Goal: Task Accomplishment & Management: Use online tool/utility

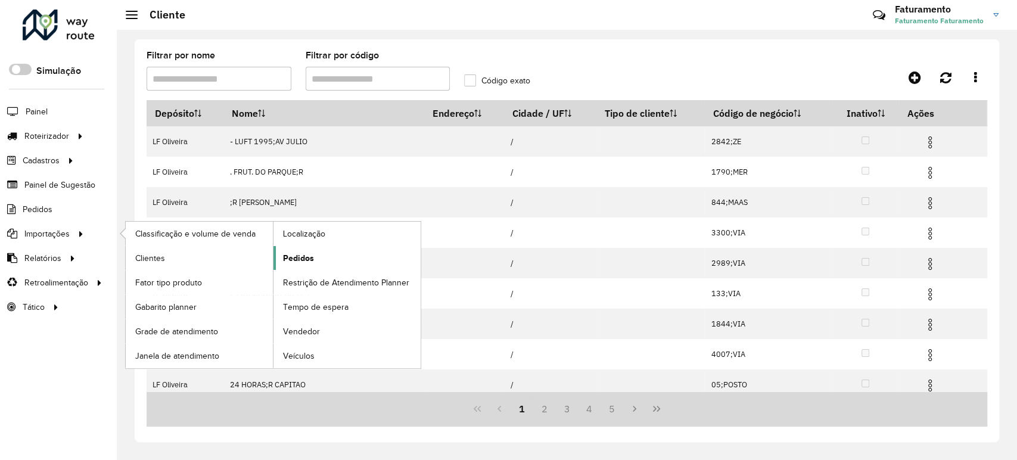
click at [324, 255] on link "Pedidos" at bounding box center [346, 258] width 147 height 24
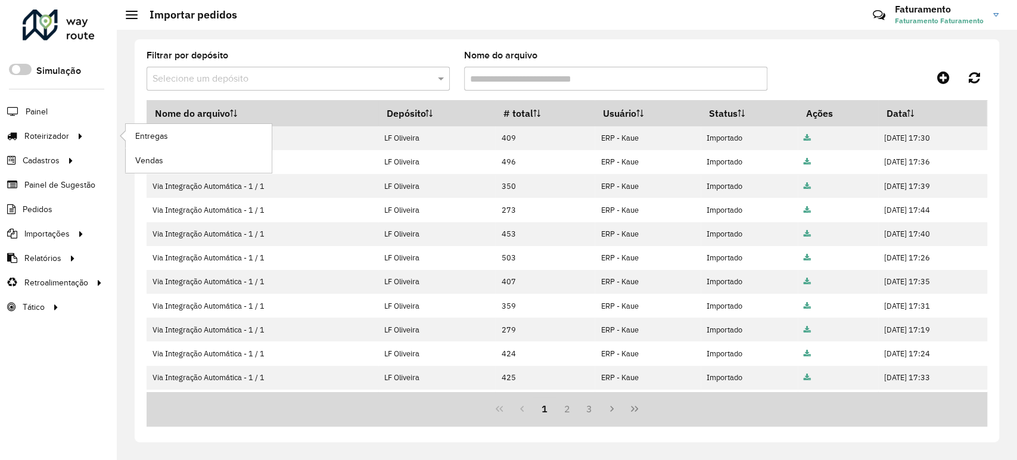
click at [123, 130] on ul "Entregas Vendas" at bounding box center [187, 148] width 149 height 49
click at [132, 130] on link "Entregas" at bounding box center [199, 136] width 146 height 24
click at [132, 140] on link "Entregas" at bounding box center [199, 136] width 146 height 24
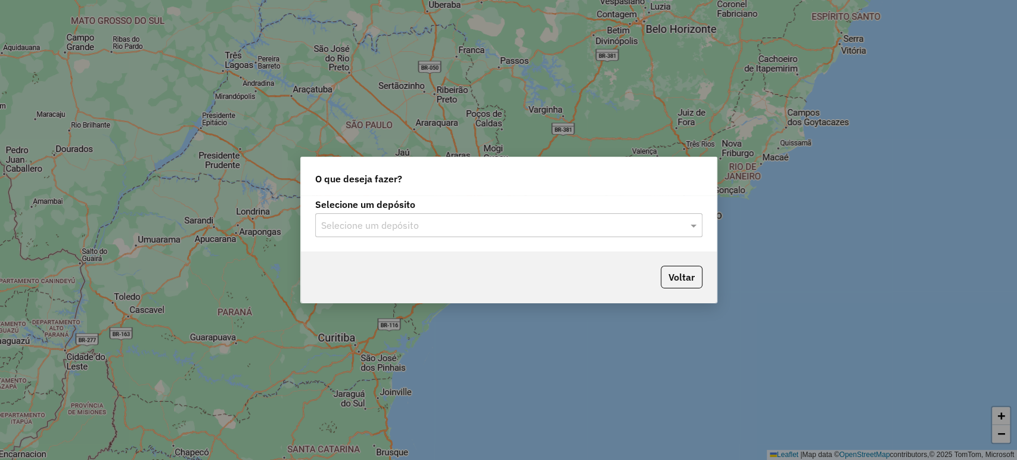
click at [393, 225] on input "text" at bounding box center [496, 226] width 351 height 14
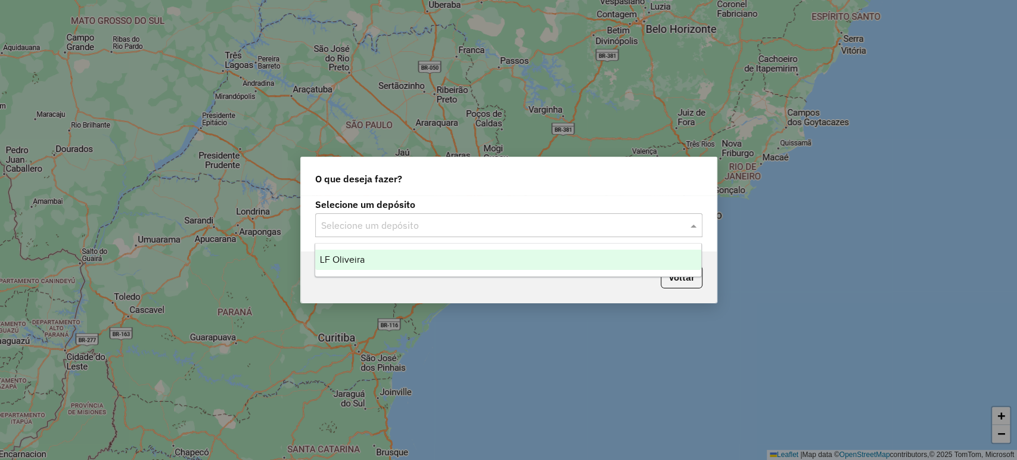
click at [398, 255] on div "LF Oliveira" at bounding box center [508, 260] width 386 height 20
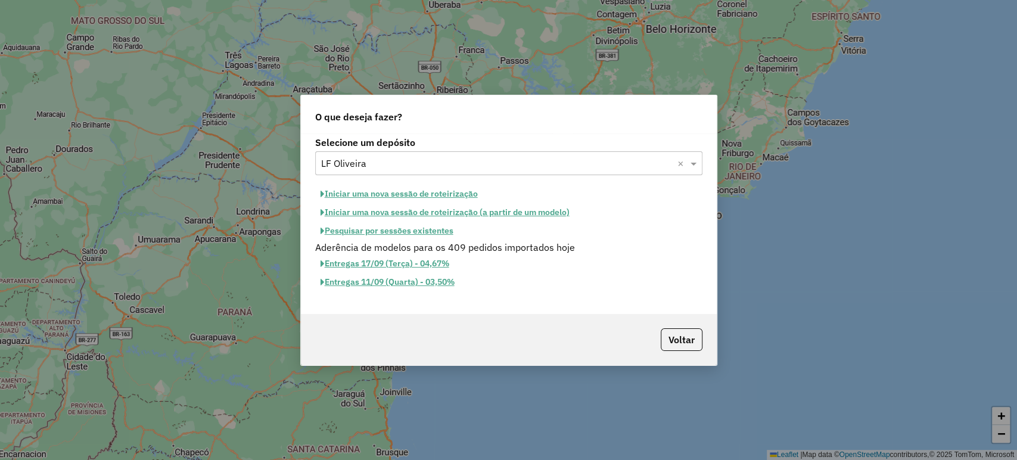
click at [400, 194] on button "Iniciar uma nova sessão de roteirização" at bounding box center [399, 194] width 168 height 18
select select "*"
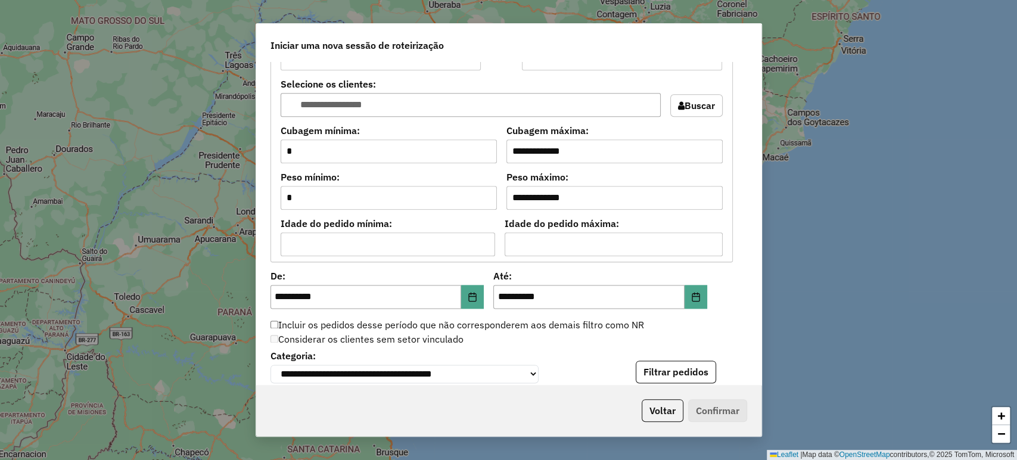
scroll to position [992, 0]
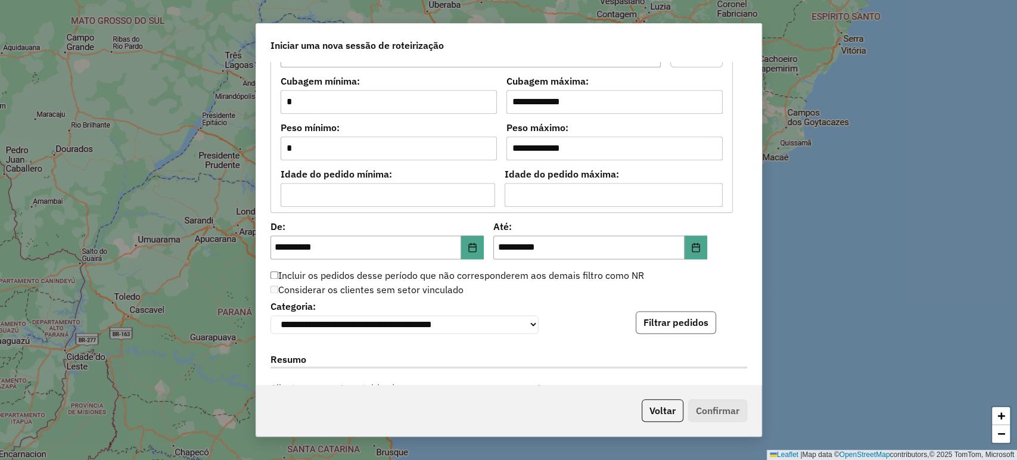
click at [646, 316] on button "Filtrar pedidos" at bounding box center [676, 322] width 80 height 23
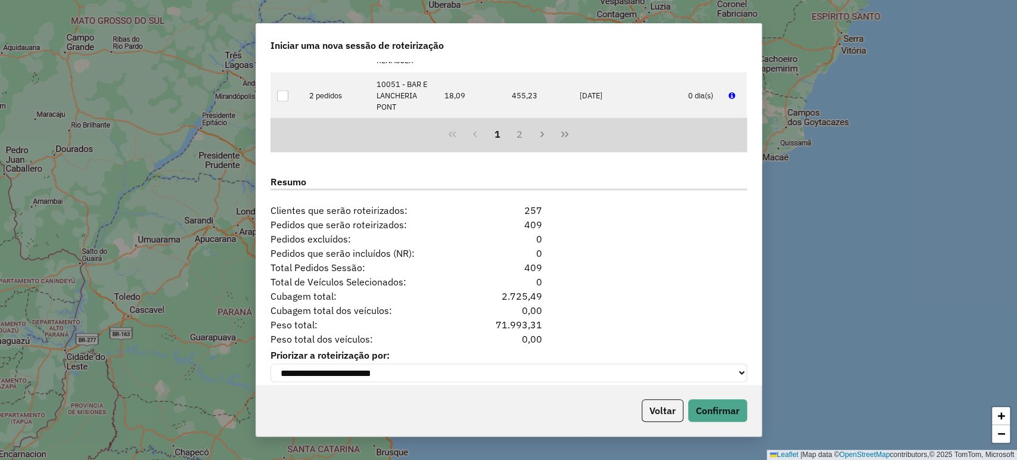
scroll to position [1430, 0]
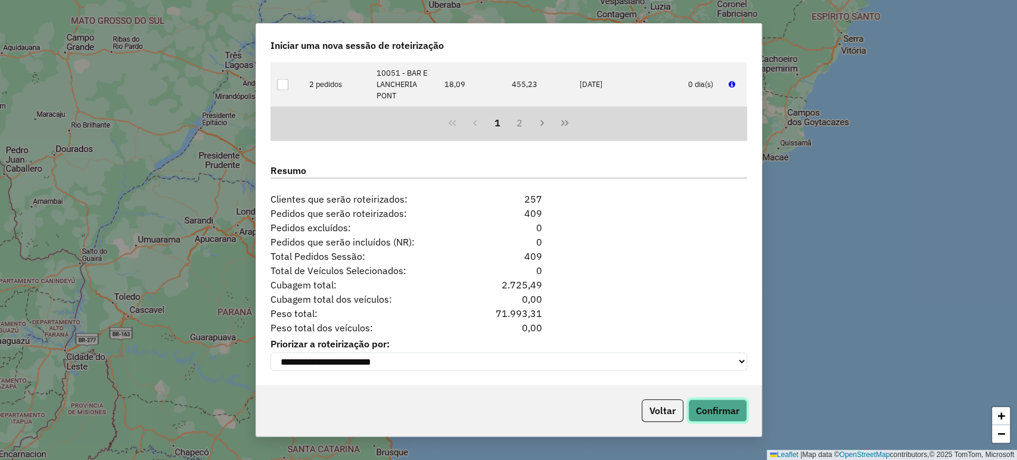
click at [698, 404] on button "Confirmar" at bounding box center [717, 410] width 59 height 23
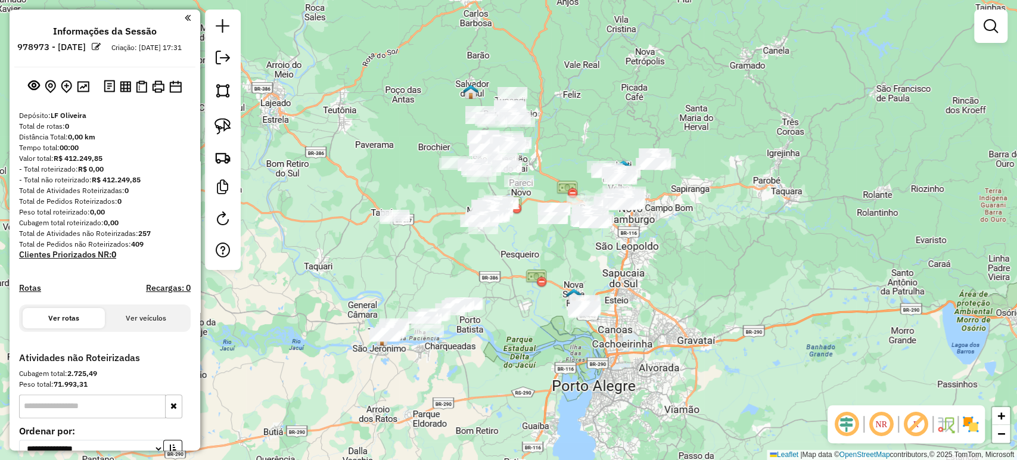
drag, startPoint x: 531, startPoint y: 239, endPoint x: 524, endPoint y: 250, distance: 12.9
click at [524, 250] on div "Janela de atendimento Grade de atendimento Capacidade Transportadoras Veículos …" at bounding box center [508, 230] width 1017 height 460
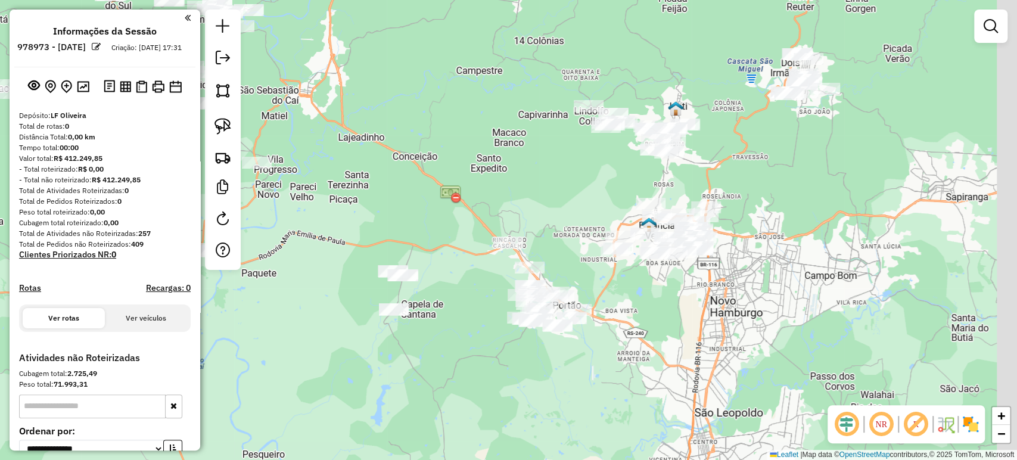
drag, startPoint x: 616, startPoint y: 175, endPoint x: 516, endPoint y: 257, distance: 129.4
click at [516, 257] on div "Janela de atendimento Grade de atendimento Capacidade Transportadoras Veículos …" at bounding box center [508, 230] width 1017 height 460
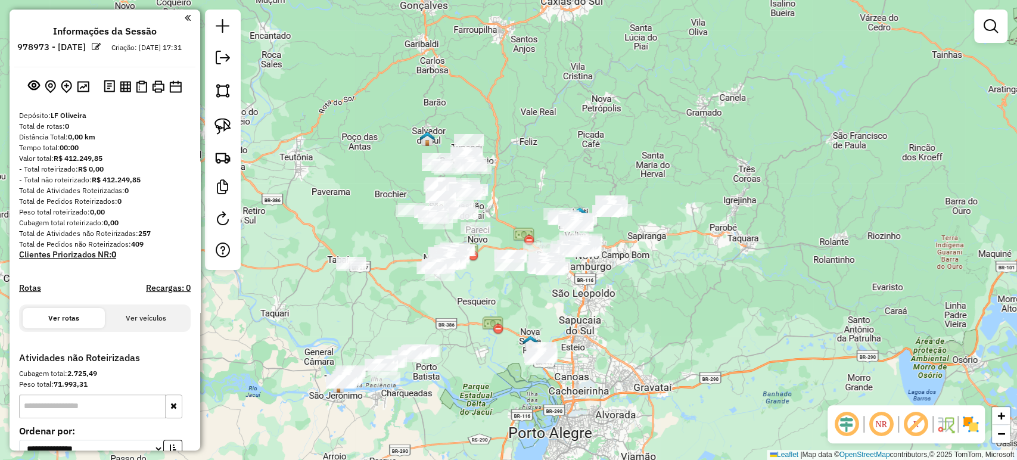
drag, startPoint x: 619, startPoint y: 269, endPoint x: 591, endPoint y: 261, distance: 28.3
click at [622, 266] on div "Janela de atendimento Grade de atendimento Capacidade Transportadoras Veículos …" at bounding box center [508, 230] width 1017 height 460
click at [230, 126] on img at bounding box center [222, 126] width 17 height 17
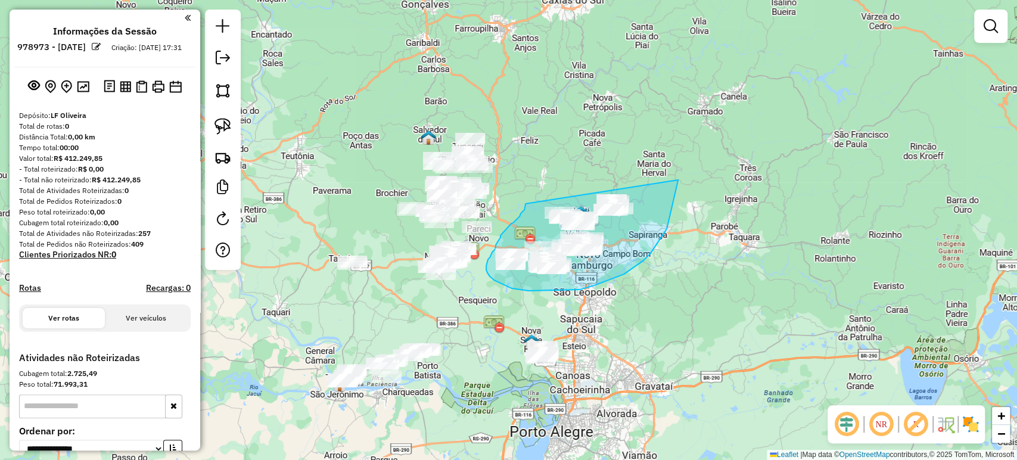
drag, startPoint x: 525, startPoint y: 204, endPoint x: 677, endPoint y: 150, distance: 160.5
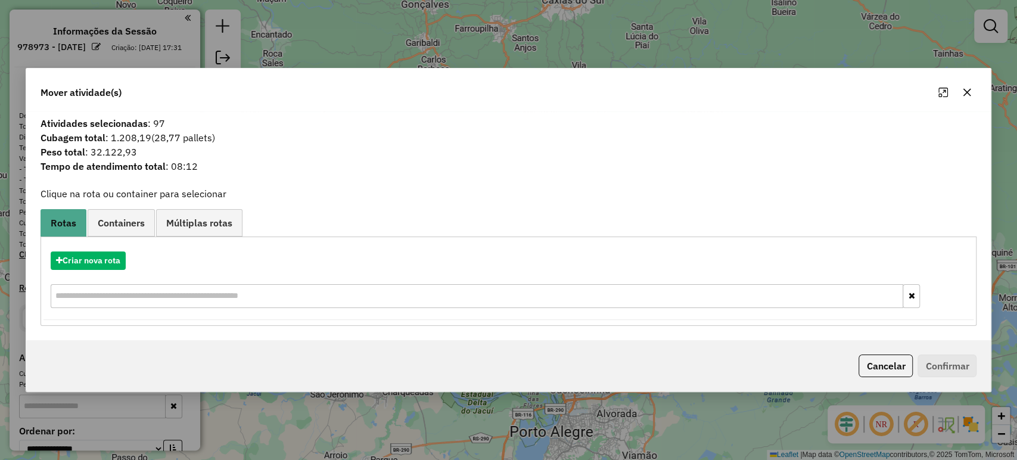
click at [873, 377] on div "Cancelar Confirmar" at bounding box center [508, 365] width 965 height 51
click at [886, 362] on button "Cancelar" at bounding box center [885, 365] width 54 height 23
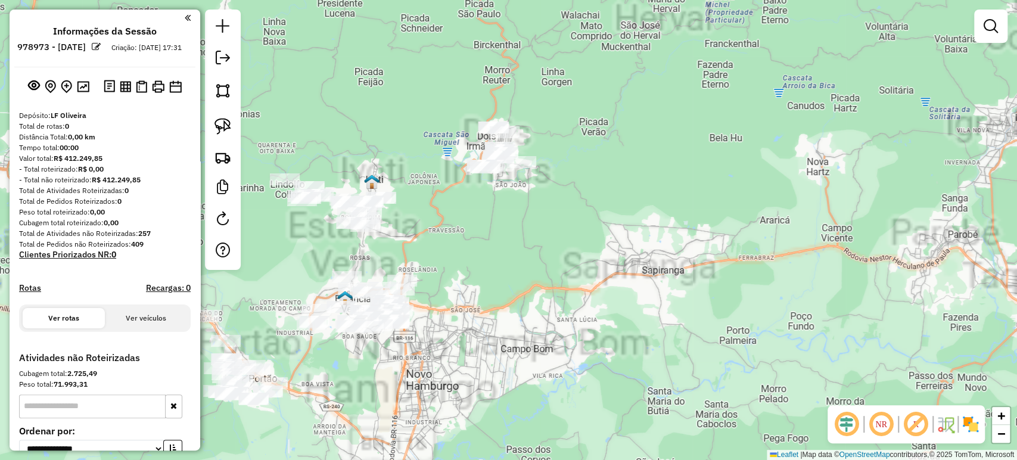
drag, startPoint x: 563, startPoint y: 289, endPoint x: 703, endPoint y: 260, distance: 142.5
click at [703, 260] on div "Janela de atendimento Grade de atendimento Capacidade Transportadoras Veículos …" at bounding box center [508, 230] width 1017 height 460
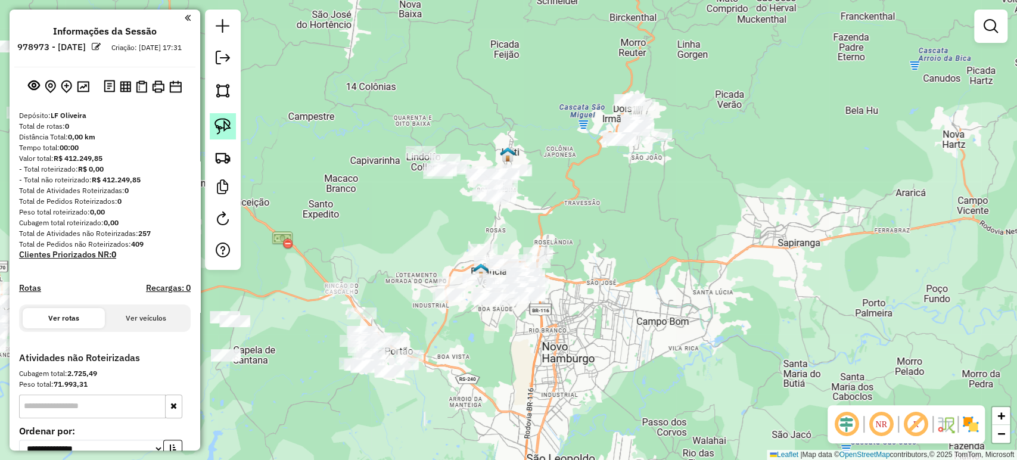
click at [232, 133] on link at bounding box center [223, 126] width 26 height 26
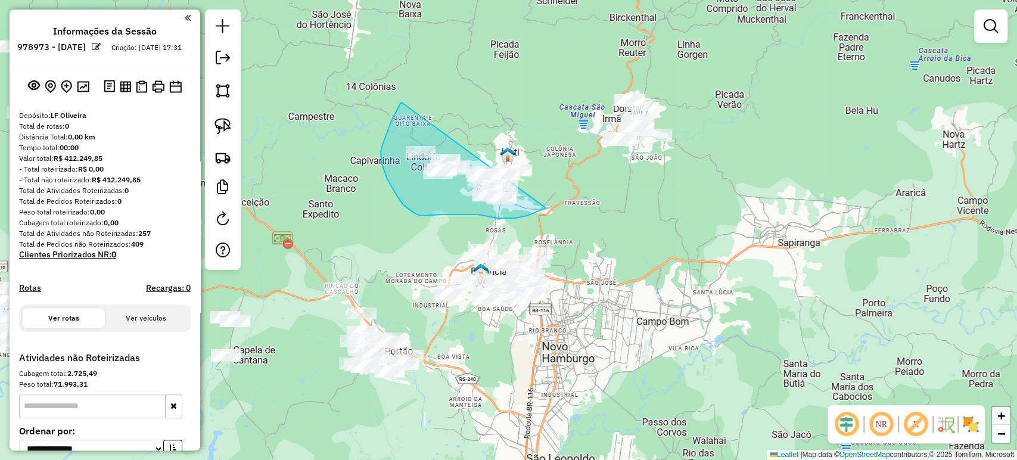
drag, startPoint x: 401, startPoint y: 102, endPoint x: 569, endPoint y: 179, distance: 184.2
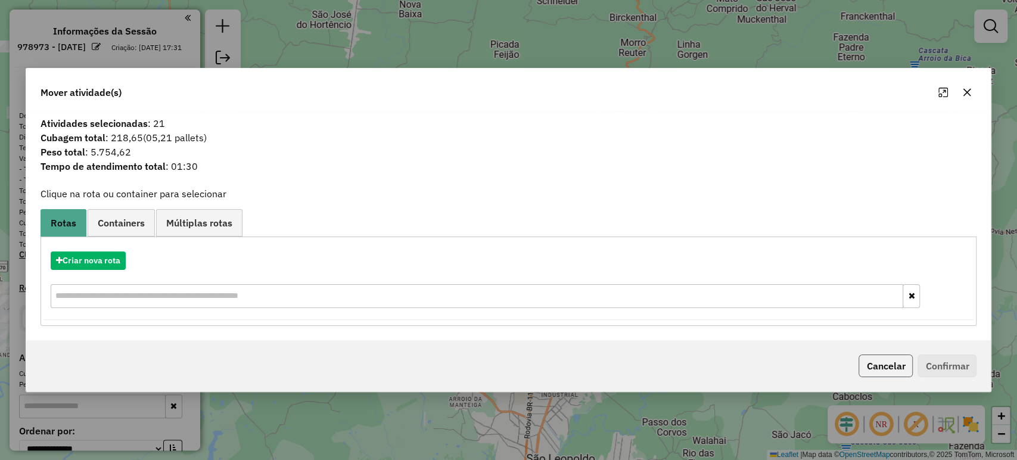
click at [877, 370] on button "Cancelar" at bounding box center [885, 365] width 54 height 23
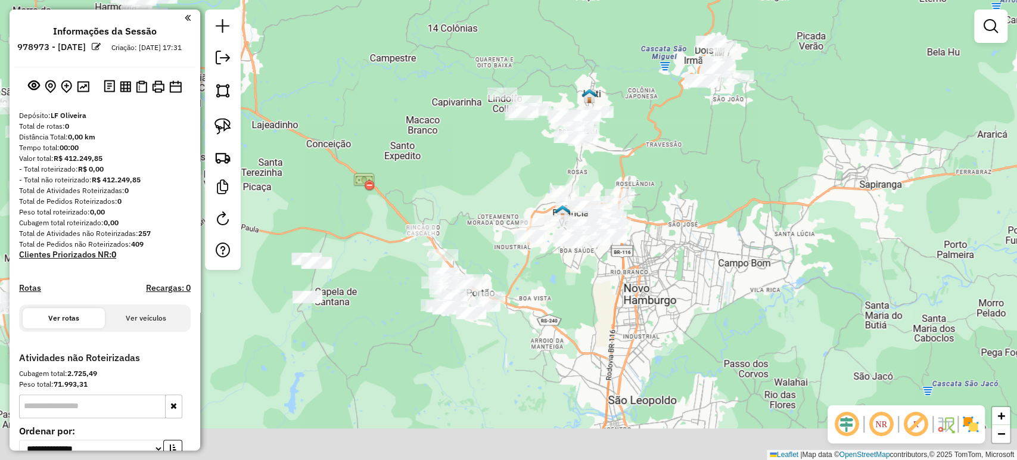
drag, startPoint x: 610, startPoint y: 382, endPoint x: 728, endPoint y: 307, distance: 140.3
click at [728, 307] on div "Janela de atendimento Grade de atendimento Capacidade Transportadoras Veículos …" at bounding box center [508, 230] width 1017 height 460
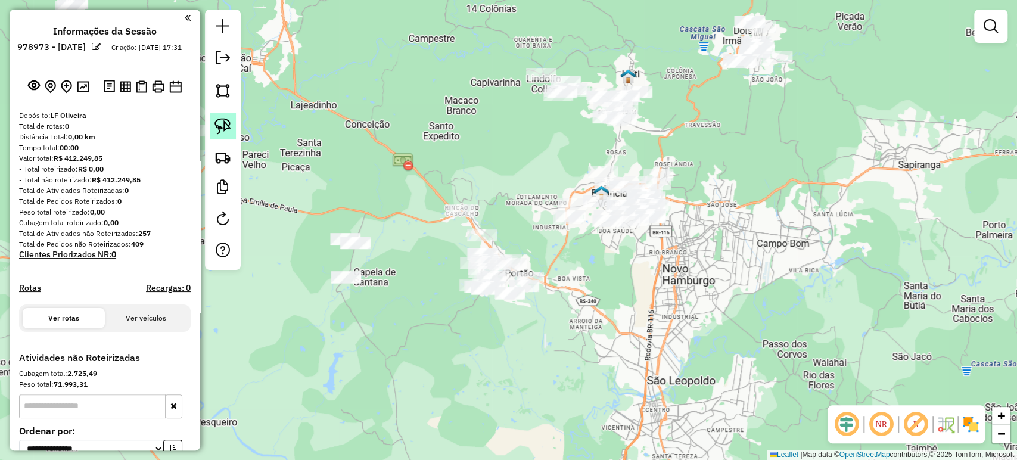
click at [217, 124] on img at bounding box center [222, 126] width 17 height 17
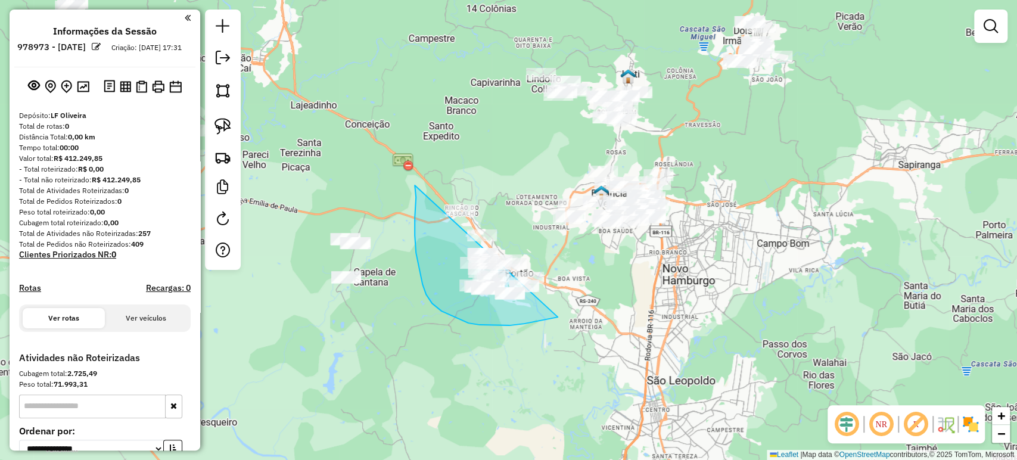
drag, startPoint x: 416, startPoint y: 197, endPoint x: 612, endPoint y: 279, distance: 213.1
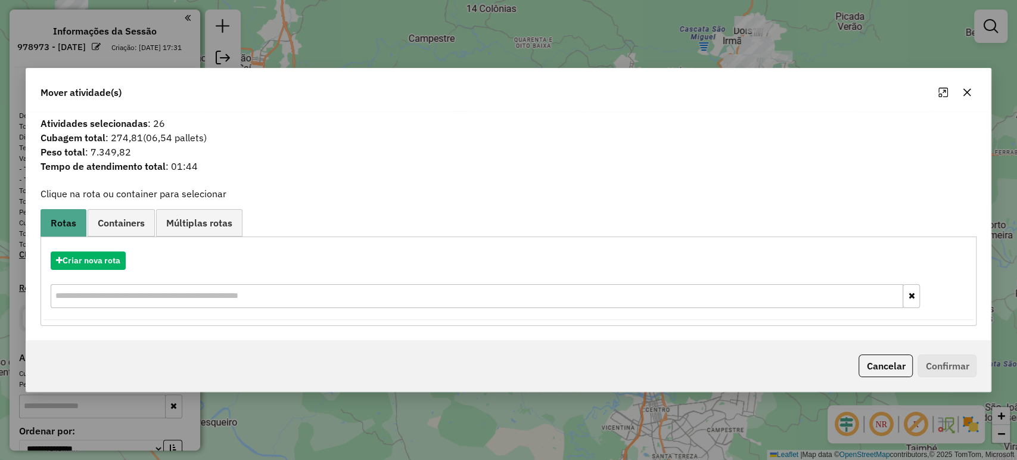
click at [854, 355] on div "Cancelar Confirmar" at bounding box center [915, 365] width 123 height 23
click at [862, 360] on button "Cancelar" at bounding box center [885, 365] width 54 height 23
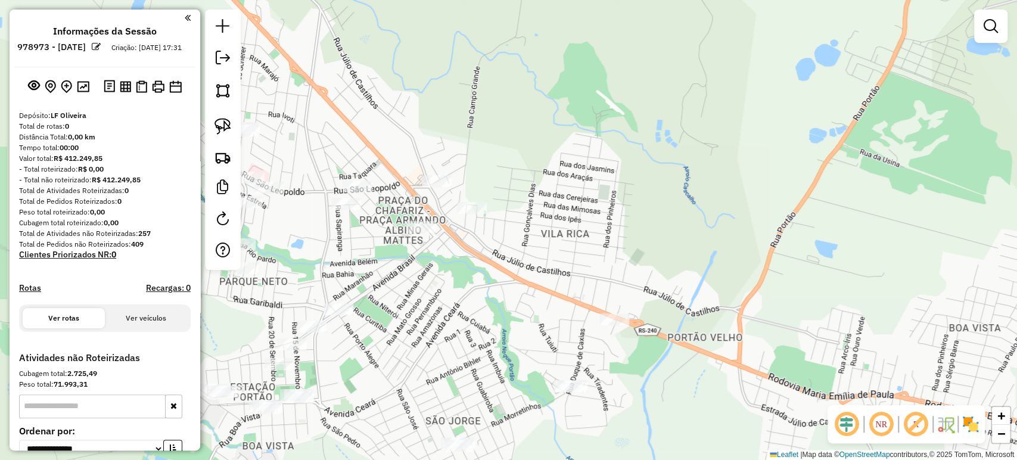
click at [469, 214] on div at bounding box center [472, 208] width 30 height 12
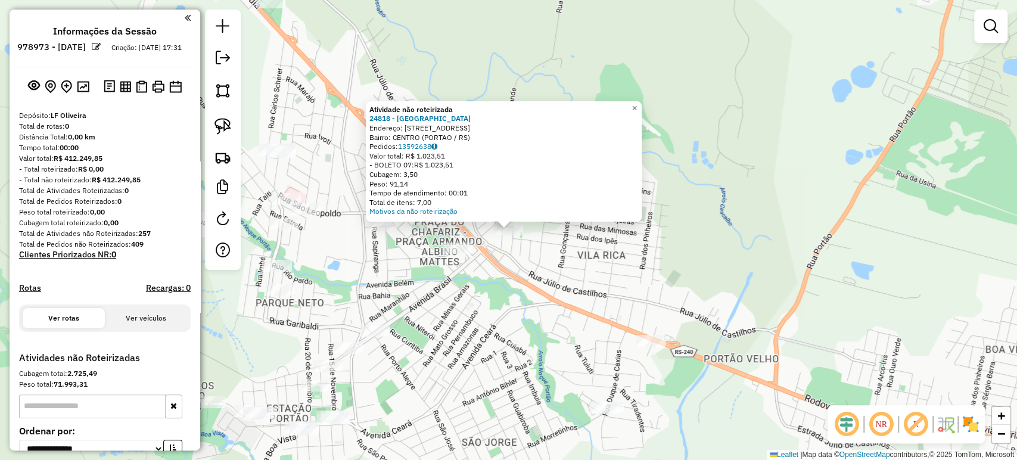
click at [469, 267] on div "Atividade não roteirizada 24818 - ESPACO BEACH PORTAO Endereço: R DAS MAGNOLIAS…" at bounding box center [508, 230] width 1017 height 460
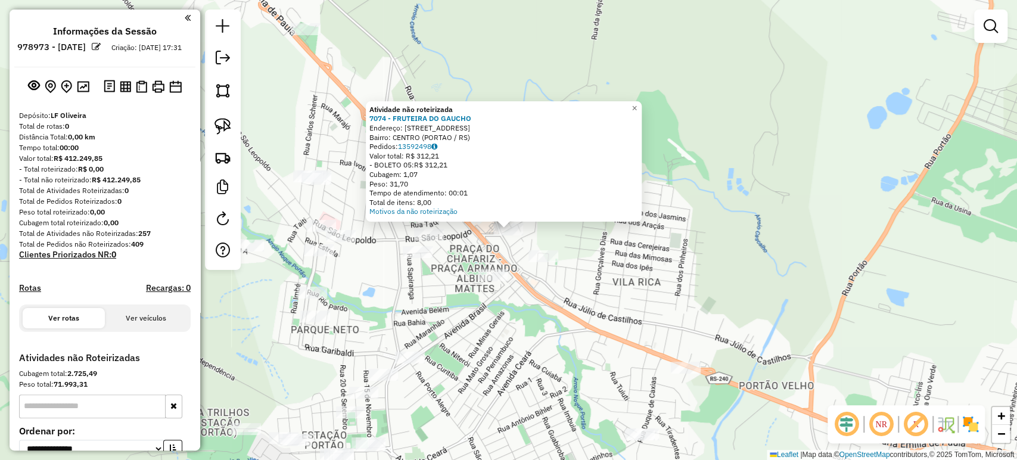
click at [552, 311] on div "Atividade não roteirizada 7074 - FRUTEIRA DO GAUCHO Endereço: R SAO LEOPOLDO 49…" at bounding box center [508, 230] width 1017 height 460
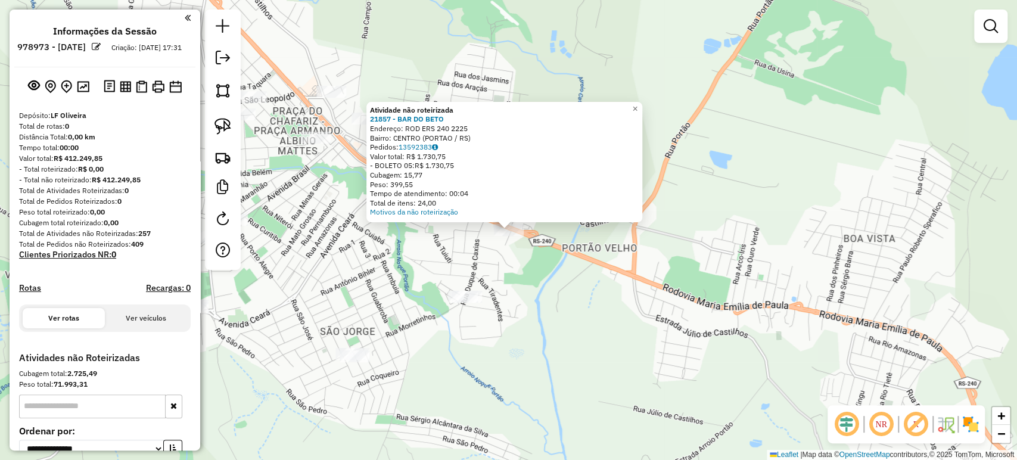
click at [691, 370] on div "Atividade não roteirizada 21857 - BAR DO BETO Endereço: ROD ERS 240 2225 Bairro…" at bounding box center [508, 230] width 1017 height 460
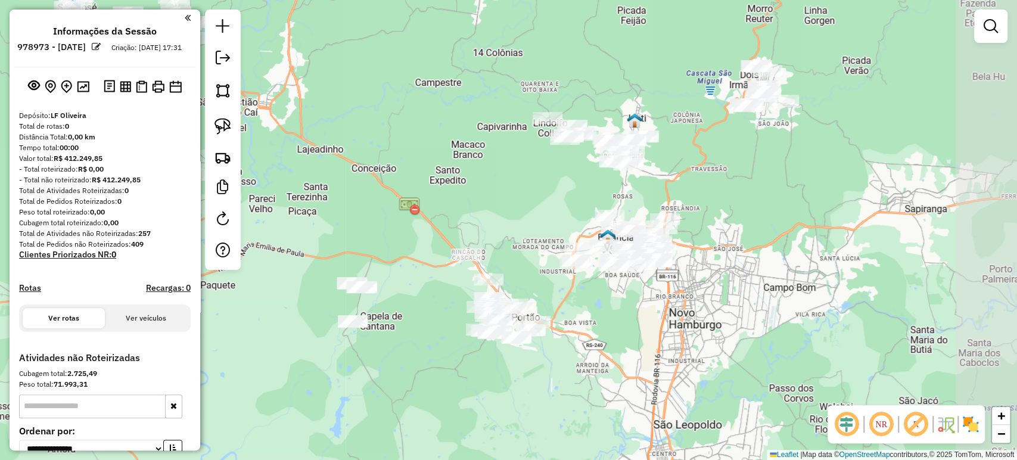
drag, startPoint x: 590, startPoint y: 330, endPoint x: 573, endPoint y: 330, distance: 17.3
click at [573, 330] on div "Janela de atendimento Grade de atendimento Capacidade Transportadoras Veículos …" at bounding box center [508, 230] width 1017 height 460
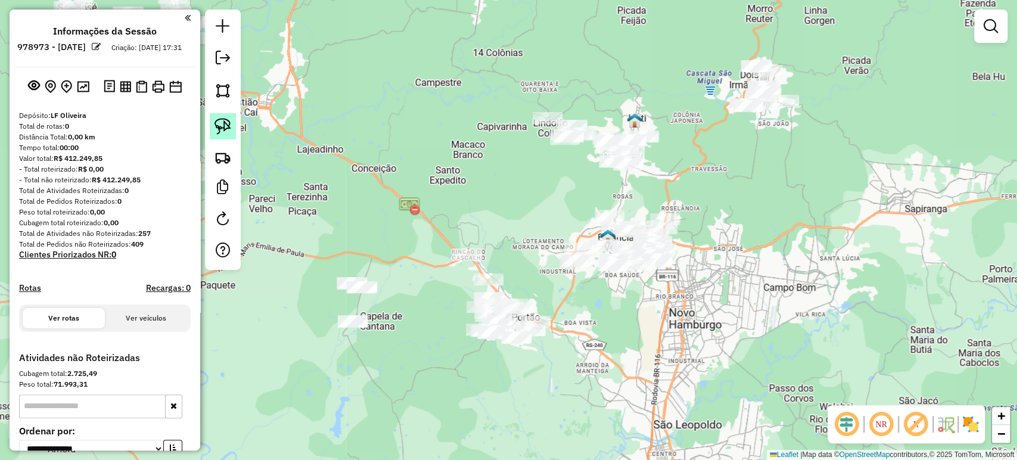
click at [219, 136] on link at bounding box center [223, 126] width 26 height 26
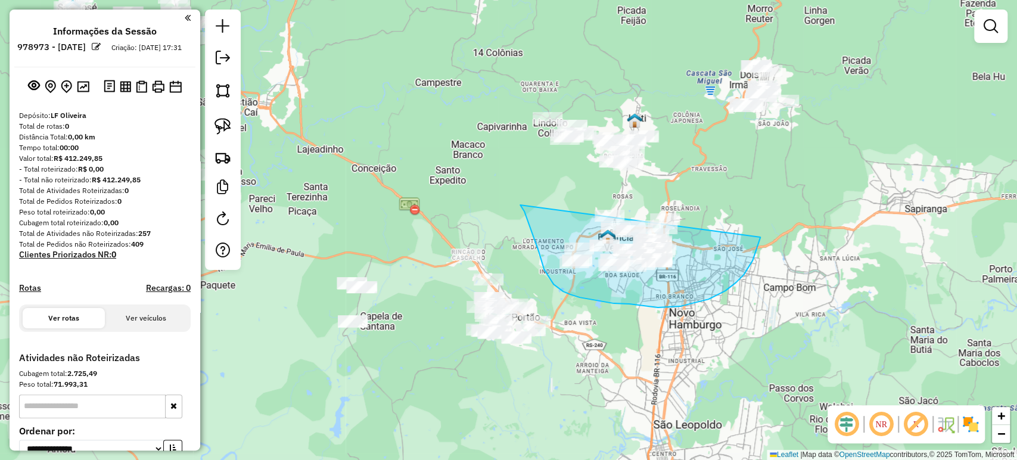
drag, startPoint x: 520, startPoint y: 206, endPoint x: 761, endPoint y: 216, distance: 240.9
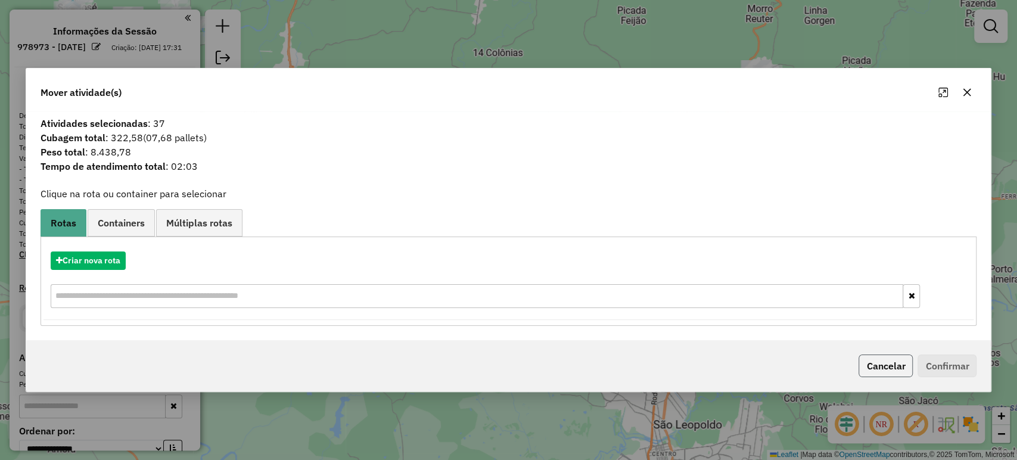
click at [877, 369] on button "Cancelar" at bounding box center [885, 365] width 54 height 23
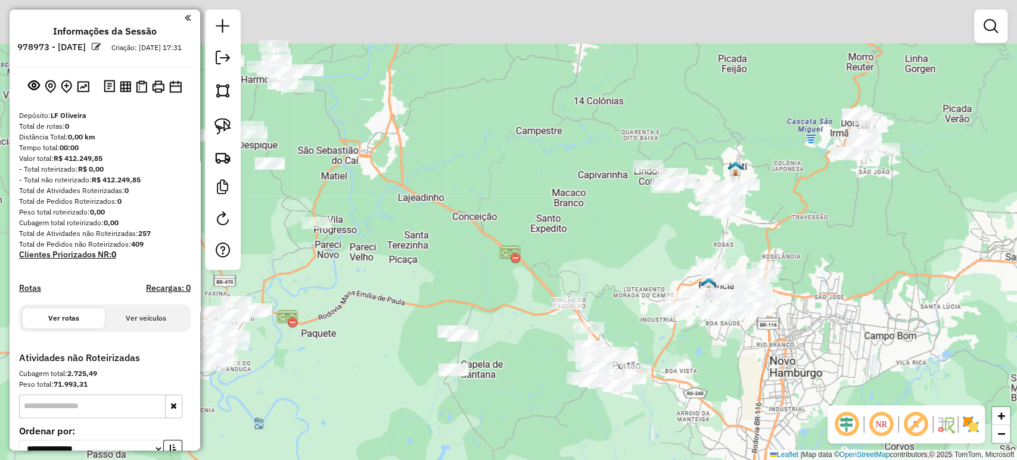
drag, startPoint x: 714, startPoint y: 302, endPoint x: 832, endPoint y: 334, distance: 122.1
click at [835, 340] on div "Janela de atendimento Grade de atendimento Capacidade Transportadoras Veículos …" at bounding box center [508, 230] width 1017 height 460
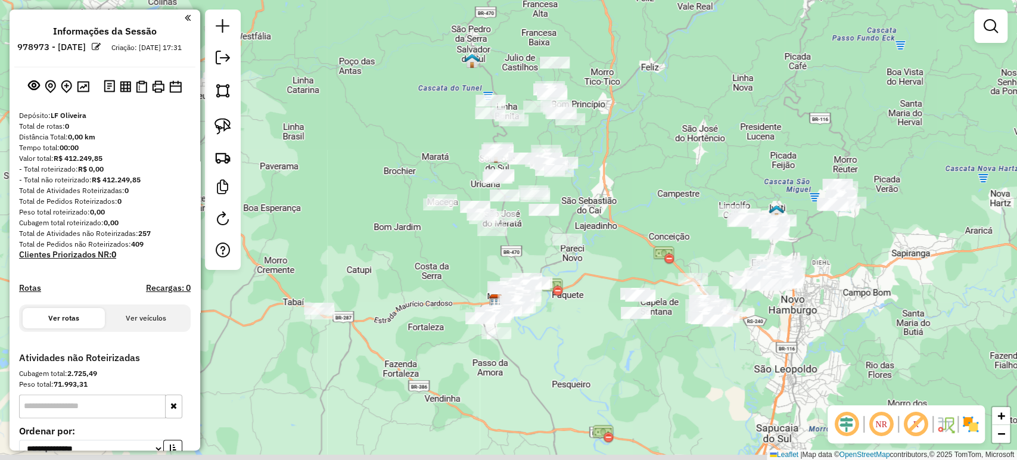
drag, startPoint x: 811, startPoint y: 362, endPoint x: 797, endPoint y: 332, distance: 33.0
click at [797, 332] on div "Janela de atendimento Grade de atendimento Capacidade Transportadoras Veículos …" at bounding box center [508, 230] width 1017 height 460
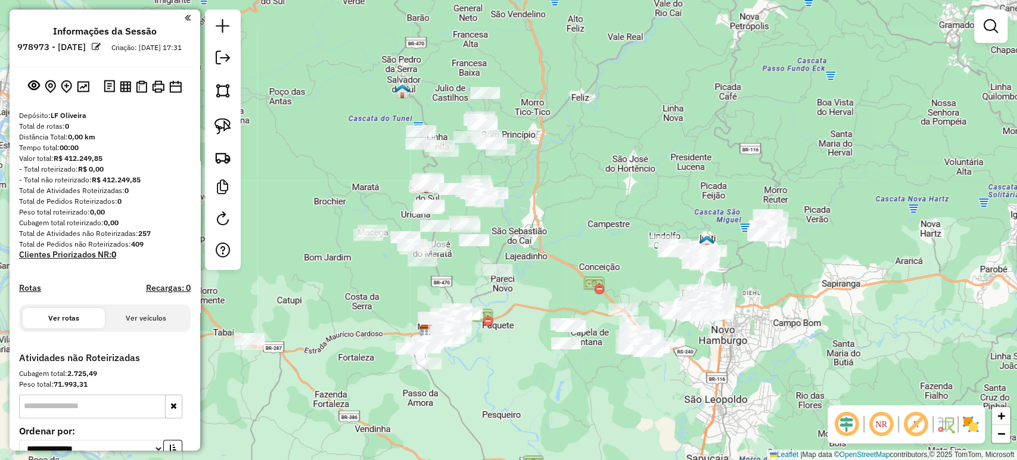
drag, startPoint x: 843, startPoint y: 293, endPoint x: 774, endPoint y: 323, distance: 76.0
click at [774, 323] on div "Janela de atendimento Grade de atendimento Capacidade Transportadoras Veículos …" at bounding box center [508, 230] width 1017 height 460
click at [233, 122] on link at bounding box center [223, 126] width 26 height 26
drag, startPoint x: 698, startPoint y: 211, endPoint x: 835, endPoint y: 230, distance: 137.6
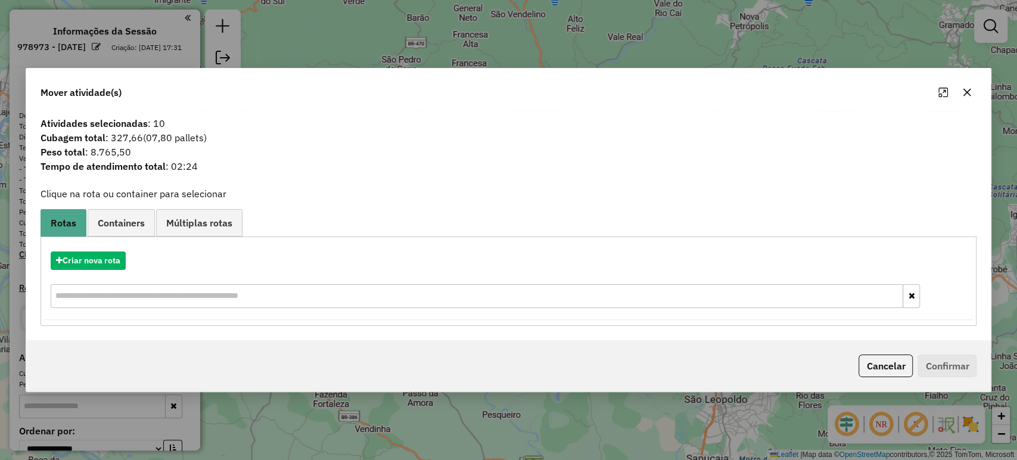
click at [881, 353] on div "Cancelar Confirmar" at bounding box center [508, 365] width 965 height 51
click at [874, 362] on button "Cancelar" at bounding box center [885, 365] width 54 height 23
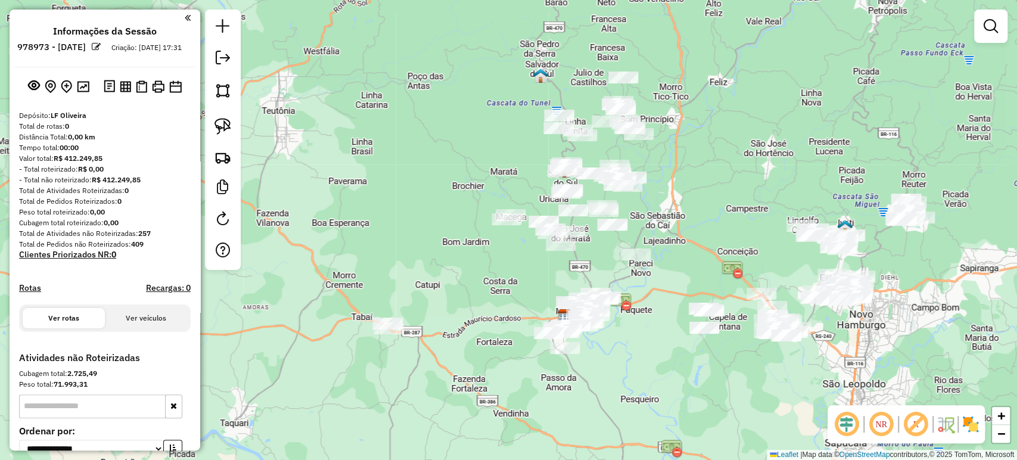
drag, startPoint x: 558, startPoint y: 366, endPoint x: 720, endPoint y: 351, distance: 162.6
click at [720, 351] on div "Janela de atendimento Grade de atendimento Capacidade Transportadoras Veículos …" at bounding box center [508, 230] width 1017 height 460
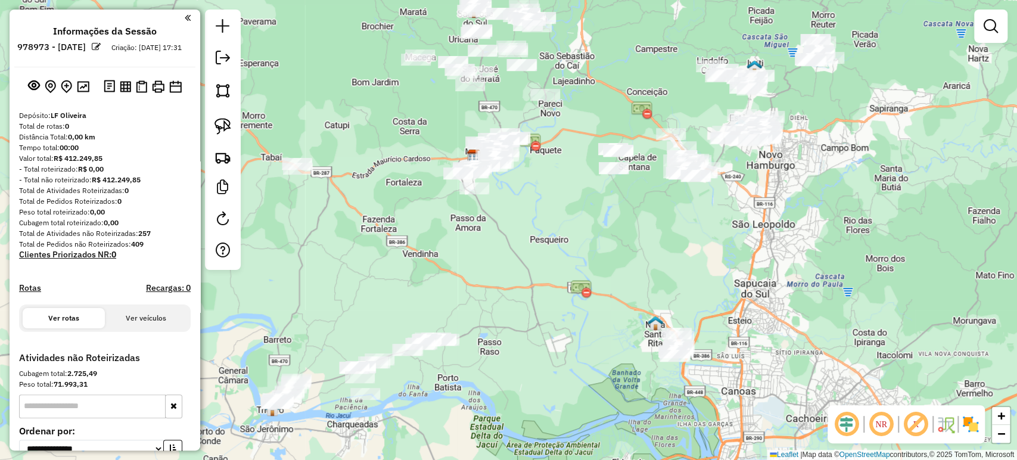
drag, startPoint x: 700, startPoint y: 356, endPoint x: 586, endPoint y: 196, distance: 196.9
click at [586, 196] on div "Janela de atendimento Grade de atendimento Capacidade Transportadoras Veículos …" at bounding box center [508, 230] width 1017 height 460
click at [229, 125] on img at bounding box center [222, 126] width 17 height 17
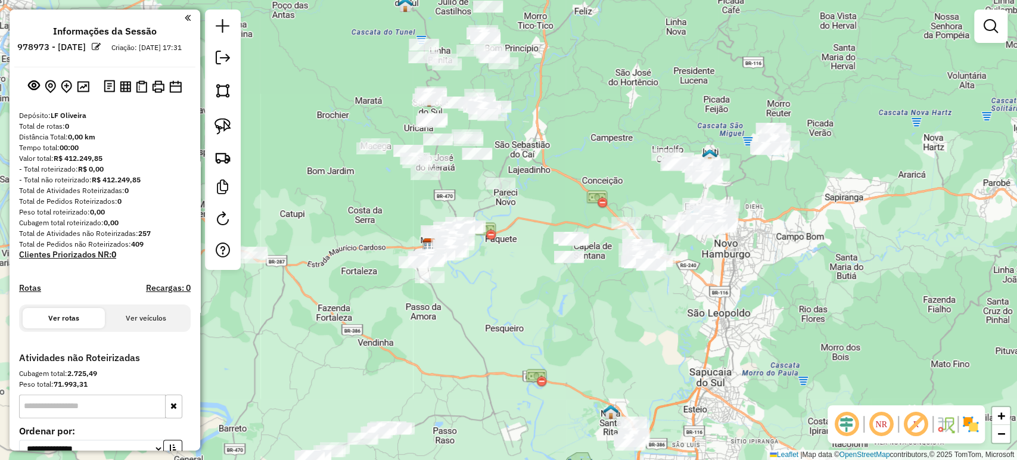
drag, startPoint x: 686, startPoint y: 222, endPoint x: 502, endPoint y: 278, distance: 193.0
click at [606, 330] on div "Janela de atendimento Grade de atendimento Capacidade Transportadoras Veículos …" at bounding box center [508, 230] width 1017 height 460
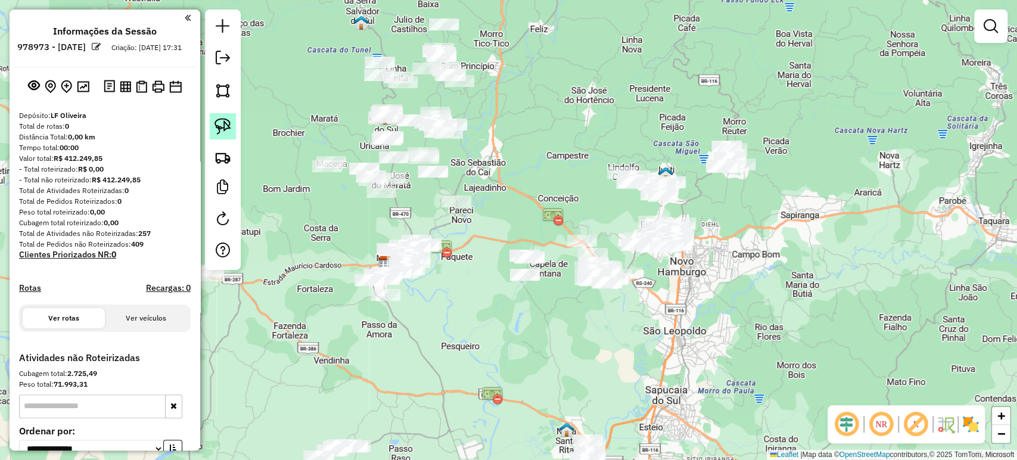
click at [232, 123] on link at bounding box center [223, 126] width 26 height 26
drag, startPoint x: 521, startPoint y: 208, endPoint x: 558, endPoint y: 261, distance: 65.0
click at [558, 261] on div "Janela de atendimento Grade de atendimento Capacidade Transportadoras Veículos …" at bounding box center [508, 230] width 1017 height 460
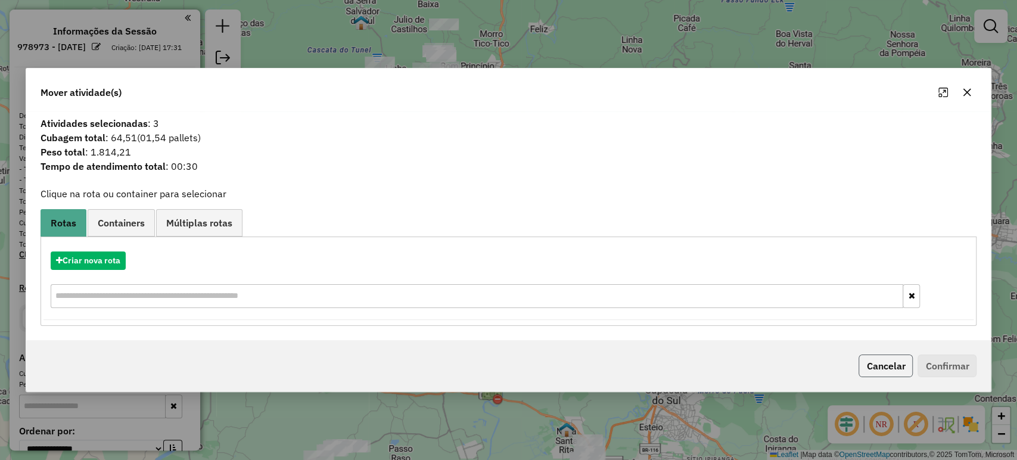
click at [903, 366] on button "Cancelar" at bounding box center [885, 365] width 54 height 23
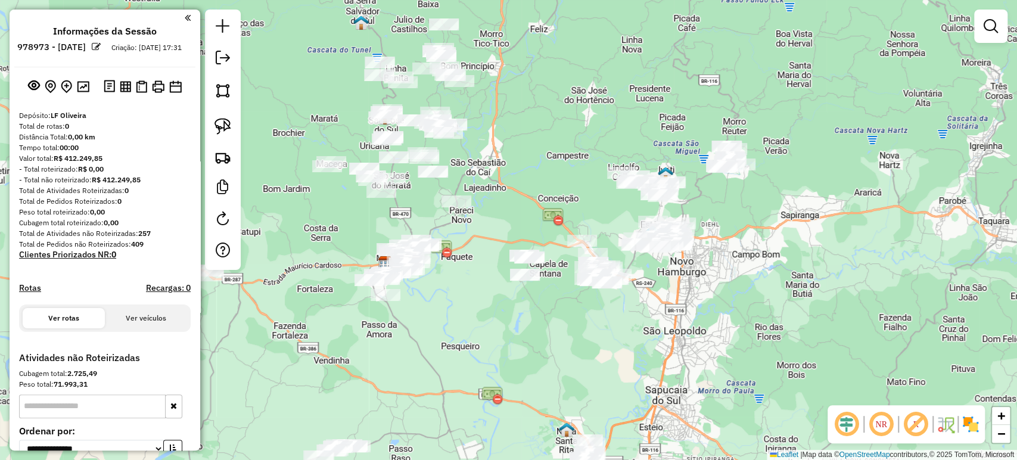
click at [754, 351] on div "Janela de atendimento Grade de atendimento Capacidade Transportadoras Veículos …" at bounding box center [508, 230] width 1017 height 460
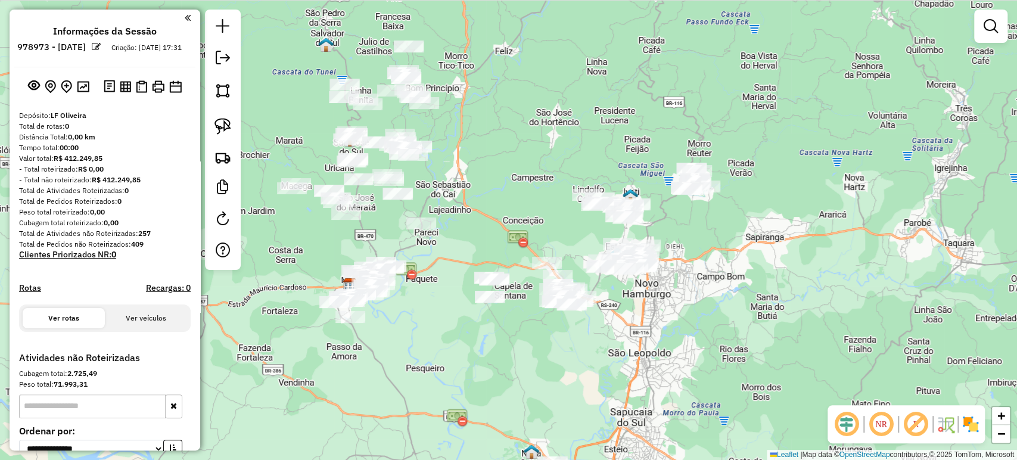
drag, startPoint x: 697, startPoint y: 309, endPoint x: 712, endPoint y: 293, distance: 21.9
click at [712, 293] on div "Janela de atendimento Grade de atendimento Capacidade Transportadoras Veículos …" at bounding box center [508, 230] width 1017 height 460
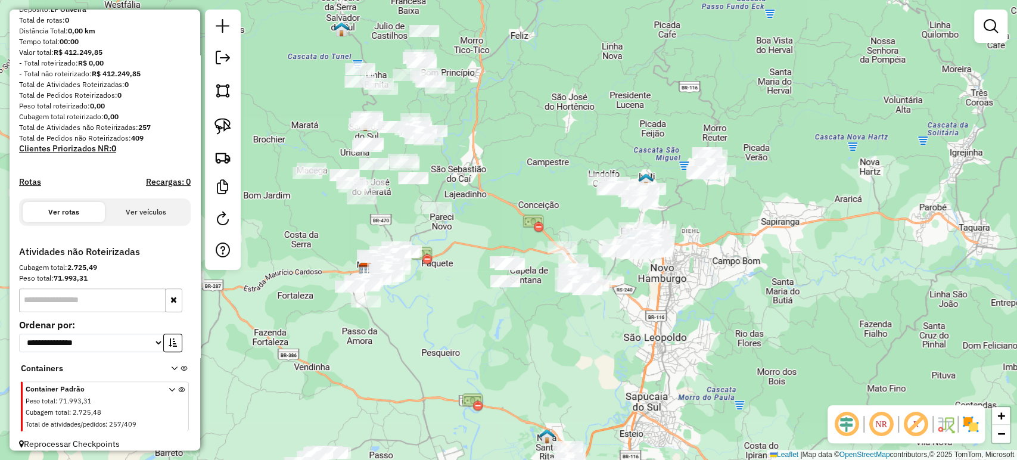
scroll to position [125, 0]
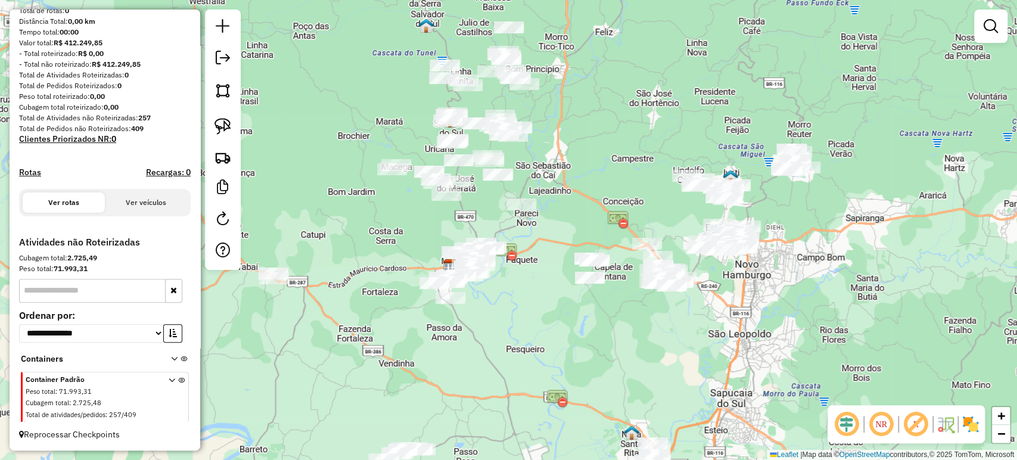
drag, startPoint x: 462, startPoint y: 326, endPoint x: 530, endPoint y: 323, distance: 67.4
click at [529, 328] on div "Janela de atendimento Grade de atendimento Capacidade Transportadoras Veículos …" at bounding box center [508, 230] width 1017 height 460
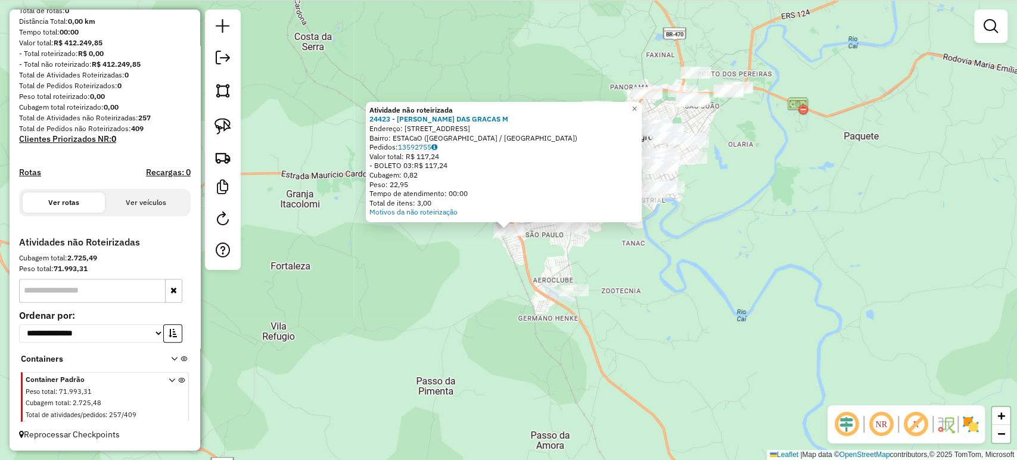
click at [412, 275] on div "Atividade não roteirizada 24423 - MARIA DAS GRACAS M Endereço: R DOS CRISANTEMO…" at bounding box center [508, 230] width 1017 height 460
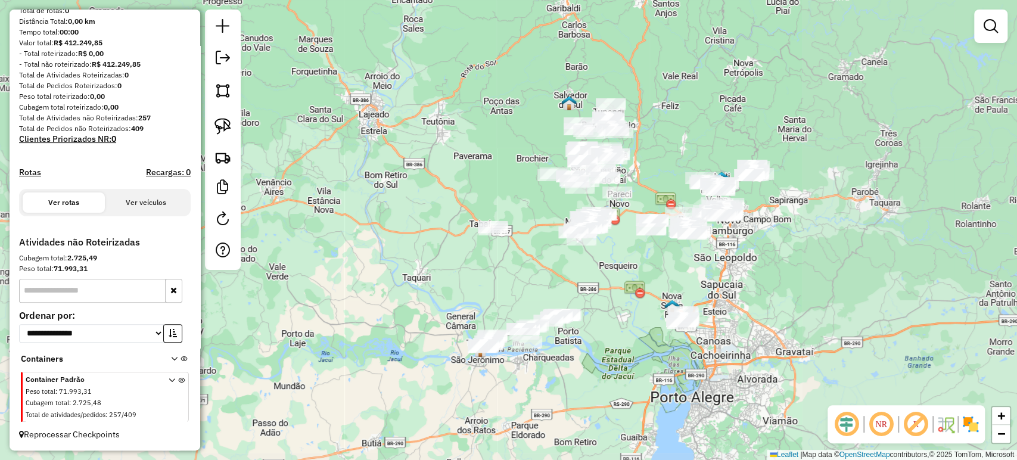
drag, startPoint x: 700, startPoint y: 269, endPoint x: 645, endPoint y: 273, distance: 56.2
click at [653, 274] on div "Janela de atendimento Grade de atendimento Capacidade Transportadoras Veículos …" at bounding box center [508, 230] width 1017 height 460
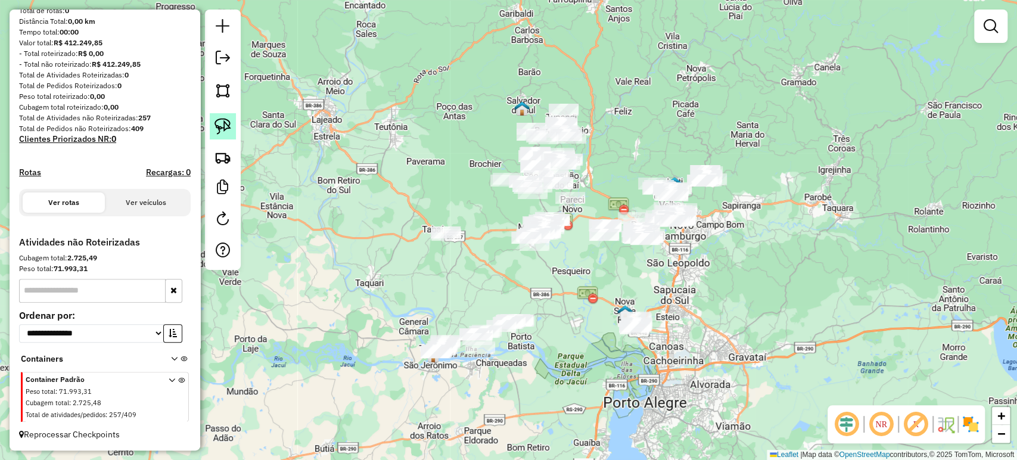
click at [233, 135] on link at bounding box center [223, 126] width 26 height 26
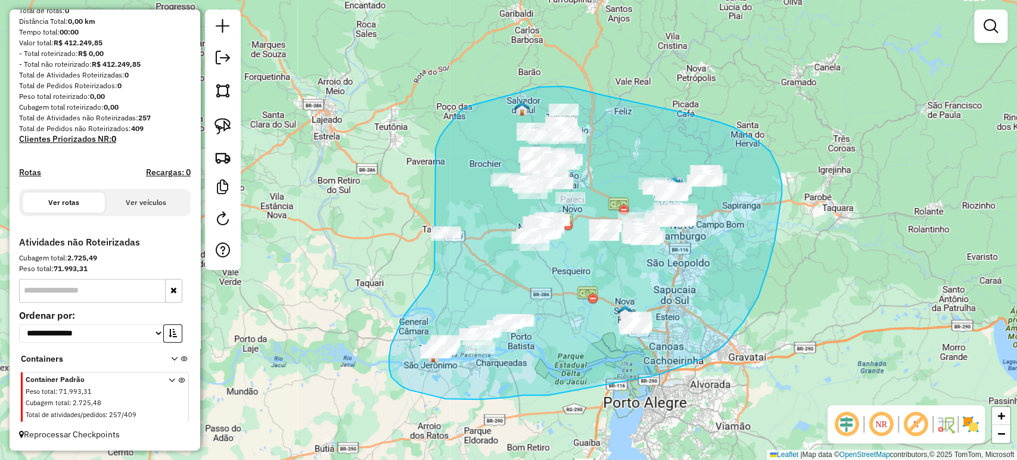
drag, startPoint x: 432, startPoint y: 275, endPoint x: 418, endPoint y: 185, distance: 91.1
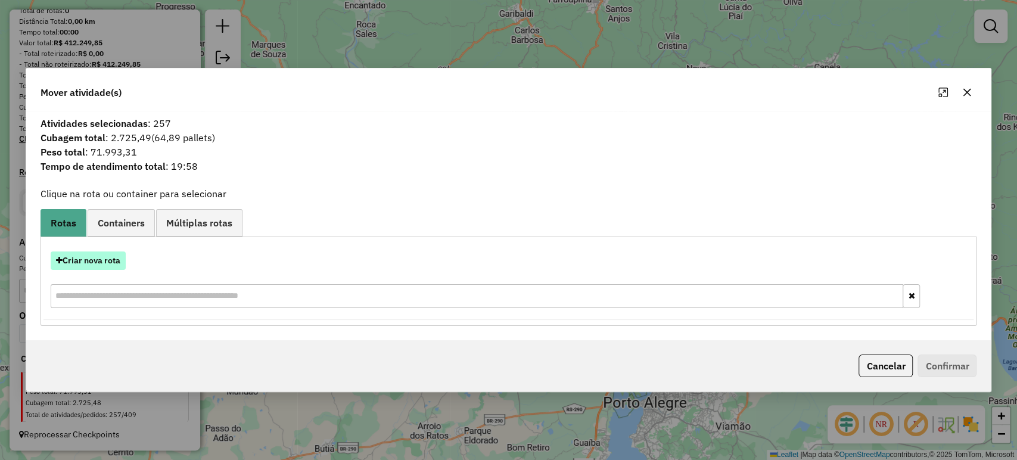
click at [116, 267] on button "Criar nova rota" at bounding box center [88, 260] width 75 height 18
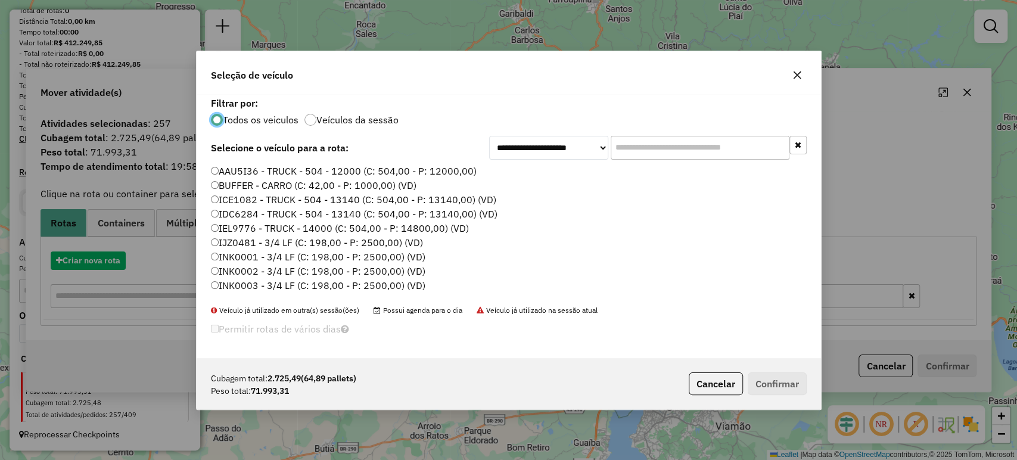
scroll to position [6, 4]
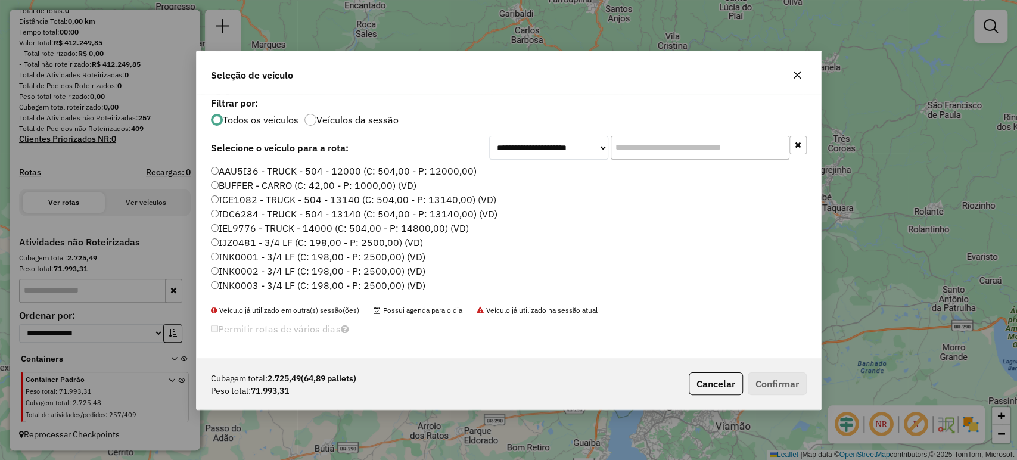
click at [416, 180] on li "BUFFER - CARRO (C: 42,00 - P: 1000,00) (VD)" at bounding box center [509, 186] width 596 height 14
click at [645, 137] on input "text" at bounding box center [700, 148] width 179 height 24
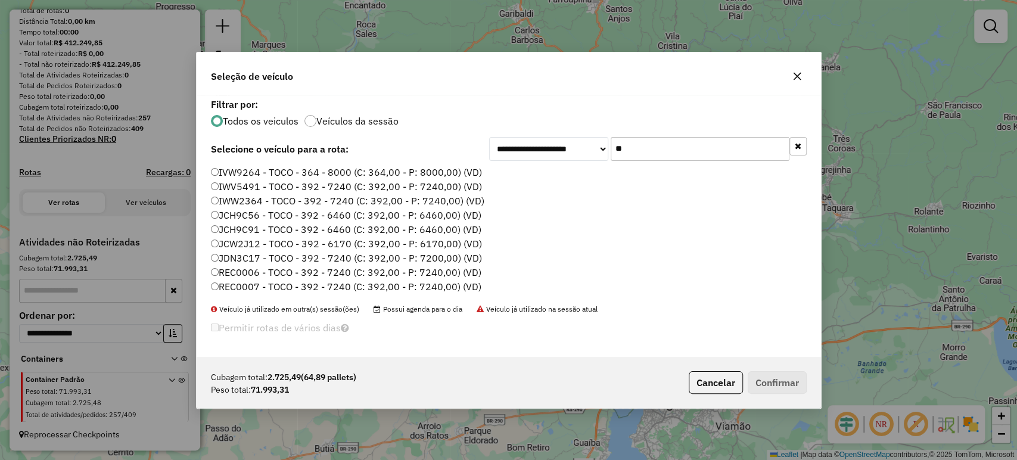
type input "**"
click at [327, 170] on label "IVW9264 - TOCO - 364 - 8000 (C: 364,00 - P: 8000,00) (VD)" at bounding box center [346, 172] width 271 height 14
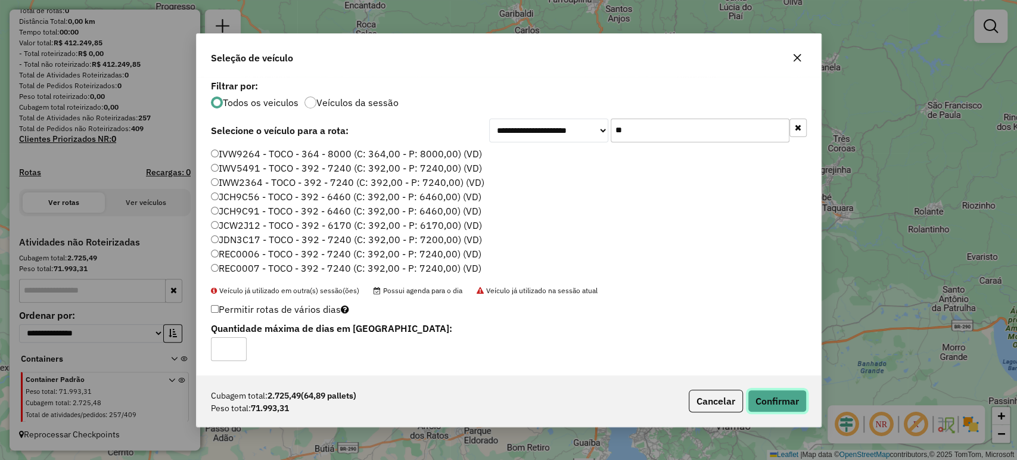
click at [761, 392] on button "Confirmar" at bounding box center [777, 401] width 59 height 23
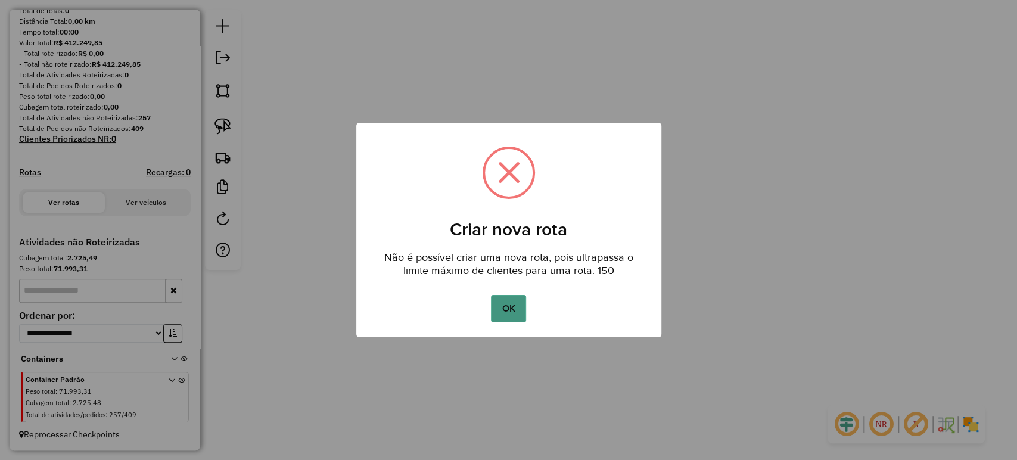
click at [515, 307] on button "OK" at bounding box center [508, 308] width 35 height 27
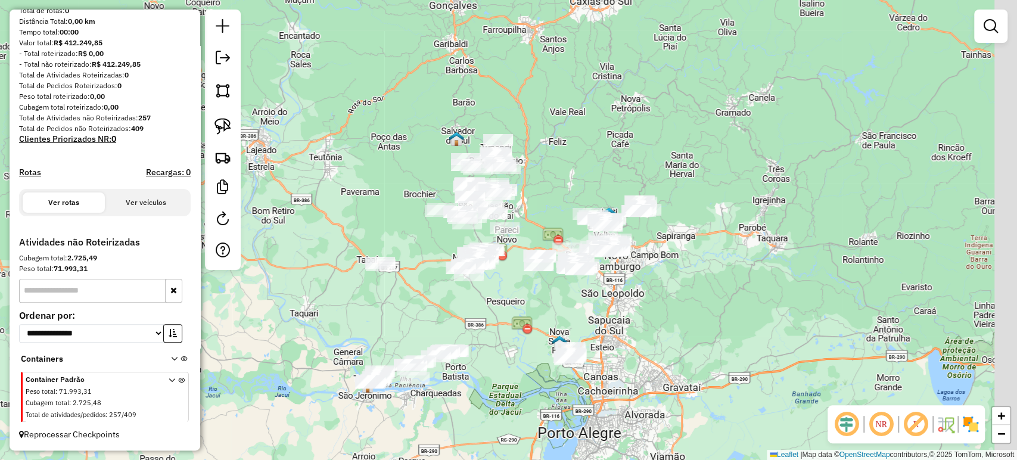
drag, startPoint x: 523, startPoint y: 295, endPoint x: 454, endPoint y: 326, distance: 75.2
click at [454, 326] on div "Janela de atendimento Grade de atendimento Capacidade Transportadoras Veículos …" at bounding box center [508, 230] width 1017 height 460
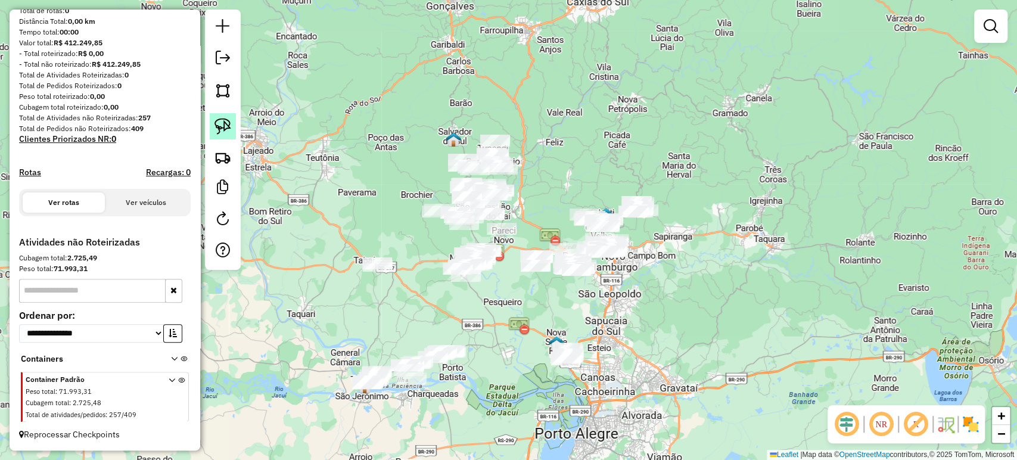
click at [216, 133] on img at bounding box center [222, 126] width 17 height 17
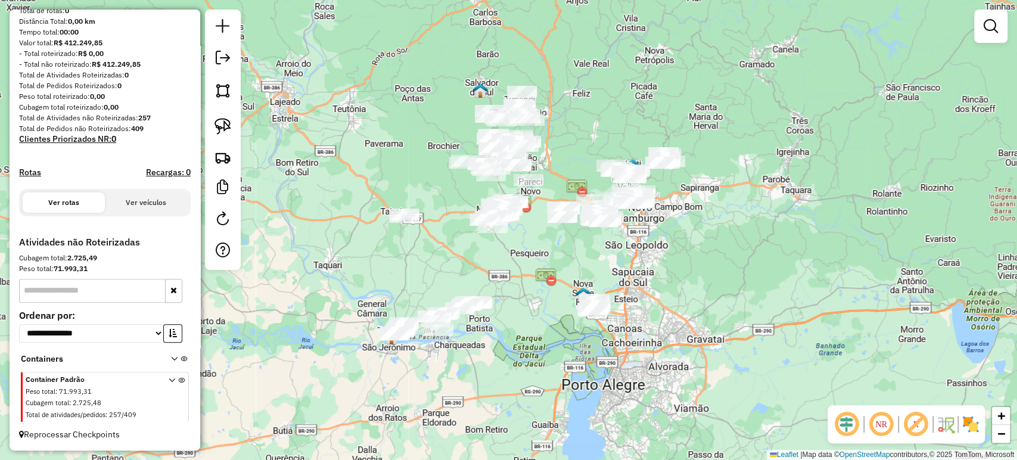
drag, startPoint x: 465, startPoint y: 304, endPoint x: 491, endPoint y: 255, distance: 55.7
click at [491, 255] on div "Janela de atendimento Grade de atendimento Capacidade Transportadoras Veículos …" at bounding box center [508, 230] width 1017 height 460
click at [229, 122] on img at bounding box center [222, 126] width 17 height 17
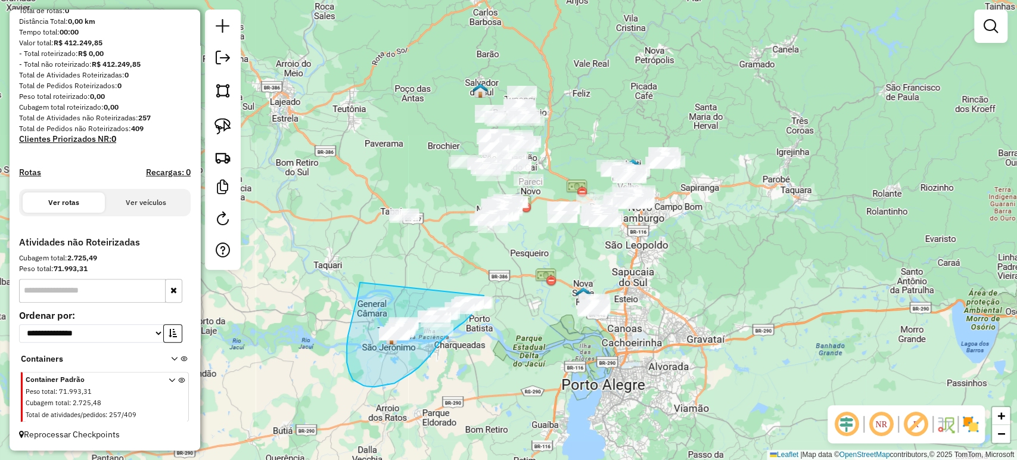
drag, startPoint x: 360, startPoint y: 283, endPoint x: 496, endPoint y: 282, distance: 135.8
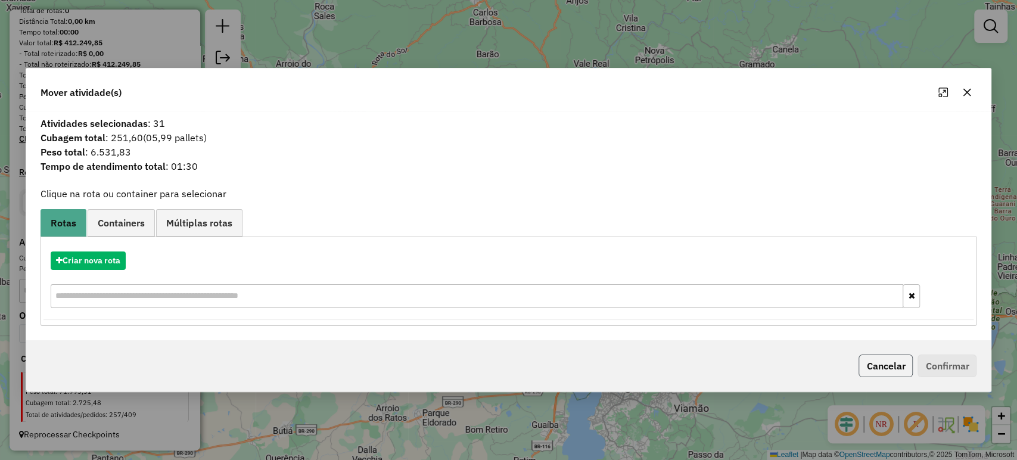
click at [892, 366] on button "Cancelar" at bounding box center [885, 365] width 54 height 23
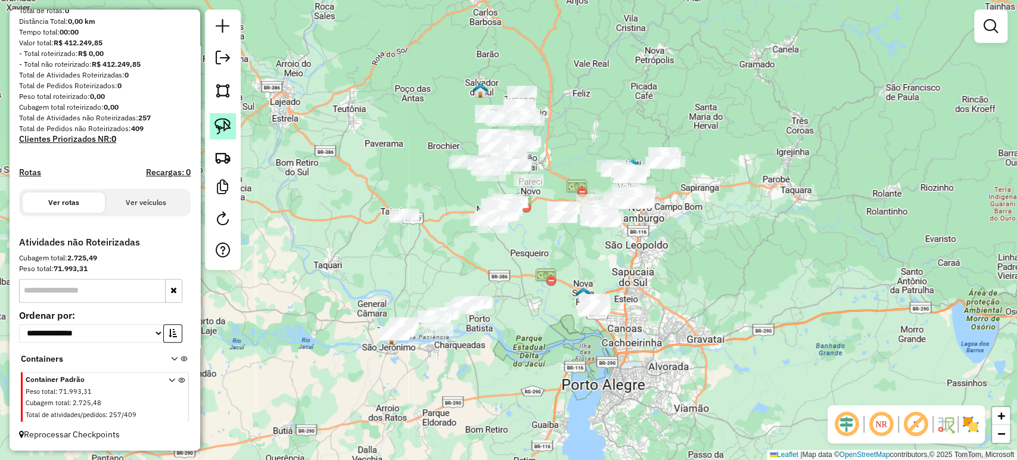
click at [214, 123] on img at bounding box center [222, 126] width 17 height 17
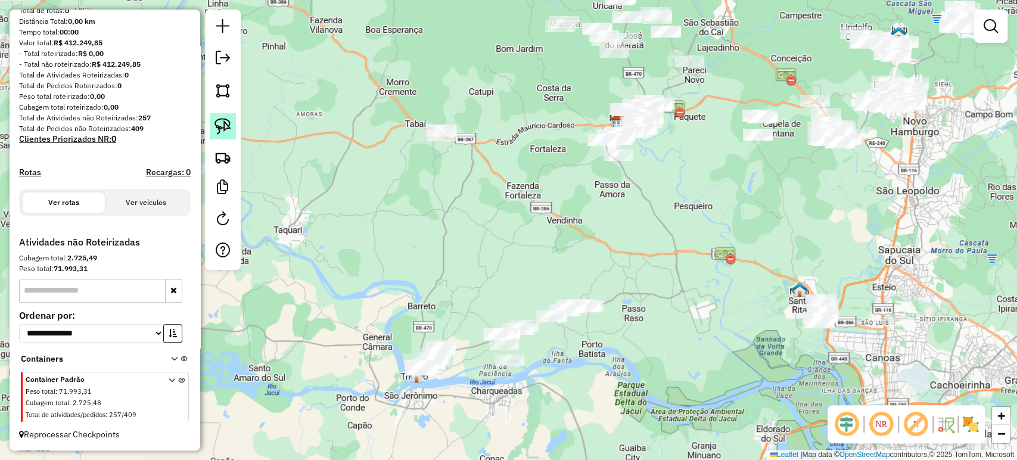
click at [225, 121] on img at bounding box center [222, 126] width 17 height 17
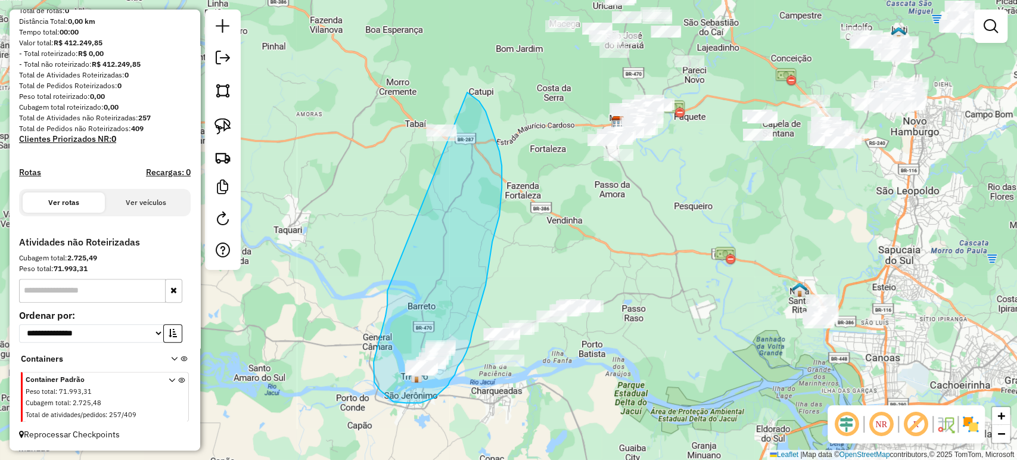
drag, startPoint x: 387, startPoint y: 292, endPoint x: 380, endPoint y: 75, distance: 217.5
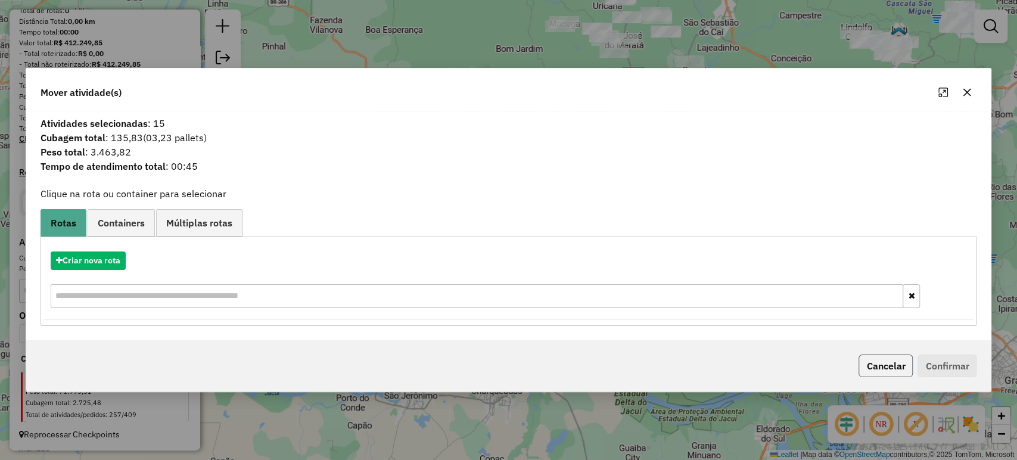
click at [880, 358] on button "Cancelar" at bounding box center [885, 365] width 54 height 23
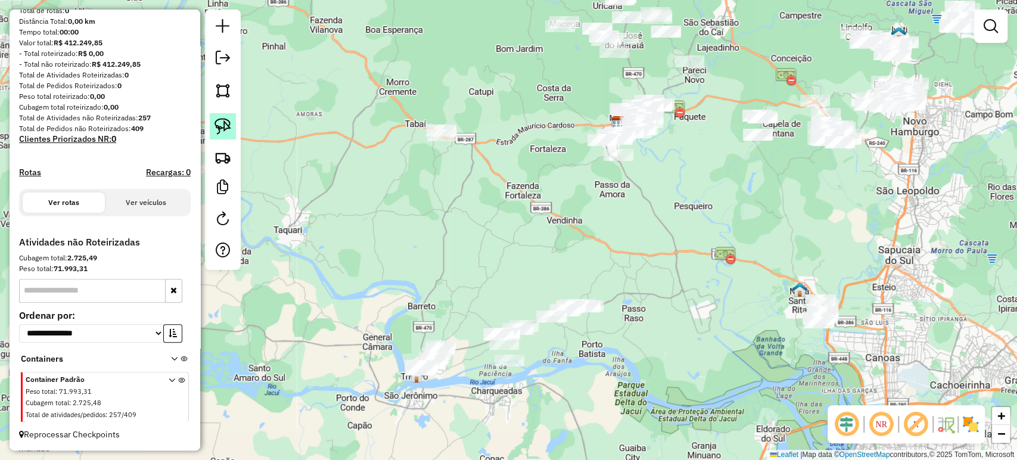
click at [233, 132] on link at bounding box center [223, 126] width 26 height 26
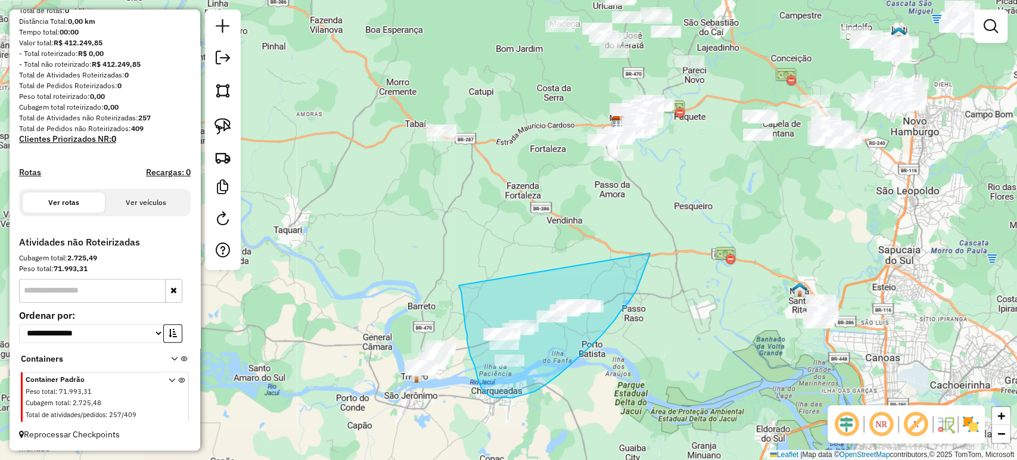
drag, startPoint x: 459, startPoint y: 287, endPoint x: 650, endPoint y: 253, distance: 193.6
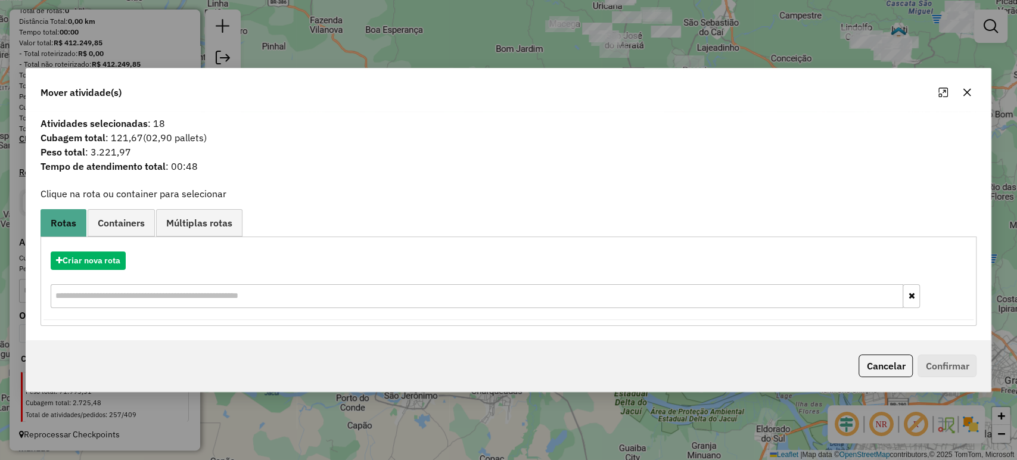
click at [882, 353] on div "Cancelar Confirmar" at bounding box center [508, 365] width 965 height 51
click at [882, 357] on button "Cancelar" at bounding box center [885, 365] width 54 height 23
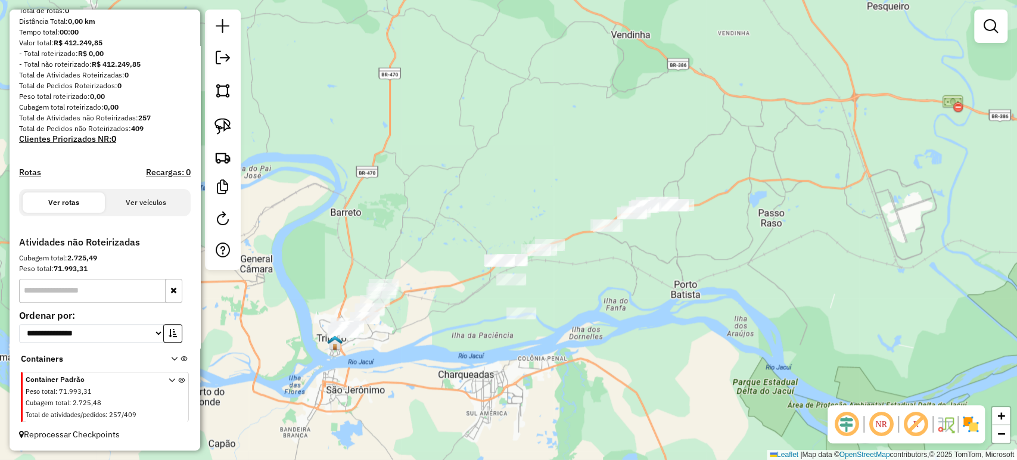
drag, startPoint x: 509, startPoint y: 400, endPoint x: 491, endPoint y: 370, distance: 33.9
click at [522, 392] on div "Janela de atendimento Grade de atendimento Capacidade Transportadoras Veículos …" at bounding box center [508, 230] width 1017 height 460
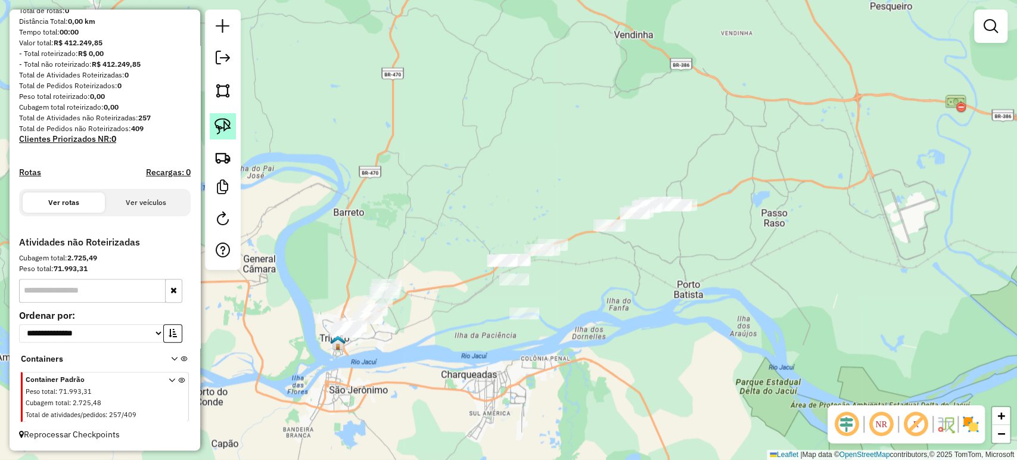
click at [229, 129] on img at bounding box center [222, 126] width 17 height 17
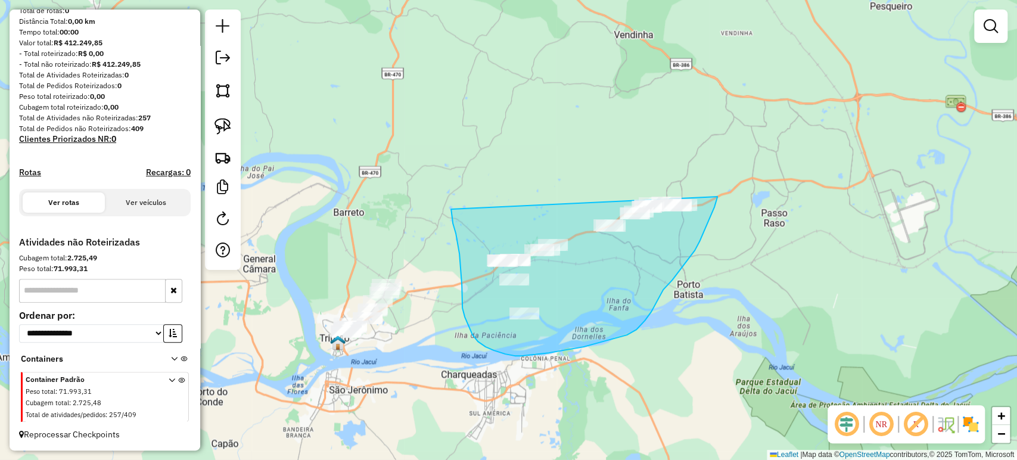
drag, startPoint x: 451, startPoint y: 209, endPoint x: 720, endPoint y: 183, distance: 269.9
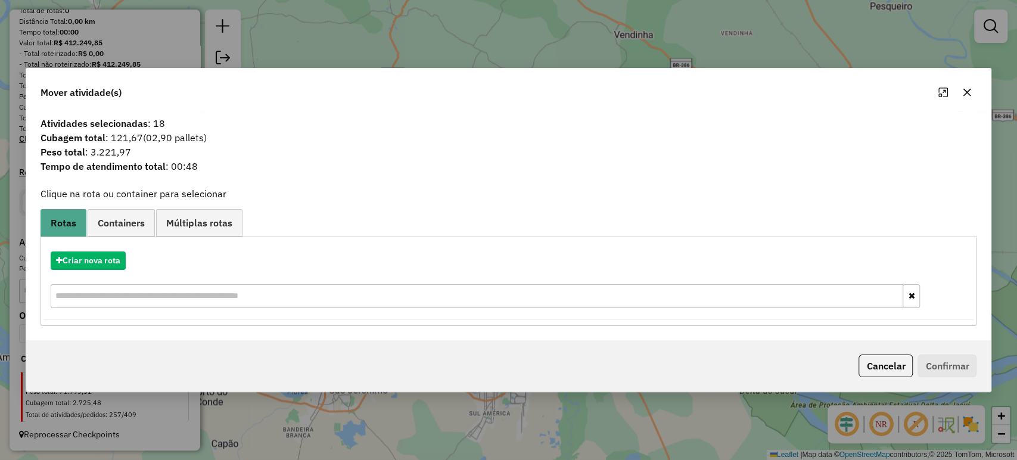
click at [720, 183] on div "Atividades selecionadas : 18 Cubagem total : 121,67 (02,90 pallets) Peso total …" at bounding box center [508, 225] width 965 height 229
click at [876, 368] on button "Cancelar" at bounding box center [885, 365] width 54 height 23
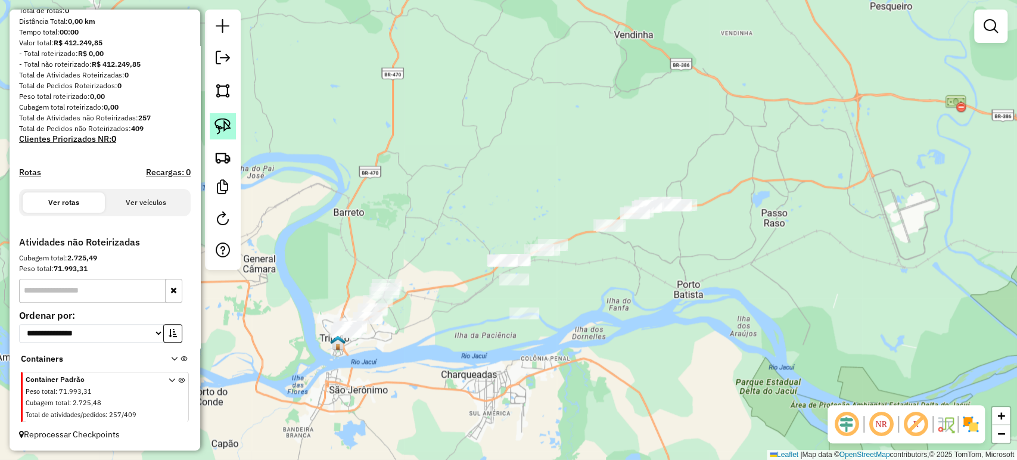
click at [233, 133] on link at bounding box center [223, 126] width 26 height 26
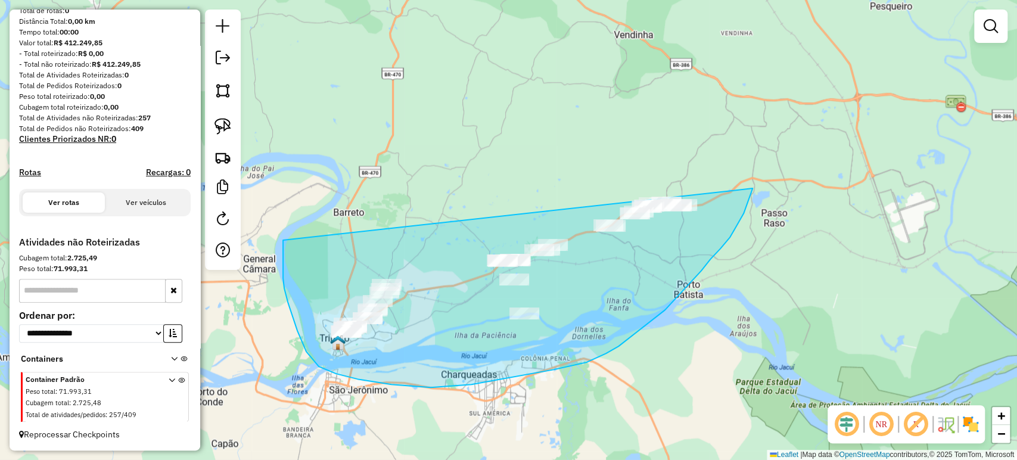
drag, startPoint x: 283, startPoint y: 241, endPoint x: 766, endPoint y: 127, distance: 496.4
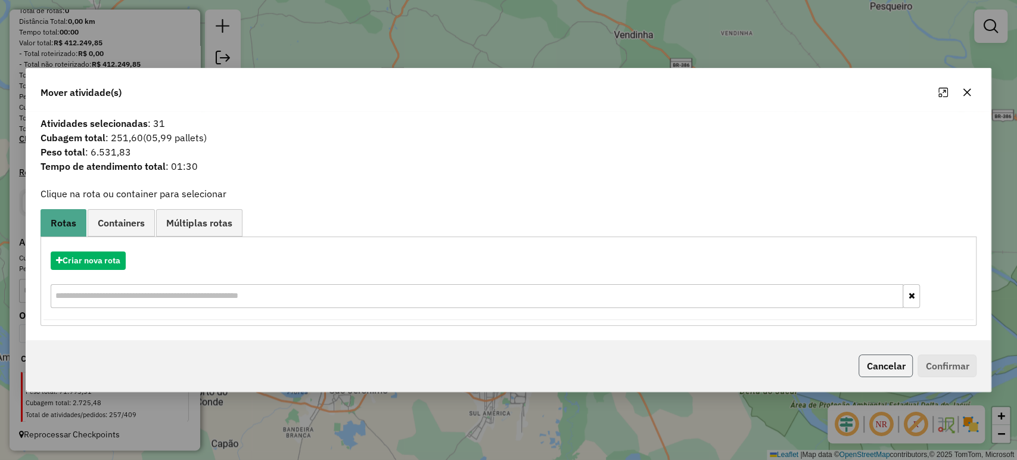
click at [868, 356] on button "Cancelar" at bounding box center [885, 365] width 54 height 23
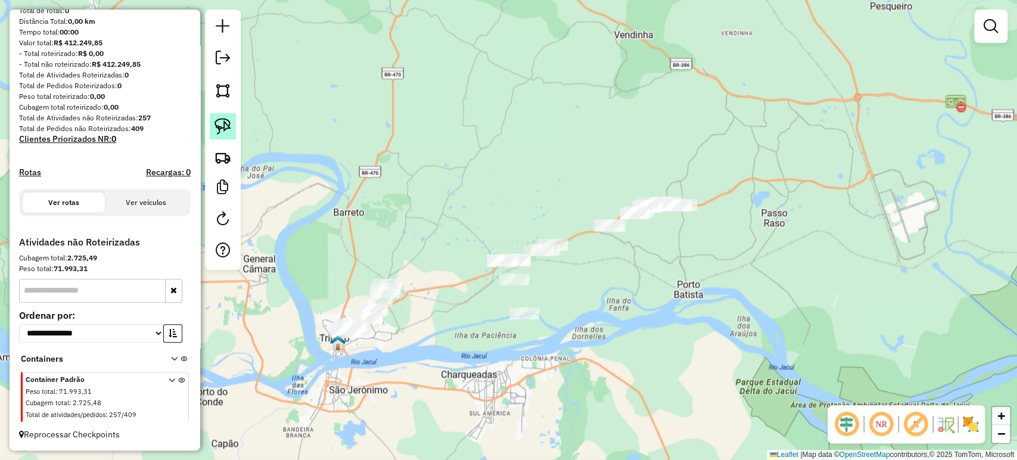
click at [231, 126] on img at bounding box center [222, 126] width 17 height 17
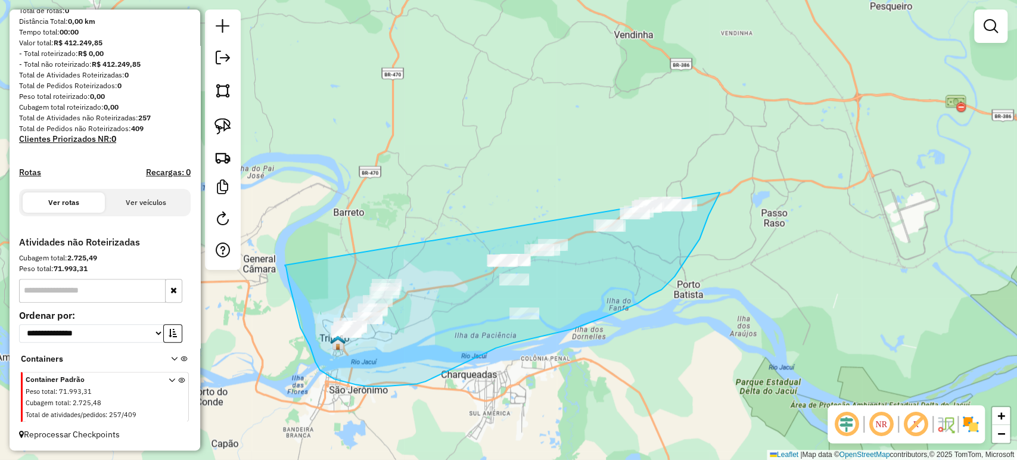
drag, startPoint x: 286, startPoint y: 267, endPoint x: 723, endPoint y: 178, distance: 446.1
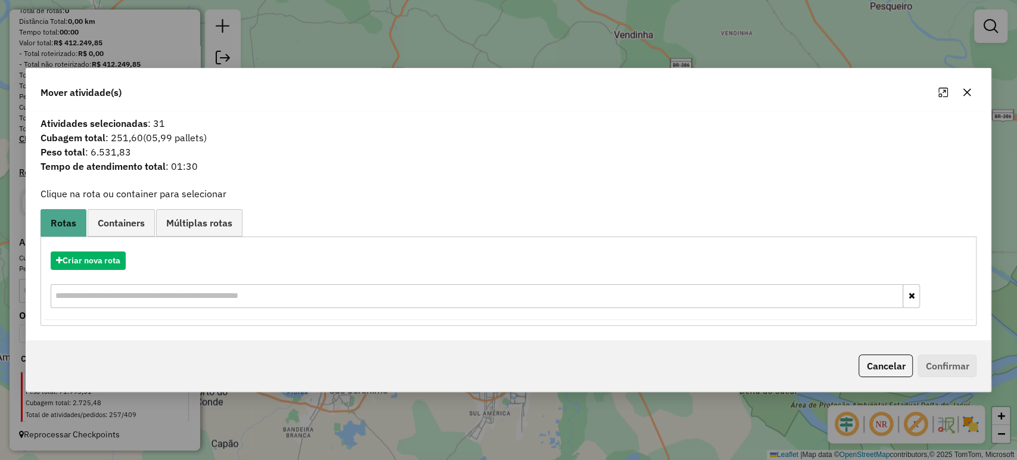
click at [913, 381] on div "Cancelar Confirmar" at bounding box center [508, 365] width 965 height 51
click at [906, 372] on button "Cancelar" at bounding box center [885, 365] width 54 height 23
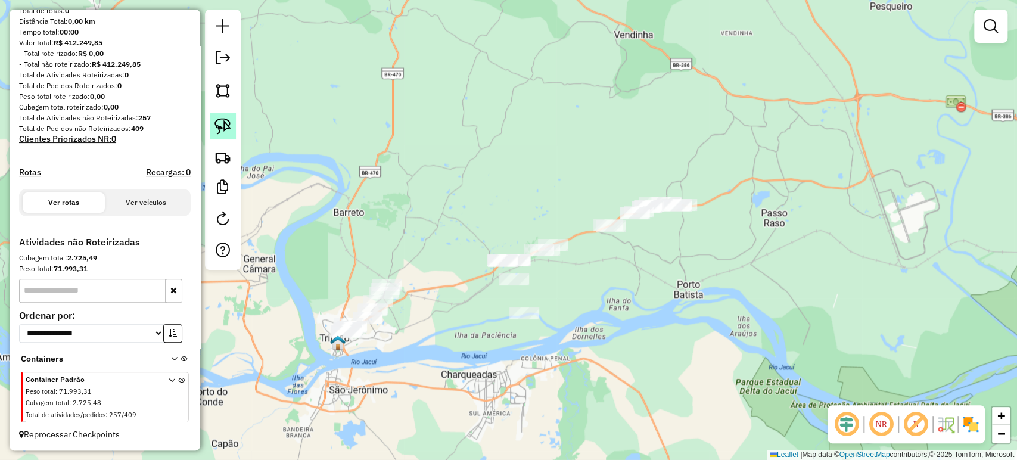
click at [218, 116] on link at bounding box center [223, 126] width 26 height 26
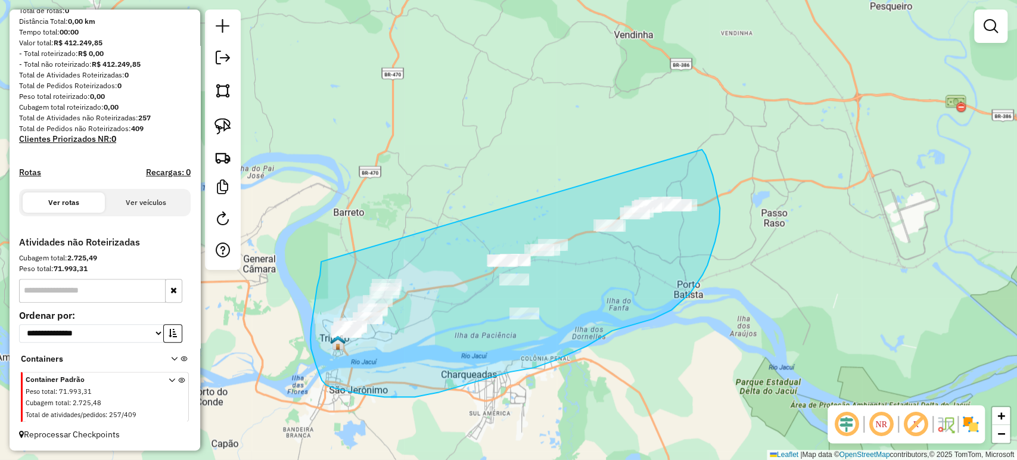
drag, startPoint x: 321, startPoint y: 261, endPoint x: 699, endPoint y: 144, distance: 396.0
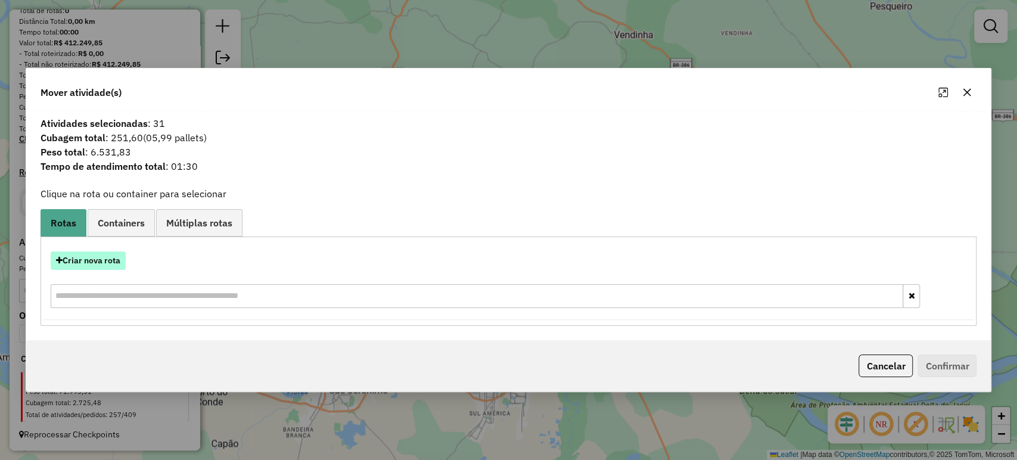
click at [101, 266] on button "Criar nova rota" at bounding box center [88, 260] width 75 height 18
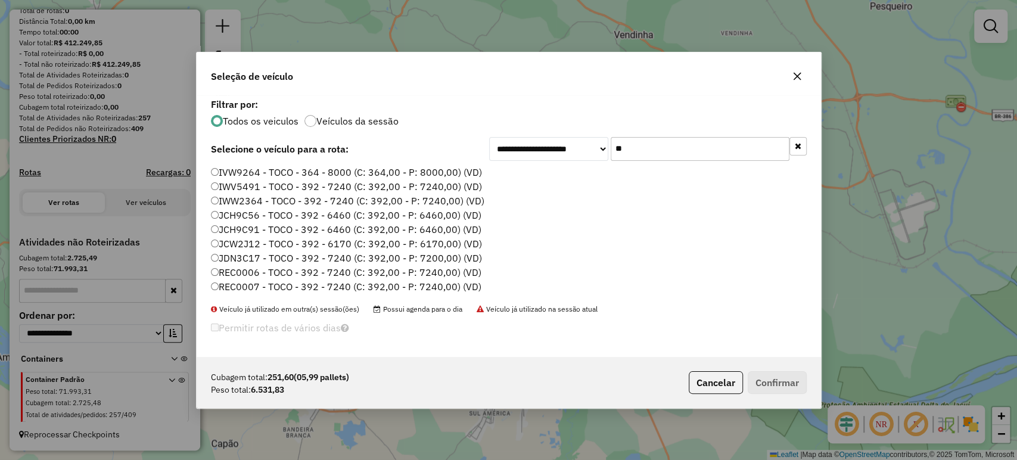
click at [637, 145] on input "**" at bounding box center [700, 149] width 179 height 24
type input "*"
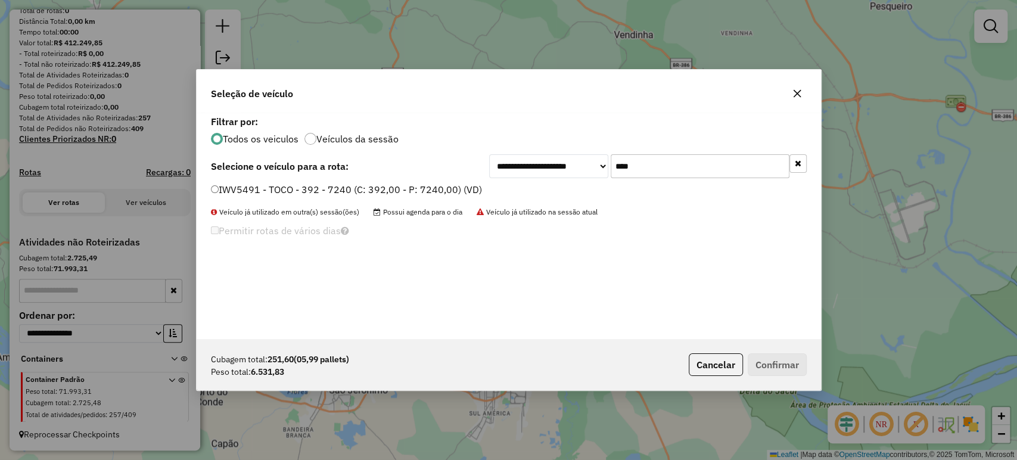
type input "****"
click at [247, 186] on label "IWV5491 - TOCO - 392 - 7240 (C: 392,00 - P: 7240,00) (VD)" at bounding box center [346, 189] width 271 height 14
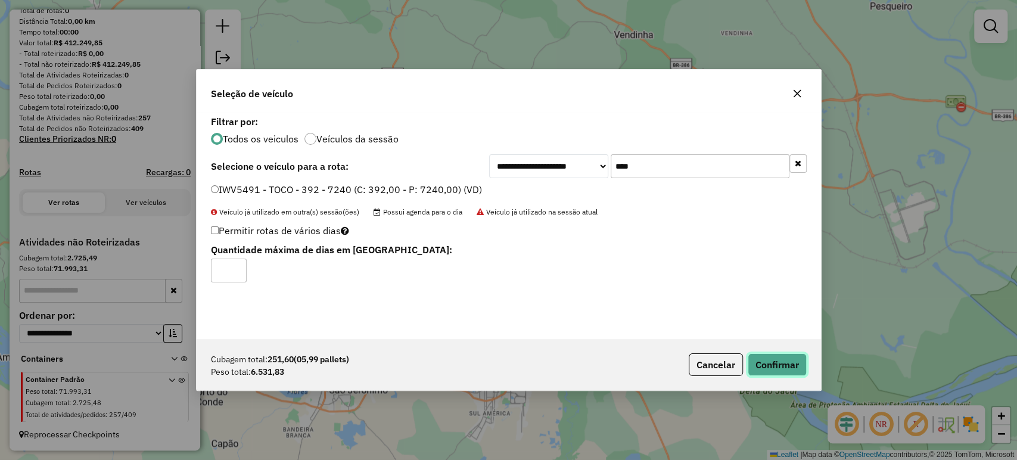
click at [778, 360] on button "Confirmar" at bounding box center [777, 364] width 59 height 23
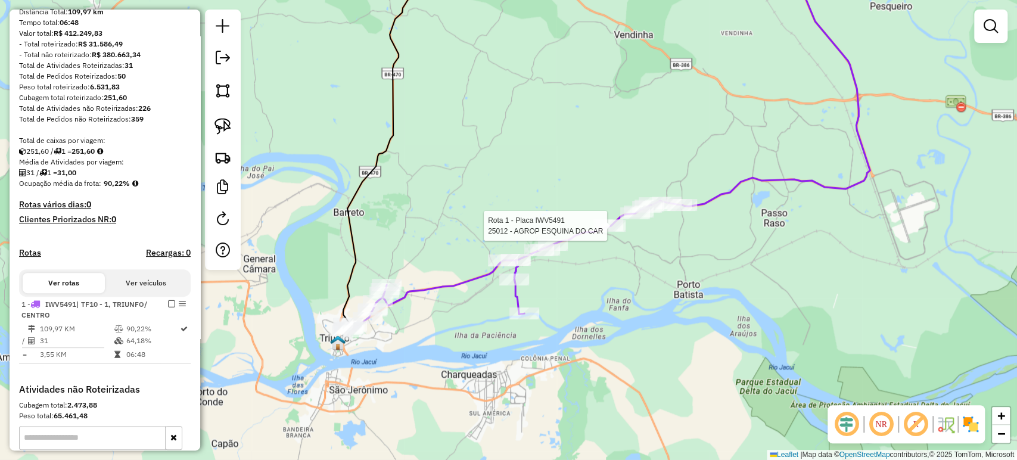
select select "**********"
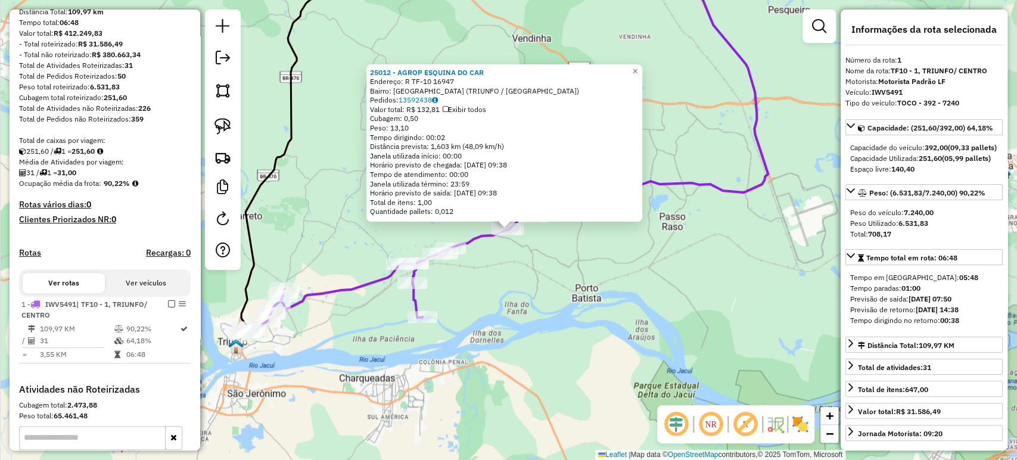
scroll to position [282, 0]
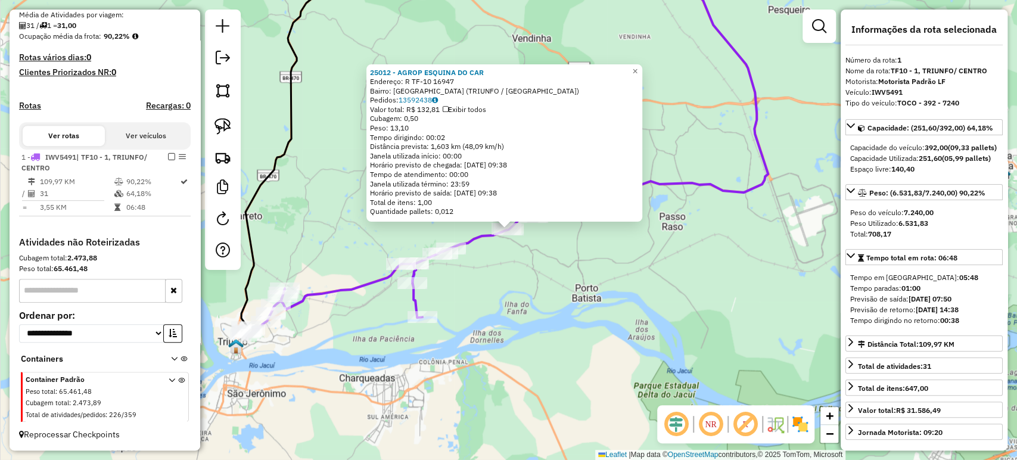
click at [610, 278] on div "25012 - AGROP ESQUINA DO CAR Endereço: R TF-10 16947 Bairro: PASSO FUNDO (TRIUN…" at bounding box center [508, 230] width 1017 height 460
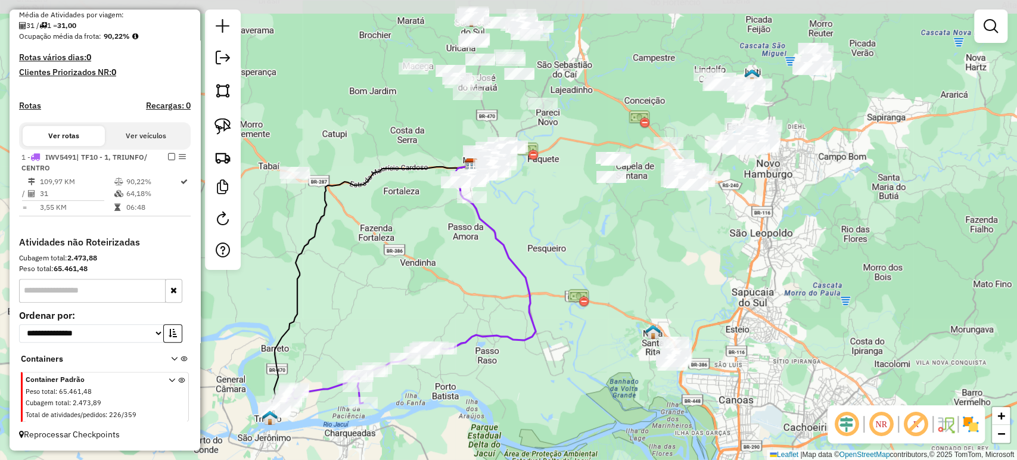
drag, startPoint x: 507, startPoint y: 217, endPoint x: 413, endPoint y: 320, distance: 139.6
click at [413, 320] on div "Janela de atendimento Grade de atendimento Capacidade Transportadoras Veículos …" at bounding box center [508, 230] width 1017 height 460
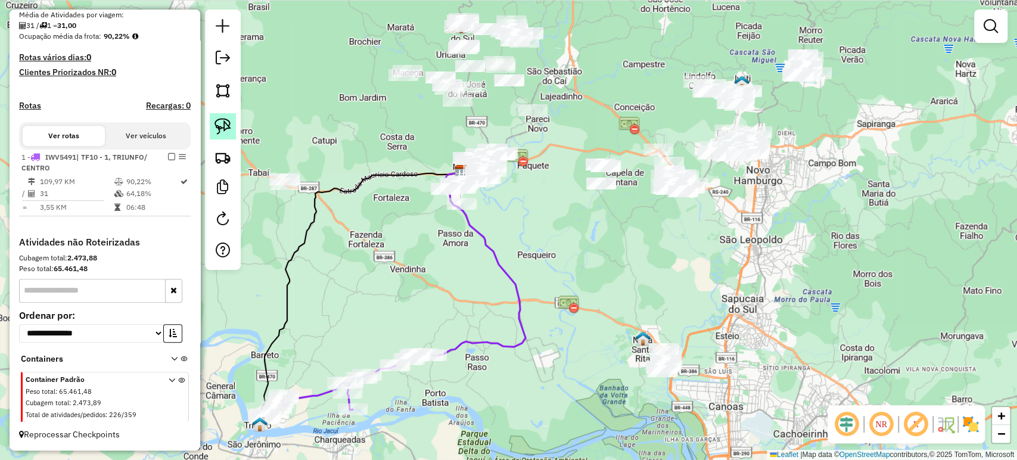
click at [218, 118] on img at bounding box center [222, 126] width 17 height 17
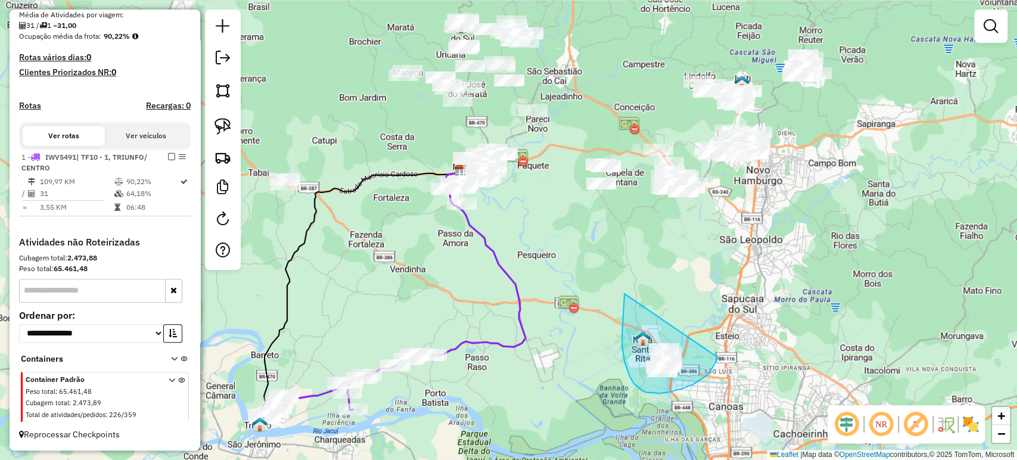
drag, startPoint x: 624, startPoint y: 294, endPoint x: 718, endPoint y: 357, distance: 113.3
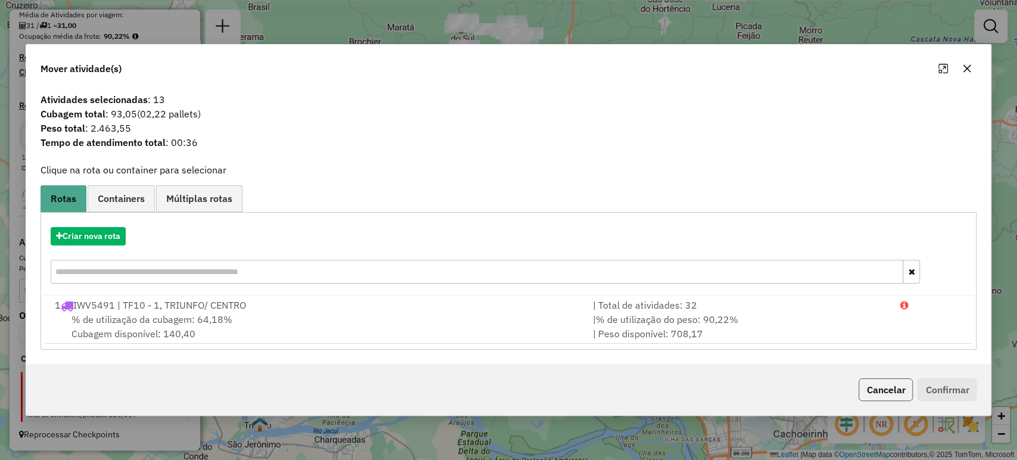
click at [892, 400] on button "Cancelar" at bounding box center [885, 389] width 54 height 23
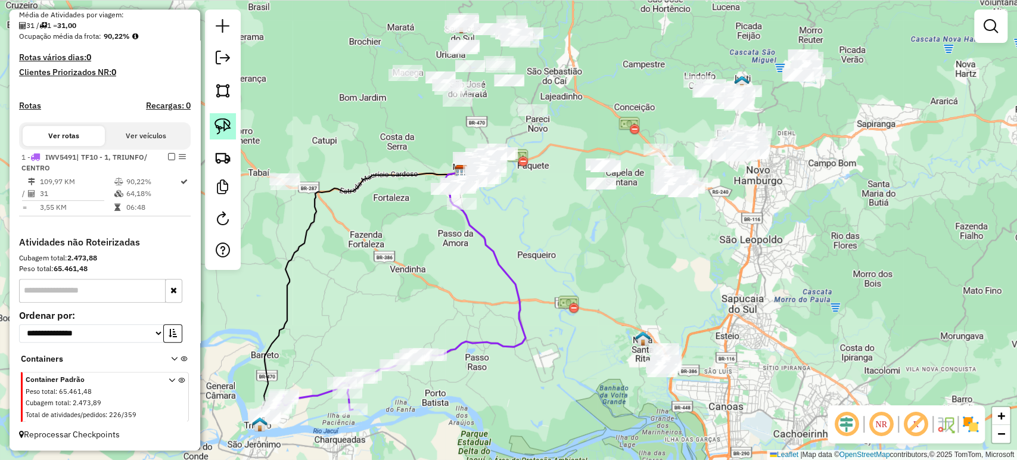
click at [216, 123] on img at bounding box center [222, 126] width 17 height 17
drag, startPoint x: 624, startPoint y: 303, endPoint x: 709, endPoint y: 366, distance: 106.5
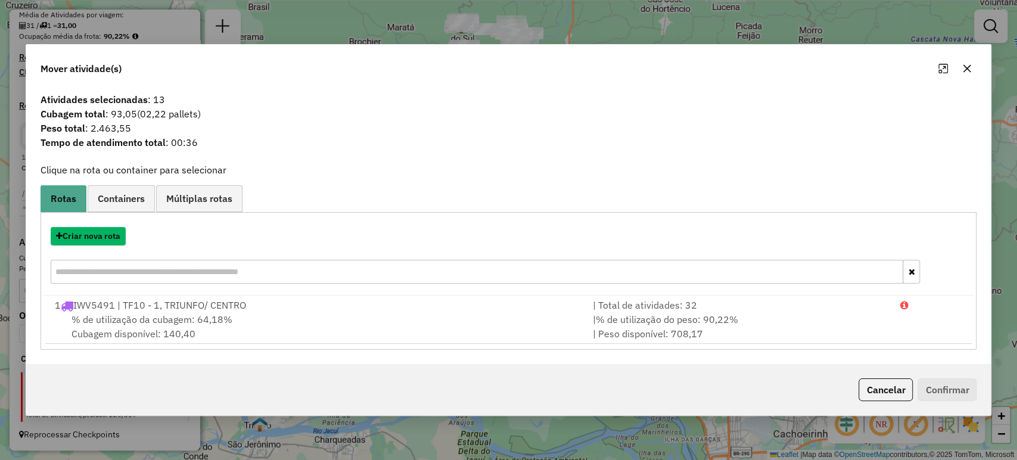
click at [116, 232] on button "Criar nova rota" at bounding box center [88, 236] width 75 height 18
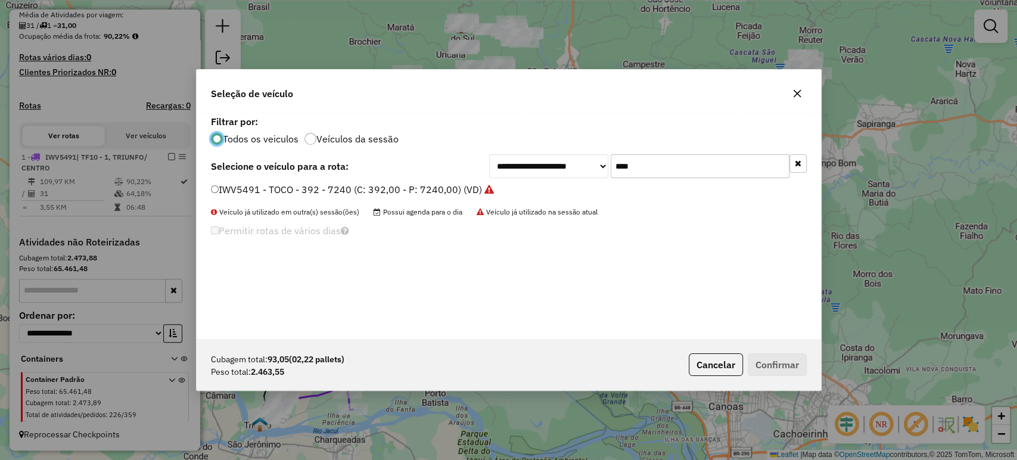
scroll to position [6, 4]
click at [640, 175] on input "****" at bounding box center [700, 166] width 179 height 24
type input "***"
click at [273, 190] on label "JDN3C17 - TOCO - 392 - 7240 (C: 392,00 - P: 7200,00) (VD)" at bounding box center [346, 189] width 271 height 14
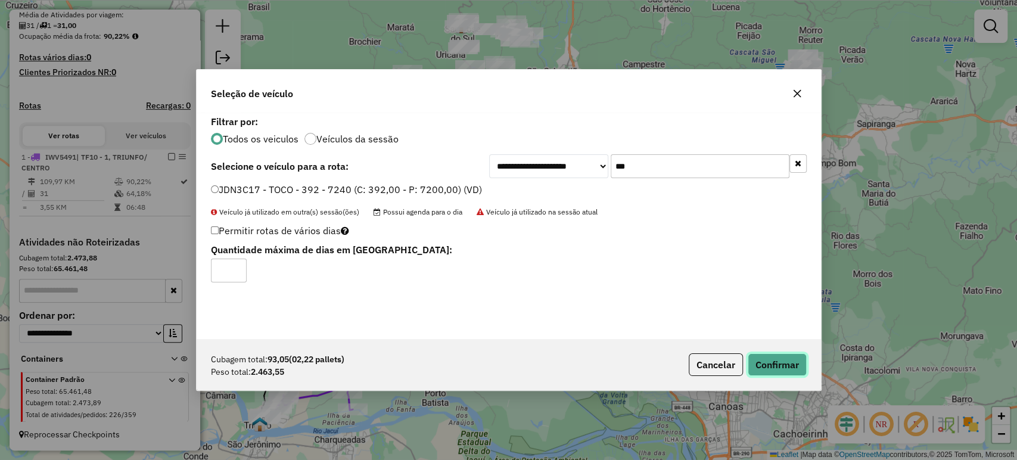
click at [769, 359] on button "Confirmar" at bounding box center [777, 364] width 59 height 23
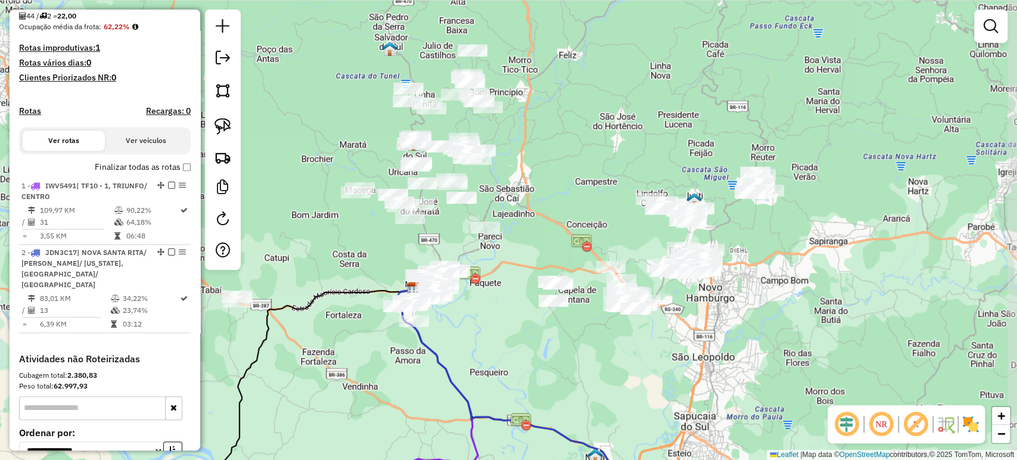
drag, startPoint x: 570, startPoint y: 231, endPoint x: 519, endPoint y: 359, distance: 137.2
click at [519, 360] on div "Janela de atendimento Grade de atendimento Capacidade Transportadoras Veículos …" at bounding box center [508, 230] width 1017 height 460
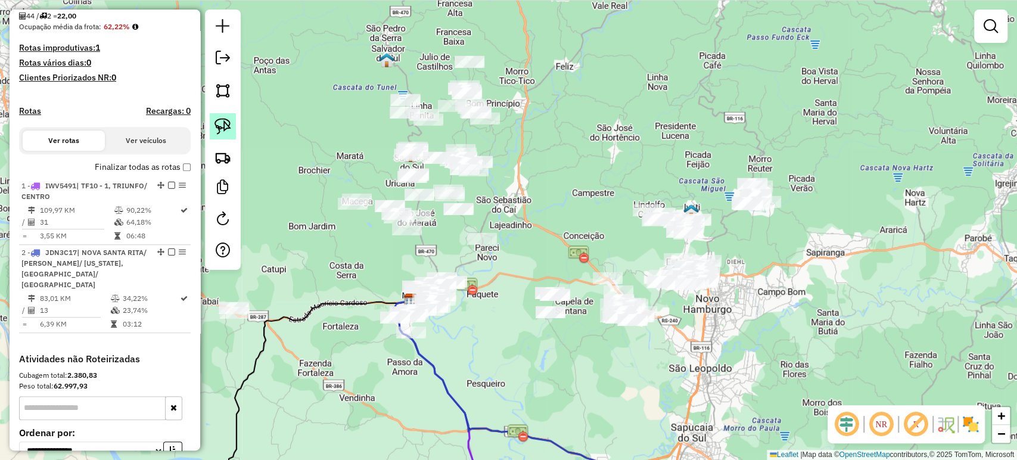
click at [228, 122] on img at bounding box center [222, 126] width 17 height 17
drag, startPoint x: 718, startPoint y: 175, endPoint x: 814, endPoint y: 165, distance: 96.4
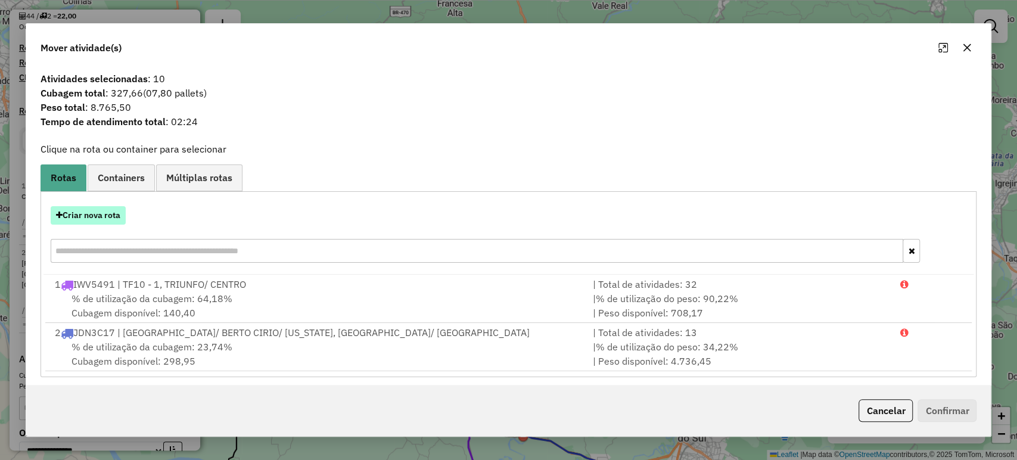
click at [119, 206] on button "Criar nova rota" at bounding box center [88, 215] width 75 height 18
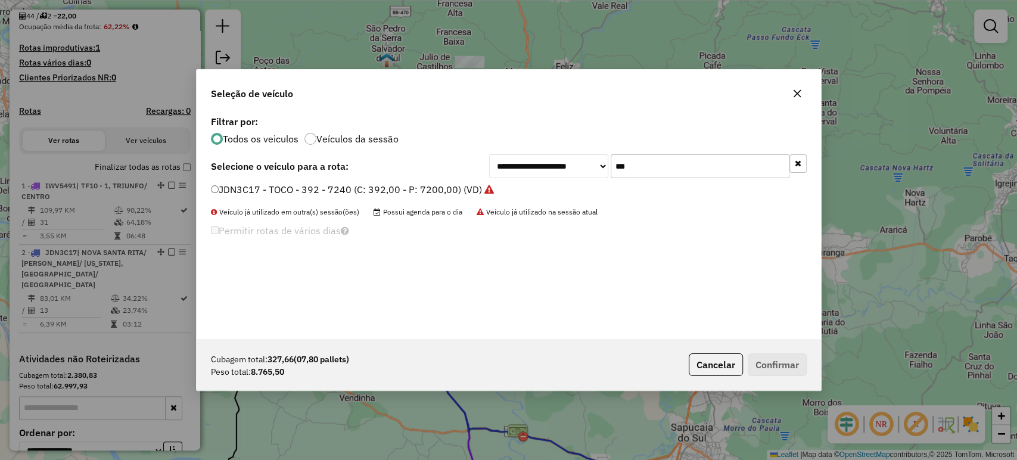
click at [649, 170] on input "***" at bounding box center [700, 166] width 179 height 24
type input "***"
click at [485, 185] on label "JBT6C49 - TRUCK - 420 - 12900 (C: 420,00 - P: 12900,00) (VD)" at bounding box center [354, 189] width 287 height 14
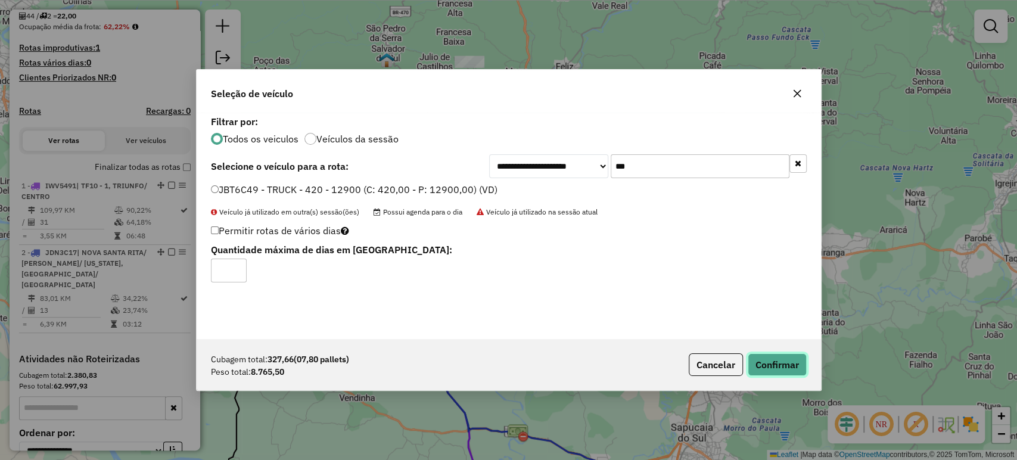
click at [793, 356] on button "Confirmar" at bounding box center [777, 364] width 59 height 23
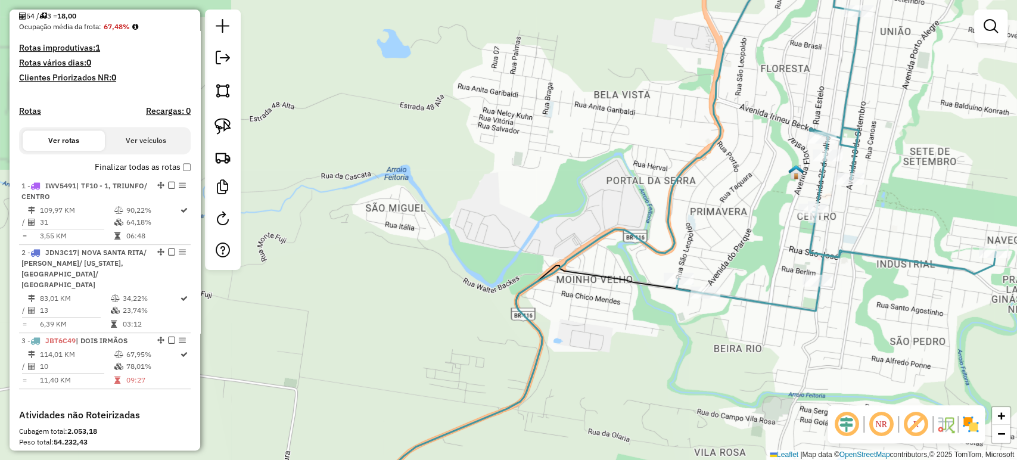
drag, startPoint x: 817, startPoint y: 239, endPoint x: 675, endPoint y: 212, distance: 144.9
click at [676, 213] on icon at bounding box center [835, 141] width 319 height 340
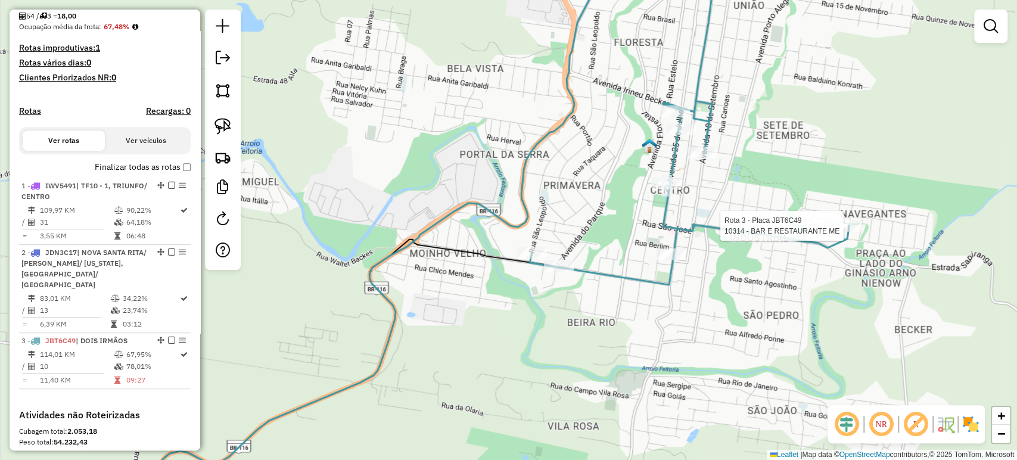
select select "**********"
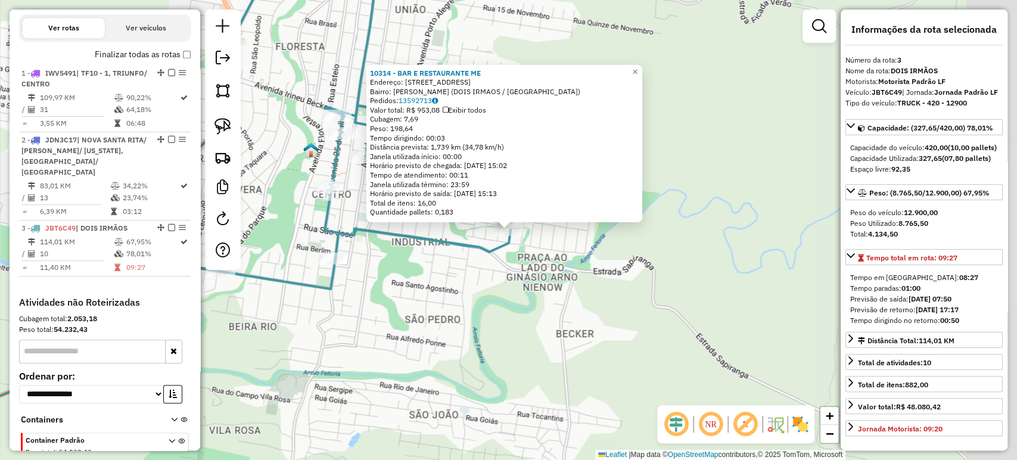
scroll to position [453, 0]
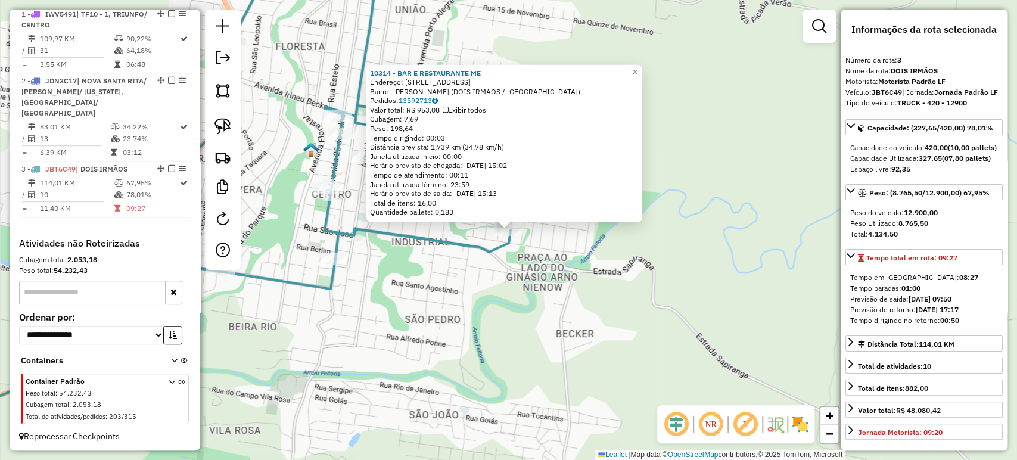
click at [482, 303] on div "10314 - BAR E RESTAURANTE ME Endereço: R GONCALVES DIAS 122 Bairro: VILA BECKER…" at bounding box center [508, 230] width 1017 height 460
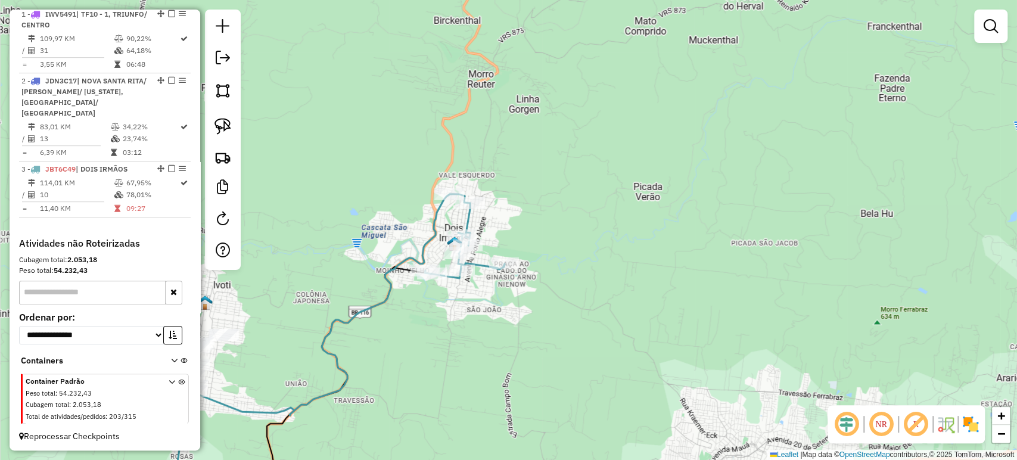
drag, startPoint x: 421, startPoint y: 275, endPoint x: 478, endPoint y: 291, distance: 59.4
click at [478, 291] on div "Janela de atendimento Grade de atendimento Capacidade Transportadoras Veículos …" at bounding box center [508, 230] width 1017 height 460
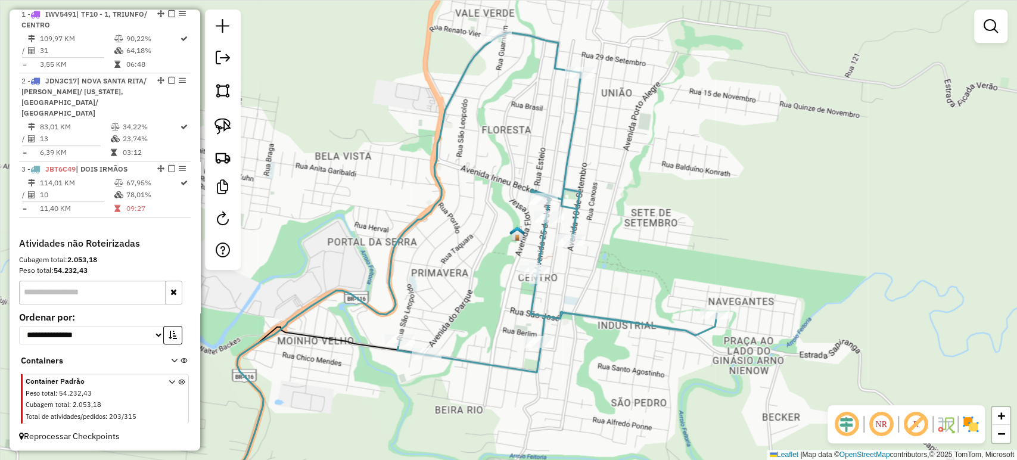
drag, startPoint x: 500, startPoint y: 232, endPoint x: 572, endPoint y: 287, distance: 90.4
click at [572, 287] on div "Janela de atendimento Grade de atendimento Capacidade Transportadoras Veículos …" at bounding box center [508, 230] width 1017 height 460
select select "**********"
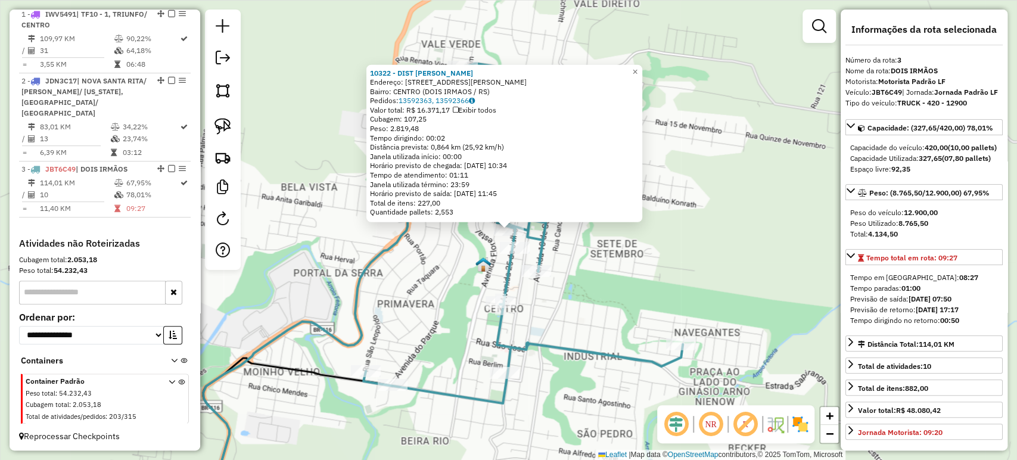
click at [553, 310] on div "10322 - DIST GRIGORIUS Endereço: R IRINEU BECKER 134 Bairro: CENTRO (DOIS IRMAO…" at bounding box center [508, 230] width 1017 height 460
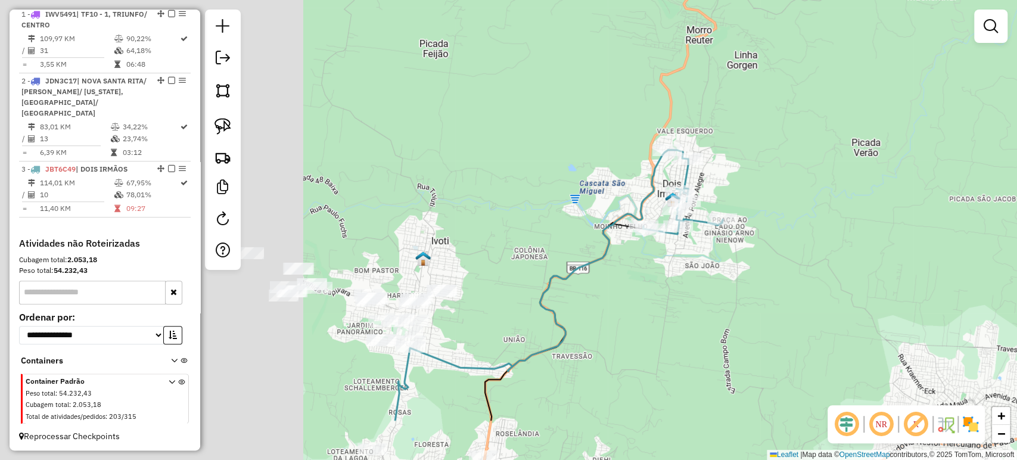
drag, startPoint x: 346, startPoint y: 346, endPoint x: 657, endPoint y: 260, distance: 322.5
click at [657, 260] on div "Janela de atendimento Grade de atendimento Capacidade Transportadoras Veículos …" at bounding box center [508, 230] width 1017 height 460
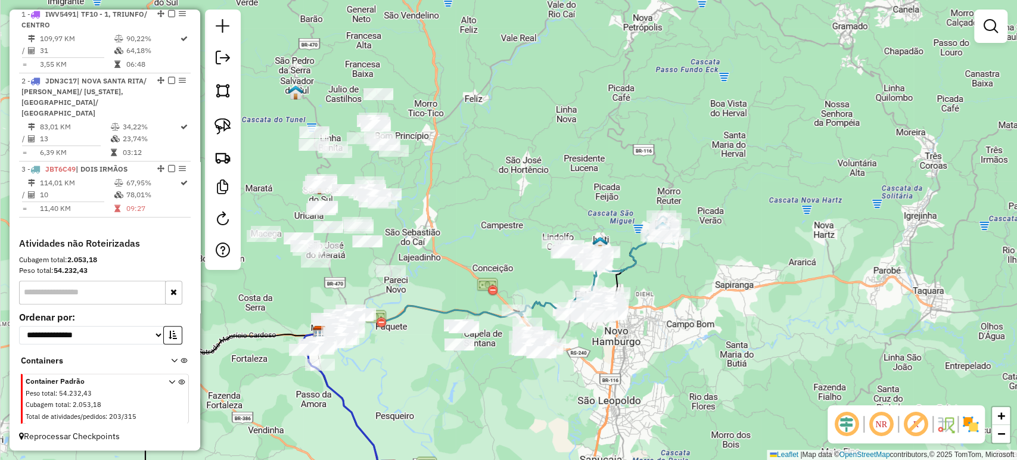
drag, startPoint x: 635, startPoint y: 298, endPoint x: 636, endPoint y: 282, distance: 15.5
click at [636, 282] on div "Janela de atendimento Grade de atendimento Capacidade Transportadoras Veículos …" at bounding box center [508, 230] width 1017 height 460
select select "**********"
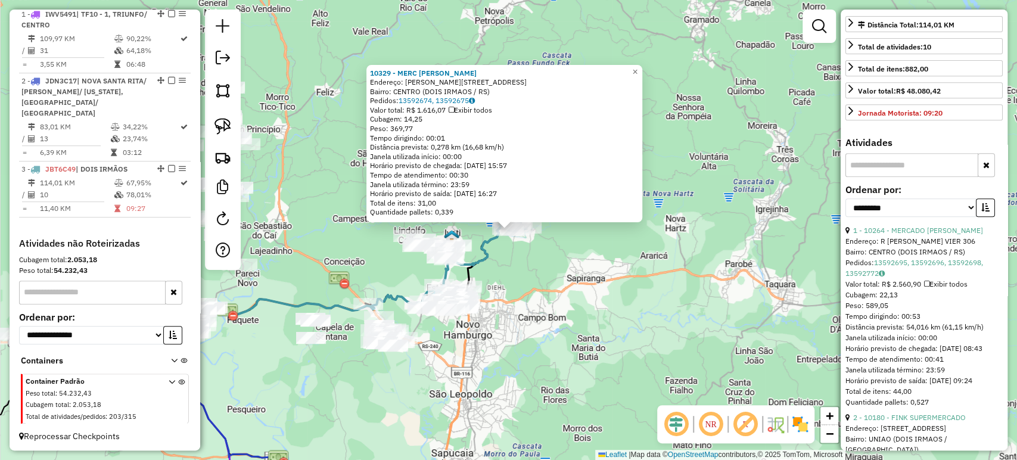
scroll to position [331, 0]
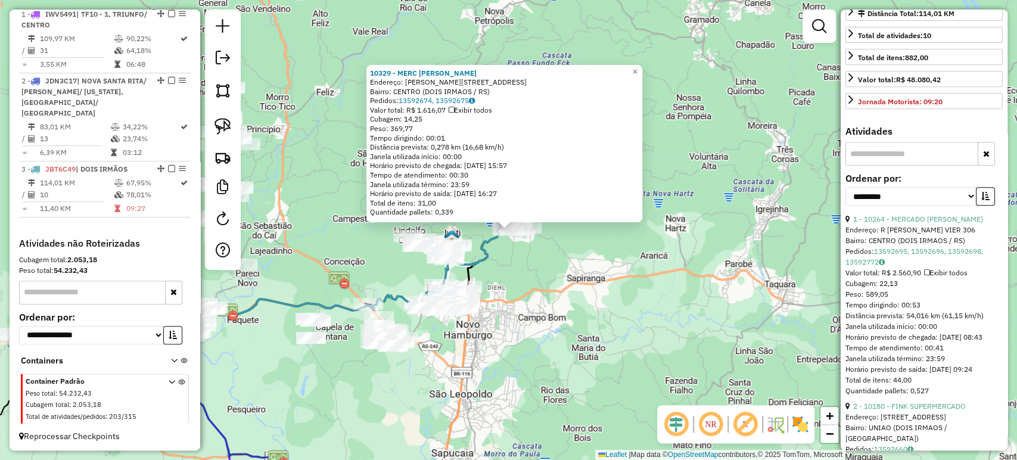
click at [608, 313] on div "10329 - MERC IRMAOS SCHMITZ Endereço: R JOAO KLAUCK 775 Bairro: CENTRO (DOIS IR…" at bounding box center [508, 230] width 1017 height 460
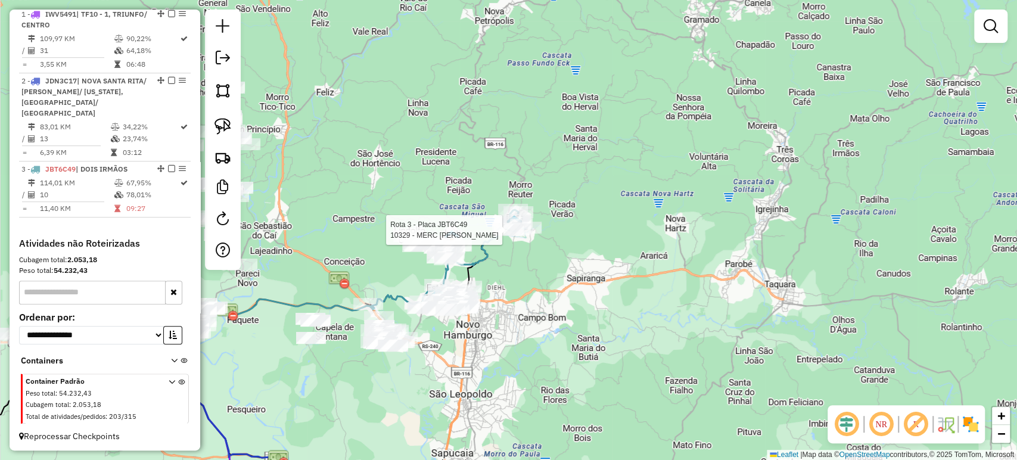
select select "**********"
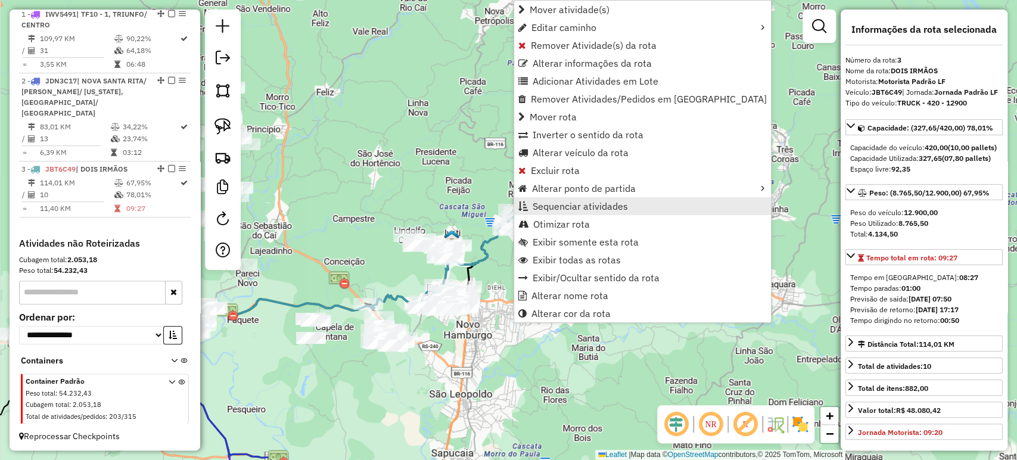
click at [571, 214] on link "Sequenciar atividades" at bounding box center [642, 206] width 257 height 18
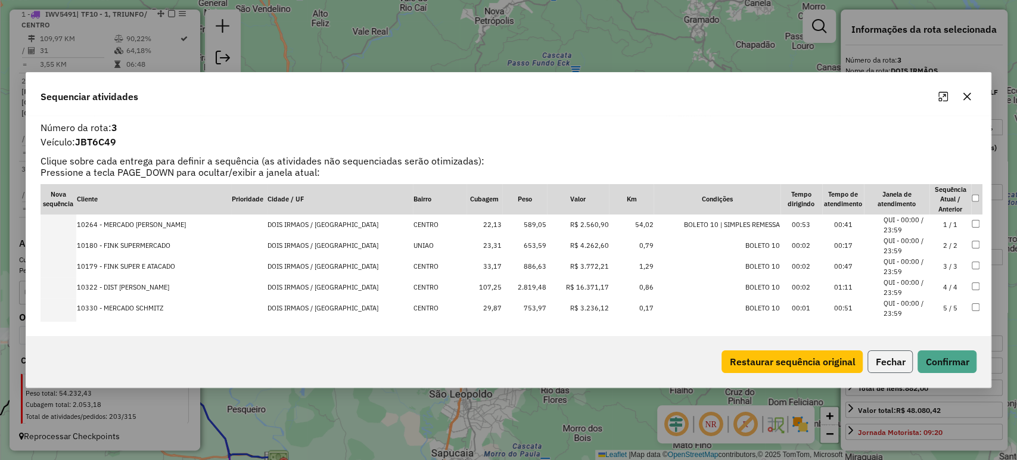
click at [878, 364] on button "Fechar" at bounding box center [889, 361] width 45 height 23
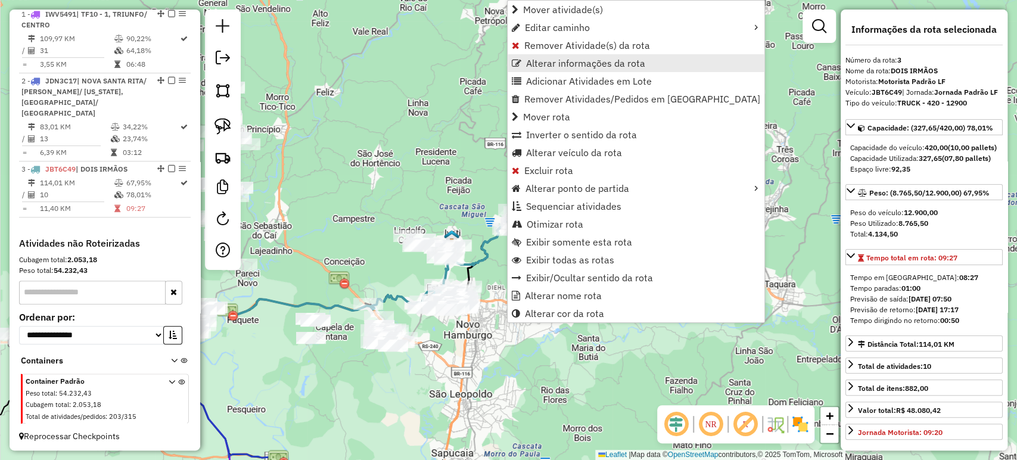
click at [583, 63] on span "Alterar informações da rota" at bounding box center [585, 63] width 119 height 10
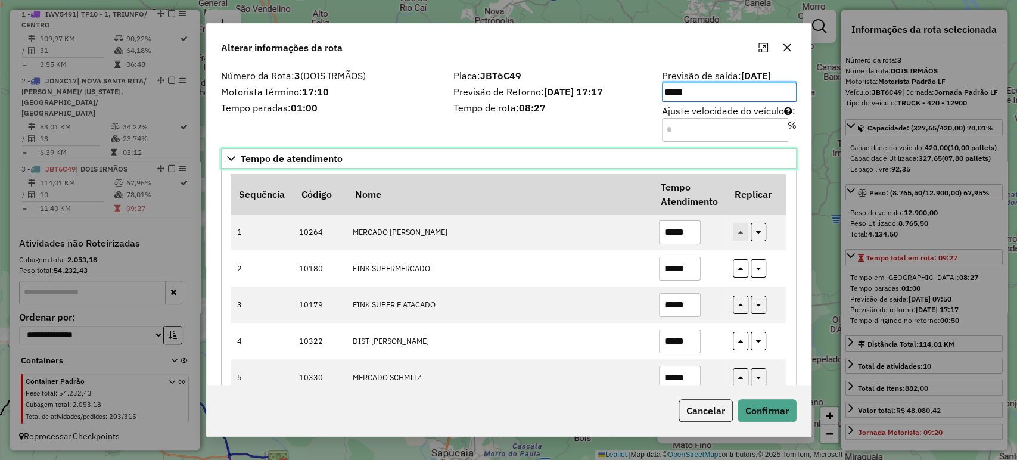
click at [540, 158] on link "Tempo de atendimento" at bounding box center [508, 158] width 575 height 20
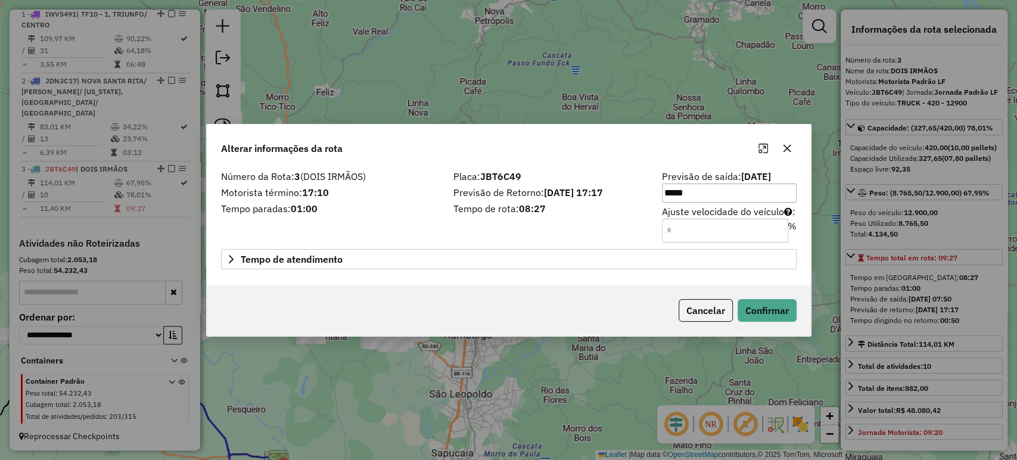
click at [603, 244] on div "Número da Rota: 3 (DOIS IRMÃOS) Motorista término: 17:10 Tempo paradas: 01:00 P…" at bounding box center [509, 225] width 604 height 117
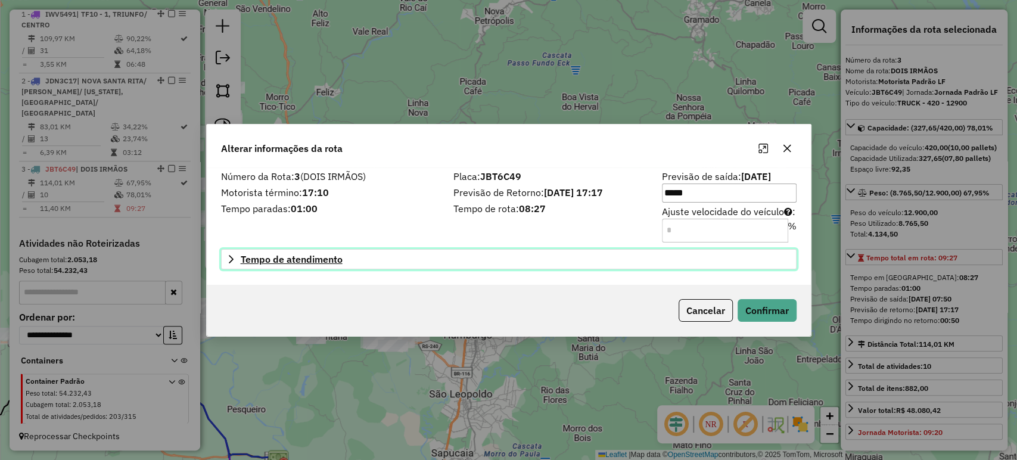
click at [588, 260] on link "Tempo de atendimento" at bounding box center [508, 259] width 575 height 20
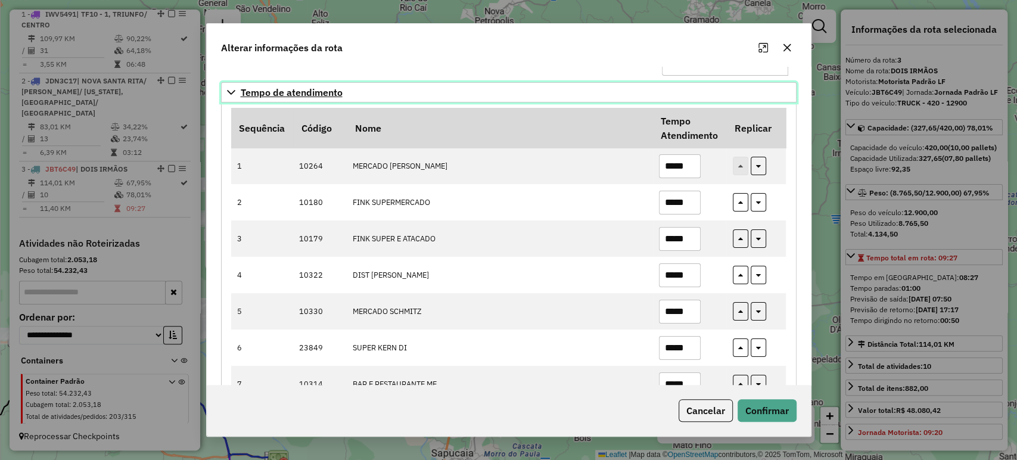
scroll to position [132, 0]
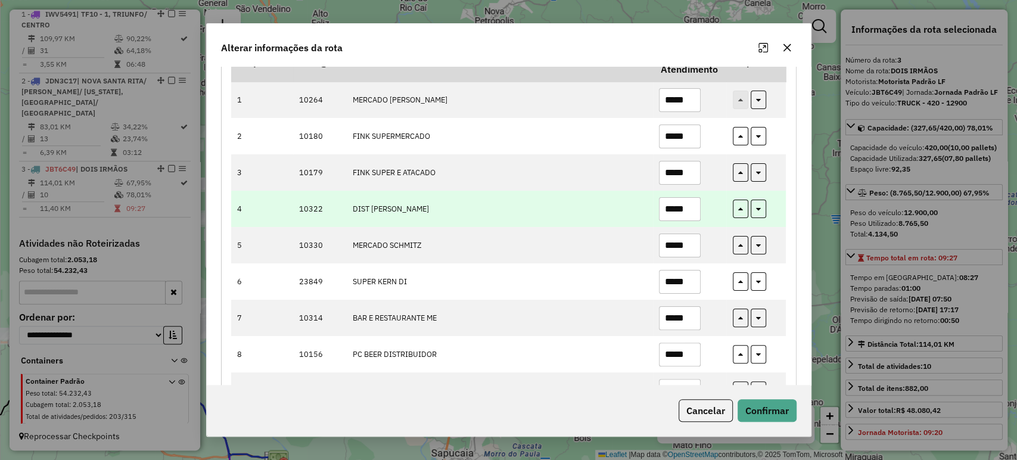
drag, startPoint x: 679, startPoint y: 210, endPoint x: 695, endPoint y: 213, distance: 16.4
click at [695, 213] on input "*****" at bounding box center [680, 209] width 42 height 24
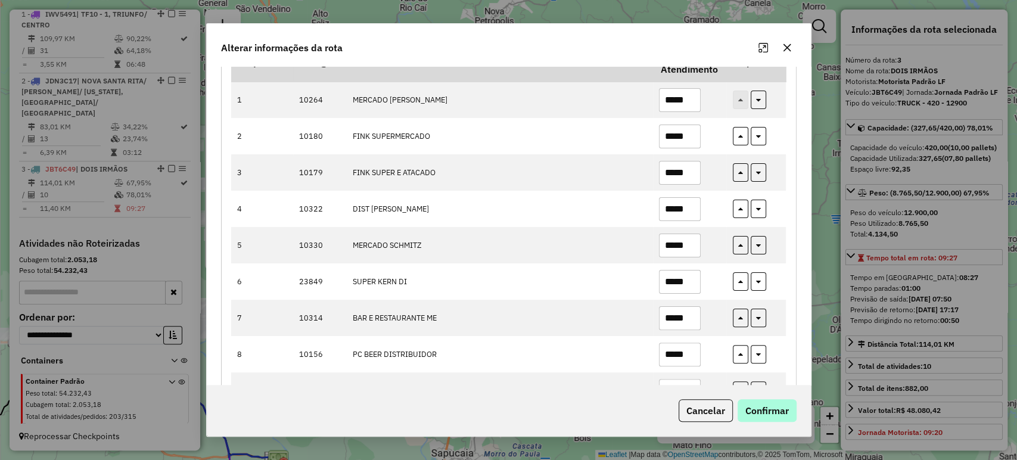
type input "*****"
click at [755, 410] on button "Confirmar" at bounding box center [766, 410] width 59 height 23
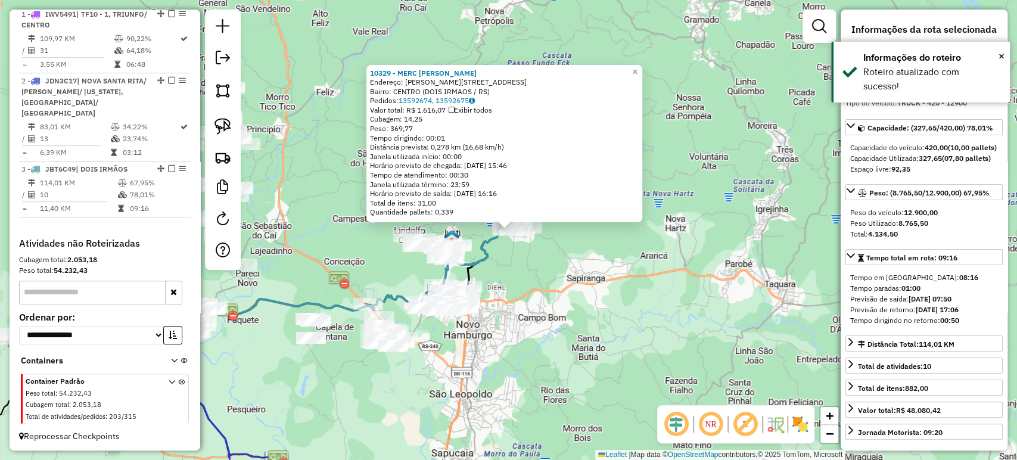
click at [571, 295] on div "Rota 3 - Placa JBT6C49 10329 - MERC IRMAOS SCHMITZ 10329 - MERC IRMAOS SCHMITZ …" at bounding box center [508, 230] width 1017 height 460
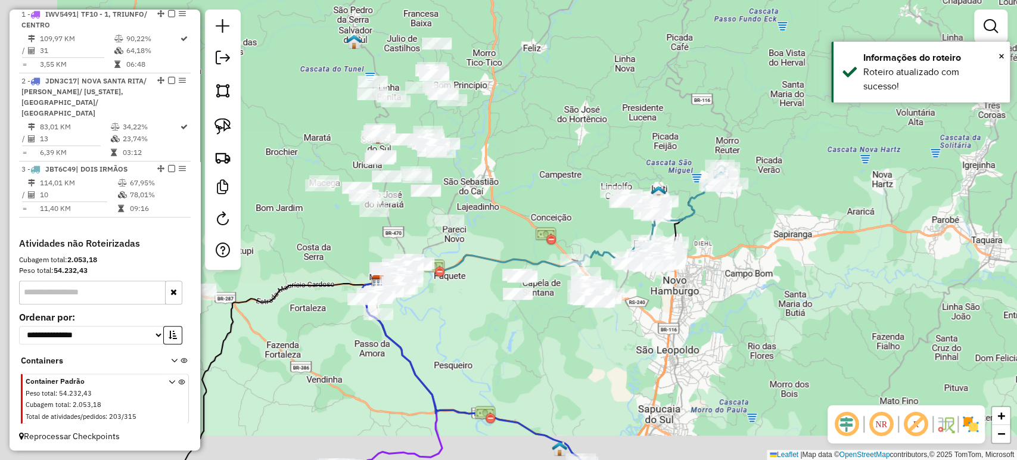
drag, startPoint x: 519, startPoint y: 300, endPoint x: 723, endPoint y: 251, distance: 209.6
click at [729, 253] on div "Janela de atendimento Grade de atendimento Capacidade Transportadoras Veículos …" at bounding box center [508, 230] width 1017 height 460
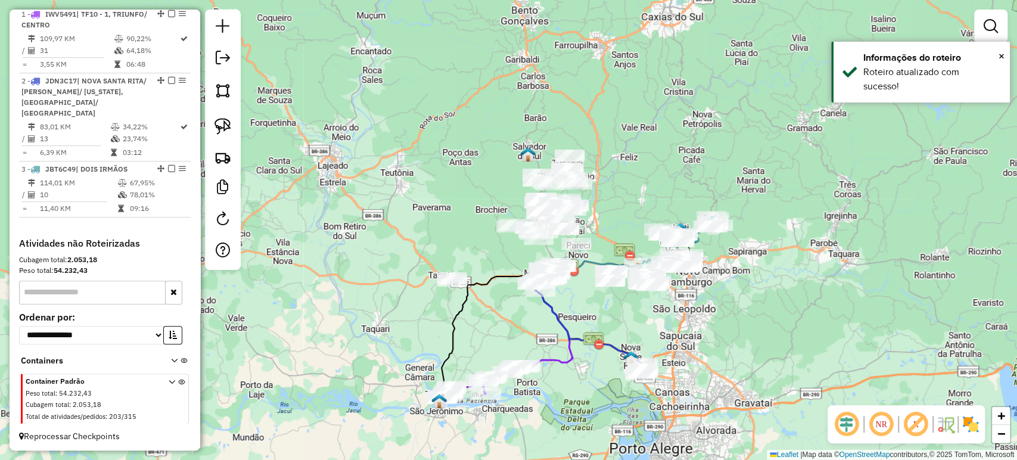
drag, startPoint x: 713, startPoint y: 260, endPoint x: 702, endPoint y: 270, distance: 14.7
click at [702, 270] on div "Janela de atendimento Grade de atendimento Capacidade Transportadoras Veículos …" at bounding box center [508, 230] width 1017 height 460
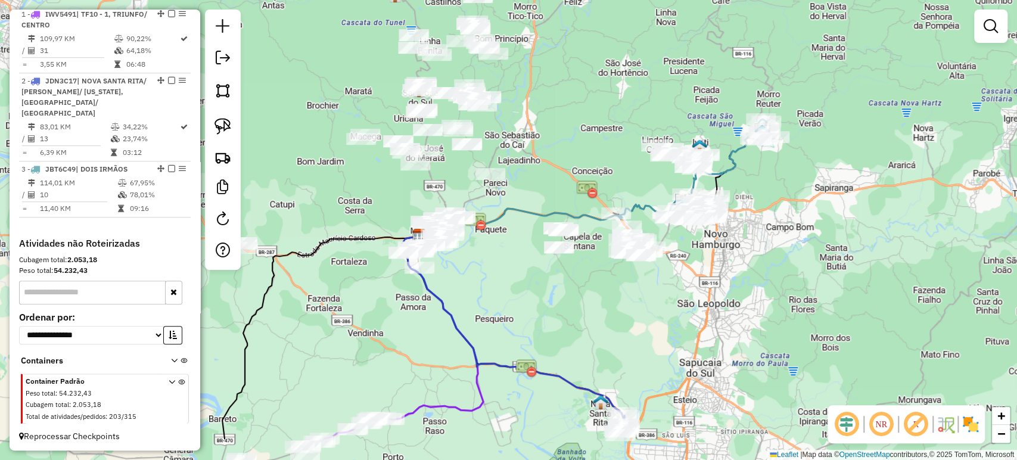
drag, startPoint x: 510, startPoint y: 335, endPoint x: 540, endPoint y: 269, distance: 73.1
click at [540, 269] on div "Janela de atendimento Grade de atendimento Capacidade Transportadoras Veículos …" at bounding box center [508, 230] width 1017 height 460
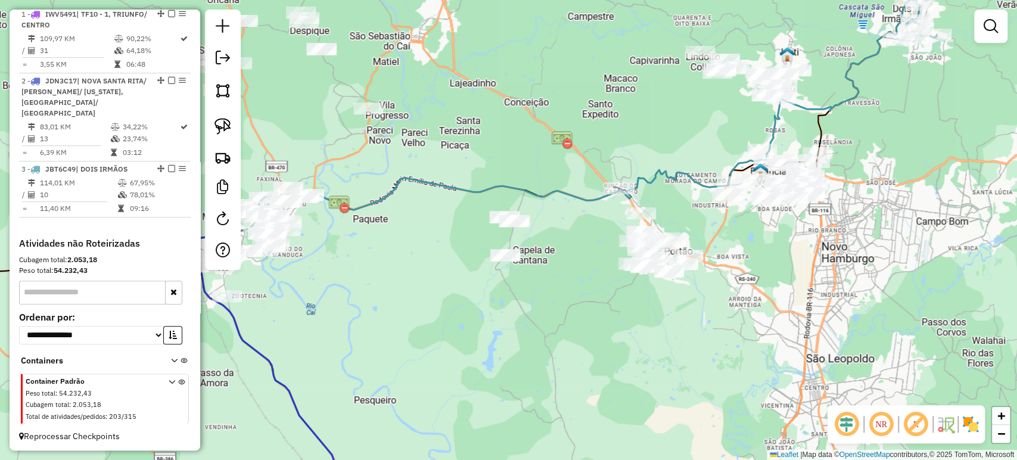
drag, startPoint x: 596, startPoint y: 254, endPoint x: 580, endPoint y: 253, distance: 16.1
click at [580, 253] on div "Janela de atendimento Grade de atendimento Capacidade Transportadoras Veículos …" at bounding box center [508, 230] width 1017 height 460
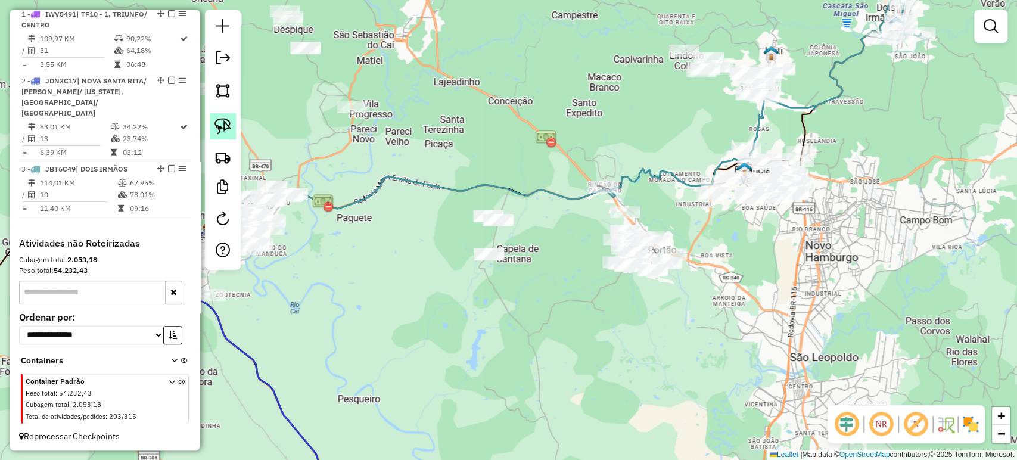
click at [229, 122] on img at bounding box center [222, 126] width 17 height 17
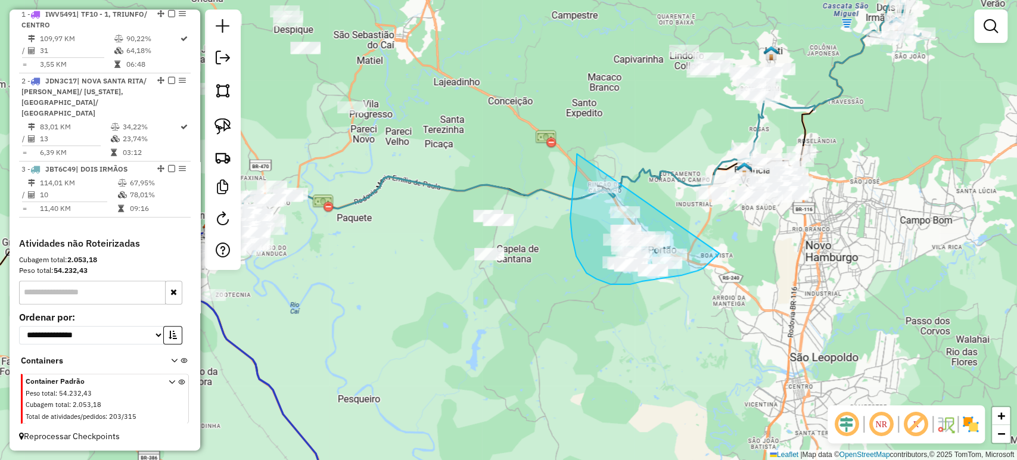
drag, startPoint x: 577, startPoint y: 157, endPoint x: 719, endPoint y: 253, distance: 172.0
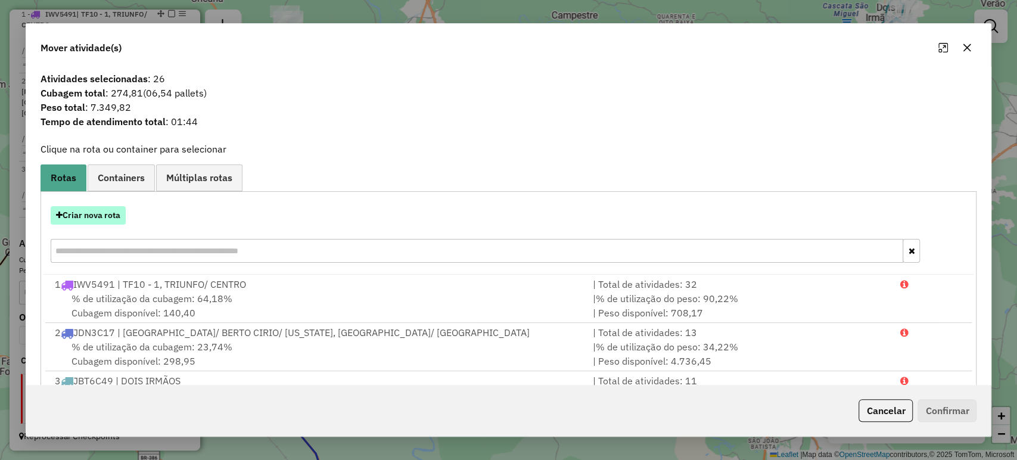
click at [90, 211] on button "Criar nova rota" at bounding box center [88, 215] width 75 height 18
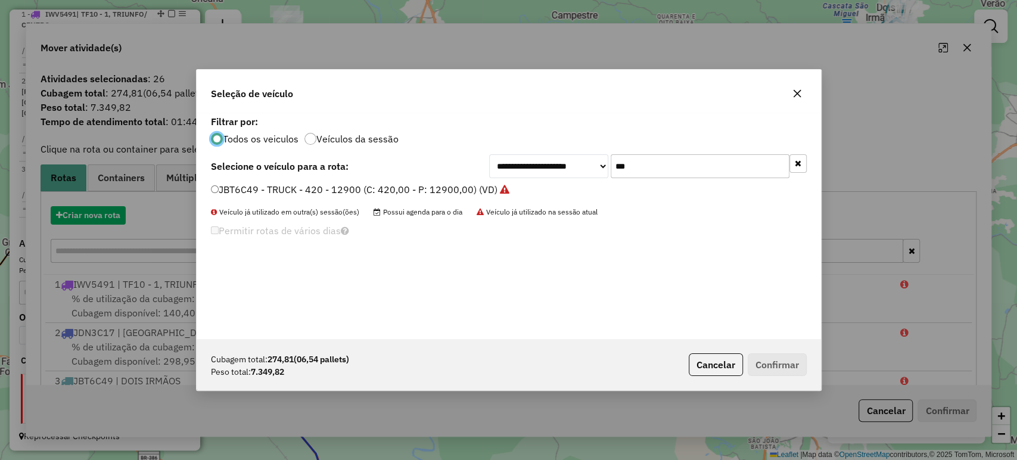
scroll to position [6, 4]
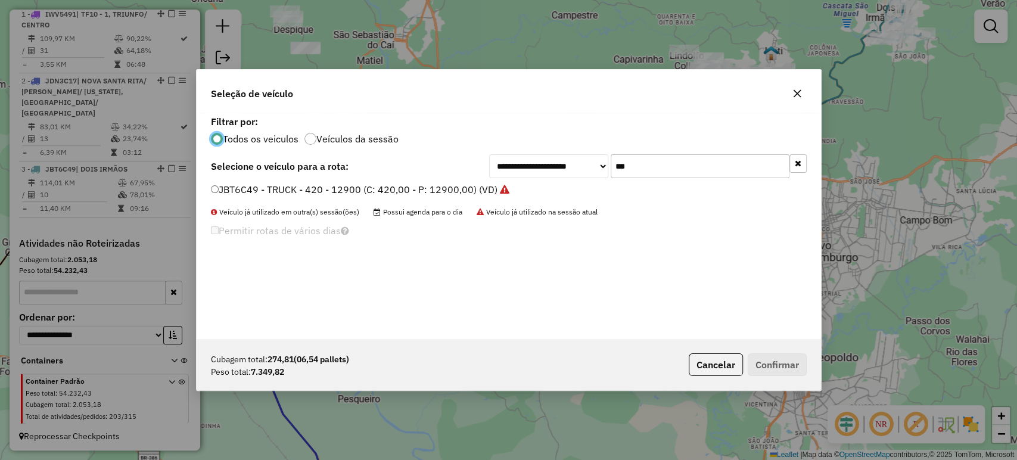
click at [682, 164] on input "***" at bounding box center [700, 166] width 179 height 24
type input "***"
click at [440, 187] on label "JAT0C84 - TOCO 8 baias (C: 336,00 - P: 8100,00) (VD)" at bounding box center [333, 189] width 244 height 14
click at [424, 192] on label "JAT0C84 - TOCO 8 baias (C: 336,00 - P: 8100,00) (VD)" at bounding box center [333, 189] width 244 height 14
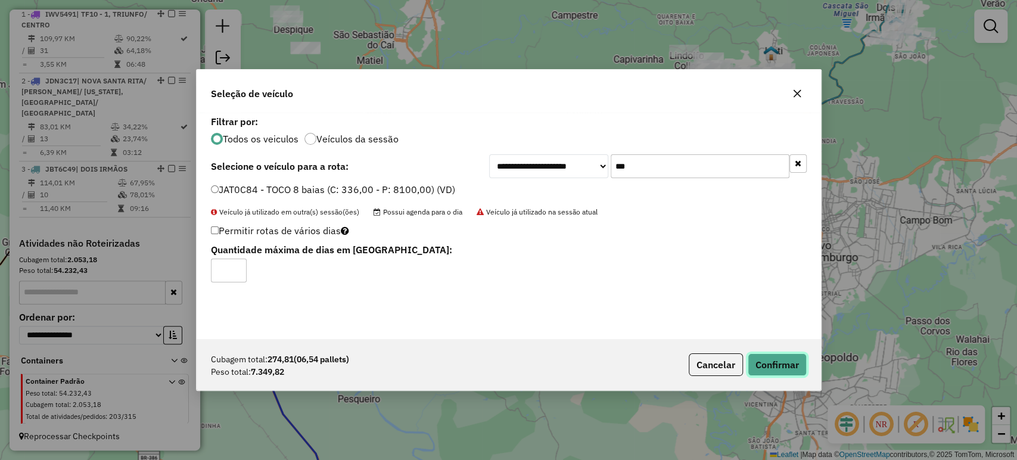
click at [764, 356] on button "Confirmar" at bounding box center [777, 364] width 59 height 23
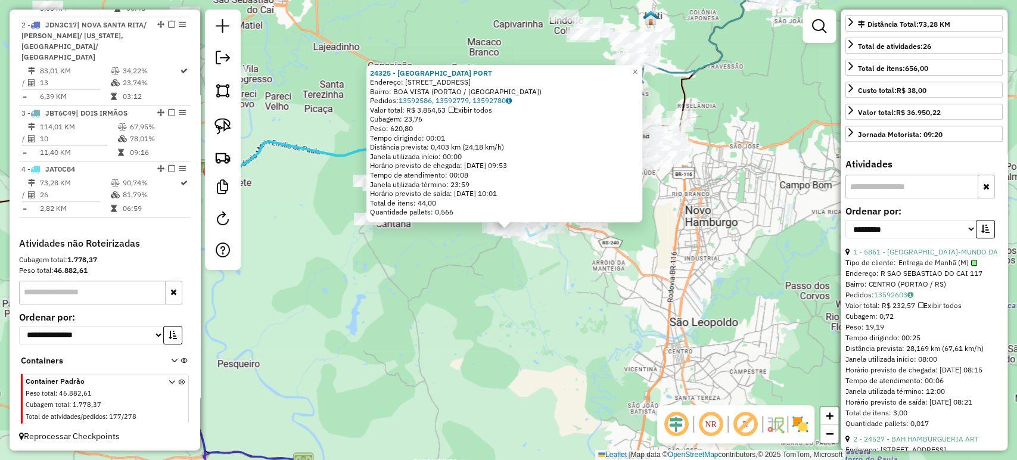
scroll to position [331, 0]
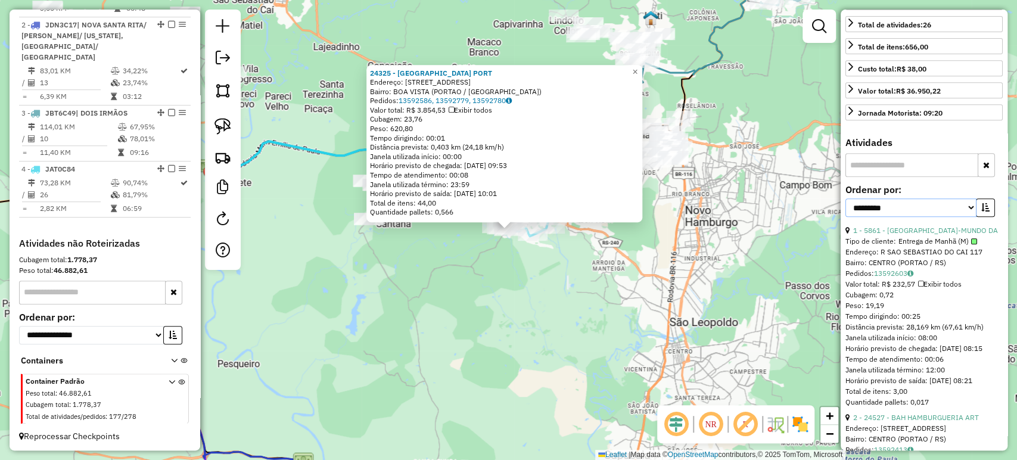
drag, startPoint x: 921, startPoint y: 223, endPoint x: 916, endPoint y: 232, distance: 10.7
click at [921, 217] on select "**********" at bounding box center [910, 207] width 131 height 18
select select "*********"
click at [845, 216] on select "**********" at bounding box center [910, 207] width 131 height 18
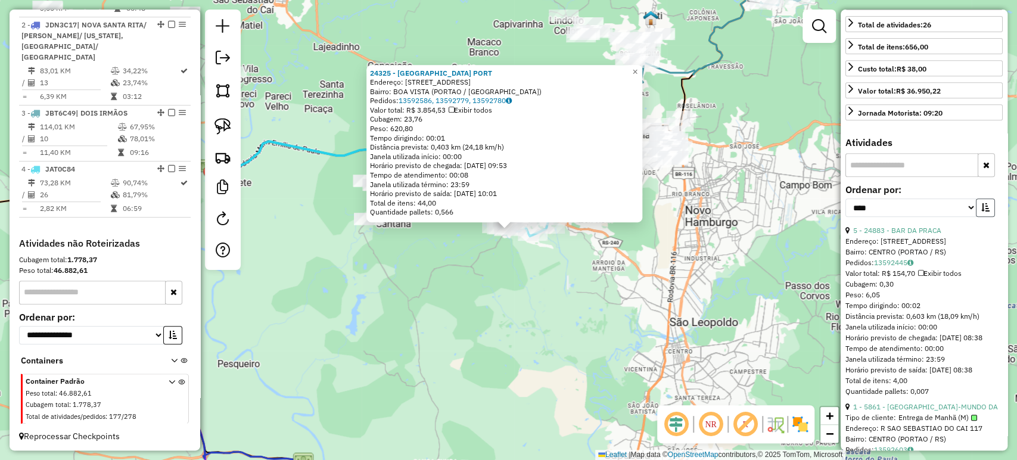
click at [982, 211] on icon "button" at bounding box center [985, 207] width 8 height 8
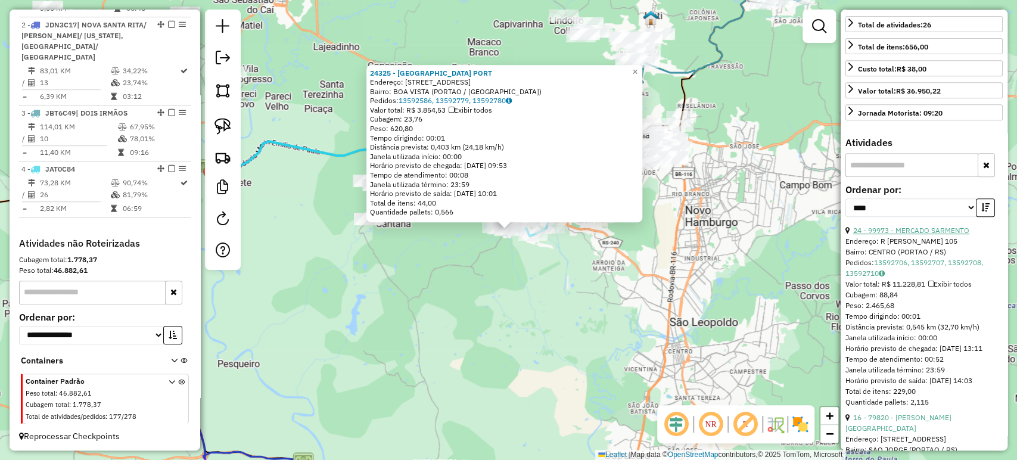
click at [874, 235] on link "24 - 99973 - MERCADO SARMENTO" at bounding box center [911, 230] width 116 height 9
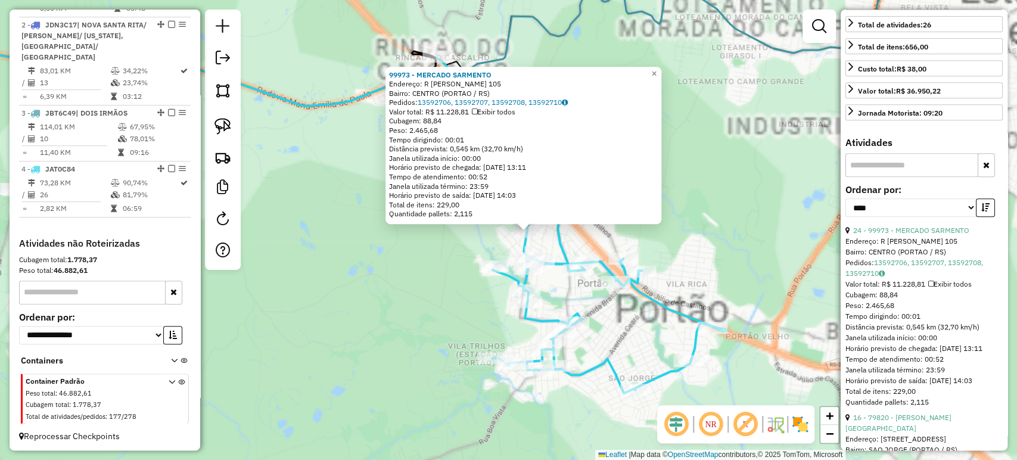
drag, startPoint x: 422, startPoint y: 249, endPoint x: 466, endPoint y: 247, distance: 43.5
click at [422, 250] on div "99973 - MERCADO SARMENTO Endereço: R EDVINO VELTEN 105 Bairro: CENTRO (PORTAO /…" at bounding box center [508, 230] width 1017 height 460
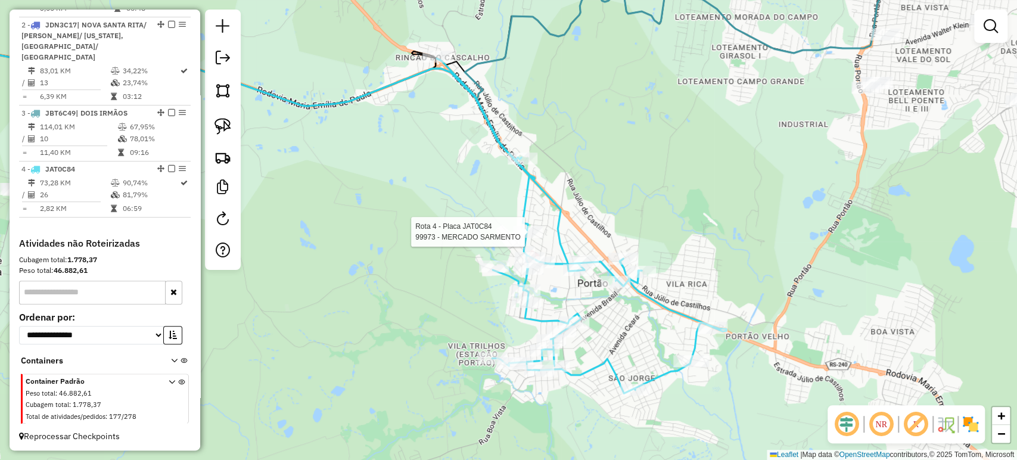
select select "*********"
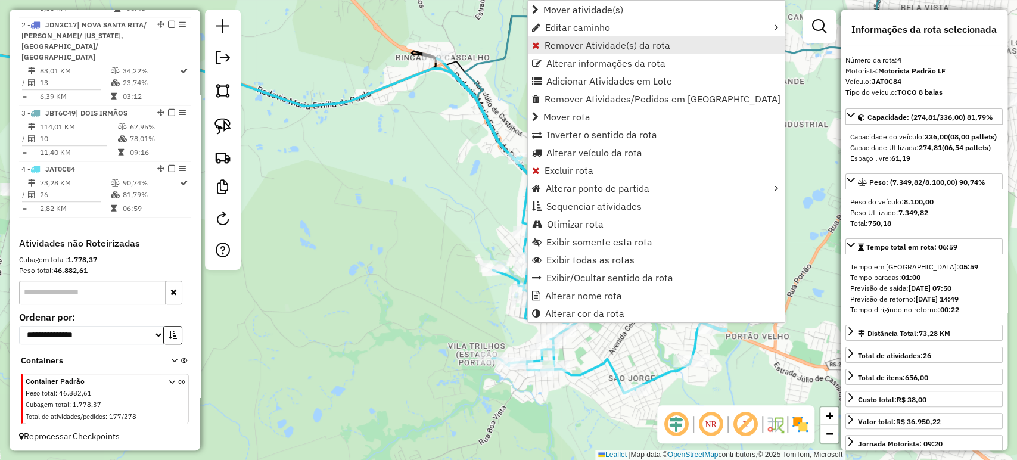
click at [566, 47] on span "Remover Atividade(s) da rota" at bounding box center [607, 46] width 126 height 10
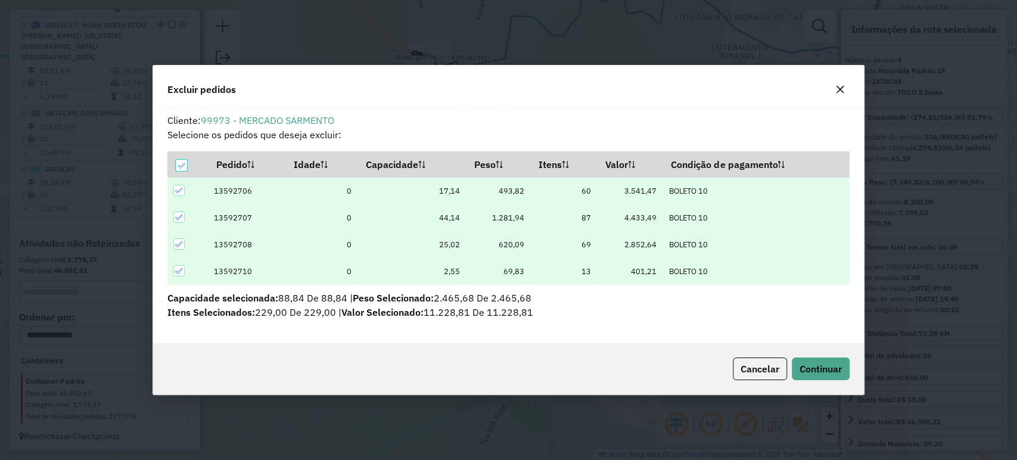
scroll to position [6, 4]
click at [819, 370] on span "Continuar" at bounding box center [820, 369] width 42 height 12
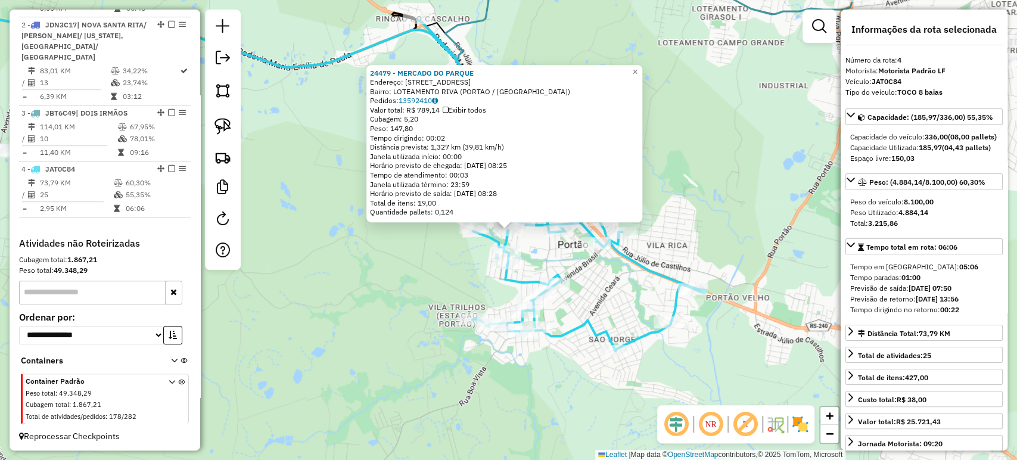
click at [391, 289] on div "24479 - MERCADO DO PARQUE Endereço: R SOLEDADE 201 Bairro: LOTEAMENTO RIVA (POR…" at bounding box center [508, 230] width 1017 height 460
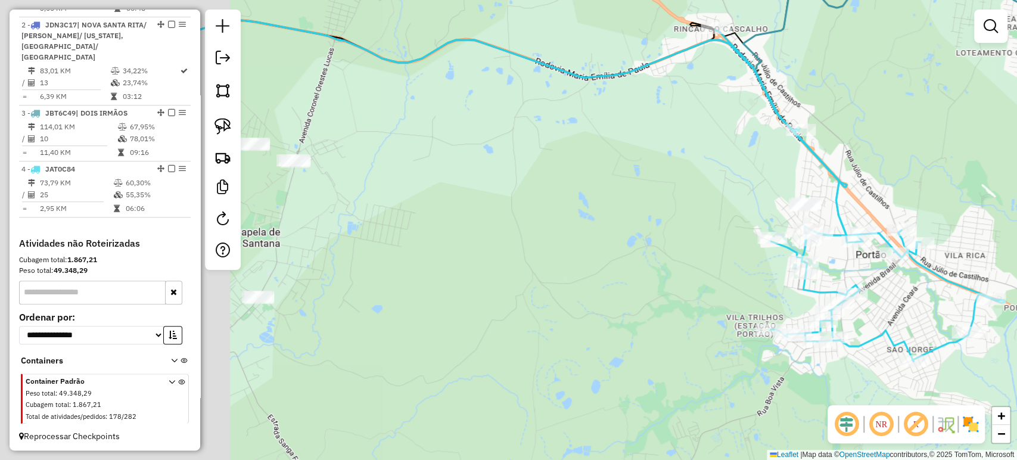
drag, startPoint x: 365, startPoint y: 286, endPoint x: 666, endPoint y: 295, distance: 301.6
click at [666, 295] on div "Janela de atendimento Grade de atendimento Capacidade Transportadoras Veículos …" at bounding box center [508, 230] width 1017 height 460
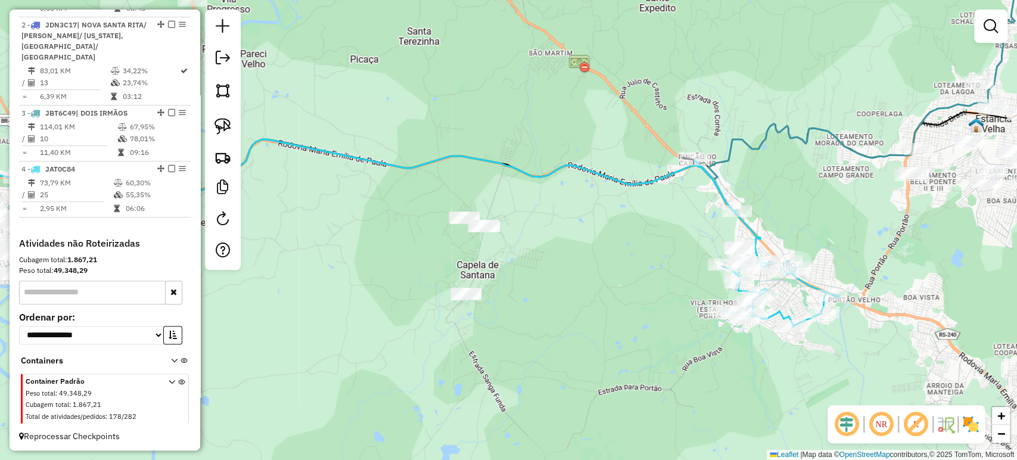
drag, startPoint x: 660, startPoint y: 295, endPoint x: 658, endPoint y: 304, distance: 9.1
click at [658, 304] on div "Janela de atendimento Grade de atendimento Capacidade Transportadoras Veículos …" at bounding box center [508, 230] width 1017 height 460
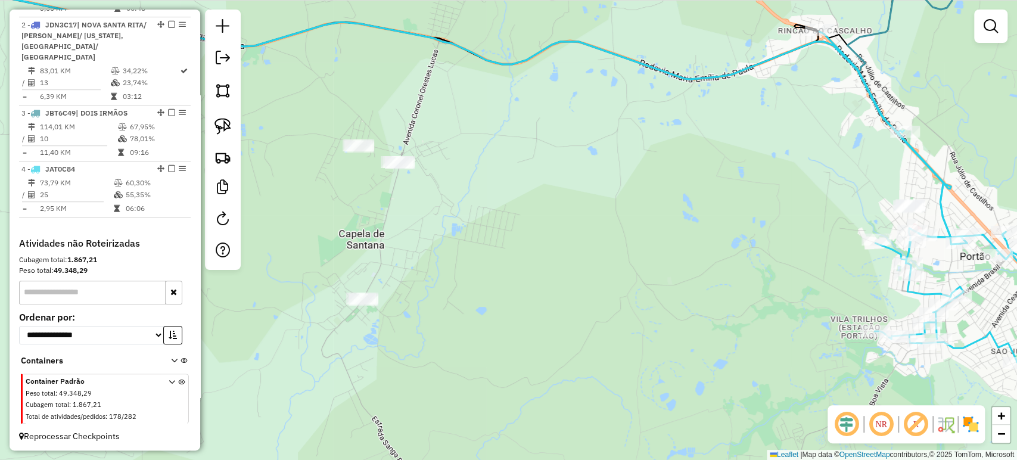
drag, startPoint x: 588, startPoint y: 304, endPoint x: 617, endPoint y: 316, distance: 31.0
click at [617, 316] on div "Janela de atendimento Grade de atendimento Capacidade Transportadoras Veículos …" at bounding box center [508, 230] width 1017 height 460
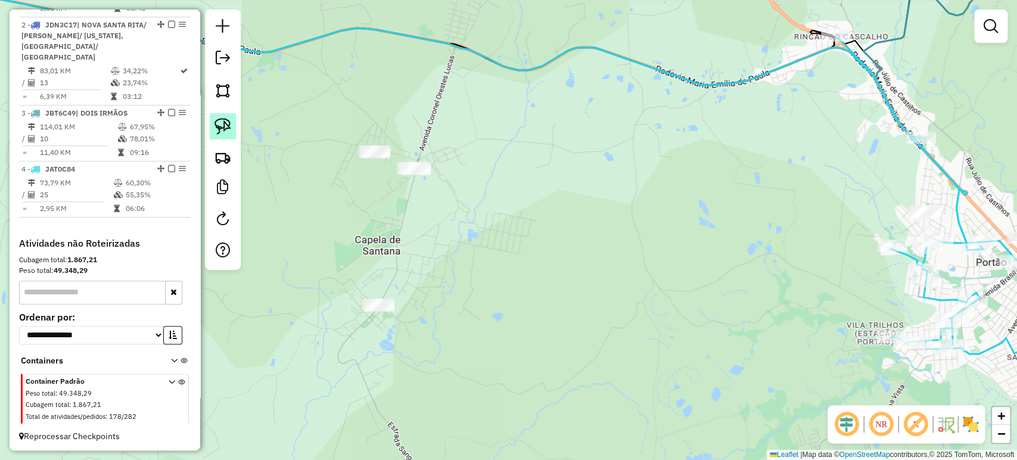
click at [222, 124] on img at bounding box center [222, 126] width 17 height 17
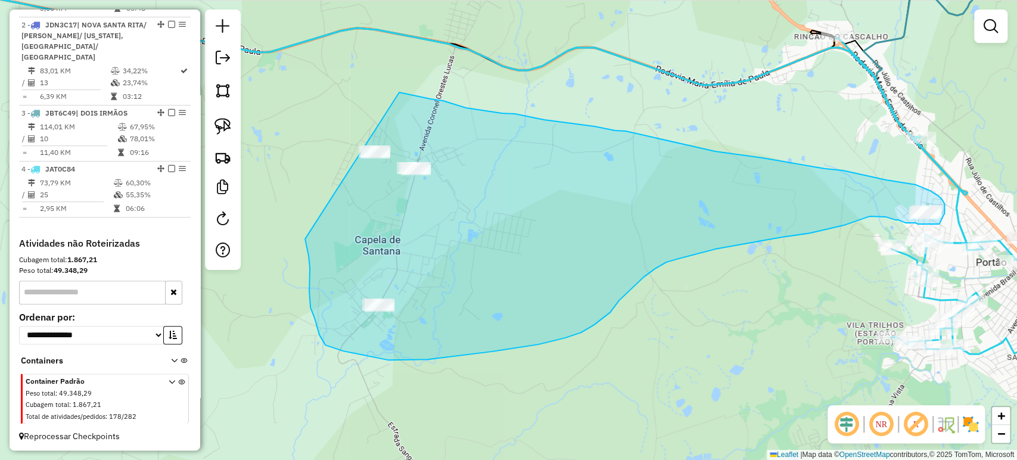
drag, startPoint x: 304, startPoint y: 239, endPoint x: 372, endPoint y: 85, distance: 168.6
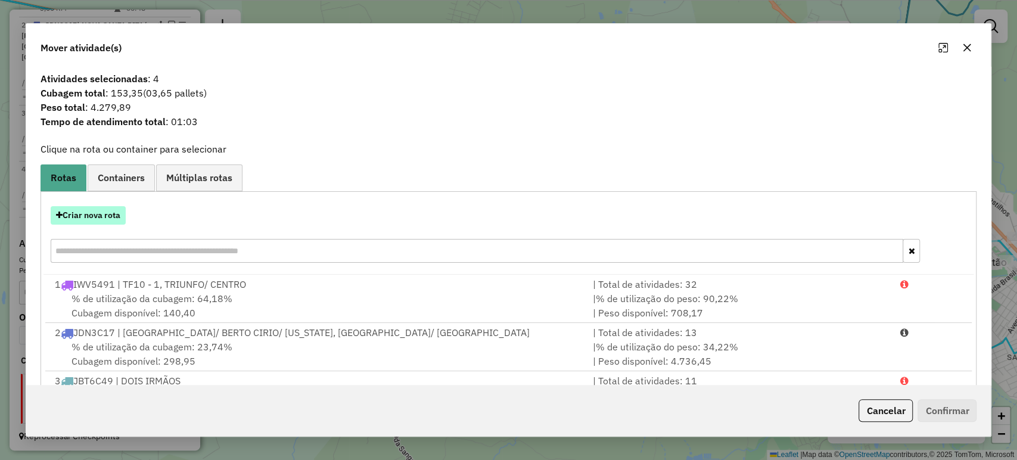
click at [96, 206] on button "Criar nova rota" at bounding box center [88, 215] width 75 height 18
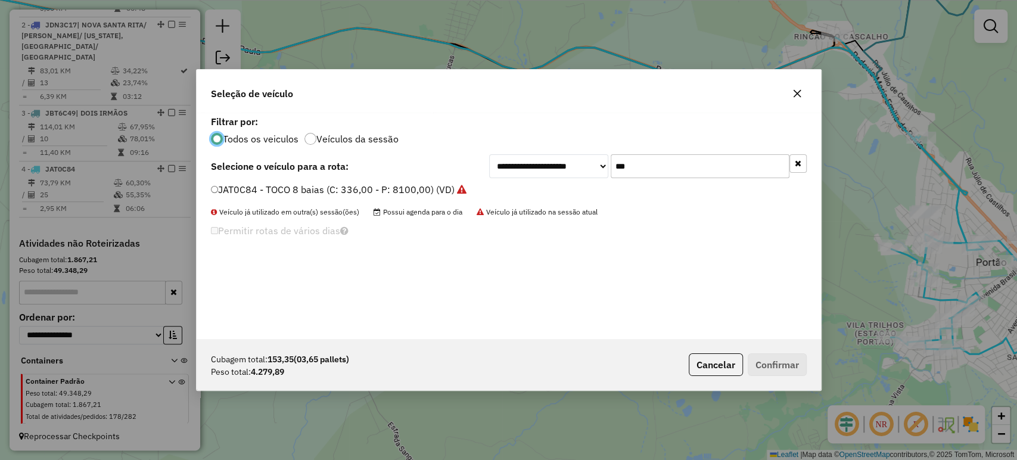
click at [619, 168] on input "***" at bounding box center [700, 166] width 179 height 24
type input "****"
click at [404, 185] on label "IXY4134 - TOCO - 364 - 7500 (C: 364,00 - P: 7500,00) (VD)" at bounding box center [345, 189] width 268 height 14
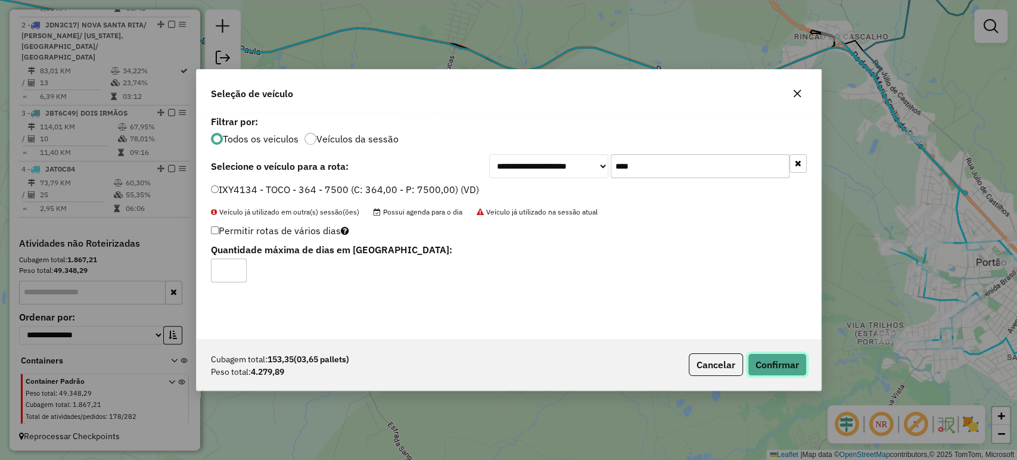
click at [781, 363] on button "Confirmar" at bounding box center [777, 364] width 59 height 23
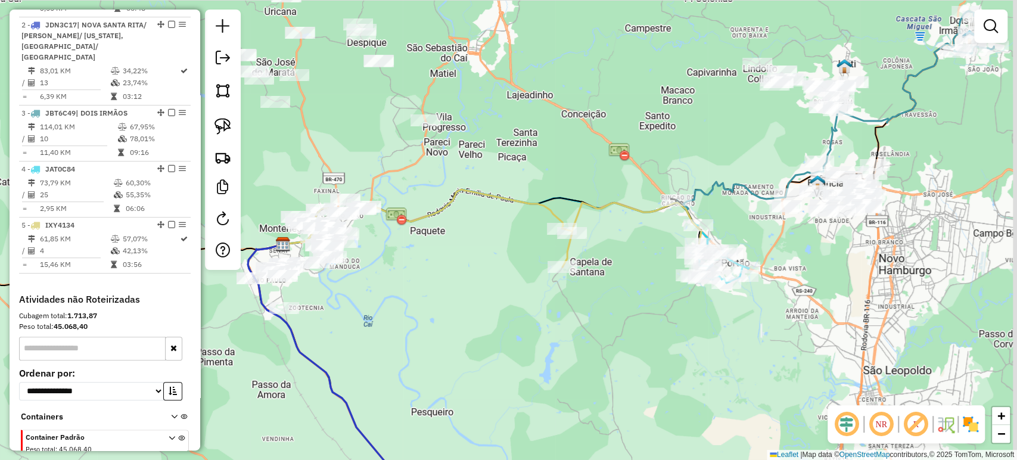
drag, startPoint x: 825, startPoint y: 217, endPoint x: 643, endPoint y: 248, distance: 184.8
click at [656, 248] on div "Janela de atendimento Grade de atendimento Capacidade Transportadoras Veículos …" at bounding box center [508, 230] width 1017 height 460
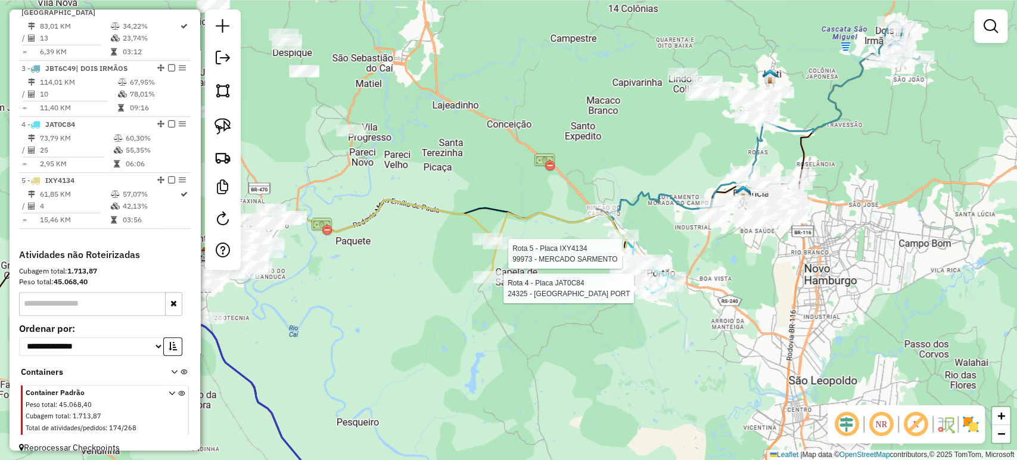
select select "*********"
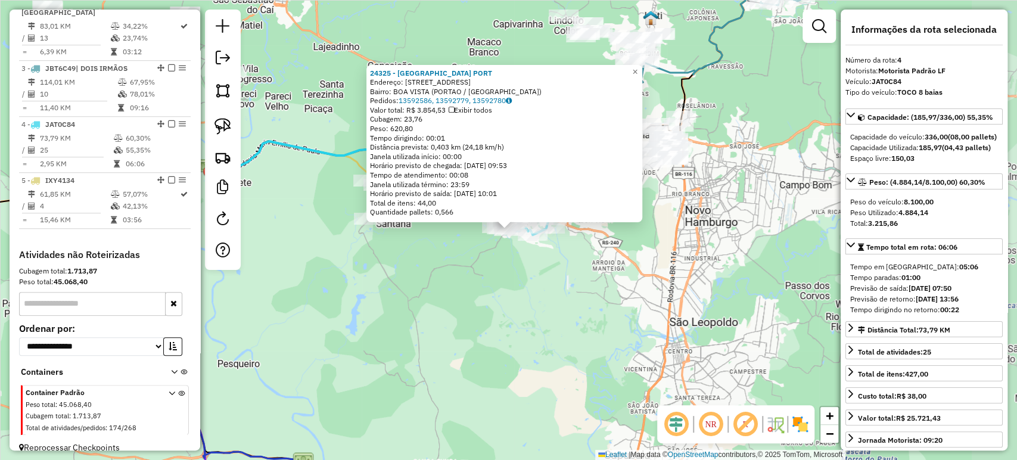
scroll to position [577, 0]
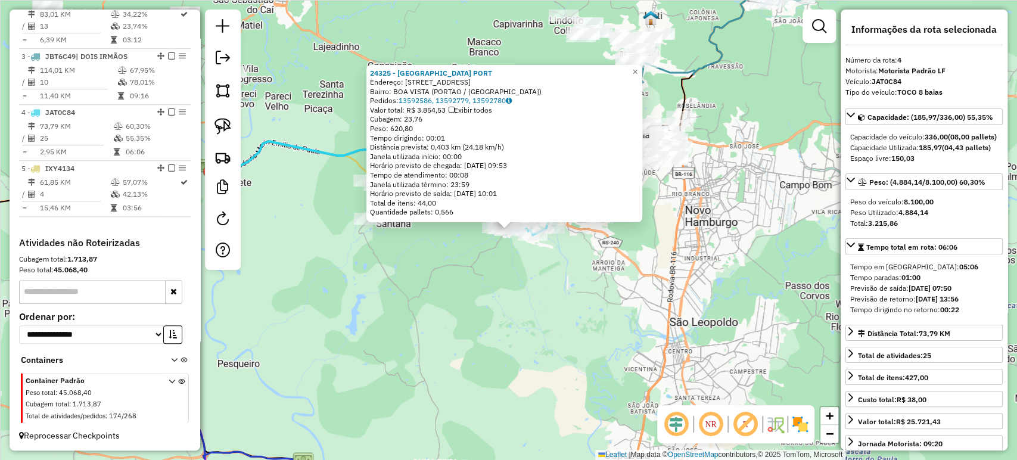
click at [541, 311] on div "24325 - CASA DA CERVEJA PORT Endereço: R DO COMERCIO 277 Bairro: BOA VISTA (POR…" at bounding box center [508, 230] width 1017 height 460
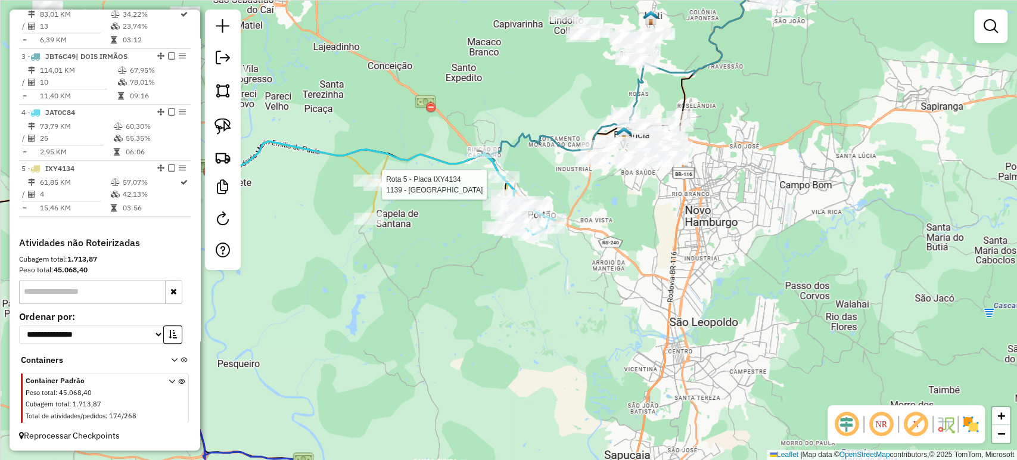
select select "*********"
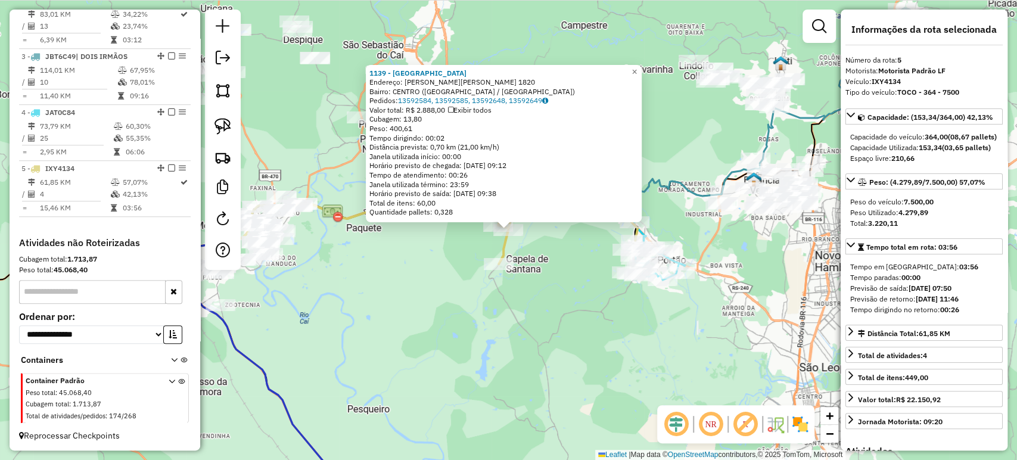
click at [538, 308] on div "1139 - MERCADO AVENIDA Endereço: R CEL.ORESTES LUCAS 1820 Bairro: CENTRO (CAPEL…" at bounding box center [508, 230] width 1017 height 460
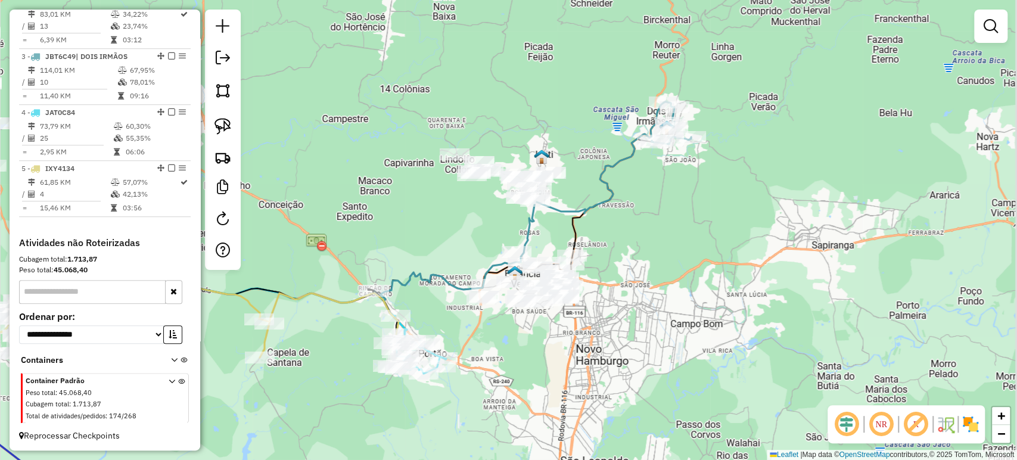
drag, startPoint x: 684, startPoint y: 217, endPoint x: 445, endPoint y: 310, distance: 256.5
click at [445, 310] on div "Janela de atendimento Grade de atendimento Capacidade Transportadoras Veículos …" at bounding box center [508, 230] width 1017 height 460
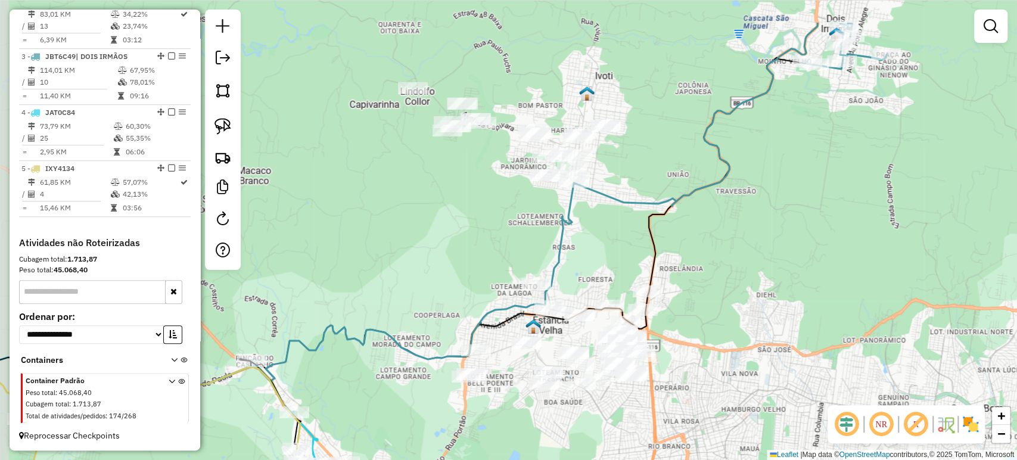
drag, startPoint x: 398, startPoint y: 223, endPoint x: 426, endPoint y: 295, distance: 76.8
click at [426, 295] on div "Janela de atendimento Grade de atendimento Capacidade Transportadoras Veículos …" at bounding box center [508, 230] width 1017 height 460
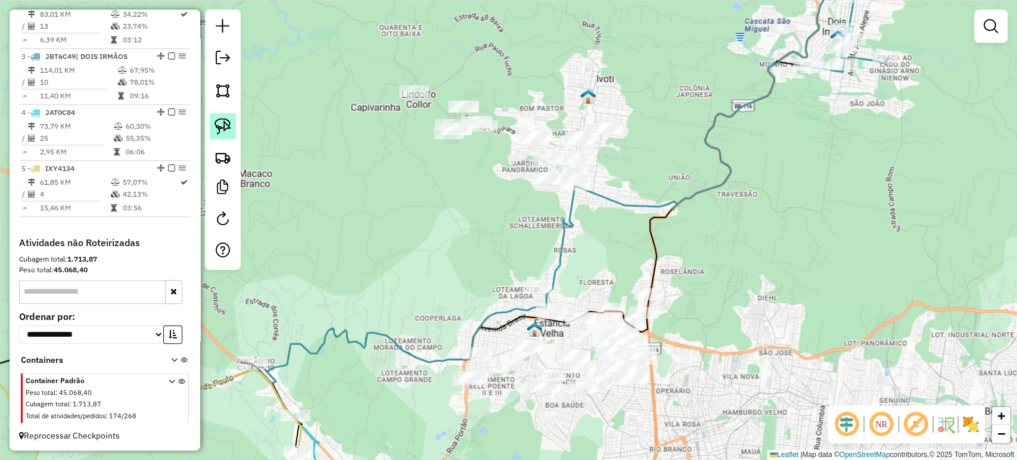
click at [231, 131] on link at bounding box center [223, 126] width 26 height 26
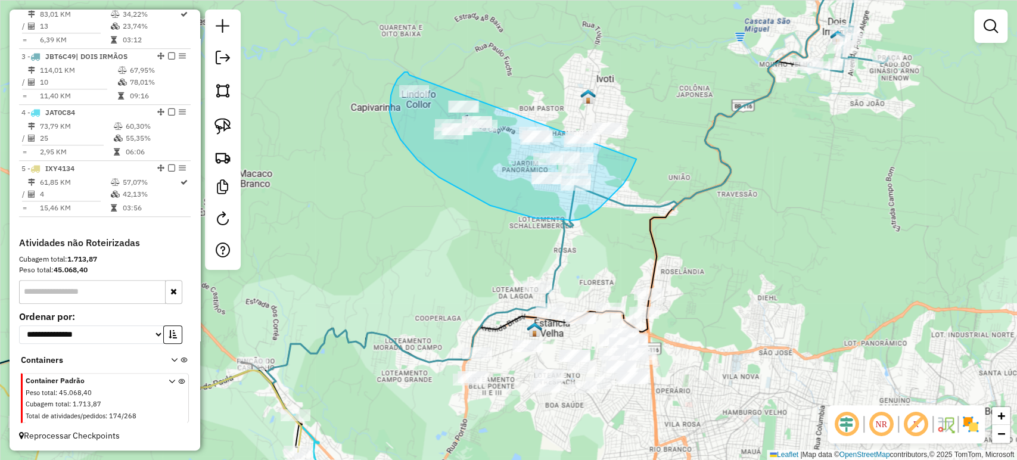
drag, startPoint x: 404, startPoint y: 72, endPoint x: 659, endPoint y: 83, distance: 254.6
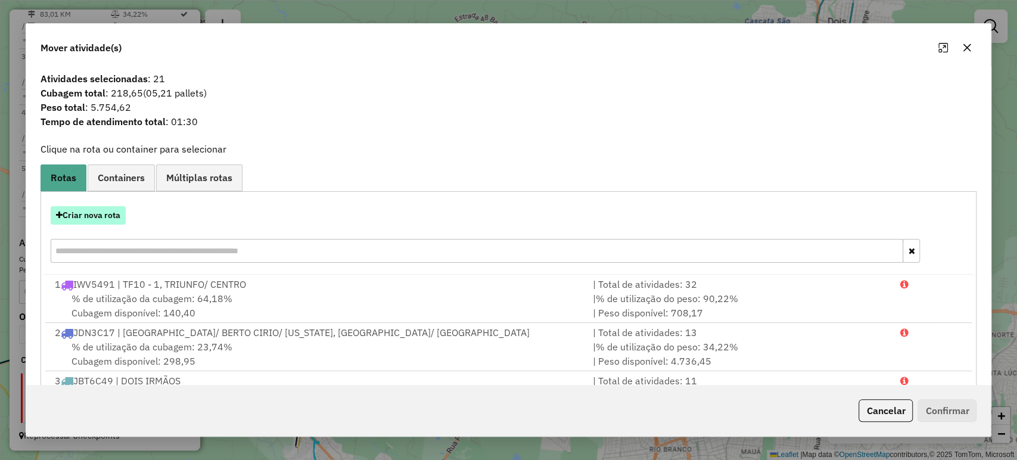
click at [104, 215] on button "Criar nova rota" at bounding box center [88, 215] width 75 height 18
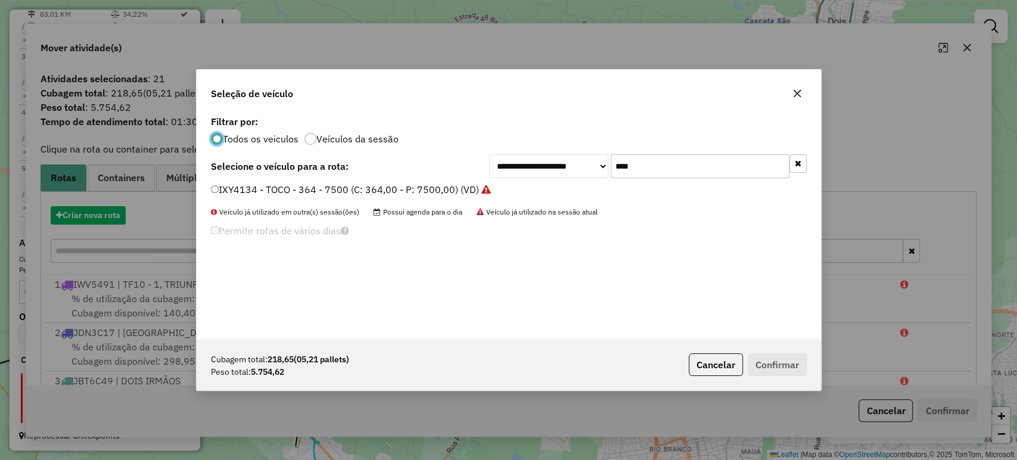
scroll to position [6, 4]
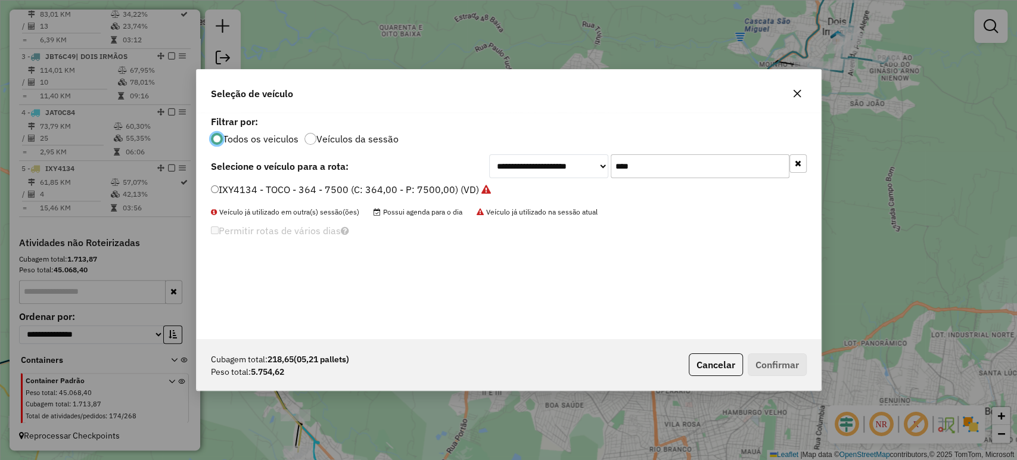
click at [640, 169] on input "****" at bounding box center [700, 166] width 179 height 24
type input "***"
click at [459, 197] on div "JCW2J12 - TOCO - 392 - 6170 (C: 392,00 - P: 6170,00) (VD)" at bounding box center [509, 195] width 610 height 24
click at [455, 191] on label "JCW2J12 - TOCO - 392 - 6170 (C: 392,00 - P: 6170,00) (VD)" at bounding box center [346, 189] width 271 height 14
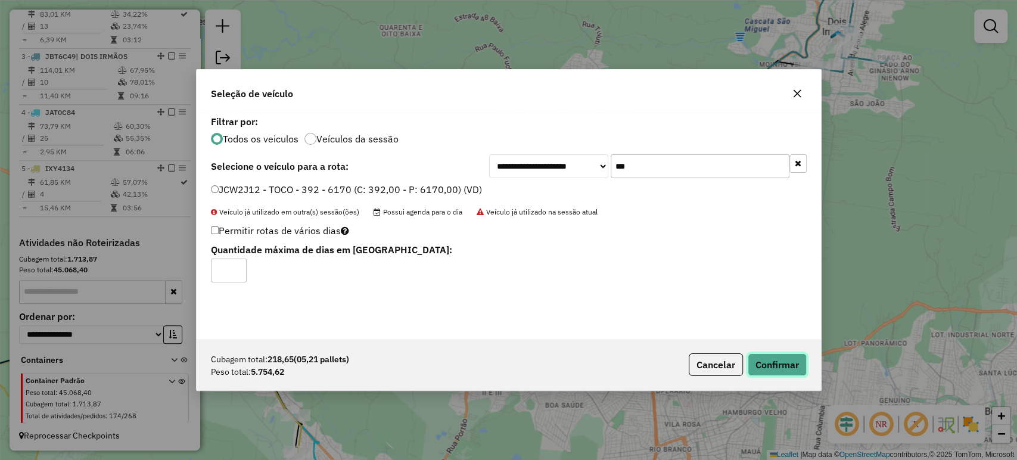
click at [754, 355] on button "Confirmar" at bounding box center [777, 364] width 59 height 23
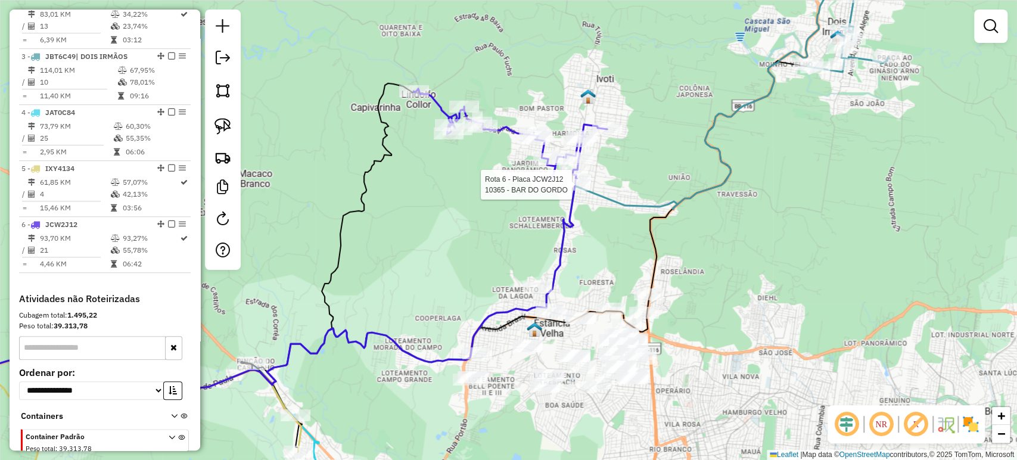
select select "*********"
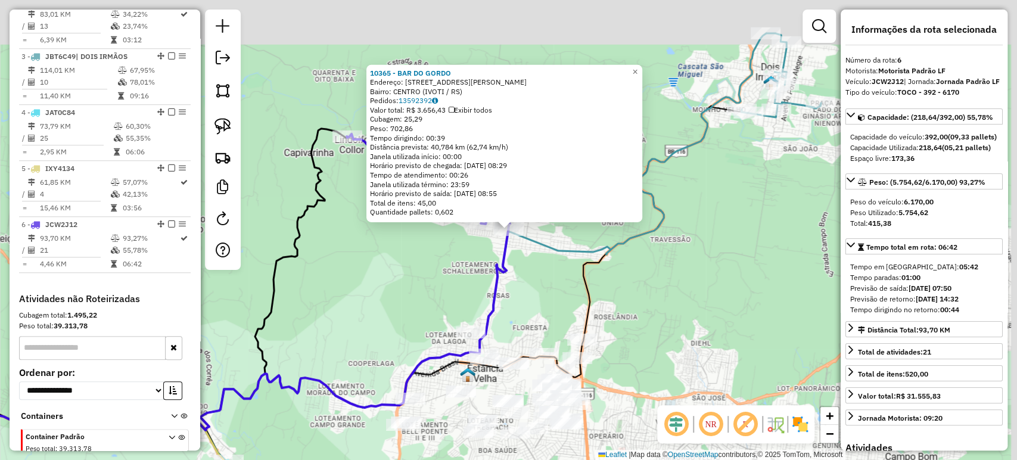
scroll to position [633, 0]
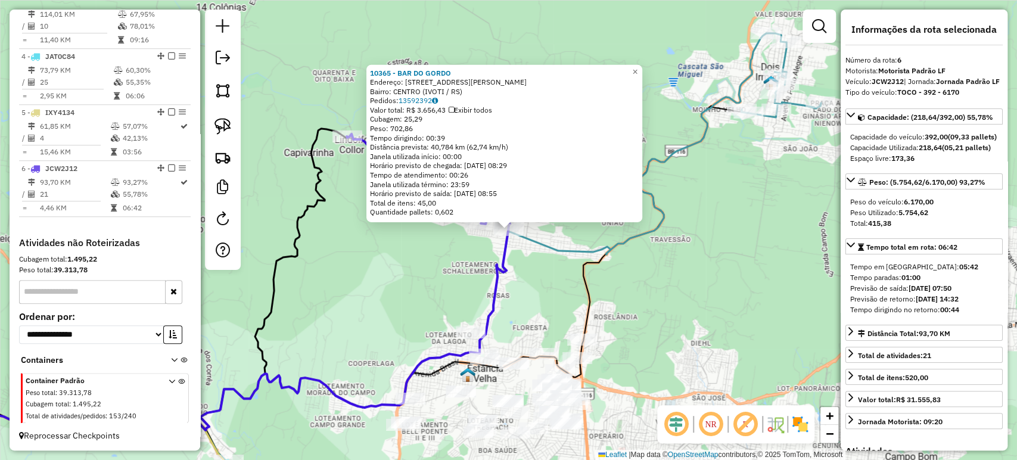
drag, startPoint x: 636, startPoint y: 279, endPoint x: 558, endPoint y: 259, distance: 81.2
click at [629, 274] on div "10365 - BAR DO GORDO Endereço: R PRESIDENTE LUCENA 456 Bairro: CENTRO (IVOTI / …" at bounding box center [508, 230] width 1017 height 460
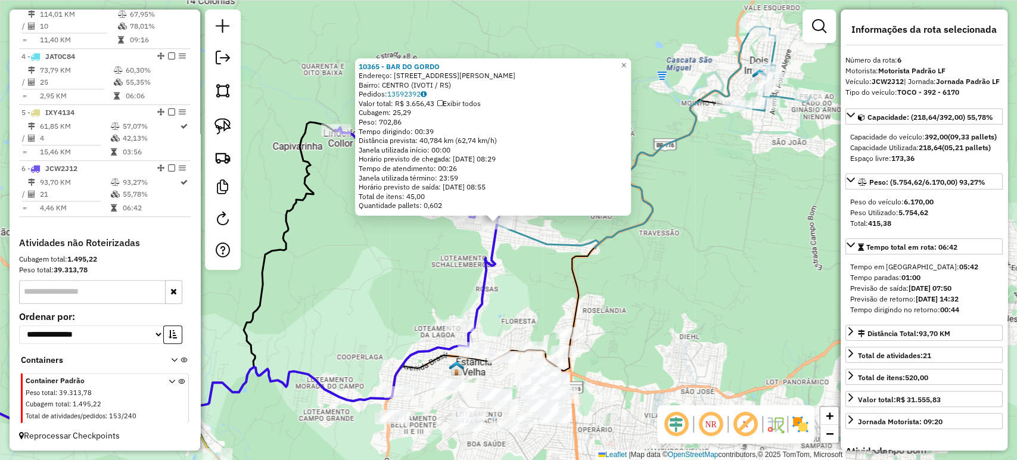
click at [516, 254] on div "10365 - BAR DO GORDO Endereço: R PRESIDENTE LUCENA 456 Bairro: CENTRO (IVOTI / …" at bounding box center [508, 230] width 1017 height 460
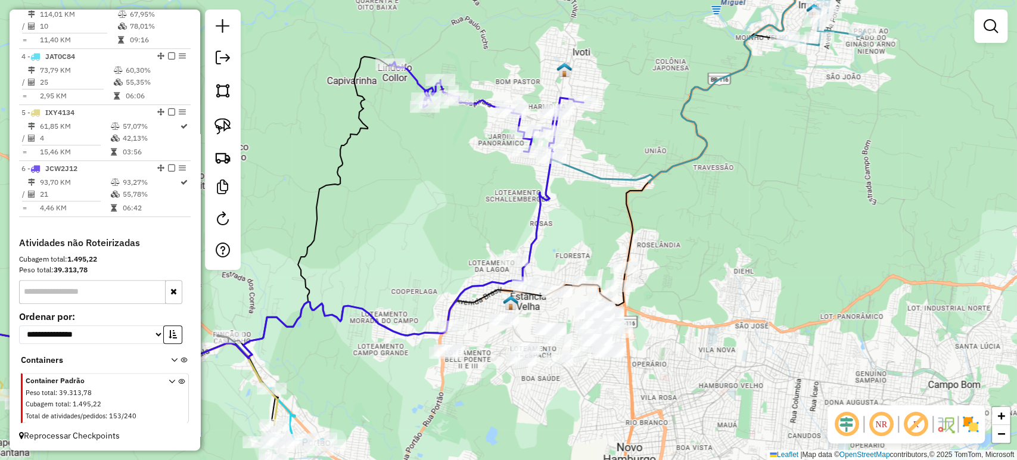
drag, startPoint x: 515, startPoint y: 267, endPoint x: 577, endPoint y: 189, distance: 99.7
click at [578, 188] on div "Janela de atendimento Grade de atendimento Capacidade Transportadoras Veículos …" at bounding box center [508, 230] width 1017 height 460
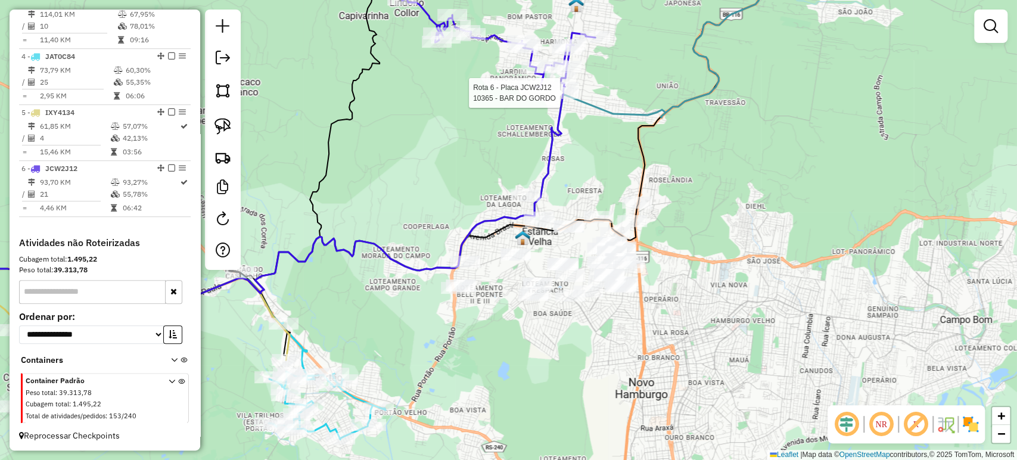
select select "*********"
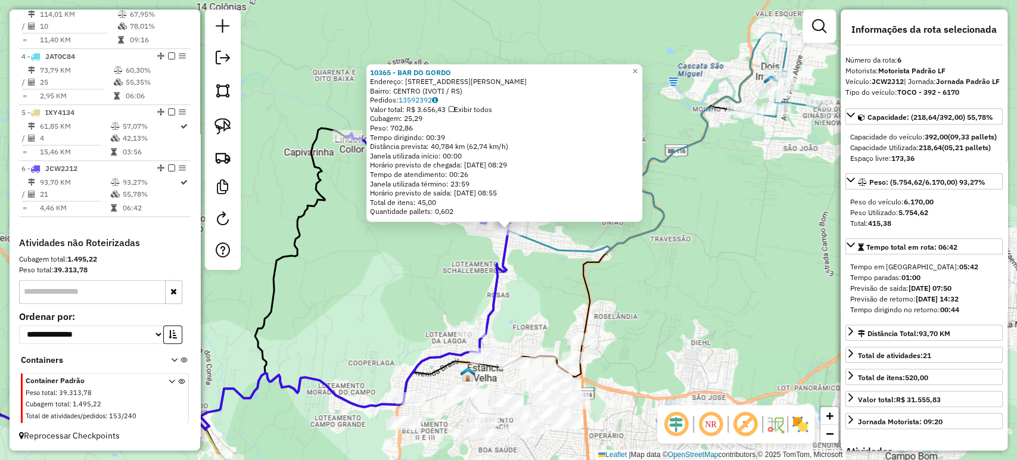
click at [575, 308] on div "10365 - BAR DO GORDO Endereço: R PRESIDENTE LUCENA 456 Bairro: CENTRO (IVOTI / …" at bounding box center [508, 230] width 1017 height 460
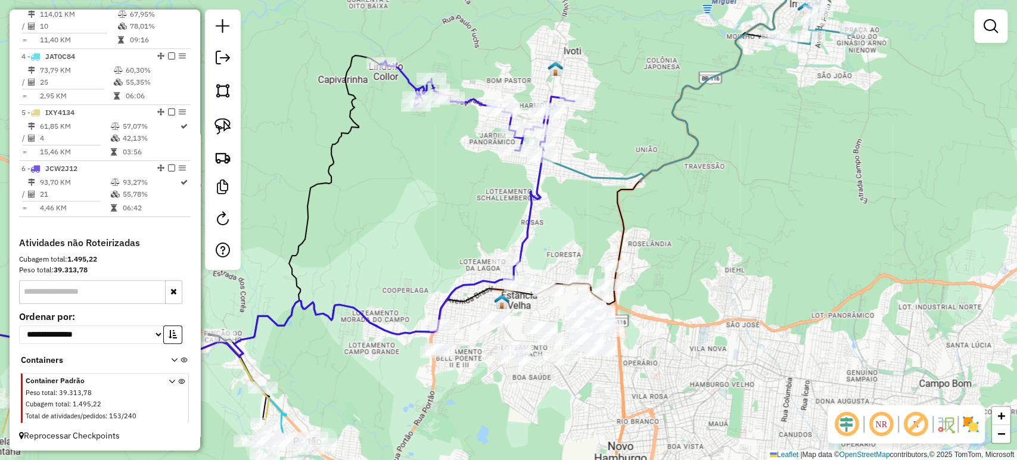
drag, startPoint x: 553, startPoint y: 314, endPoint x: 587, endPoint y: 242, distance: 79.7
click at [587, 242] on div "Janela de atendimento Grade de atendimento Capacidade Transportadoras Veículos …" at bounding box center [508, 230] width 1017 height 460
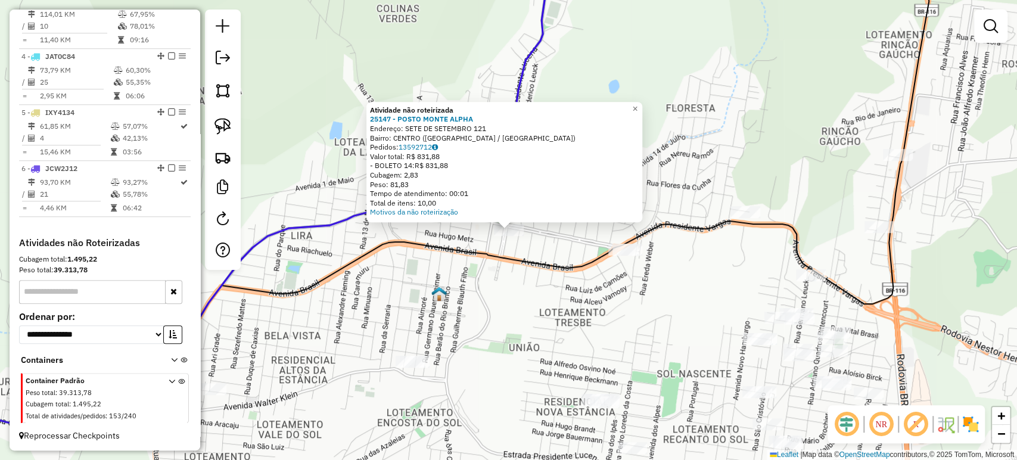
click at [505, 269] on div "Atividade não roteirizada 25147 - POSTO MONTE ALPHA Endereço: SETE DE SETEMBRO …" at bounding box center [508, 230] width 1017 height 460
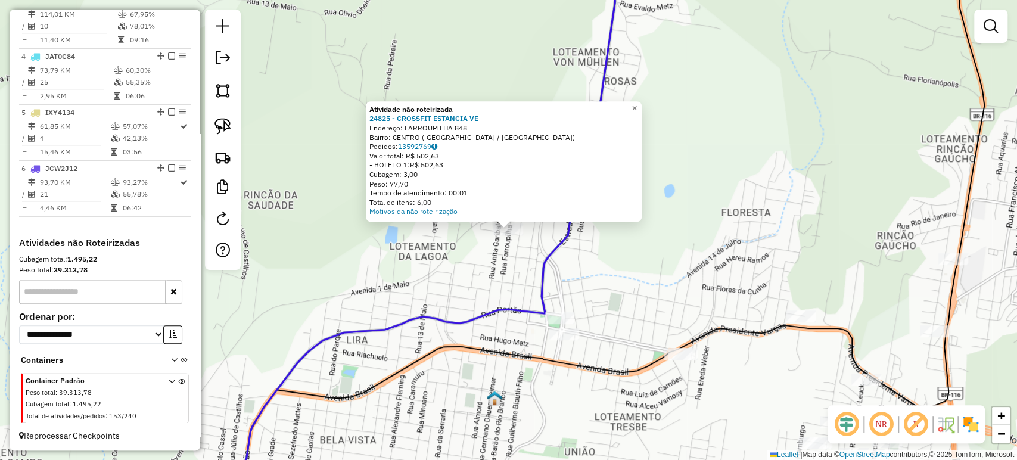
click at [434, 274] on div "Atividade não roteirizada 24825 - CROSSFIT ESTANCIA VE Endereço: FARROUPILHA 84…" at bounding box center [508, 230] width 1017 height 460
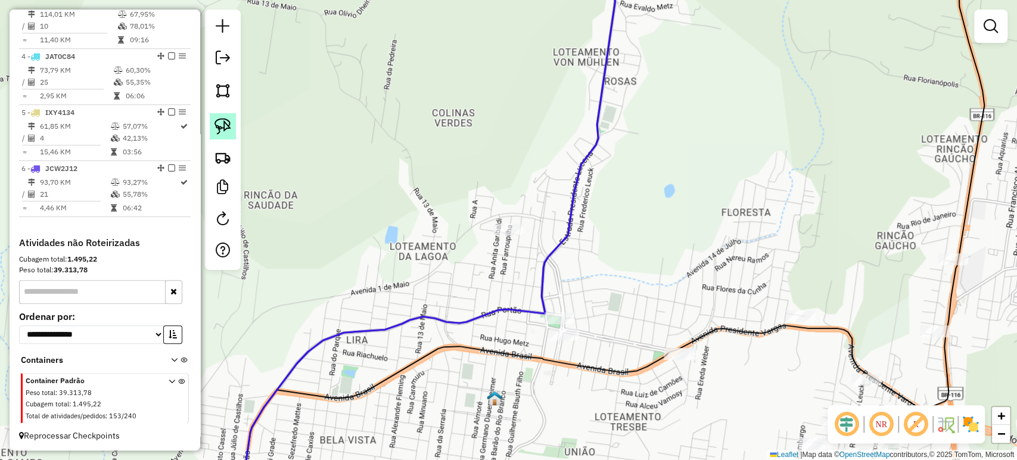
click at [210, 116] on link at bounding box center [223, 126] width 26 height 26
click at [224, 126] on img at bounding box center [222, 126] width 17 height 17
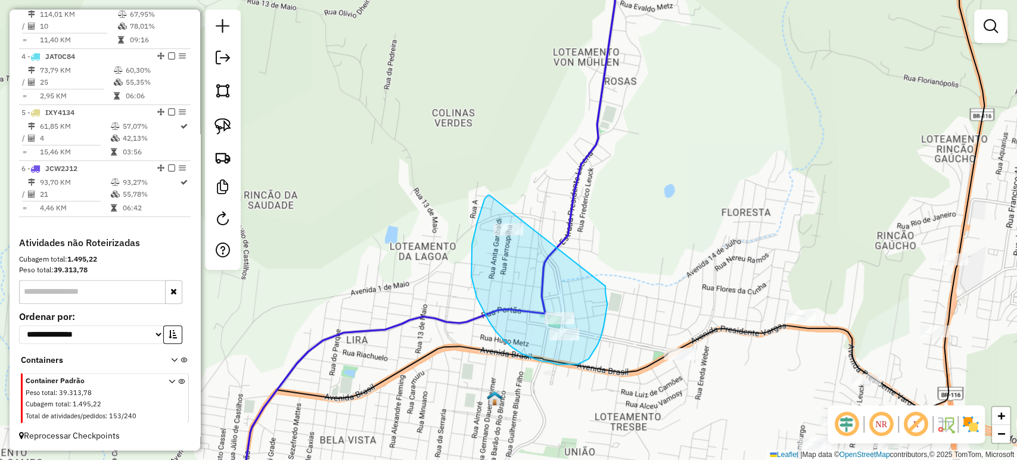
drag, startPoint x: 489, startPoint y: 195, endPoint x: 604, endPoint y: 282, distance: 144.2
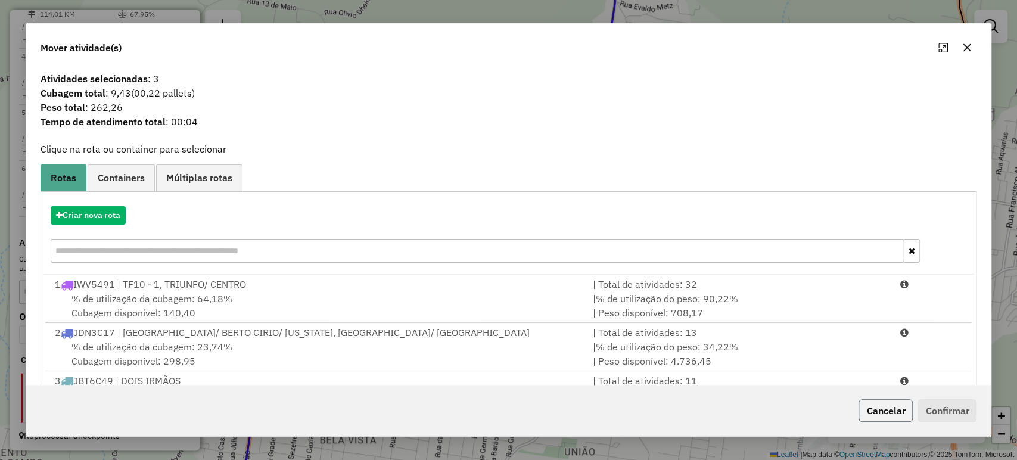
click at [878, 404] on button "Cancelar" at bounding box center [885, 410] width 54 height 23
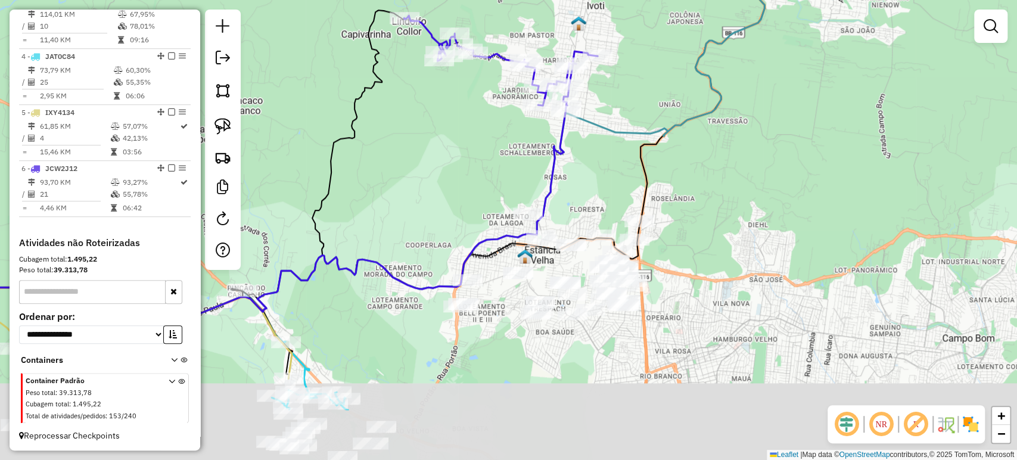
drag, startPoint x: 631, startPoint y: 350, endPoint x: 547, endPoint y: 253, distance: 128.0
click at [548, 253] on div "Janela de atendimento Grade de atendimento Capacidade Transportadoras Veículos …" at bounding box center [508, 230] width 1017 height 460
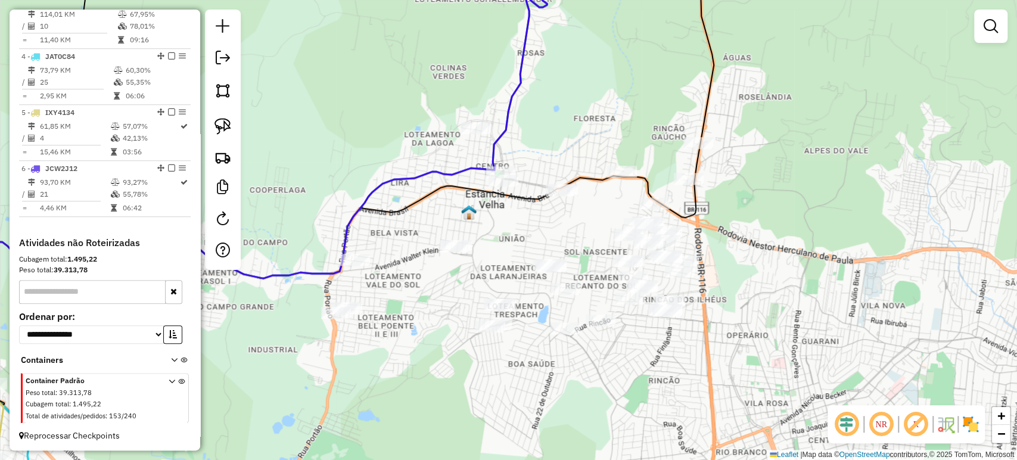
drag, startPoint x: 556, startPoint y: 260, endPoint x: 538, endPoint y: 239, distance: 27.5
click at [538, 239] on div "Janela de atendimento Grade de atendimento Capacidade Transportadoras Veículos …" at bounding box center [508, 230] width 1017 height 460
click at [226, 126] on img at bounding box center [222, 126] width 17 height 17
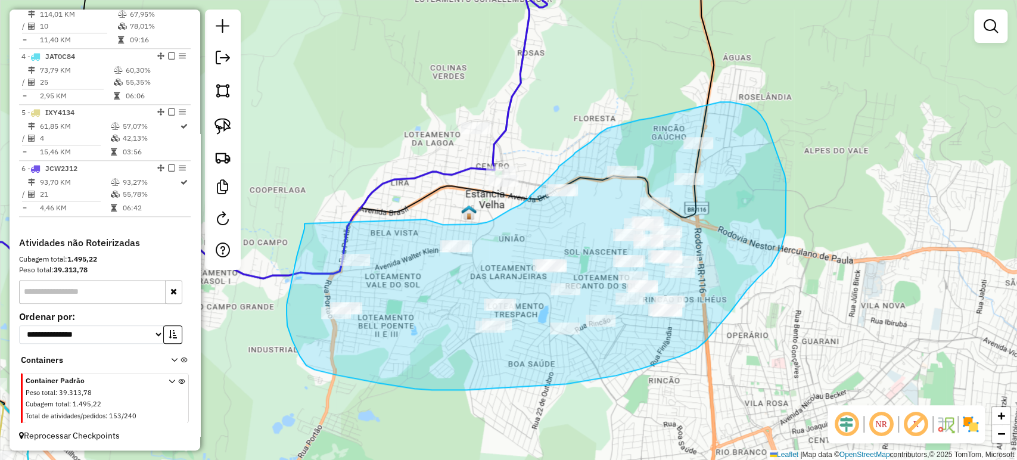
drag, startPoint x: 287, startPoint y: 305, endPoint x: 422, endPoint y: 219, distance: 160.9
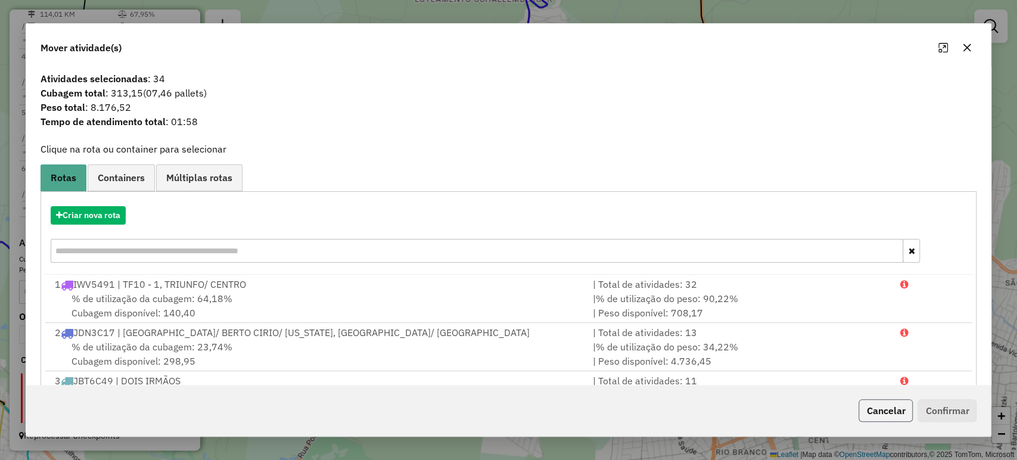
click at [911, 410] on button "Cancelar" at bounding box center [885, 410] width 54 height 23
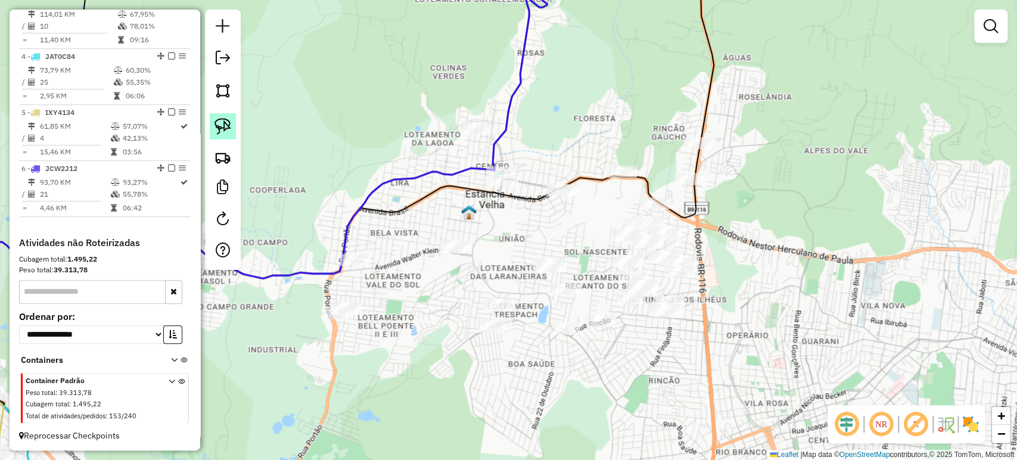
click at [224, 126] on img at bounding box center [222, 126] width 17 height 17
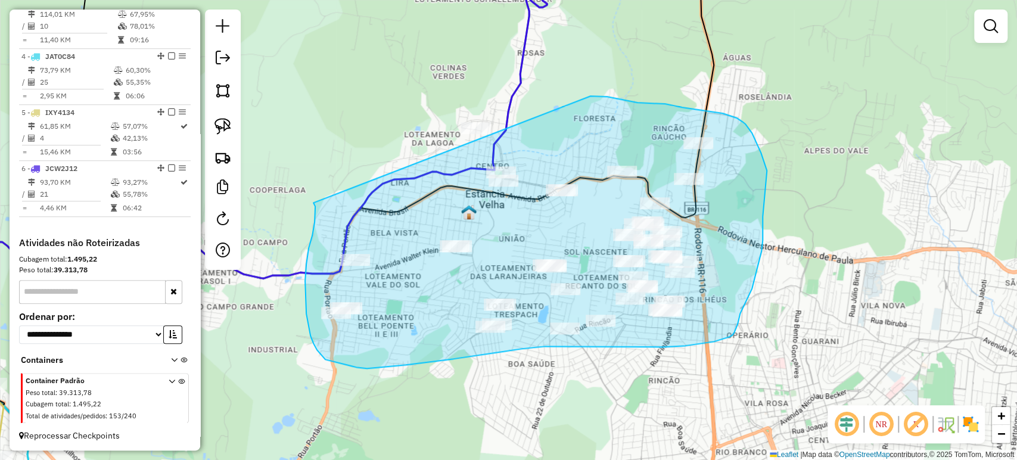
drag, startPoint x: 314, startPoint y: 204, endPoint x: 440, endPoint y: 86, distance: 172.4
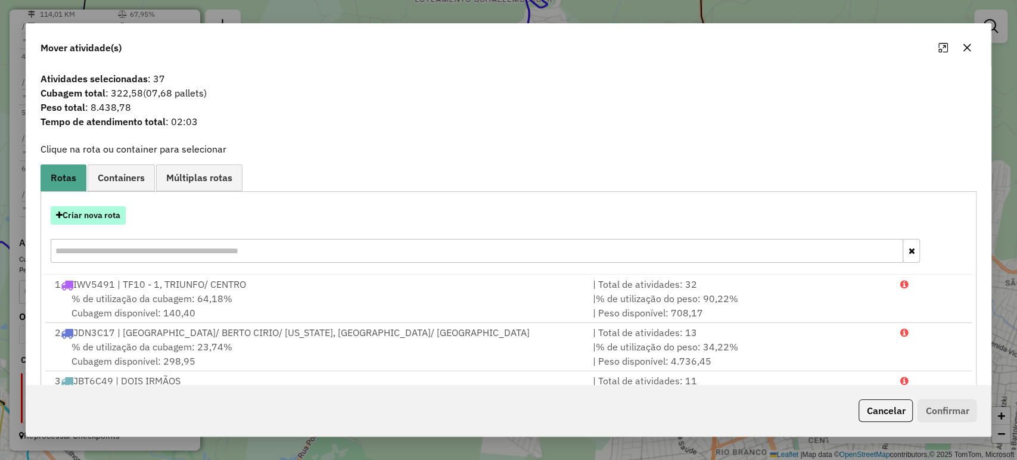
click at [95, 213] on button "Criar nova rota" at bounding box center [88, 215] width 75 height 18
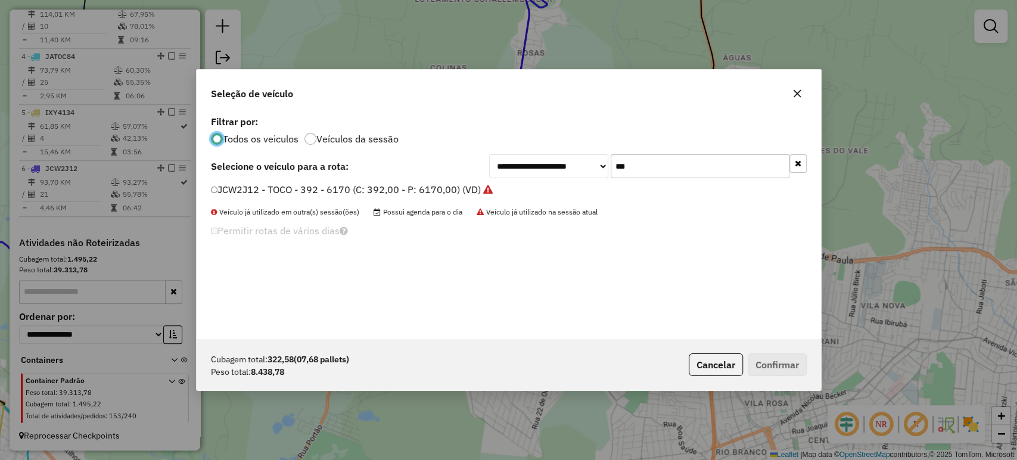
scroll to position [6, 4]
click at [640, 167] on input "***" at bounding box center [700, 166] width 179 height 24
drag, startPoint x: 644, startPoint y: 167, endPoint x: 597, endPoint y: 160, distance: 47.1
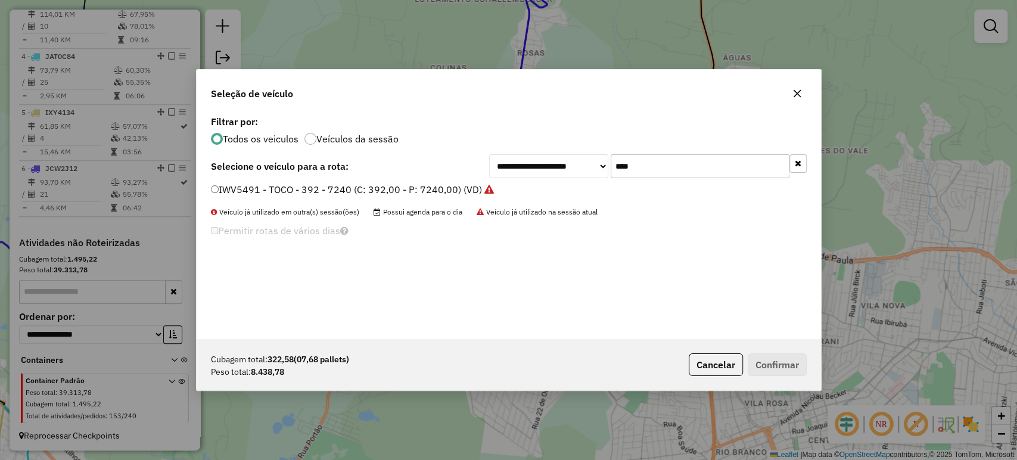
click at [597, 160] on div "**********" at bounding box center [647, 166] width 317 height 24
type input "****"
click at [420, 182] on div "**********" at bounding box center [509, 226] width 624 height 226
click at [401, 183] on label "IWW2364 - TOCO - 392 - 7240 (C: 392,00 - P: 7240,00) (VD)" at bounding box center [347, 189] width 273 height 14
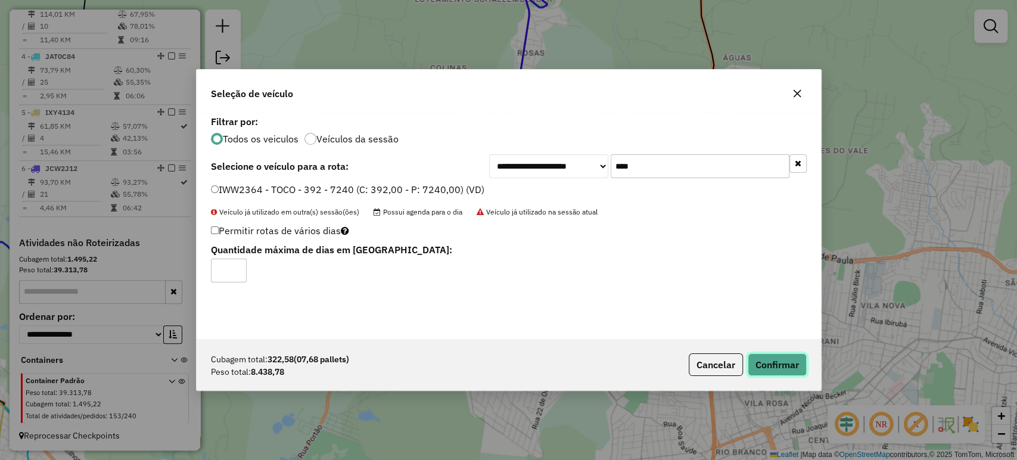
click at [754, 356] on button "Confirmar" at bounding box center [777, 364] width 59 height 23
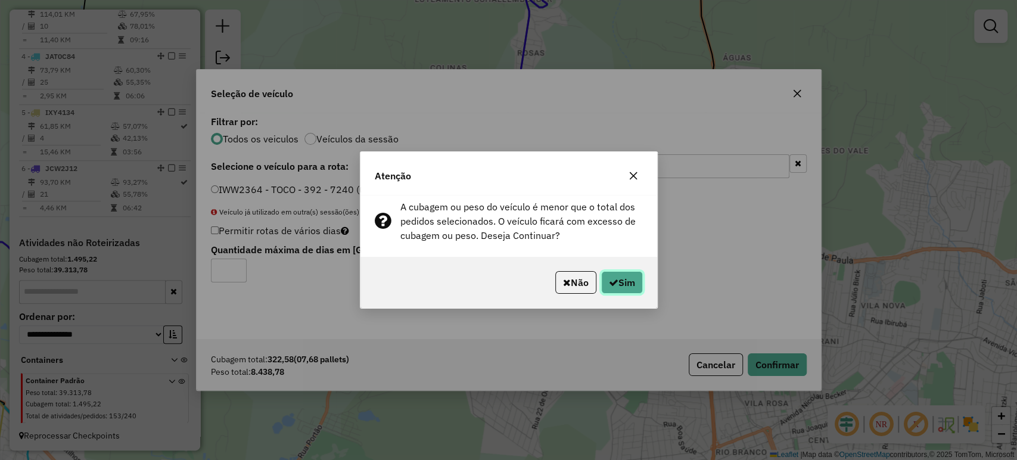
click at [614, 281] on icon "button" at bounding box center [614, 283] width 10 height 10
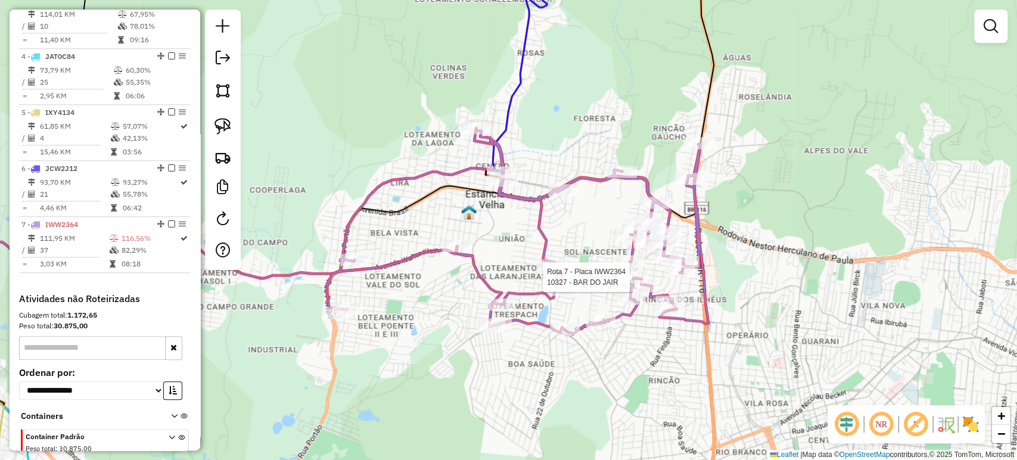
select select "*********"
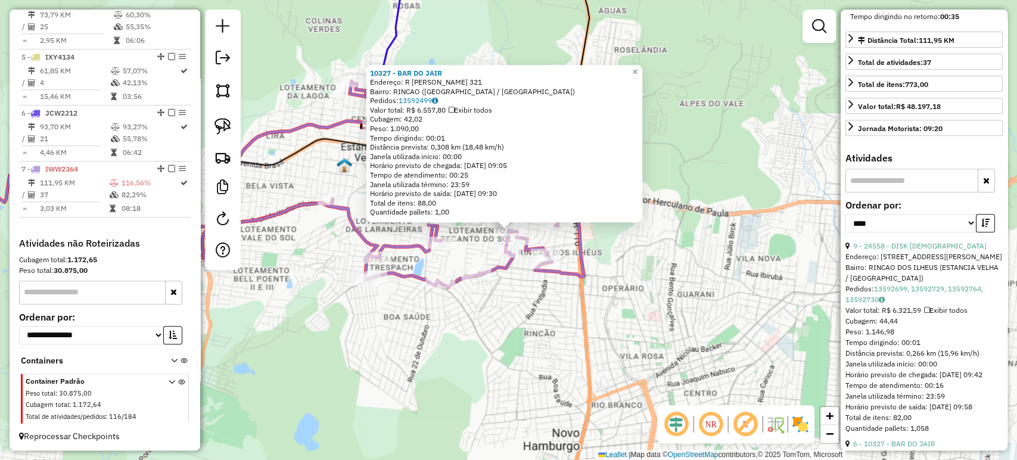
scroll to position [331, 0]
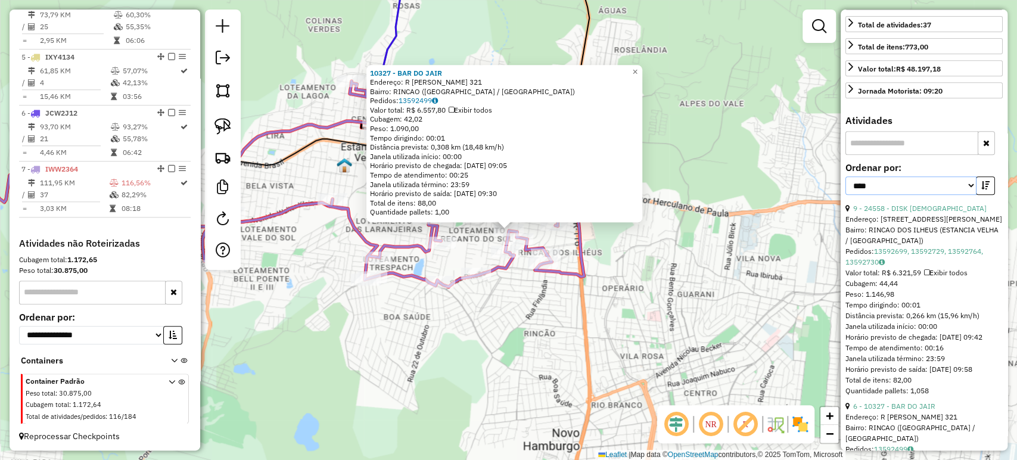
click at [898, 195] on select "**********" at bounding box center [910, 185] width 131 height 18
click at [845, 195] on select "**********" at bounding box center [910, 185] width 131 height 18
click at [987, 195] on button "button" at bounding box center [985, 185] width 19 height 18
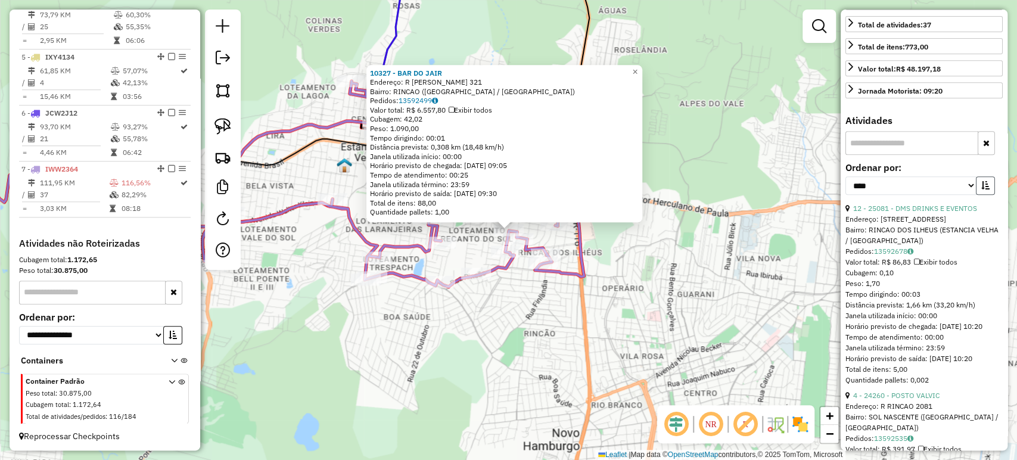
click at [986, 195] on button "button" at bounding box center [985, 185] width 19 height 18
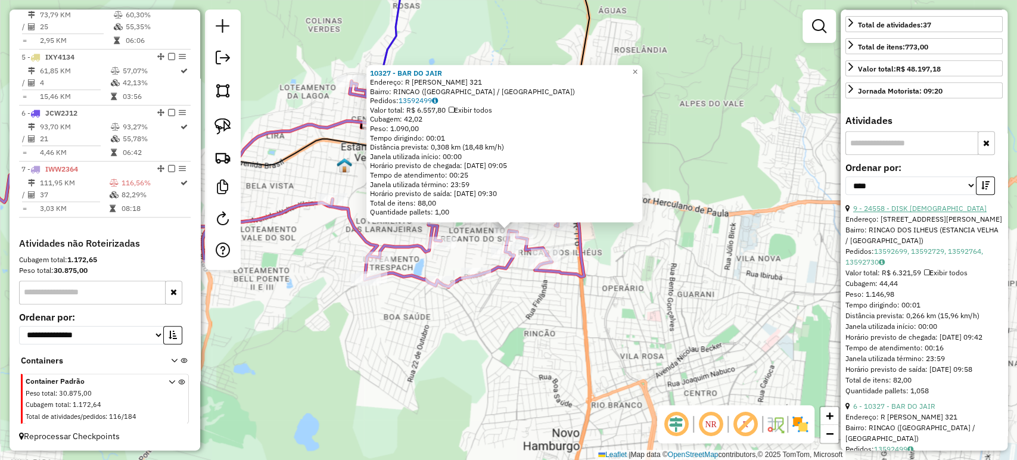
click at [920, 213] on link "9 - 24558 - DISK JESUS" at bounding box center [919, 208] width 133 height 9
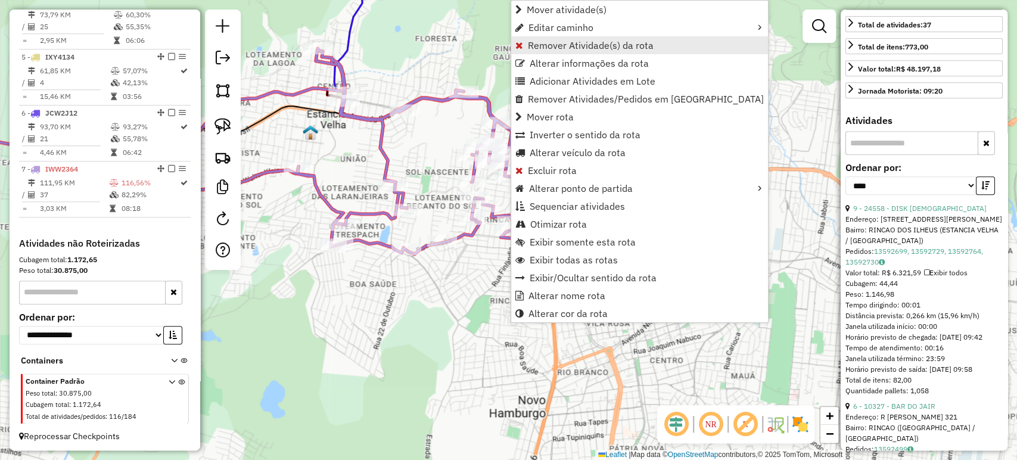
click at [555, 42] on span "Remover Atividade(s) da rota" at bounding box center [591, 46] width 126 height 10
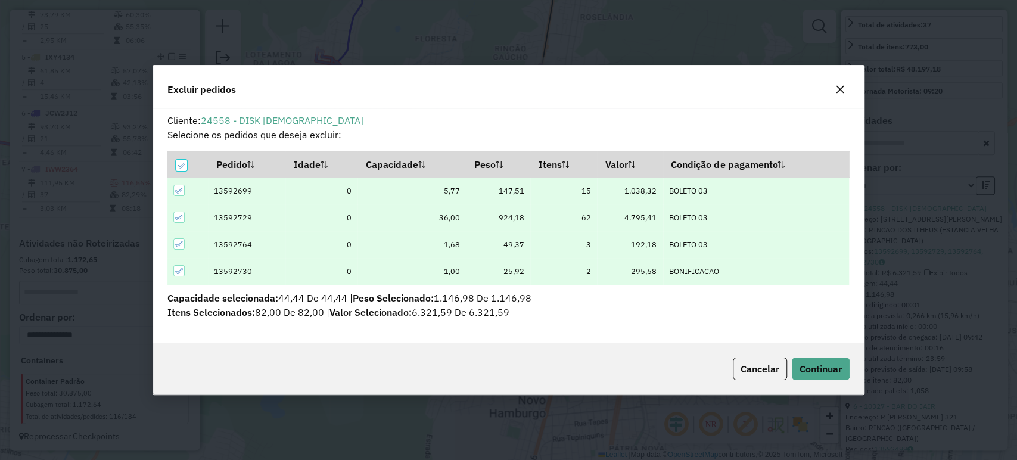
scroll to position [0, 0]
click at [812, 364] on span "Continuar" at bounding box center [820, 369] width 42 height 12
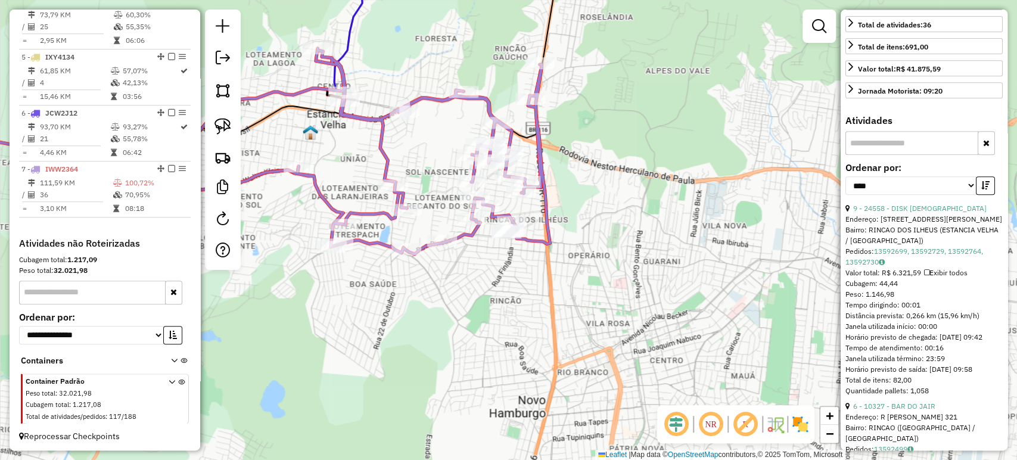
click at [570, 304] on div "Janela de atendimento Grade de atendimento Capacidade Transportadoras Veículos …" at bounding box center [508, 230] width 1017 height 460
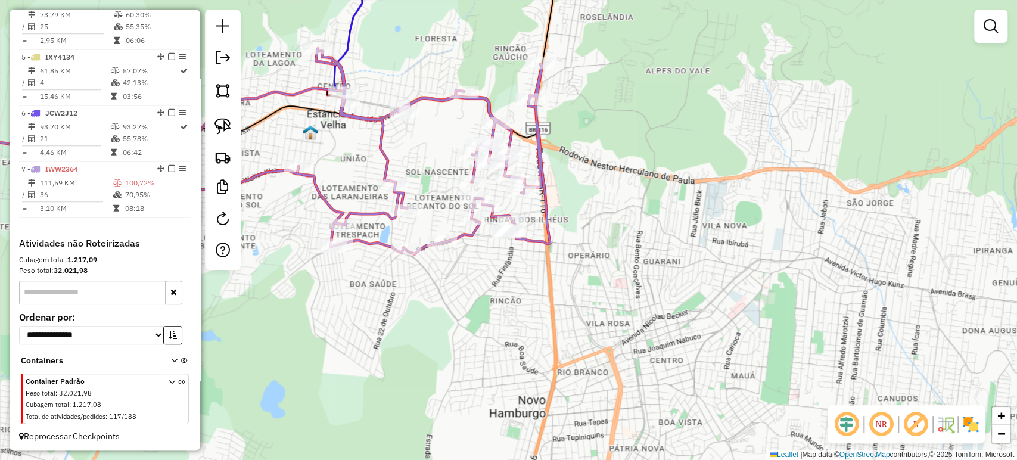
select select "*********"
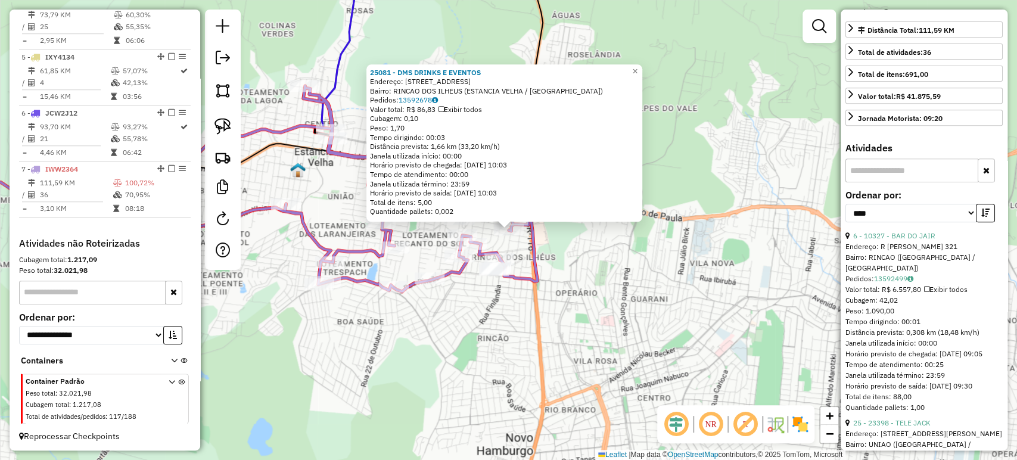
scroll to position [397, 0]
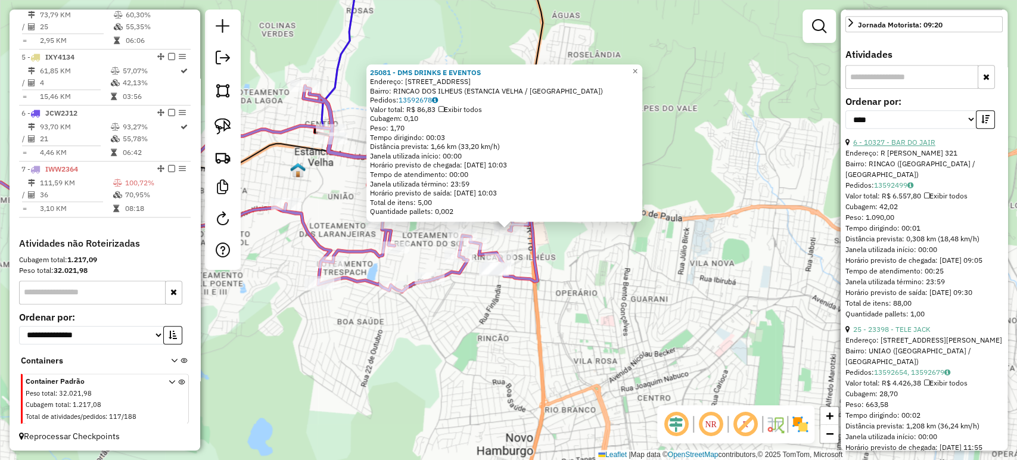
click at [883, 147] on link "6 - 10327 - BAR DO JAIR" at bounding box center [894, 142] width 82 height 9
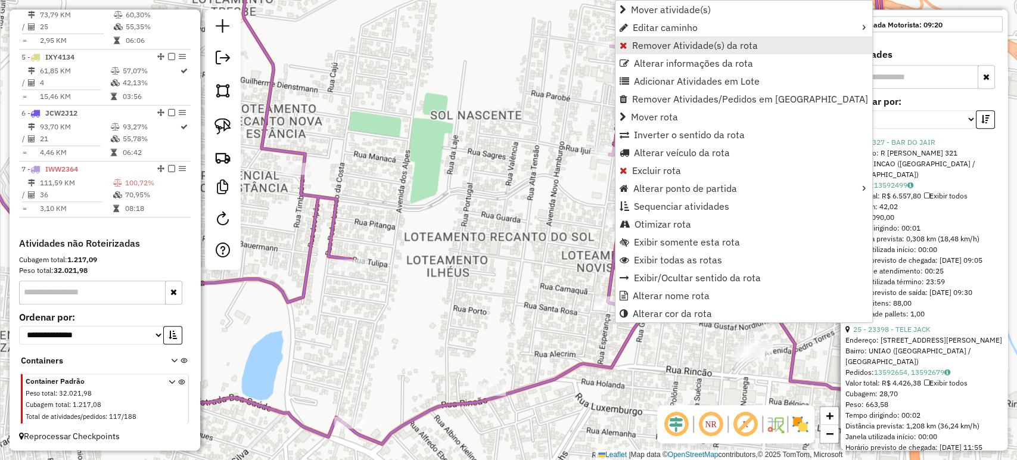
click at [638, 41] on span "Remover Atividade(s) da rota" at bounding box center [695, 46] width 126 height 10
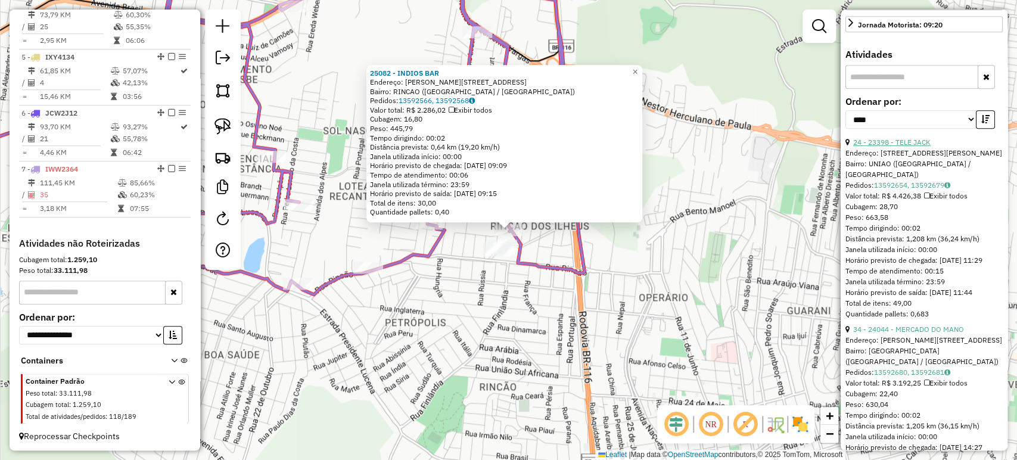
click at [902, 147] on link "24 - 23398 - TELE JACK" at bounding box center [891, 142] width 77 height 9
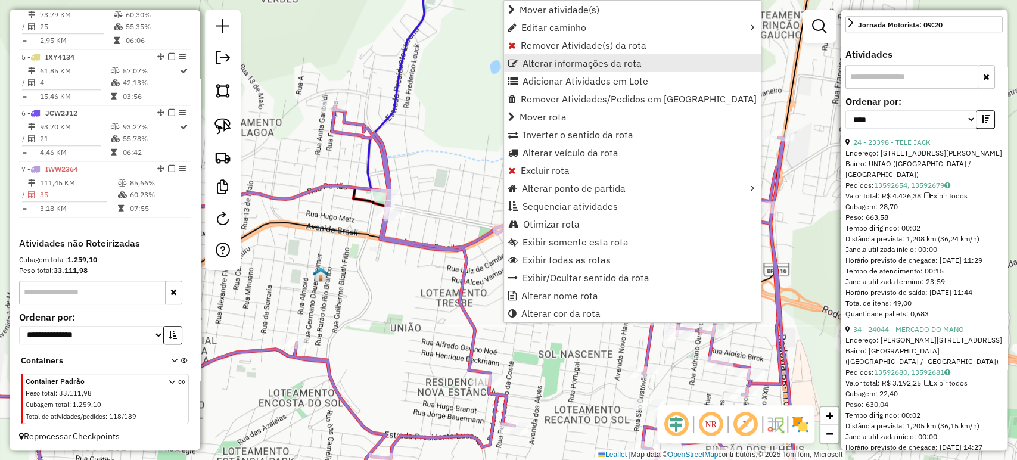
click at [543, 55] on link "Alterar informações da rota" at bounding box center [632, 63] width 257 height 18
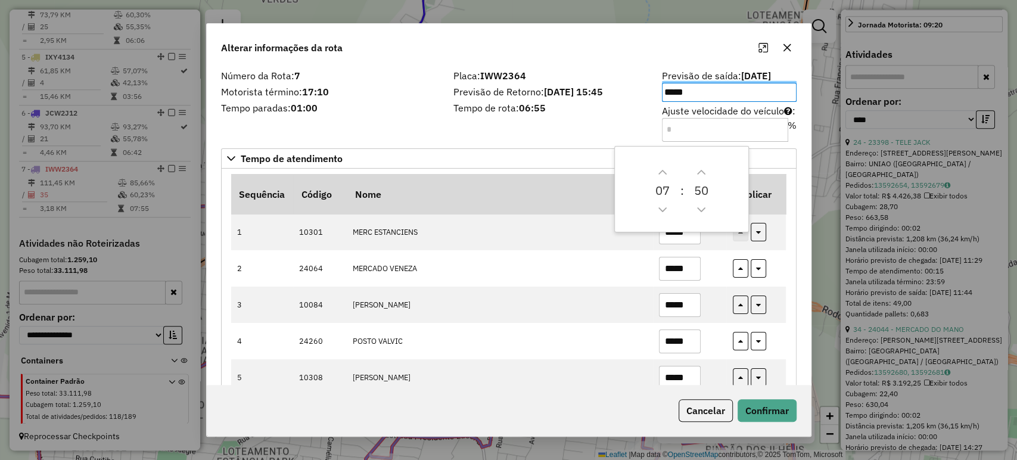
click at [706, 432] on div "Cancelar Confirmar" at bounding box center [509, 410] width 604 height 51
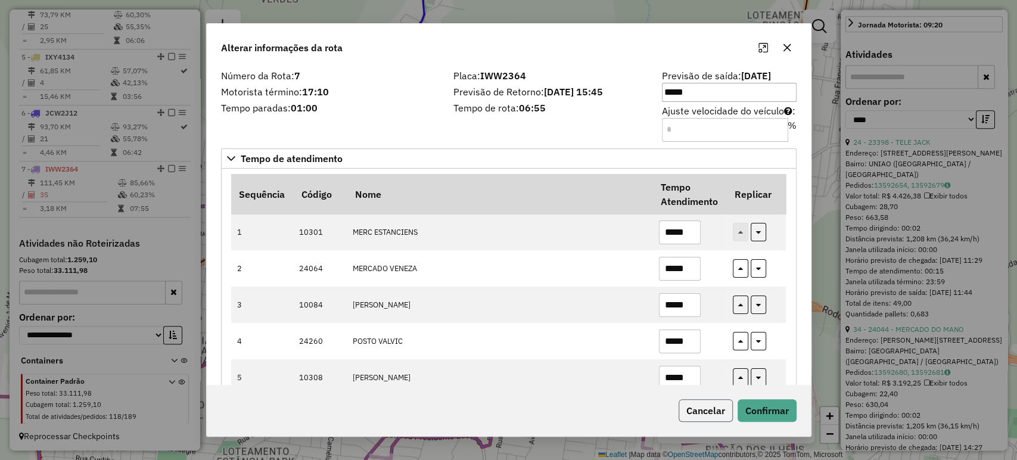
click at [705, 418] on button "Cancelar" at bounding box center [705, 410] width 54 height 23
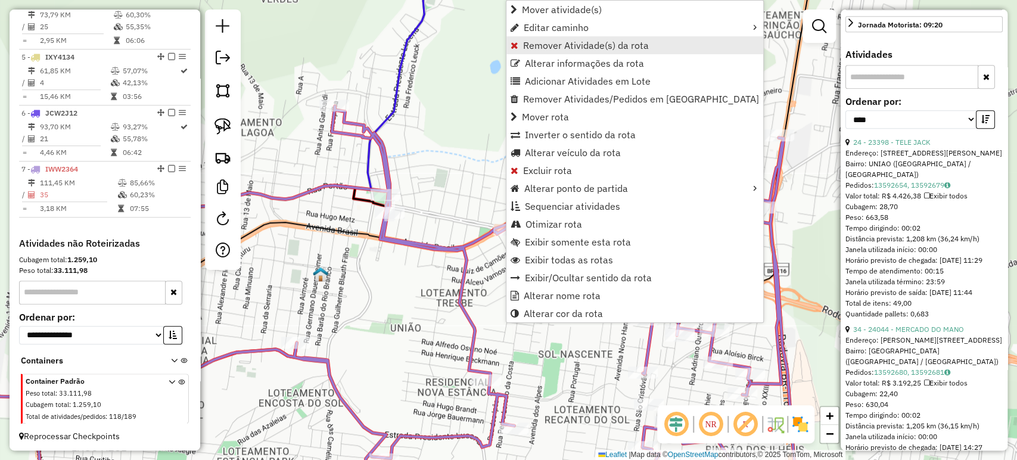
click at [533, 50] on span "Remover Atividade(s) da rota" at bounding box center [586, 46] width 126 height 10
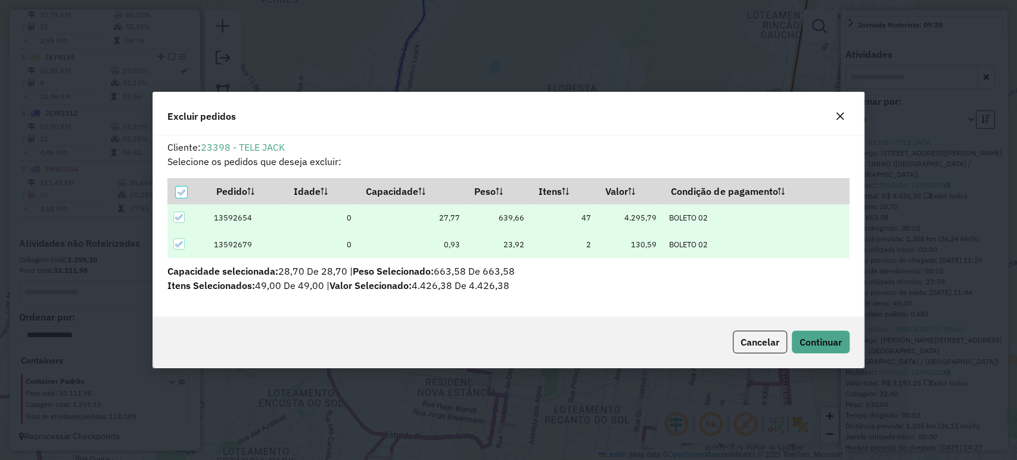
scroll to position [6, 4]
click at [799, 356] on div "Cancelar Continuar" at bounding box center [508, 341] width 711 height 51
click at [799, 348] on button "Continuar" at bounding box center [821, 342] width 58 height 23
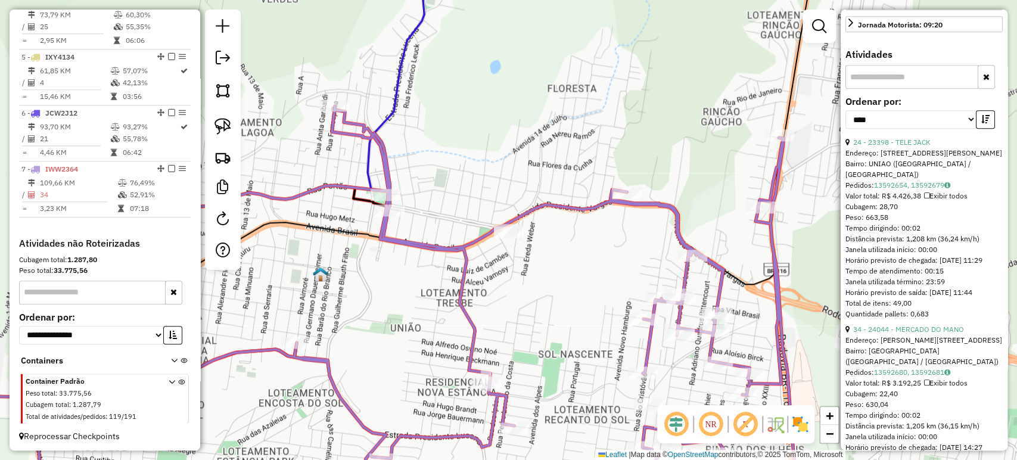
click at [488, 292] on div "Janela de atendimento Grade de atendimento Capacidade Transportadoras Veículos …" at bounding box center [508, 230] width 1017 height 460
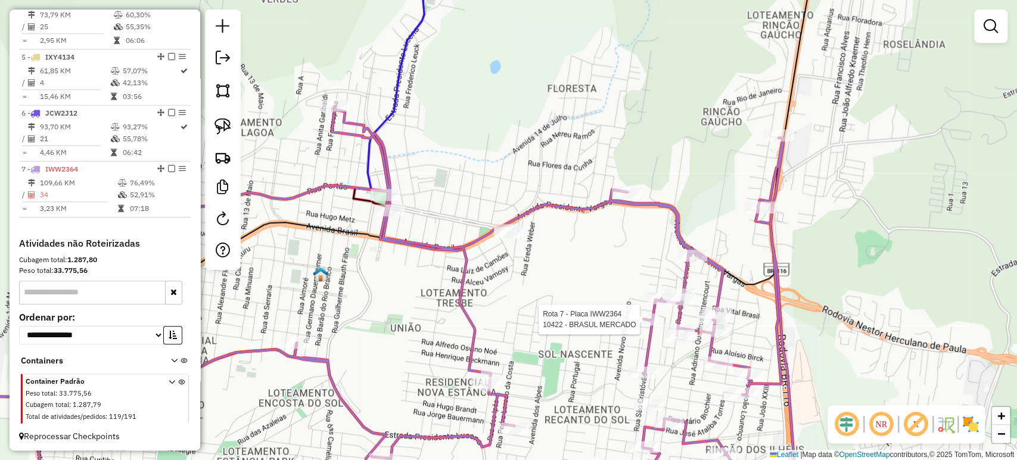
select select "*********"
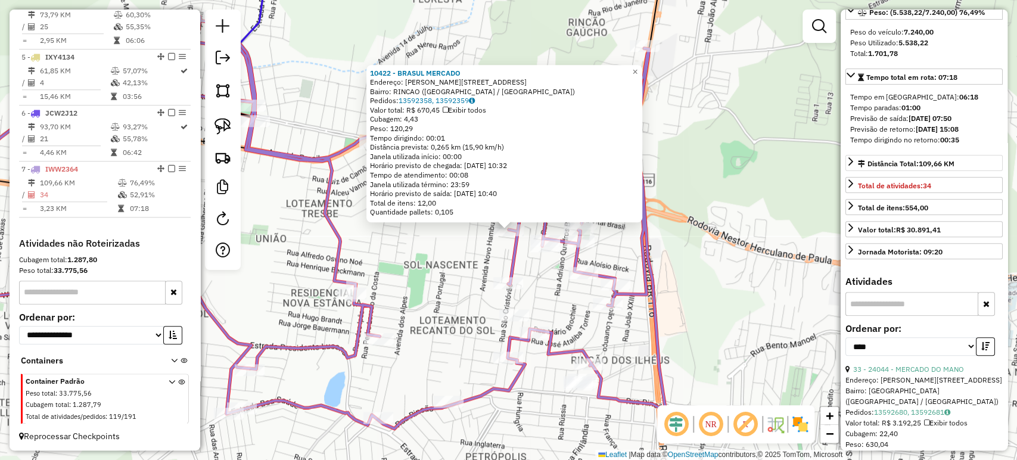
scroll to position [397, 0]
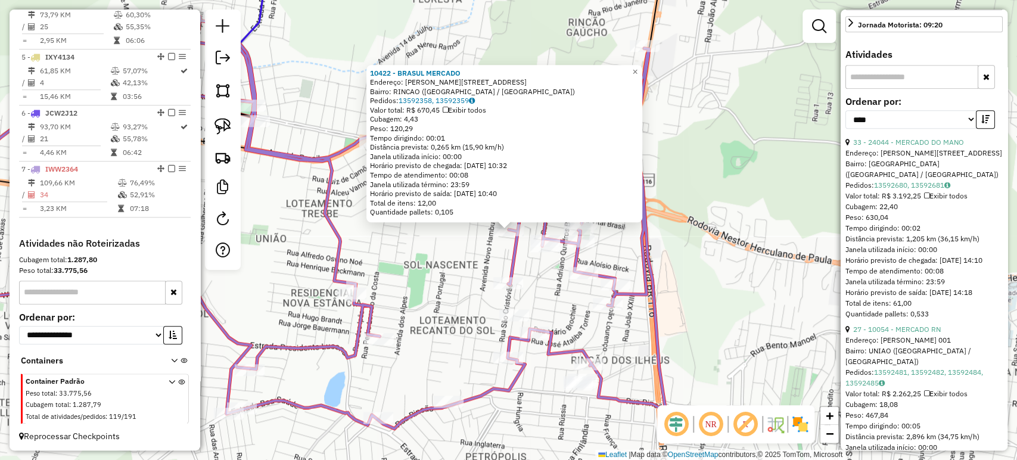
click at [334, 249] on icon at bounding box center [283, 223] width 762 height 412
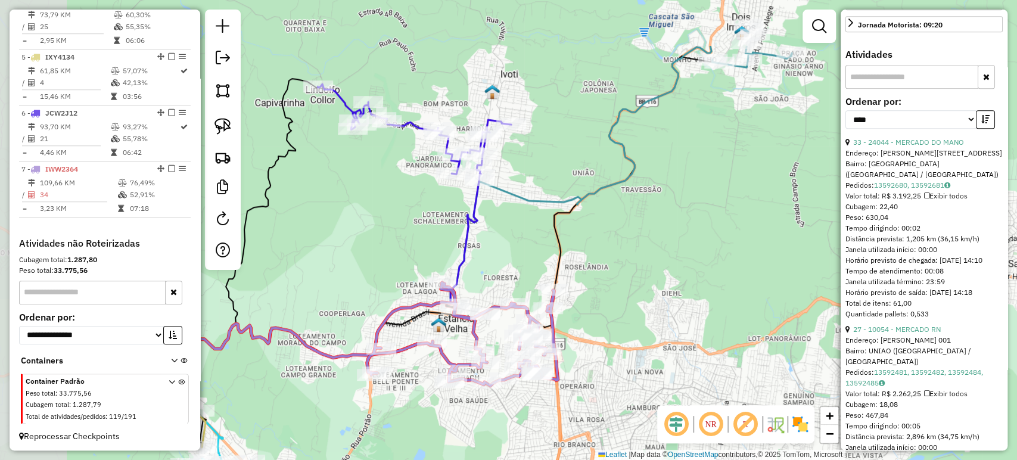
drag, startPoint x: 353, startPoint y: 244, endPoint x: 495, endPoint y: 335, distance: 168.5
click at [495, 335] on div "Janela de atendimento Grade de atendimento Capacidade Transportadoras Veículos …" at bounding box center [508, 230] width 1017 height 460
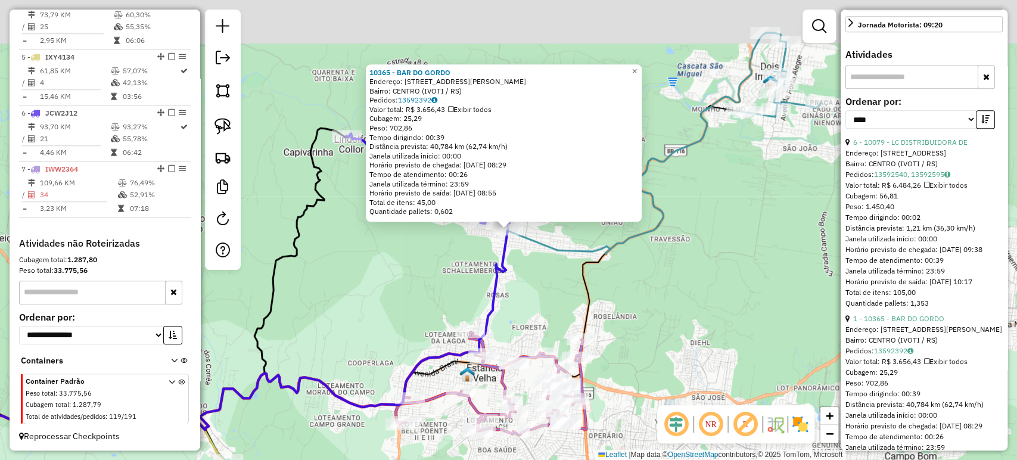
scroll to position [407, 0]
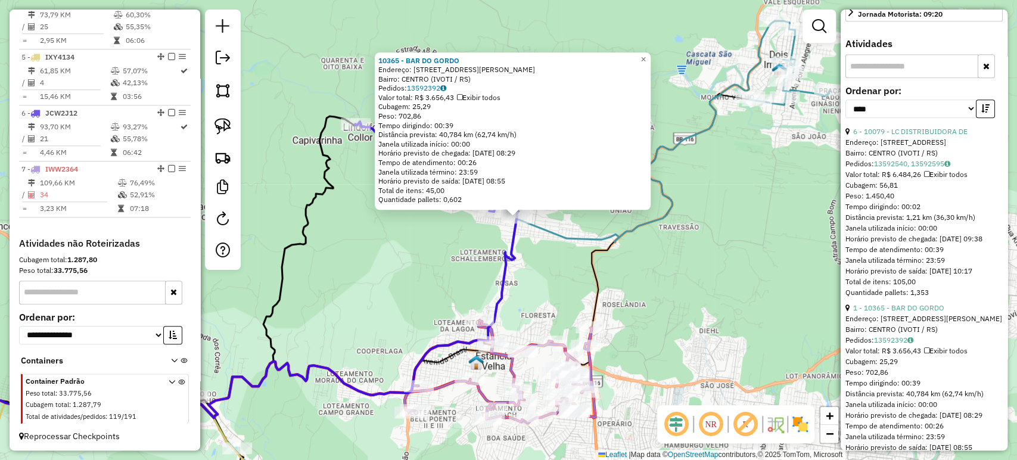
drag, startPoint x: 543, startPoint y: 309, endPoint x: 556, endPoint y: 288, distance: 24.1
click at [556, 288] on div "10365 - BAR DO GORDO Endereço: R PRESIDENTE LUCENA 456 Bairro: CENTRO (IVOTI / …" at bounding box center [508, 230] width 1017 height 460
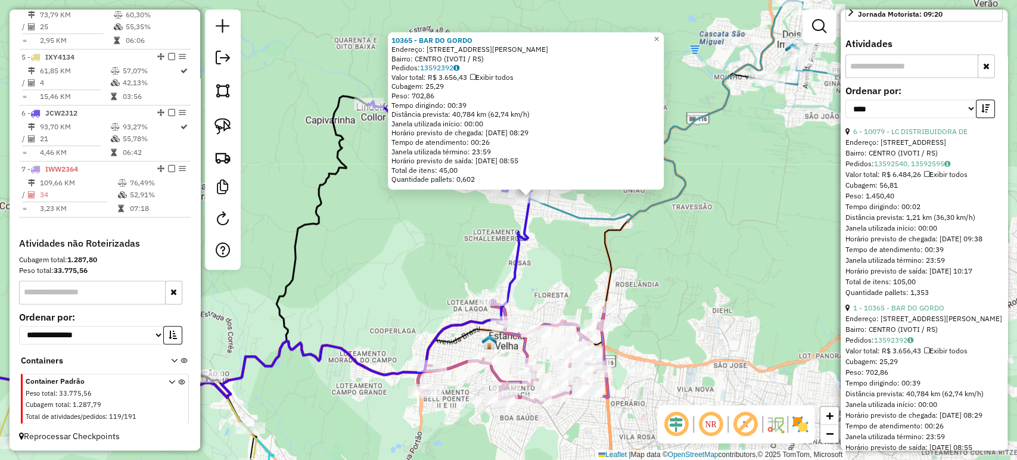
click at [552, 292] on div "10365 - BAR DO GORDO Endereço: R PRESIDENTE LUCENA 456 Bairro: CENTRO (IVOTI / …" at bounding box center [508, 230] width 1017 height 460
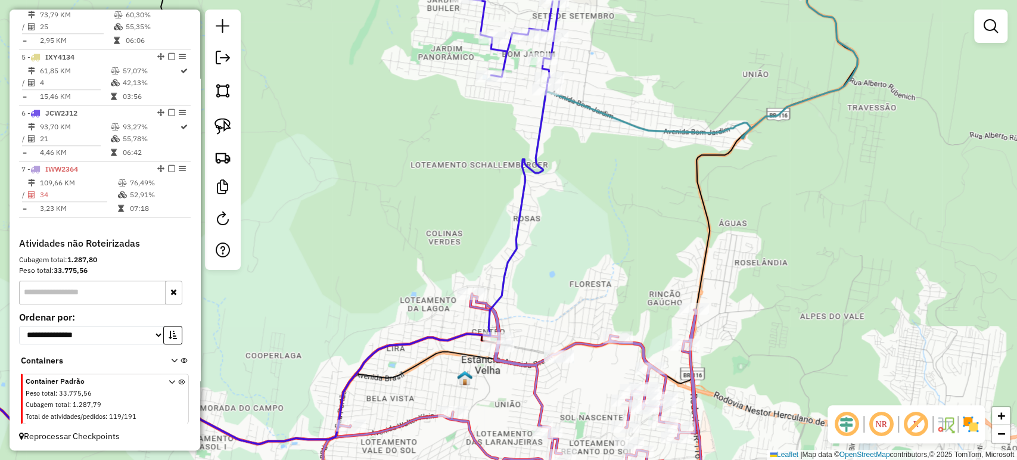
drag, startPoint x: 558, startPoint y: 275, endPoint x: 553, endPoint y: 282, distance: 9.4
click at [553, 282] on div "Janela de atendimento Grade de atendimento Capacidade Transportadoras Veículos …" at bounding box center [508, 230] width 1017 height 460
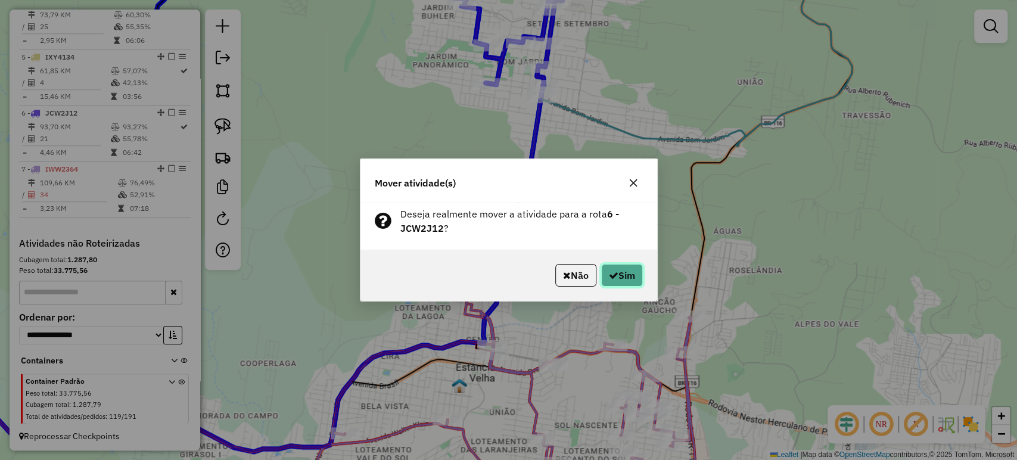
click at [614, 277] on icon "button" at bounding box center [614, 275] width 10 height 10
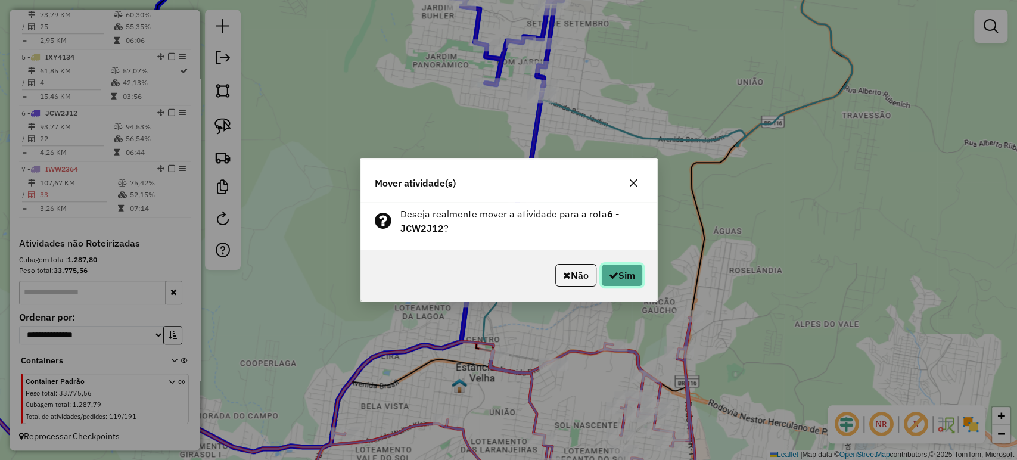
click at [615, 282] on button "Sim" at bounding box center [622, 275] width 42 height 23
click at [619, 282] on button "Sim" at bounding box center [622, 275] width 42 height 23
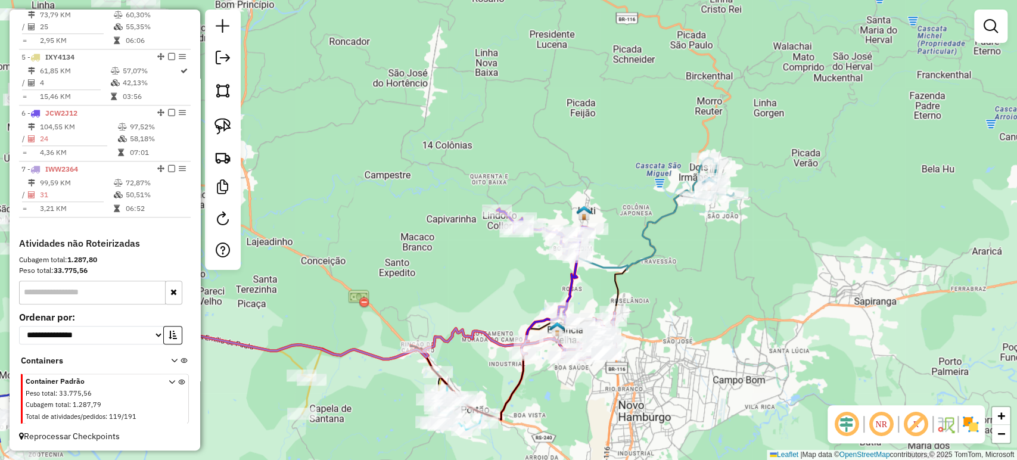
drag, startPoint x: 661, startPoint y: 423, endPoint x: 695, endPoint y: 289, distance: 137.7
click at [720, 280] on div "Janela de atendimento Grade de atendimento Capacidade Transportadoras Veículos …" at bounding box center [508, 230] width 1017 height 460
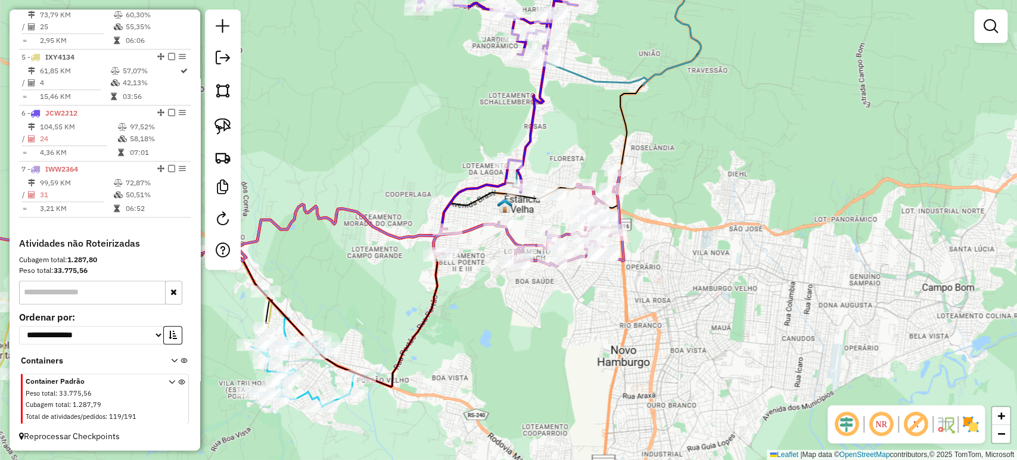
select select "*********"
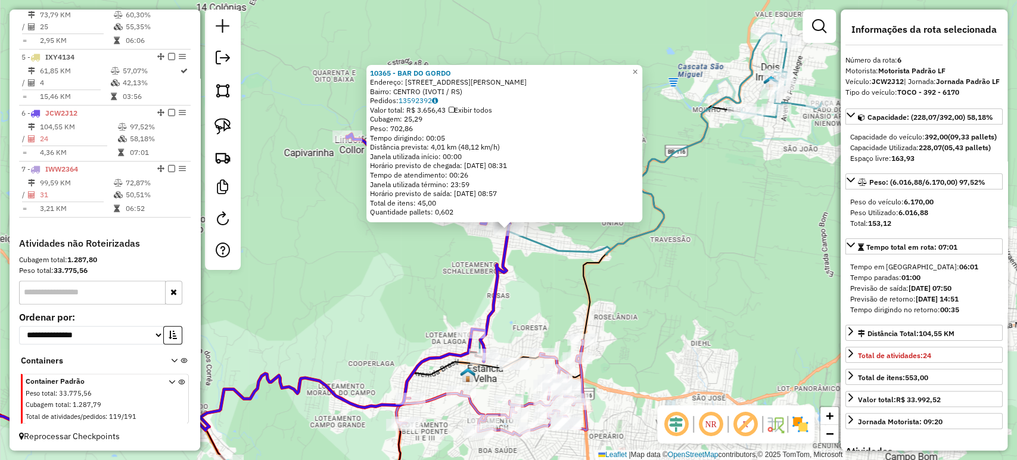
click at [413, 292] on div "10365 - BAR DO GORDO Endereço: R PRESIDENTE LUCENA 456 Bairro: CENTRO (IVOTI / …" at bounding box center [508, 230] width 1017 height 460
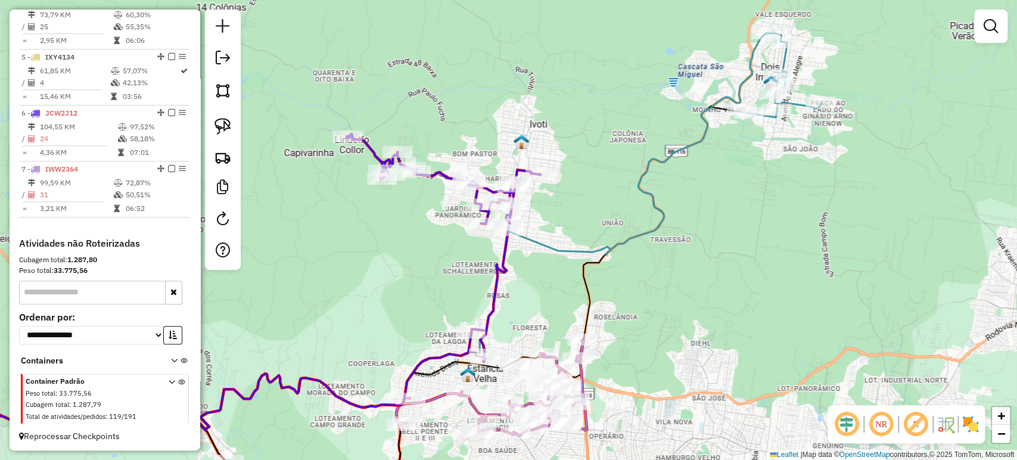
drag, startPoint x: 403, startPoint y: 314, endPoint x: 492, endPoint y: 185, distance: 157.1
click at [492, 185] on div "10365 - BAR DO GORDO Endereço: R PRESIDENTE LUCENA 456 Bairro: CENTRO (IVOTI / …" at bounding box center [508, 230] width 1017 height 460
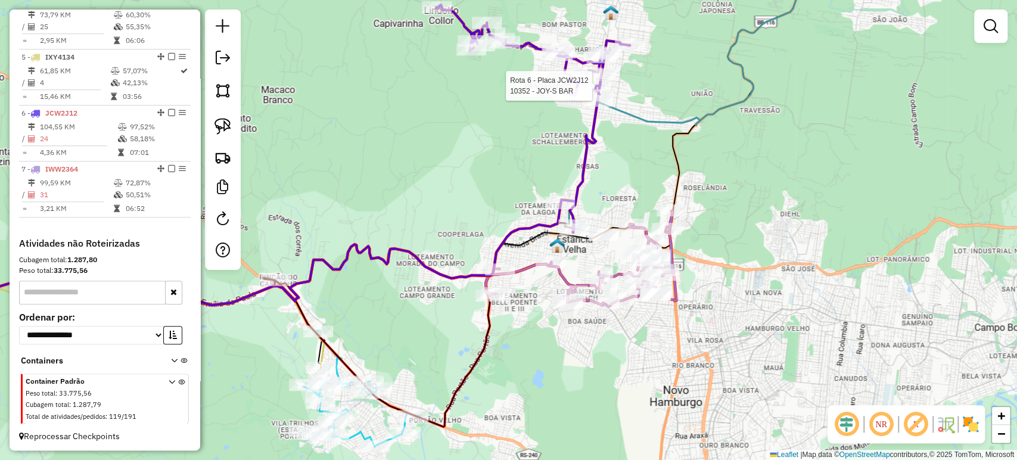
select select "*********"
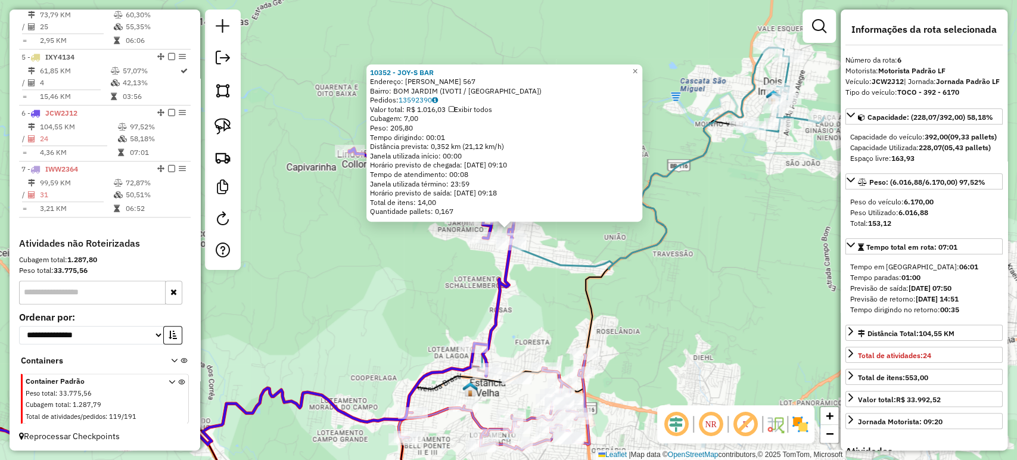
click at [688, 297] on div "10352 - JOY-S BAR Endereço: R REGIS BITTENCOURT 567 Bairro: BOM JARDIM (IVOTI /…" at bounding box center [508, 230] width 1017 height 460
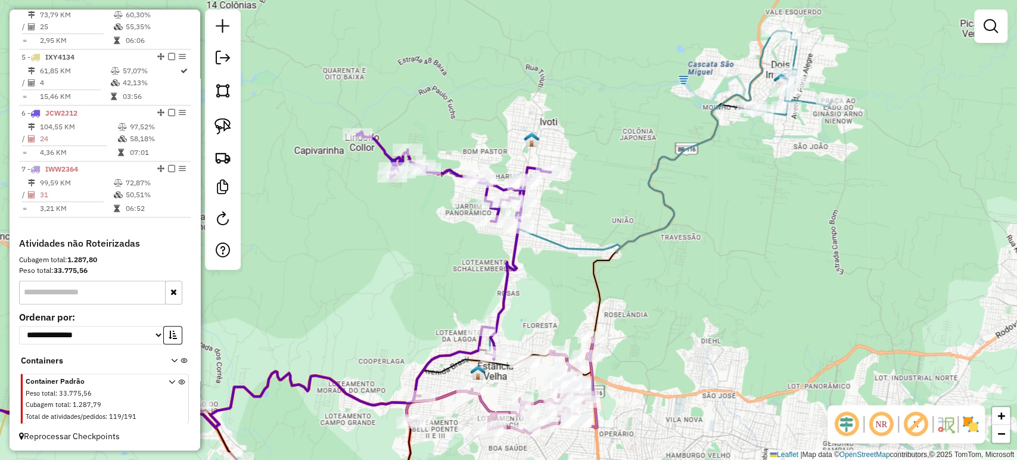
drag, startPoint x: 674, startPoint y: 329, endPoint x: 742, endPoint y: 216, distance: 132.5
click at [742, 216] on div "Janela de atendimento Grade de atendimento Capacidade Transportadoras Veículos …" at bounding box center [508, 230] width 1017 height 460
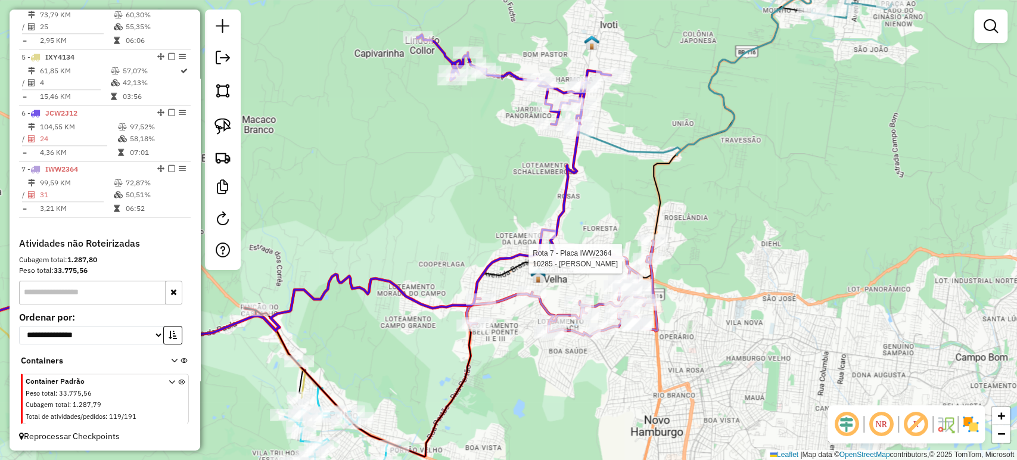
select select "*********"
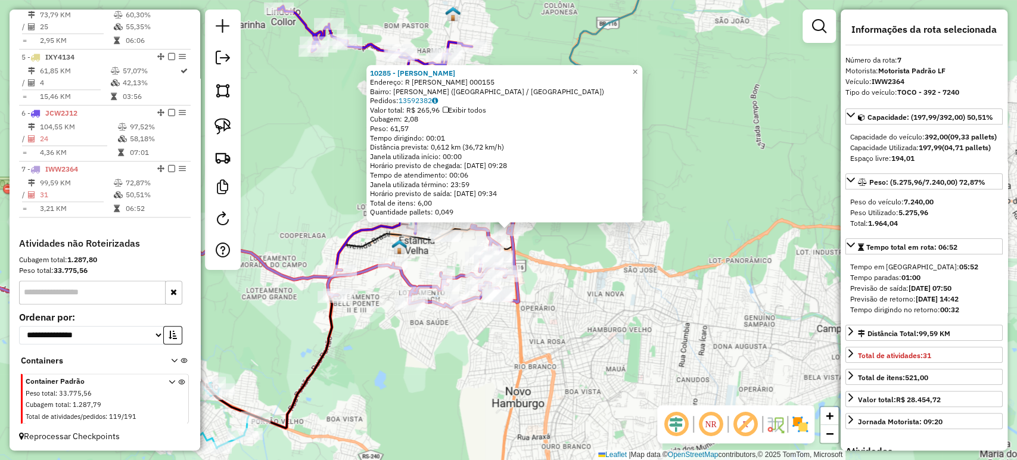
click at [480, 343] on div "10285 - ROSEMERI TERESINHA Endereço: R EMILIO W SCHERER 000155 Bairro: RINCAO G…" at bounding box center [508, 230] width 1017 height 460
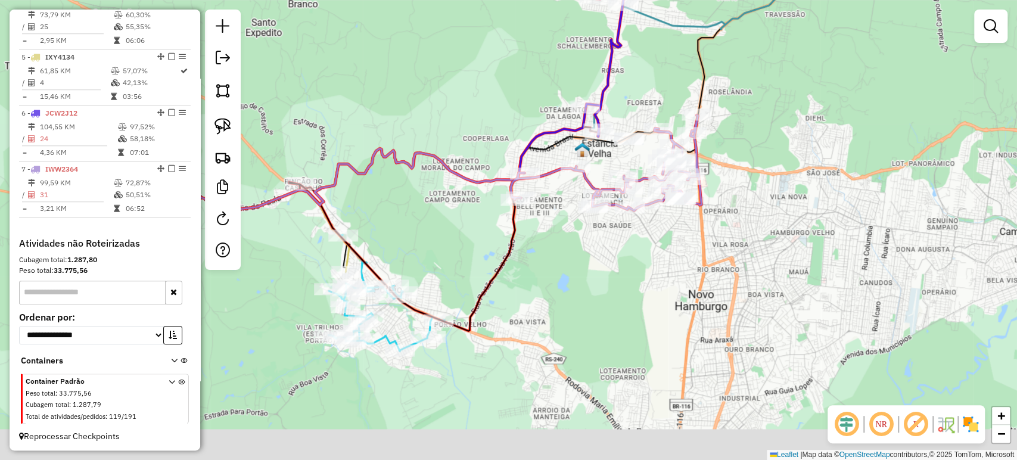
drag, startPoint x: 418, startPoint y: 359, endPoint x: 601, endPoint y: 261, distance: 207.8
click at [601, 261] on div "Janela de atendimento Grade de atendimento Capacidade Transportadoras Veículos …" at bounding box center [508, 230] width 1017 height 460
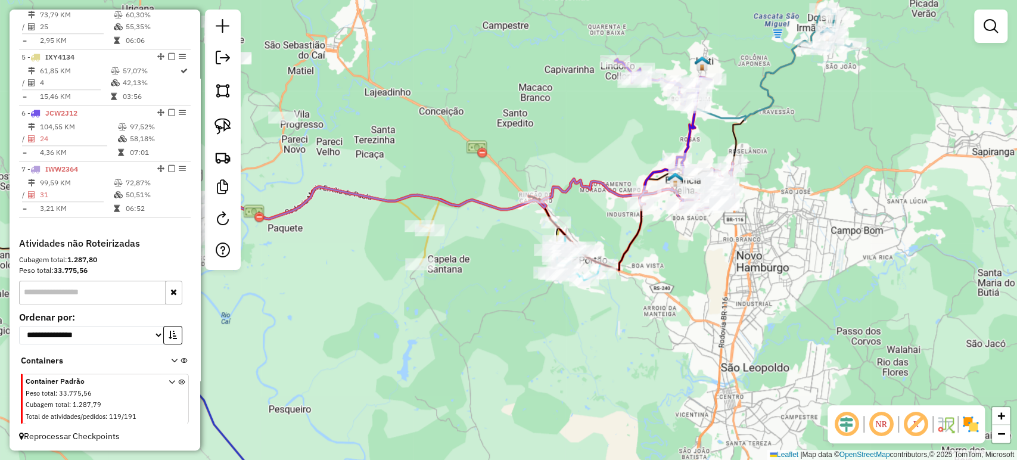
drag, startPoint x: 577, startPoint y: 281, endPoint x: 670, endPoint y: 251, distance: 98.1
click at [670, 251] on div "Janela de atendimento Grade de atendimento Capacidade Transportadoras Veículos …" at bounding box center [508, 230] width 1017 height 460
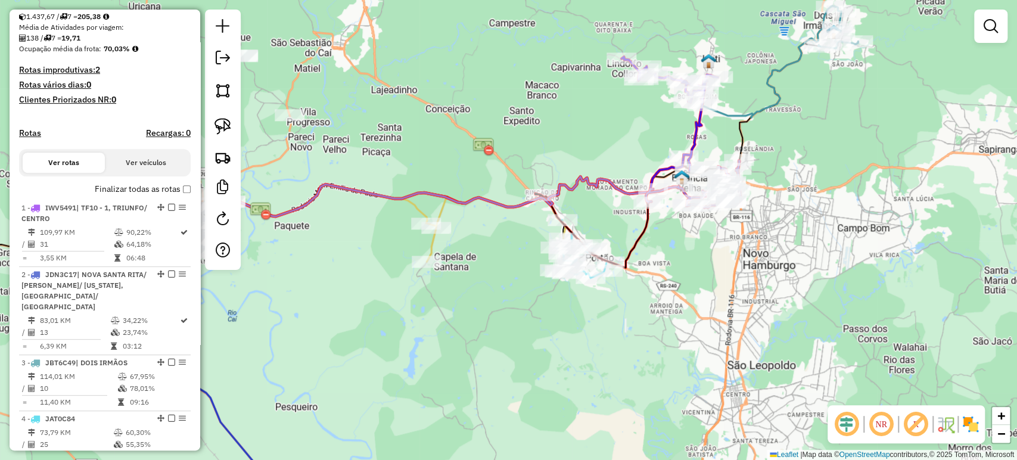
scroll to position [291, 0]
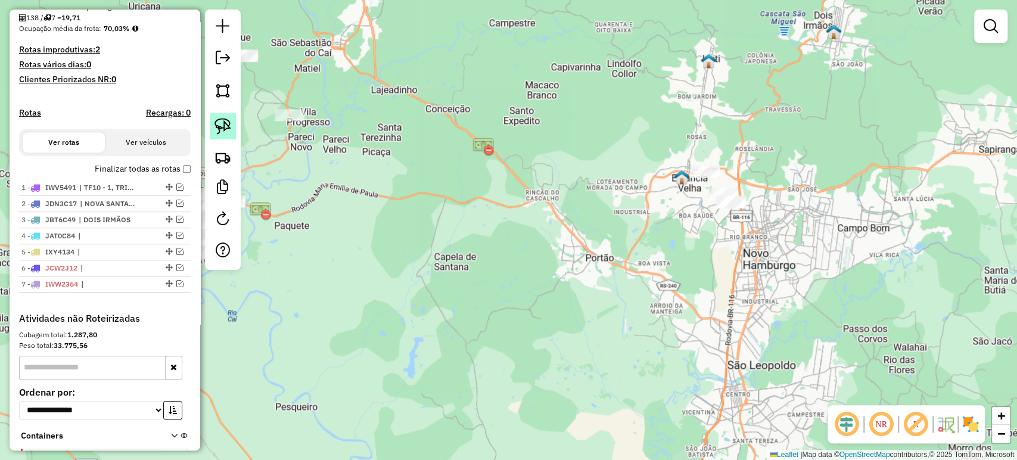
click at [233, 127] on link at bounding box center [223, 126] width 26 height 26
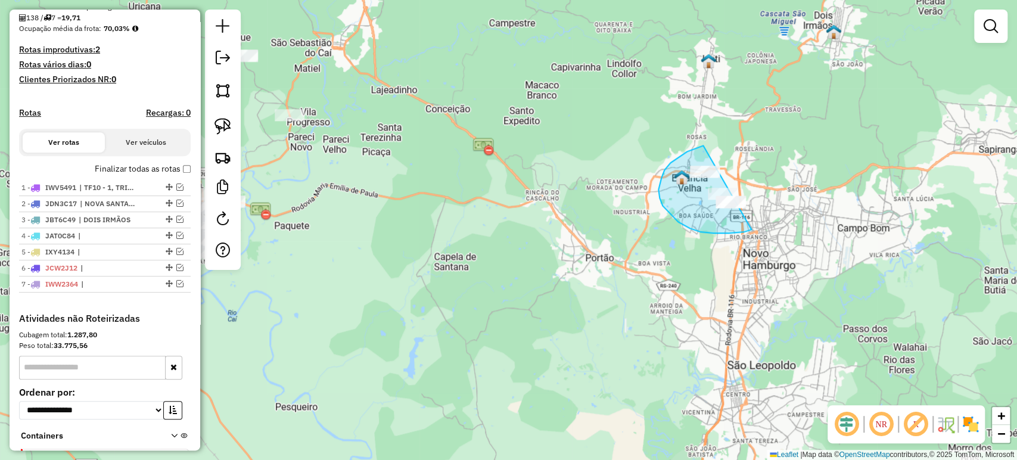
drag, startPoint x: 703, startPoint y: 145, endPoint x: 763, endPoint y: 220, distance: 95.7
click at [763, 220] on div "Janela de atendimento Grade de atendimento Capacidade Transportadoras Veículos …" at bounding box center [508, 230] width 1017 height 460
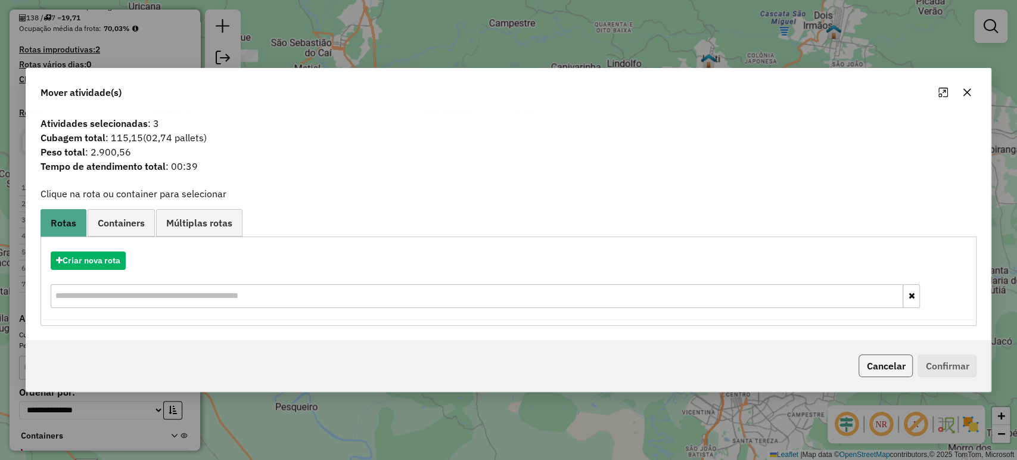
click at [882, 363] on button "Cancelar" at bounding box center [885, 365] width 54 height 23
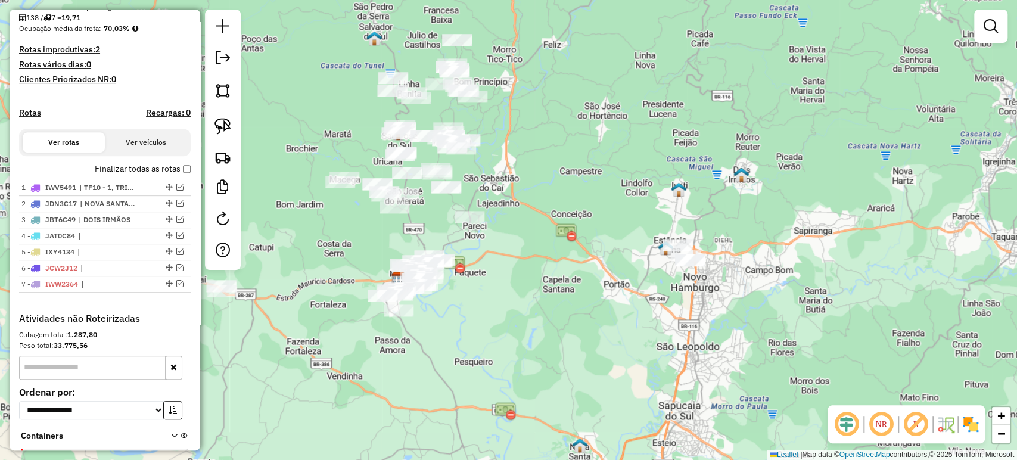
drag, startPoint x: 625, startPoint y: 250, endPoint x: 625, endPoint y: 286, distance: 35.7
click at [625, 286] on div "Janela de atendimento Grade de atendimento Capacidade Transportadoras Veículos …" at bounding box center [508, 230] width 1017 height 460
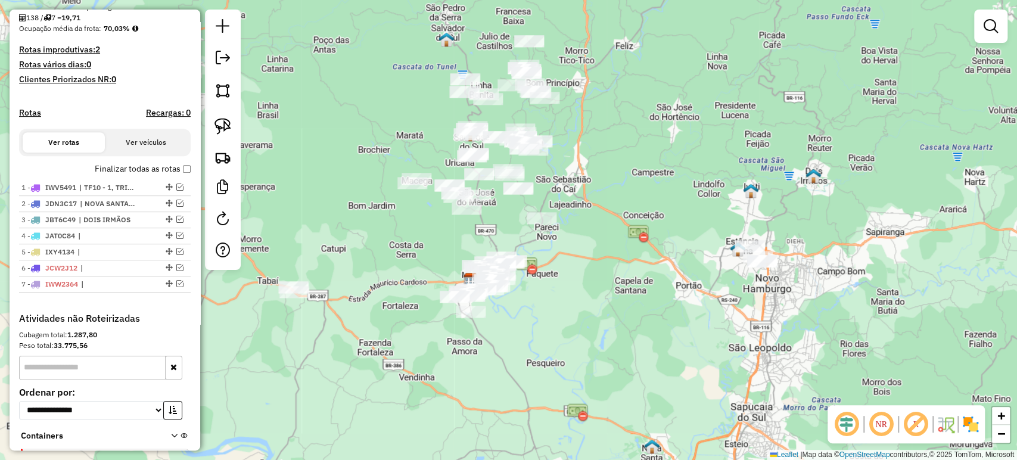
drag, startPoint x: 462, startPoint y: 288, endPoint x: 534, endPoint y: 289, distance: 72.1
click at [534, 289] on div "Janela de atendimento Grade de atendimento Capacidade Transportadoras Veículos …" at bounding box center [508, 230] width 1017 height 460
click at [226, 126] on img at bounding box center [222, 126] width 17 height 17
drag, startPoint x: 269, startPoint y: 237, endPoint x: 334, endPoint y: 291, distance: 83.7
click at [334, 291] on div "Janela de atendimento Grade de atendimento Capacidade Transportadoras Veículos …" at bounding box center [508, 230] width 1017 height 460
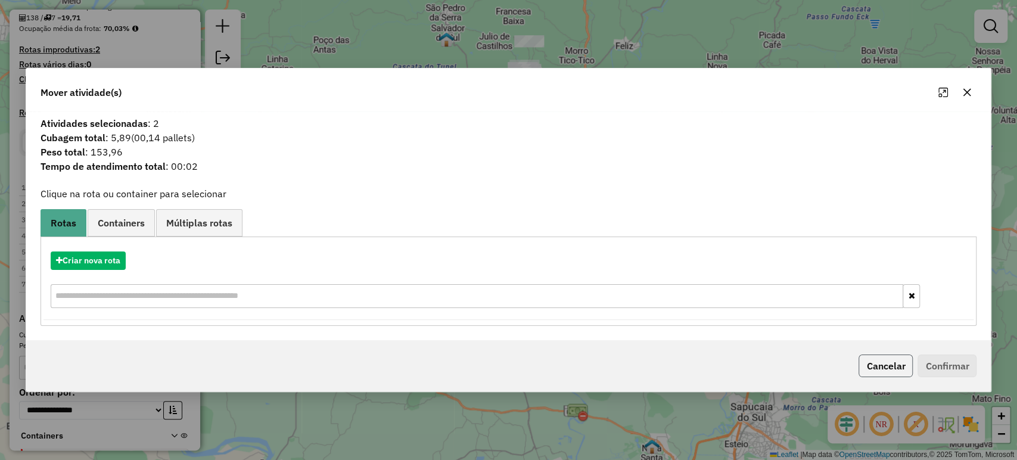
click at [890, 370] on button "Cancelar" at bounding box center [885, 365] width 54 height 23
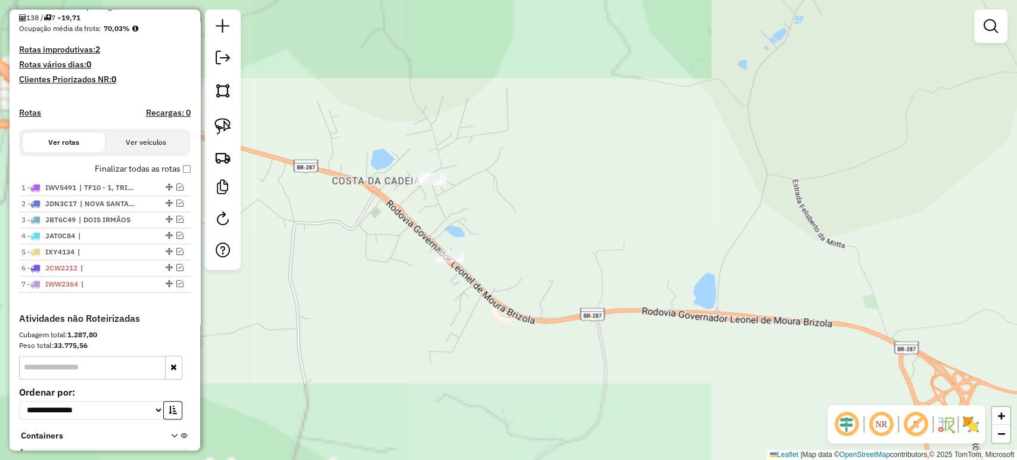
drag, startPoint x: 301, startPoint y: 295, endPoint x: 466, endPoint y: 362, distance: 177.4
click at [466, 362] on div "Janela de atendimento Grade de atendimento Capacidade Transportadoras Veículos …" at bounding box center [508, 230] width 1017 height 460
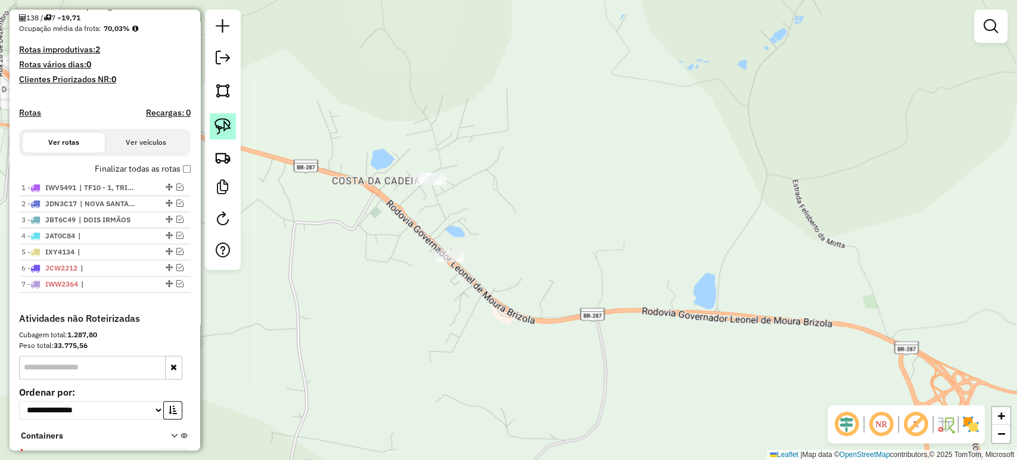
click at [225, 122] on img at bounding box center [222, 126] width 17 height 17
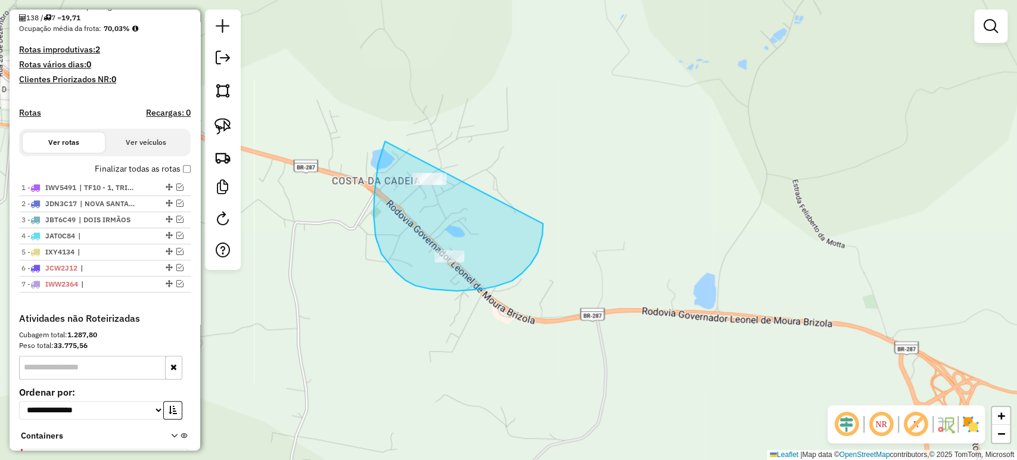
drag, startPoint x: 385, startPoint y: 141, endPoint x: 541, endPoint y: 211, distance: 171.5
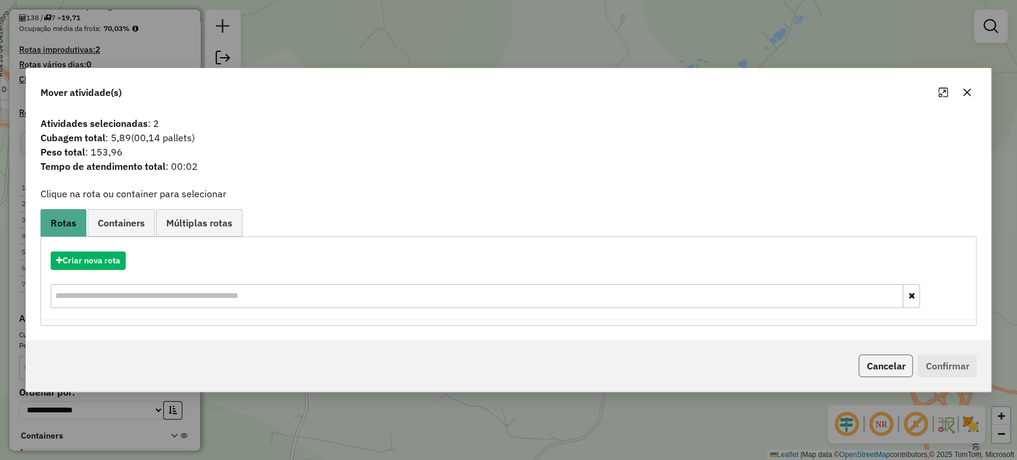
click at [872, 369] on button "Cancelar" at bounding box center [885, 365] width 54 height 23
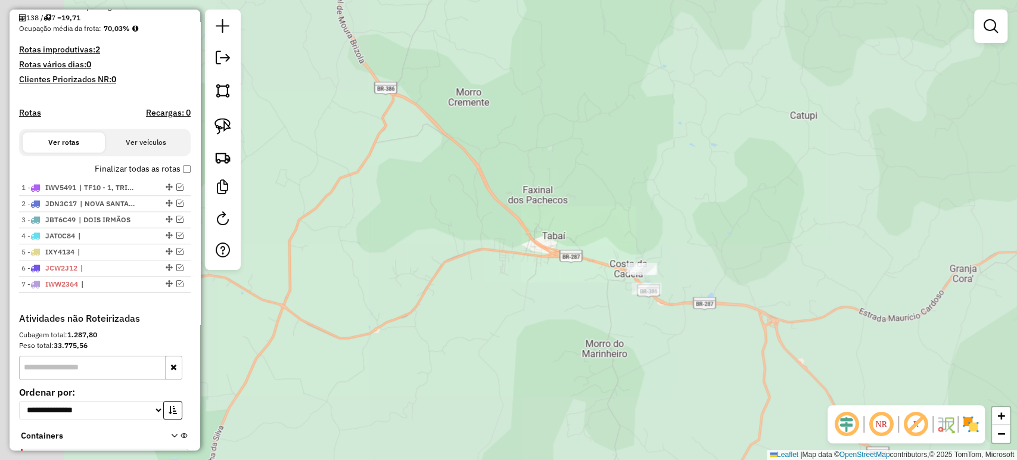
drag, startPoint x: 758, startPoint y: 312, endPoint x: 509, endPoint y: 247, distance: 257.5
click at [509, 247] on div "Janela de atendimento Grade de atendimento Capacidade Transportadoras Veículos …" at bounding box center [508, 230] width 1017 height 460
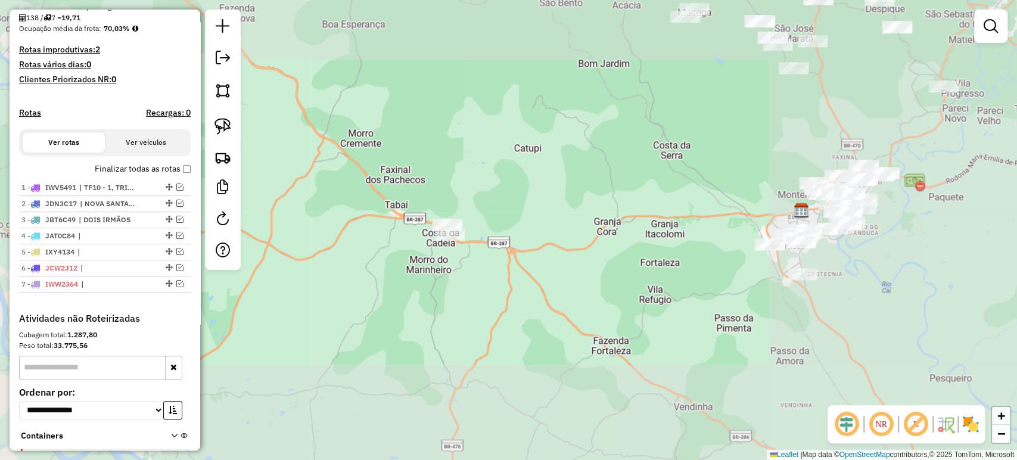
drag, startPoint x: 608, startPoint y: 252, endPoint x: 451, endPoint y: 226, distance: 159.3
click at [451, 226] on div "Janela de atendimento Grade de atendimento Capacidade Transportadoras Veículos …" at bounding box center [508, 230] width 1017 height 460
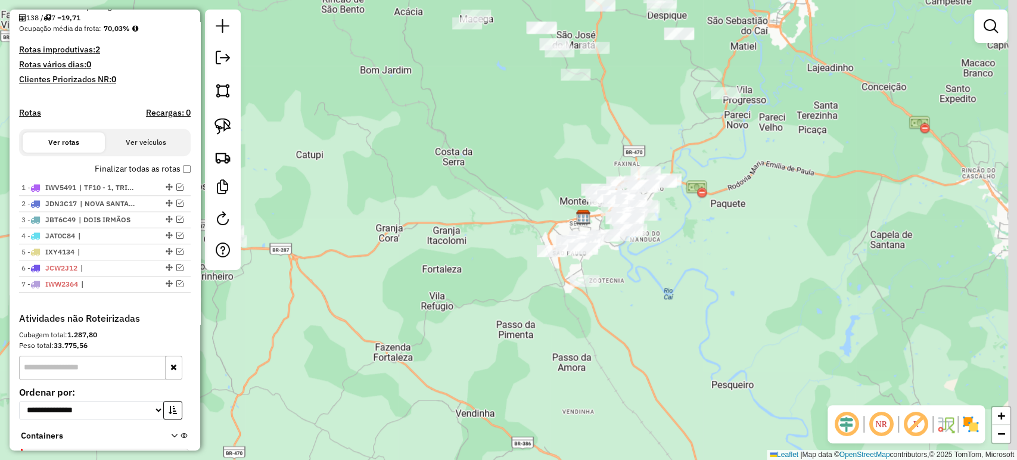
drag, startPoint x: 472, startPoint y: 231, endPoint x: 354, endPoint y: 315, distance: 144.3
click at [295, 304] on div "Janela de atendimento Grade de atendimento Capacidade Transportadoras Veículos …" at bounding box center [508, 230] width 1017 height 460
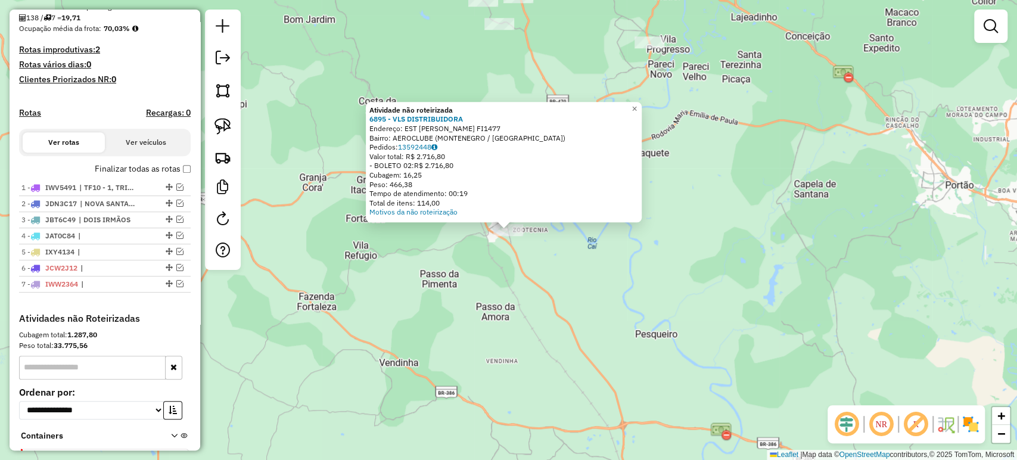
click at [440, 341] on div "Atividade não roteirizada 6895 - VLS DISTRIBUIDORA Endereço: EST ANTONIO IGNACI…" at bounding box center [508, 230] width 1017 height 460
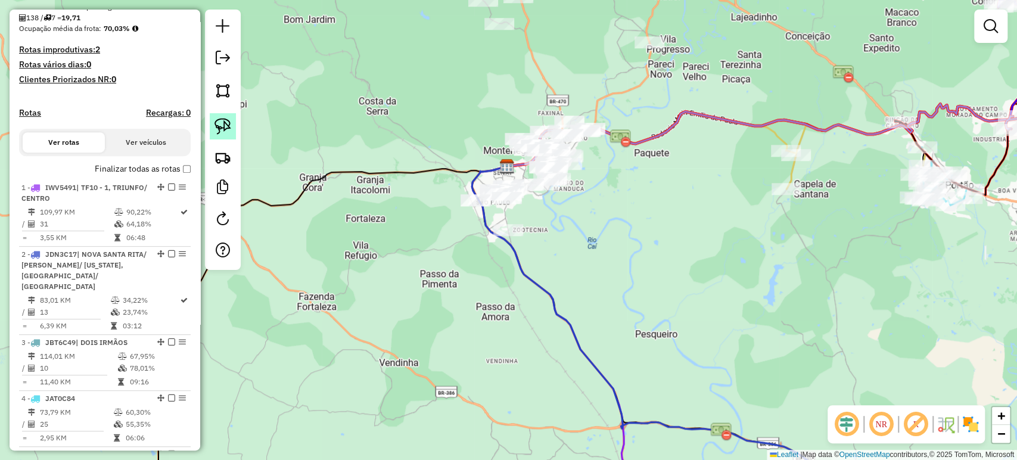
click at [223, 127] on img at bounding box center [222, 126] width 17 height 17
drag, startPoint x: 522, startPoint y: 223, endPoint x: 549, endPoint y: 249, distance: 37.5
click at [549, 249] on div "Janela de atendimento Grade de atendimento Capacidade Transportadoras Veículos …" at bounding box center [508, 230] width 1017 height 460
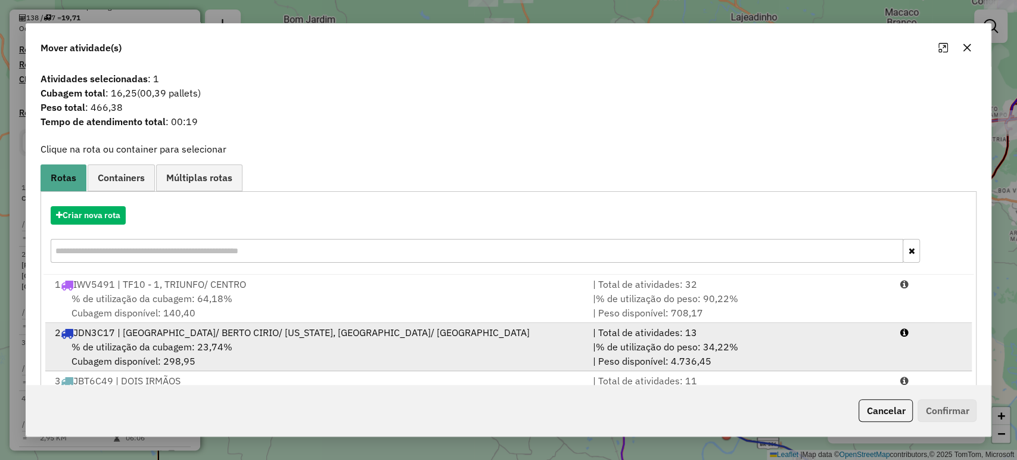
click at [181, 331] on div "2 JDN3C17 | NOVA SANTA RITA/ BERTO CIRIO/ CALIFORNIA, SANTA RITA/ CENTRO" at bounding box center [317, 332] width 538 height 14
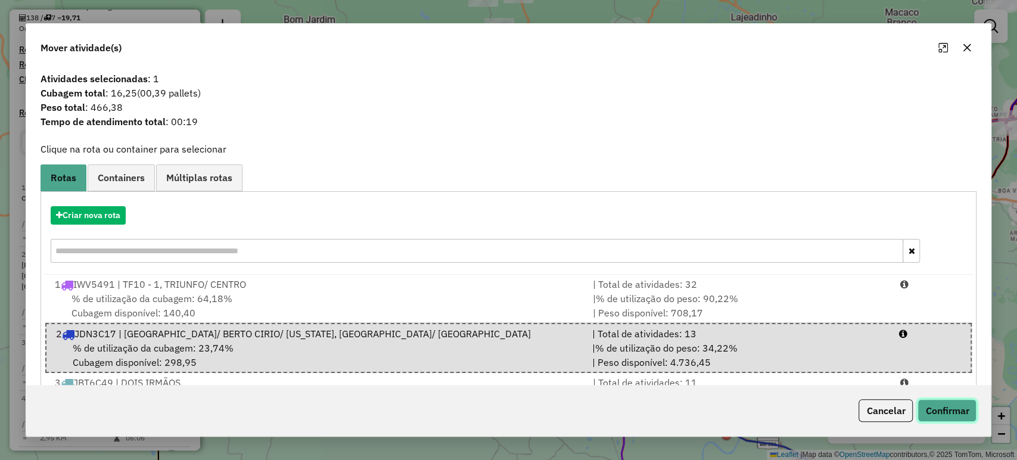
click at [933, 416] on button "Confirmar" at bounding box center [946, 410] width 59 height 23
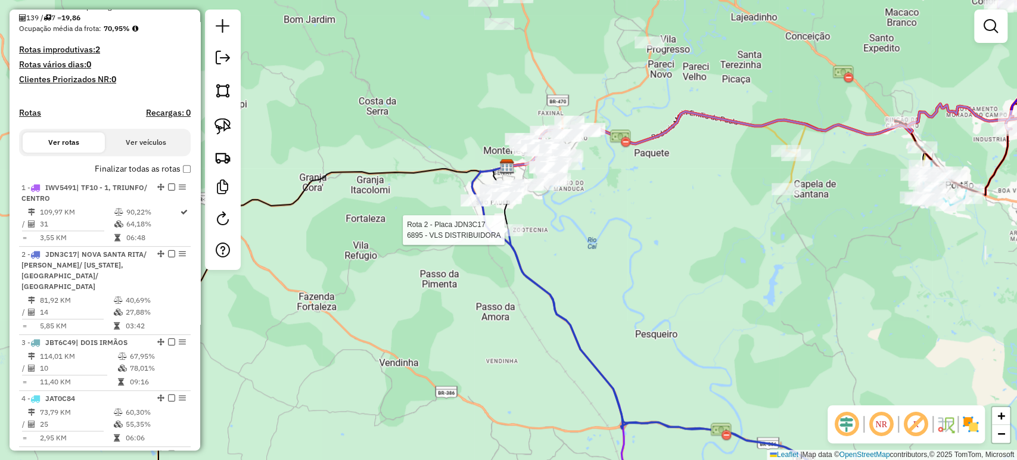
select select "*********"
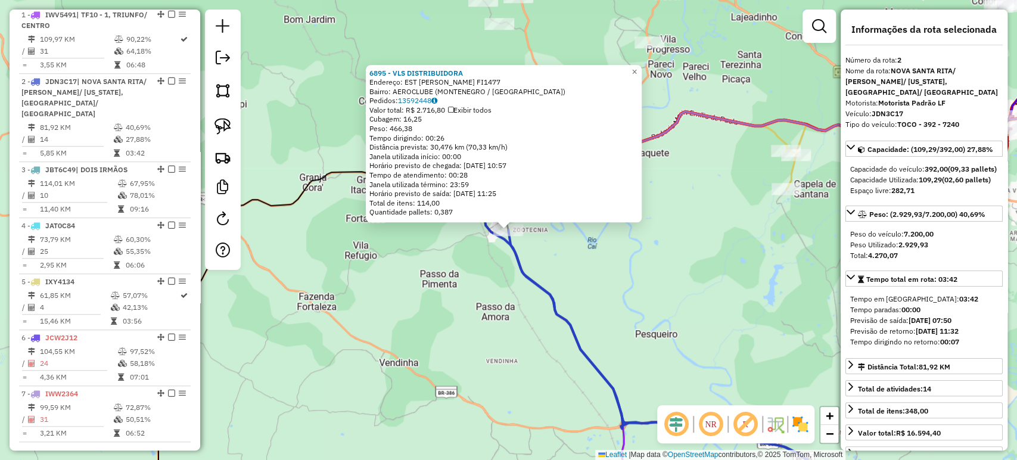
scroll to position [538, 0]
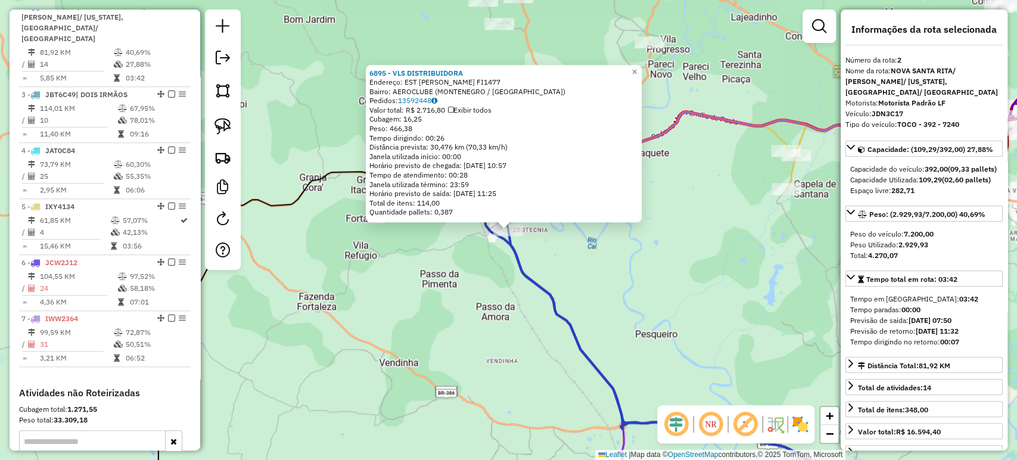
click at [495, 296] on div "6895 - VLS DISTRIBUIDORA Endereço: EST ANTONIO IGNACIO DE OLIVEIRA FI1477 Bairr…" at bounding box center [508, 230] width 1017 height 460
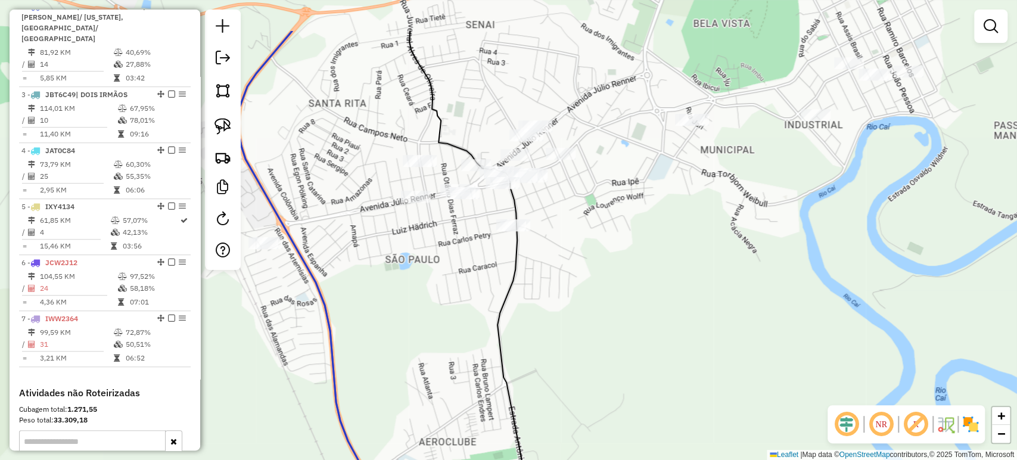
drag, startPoint x: 519, startPoint y: 202, endPoint x: 491, endPoint y: 278, distance: 81.2
click at [491, 278] on div "Janela de atendimento Grade de atendimento Capacidade Transportadoras Veículos …" at bounding box center [508, 230] width 1017 height 460
click at [222, 132] on img at bounding box center [222, 126] width 17 height 17
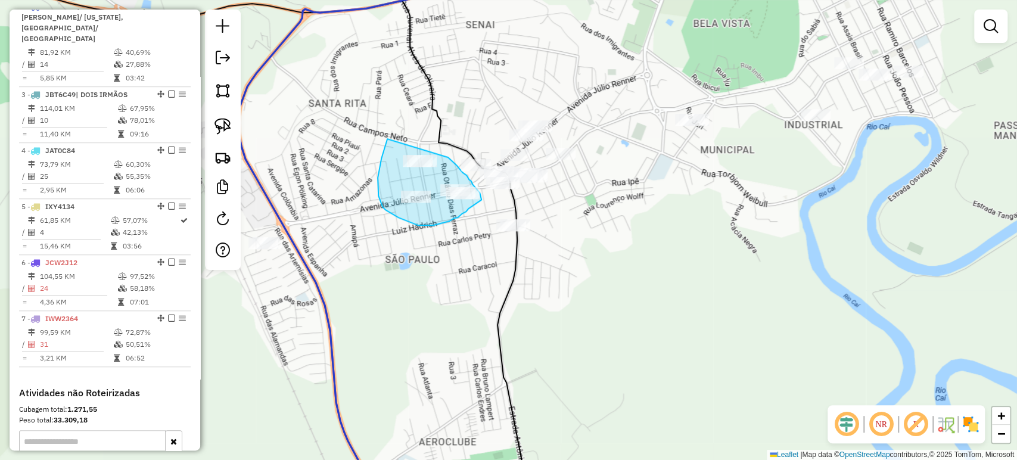
drag, startPoint x: 387, startPoint y: 139, endPoint x: 447, endPoint y: 157, distance: 62.8
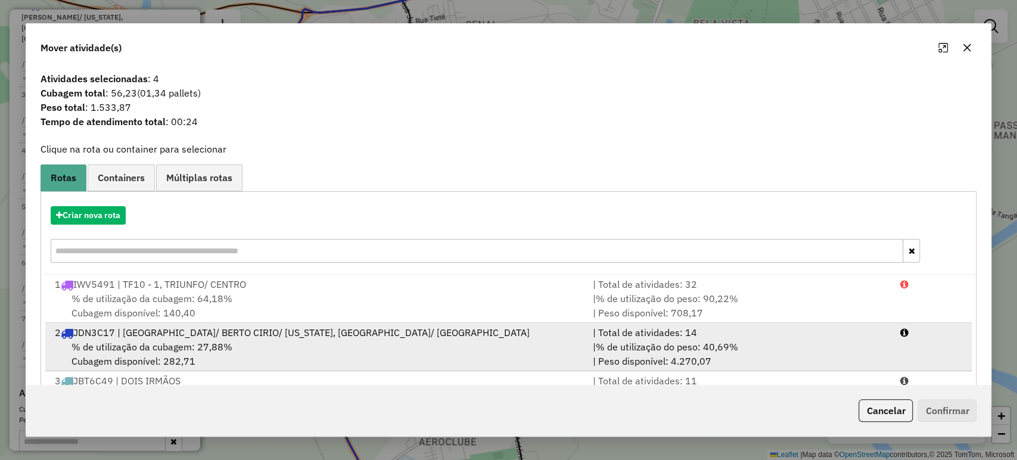
click at [187, 335] on div "2 JDN3C17 | NOVA SANTA RITA/ BERTO CIRIO/ CALIFORNIA, SANTA RITA/ CENTRO" at bounding box center [317, 332] width 538 height 14
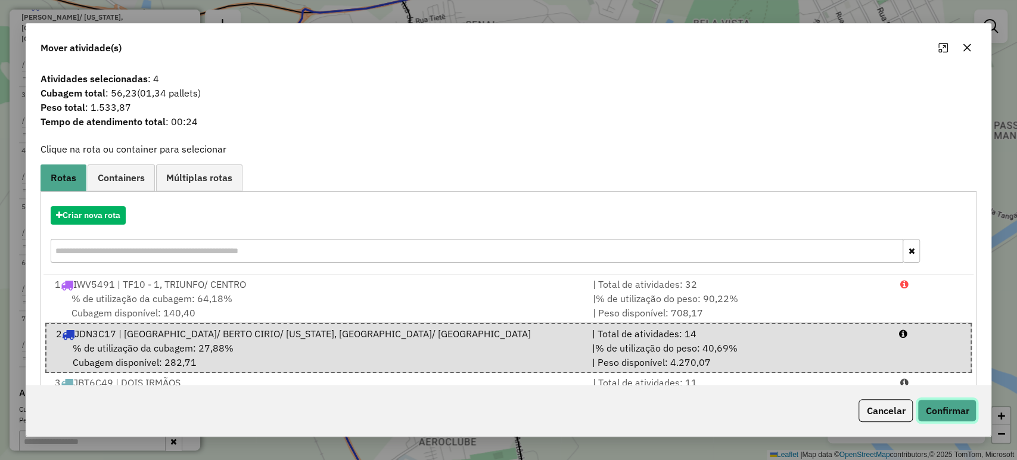
click at [948, 407] on button "Confirmar" at bounding box center [946, 410] width 59 height 23
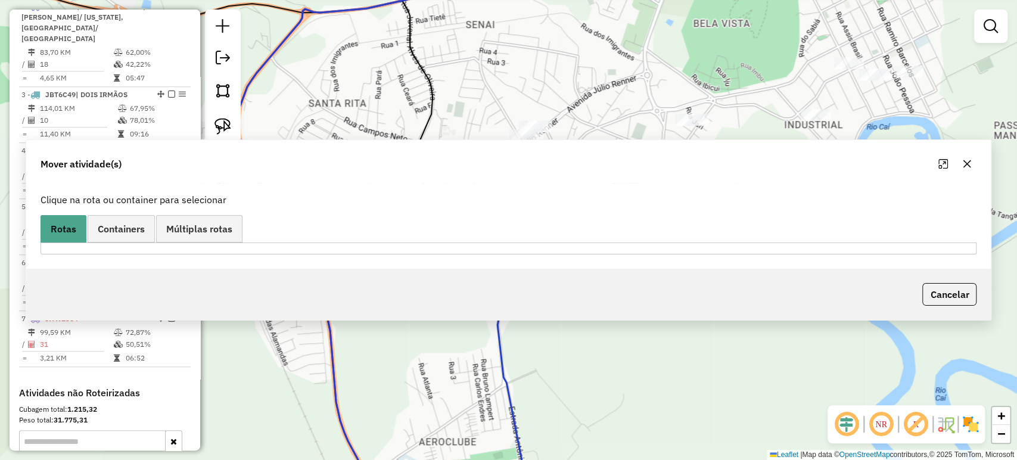
scroll to position [461, 0]
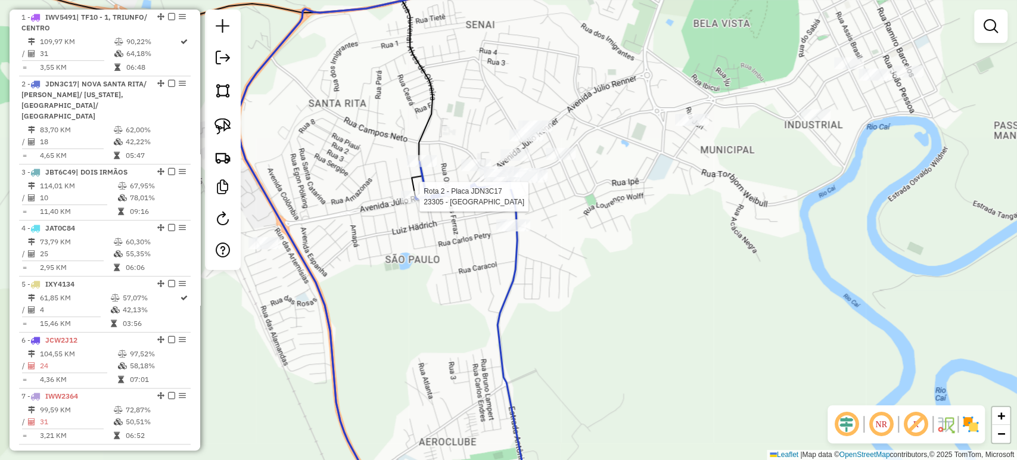
select select "*********"
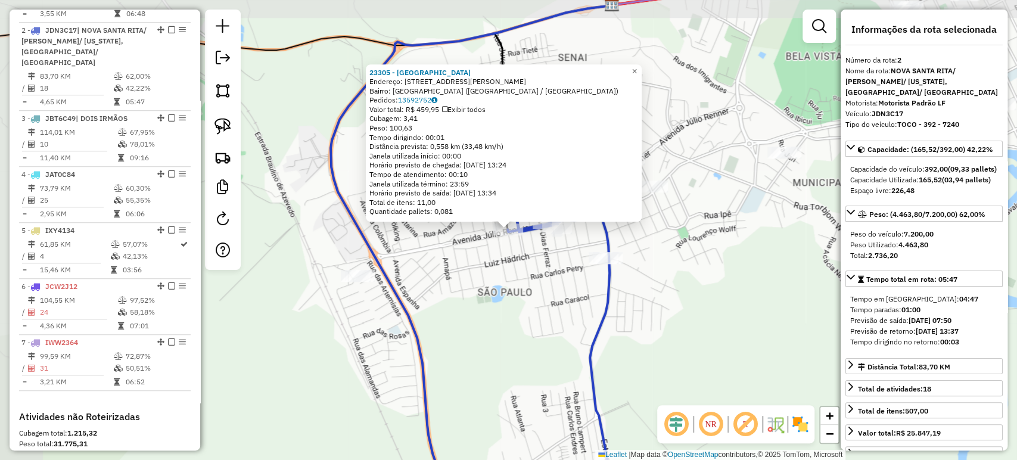
scroll to position [538, 0]
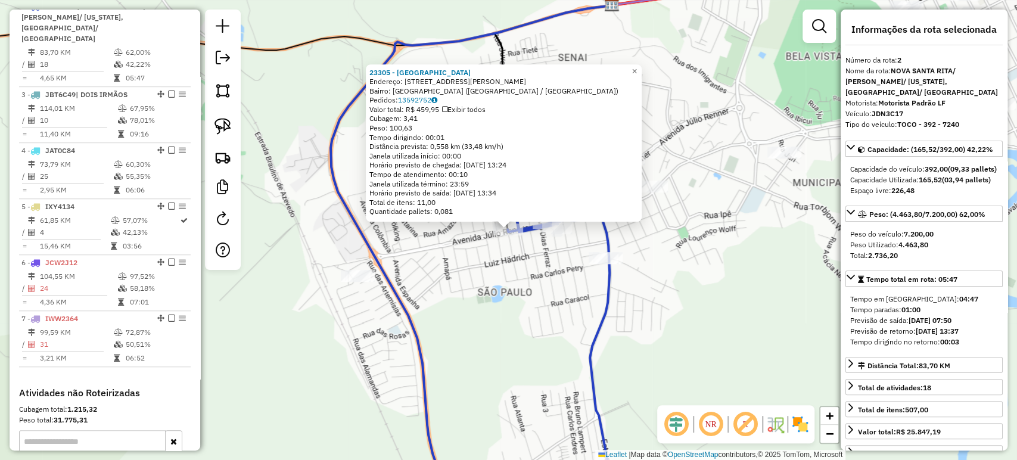
click at [659, 317] on div "23305 - PADARIA AVENIDA Endereço: AV JULIO RENNER 2859 Bairro: SAO PAULO (MONTE…" at bounding box center [508, 230] width 1017 height 460
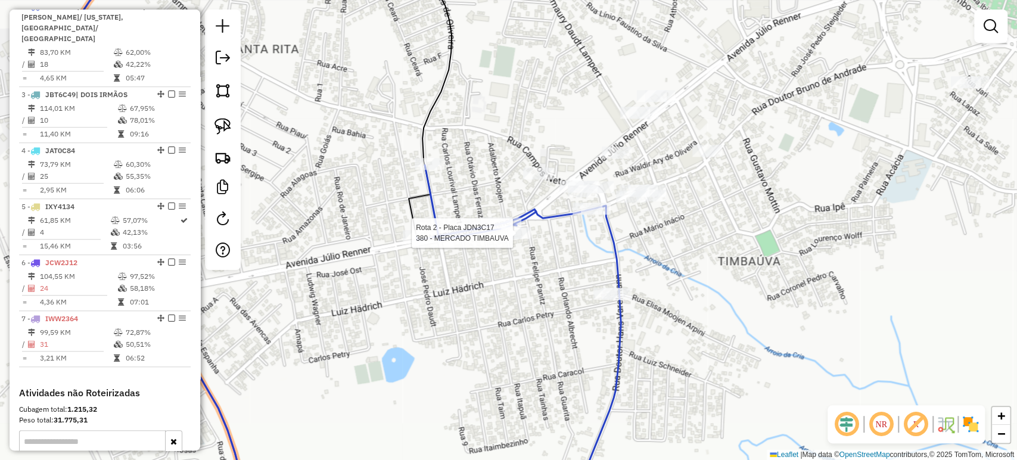
select select "*********"
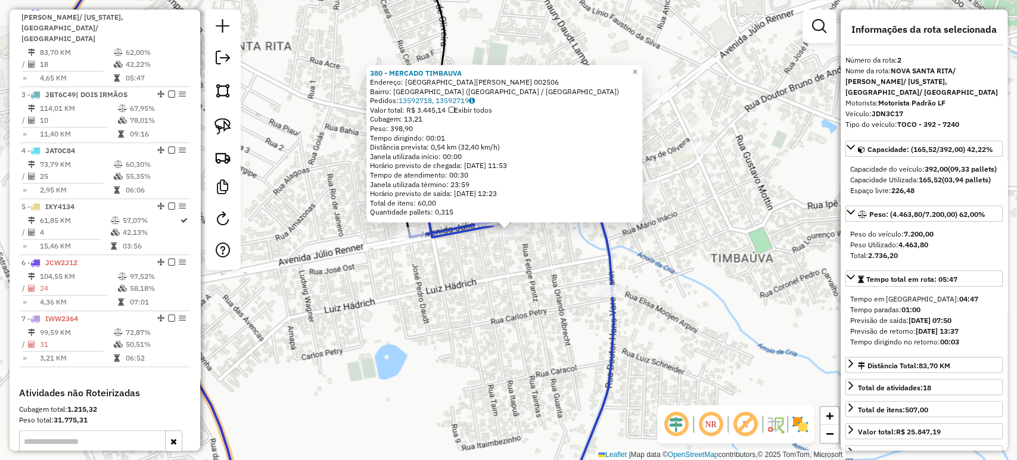
click at [493, 260] on div "380 - MERCADO TIMBAUVA Endereço: Avenida Júlio Renner 002506 Bairro: SAO PAULO …" at bounding box center [508, 230] width 1017 height 460
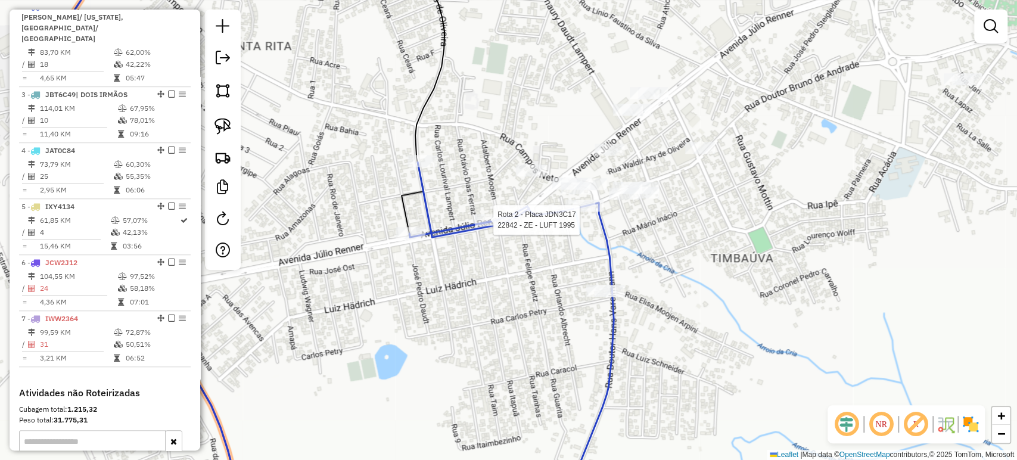
select select "*********"
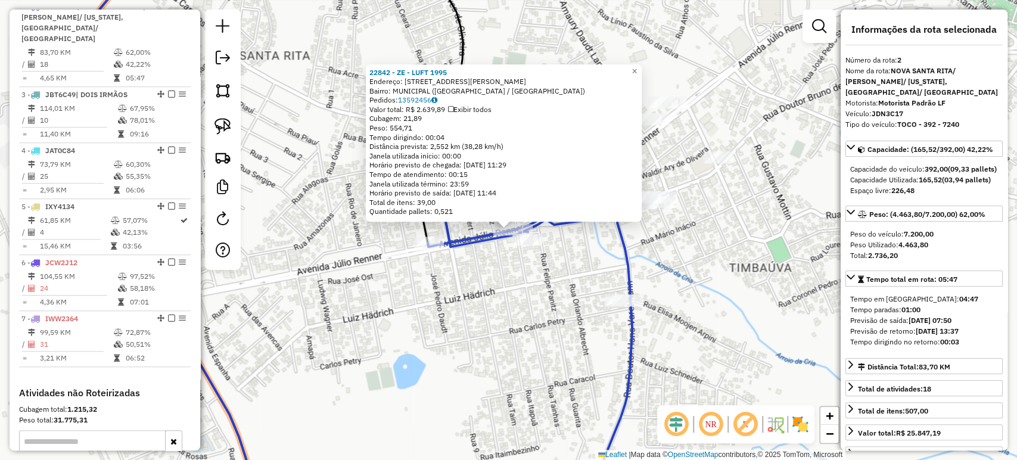
click at [480, 275] on div "22842 - ZE - LUFT 1995 Endereço: AV JULIO RENNER 2651 Bairro: MUNICIPAL (MONTEN…" at bounding box center [508, 230] width 1017 height 460
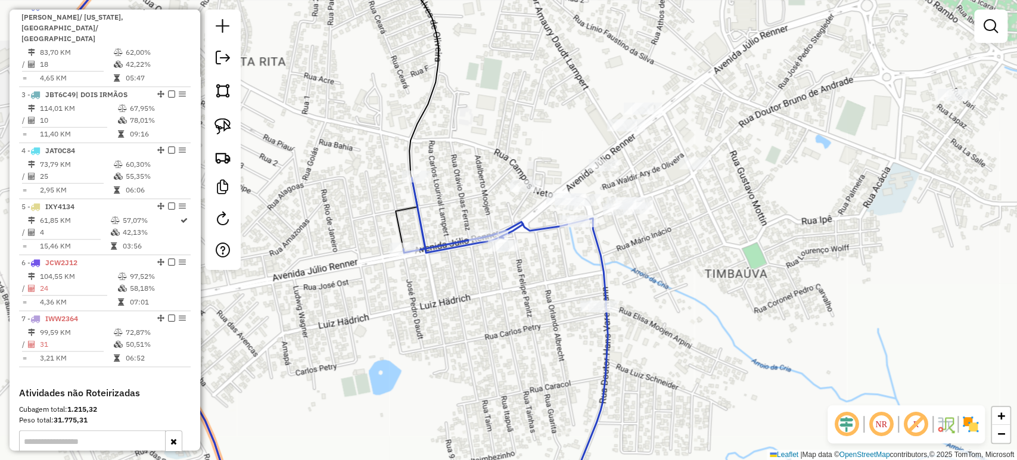
drag, startPoint x: 485, startPoint y: 183, endPoint x: 419, endPoint y: 197, distance: 68.1
click at [419, 197] on div "Janela de atendimento Grade de atendimento Capacidade Transportadoras Veículos …" at bounding box center [508, 230] width 1017 height 460
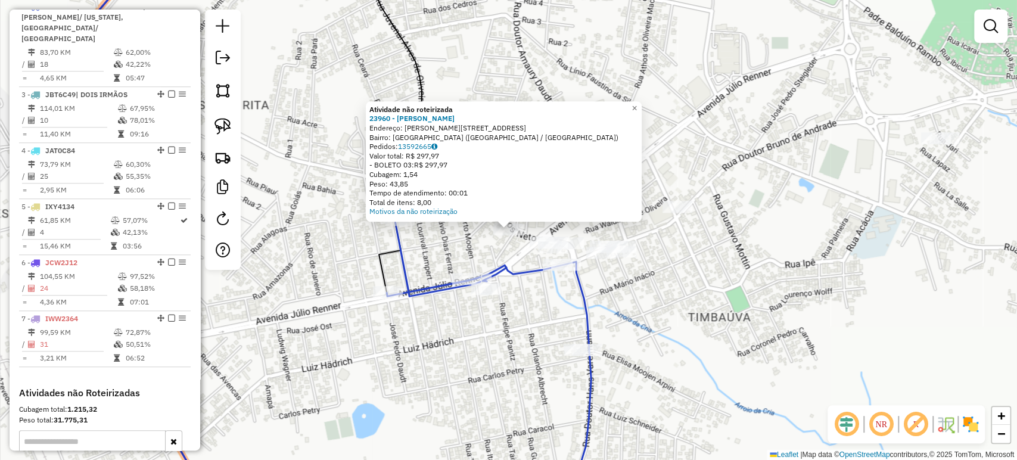
click at [385, 314] on div "Atividade não roteirizada 23960 - MIRELE ALBERTON PATI Endereço: R CAMPOS NETO …" at bounding box center [508, 230] width 1017 height 460
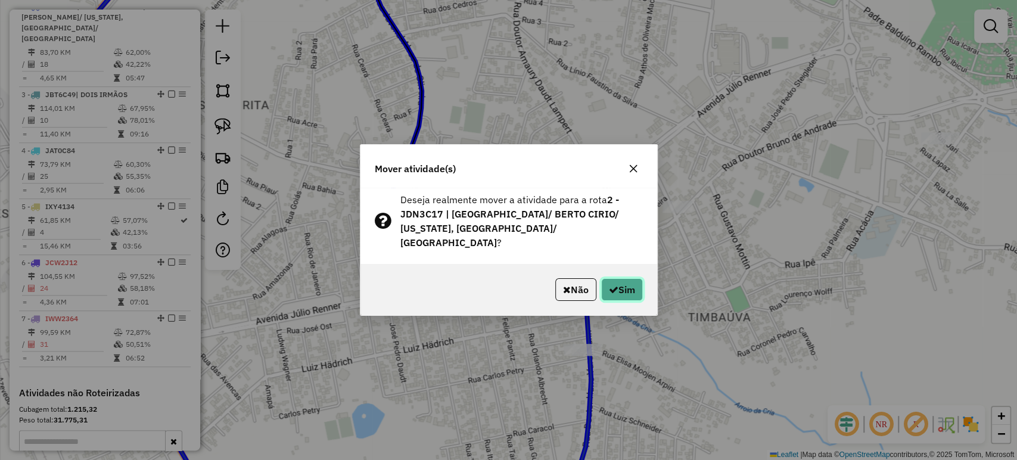
click at [634, 284] on button "Sim" at bounding box center [622, 289] width 42 height 23
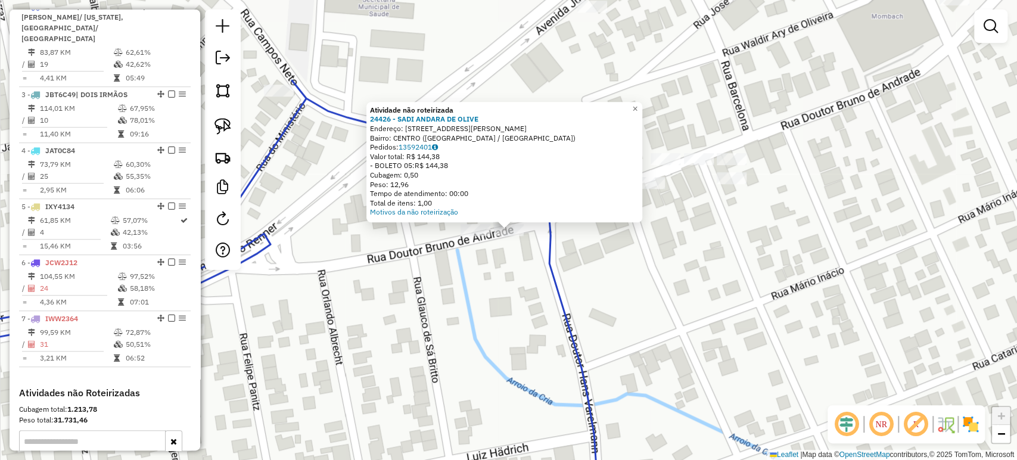
click at [474, 284] on div "Atividade não roteirizada 24426 - SADI ANDARA DE OLIVE Endereço: R DR BRUNO DE …" at bounding box center [508, 230] width 1017 height 460
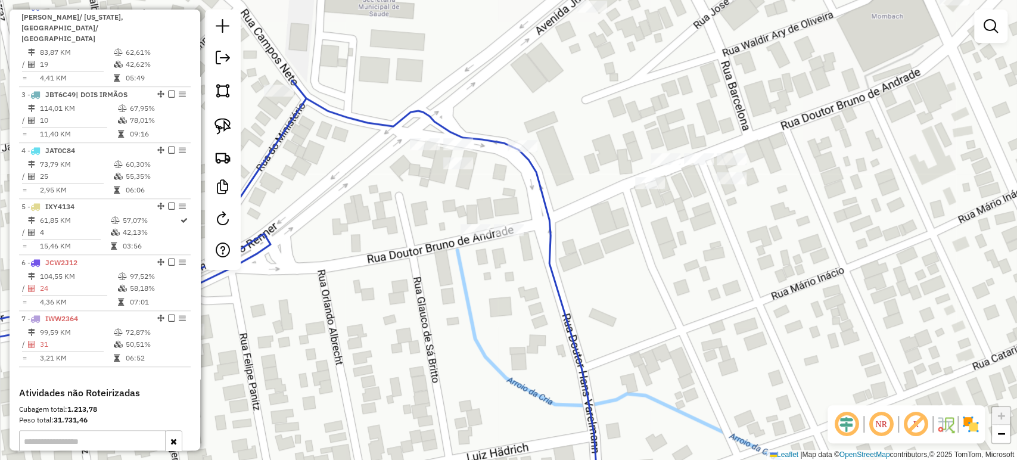
click at [474, 242] on div "Janela de atendimento Grade de atendimento Capacidade Transportadoras Veículos …" at bounding box center [508, 230] width 1017 height 460
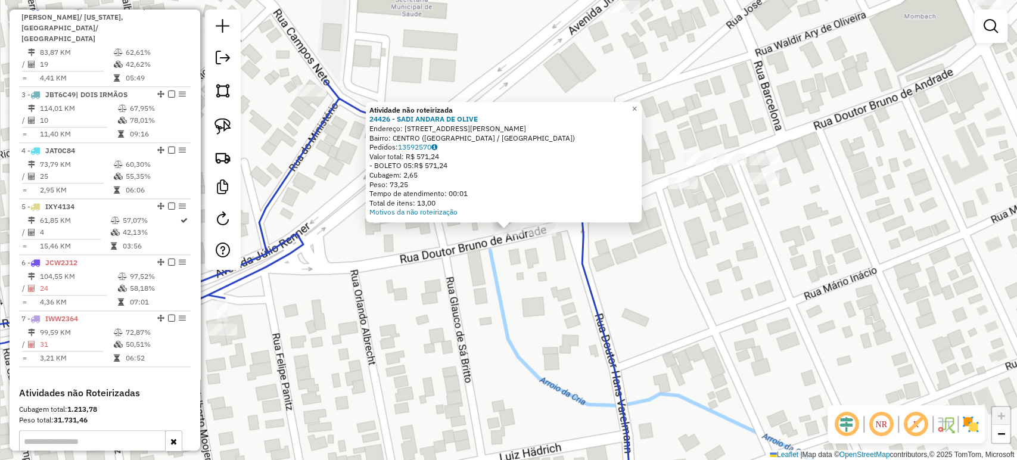
click at [462, 281] on div "Atividade não roteirizada 24426 - SADI ANDARA DE OLIVE Endereço: R DR BRUNO DE …" at bounding box center [508, 230] width 1017 height 460
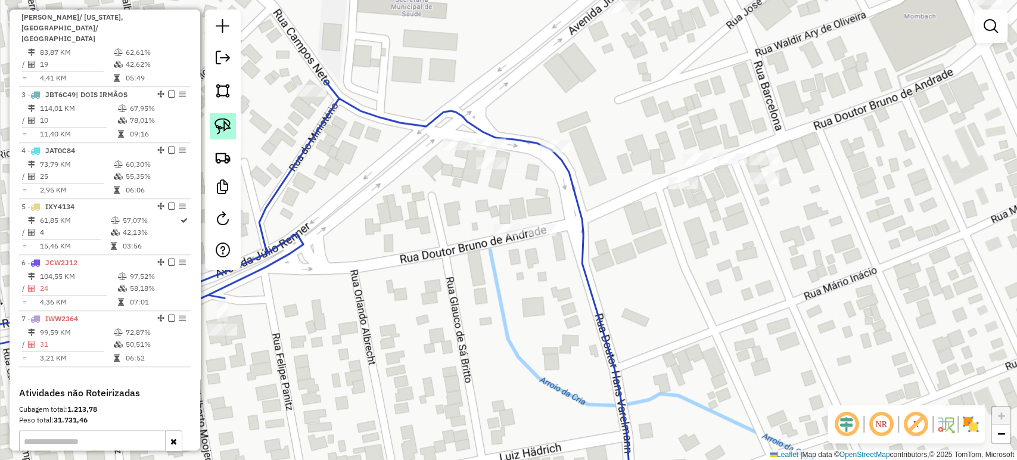
click at [213, 127] on link at bounding box center [223, 126] width 26 height 26
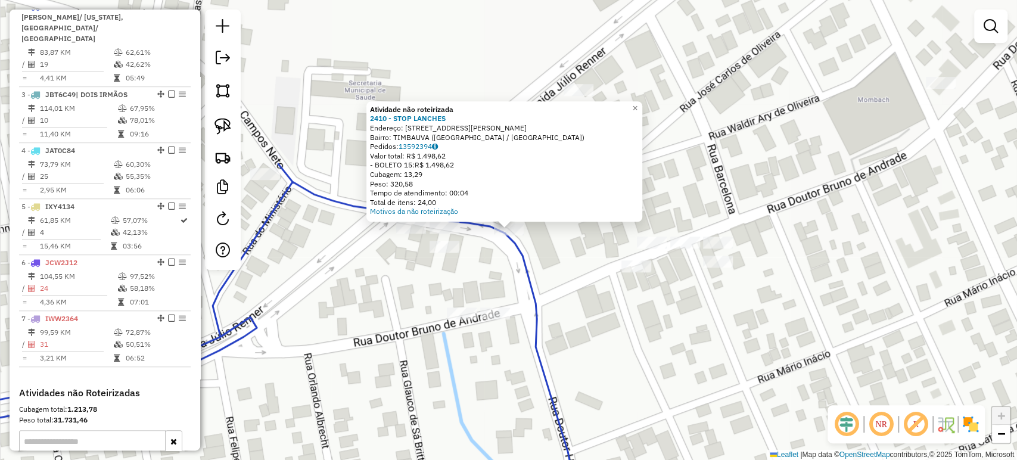
click at [405, 296] on div "Atividade não roteirizada 2410 - STOP LANCHES Endereço: R DR BRUNO DE ANDRADE 2…" at bounding box center [508, 230] width 1017 height 460
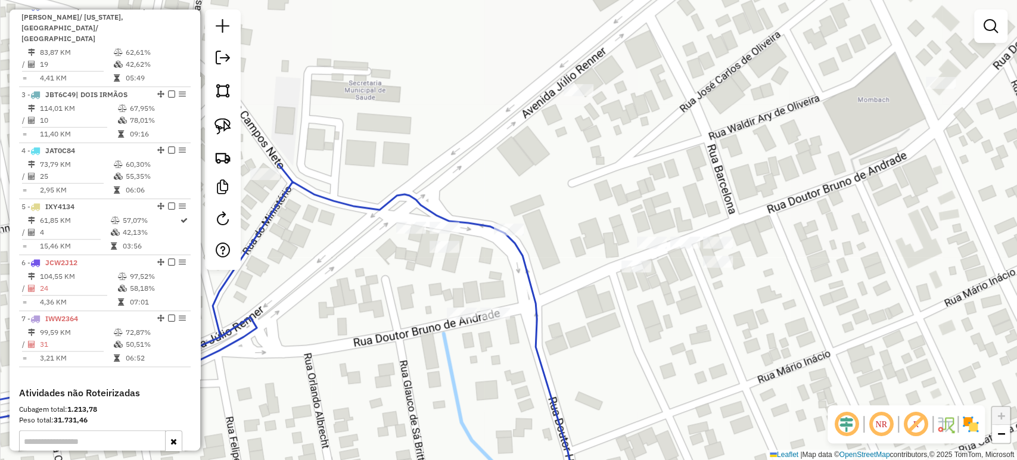
drag, startPoint x: 385, startPoint y: 305, endPoint x: 428, endPoint y: 236, distance: 80.5
click at [449, 249] on div "Janela de atendimento Grade de atendimento Capacidade Transportadoras Veículos …" at bounding box center [508, 230] width 1017 height 460
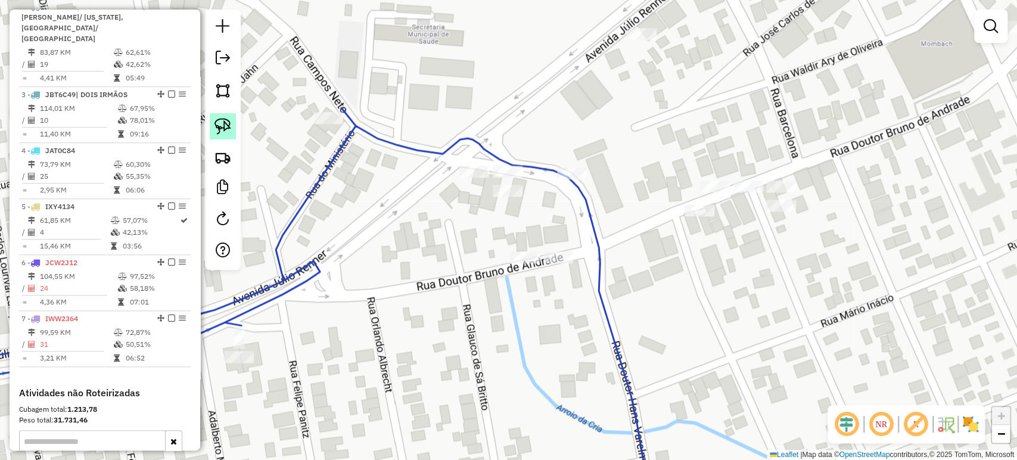
click at [222, 127] on img at bounding box center [222, 126] width 17 height 17
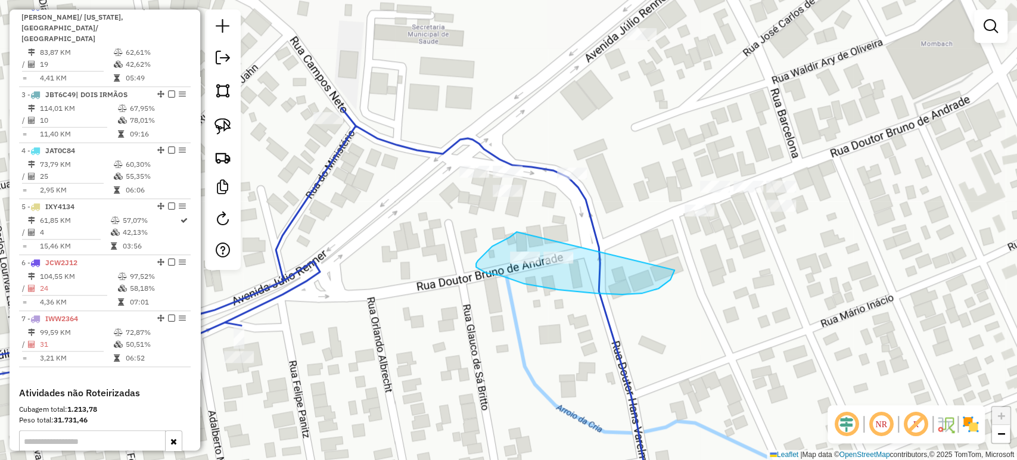
drag, startPoint x: 516, startPoint y: 232, endPoint x: 672, endPoint y: 270, distance: 160.7
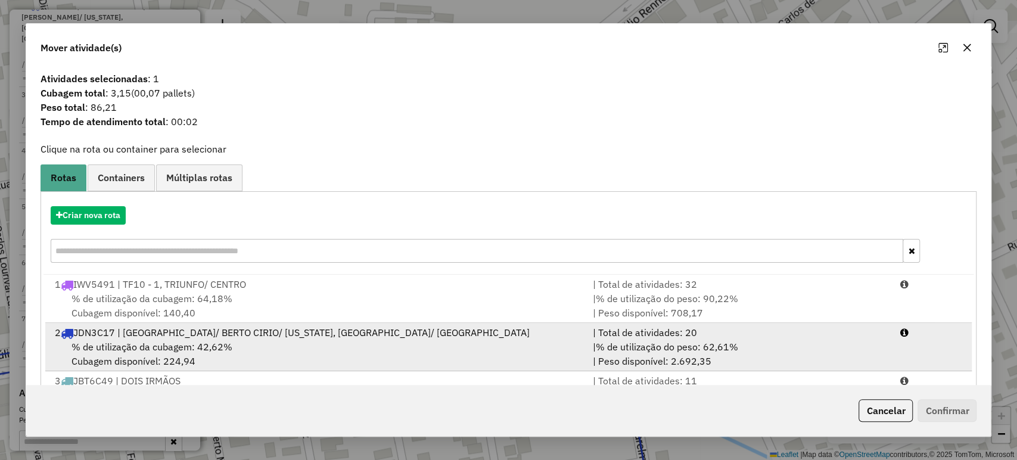
click at [215, 328] on div "2 JDN3C17 | NOVA SANTA RITA/ BERTO CIRIO/ CALIFORNIA, SANTA RITA/ CENTRO" at bounding box center [317, 332] width 538 height 14
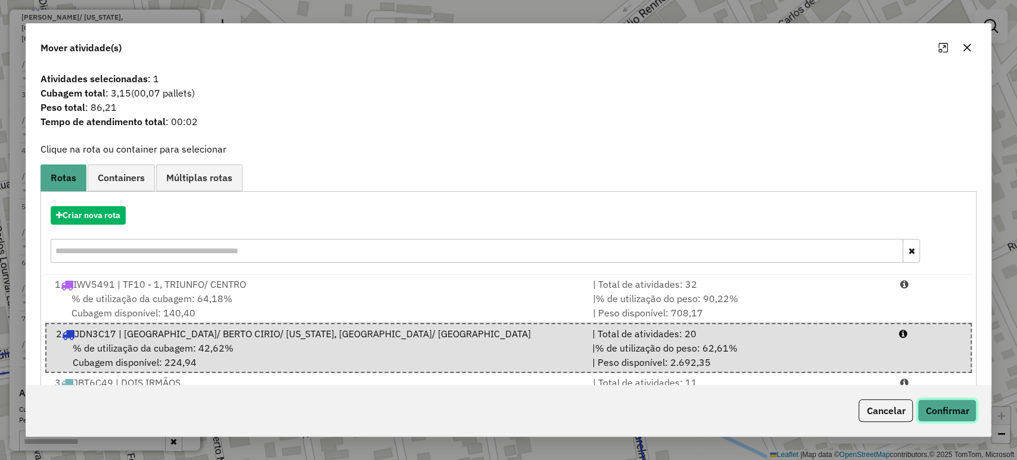
click at [944, 404] on button "Confirmar" at bounding box center [946, 410] width 59 height 23
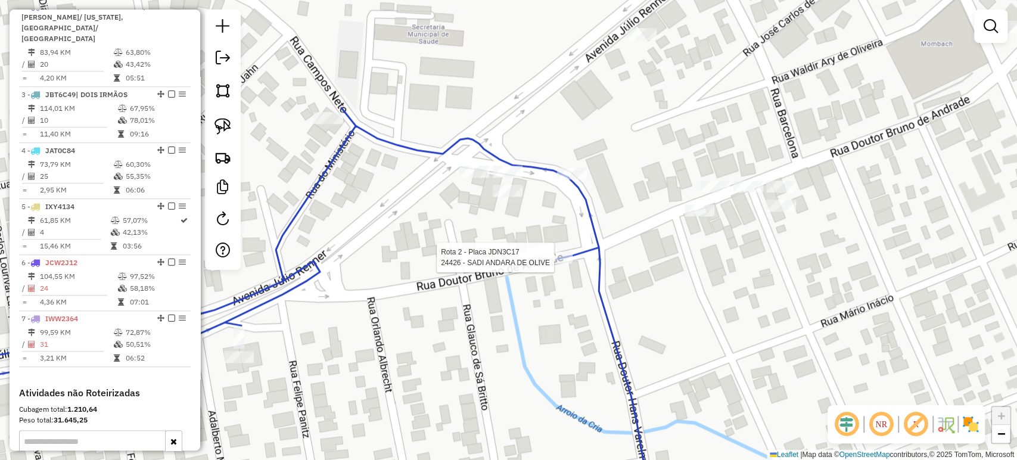
select select "*********"
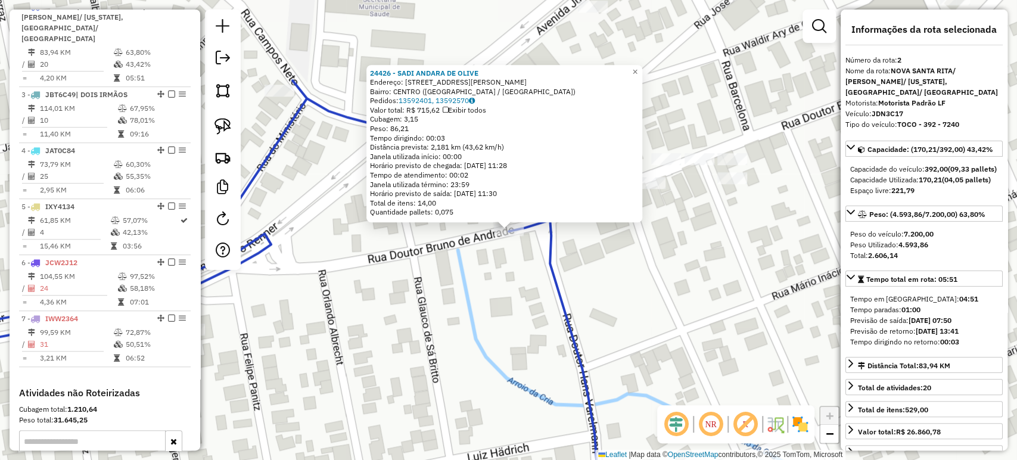
click at [555, 309] on div "24426 - SADI ANDARA DE OLIVE Endereço: R DR BRUNO DE ANDRADE 2300 Bairro: CENTR…" at bounding box center [508, 230] width 1017 height 460
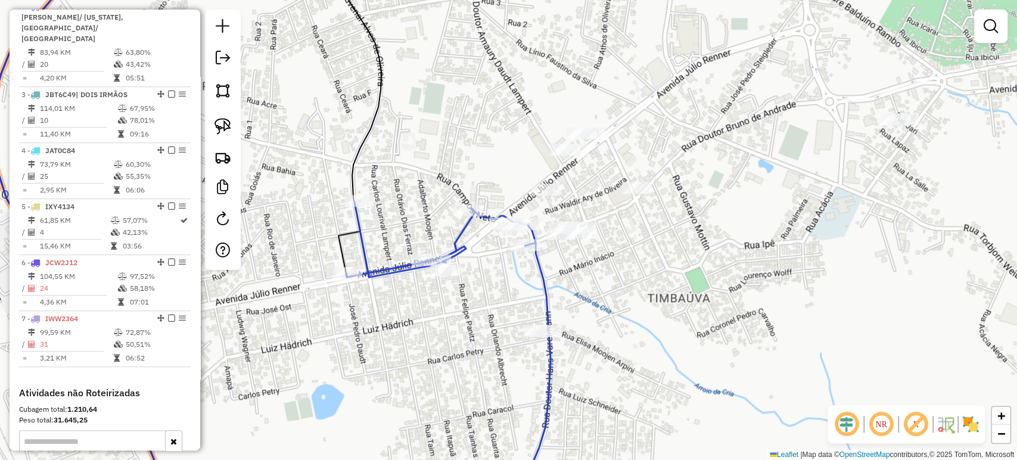
drag, startPoint x: 566, startPoint y: 314, endPoint x: 554, endPoint y: 266, distance: 49.8
click at [556, 266] on div "Janela de atendimento Grade de atendimento Capacidade Transportadoras Veículos …" at bounding box center [508, 230] width 1017 height 460
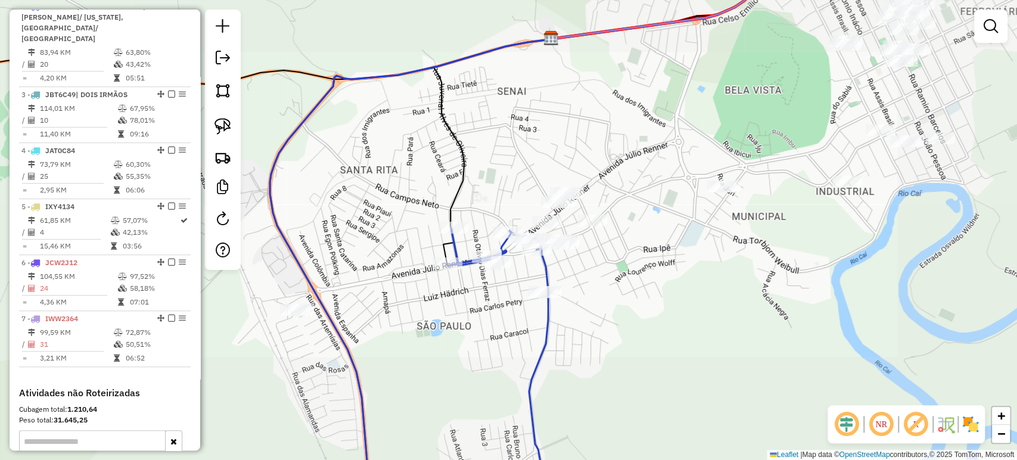
drag, startPoint x: 450, startPoint y: 284, endPoint x: 441, endPoint y: 295, distance: 14.4
click at [441, 295] on div "Janela de atendimento Grade de atendimento Capacidade Transportadoras Veículos …" at bounding box center [508, 230] width 1017 height 460
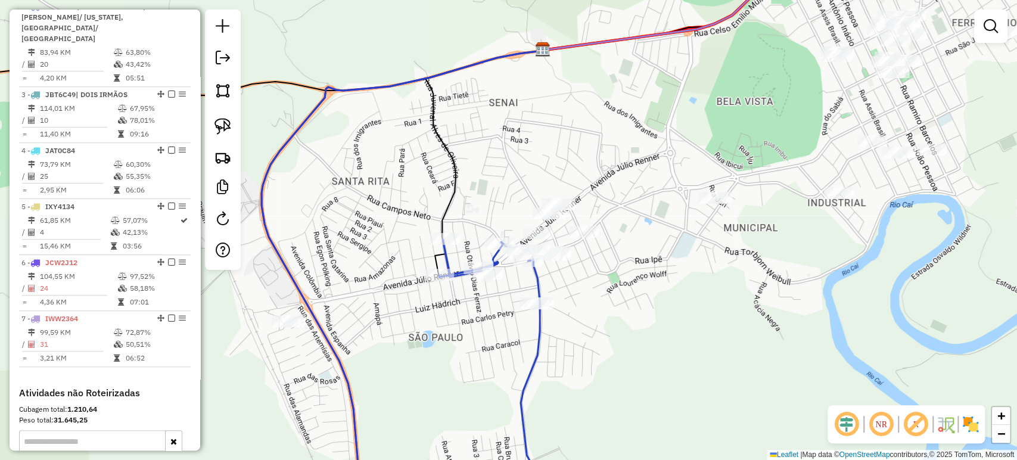
click at [334, 309] on div "Janela de atendimento Grade de atendimento Capacidade Transportadoras Veículos …" at bounding box center [508, 230] width 1017 height 460
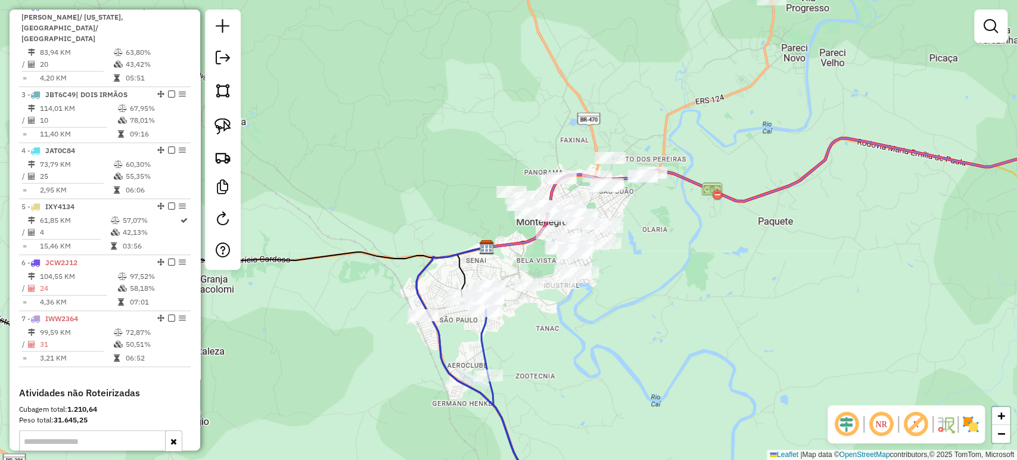
drag, startPoint x: 624, startPoint y: 316, endPoint x: 516, endPoint y: 329, distance: 108.6
click at [516, 329] on div "Janela de atendimento Grade de atendimento Capacidade Transportadoras Veículos …" at bounding box center [508, 230] width 1017 height 460
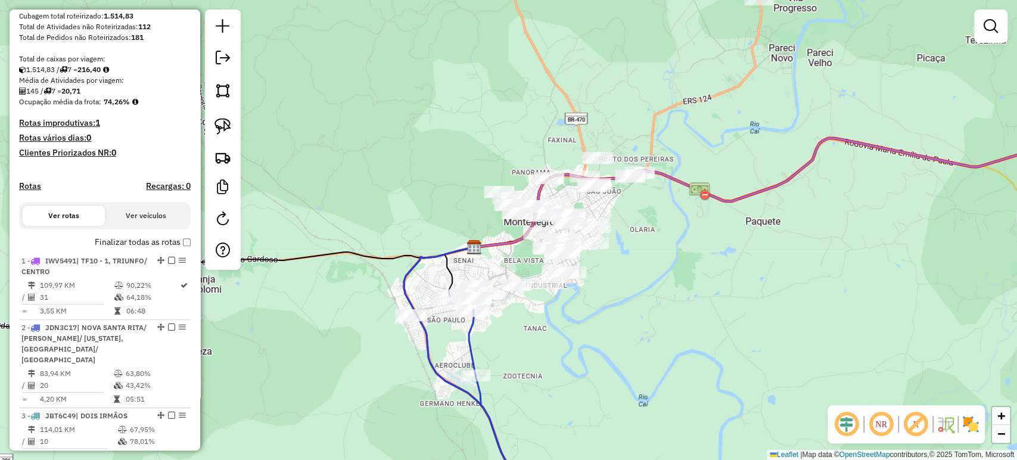
scroll to position [75, 0]
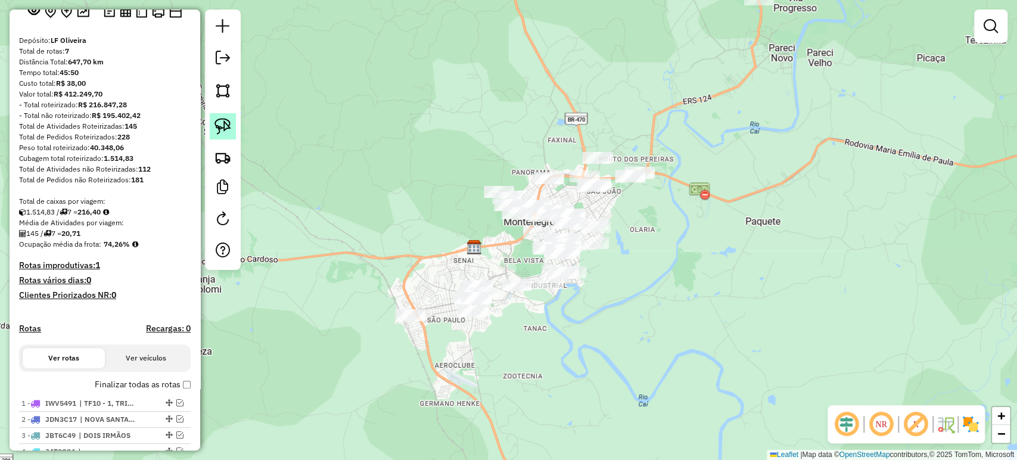
click at [219, 130] on img at bounding box center [222, 126] width 17 height 17
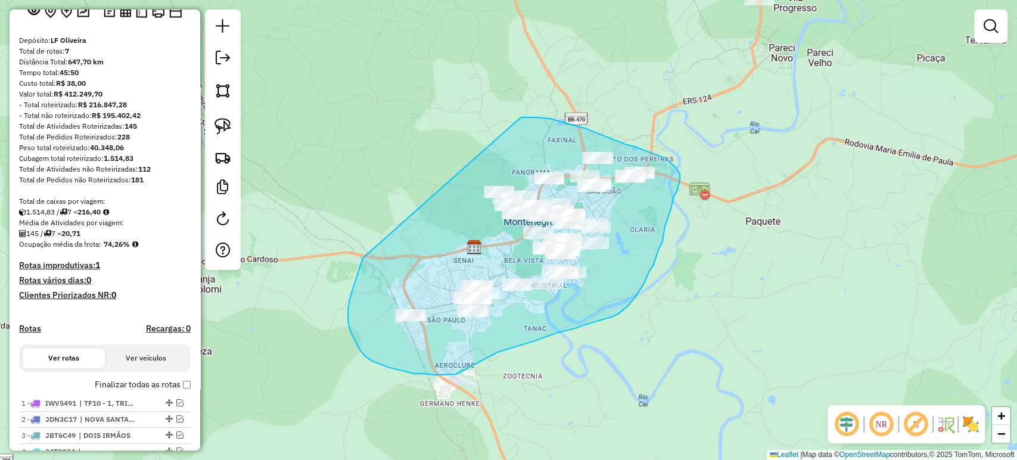
drag, startPoint x: 363, startPoint y: 259, endPoint x: 521, endPoint y: 117, distance: 211.8
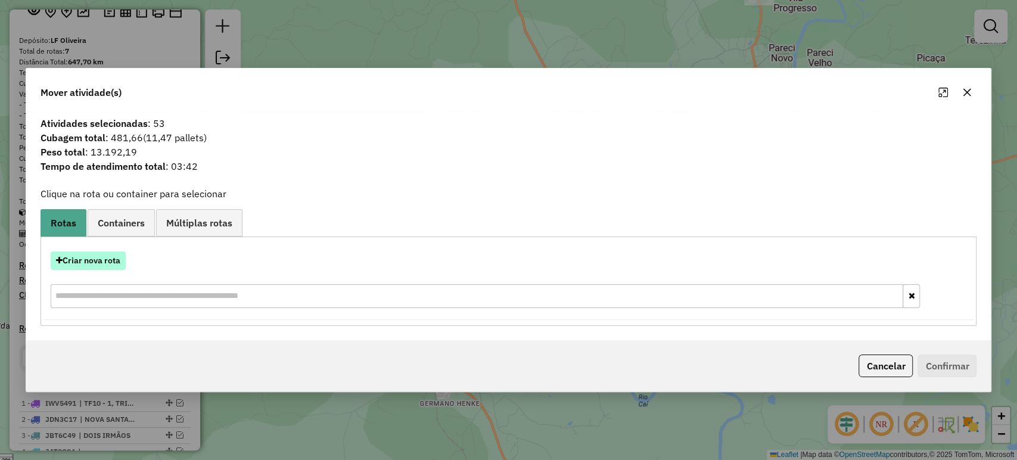
click at [114, 256] on button "Criar nova rota" at bounding box center [88, 260] width 75 height 18
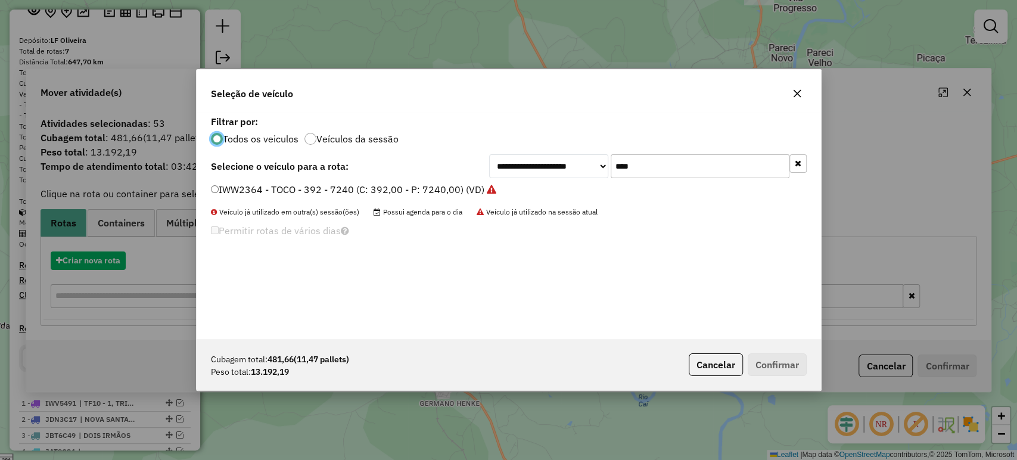
scroll to position [6, 4]
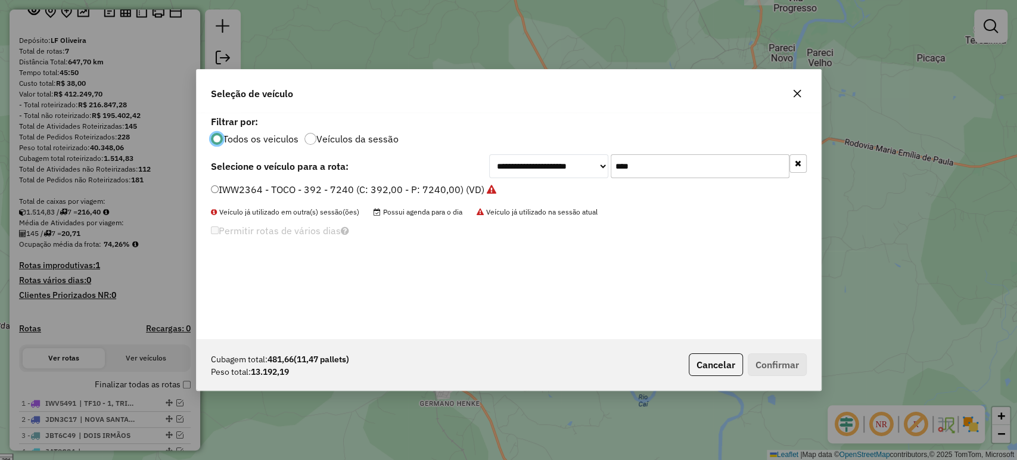
click at [624, 168] on input "****" at bounding box center [700, 166] width 179 height 24
click at [624, 167] on input "****" at bounding box center [700, 166] width 179 height 24
click at [706, 359] on button "Cancelar" at bounding box center [716, 364] width 54 height 23
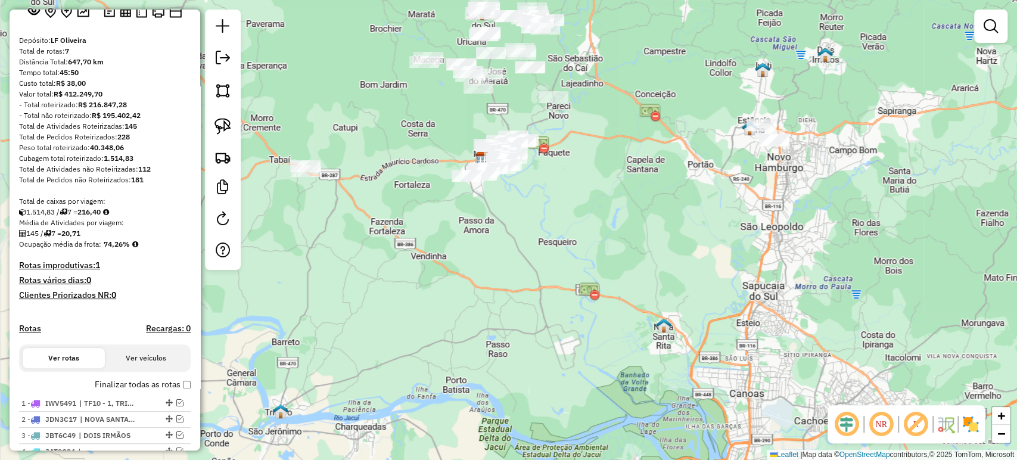
drag, startPoint x: 653, startPoint y: 304, endPoint x: 550, endPoint y: 176, distance: 164.0
click at [550, 176] on div "Janela de atendimento Grade de atendimento Capacidade Transportadoras Veículos …" at bounding box center [508, 230] width 1017 height 460
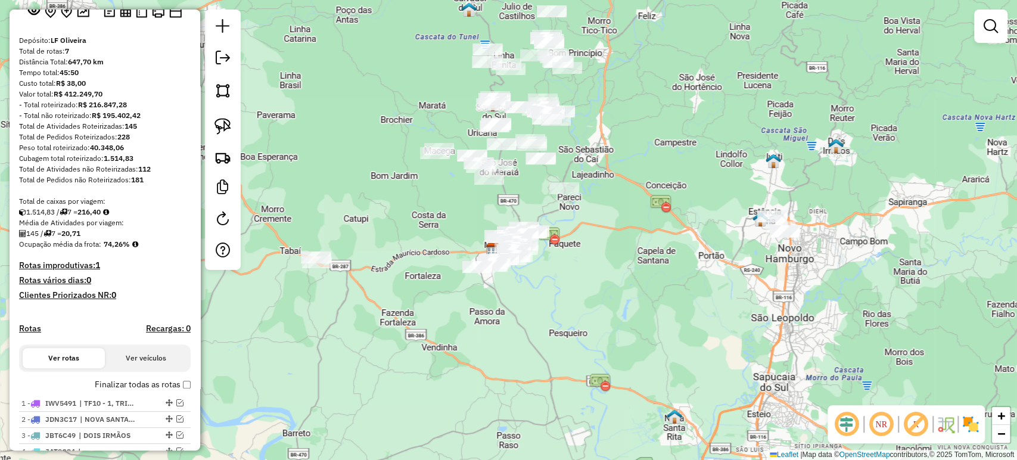
drag, startPoint x: 529, startPoint y: 195, endPoint x: 554, endPoint y: 354, distance: 161.0
click at [554, 354] on div "Janela de atendimento Grade de atendimento Capacidade Transportadoras Veículos …" at bounding box center [508, 230] width 1017 height 460
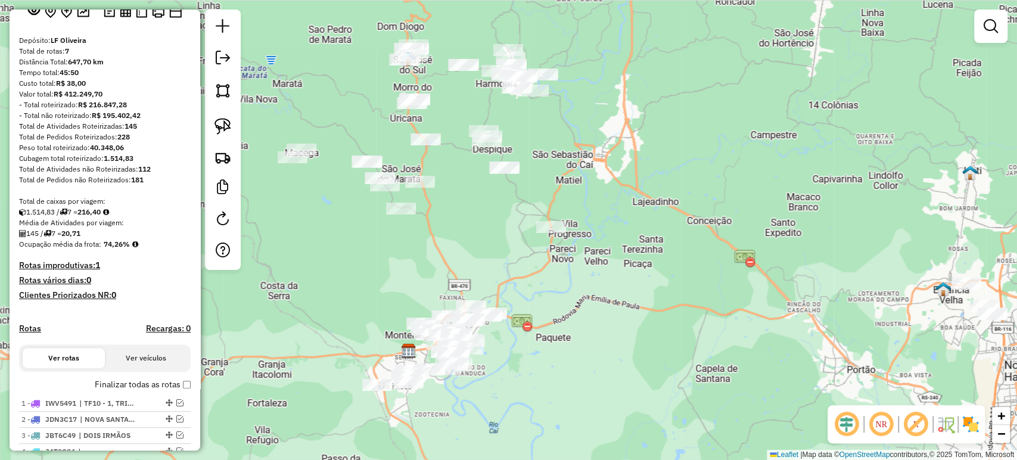
drag, startPoint x: 633, startPoint y: 310, endPoint x: 608, endPoint y: 314, distance: 25.9
click at [608, 314] on div "Janela de atendimento Grade de atendimento Capacidade Transportadoras Veículos …" at bounding box center [508, 230] width 1017 height 460
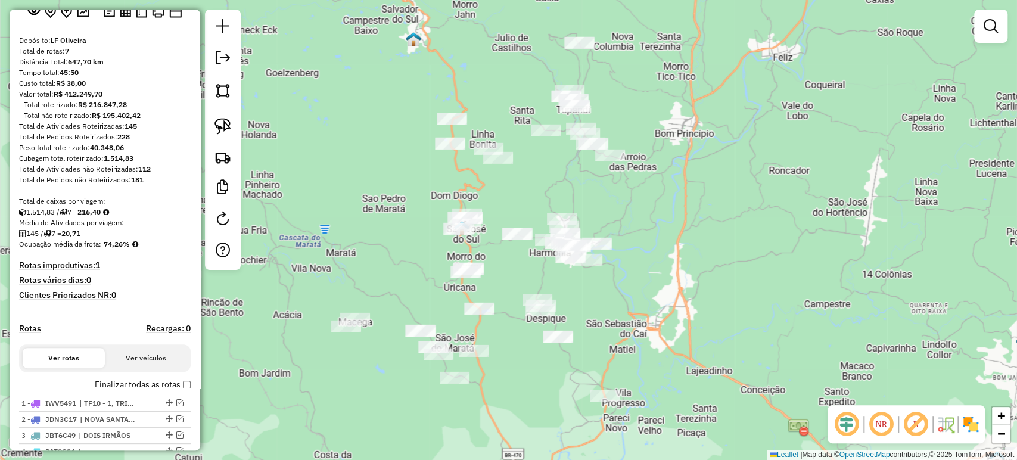
drag, startPoint x: 321, startPoint y: 226, endPoint x: 359, endPoint y: 412, distance: 189.0
click at [359, 412] on div "Janela de atendimento Grade de atendimento Capacidade Transportadoras Veículos …" at bounding box center [508, 230] width 1017 height 460
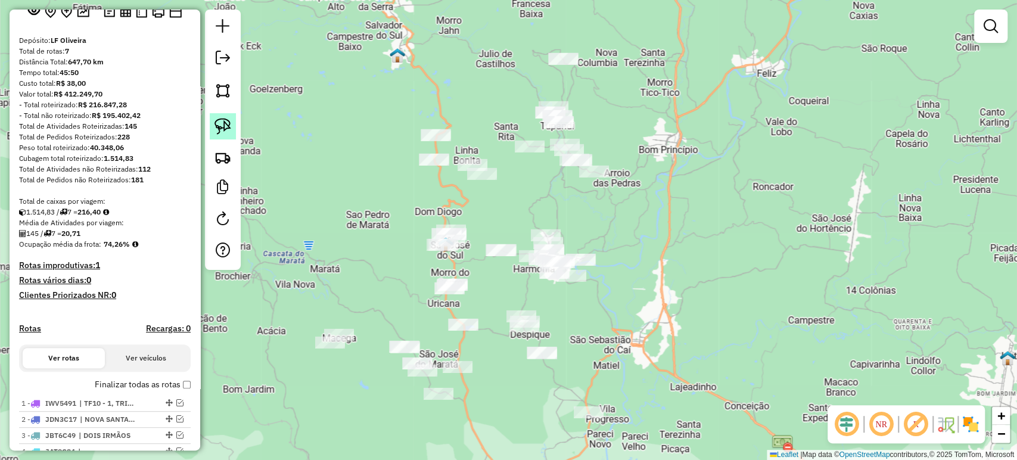
click at [222, 130] on img at bounding box center [222, 126] width 17 height 17
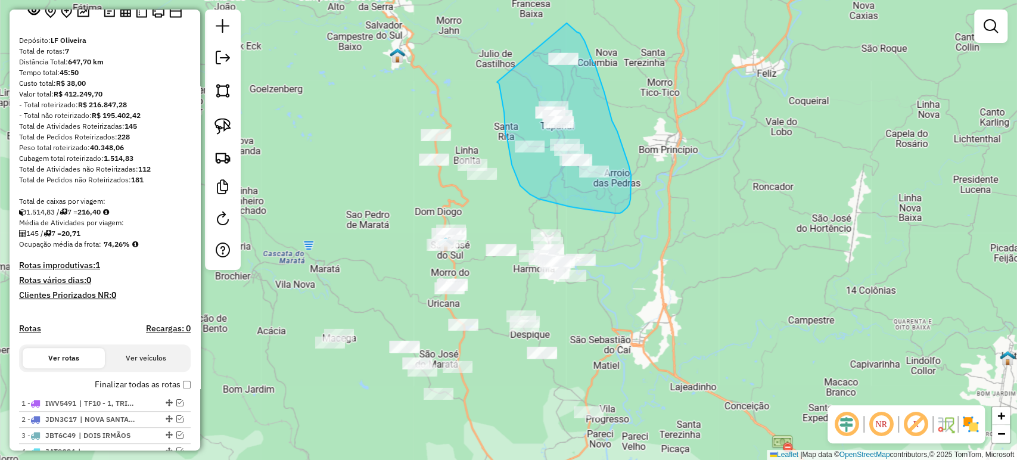
drag, startPoint x: 500, startPoint y: 89, endPoint x: 566, endPoint y: 23, distance: 93.5
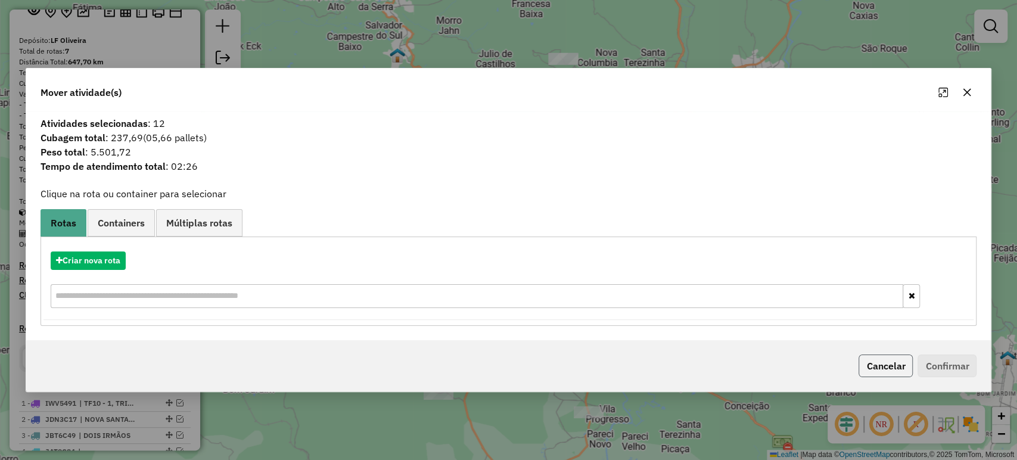
click at [884, 360] on button "Cancelar" at bounding box center [885, 365] width 54 height 23
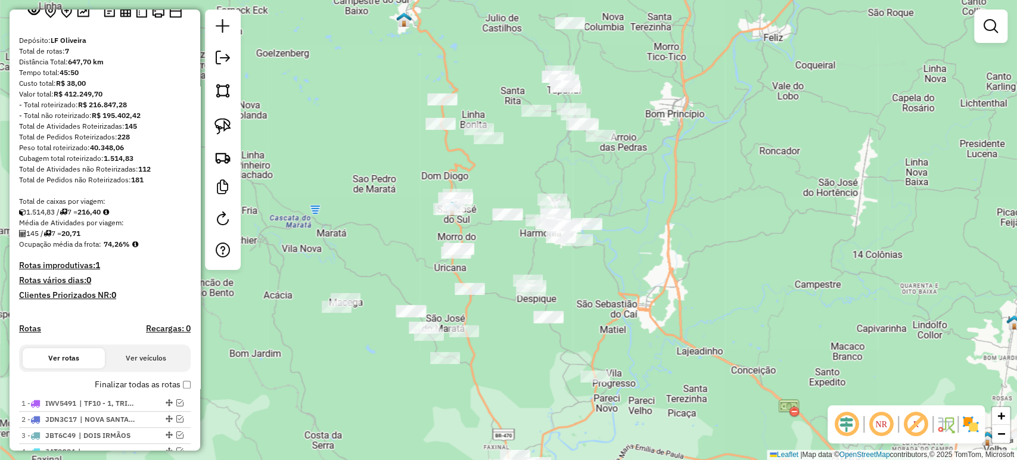
drag, startPoint x: 774, startPoint y: 337, endPoint x: 795, endPoint y: 275, distance: 65.2
click at [795, 275] on div "Janela de atendimento Grade de atendimento Capacidade Transportadoras Veículos …" at bounding box center [508, 230] width 1017 height 460
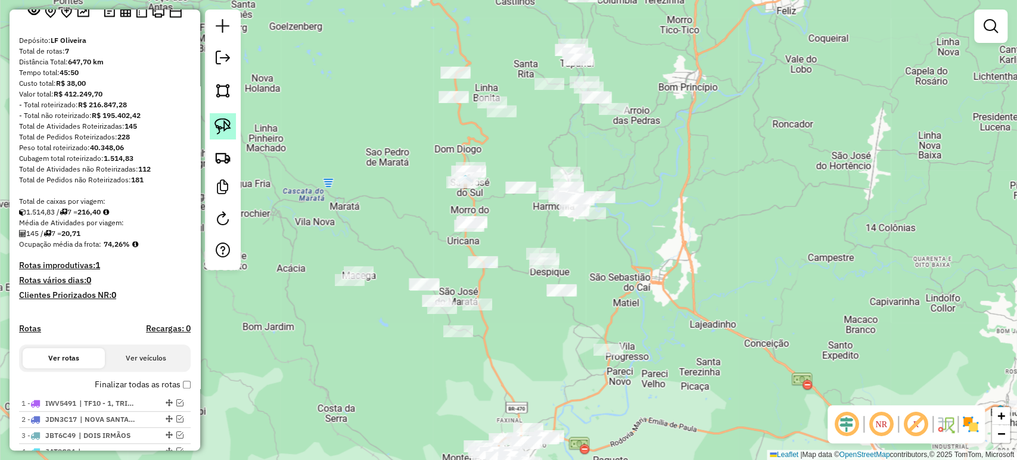
click at [217, 123] on img at bounding box center [222, 126] width 17 height 17
drag, startPoint x: 515, startPoint y: 220, endPoint x: 520, endPoint y: 307, distance: 87.7
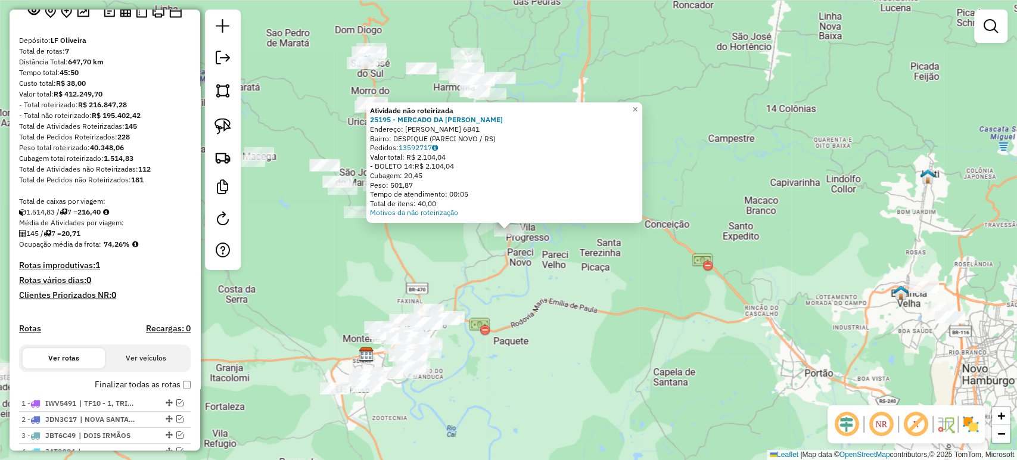
click at [621, 308] on div "Atividade não roteirizada 25195 - MERCADO DA ANDREIA Endereço: ALFREDO ROQUE CO…" at bounding box center [508, 230] width 1017 height 460
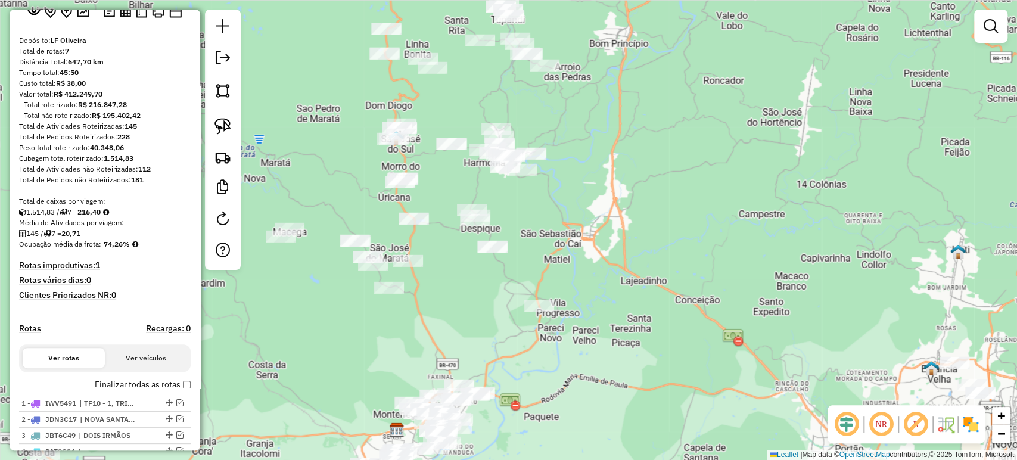
drag, startPoint x: 587, startPoint y: 282, endPoint x: 618, endPoint y: 360, distance: 84.7
click at [618, 360] on div "Janela de atendimento Grade de atendimento Capacidade Transportadoras Veículos …" at bounding box center [508, 230] width 1017 height 460
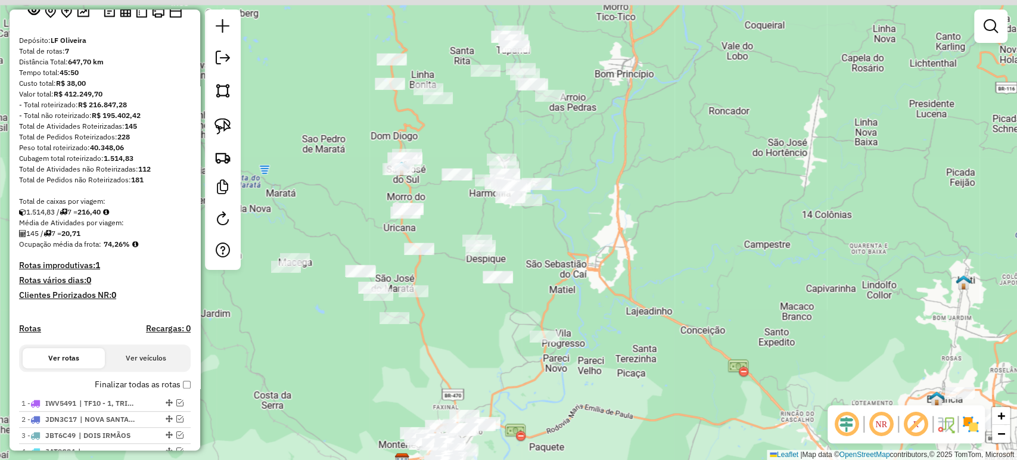
drag, startPoint x: 499, startPoint y: 276, endPoint x: 505, endPoint y: 309, distance: 34.0
click at [505, 309] on div "Janela de atendimento Grade de atendimento Capacidade Transportadoras Veículos …" at bounding box center [508, 230] width 1017 height 460
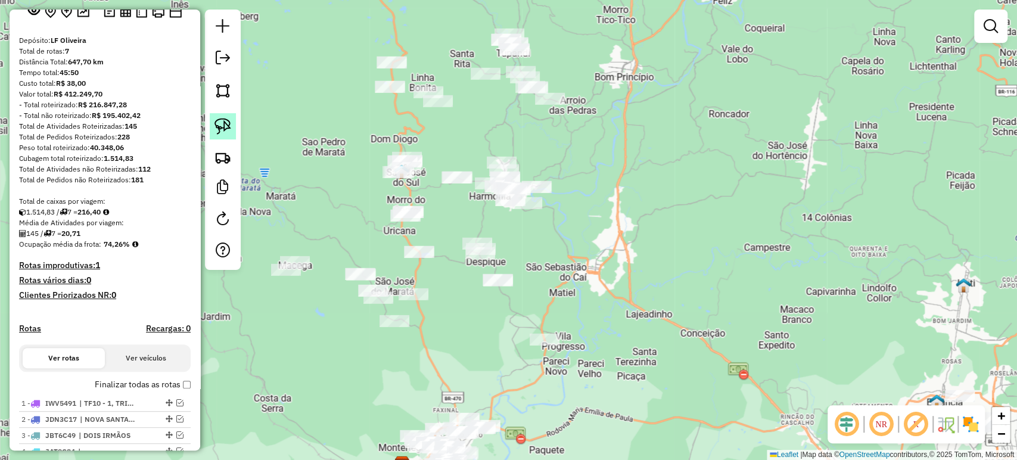
click at [219, 126] on img at bounding box center [222, 126] width 17 height 17
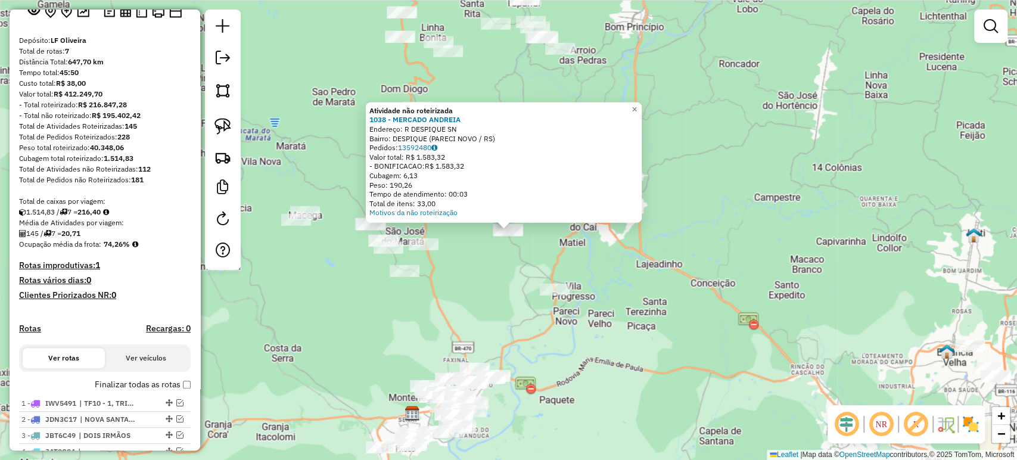
click at [484, 285] on div "Atividade não roteirizada 1038 - MERCADO ANDREIA Endereço: R DESPIQUE SN Bairro…" at bounding box center [508, 230] width 1017 height 460
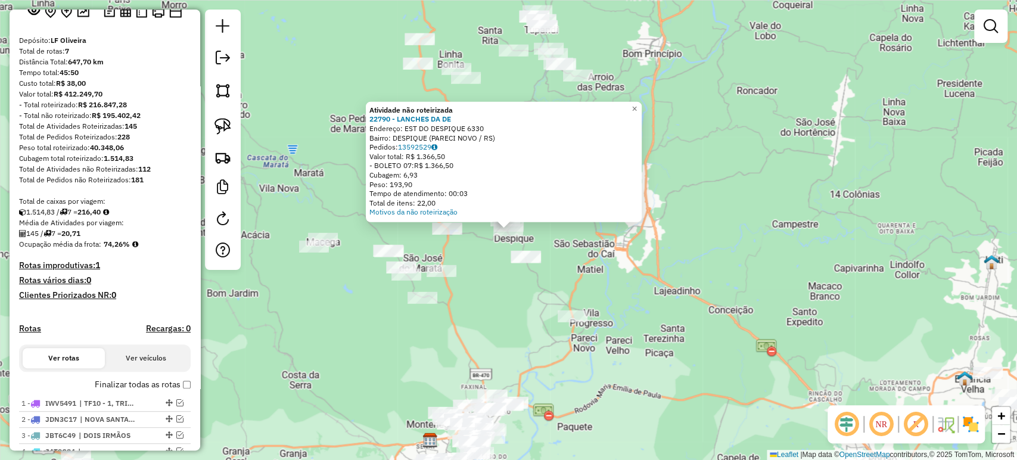
click at [472, 288] on div "Atividade não roteirizada 22790 - LANCHES DA DE Endereço: EST DO DESPIQUE 6330 …" at bounding box center [508, 230] width 1017 height 460
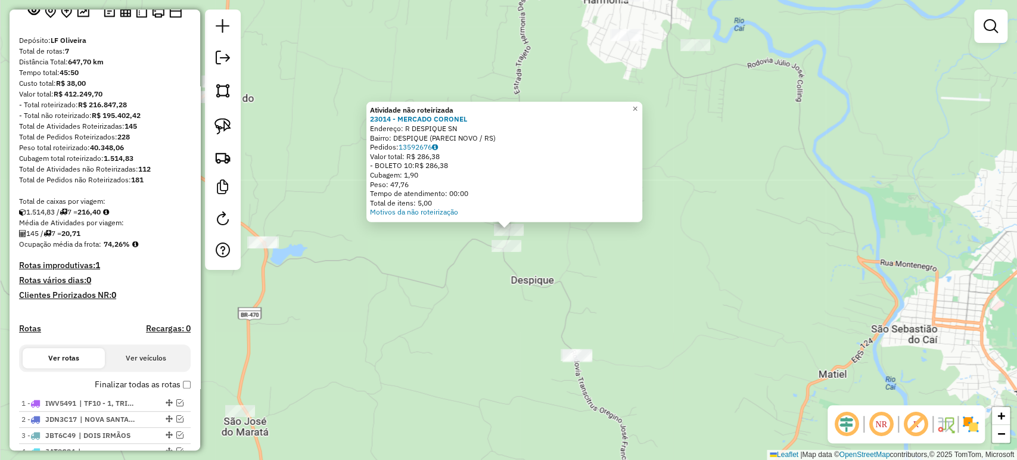
click at [493, 284] on div "Atividade não roteirizada 23014 - MERCADO CORONEL Endereço: R DESPIQUE SN Bairr…" at bounding box center [508, 230] width 1017 height 460
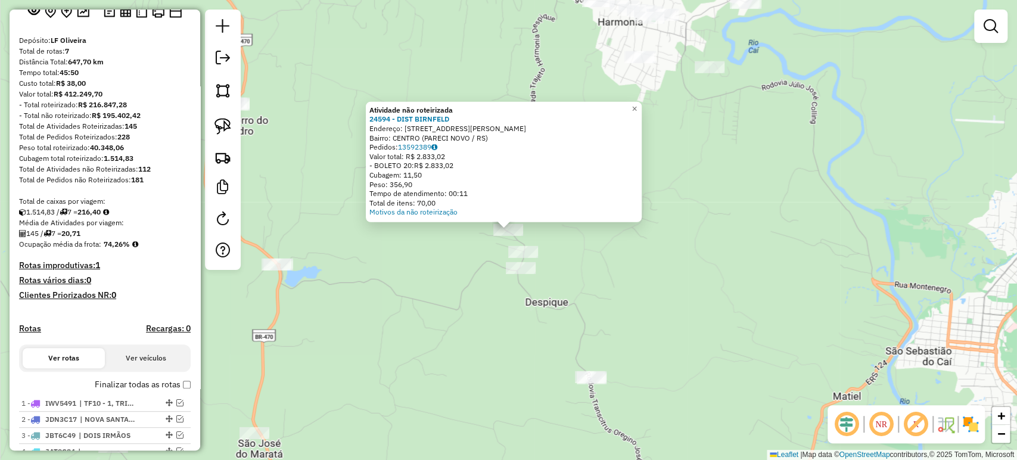
click at [474, 291] on div "Atividade não roteirizada 24594 - DIST BIRNFELD Endereço: R JOSE AFONSO MULLER …" at bounding box center [508, 230] width 1017 height 460
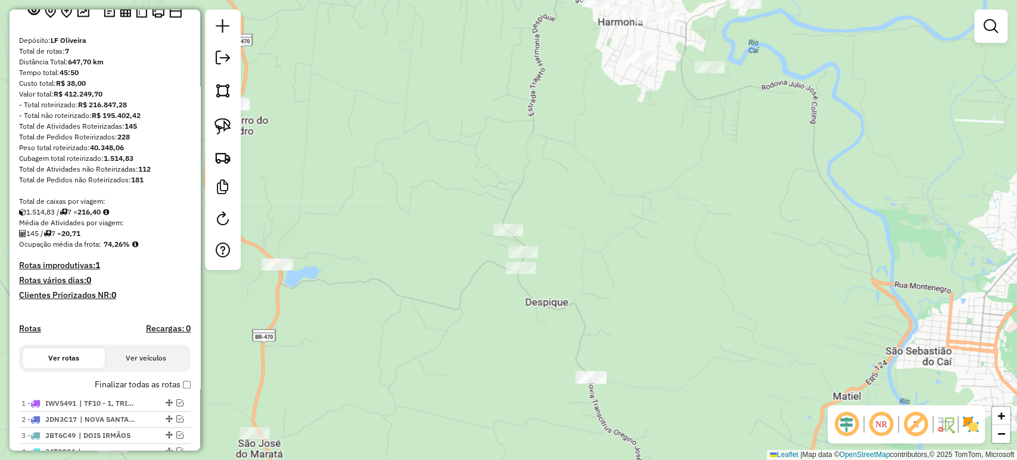
click at [501, 236] on div at bounding box center [508, 230] width 30 height 12
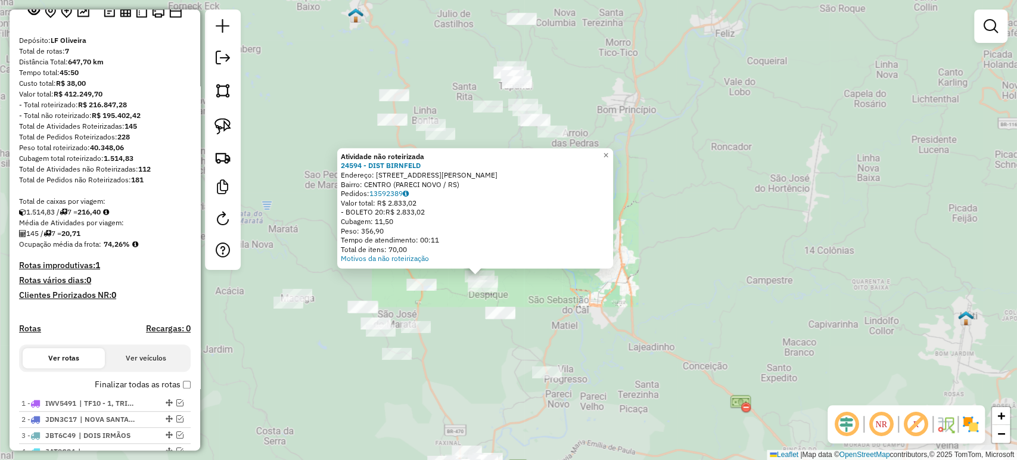
click at [457, 325] on div "Atividade não roteirizada 24594 - DIST BIRNFELD Endereço: R JOSE AFONSO MULLER …" at bounding box center [508, 230] width 1017 height 460
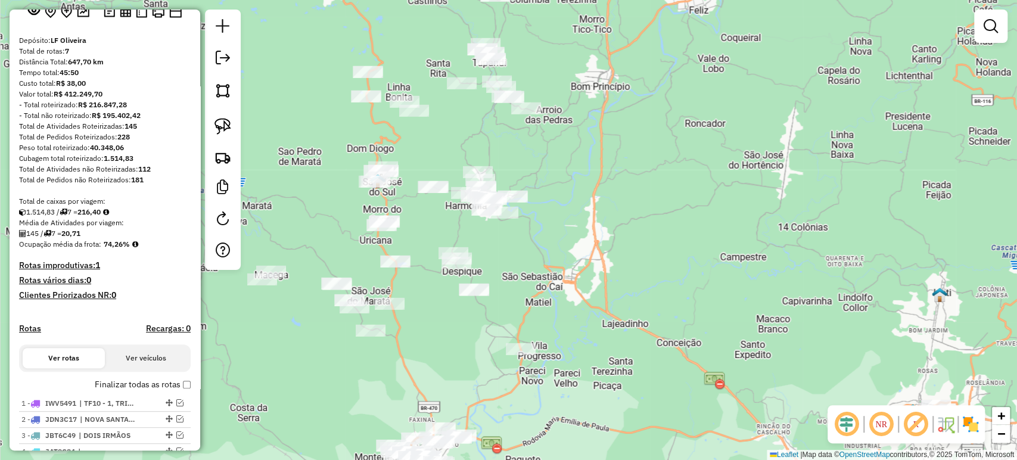
drag, startPoint x: 457, startPoint y: 333, endPoint x: 431, endPoint y: 310, distance: 35.0
click at [431, 310] on div "Janela de atendimento Grade de atendimento Capacidade Transportadoras Veículos …" at bounding box center [508, 230] width 1017 height 460
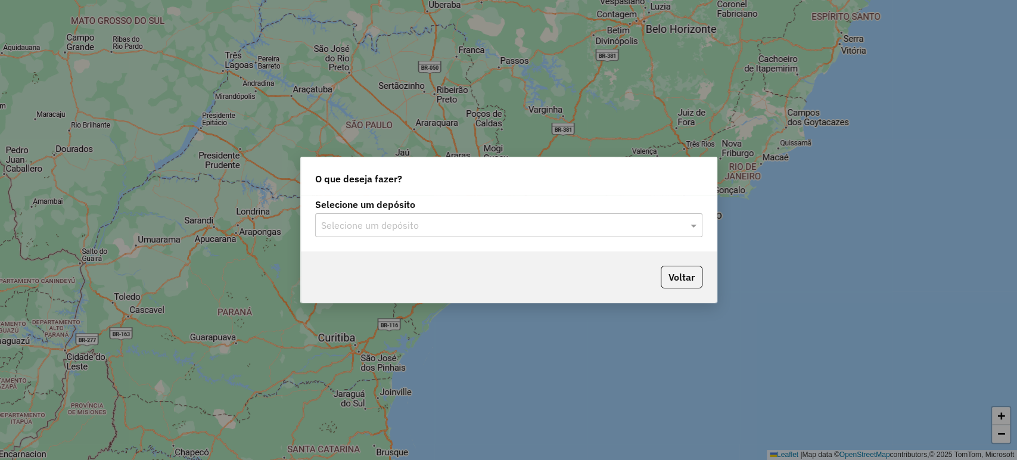
click at [360, 235] on div "Selecione um depósito" at bounding box center [508, 225] width 387 height 24
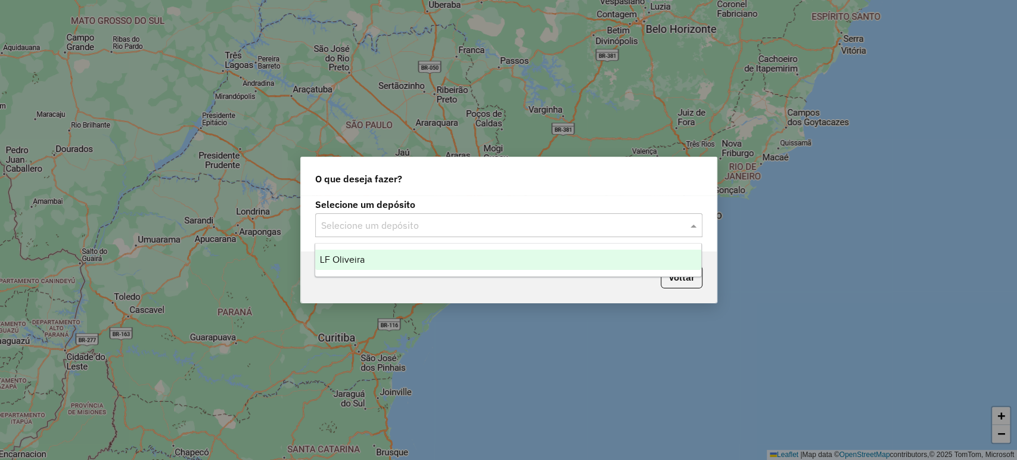
click at [363, 252] on div "LF Oliveira" at bounding box center [508, 260] width 386 height 20
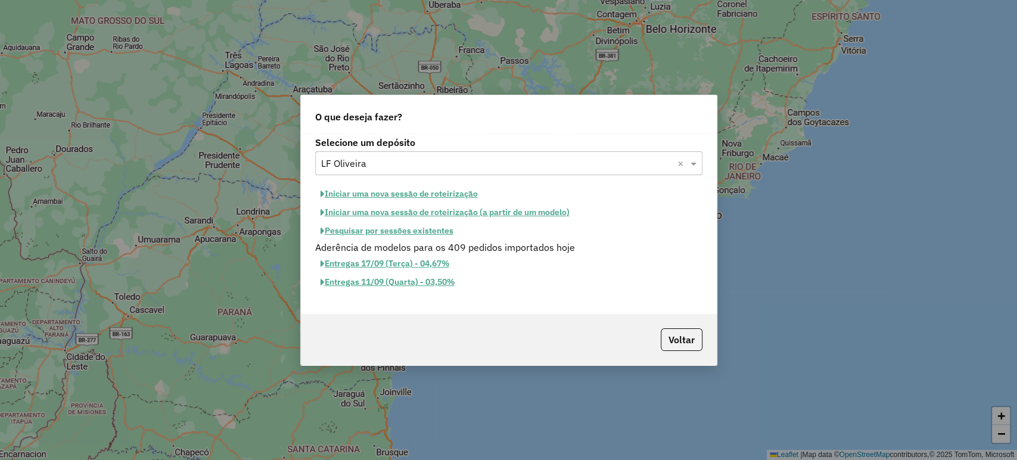
click at [370, 230] on button "Pesquisar por sessões existentes" at bounding box center [387, 231] width 144 height 18
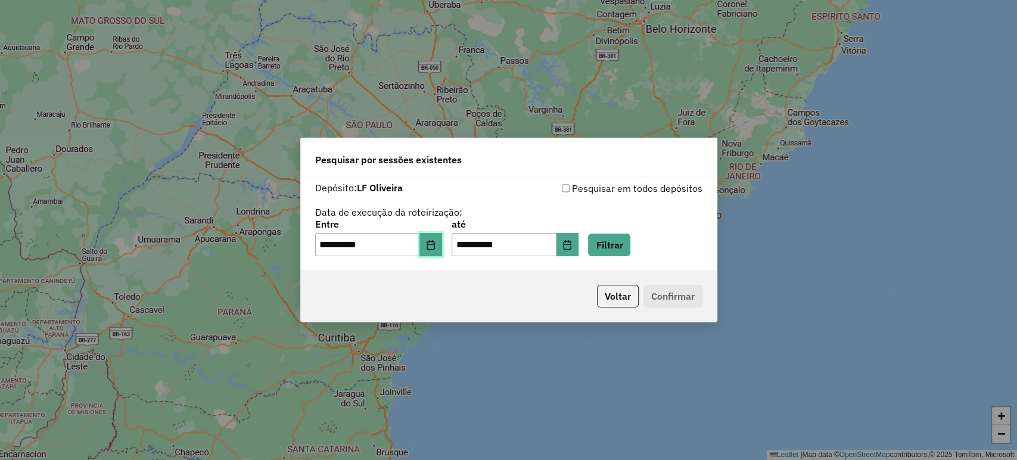
click at [434, 244] on icon "Choose Date" at bounding box center [430, 245] width 8 height 10
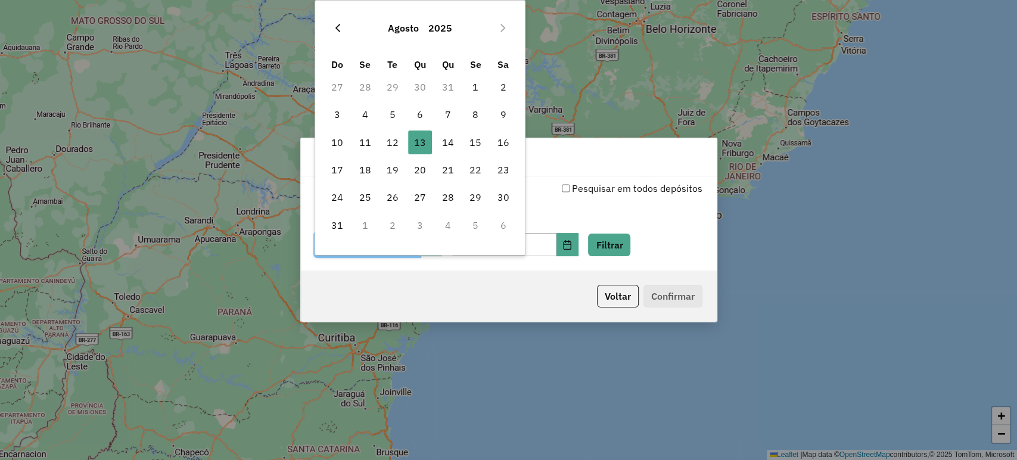
click at [337, 25] on icon "Previous Month" at bounding box center [338, 28] width 10 height 10
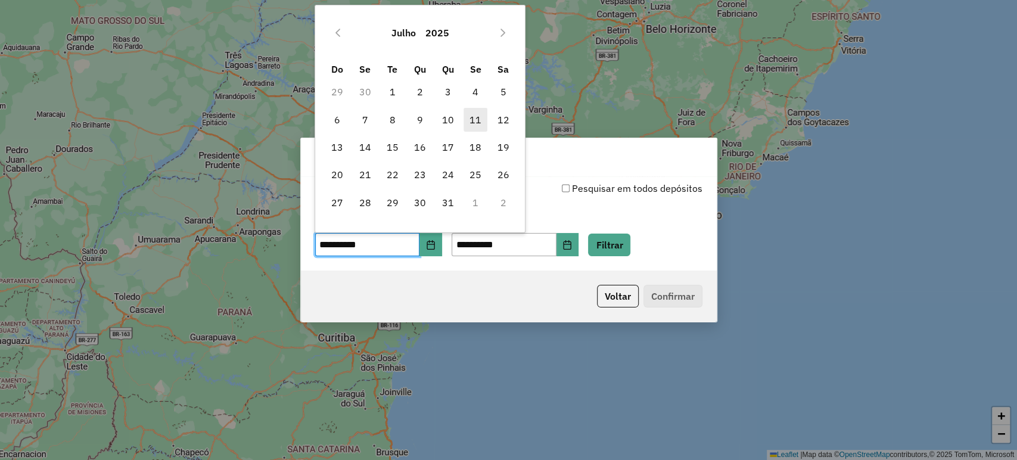
click at [475, 122] on span "11" at bounding box center [475, 120] width 24 height 24
type input "**********"
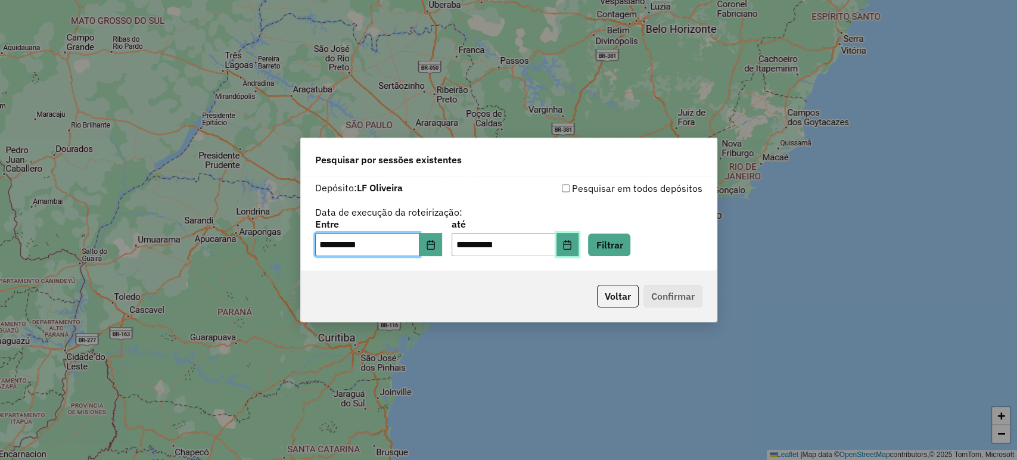
click at [571, 242] on icon "Choose Date" at bounding box center [567, 245] width 8 height 10
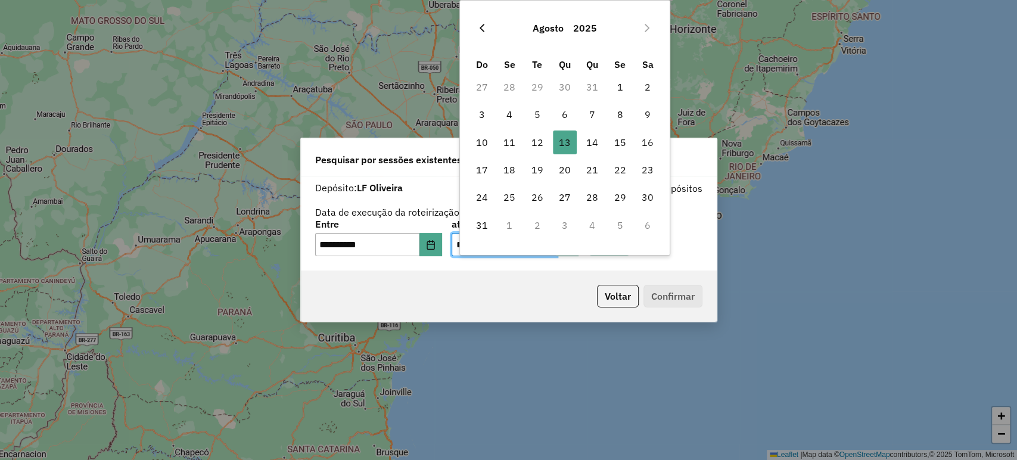
click at [477, 36] on button "Previous Month" at bounding box center [481, 27] width 19 height 19
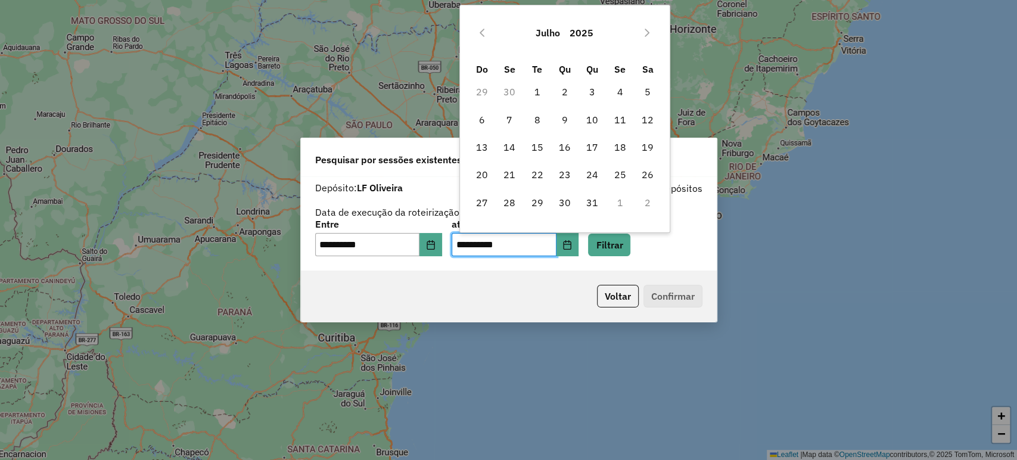
click at [607, 116] on td "11" at bounding box center [619, 118] width 27 height 27
click at [629, 129] on span "11" at bounding box center [620, 120] width 24 height 24
type input "**********"
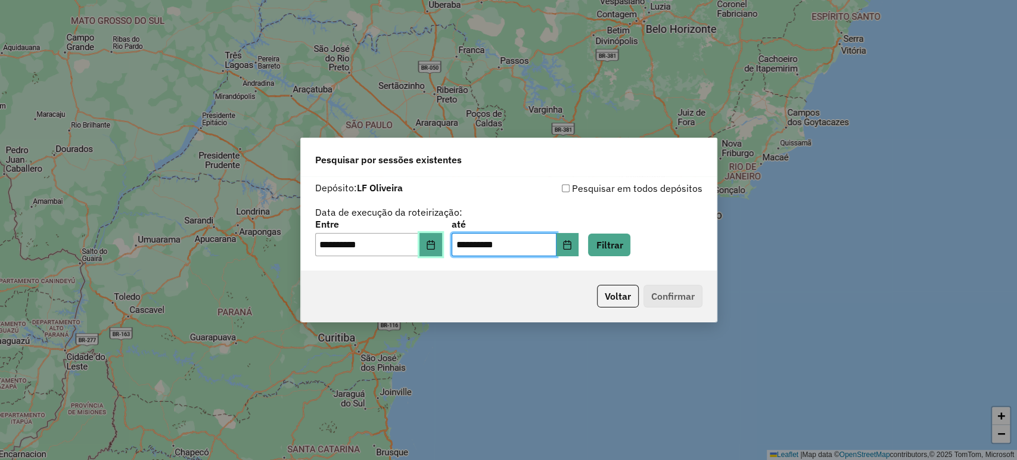
click at [442, 241] on button "Choose Date" at bounding box center [430, 245] width 23 height 24
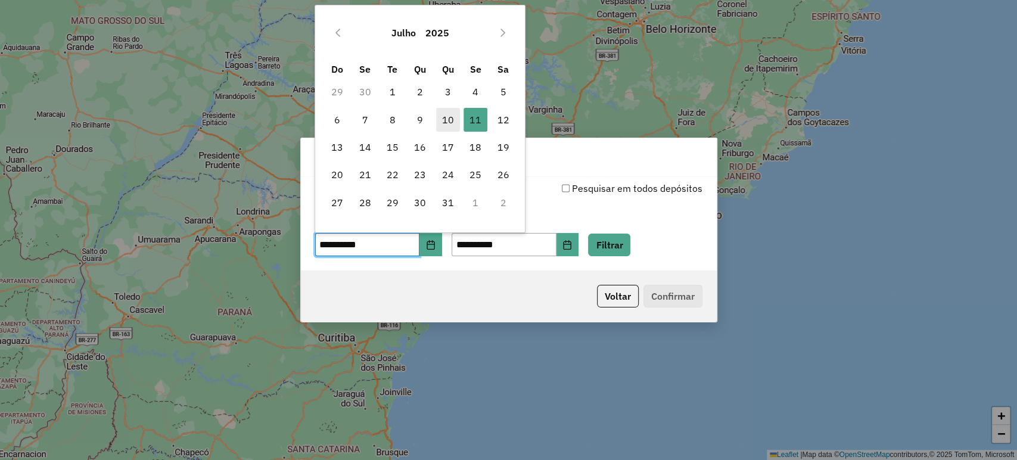
click at [449, 108] on span "10" at bounding box center [448, 120] width 24 height 24
type input "**********"
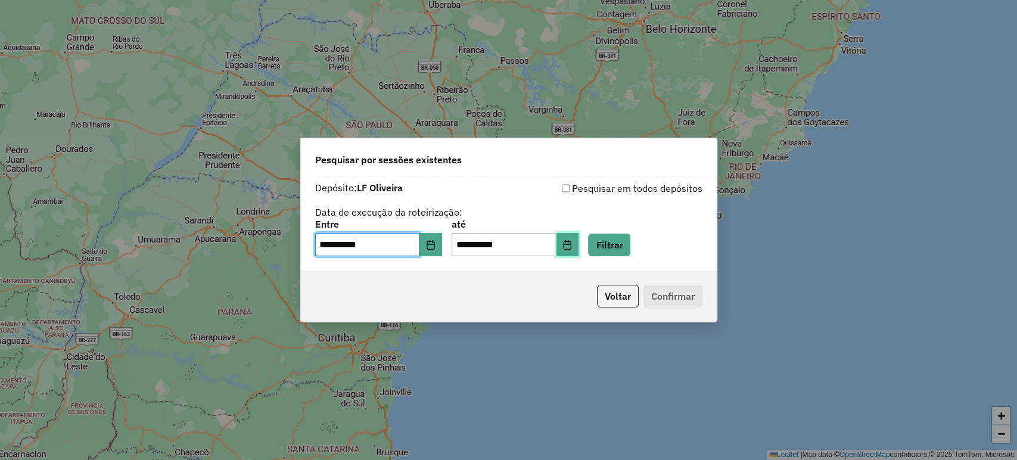
click at [578, 236] on button "Choose Date" at bounding box center [567, 245] width 23 height 24
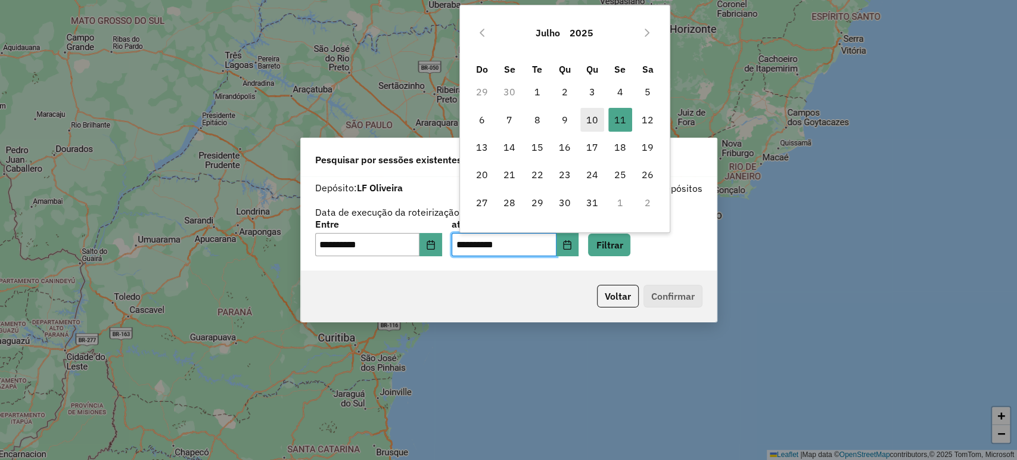
click at [581, 115] on span "10" at bounding box center [592, 120] width 24 height 24
type input "**********"
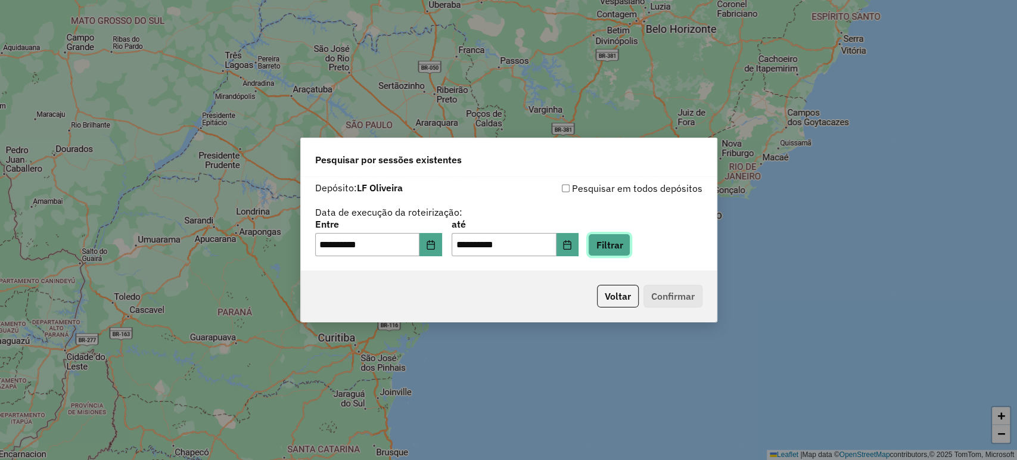
click at [621, 241] on button "Filtrar" at bounding box center [609, 244] width 42 height 23
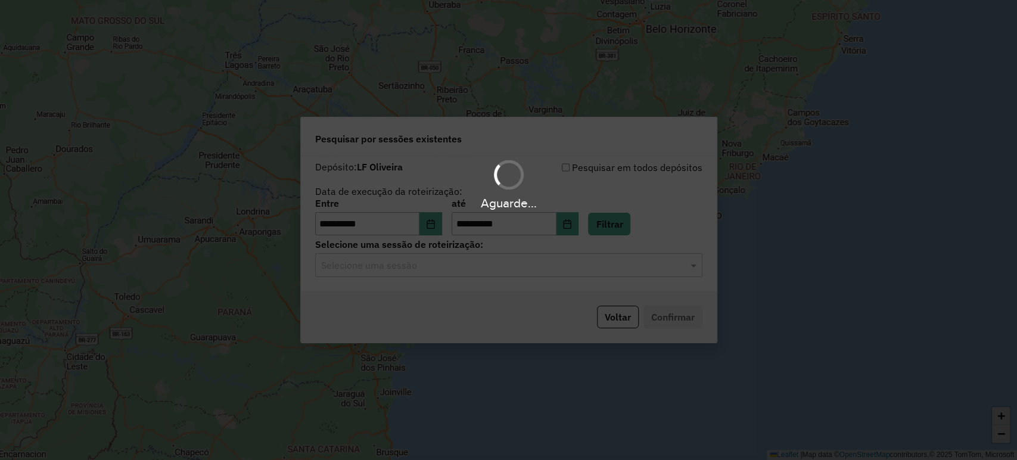
click at [608, 266] on input "text" at bounding box center [496, 266] width 351 height 14
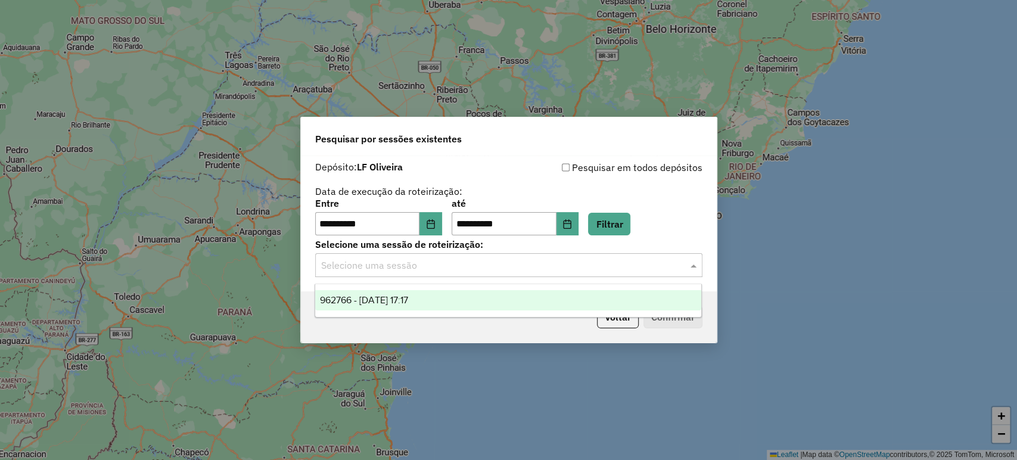
click at [599, 306] on div "962766 - 10/07/2025 17:17" at bounding box center [508, 300] width 386 height 20
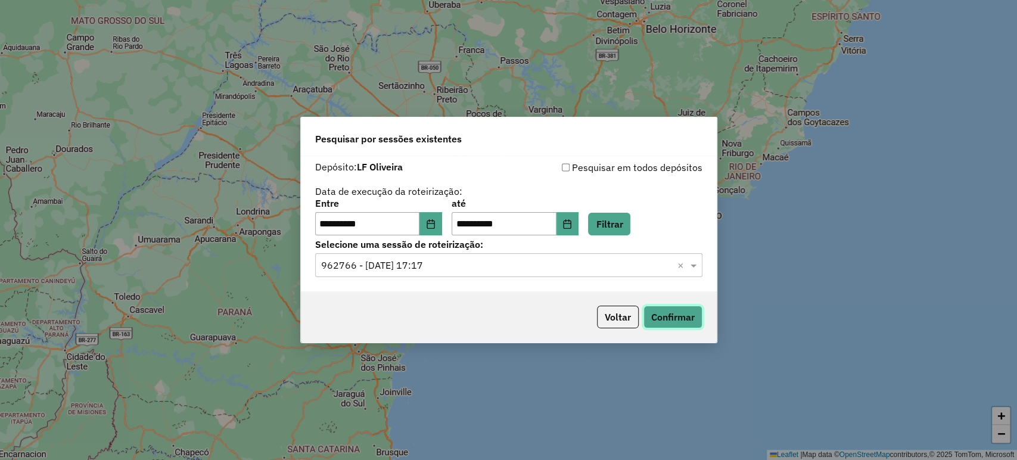
click at [672, 325] on button "Confirmar" at bounding box center [672, 317] width 59 height 23
click at [435, 221] on icon "Choose Date" at bounding box center [431, 224] width 10 height 10
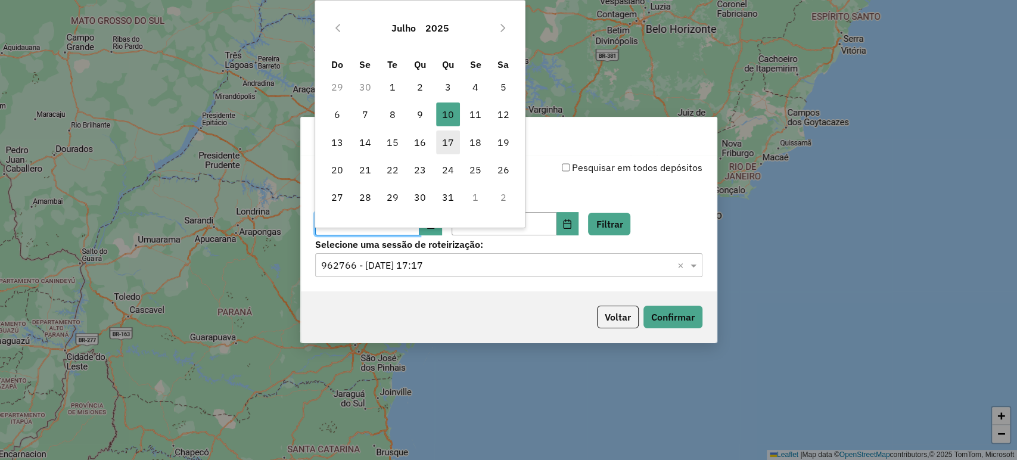
click at [443, 148] on span "17" at bounding box center [448, 142] width 24 height 24
type input "**********"
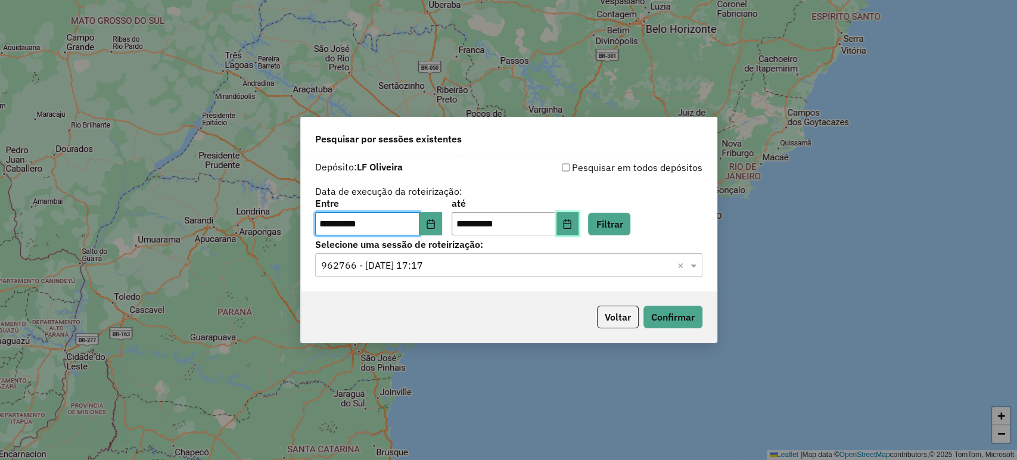
click at [575, 219] on button "Choose Date" at bounding box center [567, 224] width 23 height 24
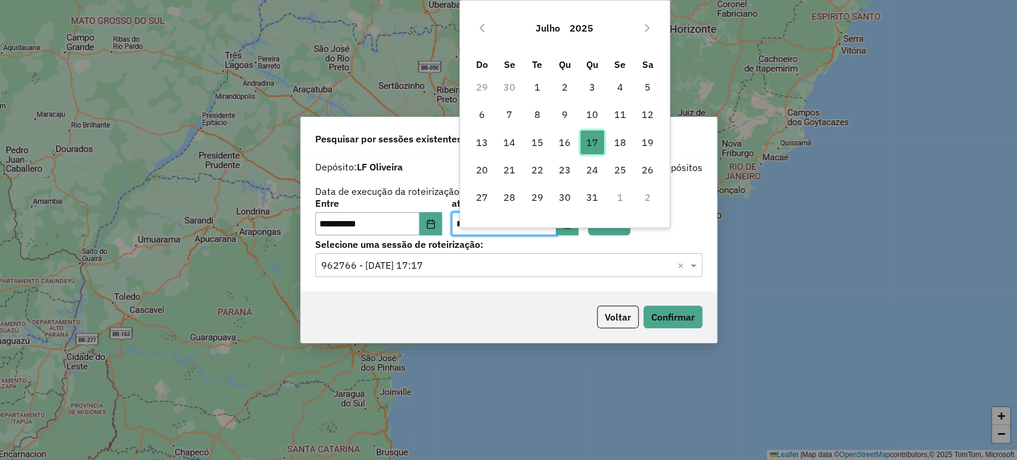
click at [597, 140] on span "17" at bounding box center [592, 142] width 24 height 24
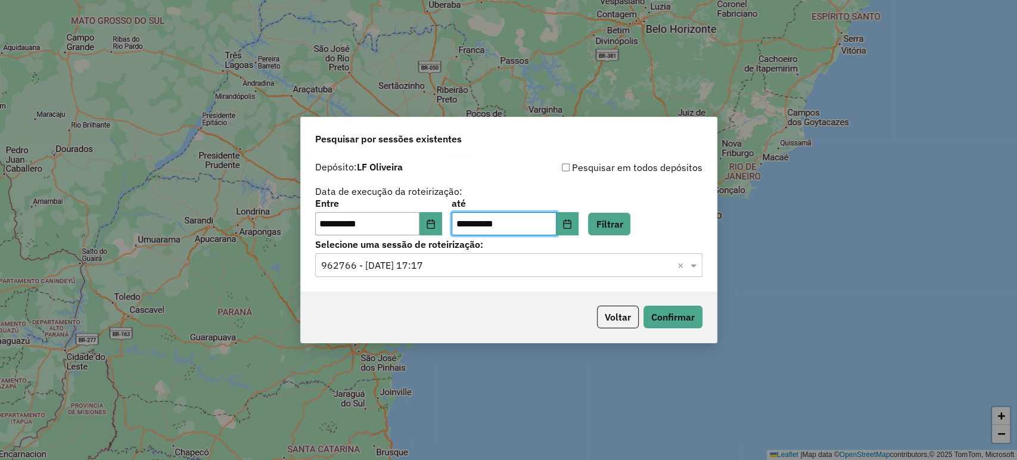
click at [624, 212] on div "**********" at bounding box center [508, 217] width 387 height 37
click at [624, 225] on button "Filtrar" at bounding box center [609, 224] width 42 height 23
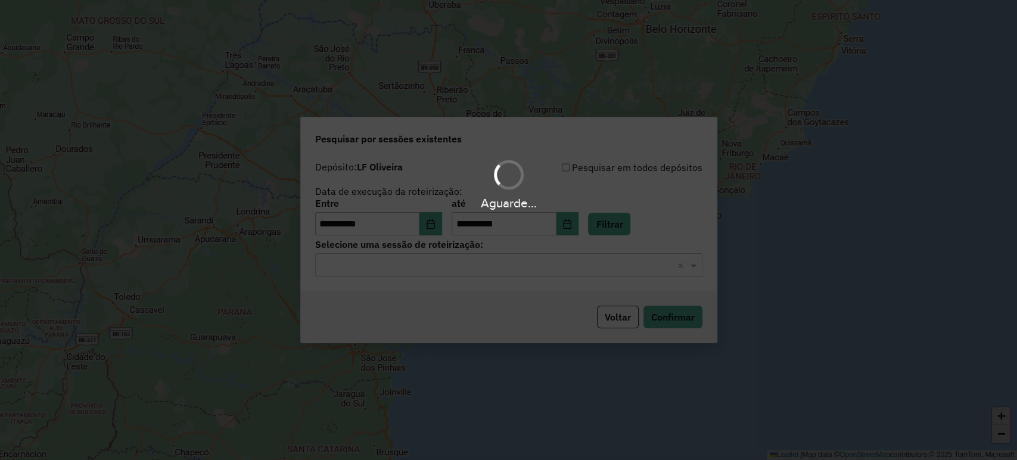
click at [624, 267] on hb-app "**********" at bounding box center [508, 230] width 1017 height 460
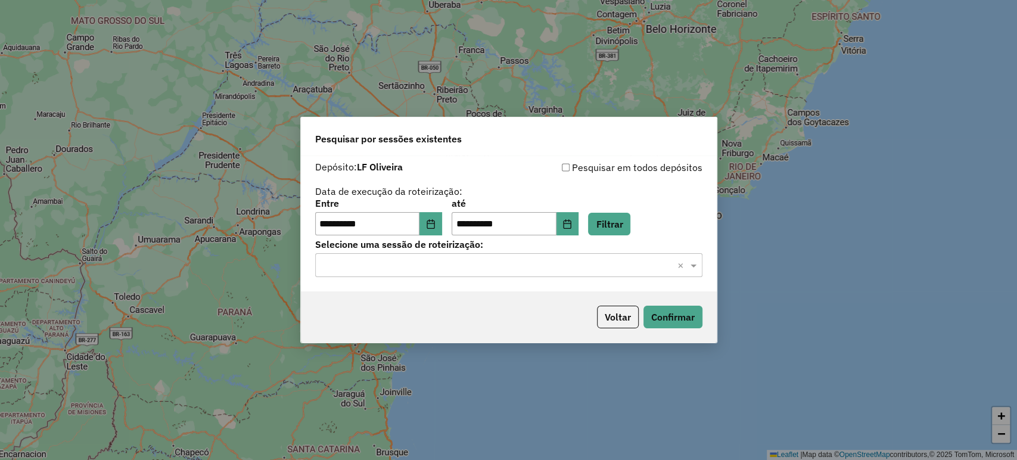
click at [624, 273] on div "Selecione uma sessão × ×" at bounding box center [508, 265] width 387 height 24
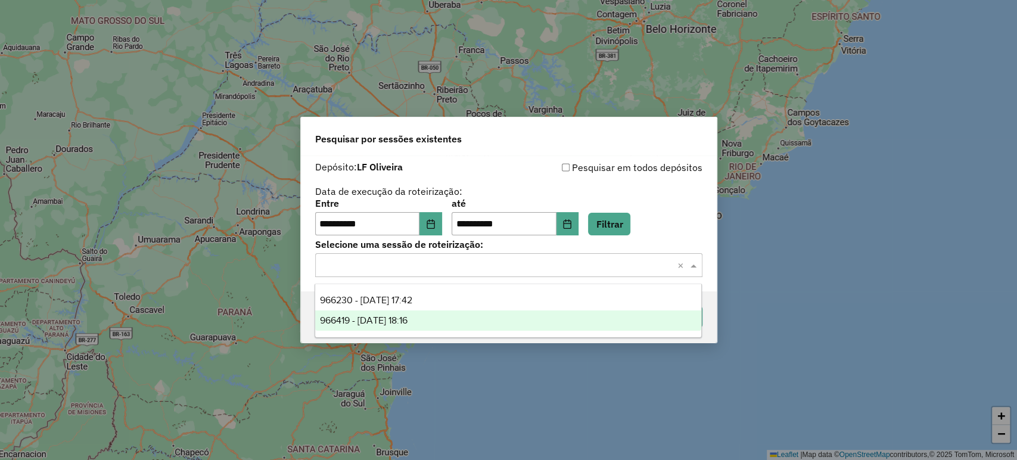
click at [625, 319] on div "966419 - 17/07/2025 18:16" at bounding box center [508, 320] width 386 height 20
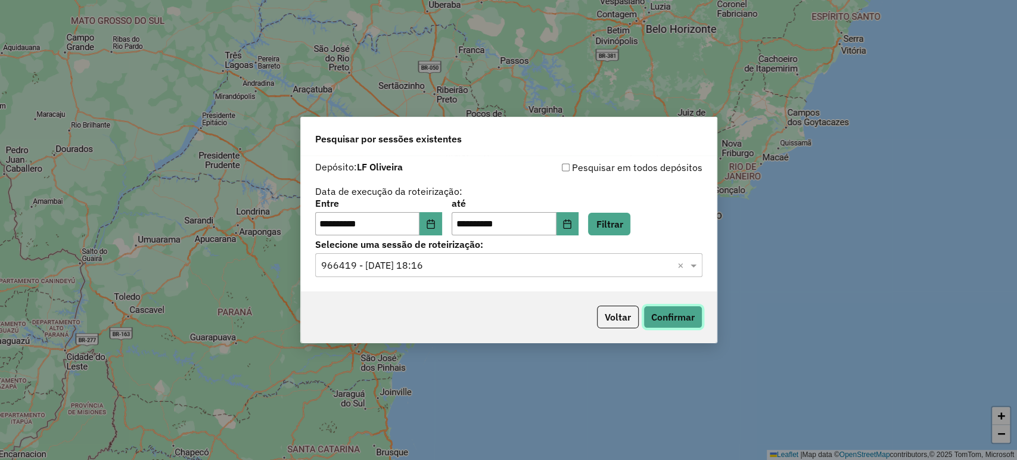
click at [666, 314] on button "Confirmar" at bounding box center [672, 317] width 59 height 23
click at [442, 219] on button "Choose Date" at bounding box center [430, 224] width 23 height 24
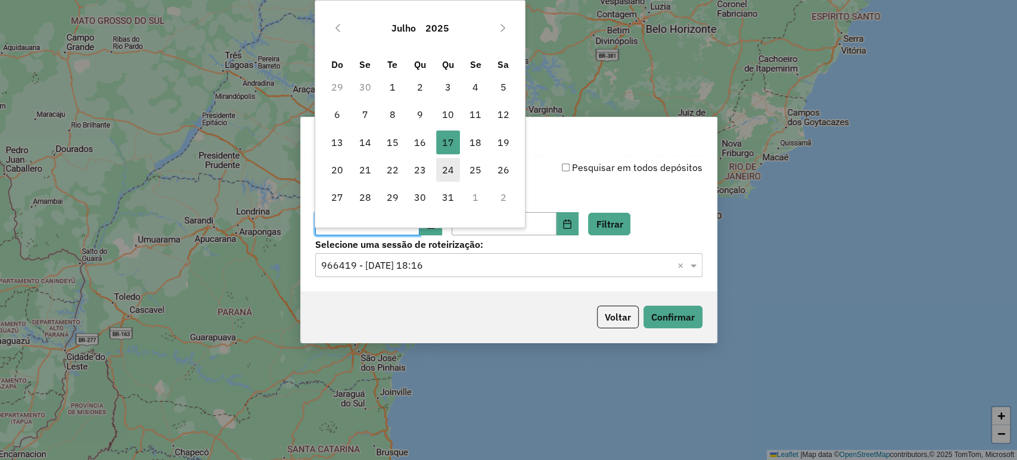
click at [447, 164] on span "24" at bounding box center [448, 170] width 24 height 24
type input "**********"
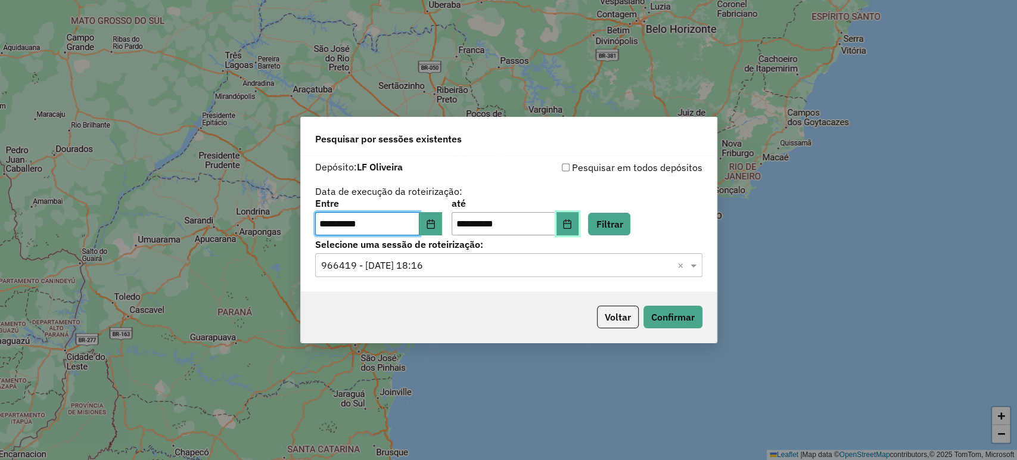
click at [572, 223] on icon "Choose Date" at bounding box center [567, 224] width 10 height 10
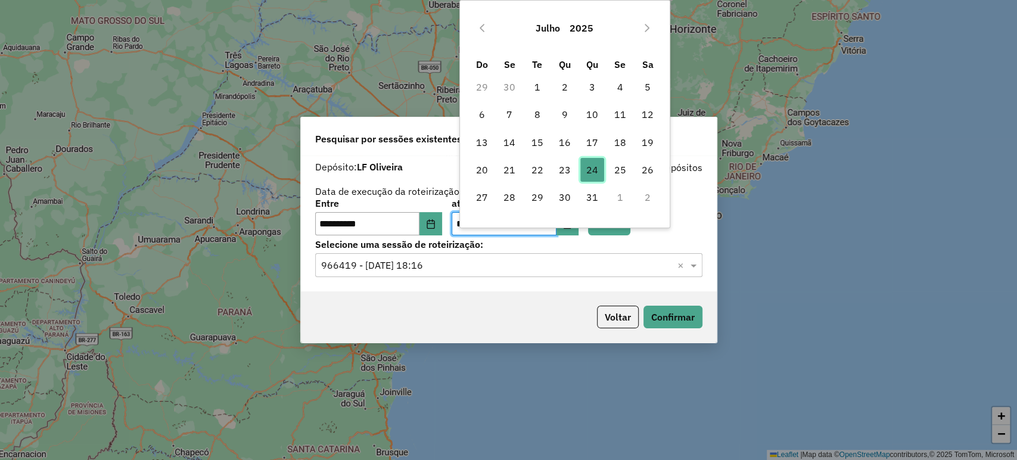
click at [586, 170] on span "24" at bounding box center [592, 170] width 24 height 24
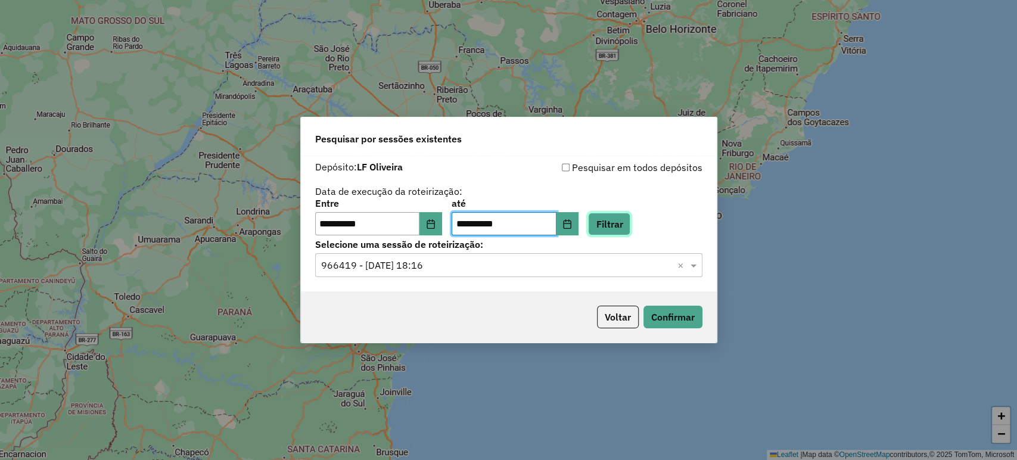
click at [624, 218] on button "Filtrar" at bounding box center [609, 224] width 42 height 23
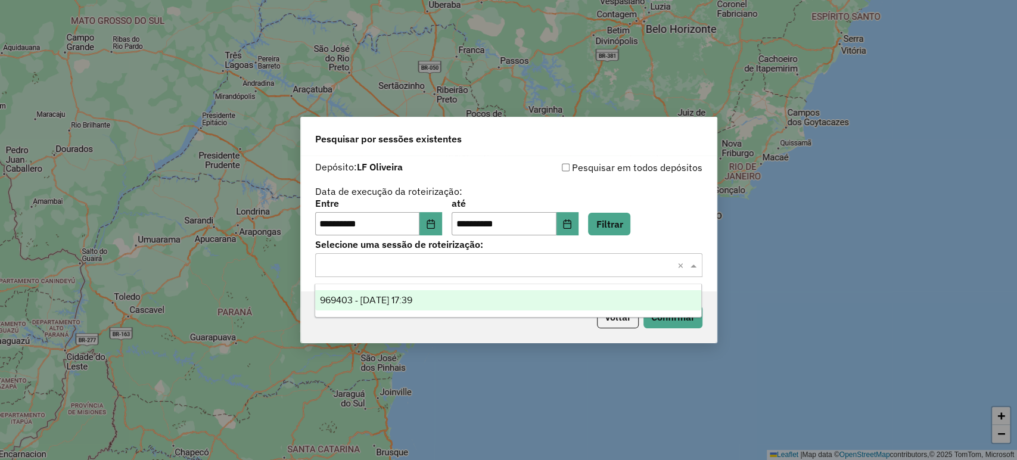
click at [577, 266] on input "text" at bounding box center [496, 266] width 351 height 14
click at [579, 306] on div "969403 - 24/07/2025 17:39" at bounding box center [508, 300] width 386 height 20
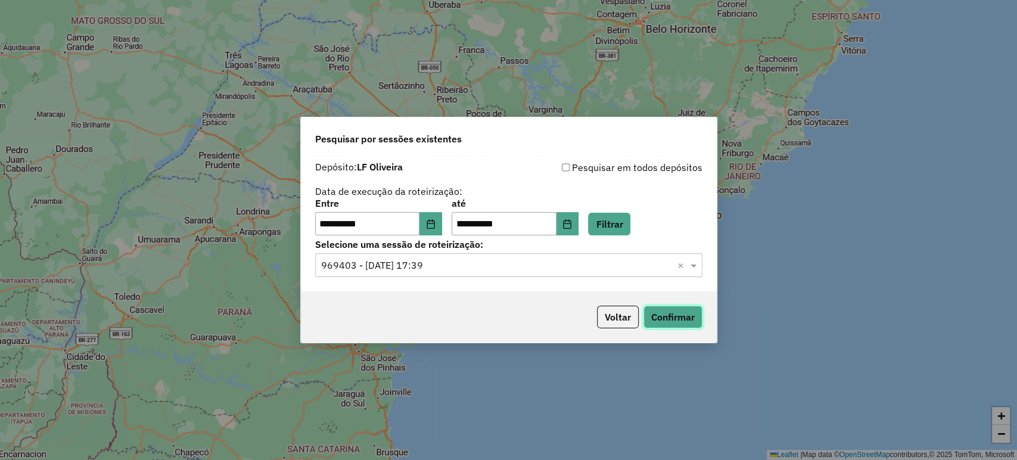
click at [667, 314] on button "Confirmar" at bounding box center [672, 317] width 59 height 23
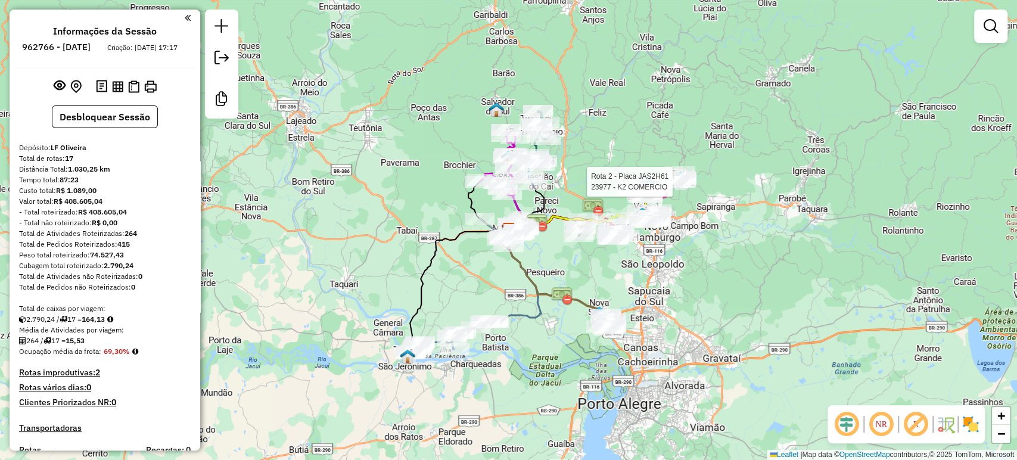
select select "**********"
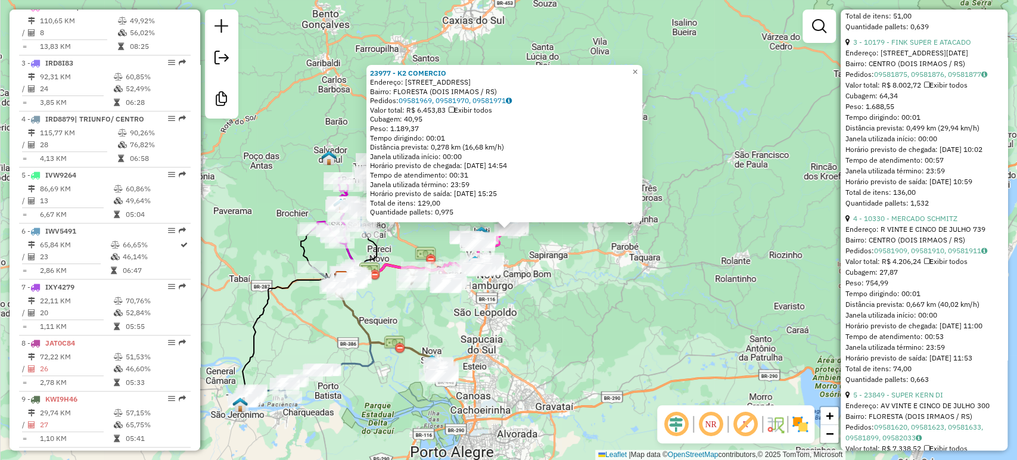
scroll to position [1125, 0]
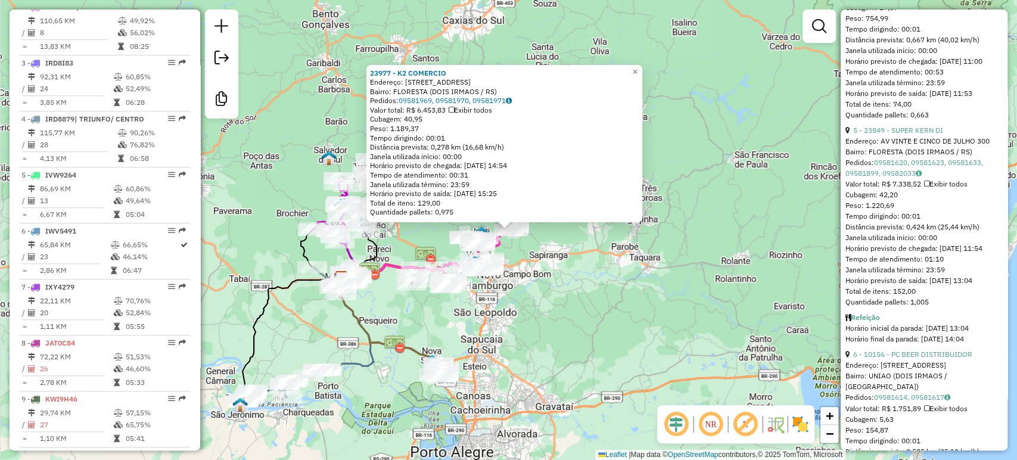
click at [686, 324] on div "23977 - K2 COMERCIO Endereço: [STREET_ADDRESS] Bairro: FLORESTA (DOIS IRMAOS / …" at bounding box center [508, 230] width 1017 height 460
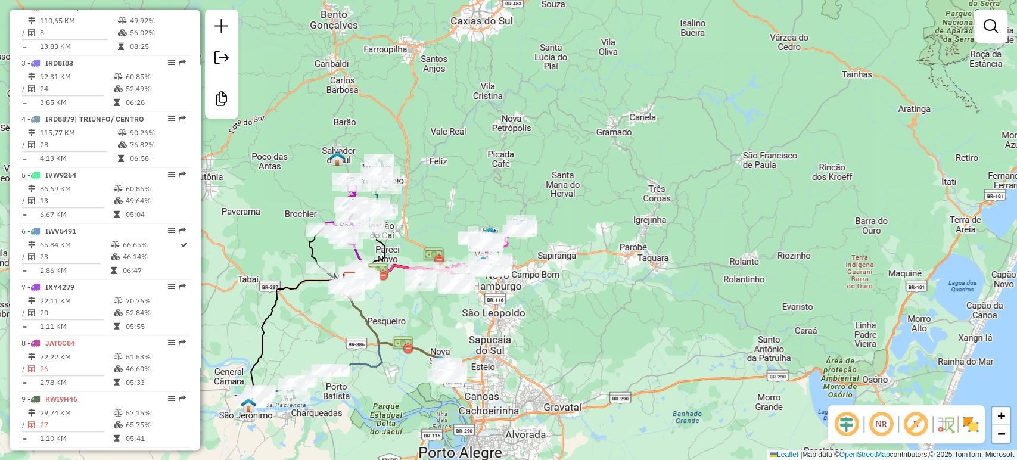
drag, startPoint x: 573, startPoint y: 289, endPoint x: 670, endPoint y: 298, distance: 97.5
click at [670, 298] on div "Janela de atendimento Grade de atendimento Capacidade Transportadoras Veículos …" at bounding box center [508, 230] width 1017 height 460
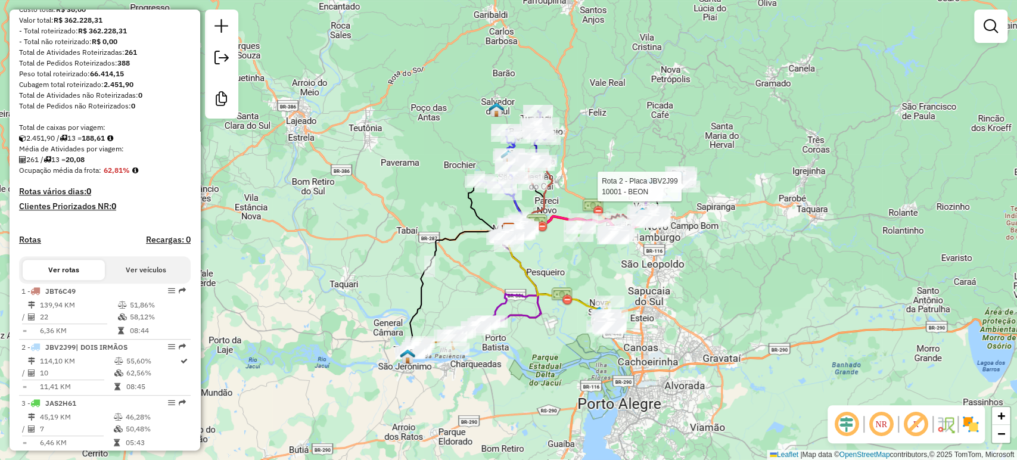
select select "**********"
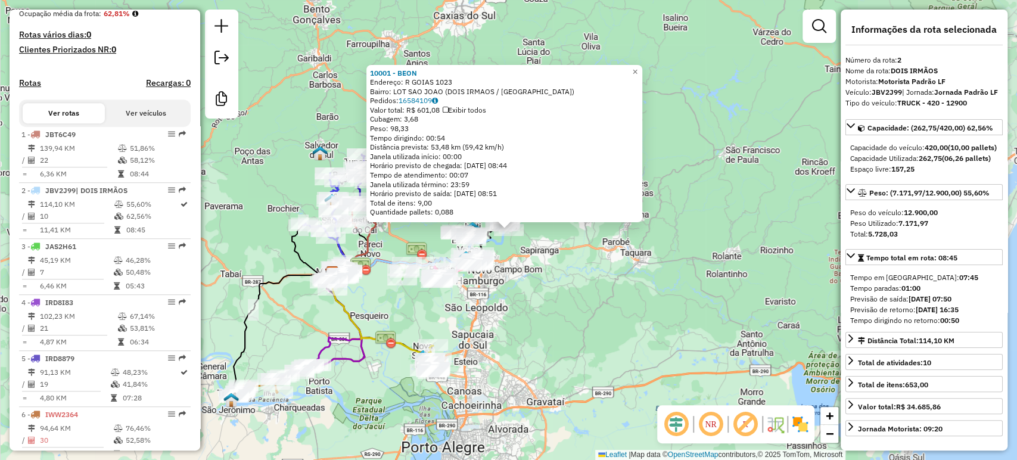
scroll to position [521, 0]
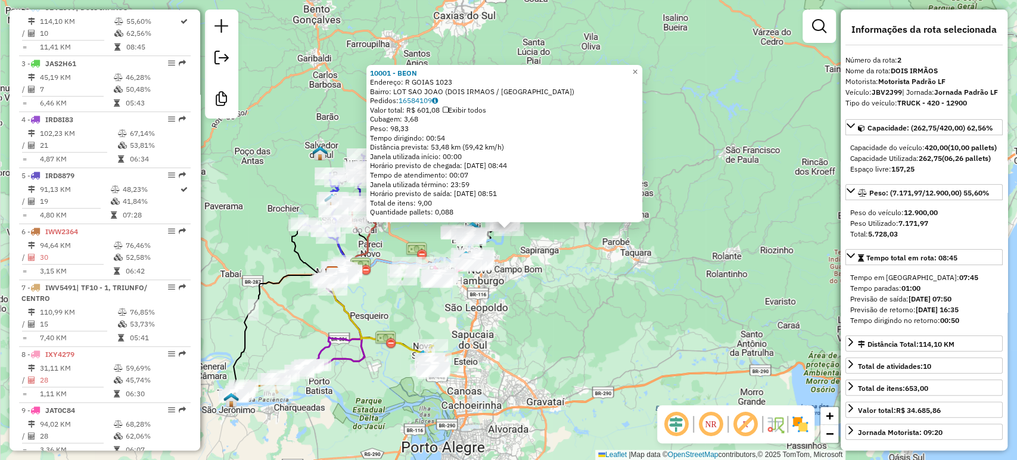
click at [706, 262] on div "10001 - [PERSON_NAME]: R GOIAS 1023 Bairro: LOT SAO JOAO (DOIS IRMAOS / [GEOGRA…" at bounding box center [508, 230] width 1017 height 460
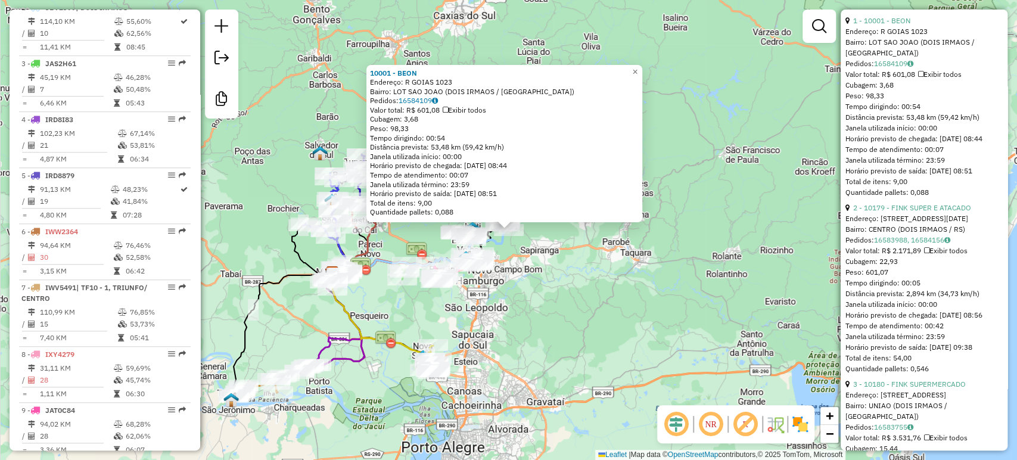
scroll to position [331, 0]
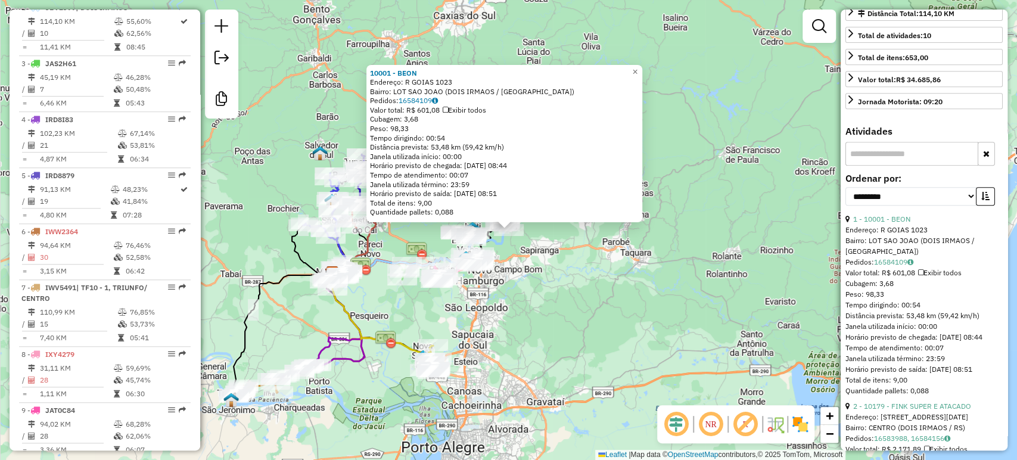
click at [883, 214] on div "**********" at bounding box center [923, 194] width 157 height 40
click at [882, 206] on select "**********" at bounding box center [910, 196] width 131 height 18
select select "*********"
click at [845, 206] on select "**********" at bounding box center [910, 196] width 131 height 18
click at [981, 200] on icon "button" at bounding box center [985, 196] width 8 height 8
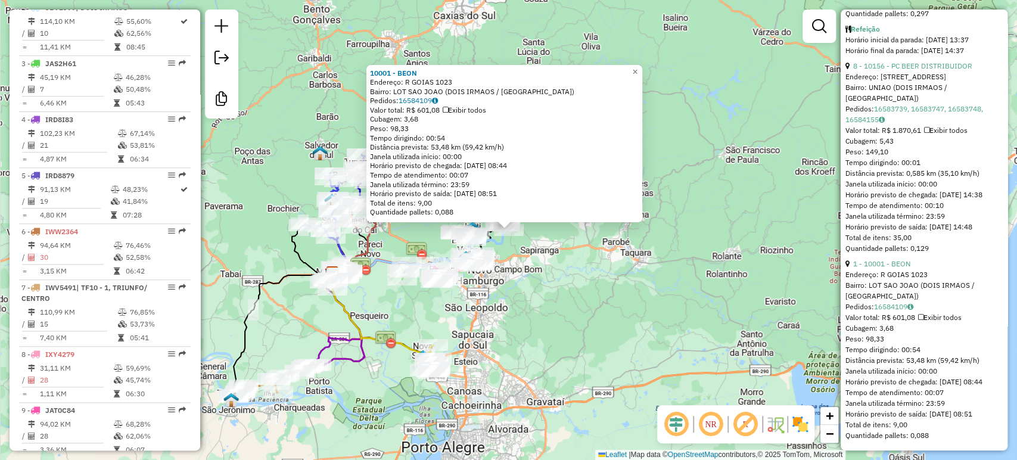
scroll to position [2057, 0]
click at [622, 260] on div "10001 - [PERSON_NAME]: R GOIAS 1023 Bairro: LOT SAO JOAO (DOIS IRMAOS / [GEOGRA…" at bounding box center [508, 230] width 1017 height 460
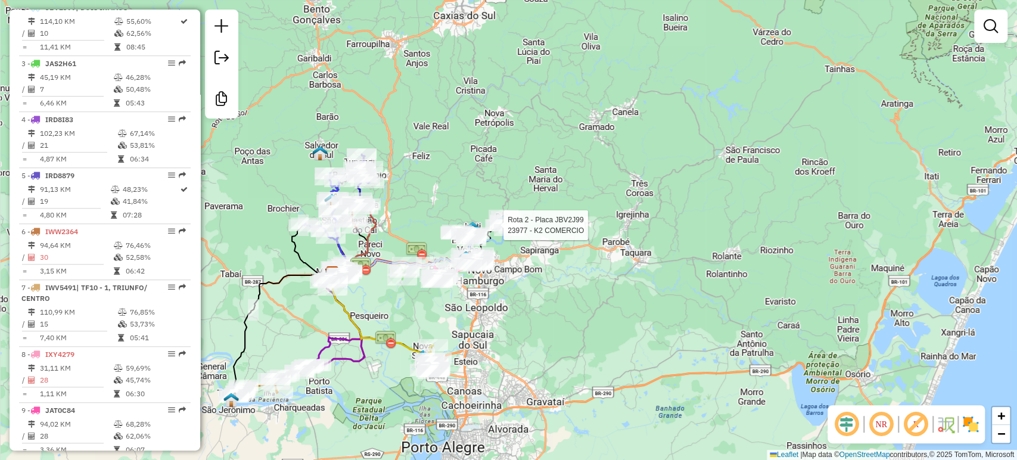
click at [478, 222] on img at bounding box center [472, 228] width 15 height 15
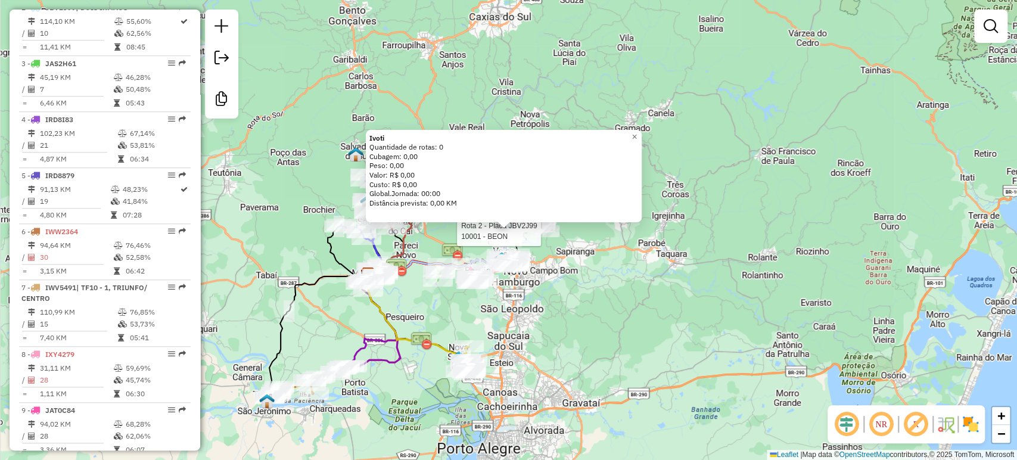
select select "*********"
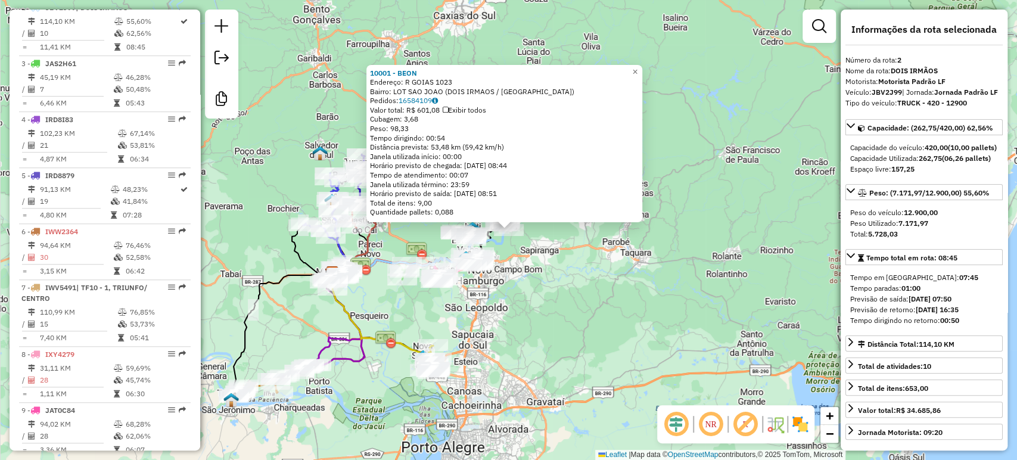
click at [534, 306] on div "10001 - [PERSON_NAME]: R GOIAS 1023 Bairro: LOT SAO JOAO (DOIS IRMAOS / [GEOGRA…" at bounding box center [508, 230] width 1017 height 460
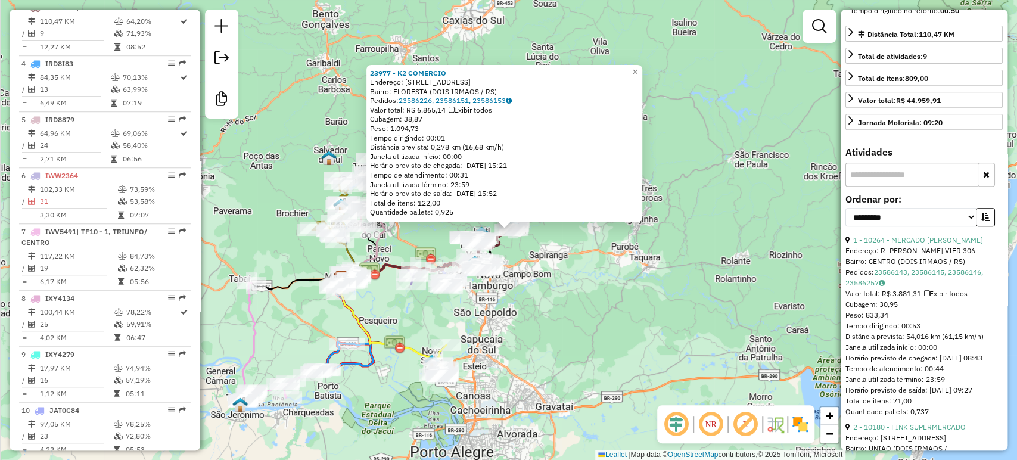
scroll to position [331, 0]
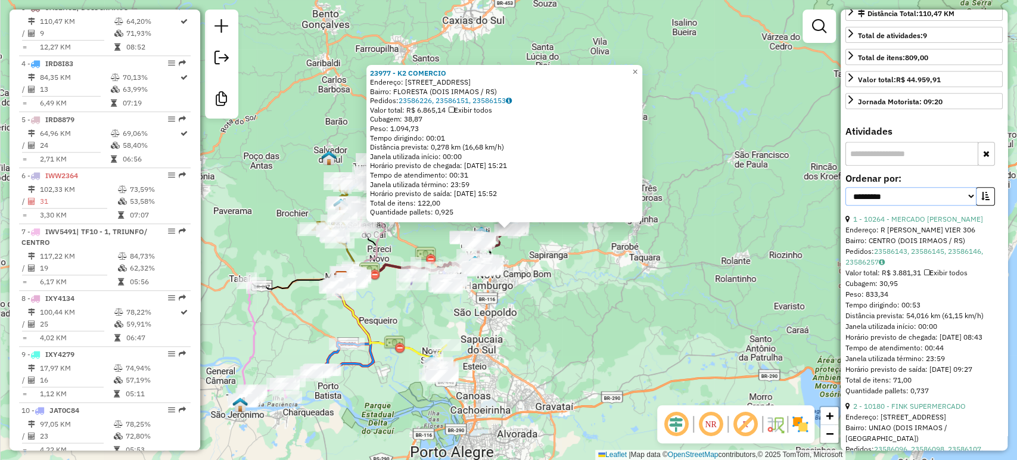
click at [898, 206] on select "**********" at bounding box center [910, 196] width 131 height 18
select select "*********"
click at [845, 206] on select "**********" at bounding box center [910, 196] width 131 height 18
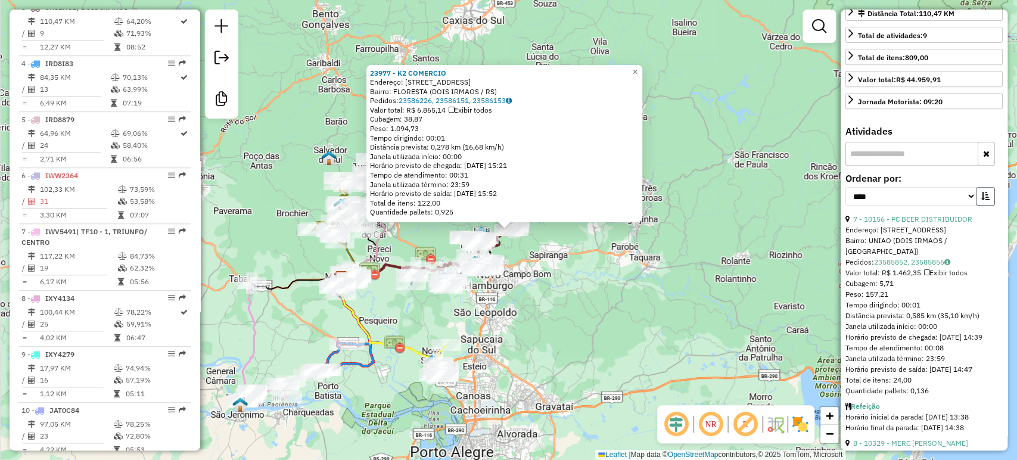
click at [981, 200] on icon "button" at bounding box center [985, 196] width 8 height 8
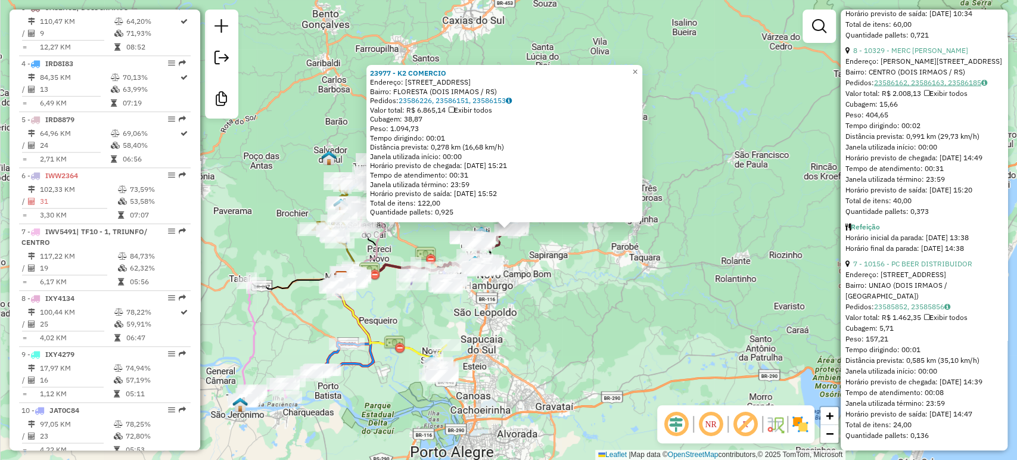
scroll to position [1880, 0]
click at [640, 304] on div "23977 - K2 COMERCIO Endereço: [STREET_ADDRESS] Bairro: FLORESTA (DOIS IRMAOS / …" at bounding box center [508, 230] width 1017 height 460
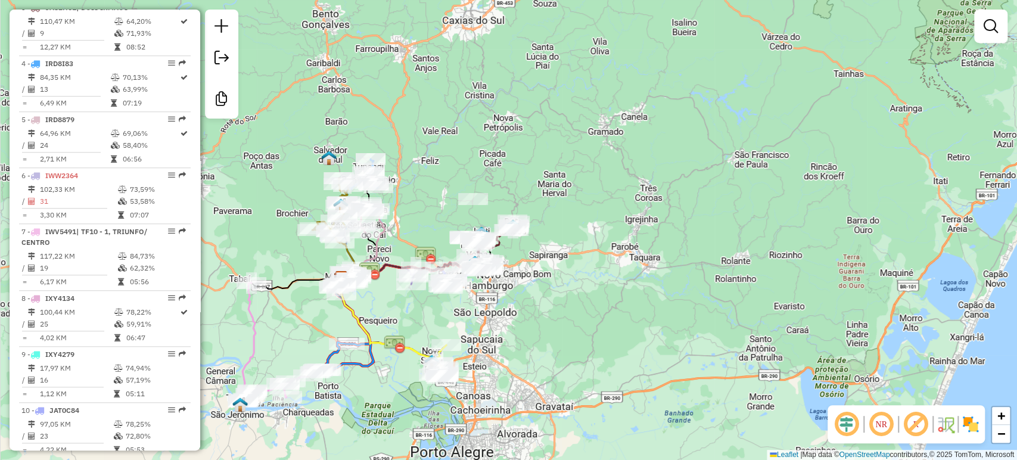
drag, startPoint x: 585, startPoint y: 291, endPoint x: 605, endPoint y: 290, distance: 20.3
click at [605, 290] on div "Janela de atendimento Grade de atendimento Capacidade Transportadoras Veículos …" at bounding box center [508, 230] width 1017 height 460
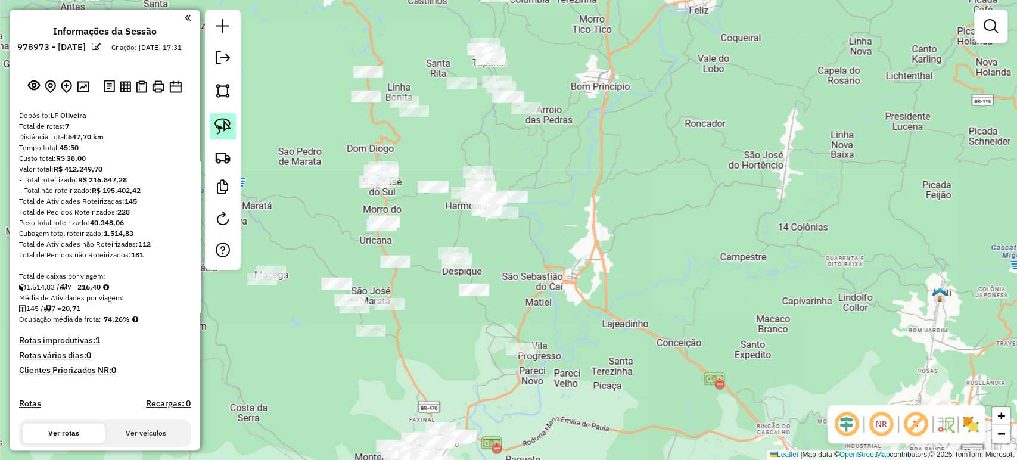
click at [225, 129] on img at bounding box center [222, 126] width 17 height 17
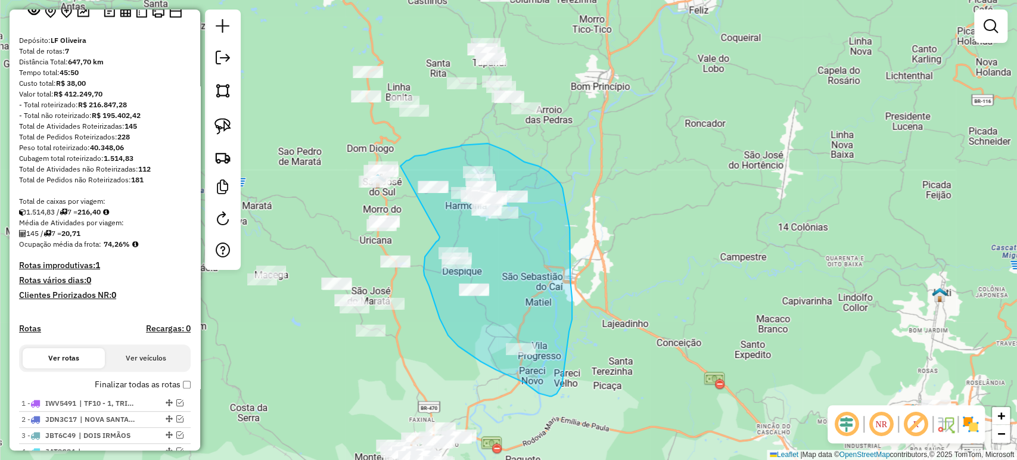
drag, startPoint x: 439, startPoint y: 237, endPoint x: 400, endPoint y: 166, distance: 80.8
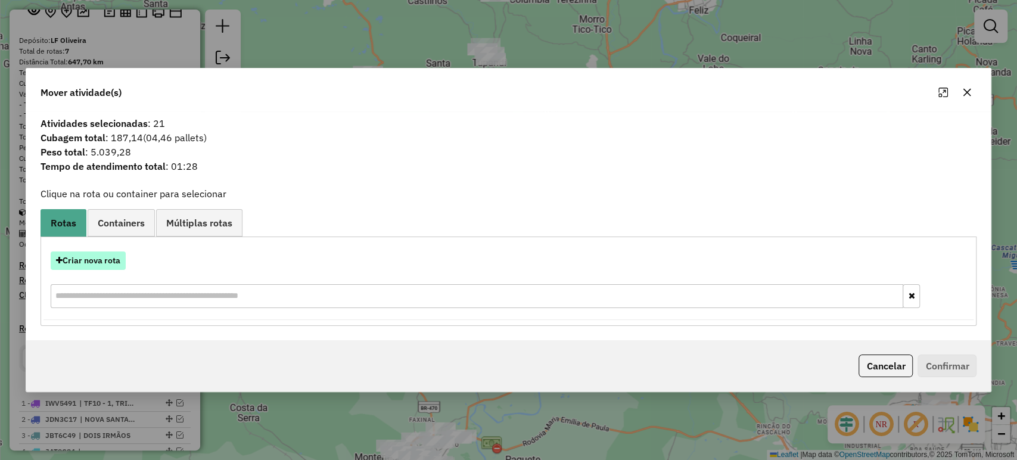
click at [107, 263] on button "Criar nova rota" at bounding box center [88, 260] width 75 height 18
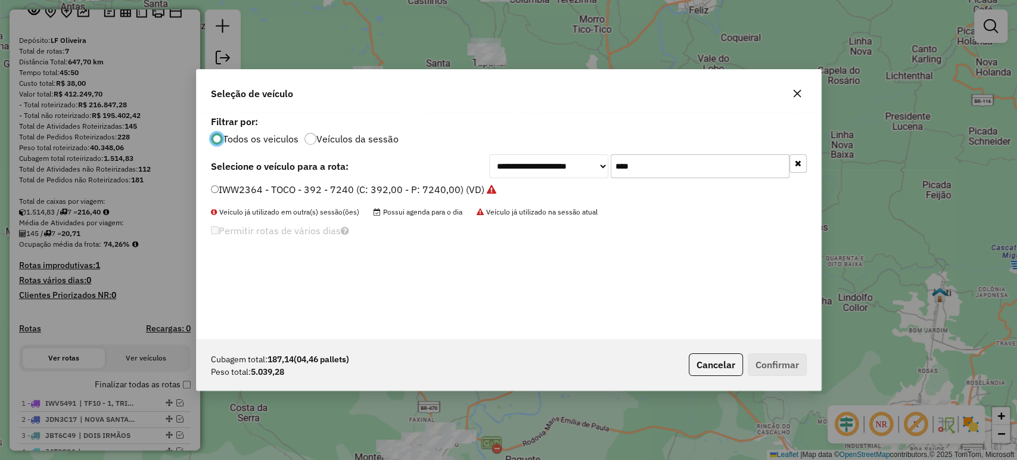
scroll to position [6, 4]
click at [658, 162] on input "****" at bounding box center [700, 166] width 179 height 24
type input "**"
click at [412, 189] on label "JCH9C56 - TOCO - 392 - 6460 (C: 392,00 - P: 6460,00) (VD)" at bounding box center [346, 189] width 270 height 14
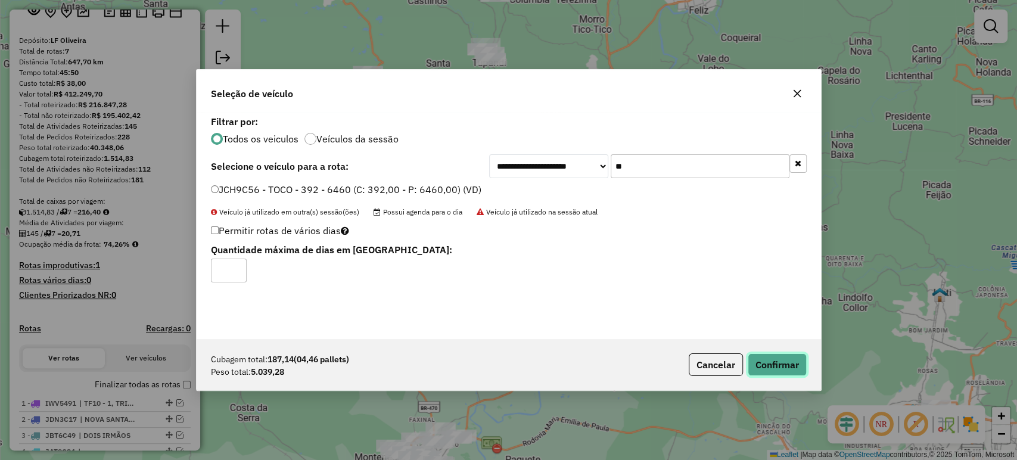
click at [777, 358] on button "Confirmar" at bounding box center [777, 364] width 59 height 23
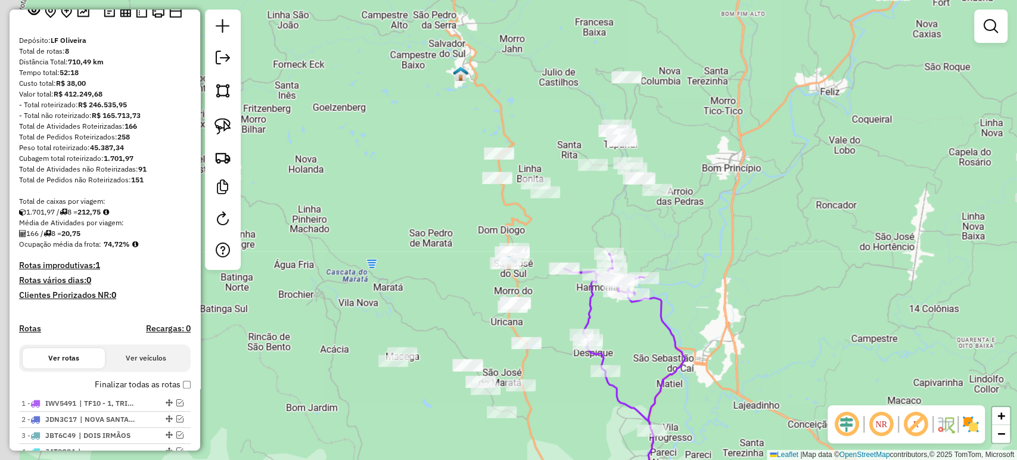
drag, startPoint x: 586, startPoint y: 182, endPoint x: 717, endPoint y: 264, distance: 154.4
click at [717, 264] on div "Janela de atendimento Grade de atendimento Capacidade Transportadoras Veículos …" at bounding box center [508, 230] width 1017 height 460
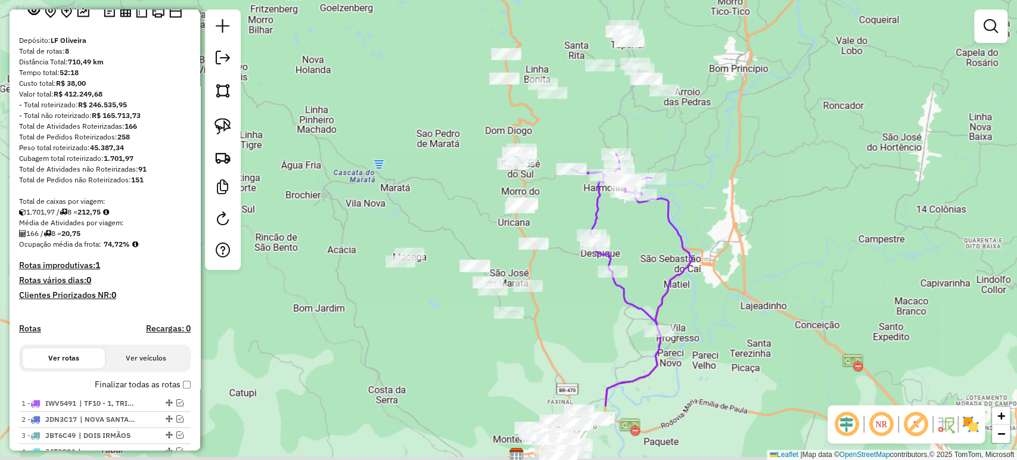
drag, startPoint x: 457, startPoint y: 298, endPoint x: 465, endPoint y: 200, distance: 99.2
click at [465, 200] on div "Janela de atendimento Grade de atendimento Capacidade Transportadoras Veículos …" at bounding box center [508, 230] width 1017 height 460
click at [213, 126] on link at bounding box center [223, 126] width 26 height 26
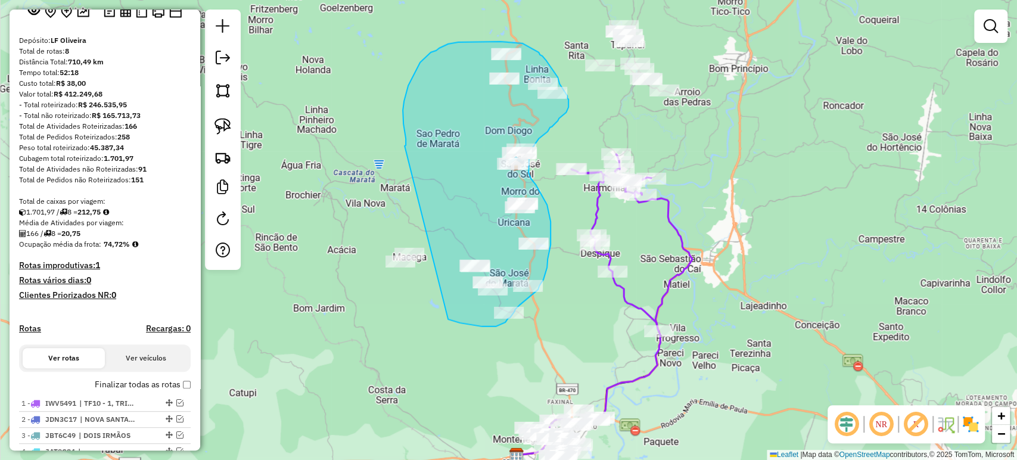
drag, startPoint x: 406, startPoint y: 139, endPoint x: 351, endPoint y: 289, distance: 159.6
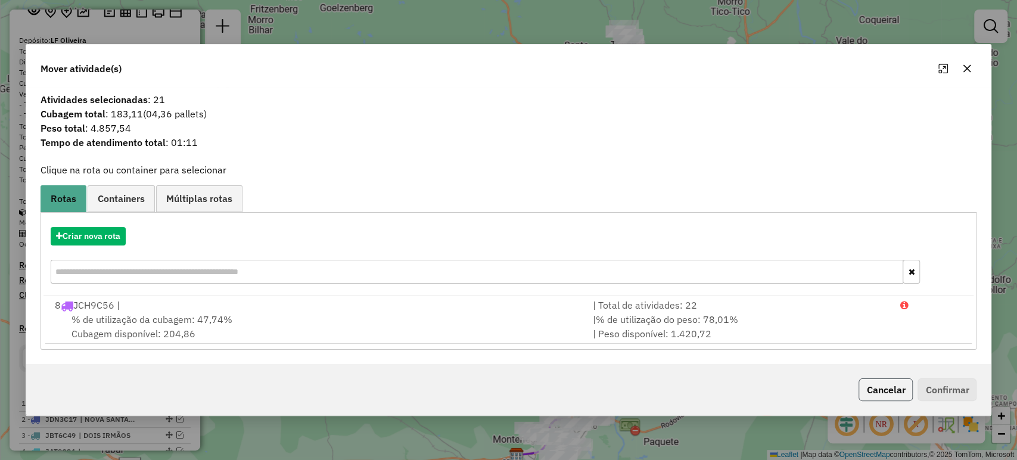
click at [863, 392] on button "Cancelar" at bounding box center [885, 389] width 54 height 23
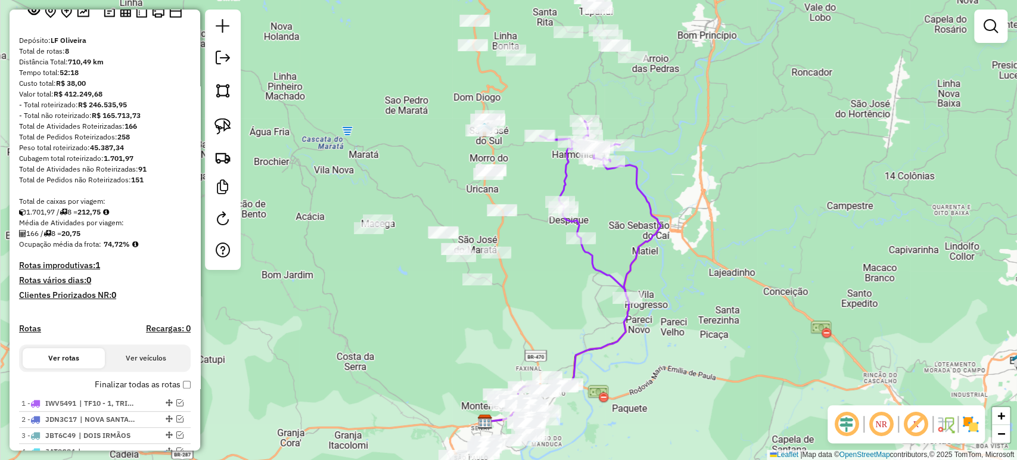
drag, startPoint x: 533, startPoint y: 327, endPoint x: 500, endPoint y: 293, distance: 47.2
click at [500, 293] on div "Janela de atendimento Grade de atendimento Capacidade Transportadoras Veículos …" at bounding box center [508, 230] width 1017 height 460
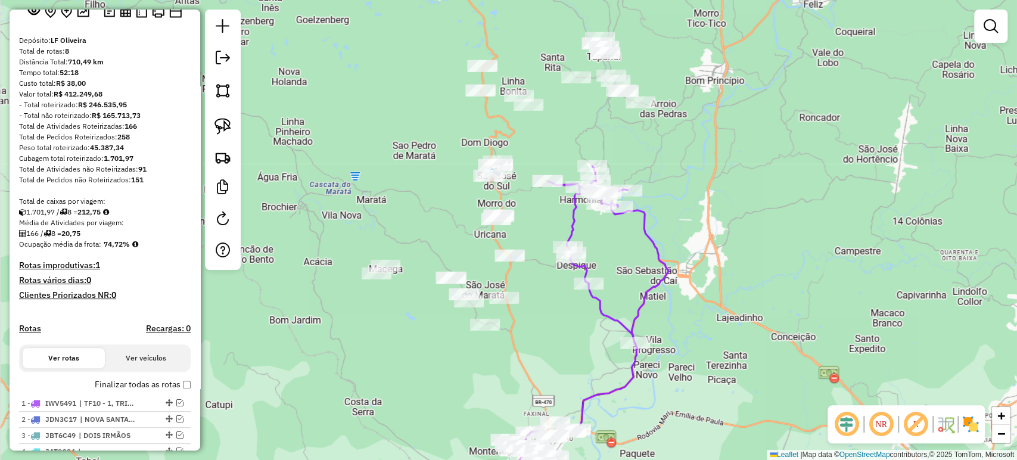
drag, startPoint x: 500, startPoint y: 293, endPoint x: 508, endPoint y: 339, distance: 46.6
click at [508, 339] on div "Janela de atendimento Grade de atendimento Capacidade Transportadoras Veículos …" at bounding box center [508, 230] width 1017 height 460
click at [225, 118] on img at bounding box center [222, 126] width 17 height 17
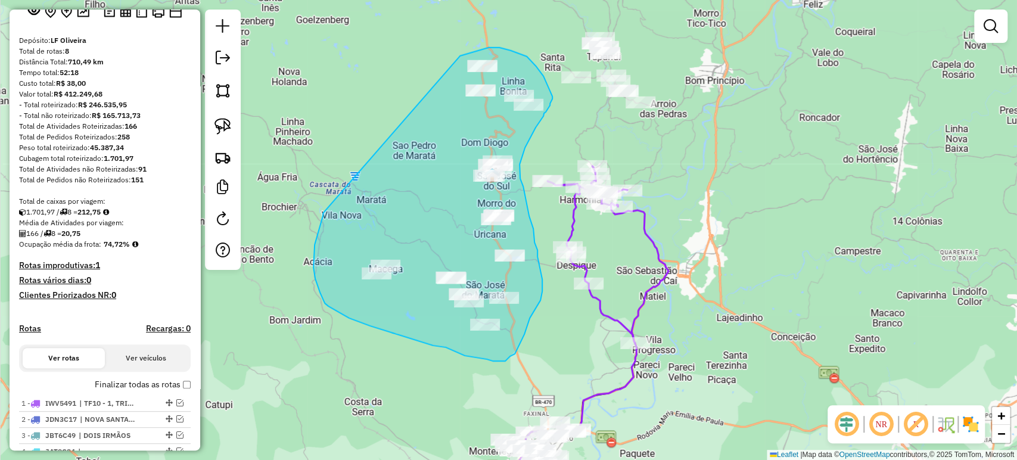
drag, startPoint x: 323, startPoint y: 213, endPoint x: 429, endPoint y: 164, distance: 117.3
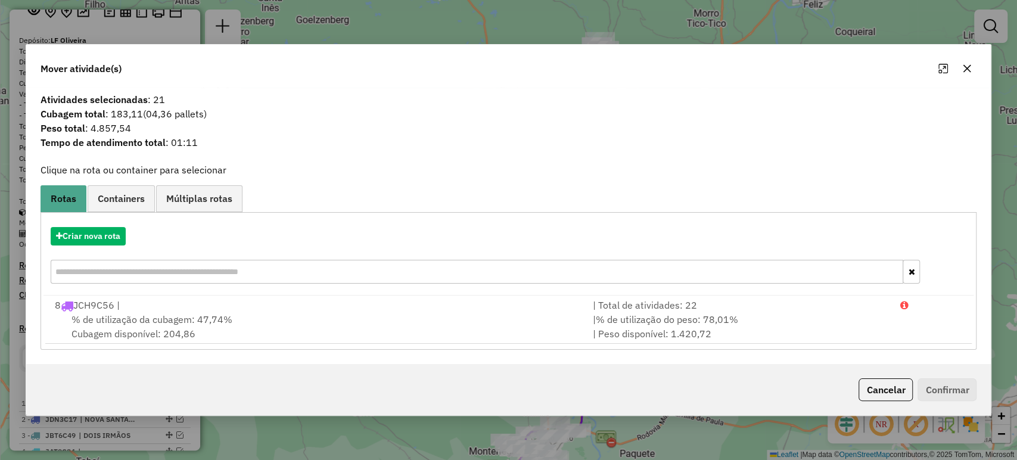
click at [132, 226] on div "Criar nova rota" at bounding box center [508, 256] width 930 height 77
click at [119, 234] on button "Criar nova rota" at bounding box center [88, 236] width 75 height 18
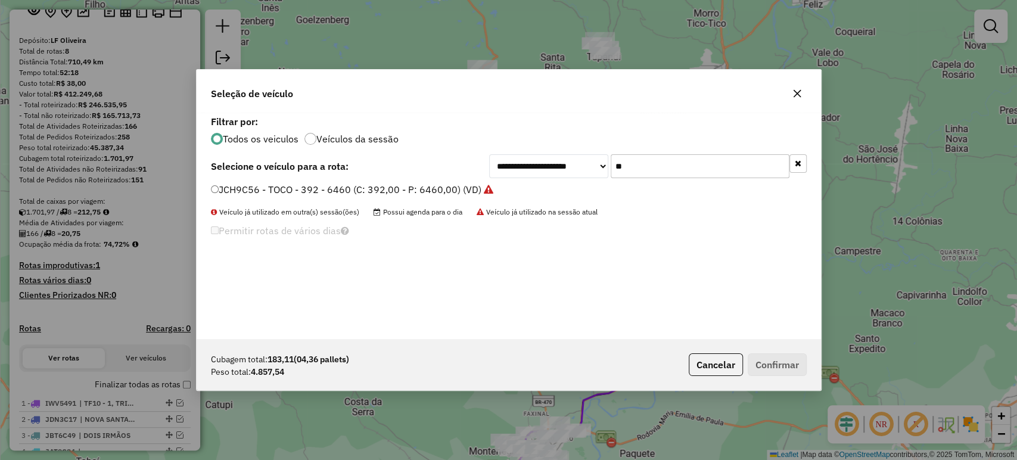
click at [620, 161] on input "**" at bounding box center [700, 166] width 179 height 24
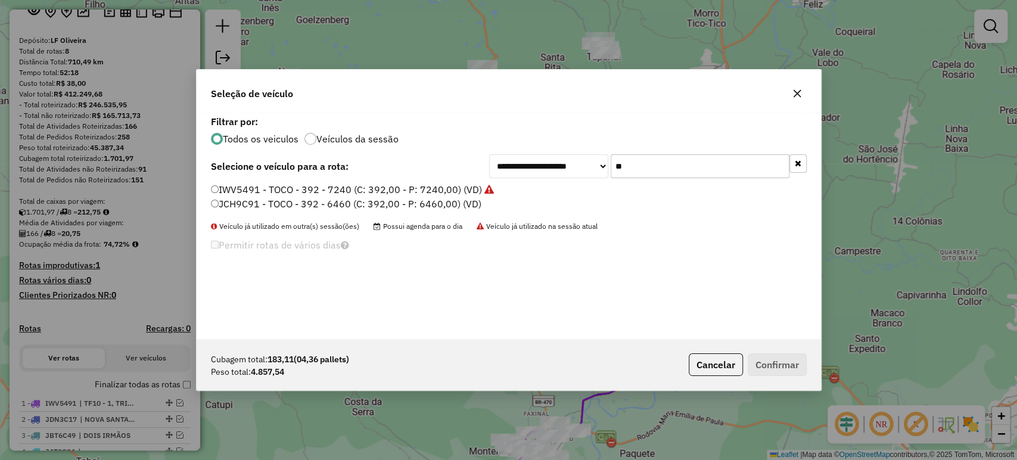
type input "**"
click at [279, 199] on label "JCH9C91 - TOCO - 392 - 6460 (C: 392,00 - P: 6460,00) (VD)" at bounding box center [346, 204] width 270 height 14
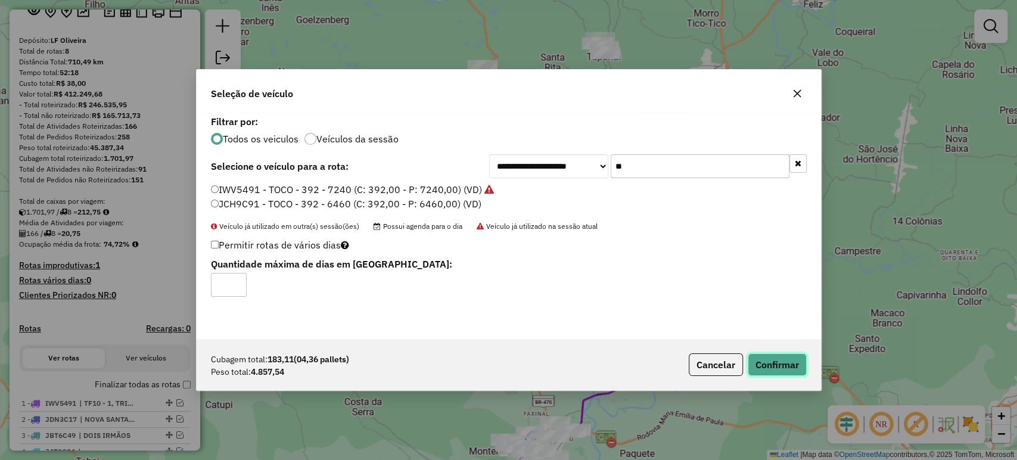
click at [759, 357] on button "Confirmar" at bounding box center [777, 364] width 59 height 23
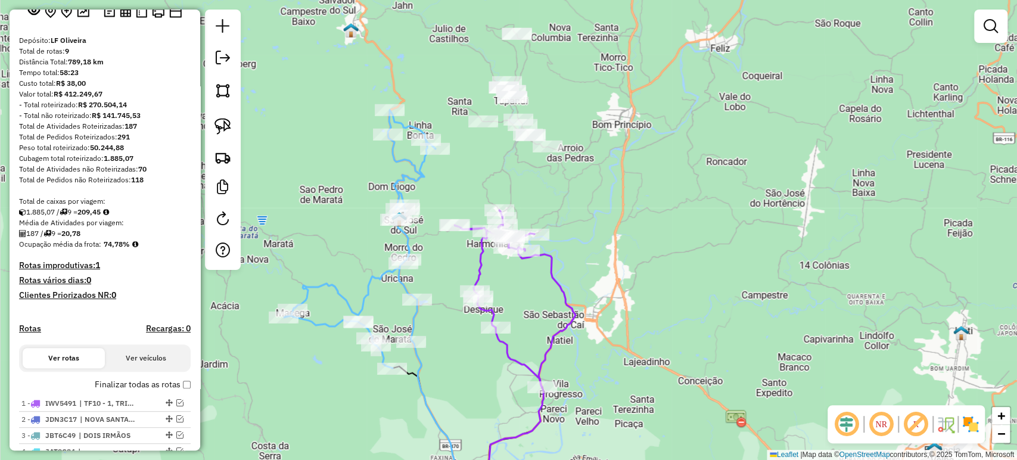
drag, startPoint x: 619, startPoint y: 135, endPoint x: 527, endPoint y: 179, distance: 102.8
click at [527, 179] on div "Janela de atendimento Grade de atendimento Capacidade Transportadoras Veículos …" at bounding box center [508, 230] width 1017 height 460
click at [216, 124] on img at bounding box center [222, 126] width 17 height 17
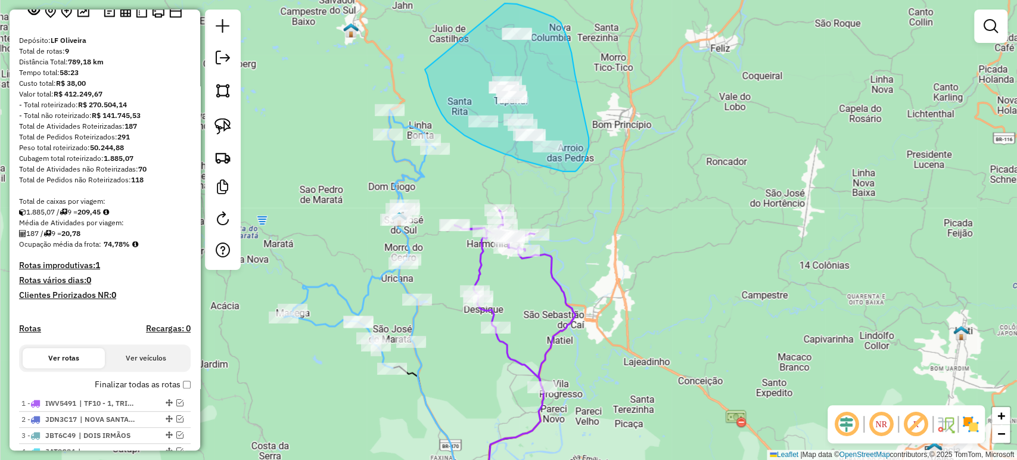
drag, startPoint x: 425, startPoint y: 70, endPoint x: 493, endPoint y: 4, distance: 94.8
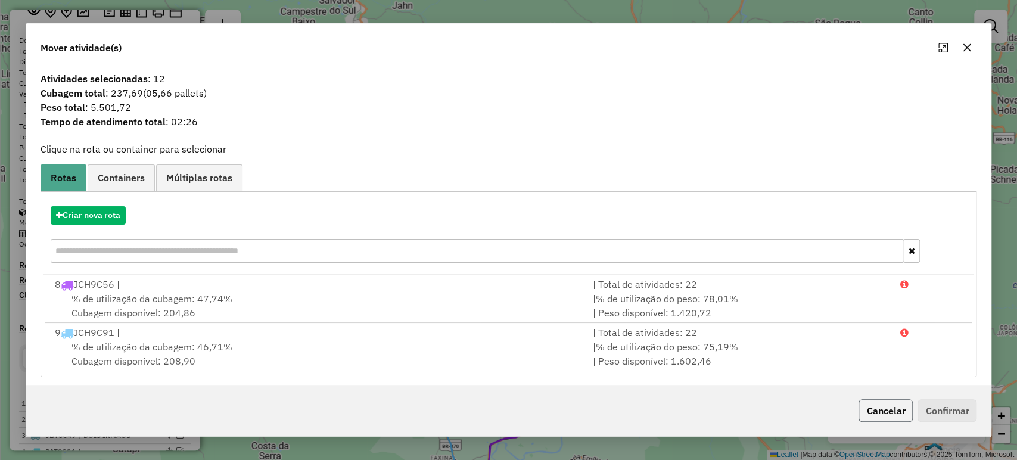
click at [896, 413] on button "Cancelar" at bounding box center [885, 410] width 54 height 23
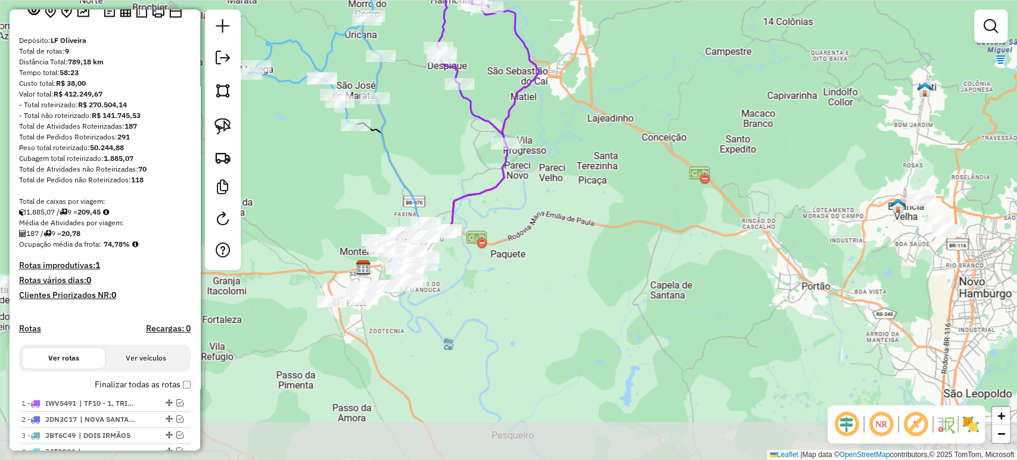
drag, startPoint x: 763, startPoint y: 348, endPoint x: 729, endPoint y: 80, distance: 270.2
click at [729, 80] on div "Janela de atendimento Grade de atendimento Capacidade Transportadoras Veículos …" at bounding box center [508, 230] width 1017 height 460
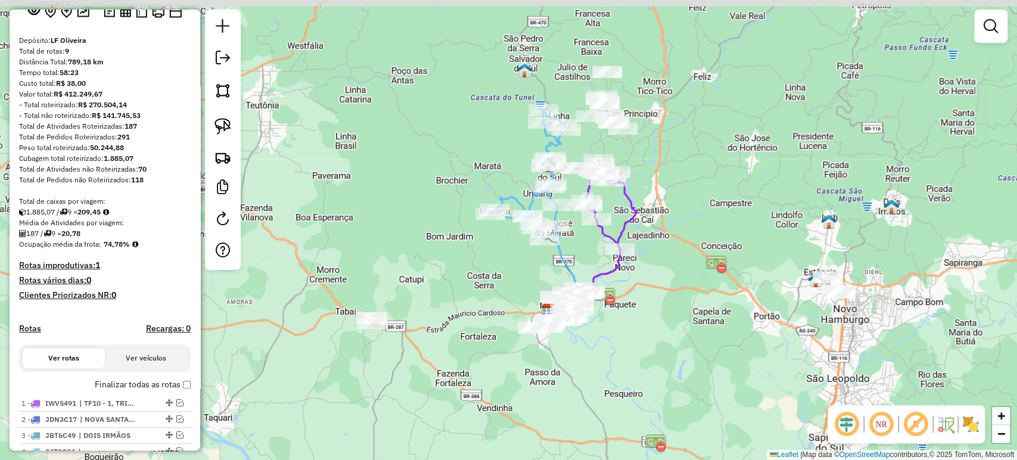
drag, startPoint x: 624, startPoint y: 208, endPoint x: 672, endPoint y: 305, distance: 107.6
click at [672, 305] on div "Janela de atendimento Grade de atendimento Capacidade Transportadoras Veículos …" at bounding box center [508, 230] width 1017 height 460
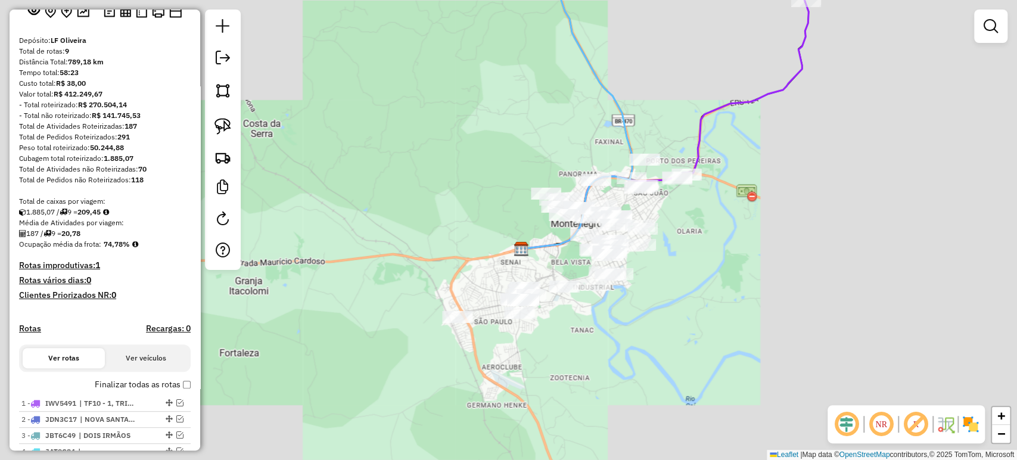
drag, startPoint x: 648, startPoint y: 341, endPoint x: 633, endPoint y: 351, distance: 18.0
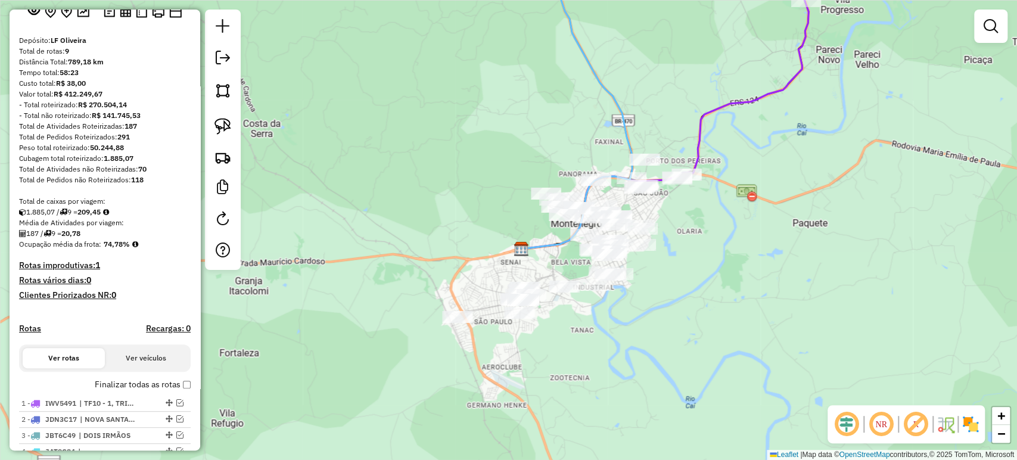
click at [636, 351] on div "Janela de atendimento Grade de atendimento Capacidade Transportadoras Veículos …" at bounding box center [508, 230] width 1017 height 460
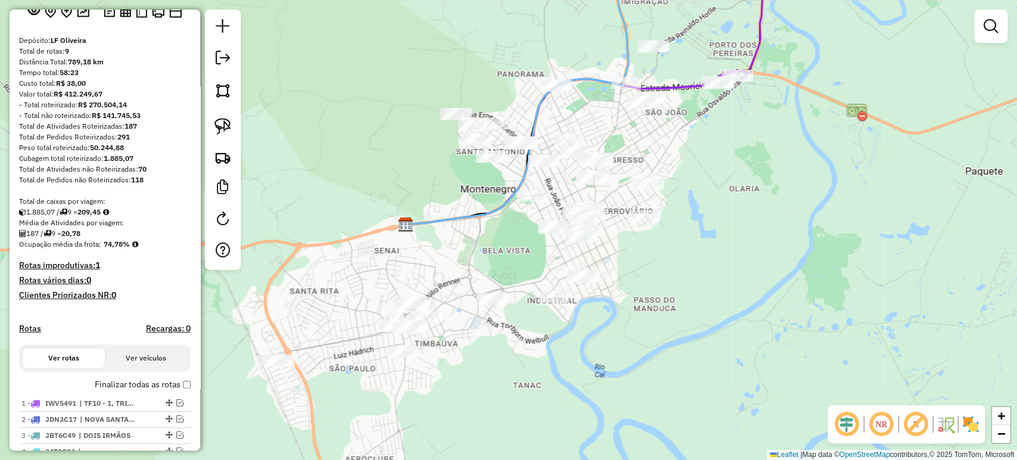
drag, startPoint x: 630, startPoint y: 323, endPoint x: 629, endPoint y: 331, distance: 7.8
click at [629, 331] on div "Janela de atendimento Grade de atendimento Capacidade Transportadoras Veículos …" at bounding box center [508, 230] width 1017 height 460
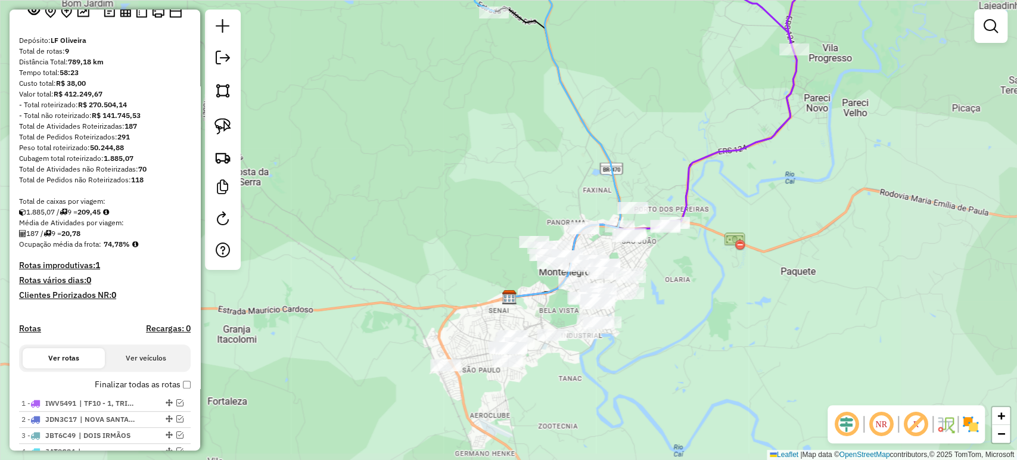
drag, startPoint x: 625, startPoint y: 339, endPoint x: 617, endPoint y: 356, distance: 18.4
click at [617, 356] on div "Janela de atendimento Grade de atendimento Capacidade Transportadoras Veículos …" at bounding box center [508, 230] width 1017 height 460
click at [226, 120] on img at bounding box center [222, 126] width 17 height 17
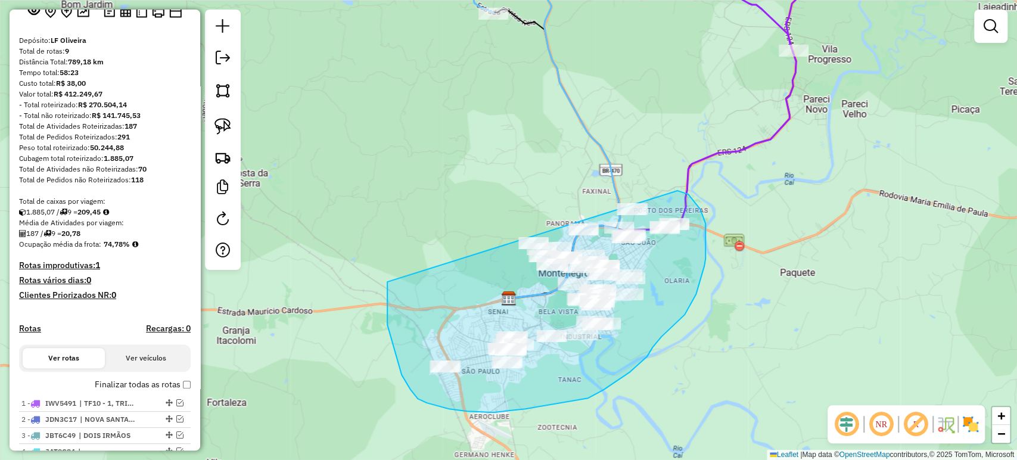
drag, startPoint x: 387, startPoint y: 282, endPoint x: 545, endPoint y: 172, distance: 192.5
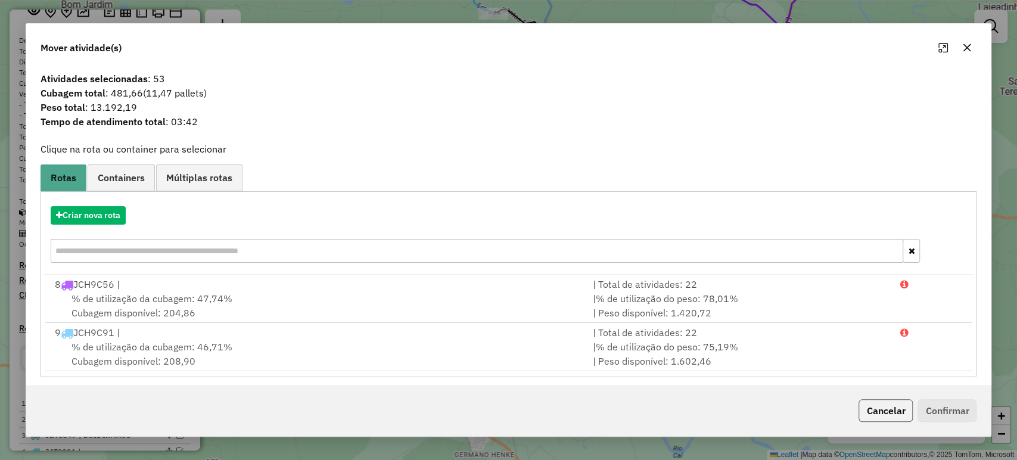
click at [871, 409] on button "Cancelar" at bounding box center [885, 410] width 54 height 23
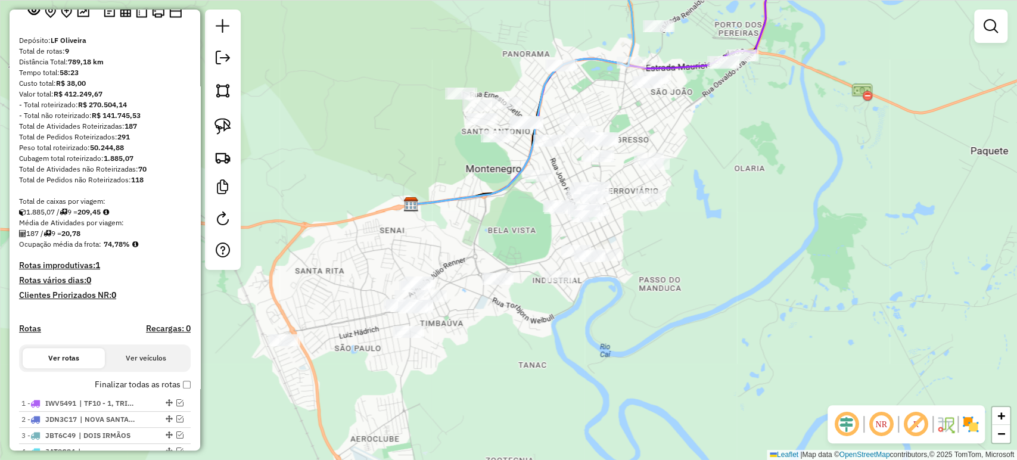
drag, startPoint x: 581, startPoint y: 359, endPoint x: 507, endPoint y: 330, distance: 78.9
click at [507, 330] on div "Janela de atendimento Grade de atendimento Capacidade Transportadoras Veículos …" at bounding box center [508, 230] width 1017 height 460
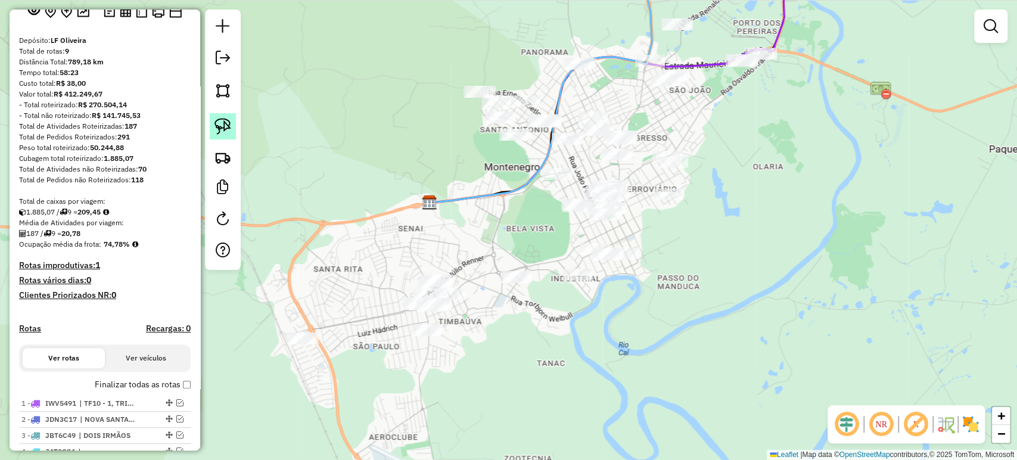
click at [228, 129] on img at bounding box center [222, 126] width 17 height 17
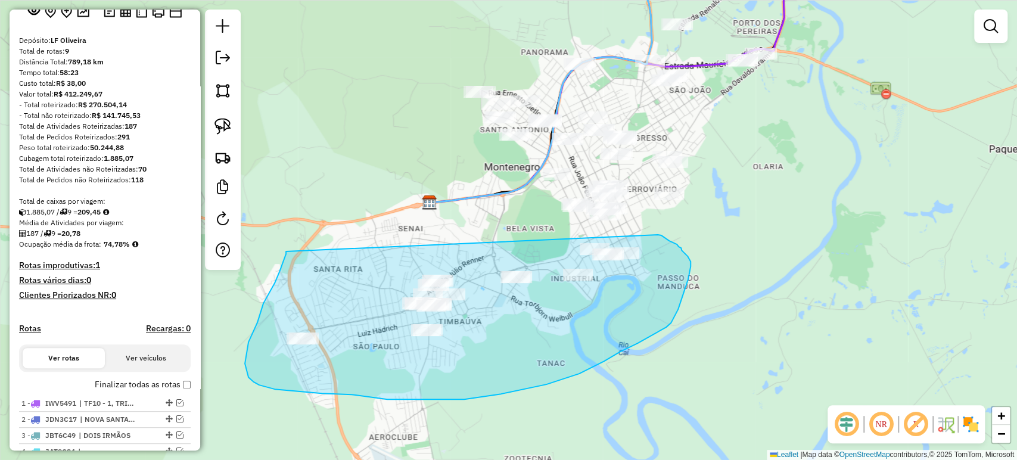
drag, startPoint x: 284, startPoint y: 261, endPoint x: 658, endPoint y: 235, distance: 375.0
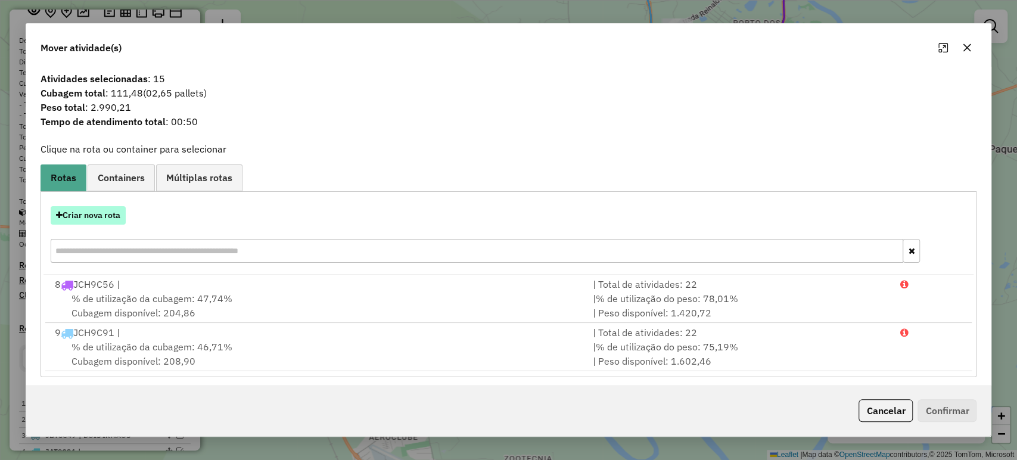
click at [122, 222] on button "Criar nova rota" at bounding box center [88, 215] width 75 height 18
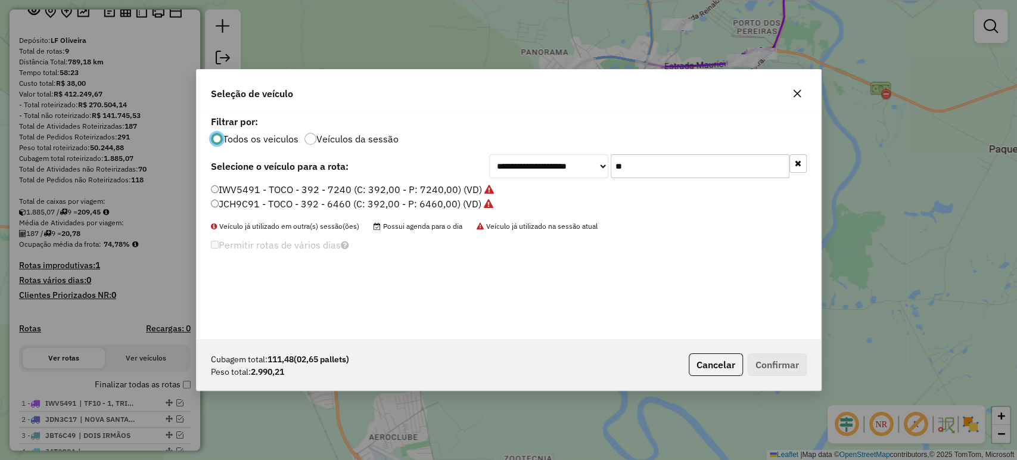
click at [622, 166] on input "**" at bounding box center [700, 166] width 179 height 24
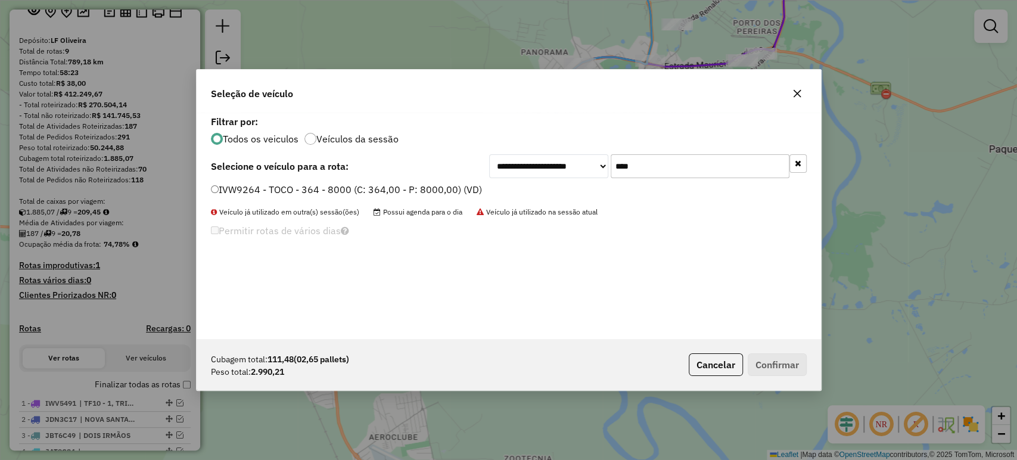
type input "****"
click at [424, 182] on div "**********" at bounding box center [509, 226] width 624 height 226
click at [424, 185] on label "IVW9264 - TOCO - 364 - 8000 (C: 364,00 - P: 8000,00) (VD)" at bounding box center [346, 189] width 271 height 14
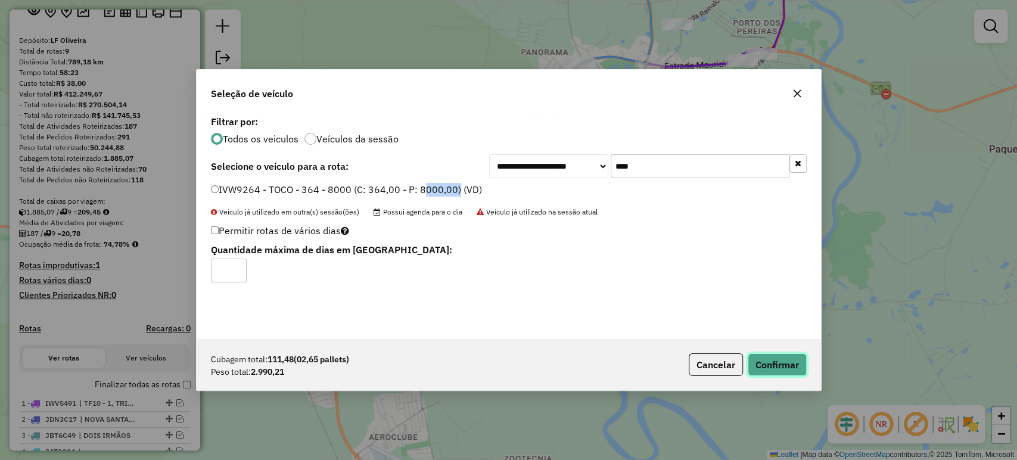
click at [776, 363] on button "Confirmar" at bounding box center [777, 364] width 59 height 23
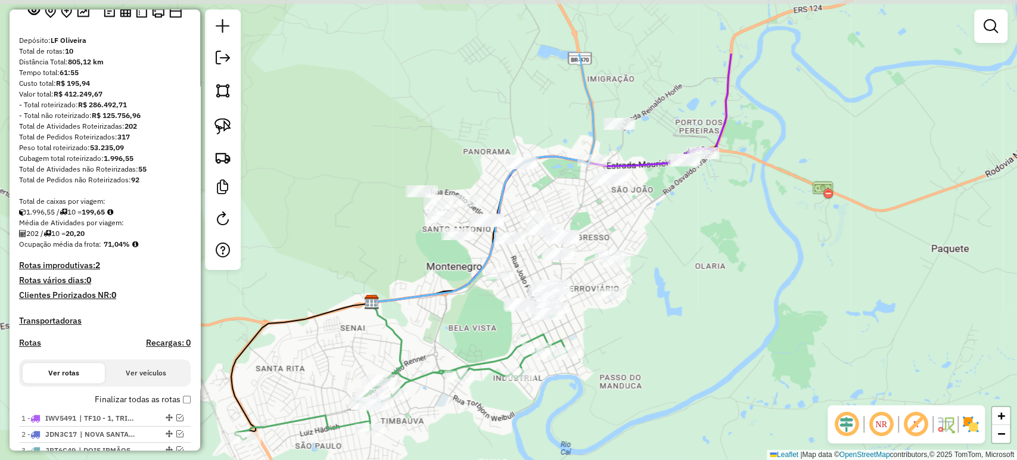
drag, startPoint x: 658, startPoint y: 318, endPoint x: 606, endPoint y: 409, distance: 104.0
click at [606, 409] on div "Janela de atendimento Grade de atendimento Capacidade Transportadoras Veículos …" at bounding box center [508, 230] width 1017 height 460
click at [235, 124] on link at bounding box center [223, 126] width 26 height 26
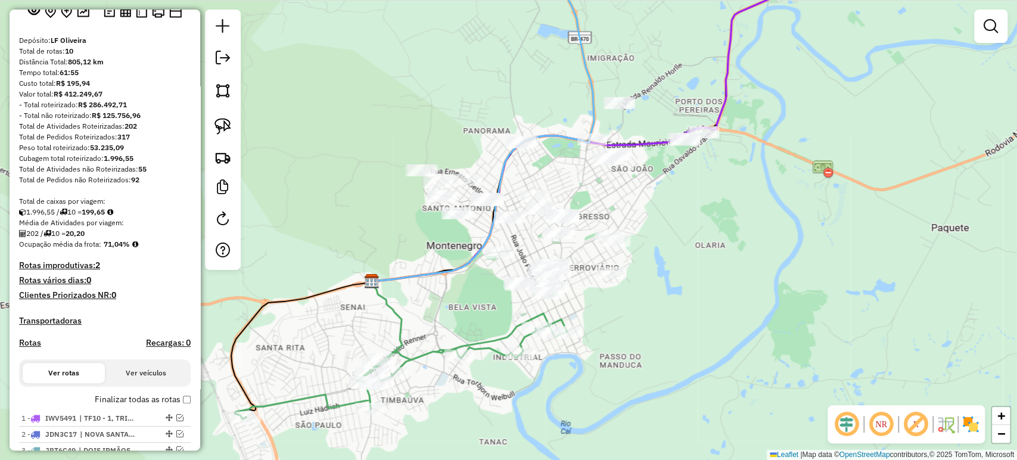
drag, startPoint x: 438, startPoint y: 305, endPoint x: 438, endPoint y: 286, distance: 19.1
click at [438, 286] on div "Janela de atendimento Grade de atendimento Capacidade Transportadoras Veículos …" at bounding box center [508, 230] width 1017 height 460
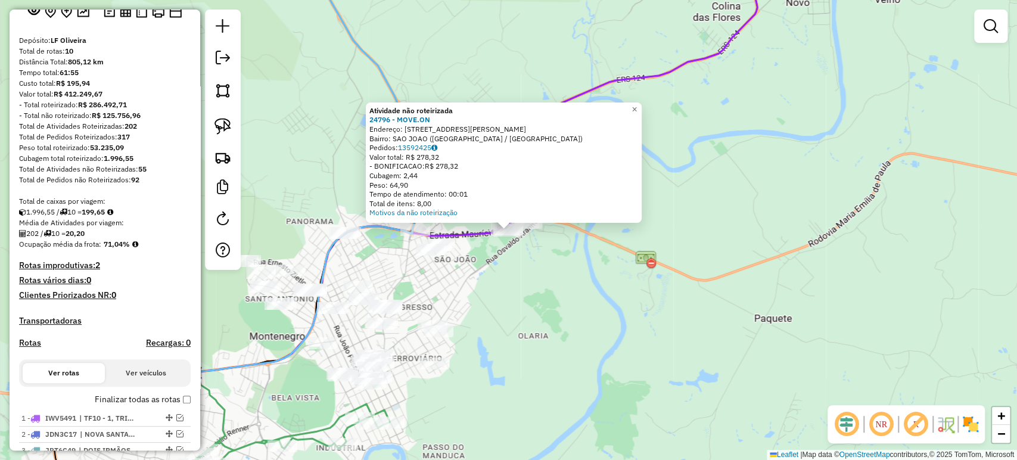
click at [463, 326] on div "Atividade não roteirizada 24796 - MOVE.ON Endereço: R OSVALDO ARANHA 4165 Bairr…" at bounding box center [508, 230] width 1017 height 460
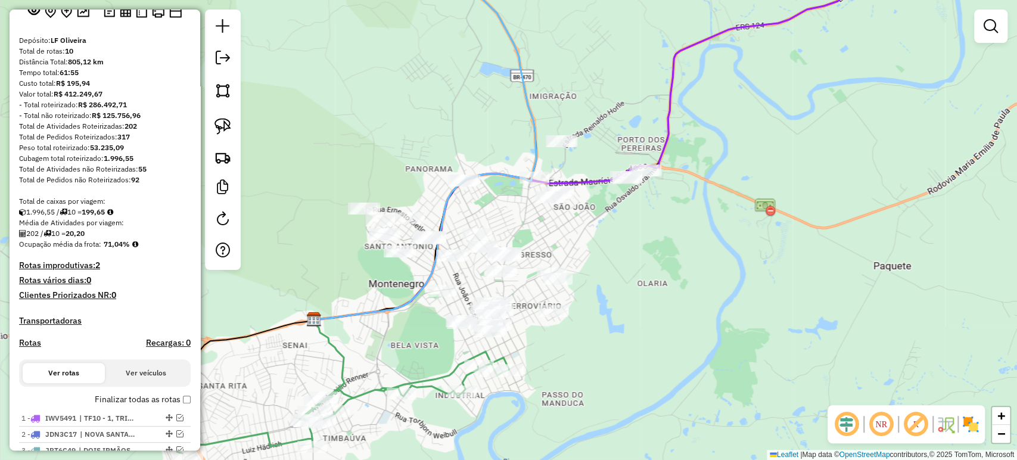
drag, startPoint x: 487, startPoint y: 338, endPoint x: 606, endPoint y: 286, distance: 130.7
click at [606, 286] on div "Janela de atendimento Grade de atendimento Capacidade Transportadoras Veículos …" at bounding box center [508, 230] width 1017 height 460
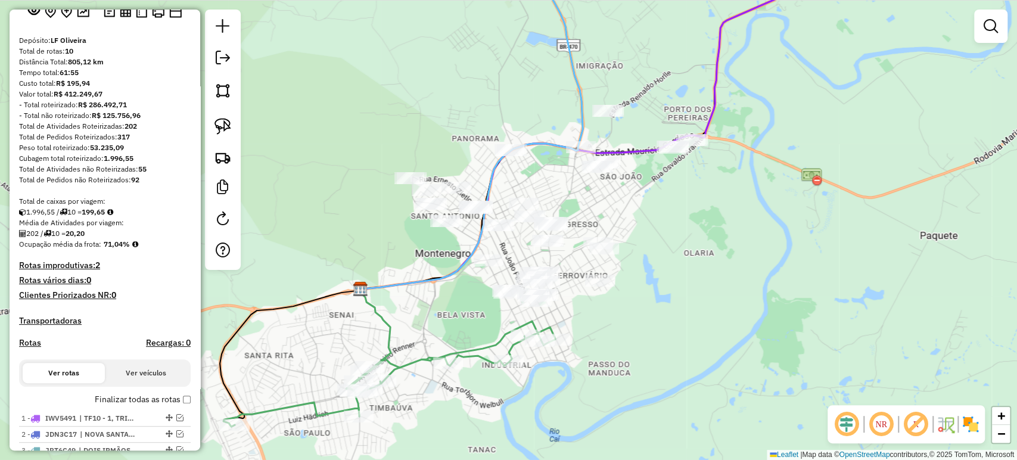
drag, startPoint x: 606, startPoint y: 286, endPoint x: 653, endPoint y: 256, distance: 55.5
click at [653, 256] on div "Janela de atendimento Grade de atendimento Capacidade Transportadoras Veículos …" at bounding box center [508, 230] width 1017 height 460
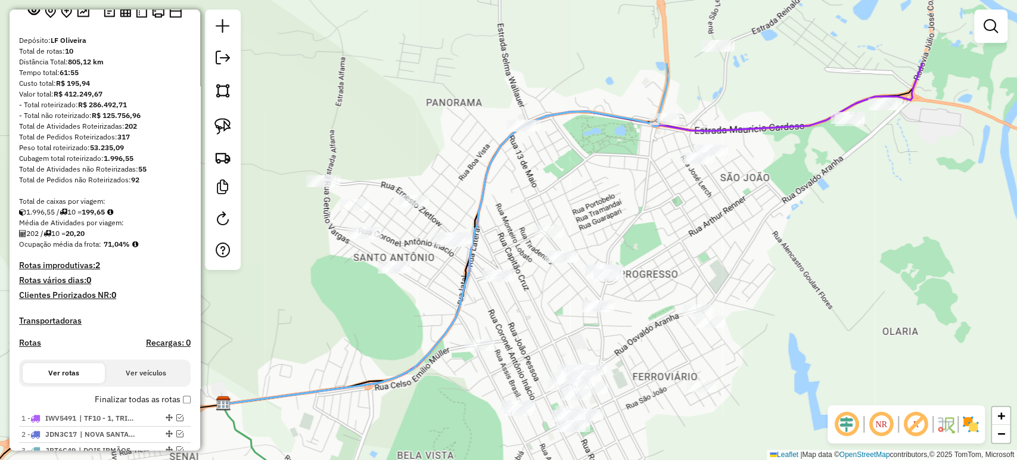
drag, startPoint x: 453, startPoint y: 323, endPoint x: 457, endPoint y: 418, distance: 95.4
click at [457, 418] on div "Janela de atendimento Grade de atendimento Capacidade Transportadoras Veículos …" at bounding box center [508, 230] width 1017 height 460
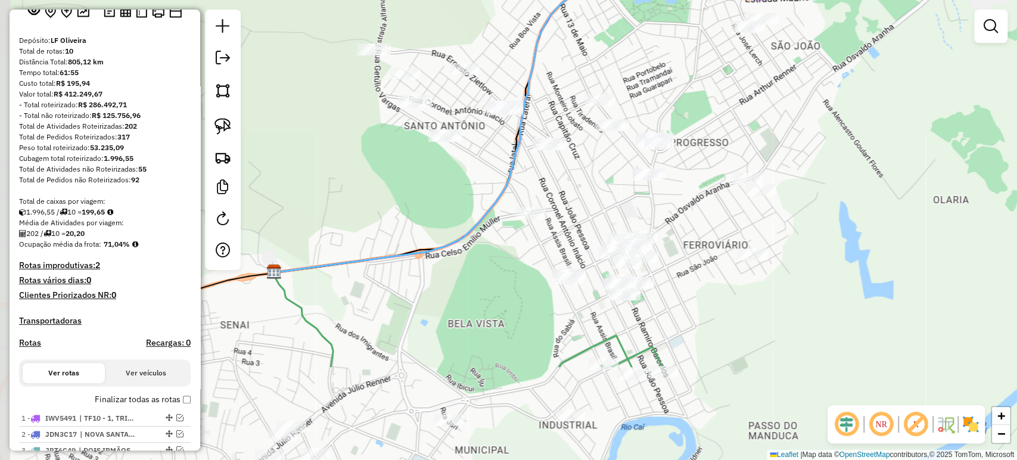
drag, startPoint x: 450, startPoint y: 376, endPoint x: 499, endPoint y: 241, distance: 144.3
click at [499, 241] on div "Janela de atendimento Grade de atendimento Capacidade Transportadoras Veículos …" at bounding box center [508, 230] width 1017 height 460
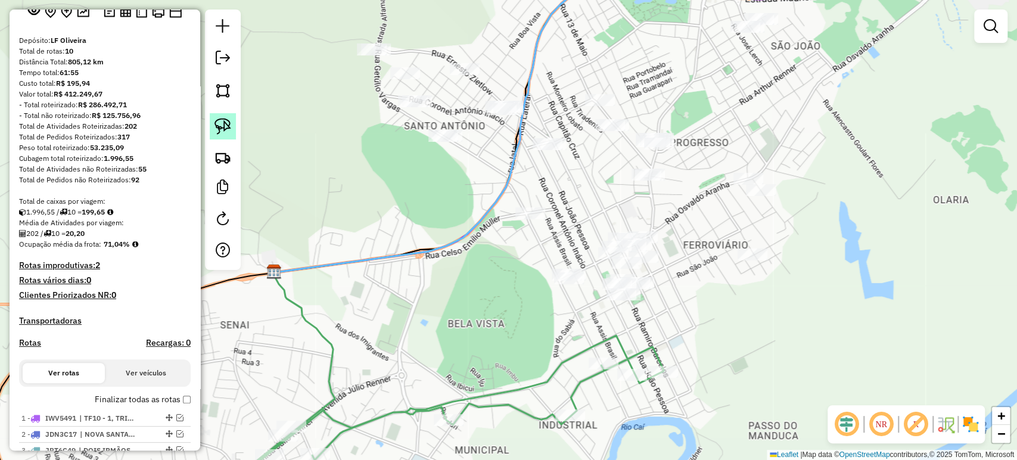
click at [235, 126] on link at bounding box center [223, 126] width 26 height 26
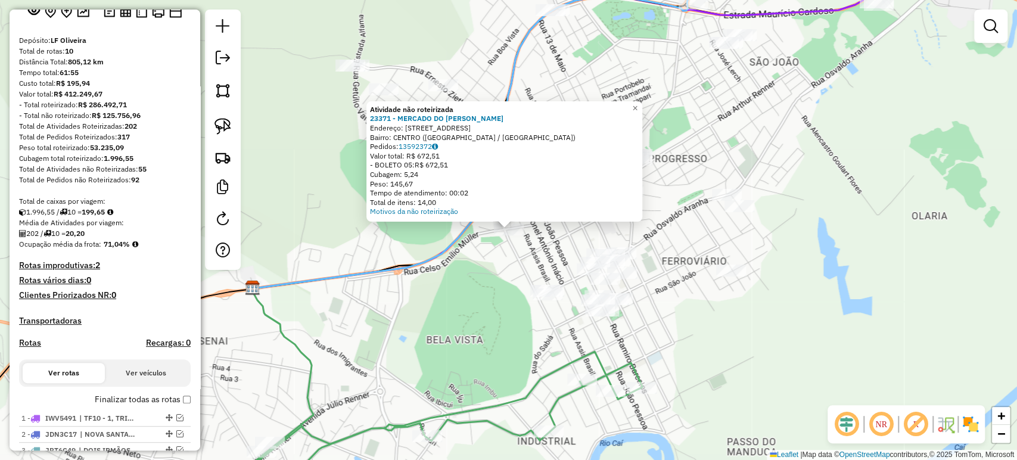
click at [438, 279] on div "Atividade não roteirizada 23371 - MERCADO DO RICARDO Endereço: R SANTO ANTONIO …" at bounding box center [508, 230] width 1017 height 460
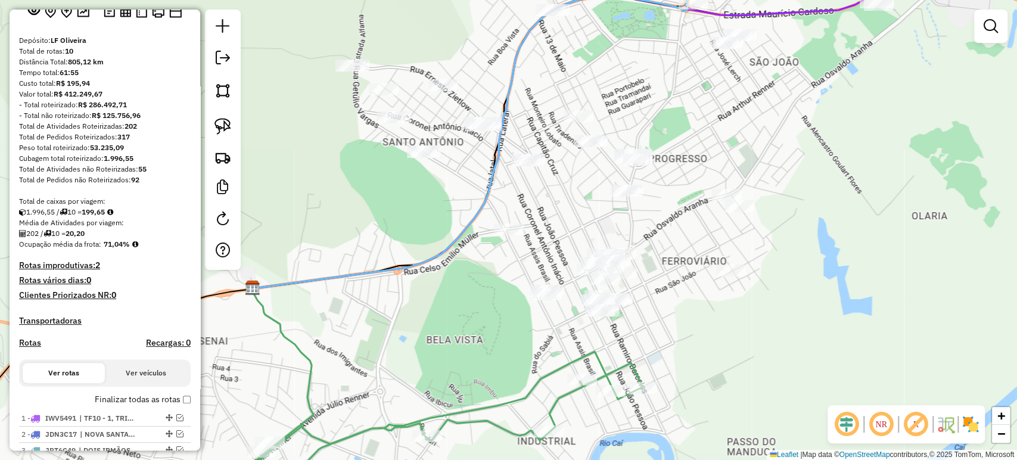
click at [517, 169] on div "Janela de atendimento Grade de atendimento Capacidade Transportadoras Veículos …" at bounding box center [508, 230] width 1017 height 460
click at [527, 172] on div "Janela de atendimento Grade de atendimento Capacidade Transportadoras Veículos …" at bounding box center [508, 230] width 1017 height 460
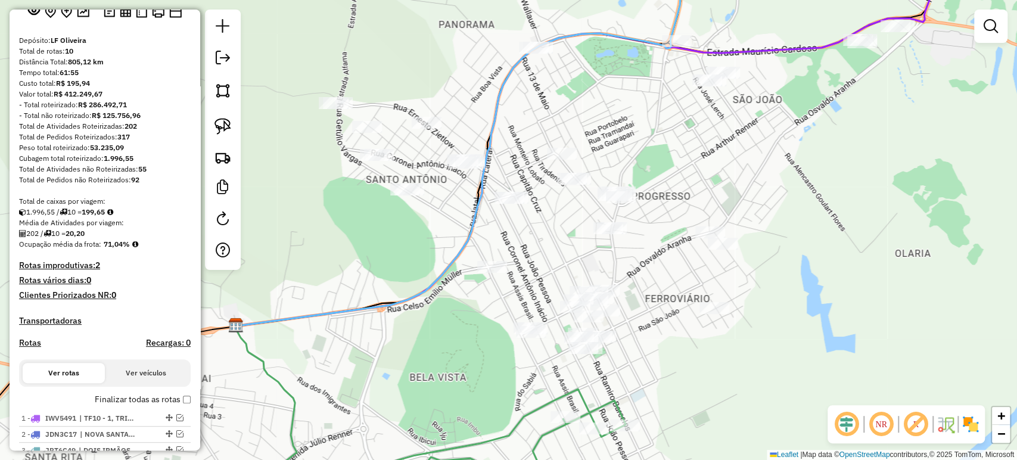
drag, startPoint x: 482, startPoint y: 285, endPoint x: 473, endPoint y: 306, distance: 22.9
click at [473, 306] on div "Janela de atendimento Grade de atendimento Capacidade Transportadoras Veículos …" at bounding box center [508, 230] width 1017 height 460
click at [217, 120] on img at bounding box center [222, 126] width 17 height 17
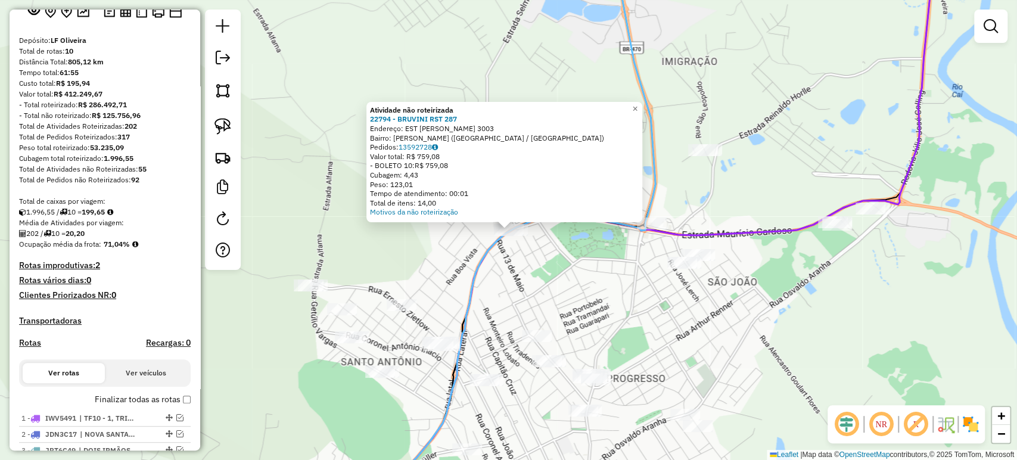
click at [463, 273] on div "Atividade não roteirizada 22794 - BRUVINI RST 287 Endereço: EST MAURICIO CARDOS…" at bounding box center [508, 230] width 1017 height 460
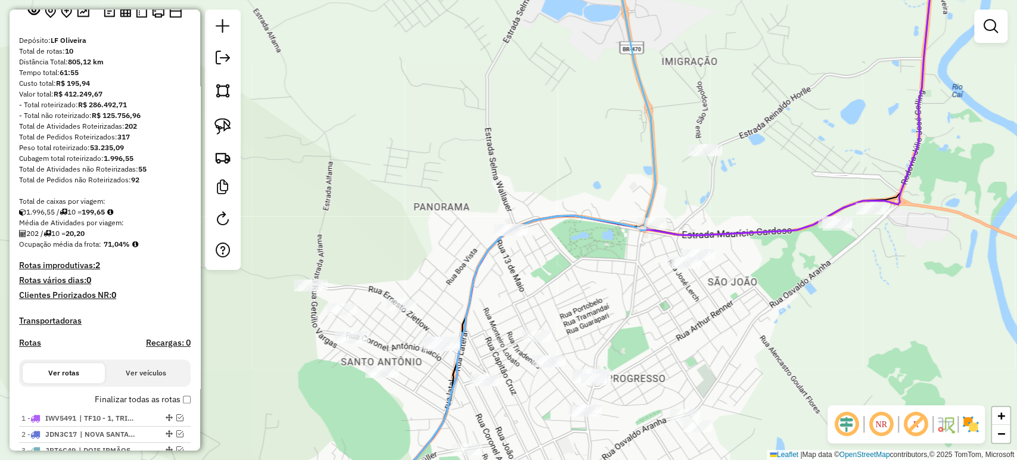
drag, startPoint x: 457, startPoint y: 282, endPoint x: 491, endPoint y: 162, distance: 124.3
click at [491, 162] on div "Atividade não roteirizada 22794 - BRUVINI RST 287 Endereço: EST MAURICIO CARDOS…" at bounding box center [508, 230] width 1017 height 460
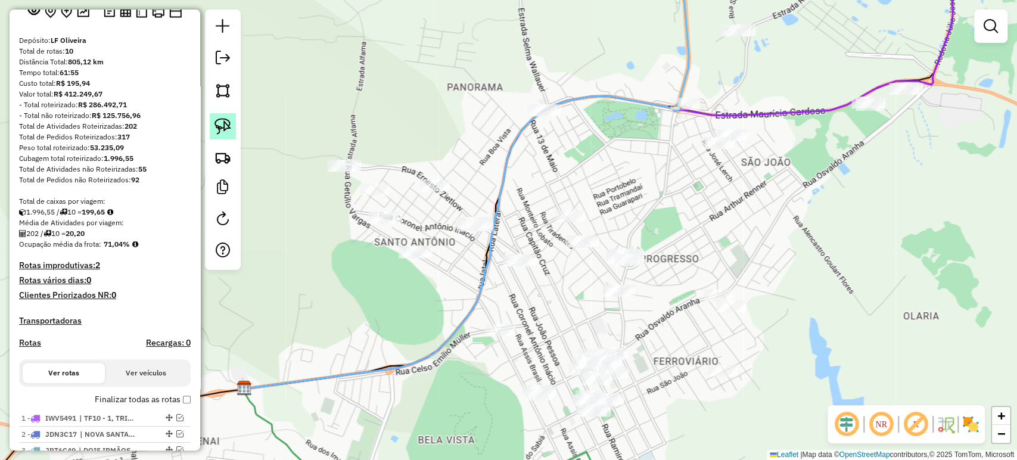
click at [225, 128] on img at bounding box center [222, 126] width 17 height 17
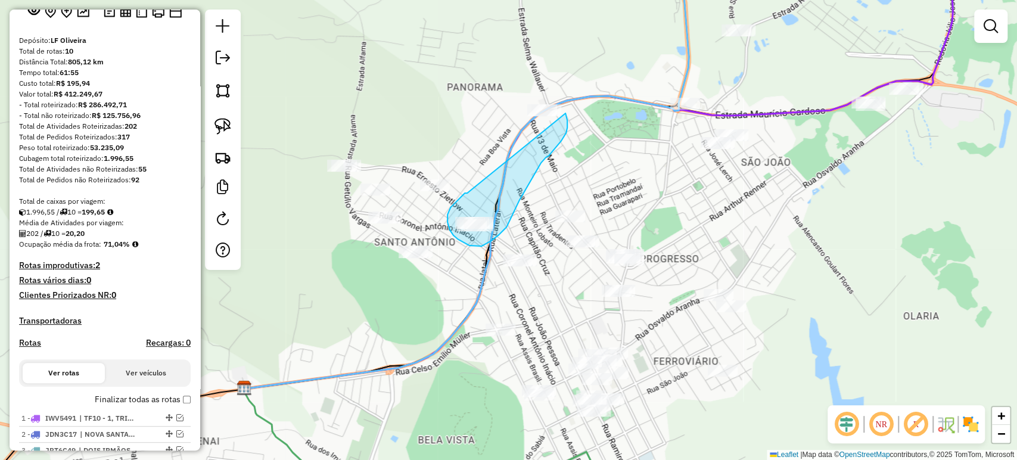
drag, startPoint x: 467, startPoint y: 193, endPoint x: 519, endPoint y: 59, distance: 143.9
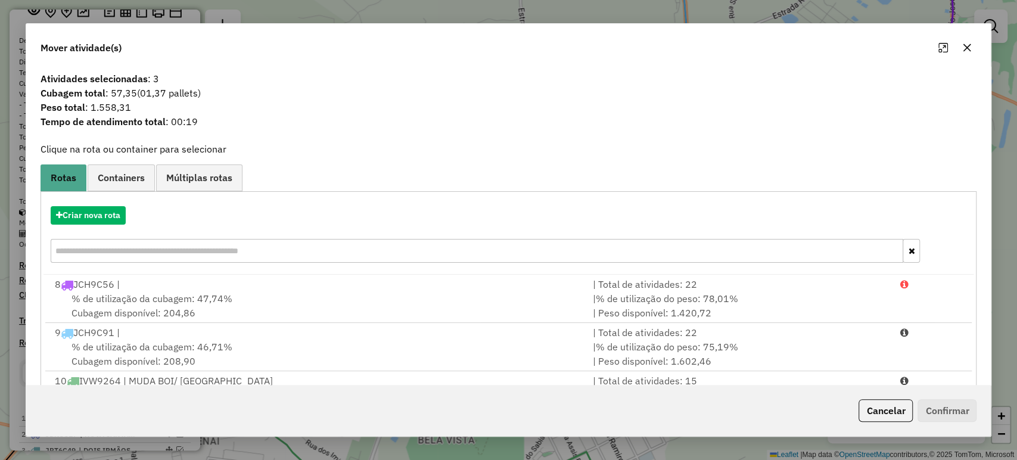
click at [901, 412] on button "Cancelar" at bounding box center [885, 410] width 54 height 23
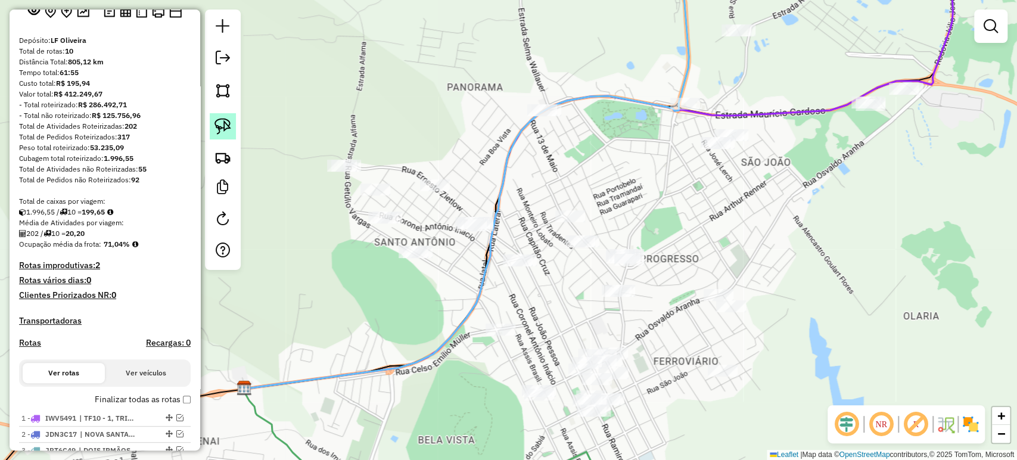
click at [225, 123] on img at bounding box center [222, 126] width 17 height 17
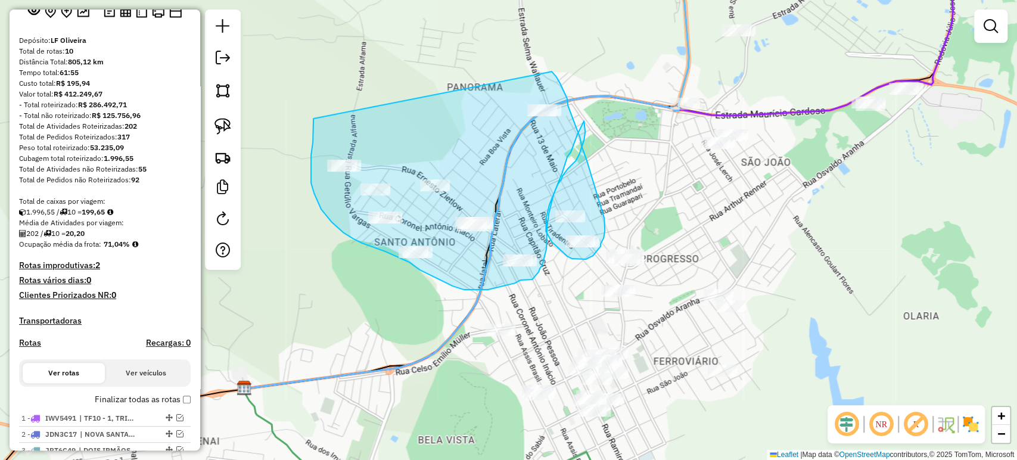
drag, startPoint x: 313, startPoint y: 119, endPoint x: 549, endPoint y: 68, distance: 240.7
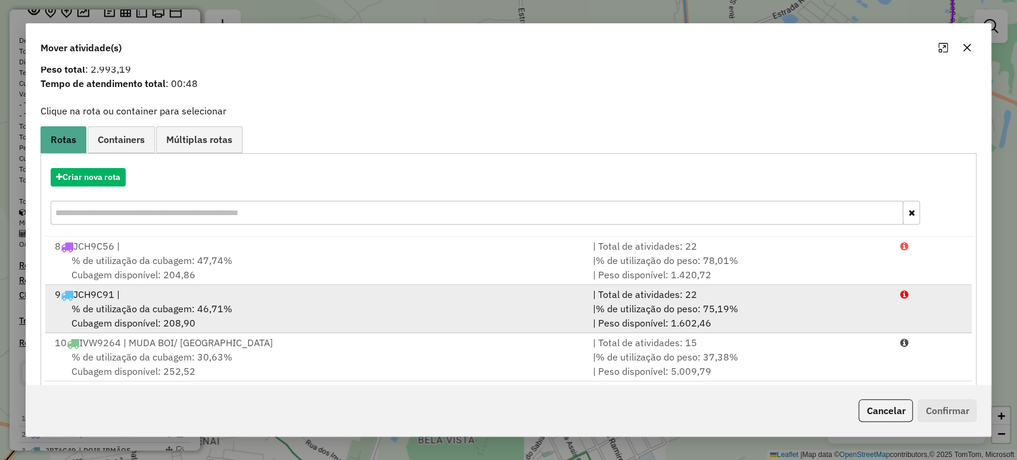
scroll to position [53, 0]
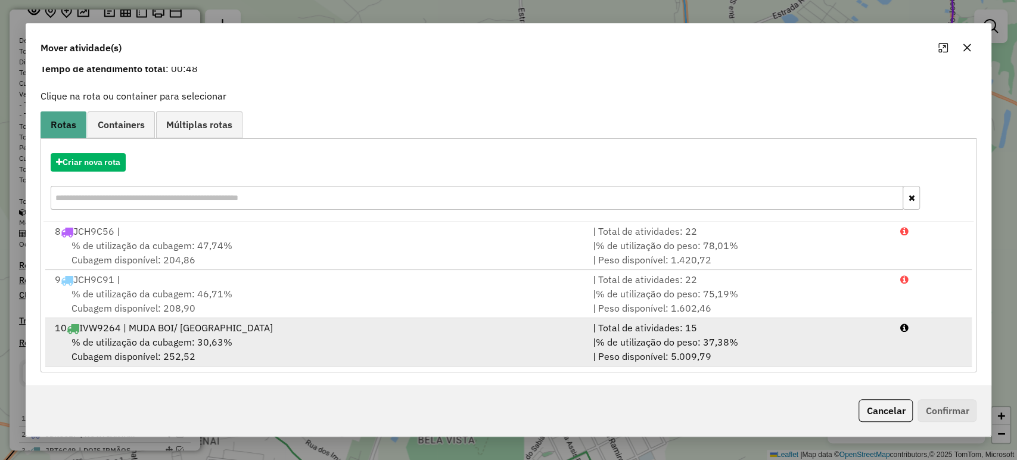
click at [172, 342] on span "% de utilização da cubagem: 30,63%" at bounding box center [151, 342] width 161 height 12
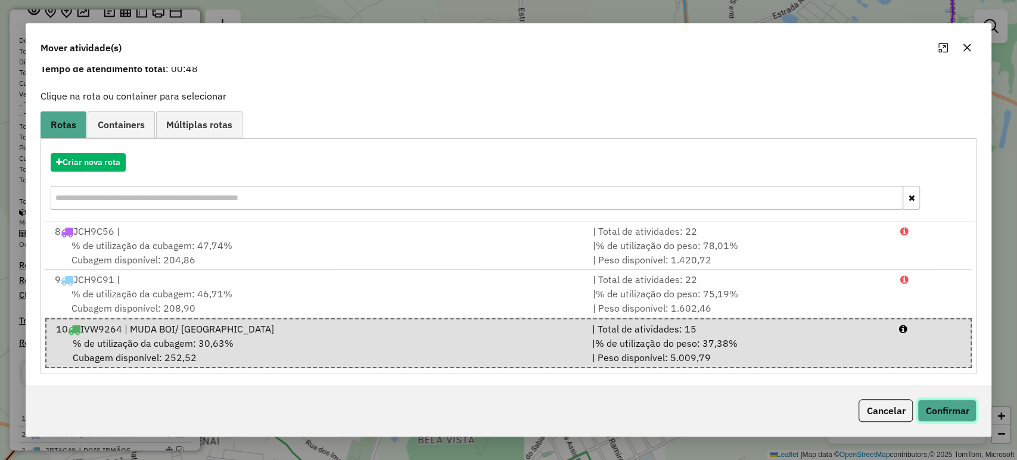
click at [932, 412] on button "Confirmar" at bounding box center [946, 410] width 59 height 23
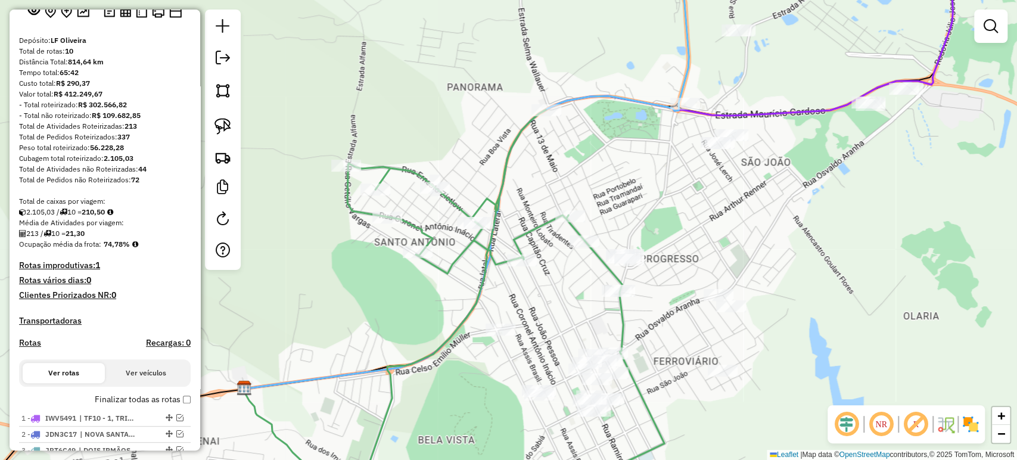
scroll to position [0, 0]
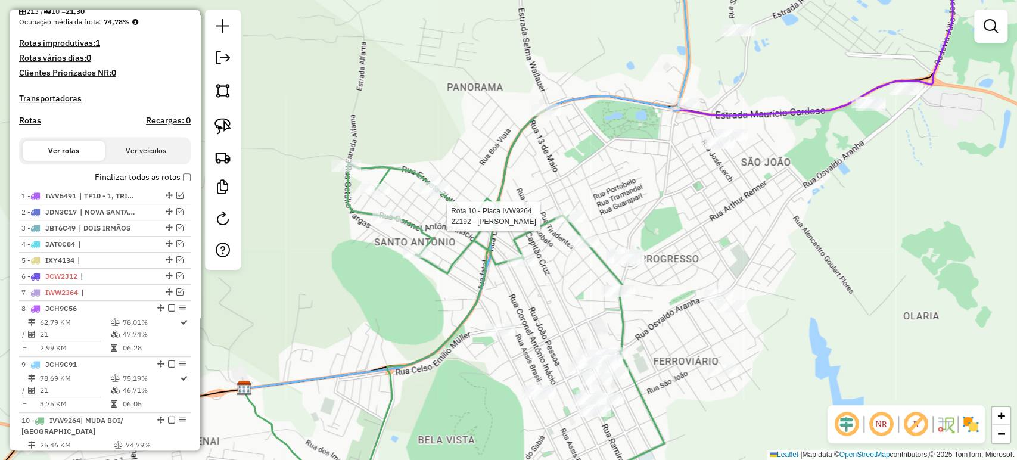
select select "*********"
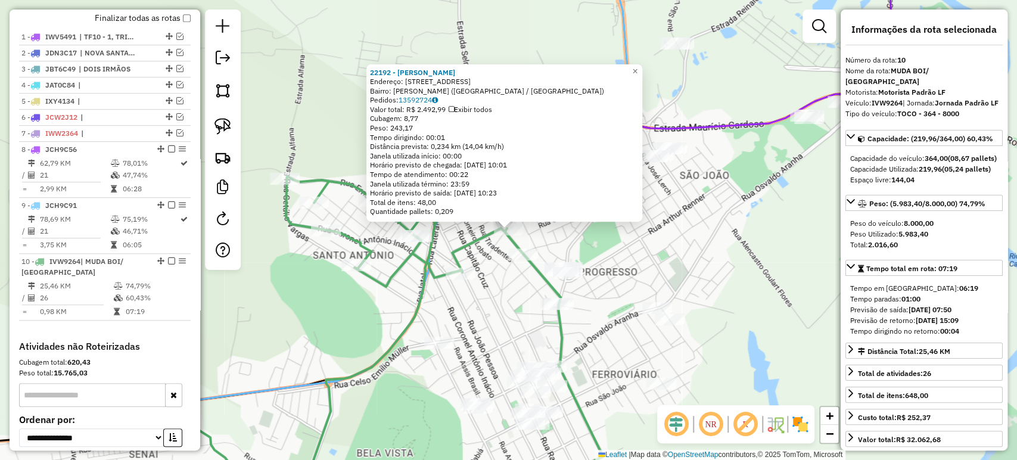
scroll to position [570, 0]
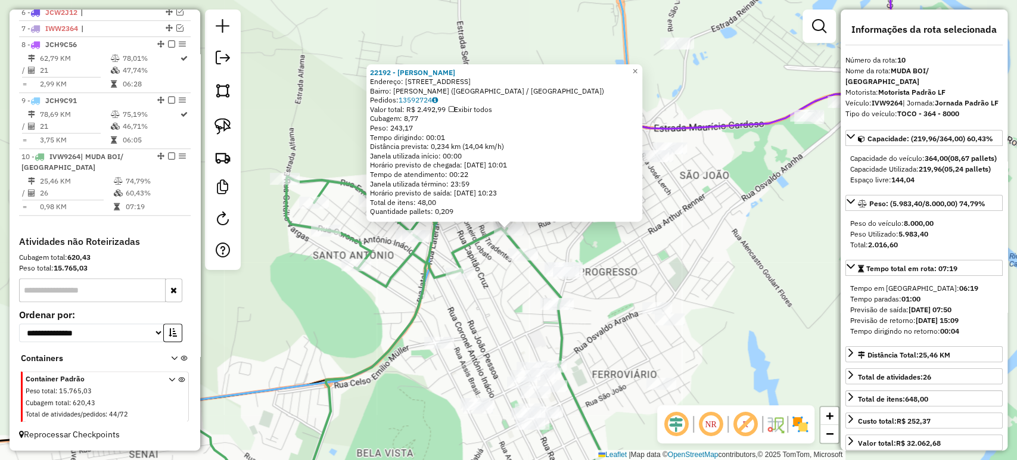
click at [469, 335] on div "22192 - BRUVINI FLORESCUNHA Endereço: R FLORES DA CUNHA 579 Bairro: RUI BARBOSA…" at bounding box center [508, 230] width 1017 height 460
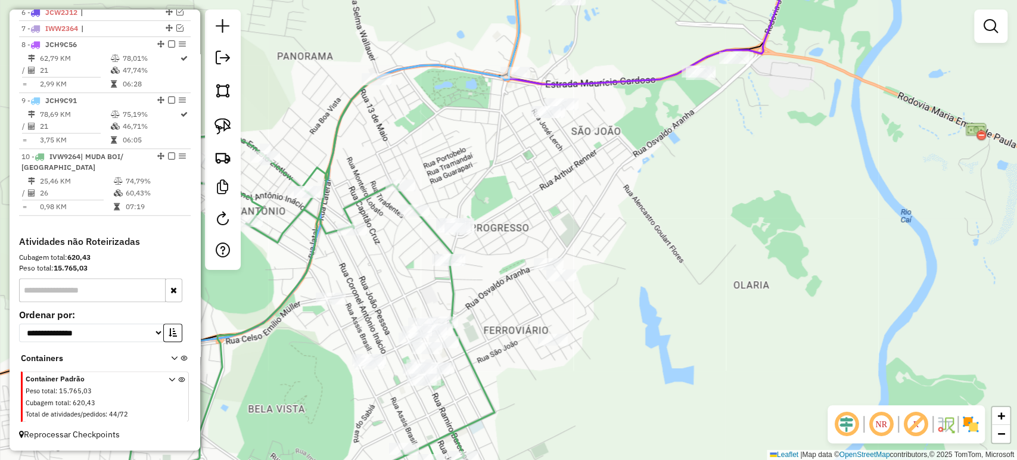
drag, startPoint x: 491, startPoint y: 319, endPoint x: 382, endPoint y: 277, distance: 116.9
click at [382, 277] on div "Janela de atendimento Grade de atendimento Capacidade Transportadoras Veículos …" at bounding box center [508, 230] width 1017 height 460
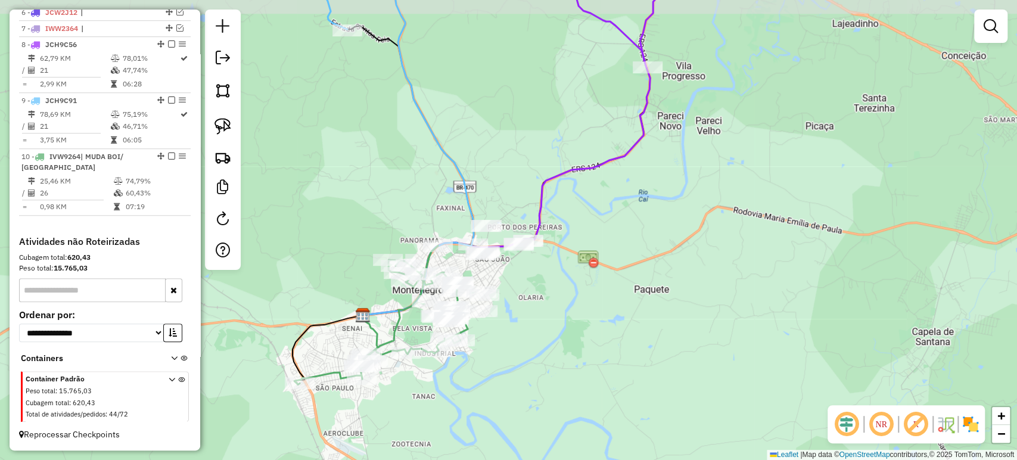
drag, startPoint x: 482, startPoint y: 332, endPoint x: 536, endPoint y: 347, distance: 56.2
click at [541, 350] on div "Janela de atendimento Grade de atendimento Capacidade Transportadoras Veículos …" at bounding box center [508, 230] width 1017 height 460
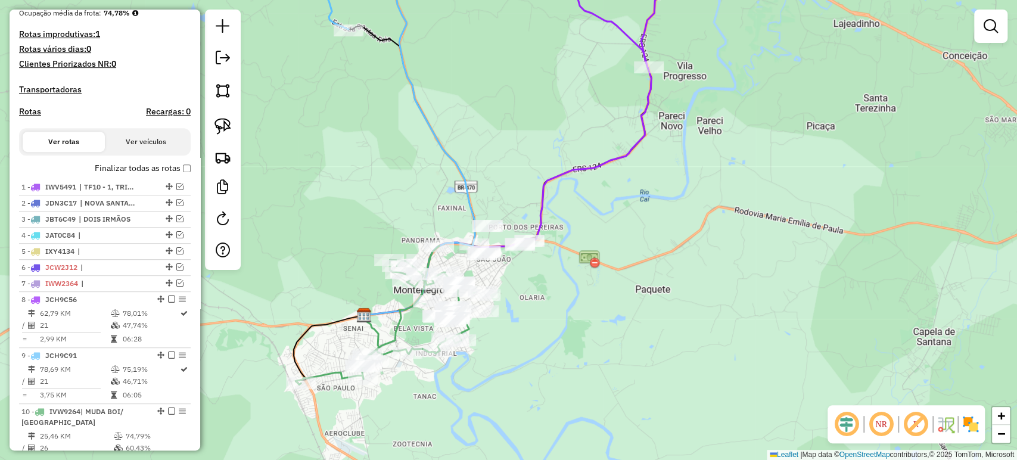
scroll to position [239, 0]
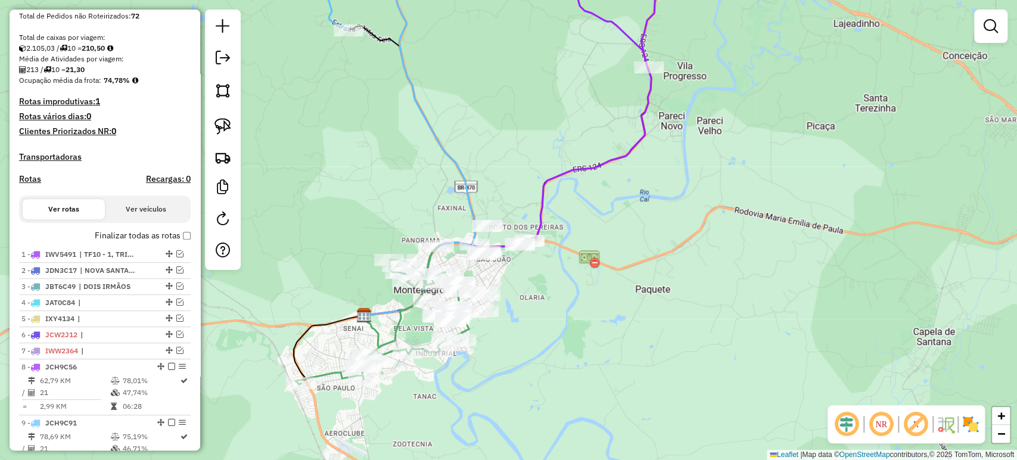
click at [182, 241] on label "Finalizar todas as rotas" at bounding box center [143, 235] width 96 height 13
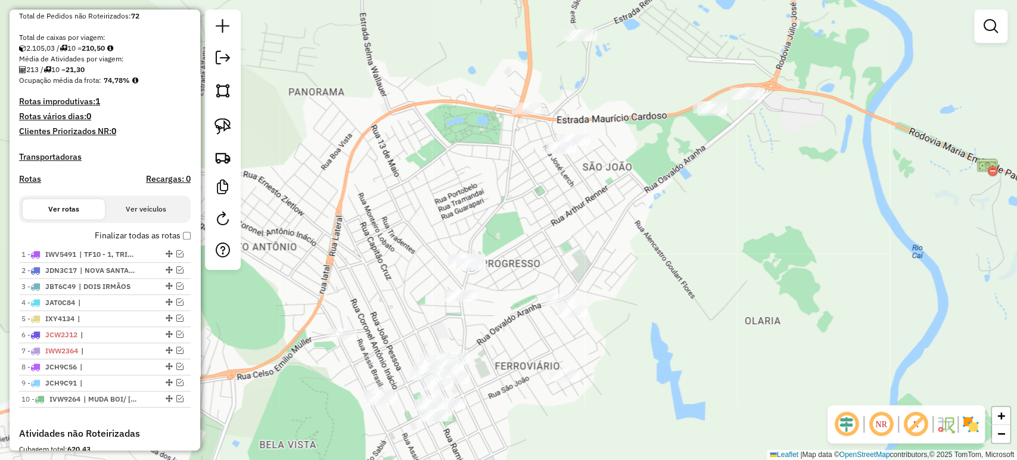
drag, startPoint x: 534, startPoint y: 233, endPoint x: 519, endPoint y: 232, distance: 14.3
click at [516, 248] on div "Janela de atendimento Grade de atendimento Capacidade Transportadoras Veículos …" at bounding box center [508, 230] width 1017 height 460
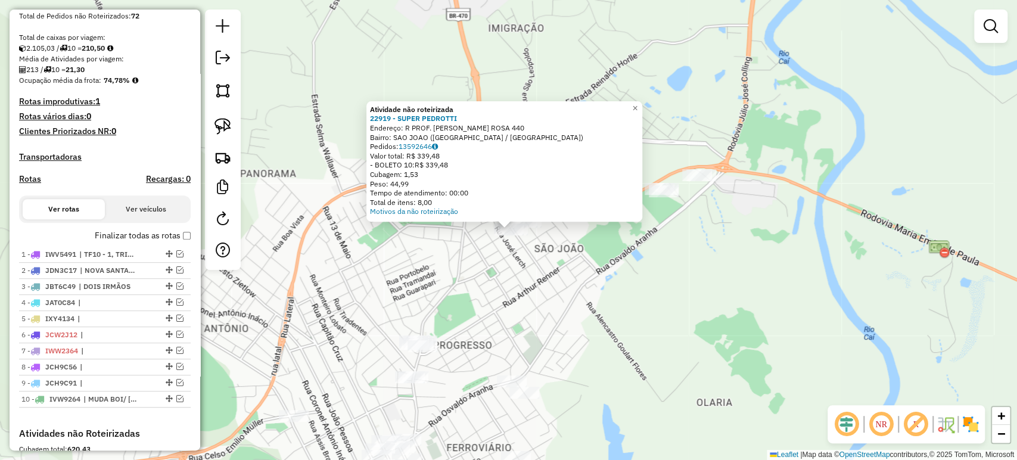
click at [497, 269] on div "Atividade não roteirizada 22919 - SUPER PEDROTTI Endereço: R PROF. ANTINIO MACH…" at bounding box center [508, 230] width 1017 height 460
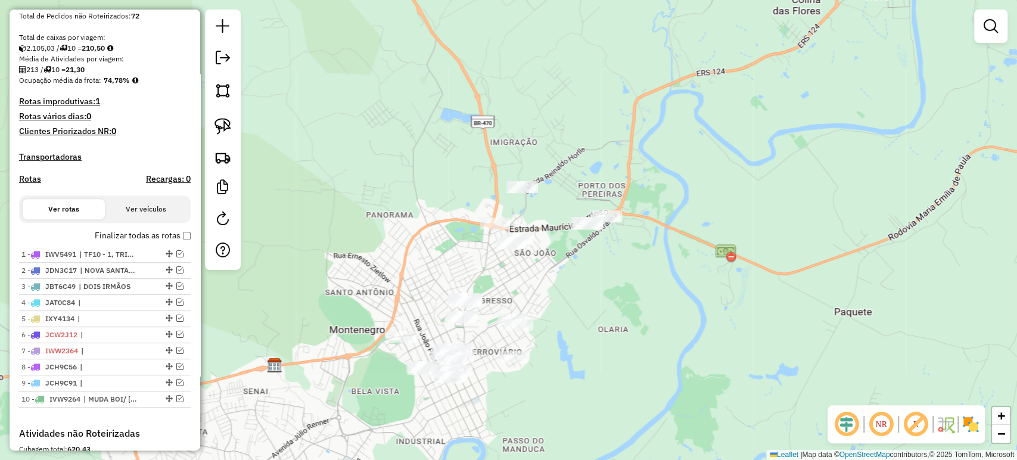
drag, startPoint x: 539, startPoint y: 294, endPoint x: 544, endPoint y: 283, distance: 12.5
click at [544, 283] on div "Janela de atendimento Grade de atendimento Capacidade Transportadoras Veículos …" at bounding box center [508, 230] width 1017 height 460
click at [226, 123] on img at bounding box center [222, 126] width 17 height 17
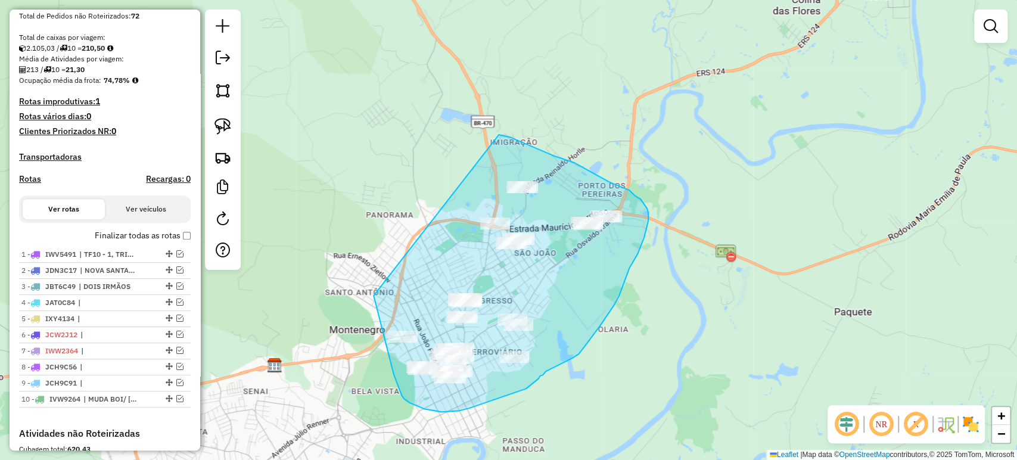
drag, startPoint x: 373, startPoint y: 295, endPoint x: 486, endPoint y: 129, distance: 201.6
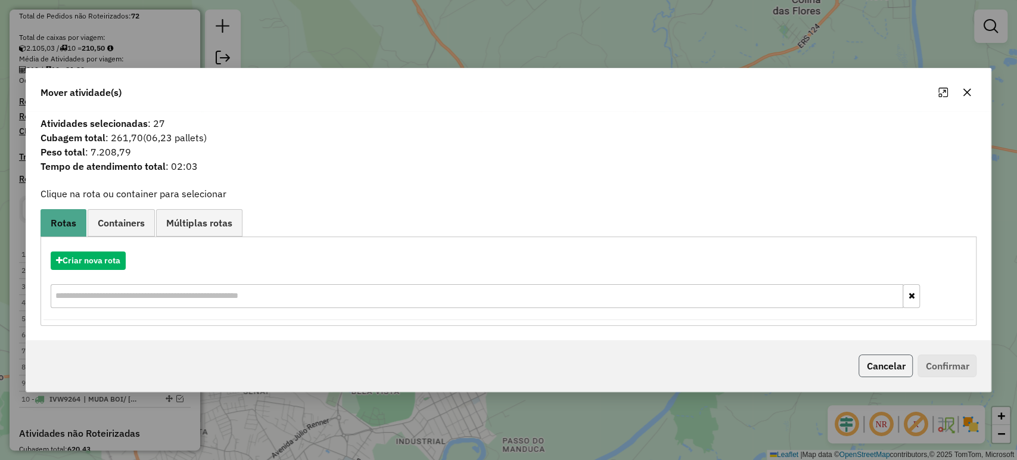
click at [905, 361] on button "Cancelar" at bounding box center [885, 365] width 54 height 23
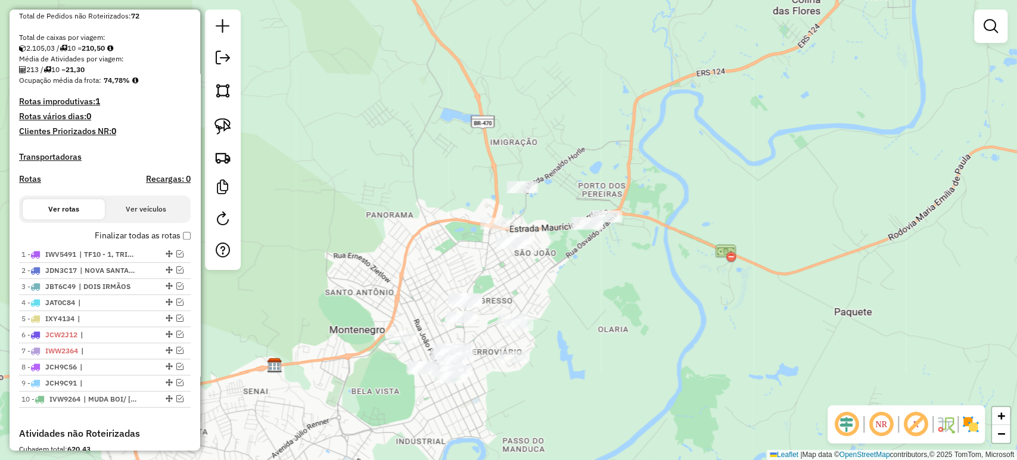
drag, startPoint x: 668, startPoint y: 360, endPoint x: 677, endPoint y: 353, distance: 11.8
click at [677, 352] on div "Janela de atendimento Grade de atendimento Capacidade Transportadoras Veículos …" at bounding box center [508, 230] width 1017 height 460
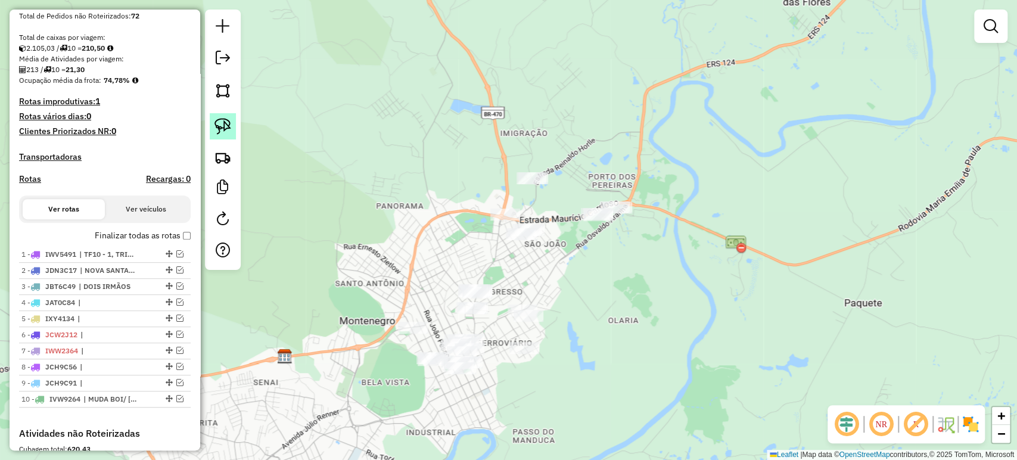
click at [225, 125] on img at bounding box center [222, 126] width 17 height 17
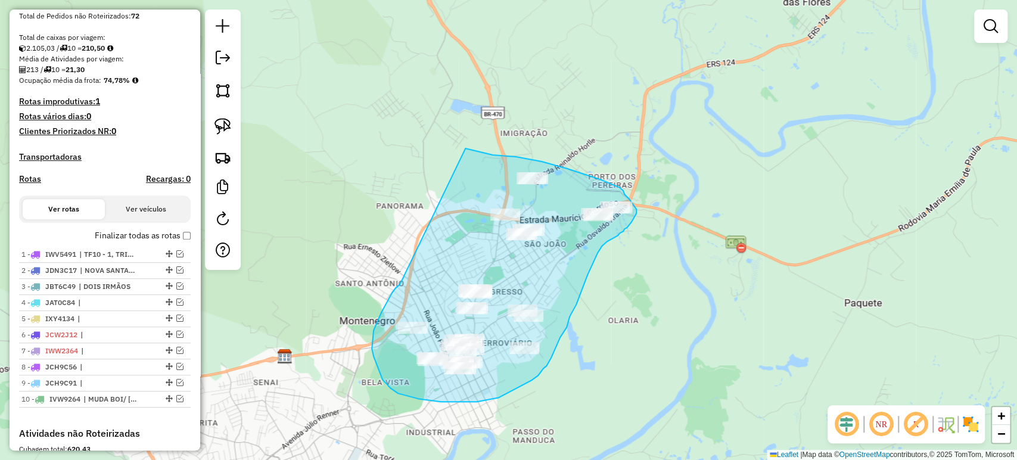
drag, startPoint x: 392, startPoint y: 292, endPoint x: 465, endPoint y: 148, distance: 161.7
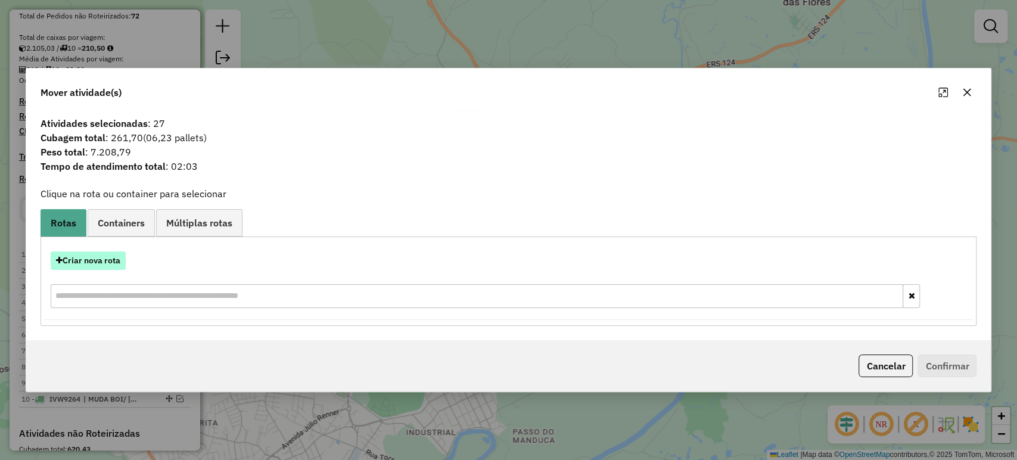
click at [113, 263] on button "Criar nova rota" at bounding box center [88, 260] width 75 height 18
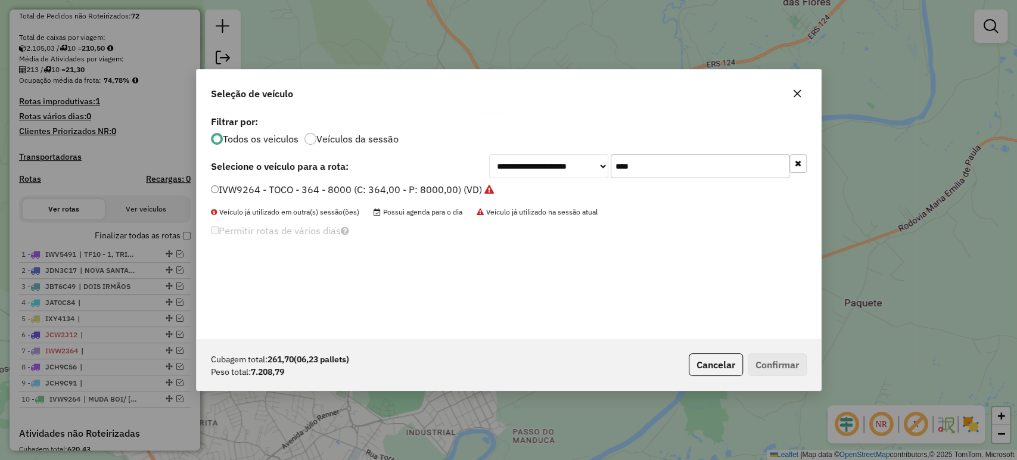
scroll to position [6, 4]
click at [659, 167] on input "****" at bounding box center [700, 166] width 179 height 24
type input "***"
click at [416, 194] on label "KWI9H46 - VUC 6B - 224 - 7100 (C: 224,00 - P: 7100,00) (VD)" at bounding box center [351, 189] width 280 height 14
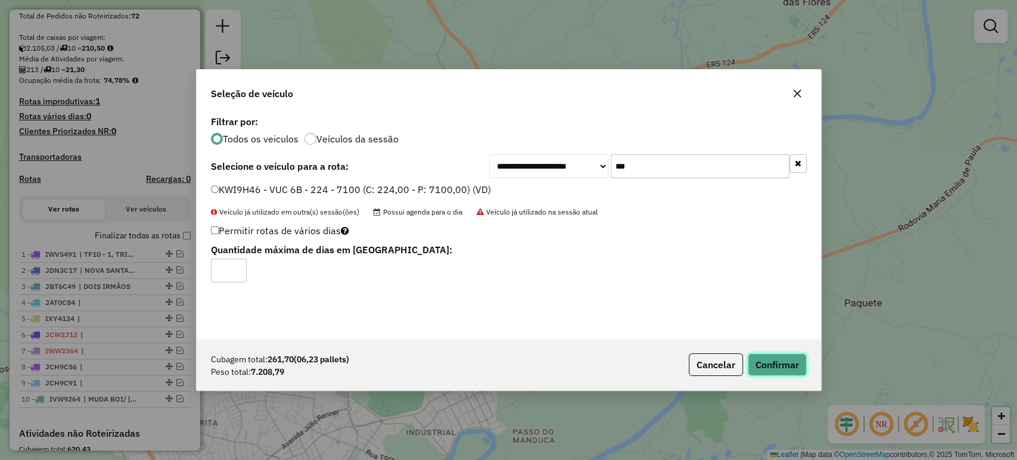
click at [793, 359] on button "Confirmar" at bounding box center [777, 364] width 59 height 23
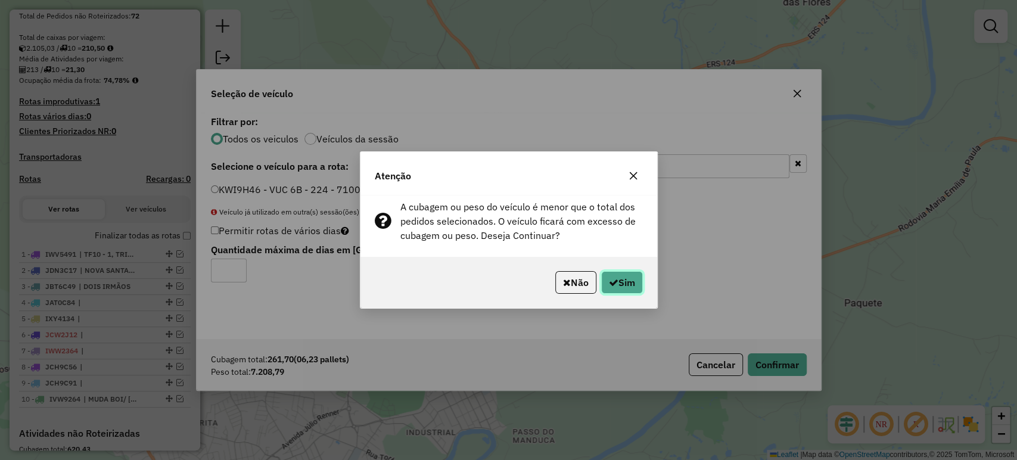
click at [624, 276] on button "Sim" at bounding box center [622, 282] width 42 height 23
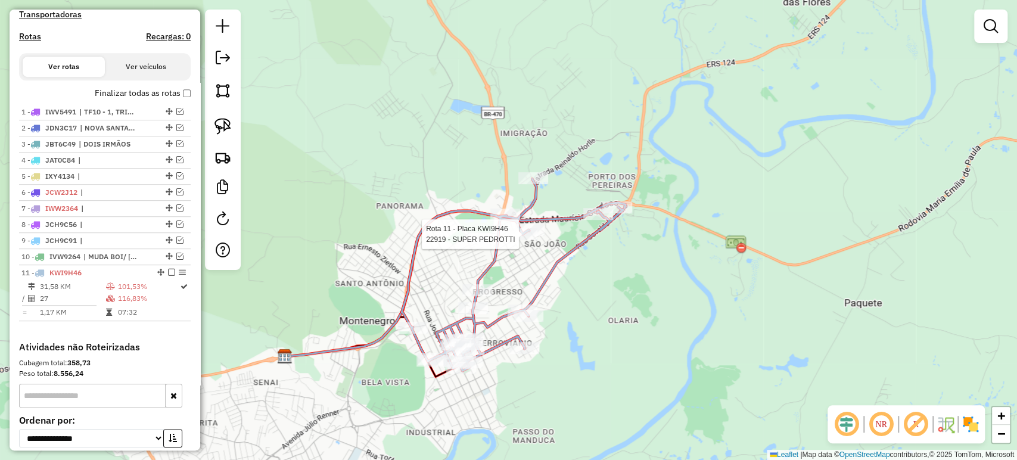
select select "*********"
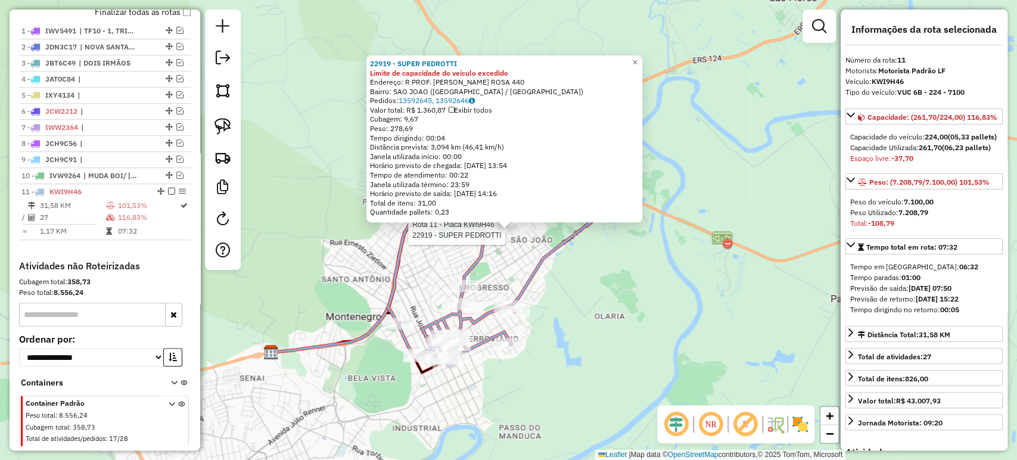
scroll to position [496, 0]
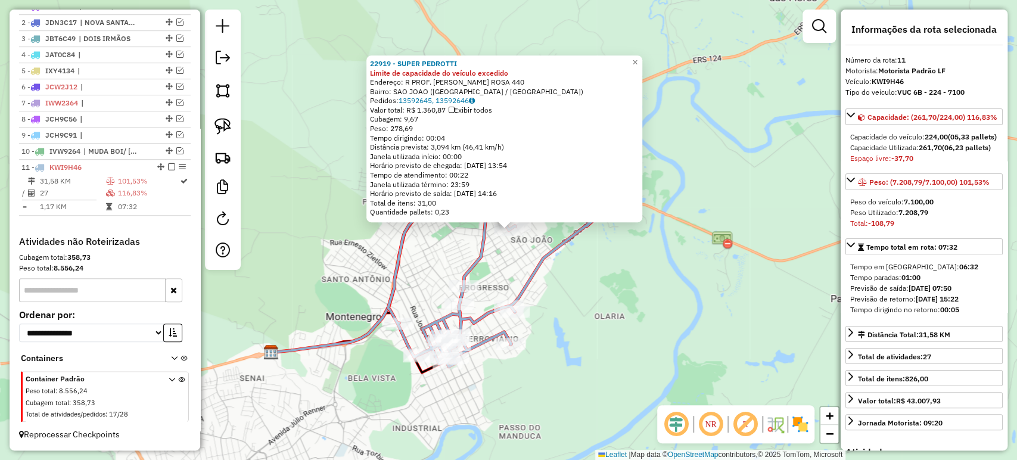
click at [509, 264] on div "22919 - SUPER PEDROTTI Limite de capacidade do veículo excedido Endereço: R PRO…" at bounding box center [508, 230] width 1017 height 460
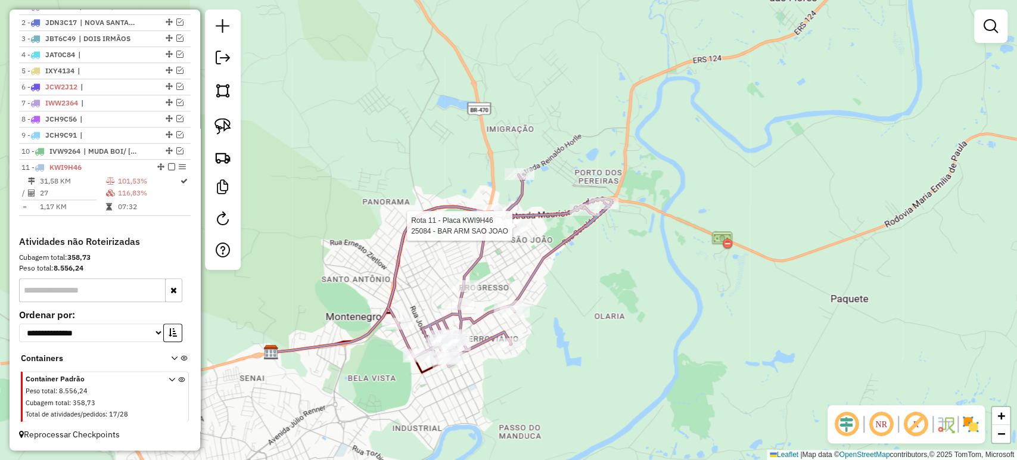
select select "*********"
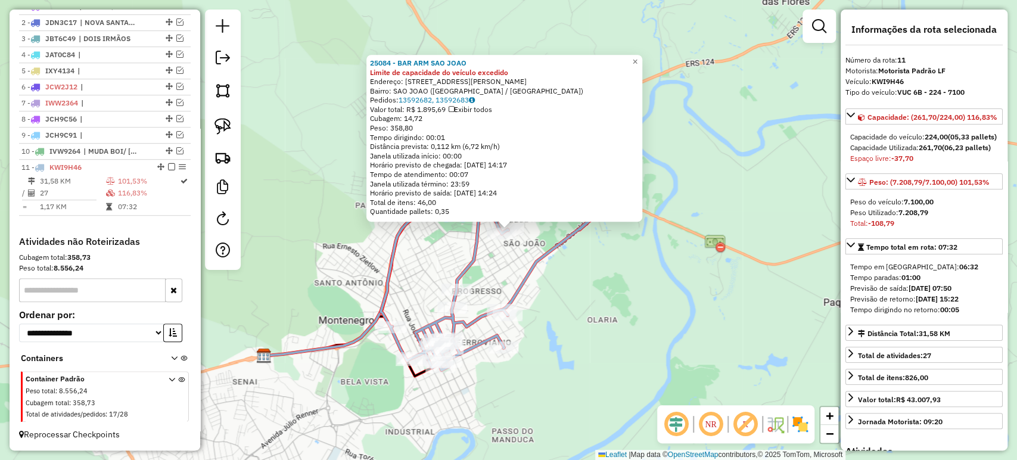
click at [522, 253] on div "25084 - BAR ARM SAO JOAO Limite de capacidade do veículo excedido Endereço: R B…" at bounding box center [508, 230] width 1017 height 460
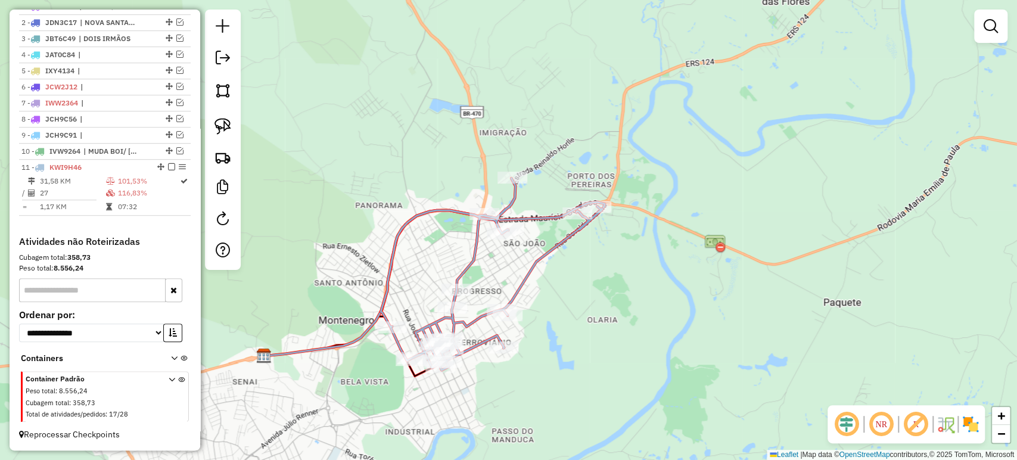
click at [522, 253] on div "25084 - BAR ARM SAO JOAO Limite de capacidade do veículo excedido Endereço: R B…" at bounding box center [508, 230] width 1017 height 460
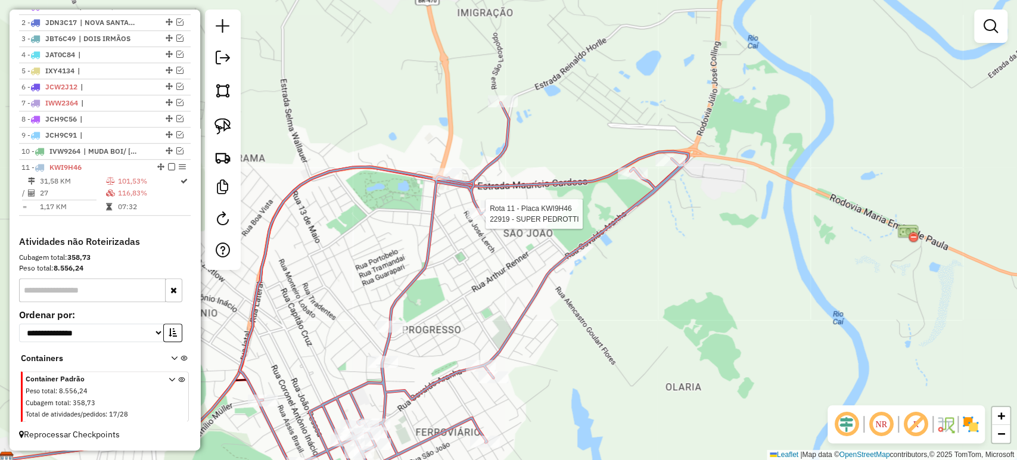
select select "*********"
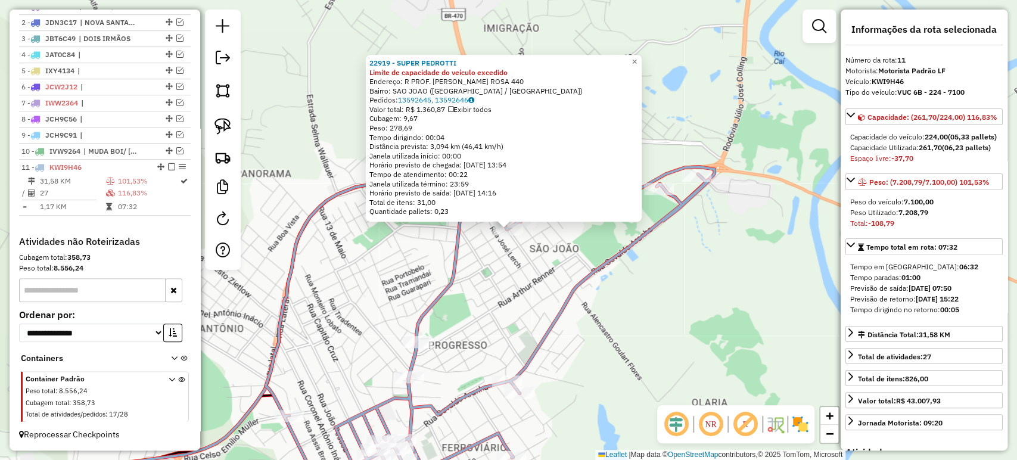
click at [493, 247] on div "22919 - SUPER PEDROTTI Limite de capacidade do veículo excedido Endereço: R PRO…" at bounding box center [508, 230] width 1017 height 460
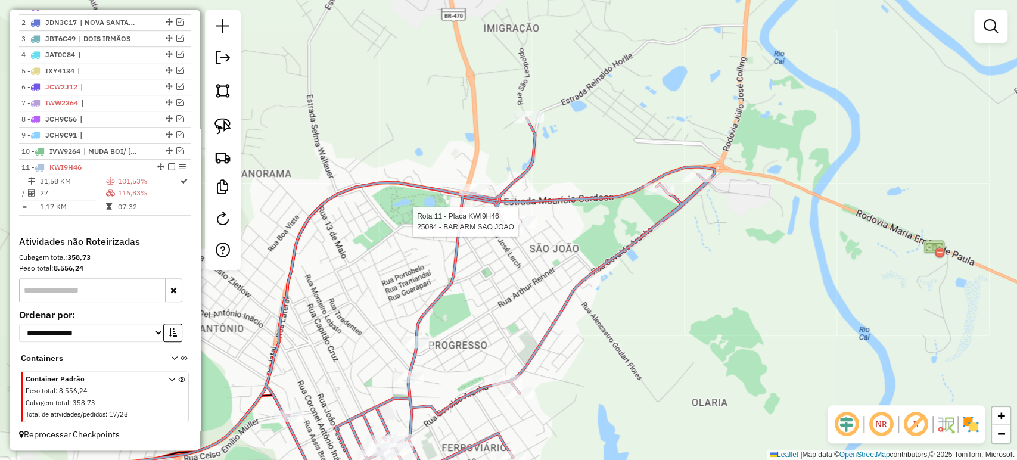
select select "*********"
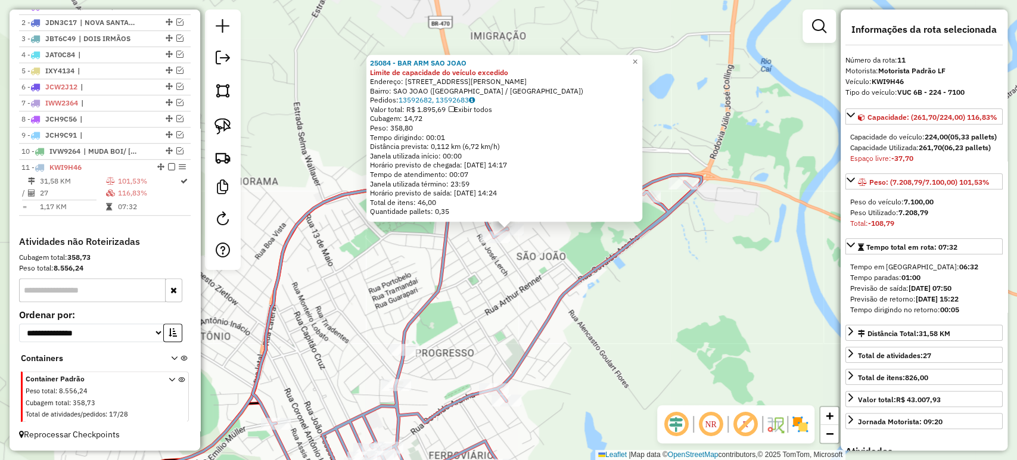
click at [516, 279] on div "25084 - BAR ARM SAO JOAO Limite de capacidade do veículo excedido Endereço: R B…" at bounding box center [508, 230] width 1017 height 460
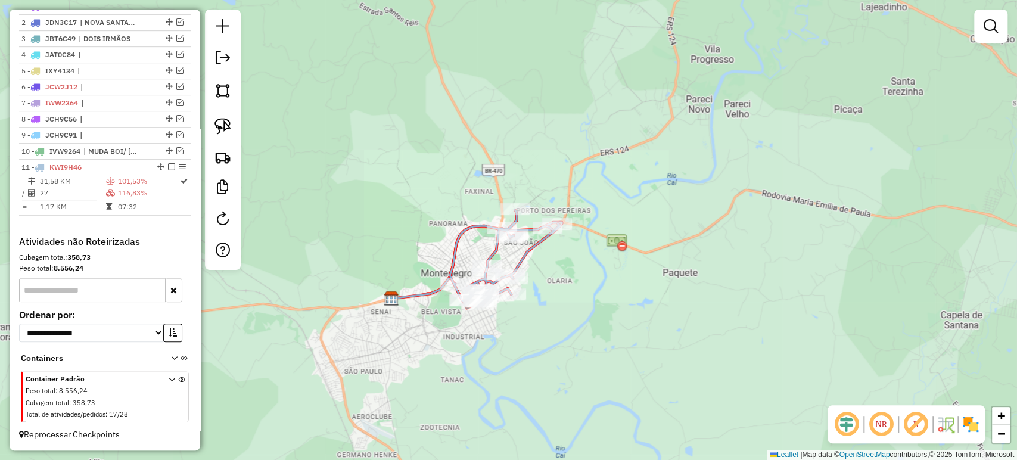
drag, startPoint x: 541, startPoint y: 163, endPoint x: 511, endPoint y: 225, distance: 69.3
click at [521, 217] on div "Rota 11 - Placa KWI9H46 22919 - SUPER PEDROTTI Rota 11 - Placa KWI9H46 845 - ME…" at bounding box center [508, 230] width 1017 height 460
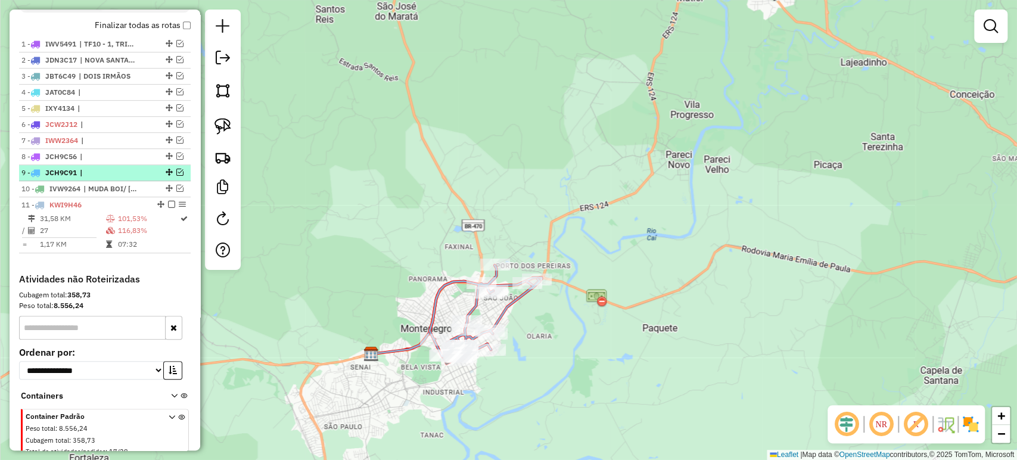
scroll to position [429, 0]
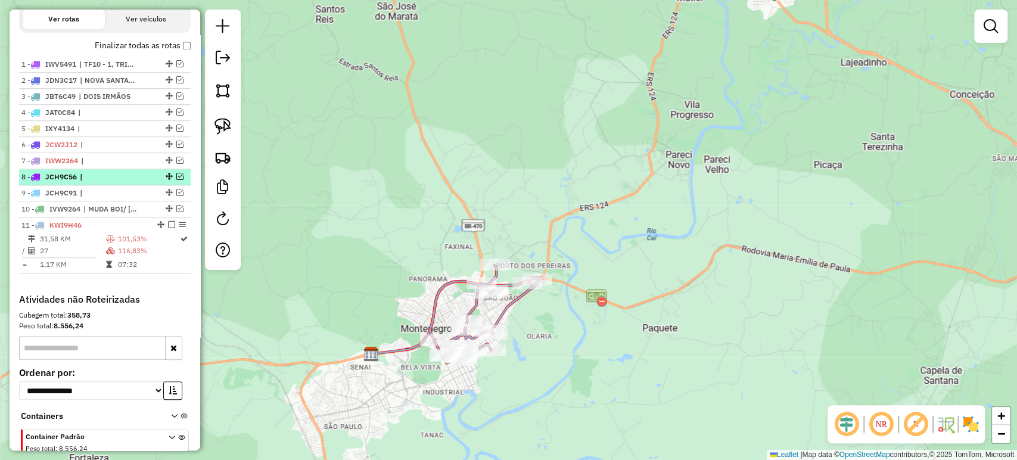
click at [175, 180] on li "8 - JCH9C56 |" at bounding box center [105, 177] width 172 height 16
select select "*********"
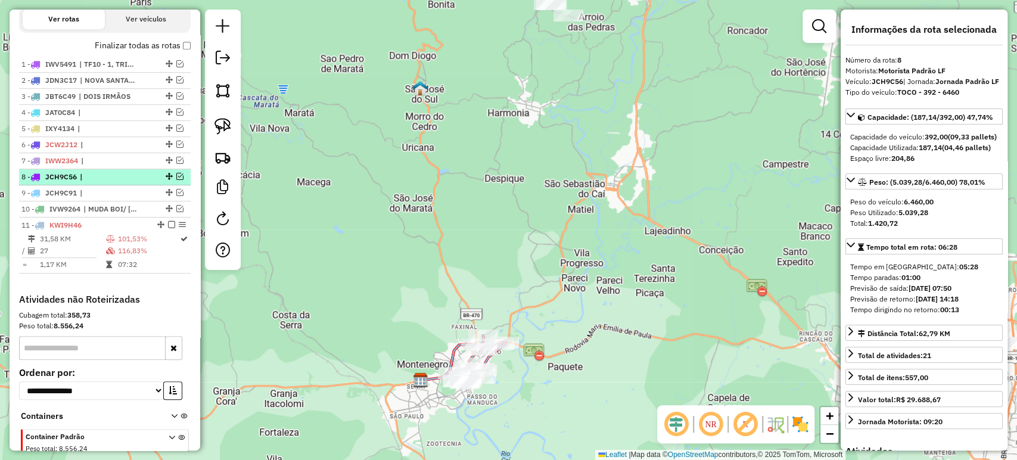
click at [179, 180] on em at bounding box center [179, 176] width 7 height 7
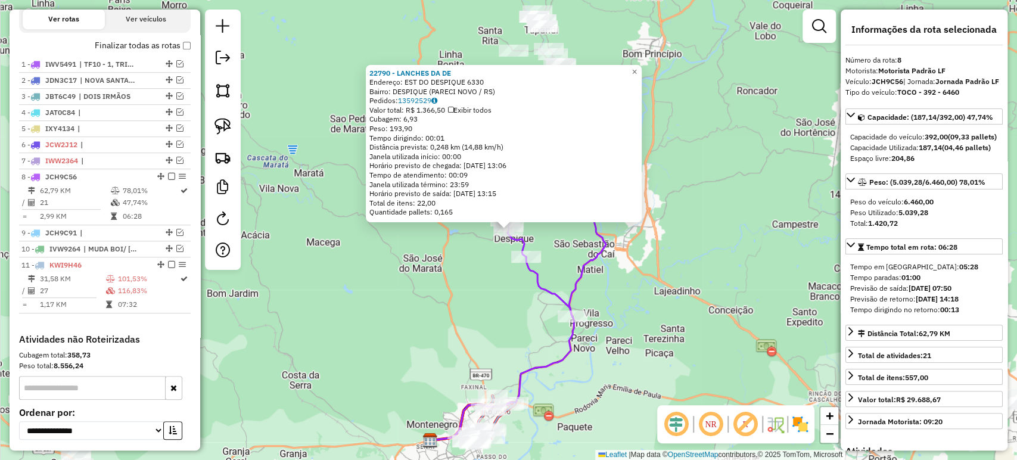
scroll to position [535, 0]
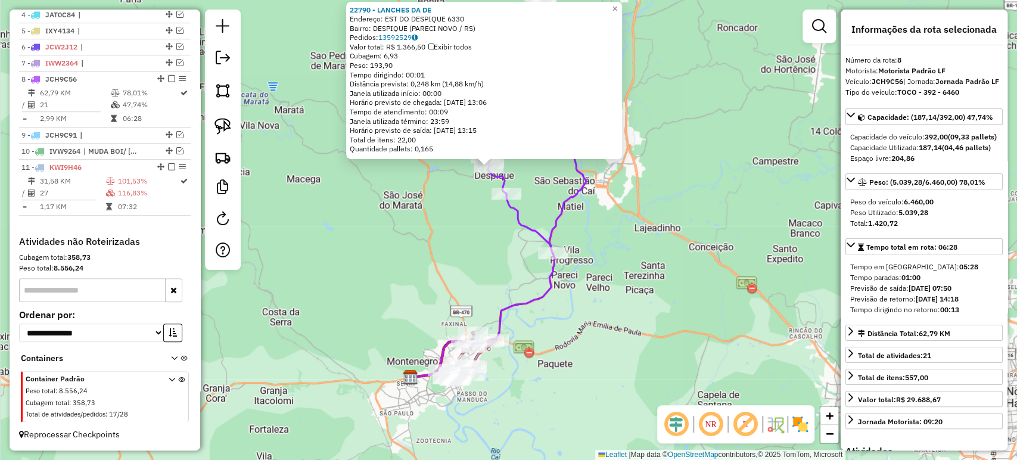
drag, startPoint x: 480, startPoint y: 290, endPoint x: 460, endPoint y: 226, distance: 66.7
click at [460, 226] on div "22790 - LANCHES DA DE Endereço: EST DO DESPIQUE 6330 Bairro: DESPIQUE (PARECI N…" at bounding box center [508, 230] width 1017 height 460
click at [457, 229] on div "22790 - LANCHES DA DE Endereço: EST DO DESPIQUE 6330 Bairro: DESPIQUE (PARECI N…" at bounding box center [508, 230] width 1017 height 460
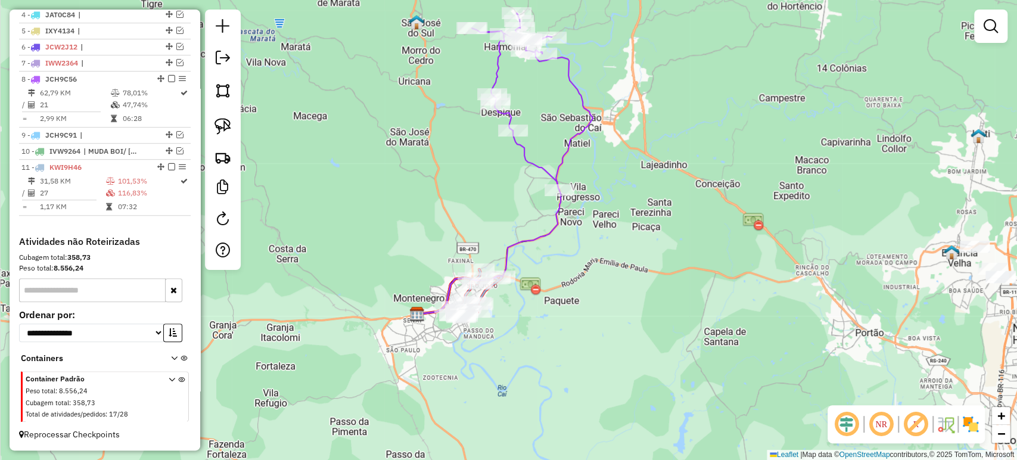
drag, startPoint x: 456, startPoint y: 246, endPoint x: 460, endPoint y: 227, distance: 19.5
click at [463, 184] on div "Janela de atendimento Grade de atendimento Capacidade Transportadoras Veículos …" at bounding box center [508, 230] width 1017 height 460
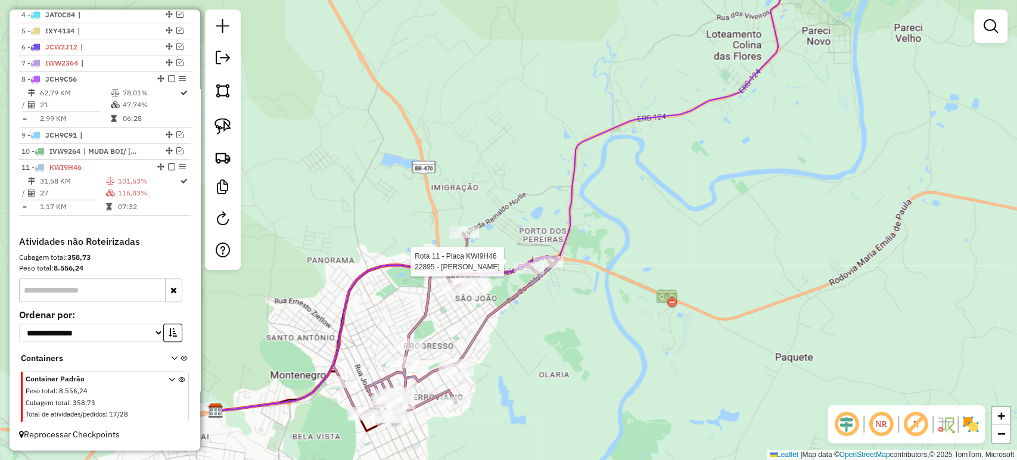
select select "*********"
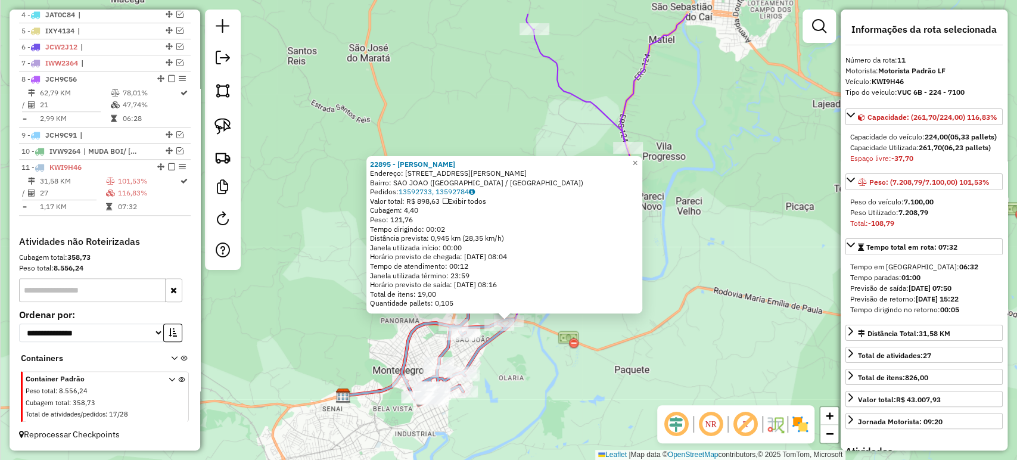
drag, startPoint x: 515, startPoint y: 307, endPoint x: 510, endPoint y: 367, distance: 59.8
click at [510, 367] on div "22895 - PARADOURO MONTENEGRO Endereço: R OSVALDO ARANHA 4511 Bairro: SAO JOAO (…" at bounding box center [508, 230] width 1017 height 460
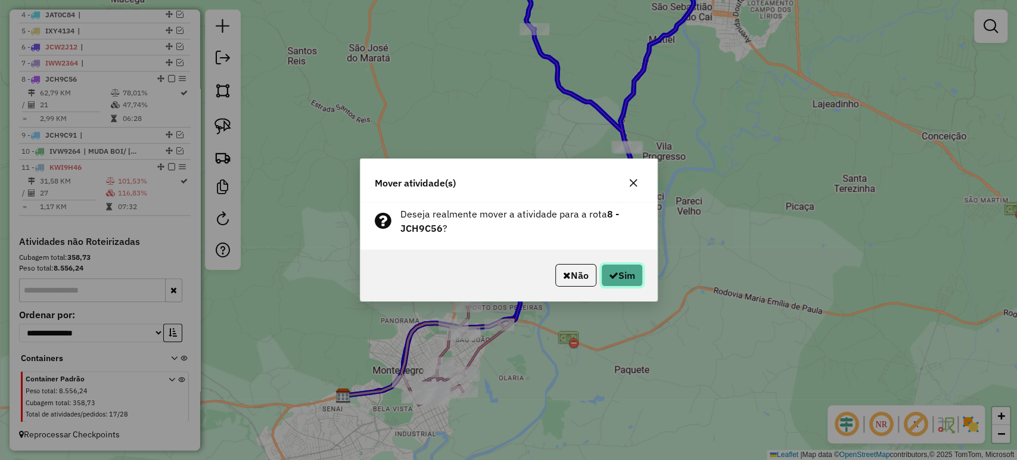
click at [630, 272] on button "Sim" at bounding box center [622, 275] width 42 height 23
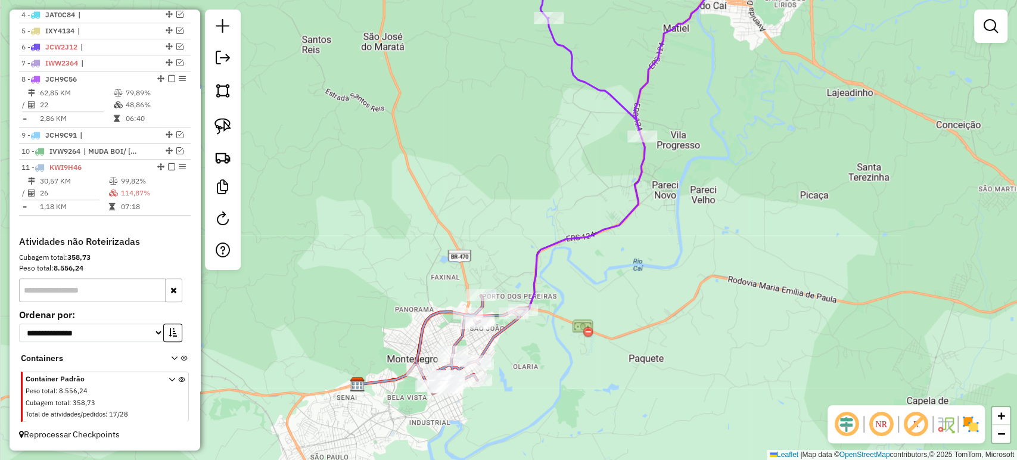
drag, startPoint x: 507, startPoint y: 345, endPoint x: 529, endPoint y: 327, distance: 27.9
click at [529, 327] on div "Janela de atendimento Grade de atendimento Capacidade Transportadoras Veículos …" at bounding box center [508, 230] width 1017 height 460
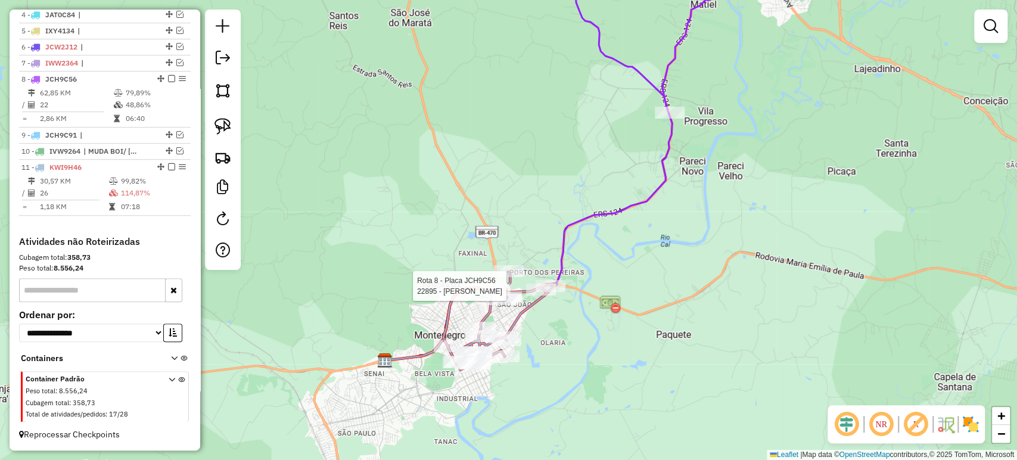
select select "*********"
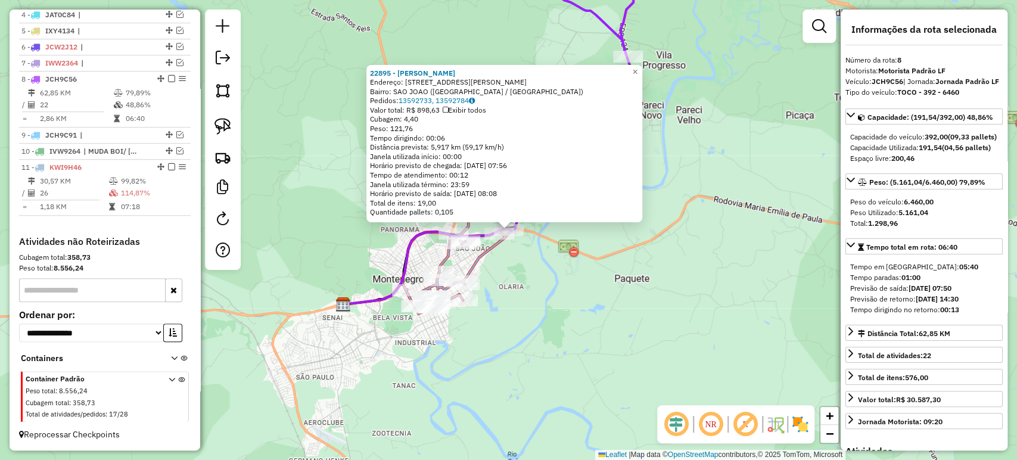
click at [546, 318] on div "22895 - PARADOURO MONTENEGRO Endereço: R OSVALDO ARANHA 4511 Bairro: SAO JOAO (…" at bounding box center [508, 230] width 1017 height 460
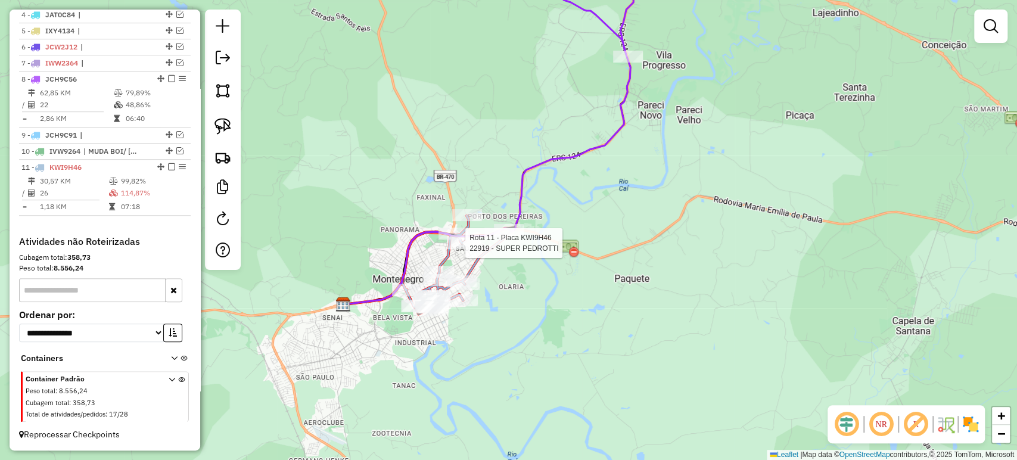
select select "*********"
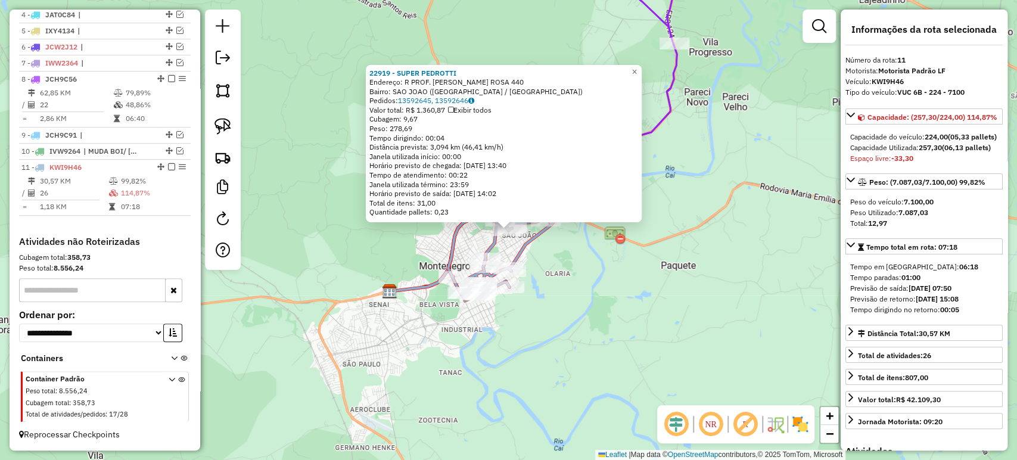
click at [387, 263] on div "22919 - SUPER PEDROTTI Endereço: R PROF. ANTINIO MACHADO ROSA 440 Bairro: SAO J…" at bounding box center [508, 230] width 1017 height 460
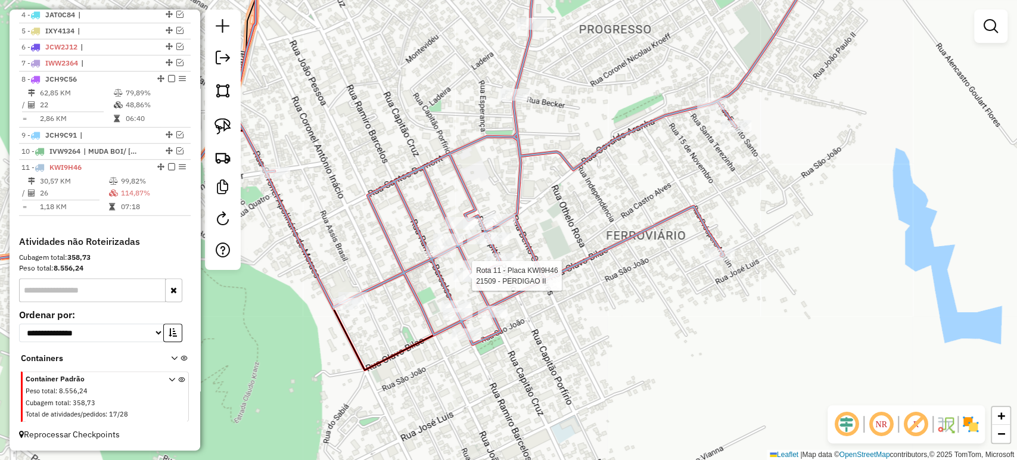
select select "*********"
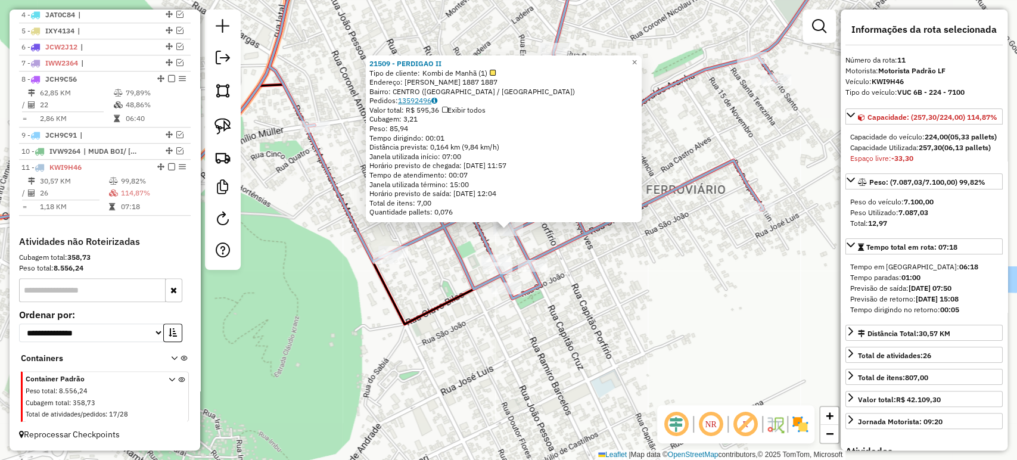
click at [415, 100] on link "13592496" at bounding box center [417, 100] width 39 height 9
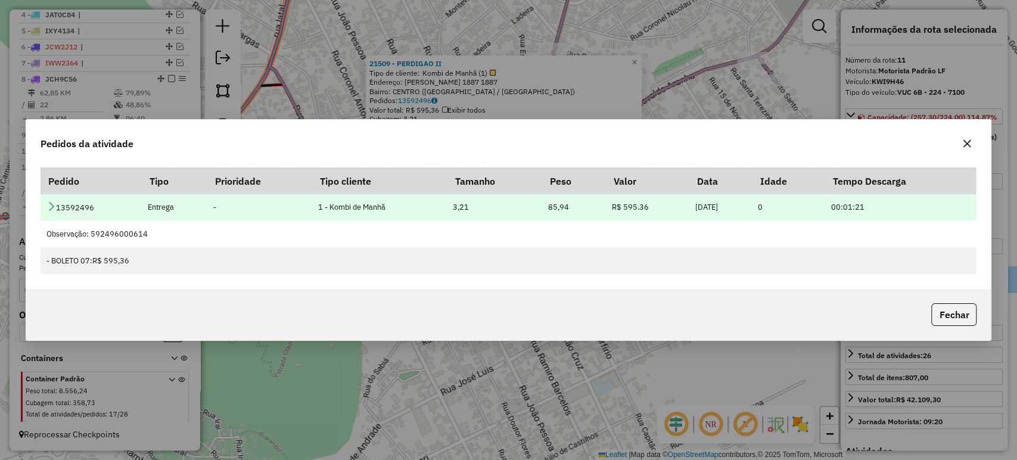
click at [48, 204] on icon at bounding box center [51, 206] width 10 height 10
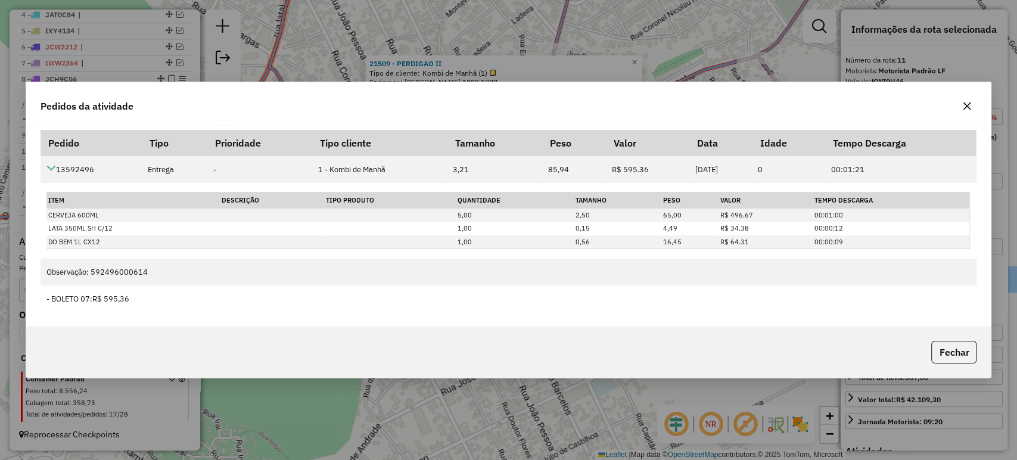
click at [975, 99] on div at bounding box center [966, 105] width 19 height 19
click at [967, 109] on icon "button" at bounding box center [967, 106] width 10 height 10
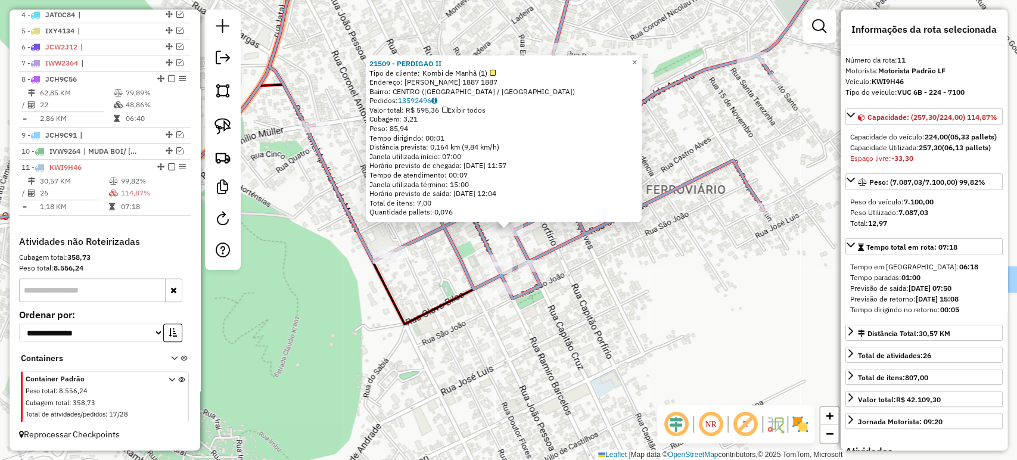
click at [601, 294] on div "21509 - PERDIGAO II Tipo de cliente: Kombi de Manhã (1) Endereço: R CAPITAO CRU…" at bounding box center [508, 230] width 1017 height 460
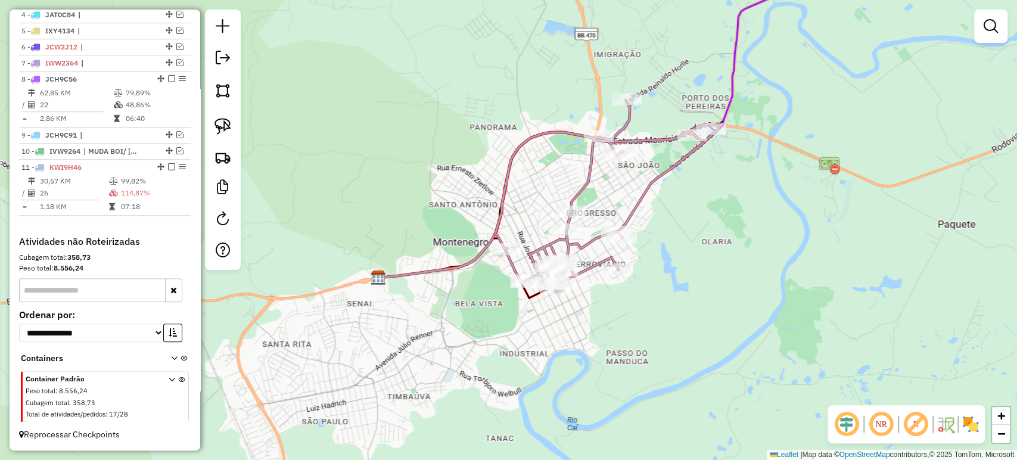
drag, startPoint x: 610, startPoint y: 299, endPoint x: 606, endPoint y: 317, distance: 18.9
click at [607, 317] on div "Janela de atendimento Grade de atendimento Capacidade Transportadoras Veículos …" at bounding box center [508, 230] width 1017 height 460
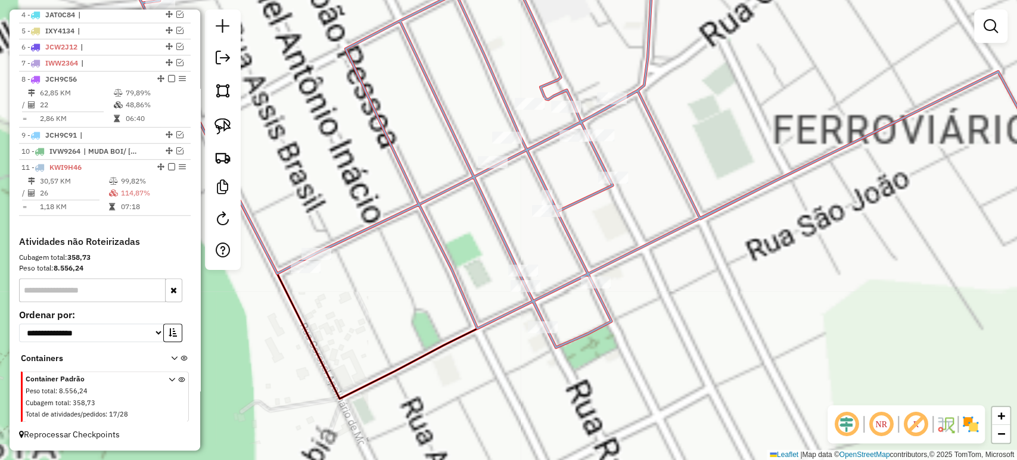
drag, startPoint x: 562, startPoint y: 336, endPoint x: 630, endPoint y: 227, distance: 128.4
click at [630, 227] on div "Janela de atendimento Grade de atendimento Capacidade Transportadoras Veículos …" at bounding box center [508, 230] width 1017 height 460
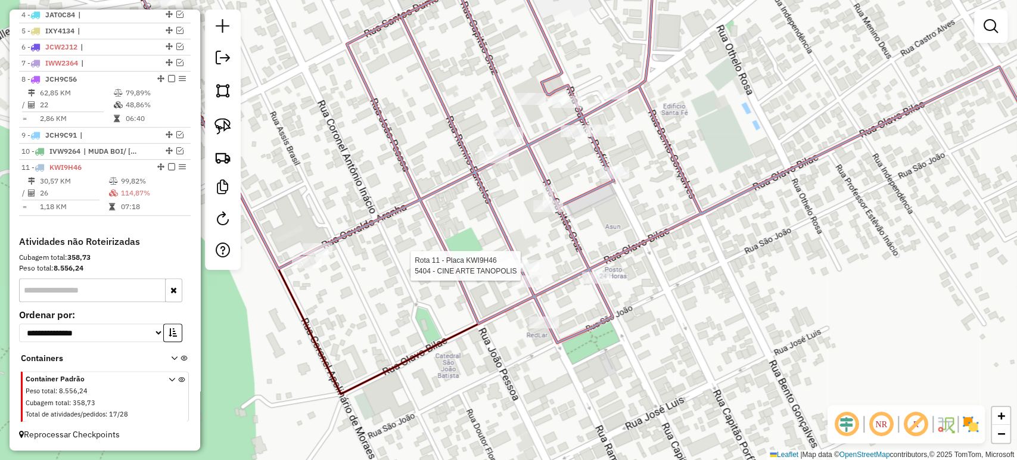
select select "*********"
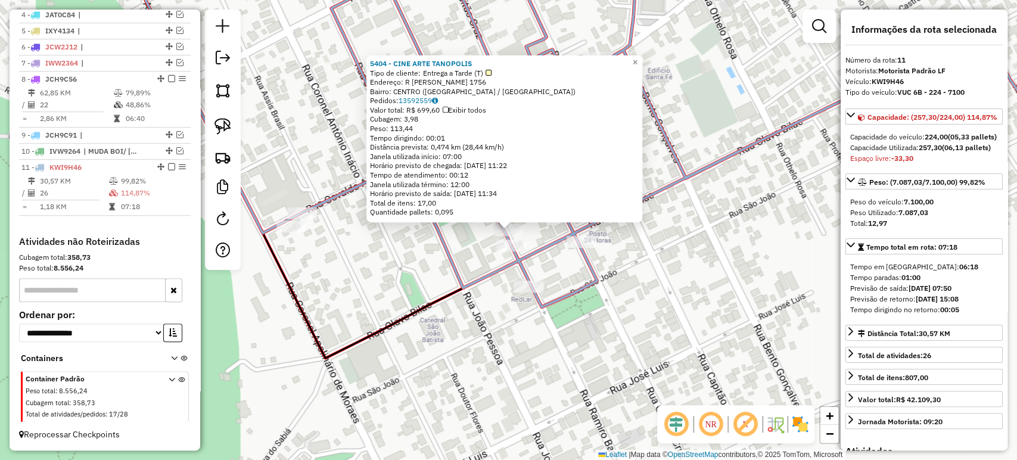
click at [471, 280] on icon at bounding box center [582, 130] width 919 height 353
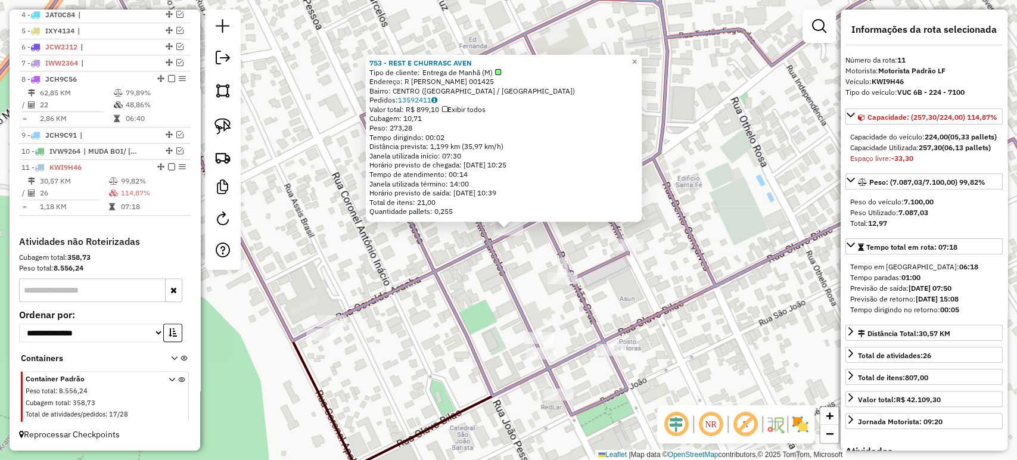
click at [421, 276] on icon at bounding box center [593, 184] width 1008 height 460
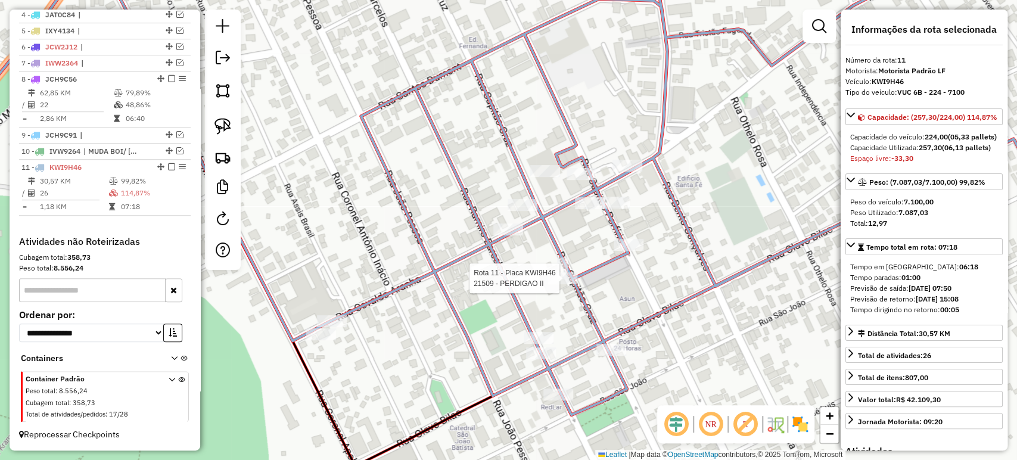
click at [566, 289] on div "Rota 11 - Placa KWI9H46 21509 - PERDIGAO II Janela de atendimento Grade de aten…" at bounding box center [508, 230] width 1017 height 460
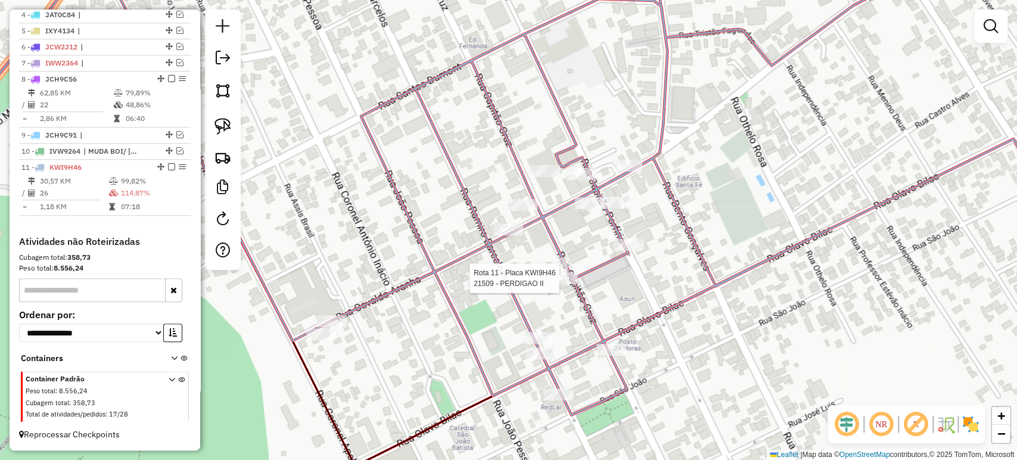
click at [566, 284] on div at bounding box center [562, 278] width 30 height 12
select select "*********"
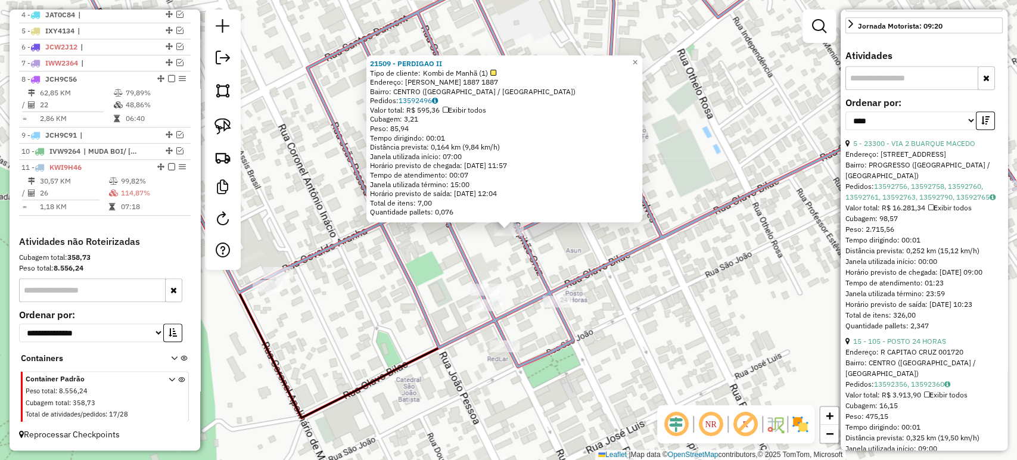
scroll to position [397, 0]
click at [908, 147] on link "5 - 23300 - VIA 2 BUARQUE MACEDO" at bounding box center [914, 142] width 122 height 9
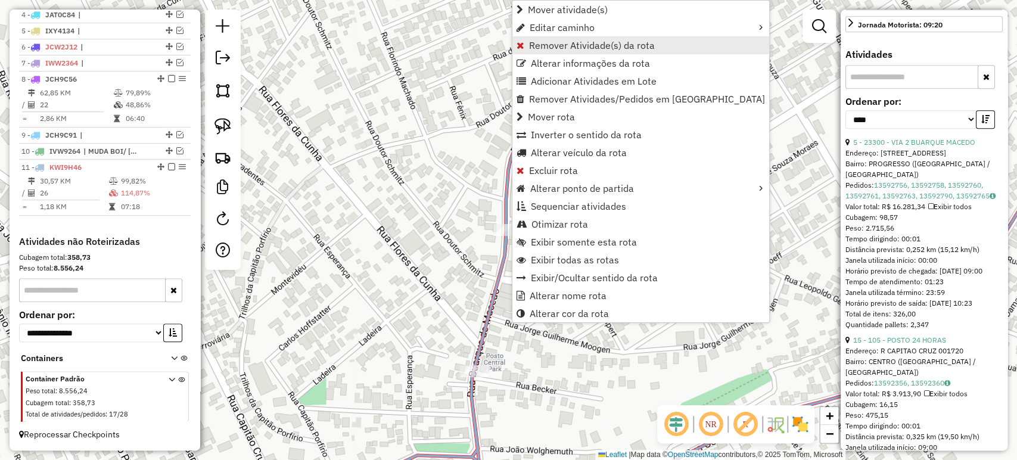
click at [558, 46] on span "Remover Atividade(s) da rota" at bounding box center [592, 46] width 126 height 10
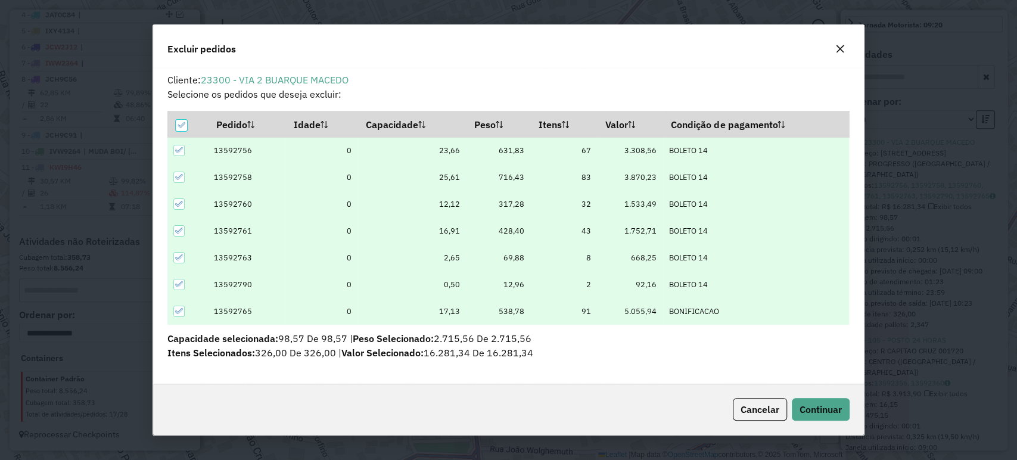
scroll to position [0, 0]
click at [823, 404] on span "Continuar" at bounding box center [820, 409] width 42 height 12
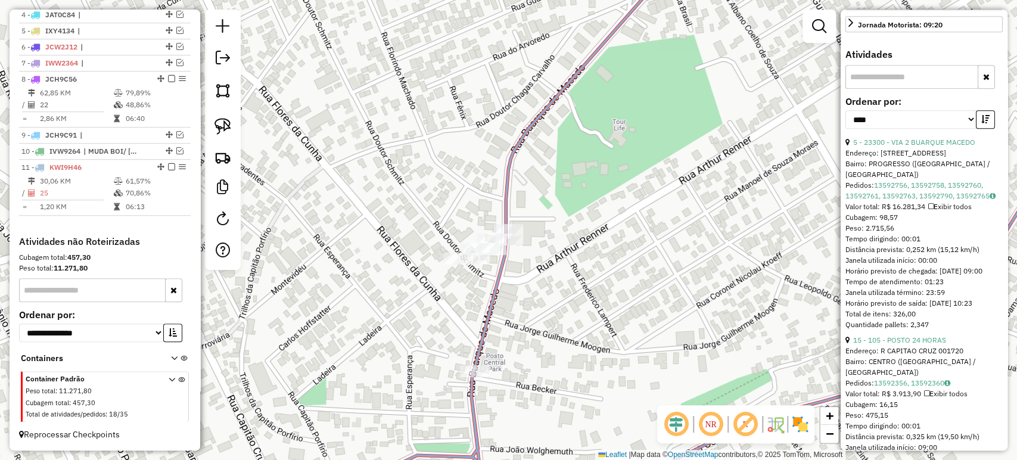
scroll to position [386, 0]
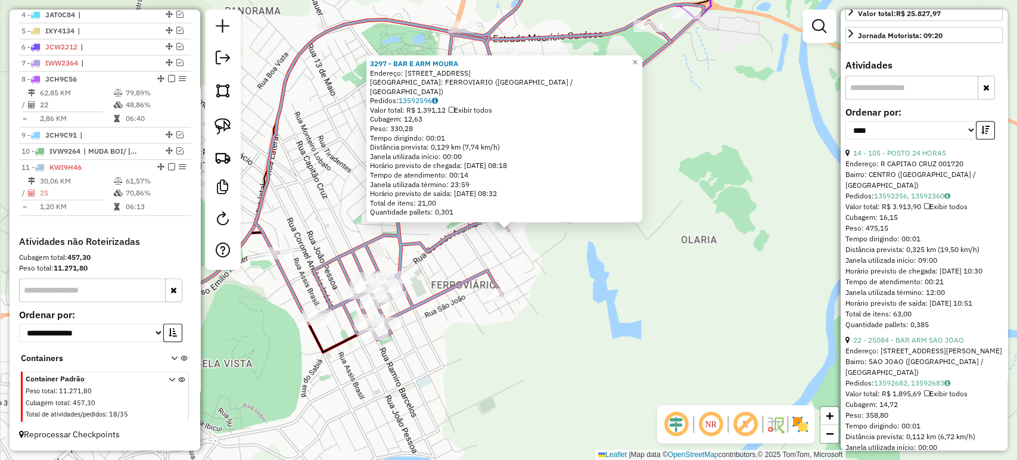
click at [663, 282] on div "3297 - BAR E ARM MOURA Endereço: R ESPIRITO SANTO 89 Bairro: FERROVIARIO (MONTE…" at bounding box center [508, 230] width 1017 height 460
click at [890, 157] on link "14 - 105 - POSTO 24 HORAS" at bounding box center [899, 152] width 93 height 9
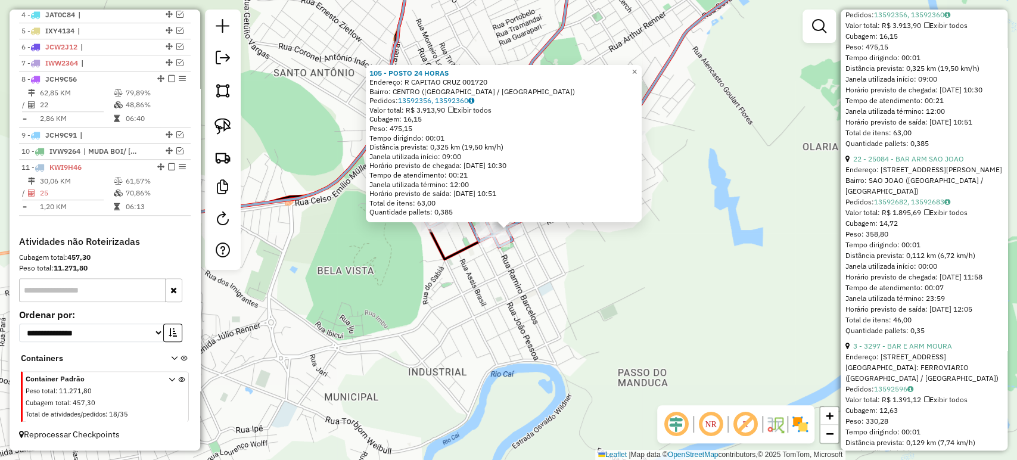
scroll to position [585, 0]
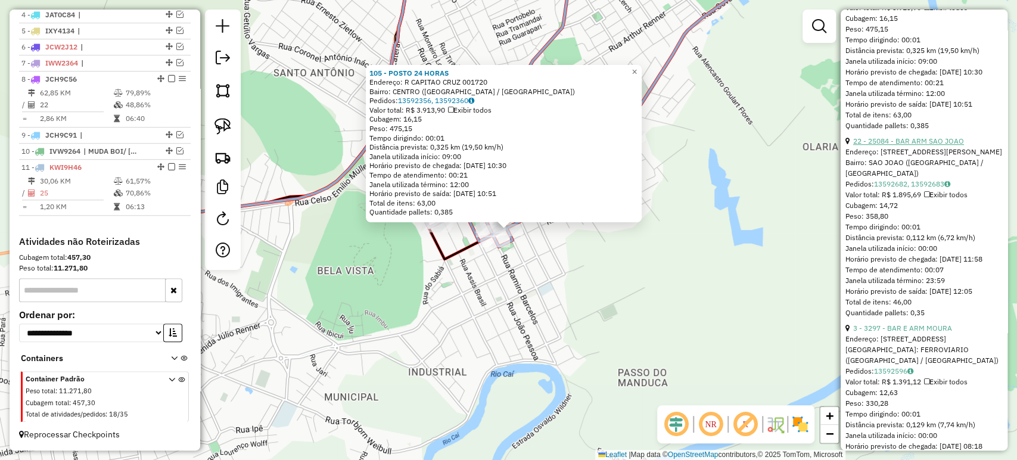
click at [910, 145] on link "22 - 25084 - BAR ARM SAO JOAO" at bounding box center [908, 140] width 111 height 9
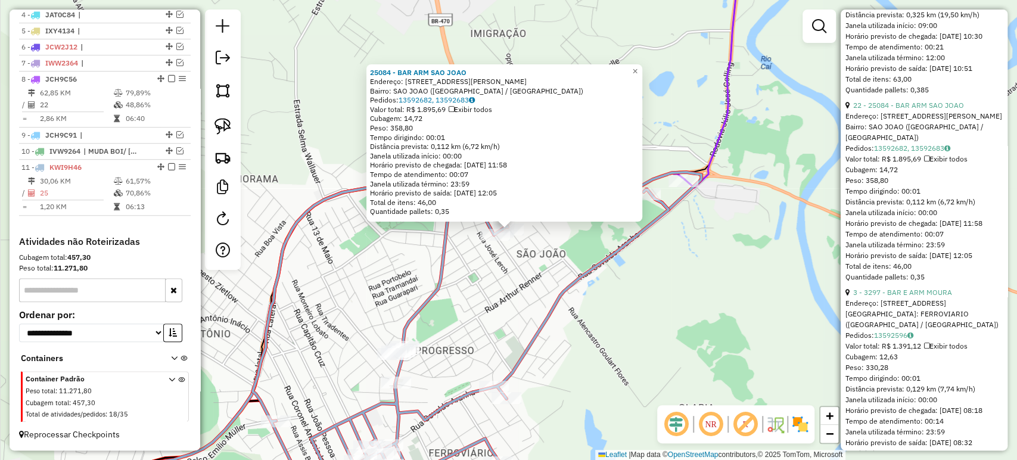
scroll to position [717, 0]
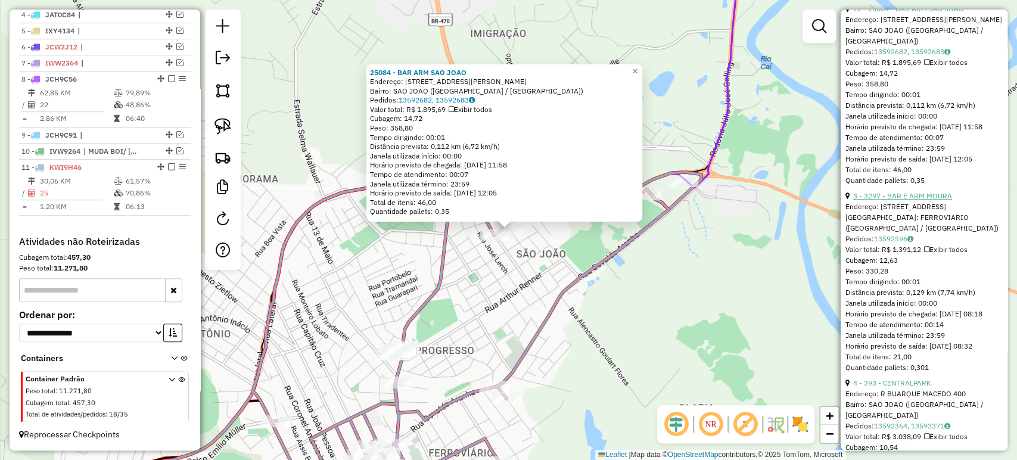
click at [914, 200] on link "3 - 3297 - BAR E ARM MOURA" at bounding box center [902, 195] width 99 height 9
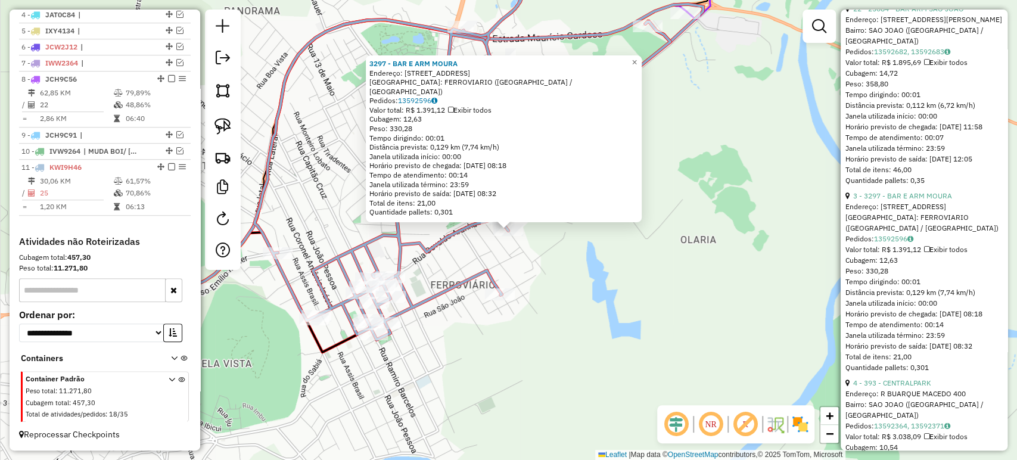
click at [561, 297] on div "3297 - BAR E ARM MOURA Endereço: R ESPIRITO SANTO 89 Bairro: FERROVIARIO (MONTE…" at bounding box center [508, 230] width 1017 height 460
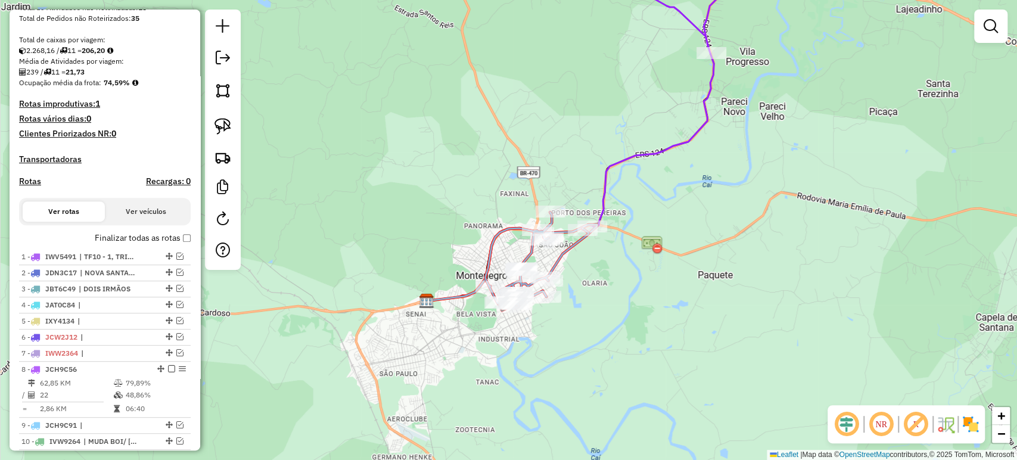
scroll to position [204, 0]
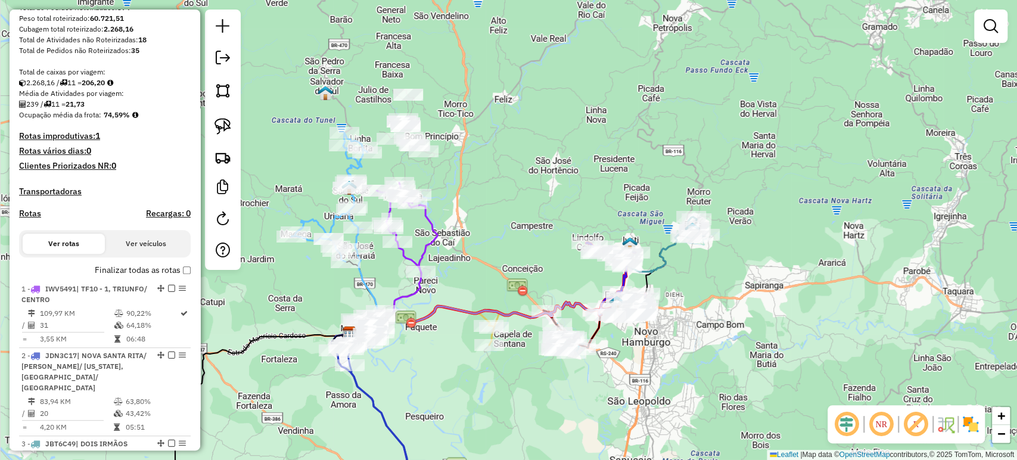
drag, startPoint x: 446, startPoint y: 273, endPoint x: 438, endPoint y: 360, distance: 87.9
click at [438, 360] on div "Janela de atendimento Grade de atendimento Capacidade Transportadoras Veículos …" at bounding box center [508, 230] width 1017 height 460
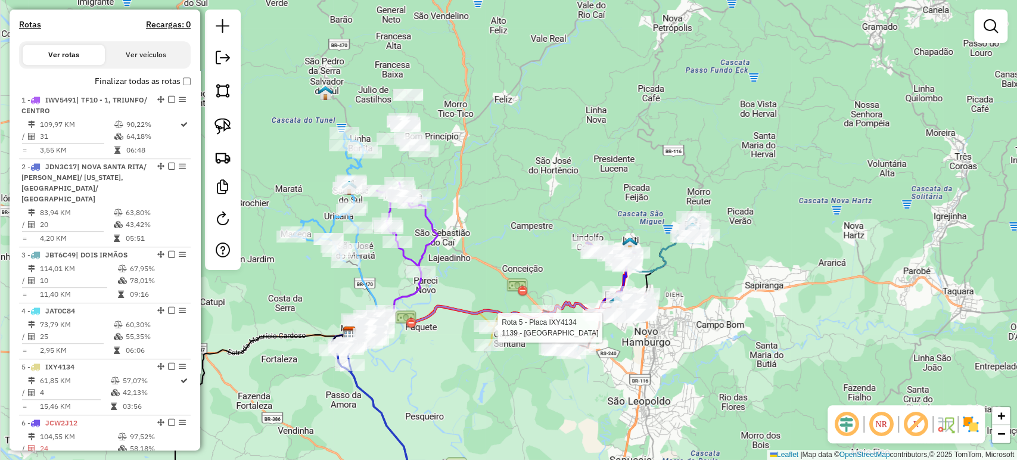
select select "*********"
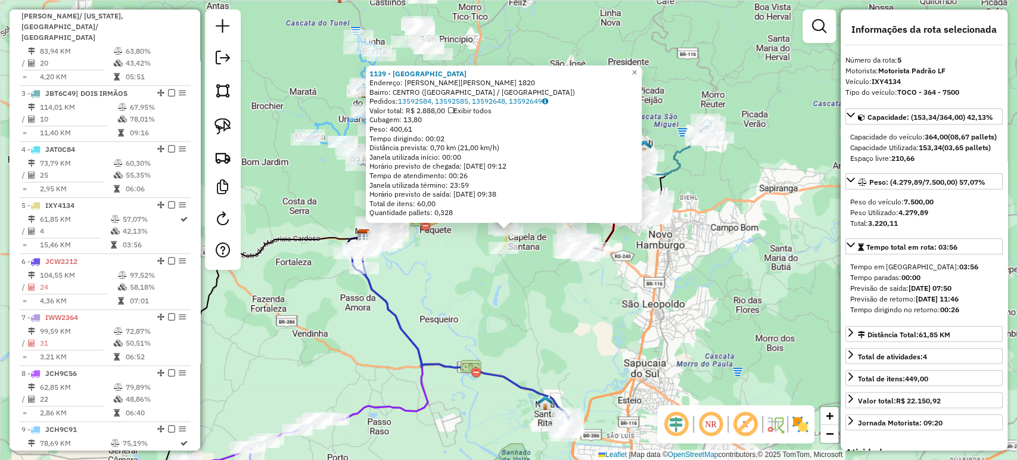
scroll to position [742, 0]
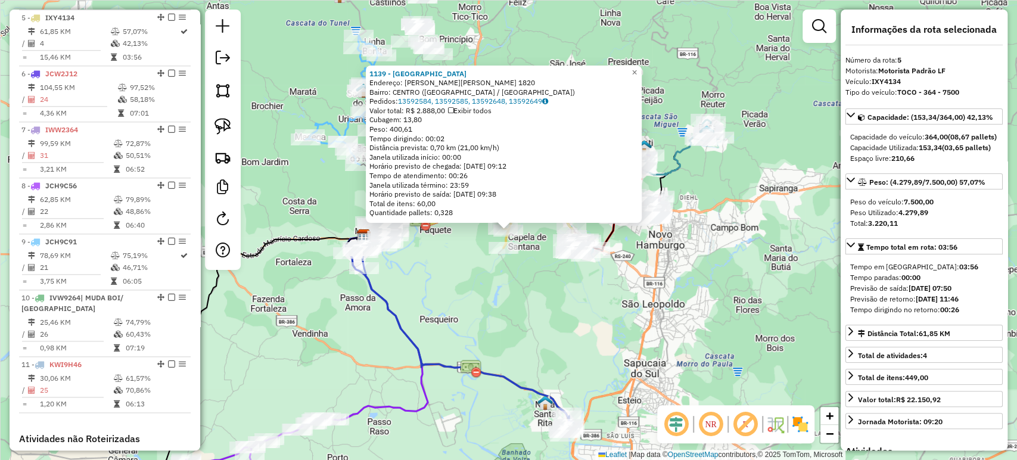
click at [486, 300] on div "1139 - MERCADO AVENIDA Endereço: R CEL.ORESTES LUCAS 1820 Bairro: CENTRO (CAPEL…" at bounding box center [508, 230] width 1017 height 460
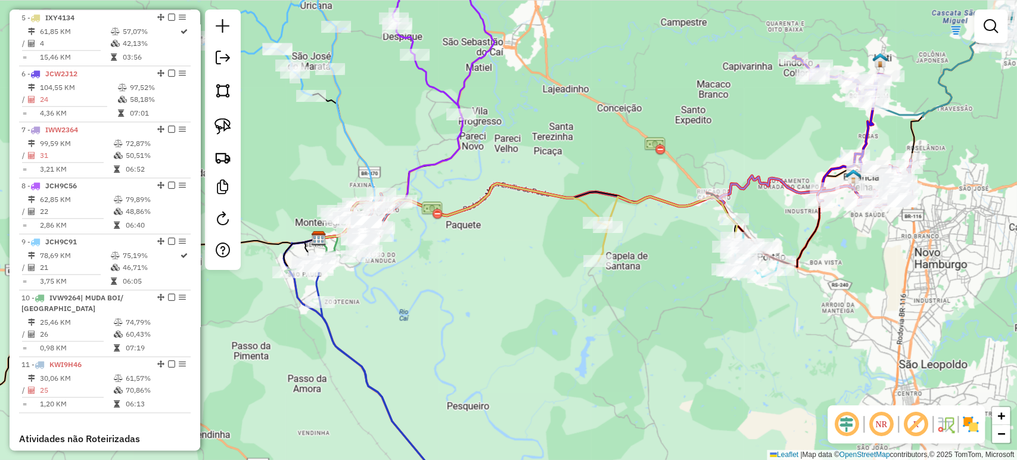
drag, startPoint x: 402, startPoint y: 269, endPoint x: 489, endPoint y: 275, distance: 87.2
click at [445, 276] on div "Janela de atendimento Grade de atendimento Capacidade Transportadoras Veículos …" at bounding box center [508, 230] width 1017 height 460
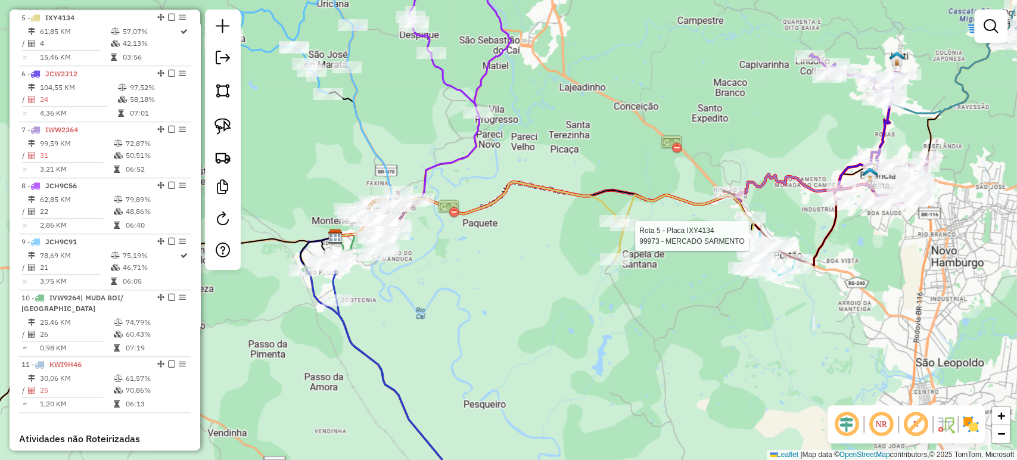
select select "*********"
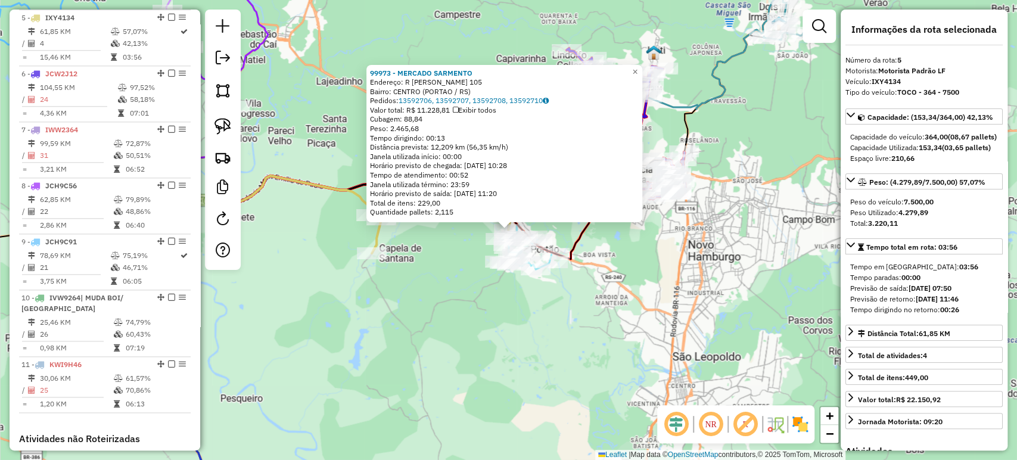
click at [515, 343] on div "99973 - MERCADO SARMENTO Endereço: R EDVINO VELTEN 105 Bairro: CENTRO (PORTAO /…" at bounding box center [508, 230] width 1017 height 460
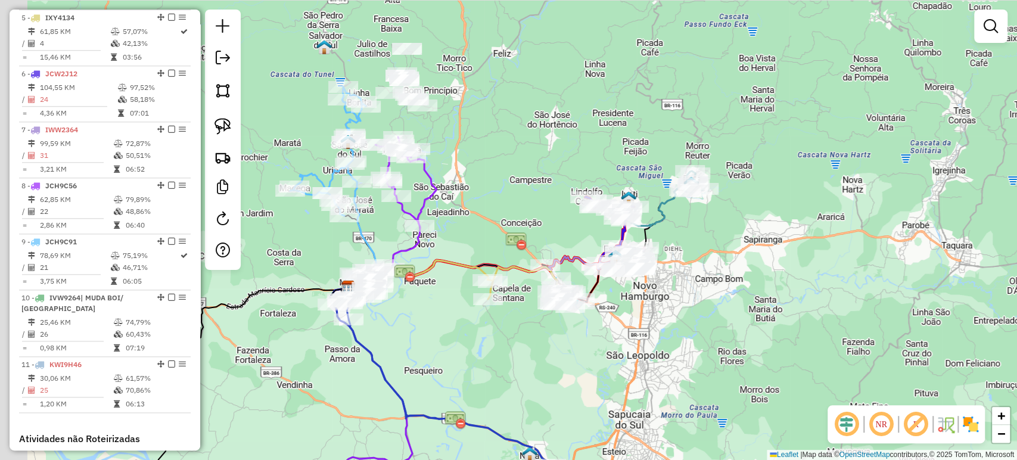
drag, startPoint x: 398, startPoint y: 300, endPoint x: 501, endPoint y: 327, distance: 106.1
click at [501, 327] on div "Janela de atendimento Grade de atendimento Capacidade Transportadoras Veículos …" at bounding box center [508, 230] width 1017 height 460
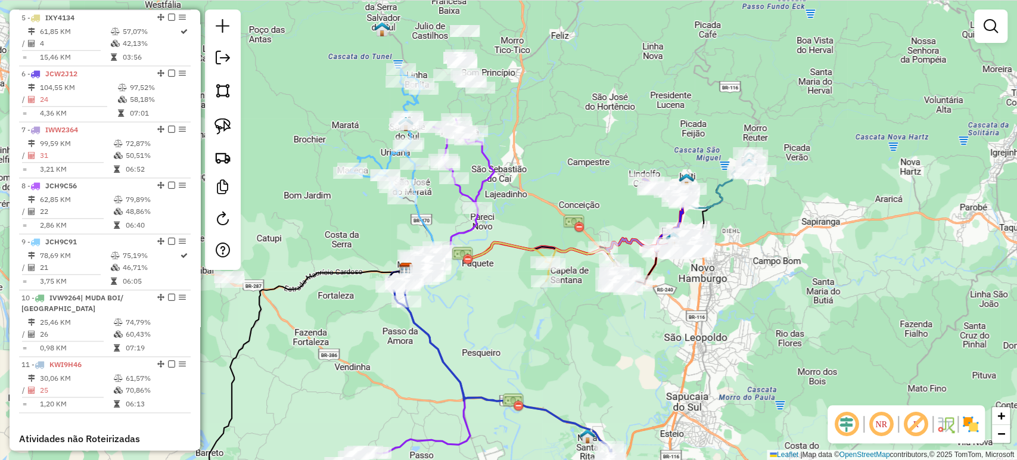
drag, startPoint x: 437, startPoint y: 322, endPoint x: 494, endPoint y: 304, distance: 59.9
click at [494, 304] on div "Janela de atendimento Grade de atendimento Capacidade Transportadoras Veículos …" at bounding box center [508, 230] width 1017 height 460
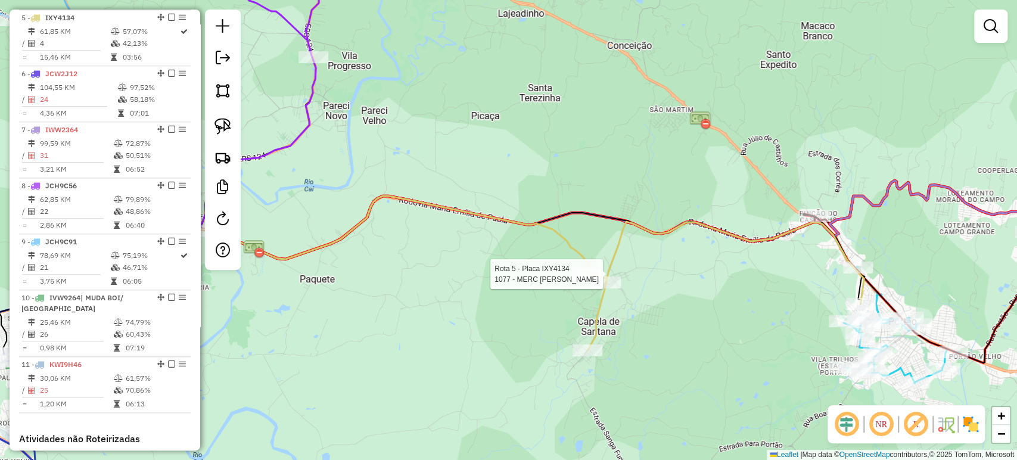
select select "*********"
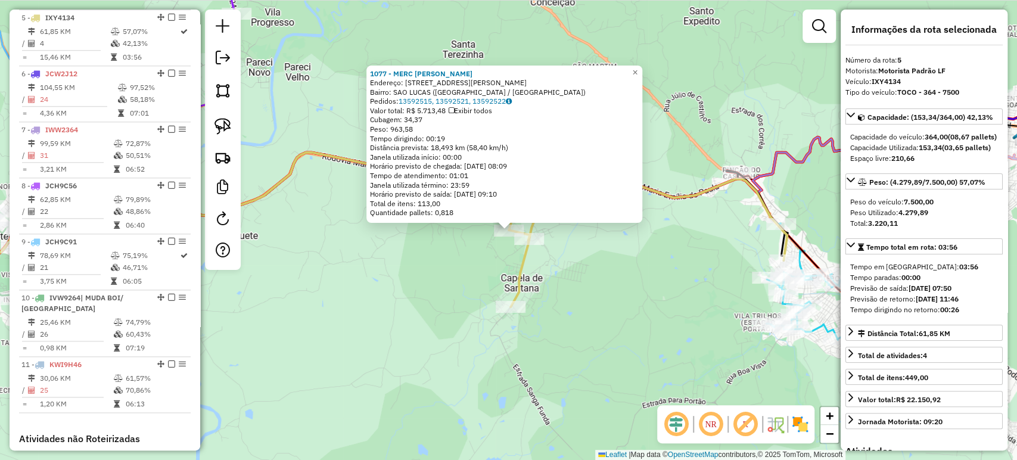
click at [470, 278] on div "1077 - MERC COLLOVINI Endereço: R HENRIQUE MULLER 634 Bairro: SAO LUCAS (CAPELA…" at bounding box center [508, 230] width 1017 height 460
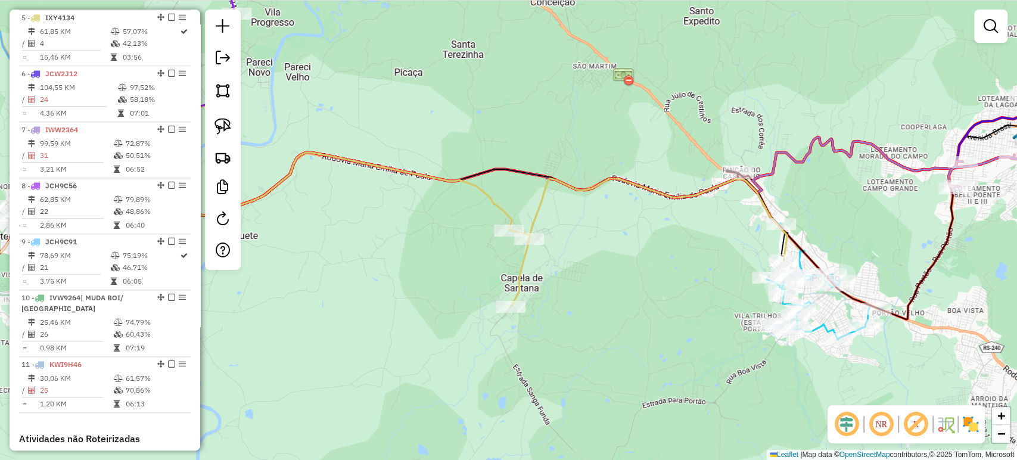
click at [529, 243] on div at bounding box center [529, 239] width 30 height 12
select select "*********"
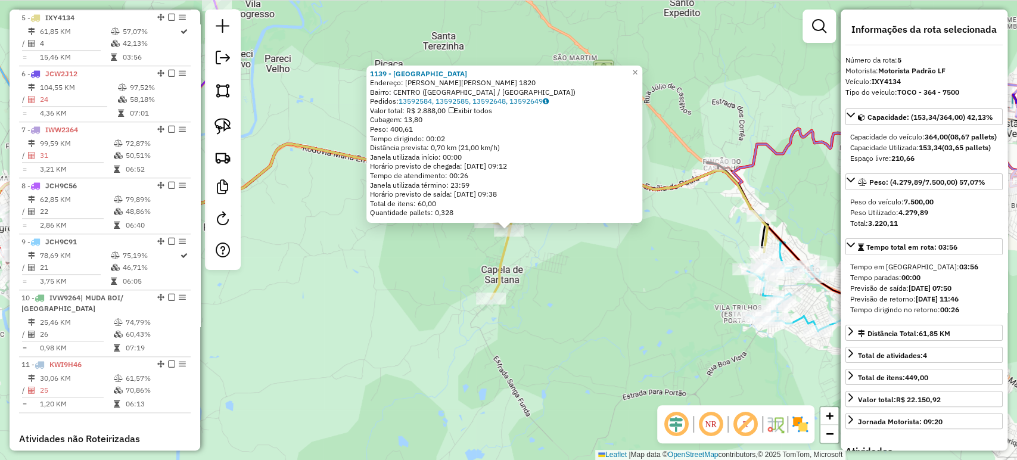
click at [427, 274] on div "1139 - MERCADO AVENIDA Endereço: R CEL.ORESTES LUCAS 1820 Bairro: CENTRO (CAPEL…" at bounding box center [508, 230] width 1017 height 460
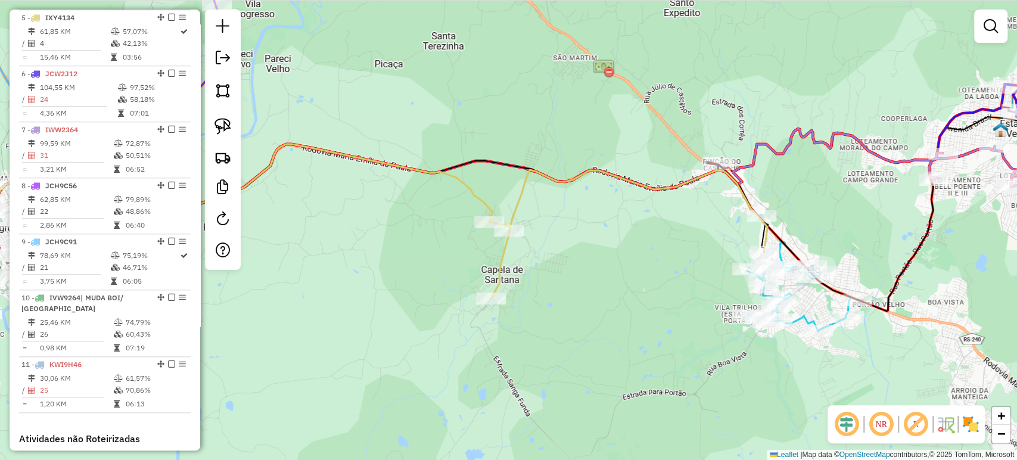
select select "*********"
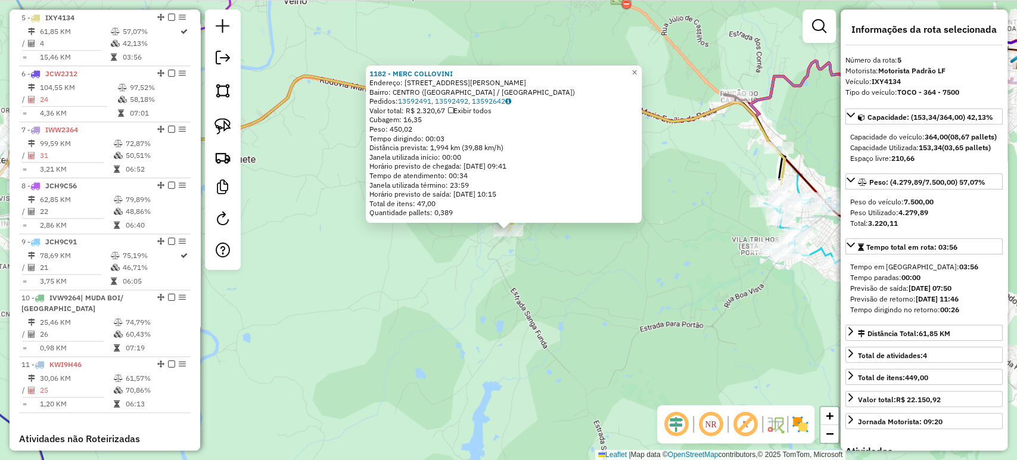
click at [471, 309] on div "1182 - MERC COLLOVINI Endereço: AV CEL ORESTES JOSE LUCAS 3859 Bairro: CENTRO (…" at bounding box center [508, 230] width 1017 height 460
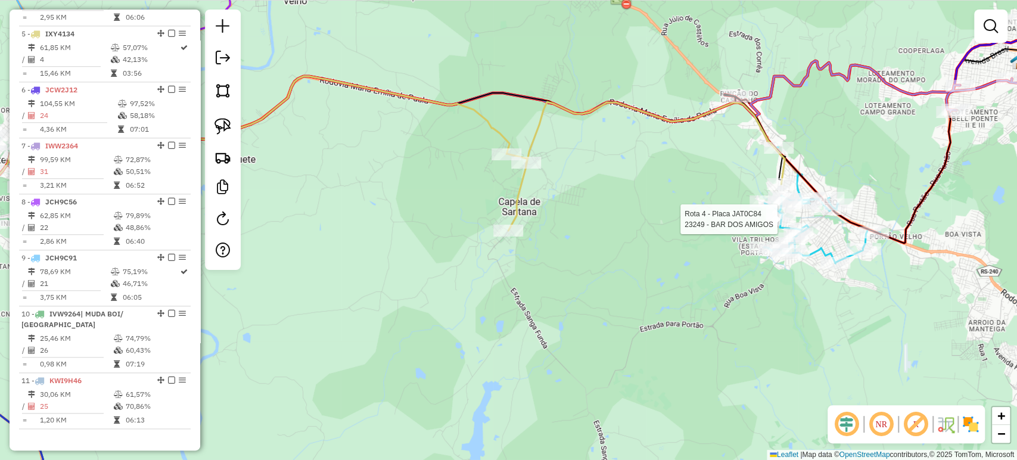
select select "*********"
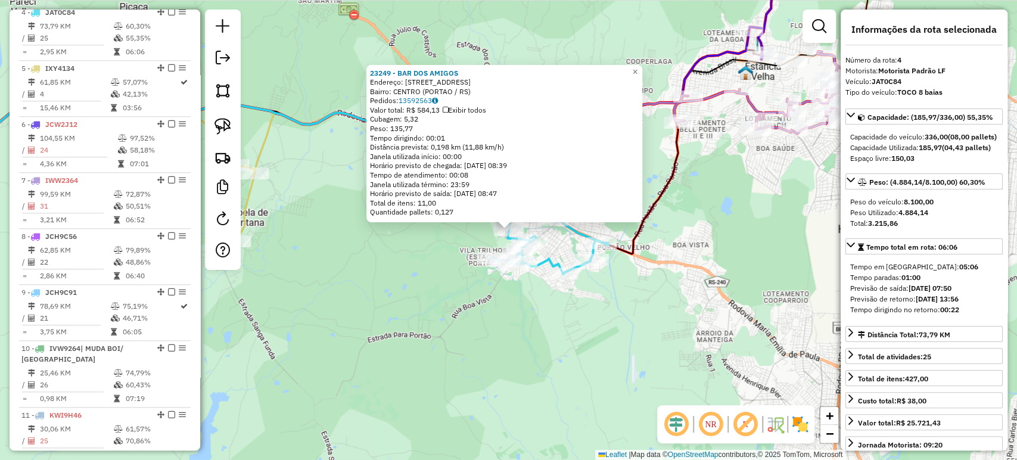
scroll to position [686, 0]
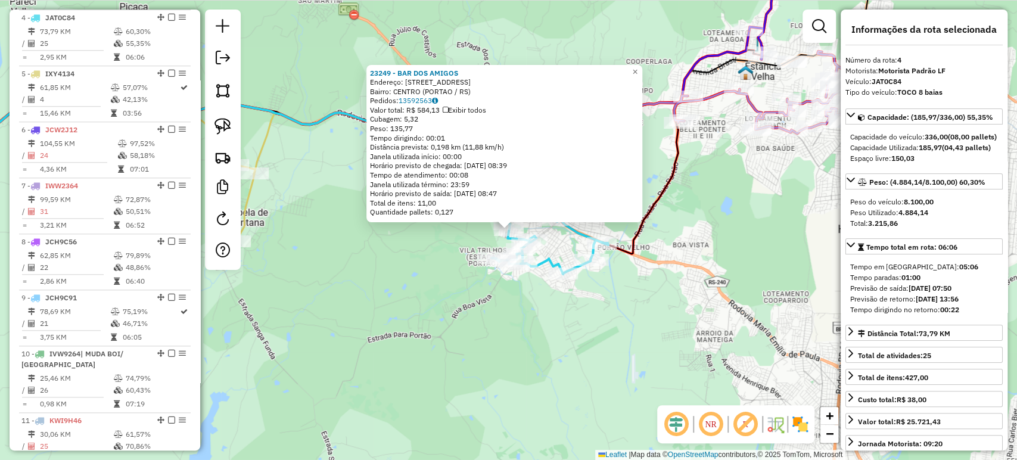
click at [509, 353] on div "23249 - BAR DOS AMIGOS Endereço: R TRIUNFO 122 Bairro: CENTRO (PORTAO / RS) Ped…" at bounding box center [508, 230] width 1017 height 460
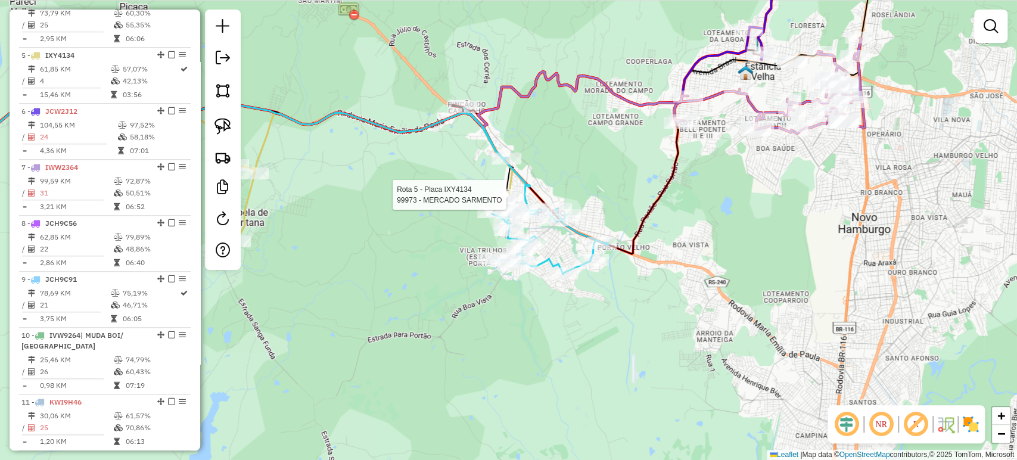
select select "*********"
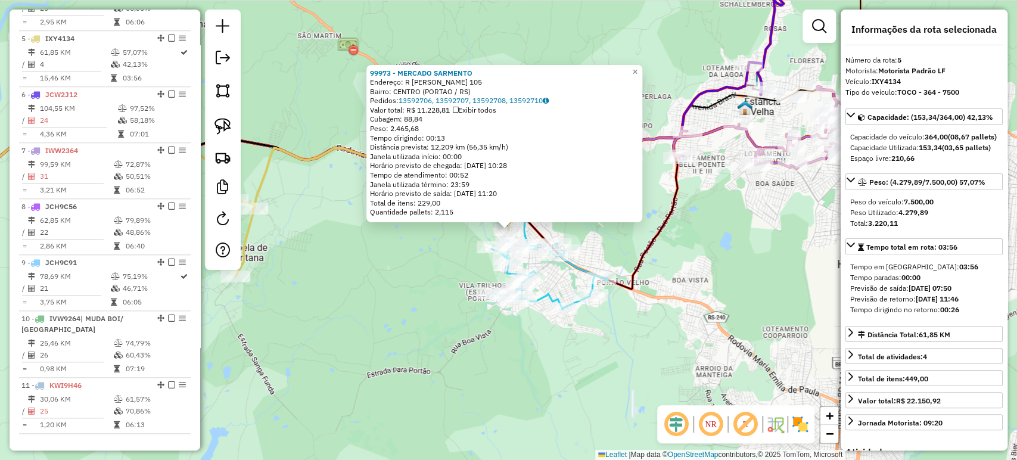
scroll to position [742, 0]
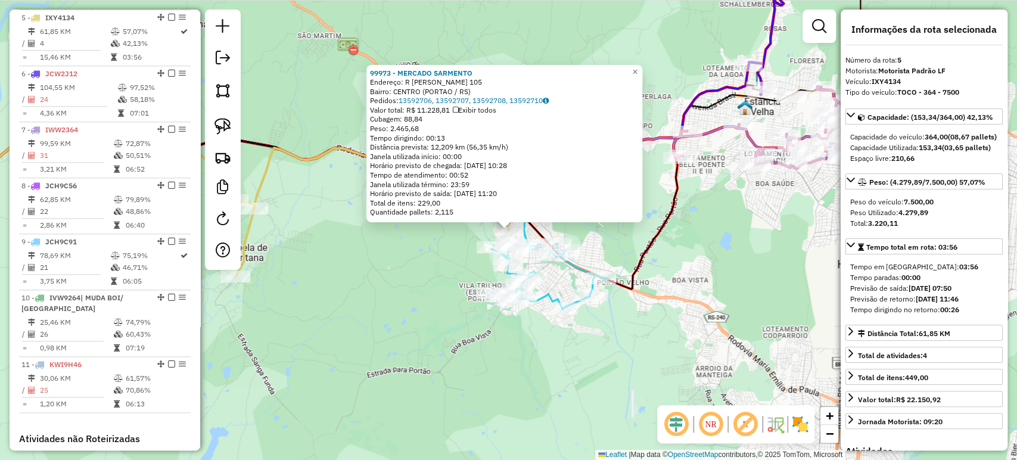
click at [440, 291] on div "99973 - MERCADO SARMENTO Endereço: R EDVINO VELTEN 105 Bairro: CENTRO (PORTAO /…" at bounding box center [508, 230] width 1017 height 460
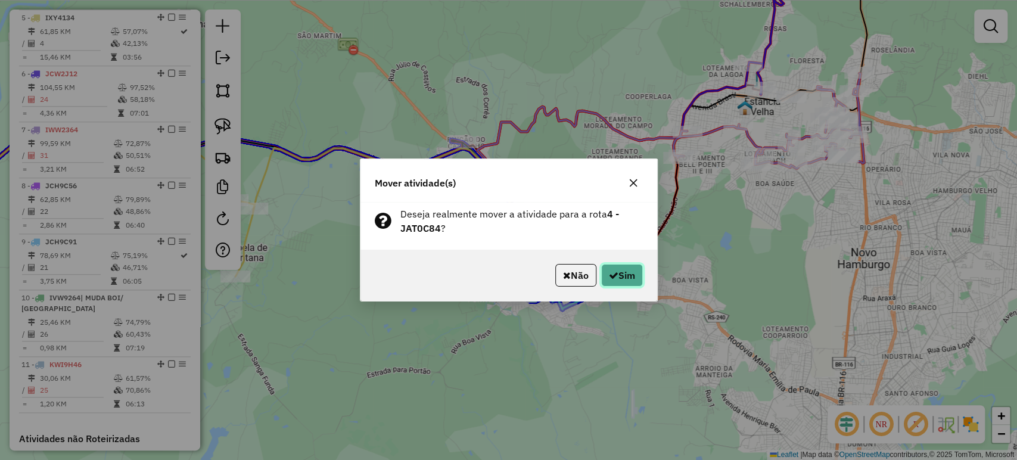
click at [602, 275] on button "Sim" at bounding box center [622, 275] width 42 height 23
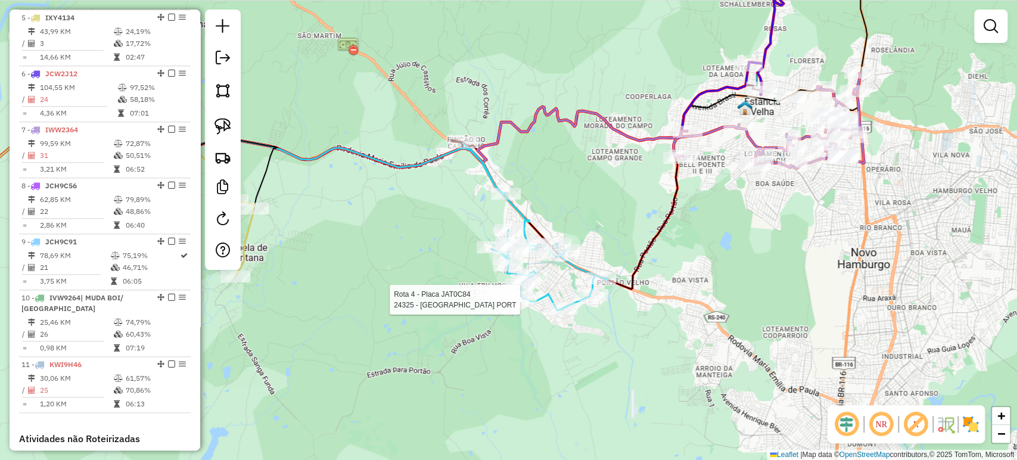
select select "*********"
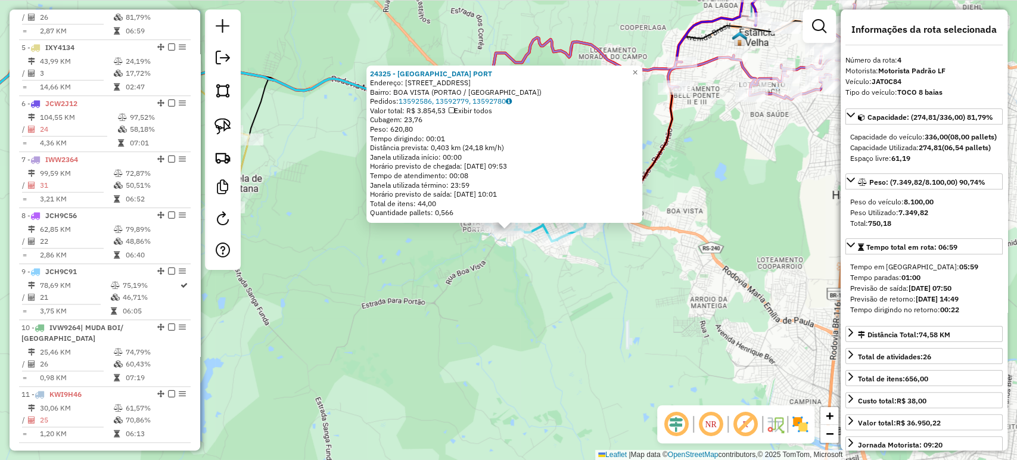
scroll to position [686, 0]
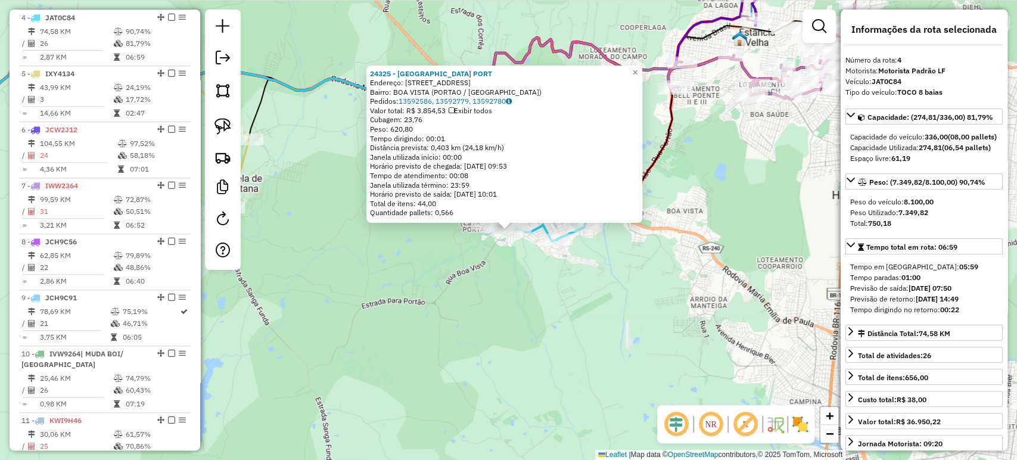
click at [508, 294] on div "24325 - CASA DA CERVEJA PORT Endereço: R DO COMERCIO 277 Bairro: BOA VISTA (POR…" at bounding box center [508, 230] width 1017 height 460
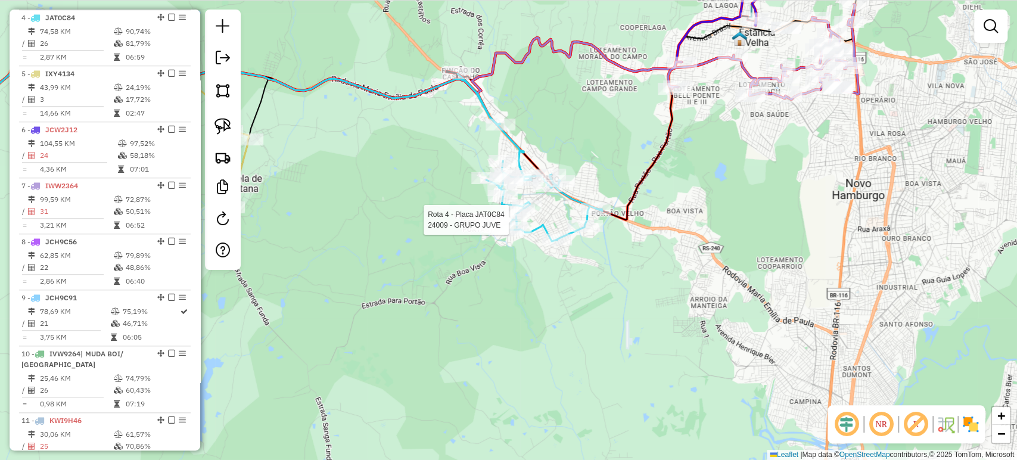
select select "*********"
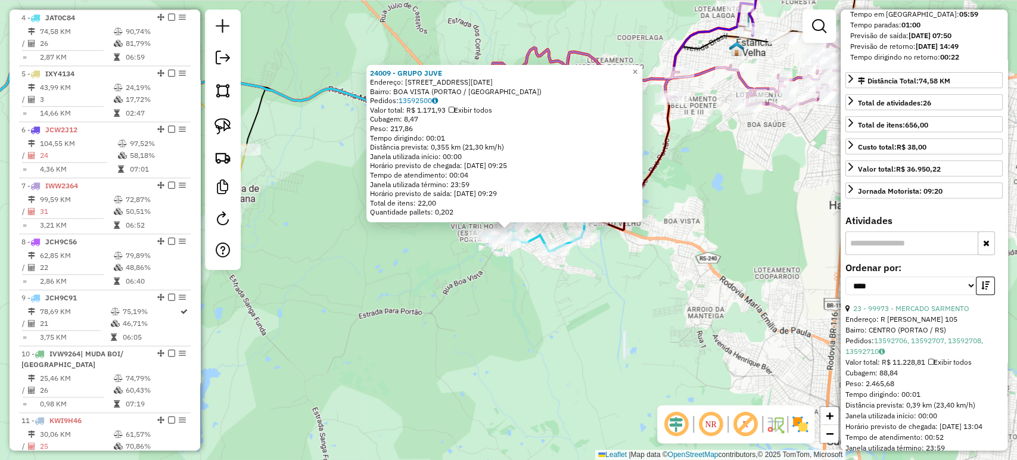
scroll to position [198, 0]
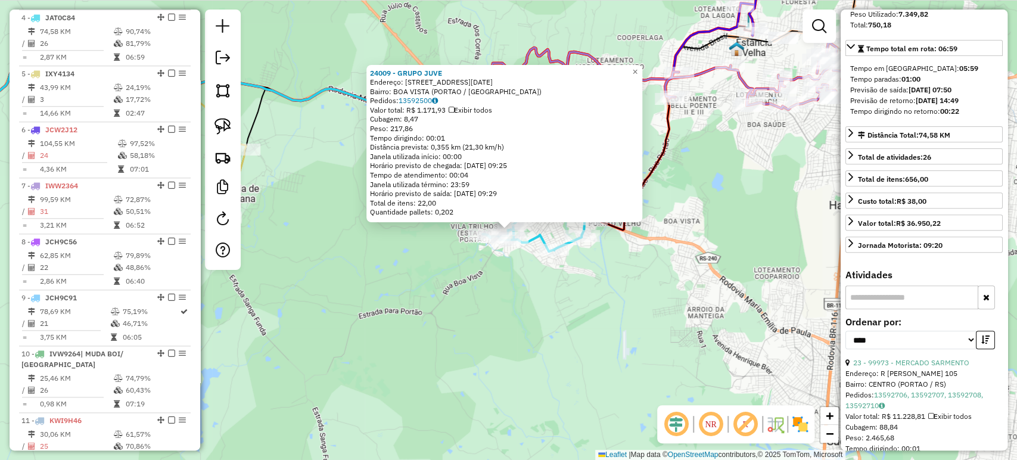
click at [674, 328] on div "24009 - GRUPO JUVE Endereço: R PRIMEIRO DE MAIO 333 Bairro: BOA VISTA (PORTAO /…" at bounding box center [508, 230] width 1017 height 460
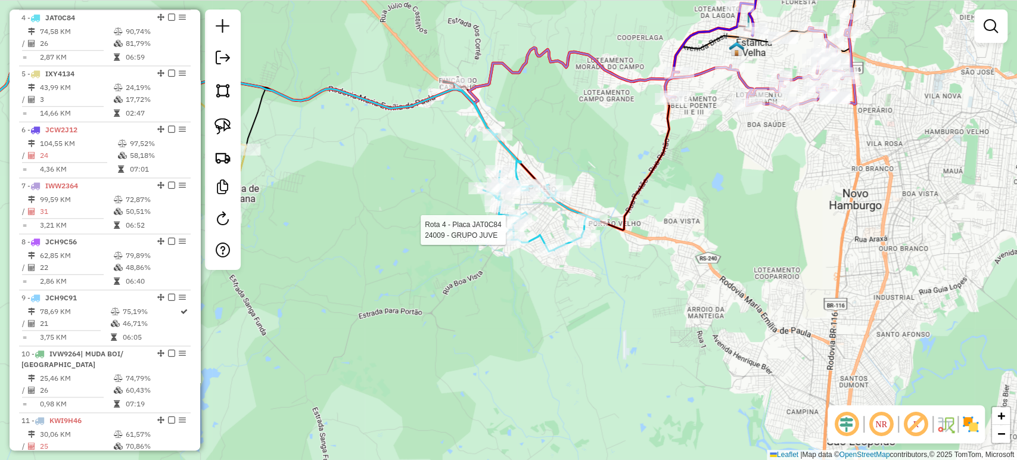
select select "*********"
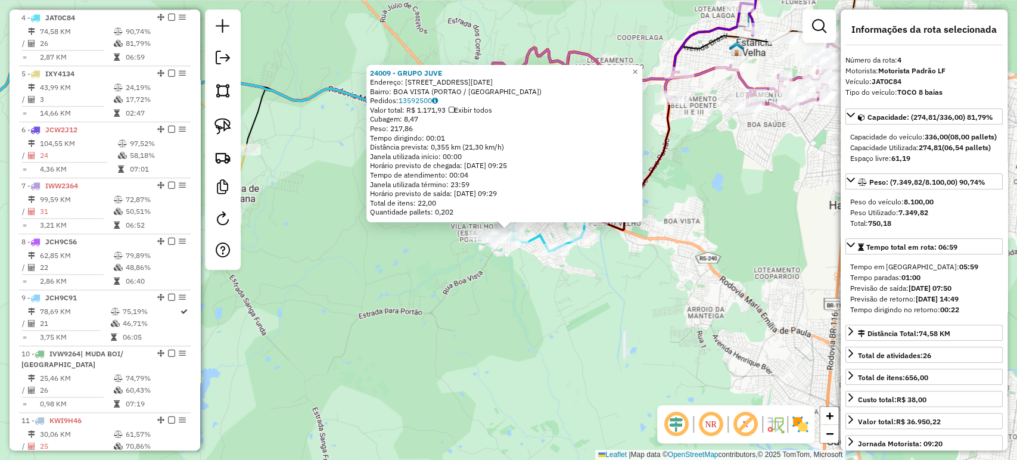
click at [516, 261] on div "24009 - GRUPO JUVE Endereço: R PRIMEIRO DE MAIO 333 Bairro: BOA VISTA (PORTAO /…" at bounding box center [508, 230] width 1017 height 460
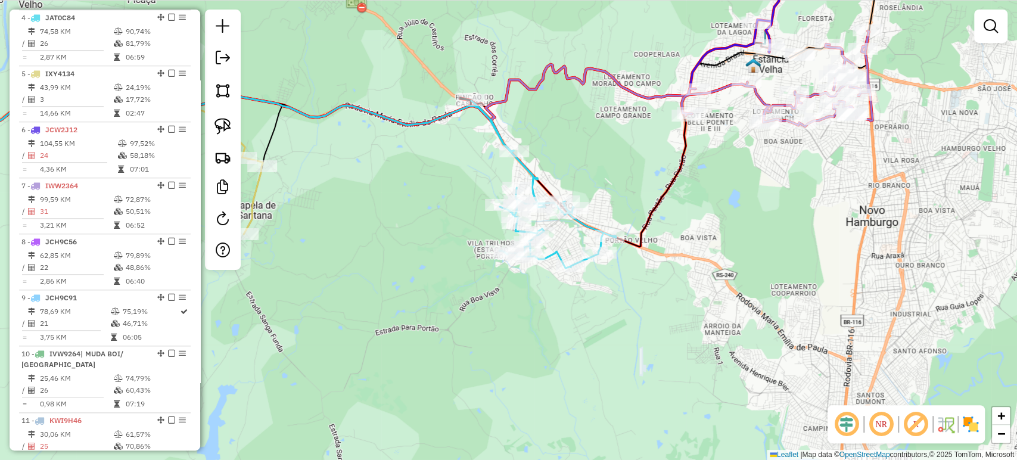
drag, startPoint x: 516, startPoint y: 261, endPoint x: 624, endPoint y: 335, distance: 131.5
click at [624, 335] on div "Janela de atendimento Grade de atendimento Capacidade Transportadoras Veículos …" at bounding box center [508, 230] width 1017 height 460
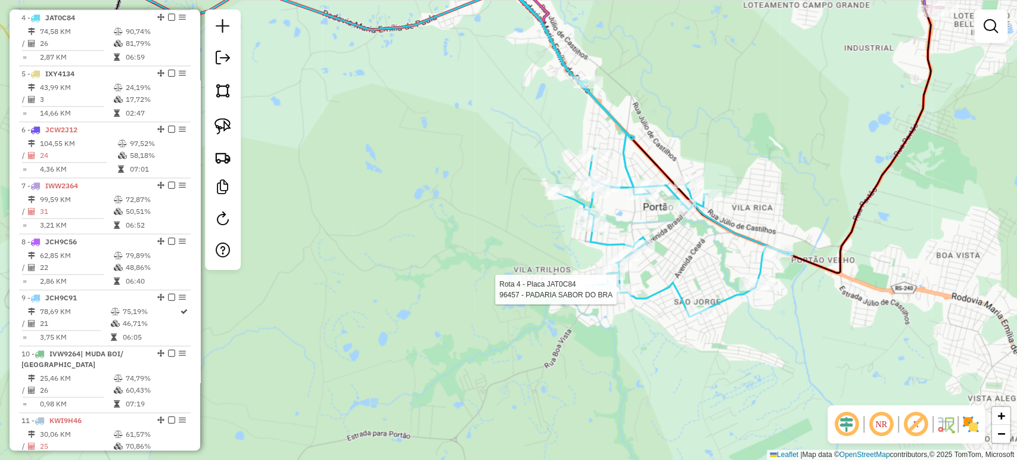
select select "*********"
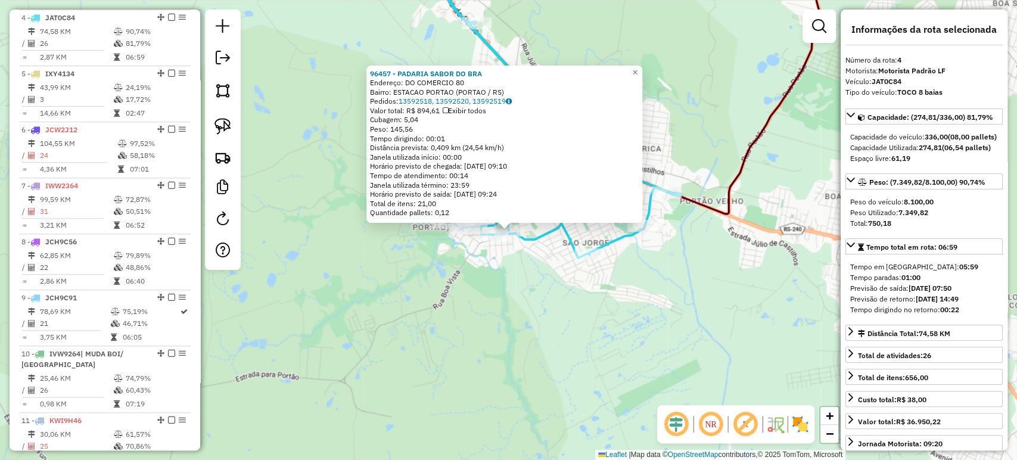
click at [595, 351] on div "96457 - PADARIA SABOR DO BRA Endereço: DO COMERCIO 80 Bairro: ESTACAO PORTAO (P…" at bounding box center [508, 230] width 1017 height 460
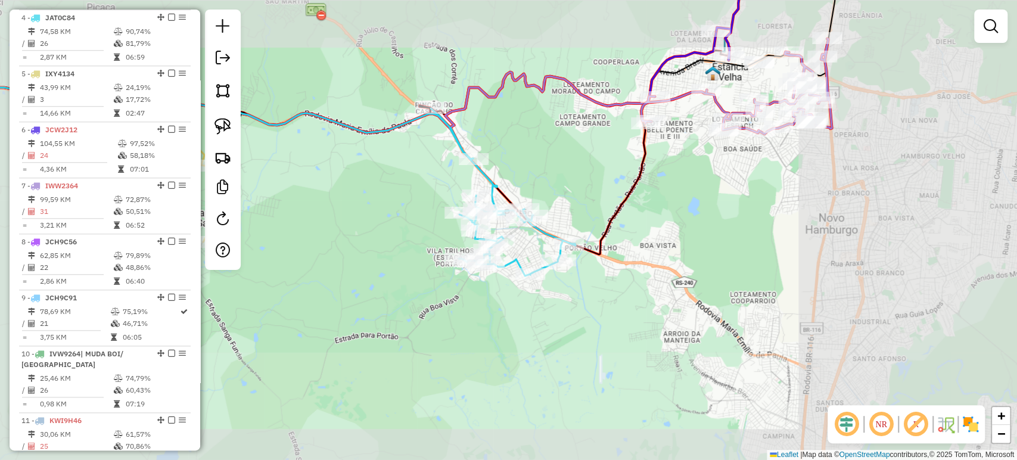
drag, startPoint x: 457, startPoint y: 313, endPoint x: 677, endPoint y: 336, distance: 220.4
click at [677, 336] on div "Janela de atendimento Grade de atendimento Capacidade Transportadoras Veículos …" at bounding box center [508, 230] width 1017 height 460
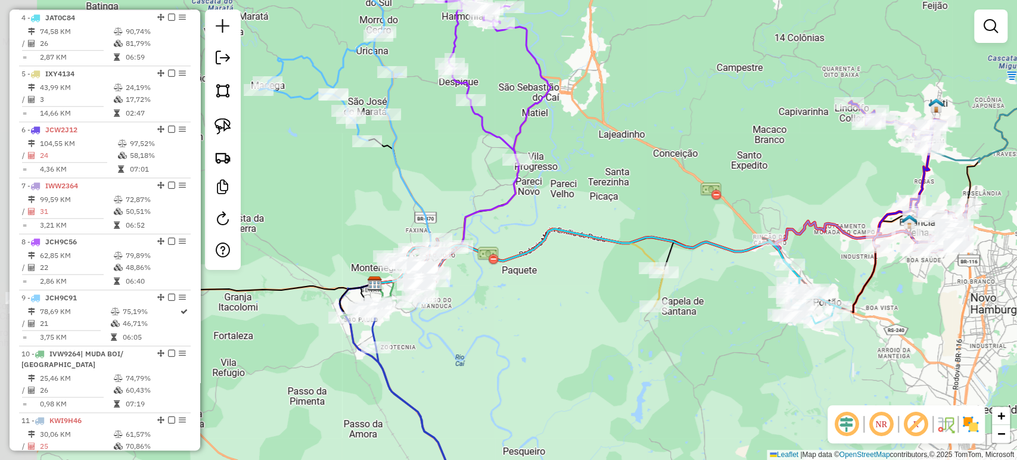
drag, startPoint x: 555, startPoint y: 285, endPoint x: 720, endPoint y: 316, distance: 168.5
click at [720, 316] on div "Janela de atendimento Grade de atendimento Capacidade Transportadoras Veículos …" at bounding box center [508, 230] width 1017 height 460
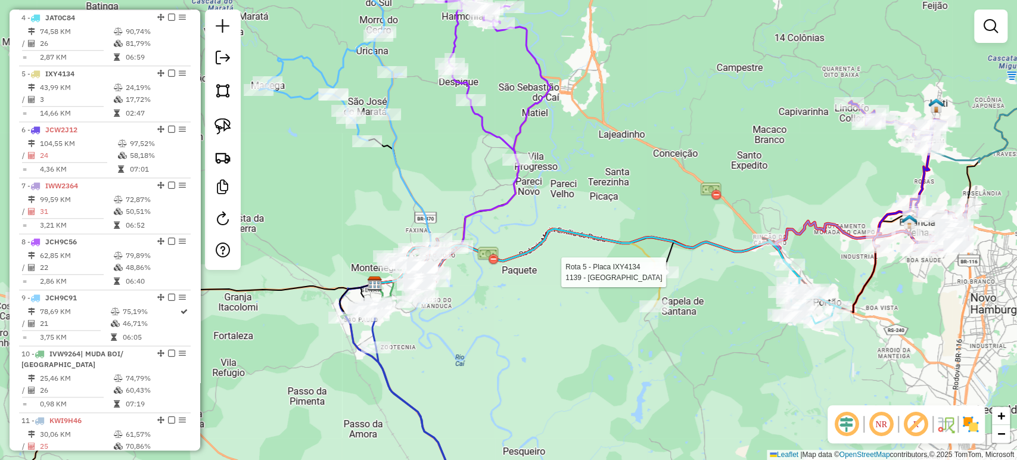
select select "*********"
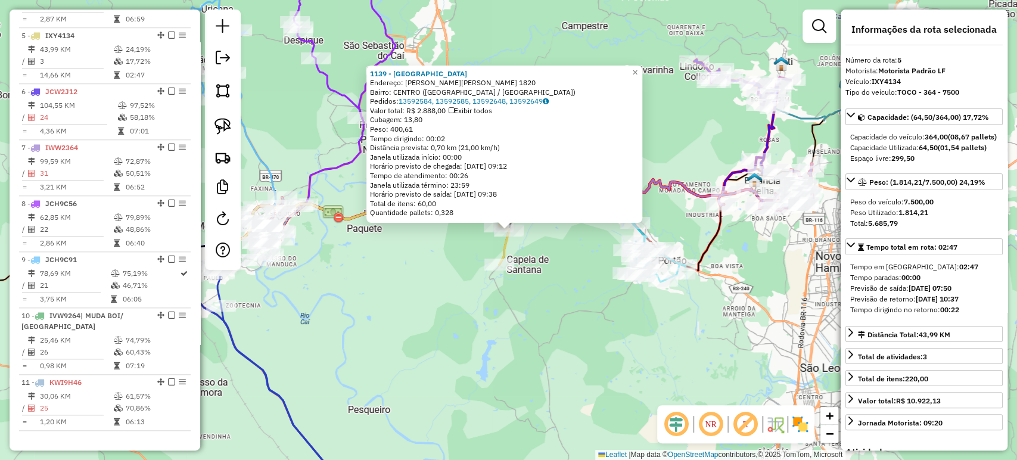
scroll to position [742, 0]
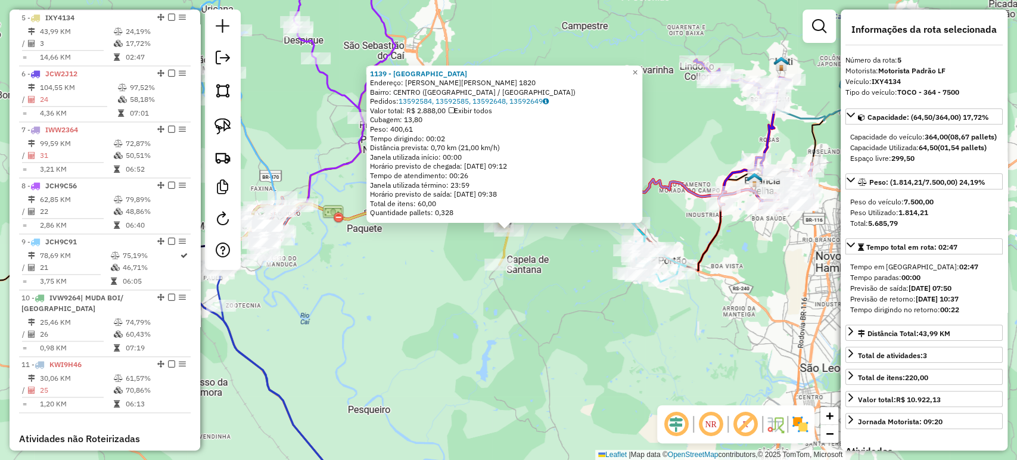
click at [533, 323] on div "1139 - MERCADO AVENIDA Endereço: R CEL.ORESTES LUCAS 1820 Bairro: CENTRO (CAPEL…" at bounding box center [508, 230] width 1017 height 460
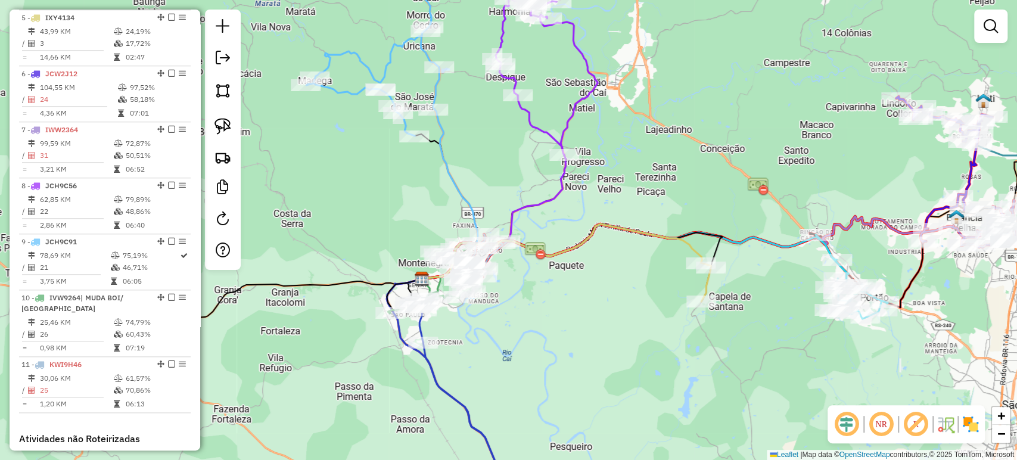
drag, startPoint x: 462, startPoint y: 310, endPoint x: 723, endPoint y: 350, distance: 263.3
click at [723, 350] on div "Janela de atendimento Grade de atendimento Capacidade Transportadoras Veículos …" at bounding box center [508, 230] width 1017 height 460
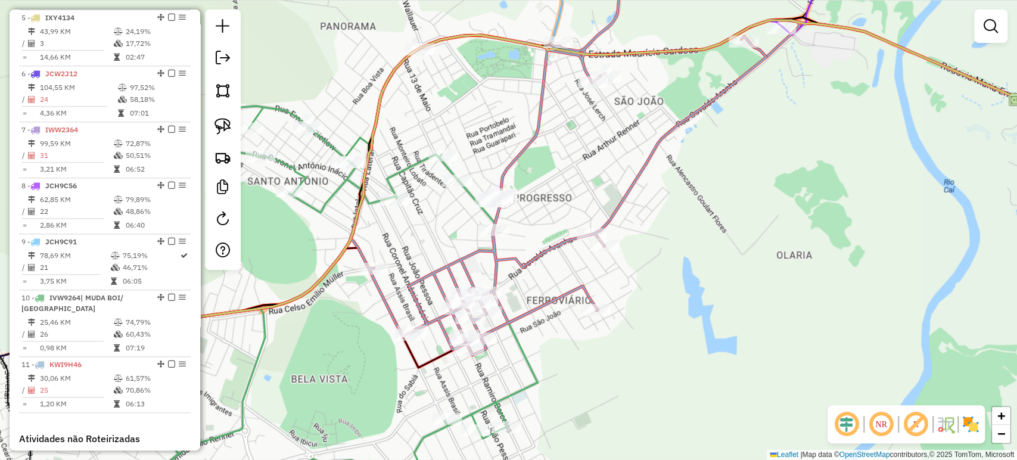
drag, startPoint x: 463, startPoint y: 204, endPoint x: 454, endPoint y: 218, distance: 16.7
click at [454, 218] on div "Janela de atendimento Grade de atendimento Capacidade Transportadoras Veículos …" at bounding box center [508, 230] width 1017 height 460
click at [220, 119] on img at bounding box center [222, 126] width 17 height 17
drag, startPoint x: 521, startPoint y: 159, endPoint x: 524, endPoint y: 202, distance: 43.0
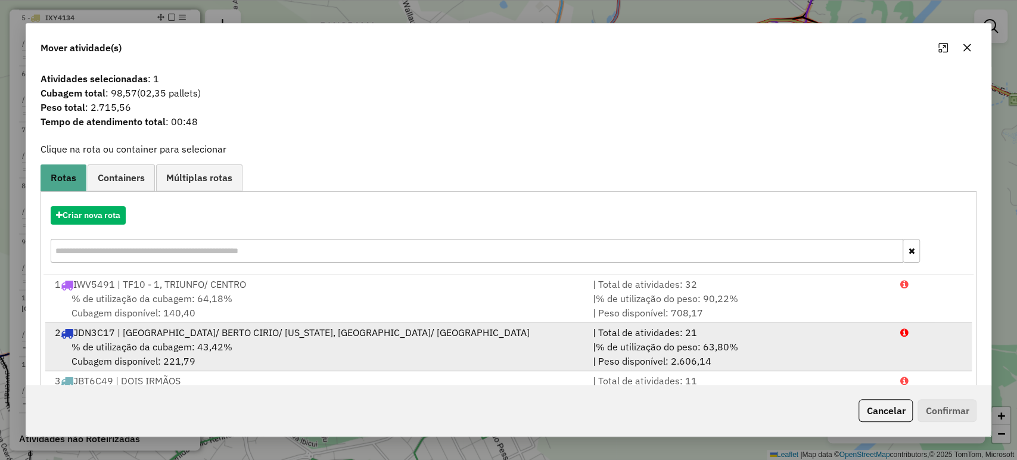
scroll to position [198, 0]
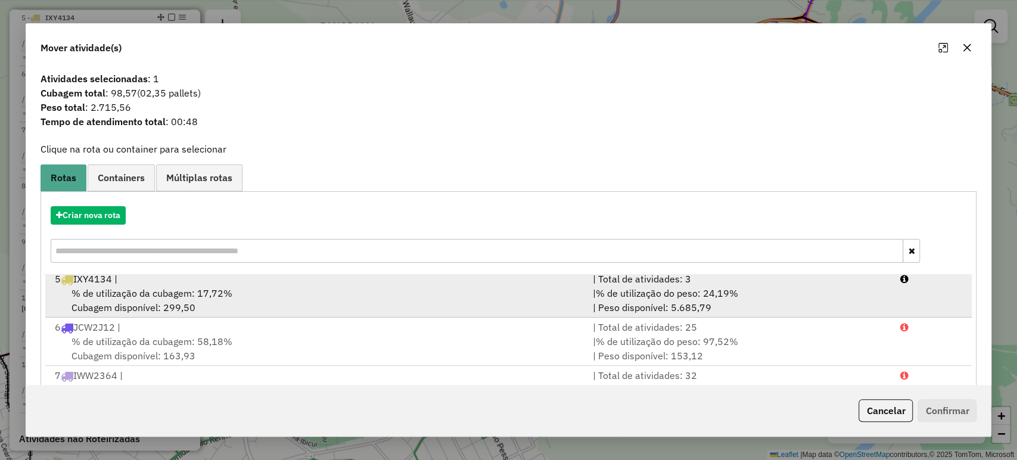
click at [201, 302] on div "% de utilização da cubagem: 17,72% Cubagem disponível: 299,50" at bounding box center [317, 300] width 538 height 29
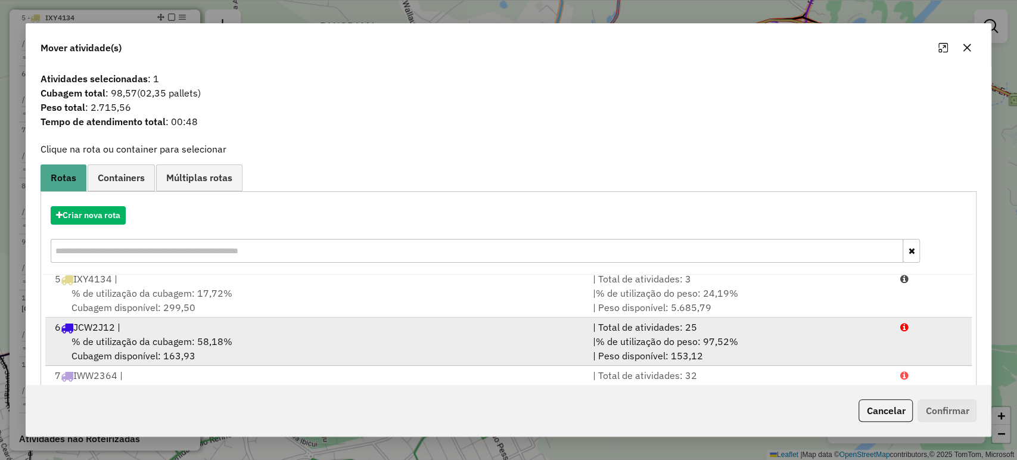
scroll to position [200, 0]
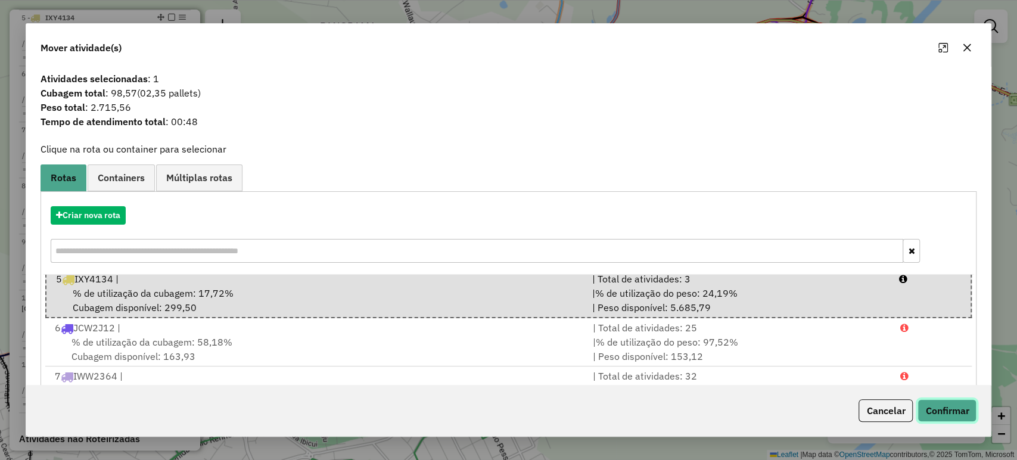
click at [940, 414] on button "Confirmar" at bounding box center [946, 410] width 59 height 23
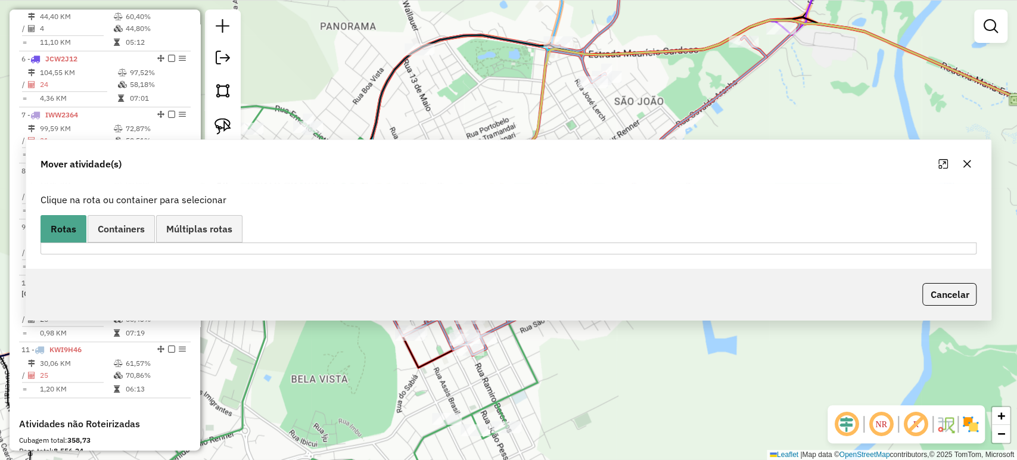
scroll to position [672, 0]
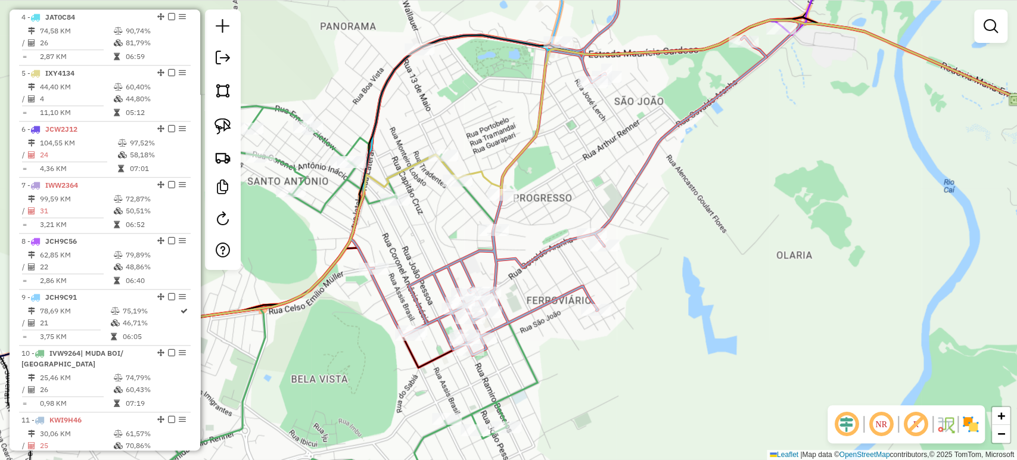
select select "*********"
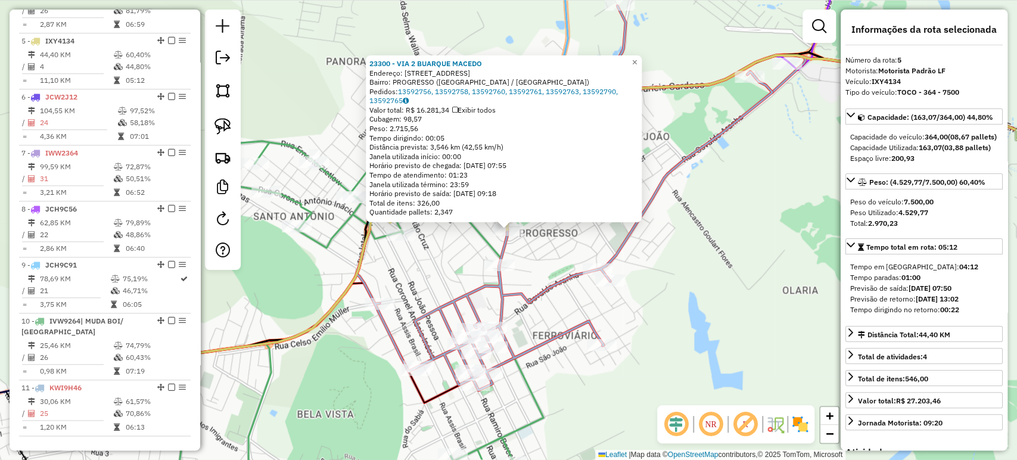
scroll to position [727, 0]
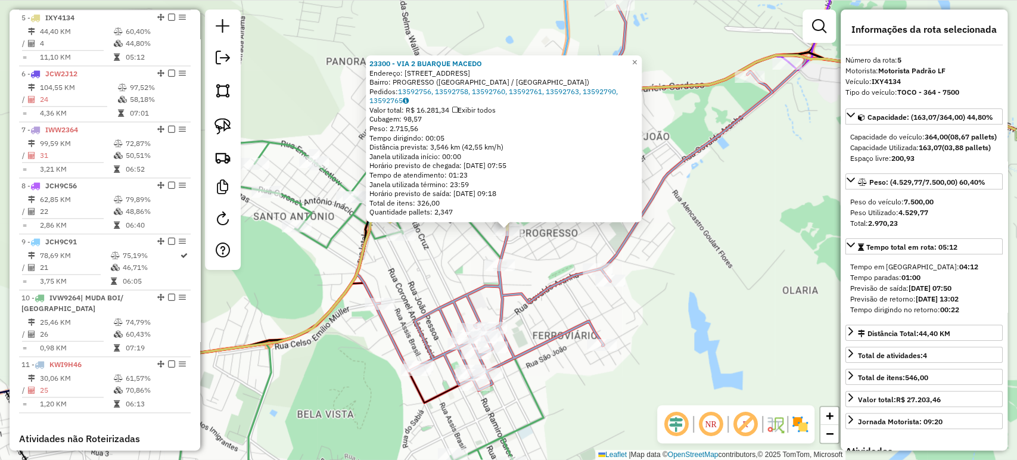
click at [732, 256] on div "23300 - VIA 2 BUARQUE MACEDO Endereço: R BUARQUE DE MACEDO 630 Bairro: PROGRESS…" at bounding box center [508, 230] width 1017 height 460
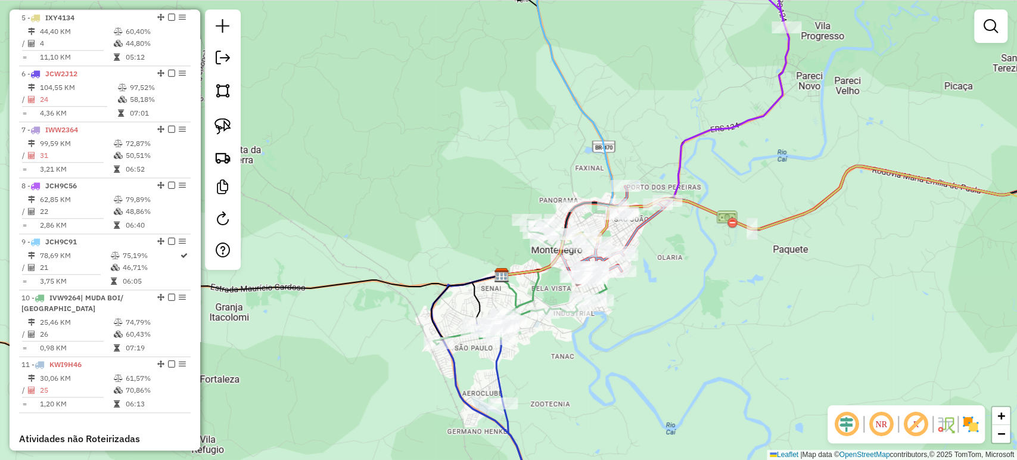
drag, startPoint x: 743, startPoint y: 270, endPoint x: 670, endPoint y: 265, distance: 74.1
click at [670, 265] on div "Janela de atendimento Grade de atendimento Capacidade Transportadoras Veículos …" at bounding box center [508, 230] width 1017 height 460
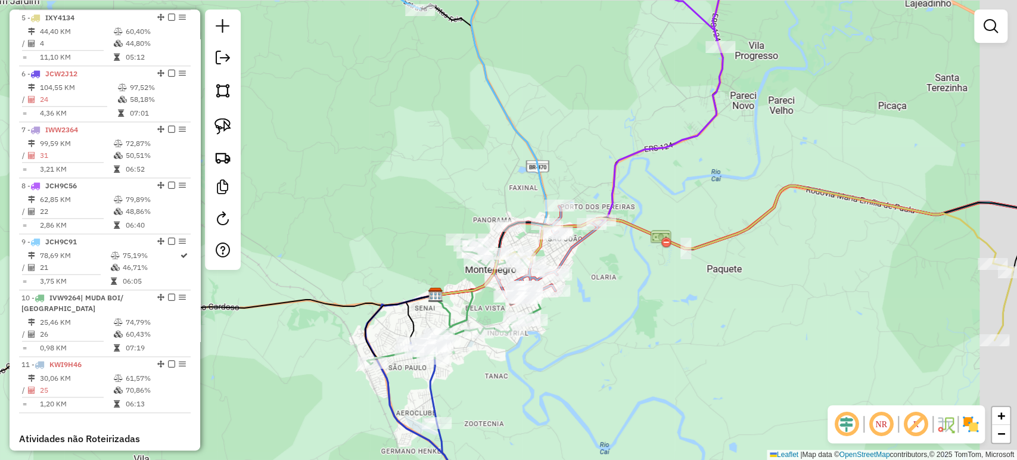
drag, startPoint x: 682, startPoint y: 257, endPoint x: 617, endPoint y: 280, distance: 69.5
click at [617, 280] on div "Janela de atendimento Grade de atendimento Capacidade Transportadoras Veículos …" at bounding box center [508, 230] width 1017 height 460
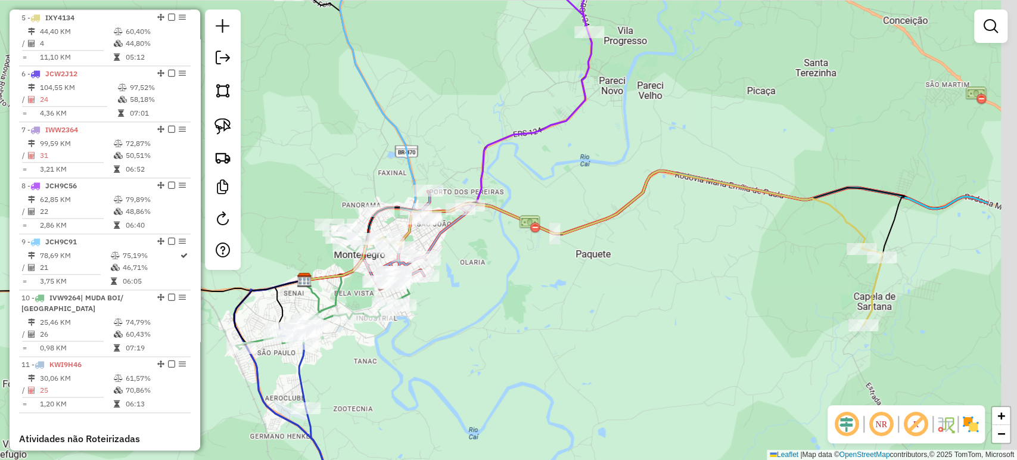
drag, startPoint x: 617, startPoint y: 280, endPoint x: 481, endPoint y: 263, distance: 136.8
click at [481, 263] on div "Janela de atendimento Grade de atendimento Capacidade Transportadoras Veículos …" at bounding box center [508, 230] width 1017 height 460
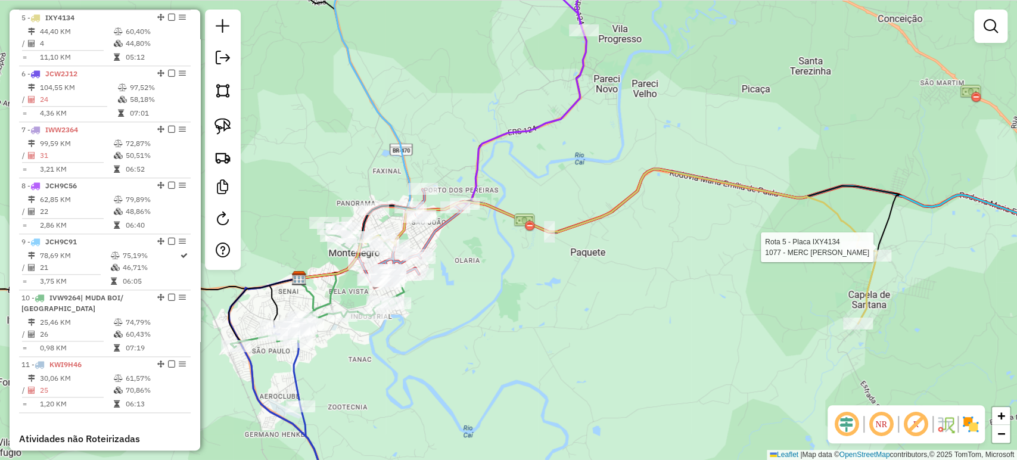
select select "*********"
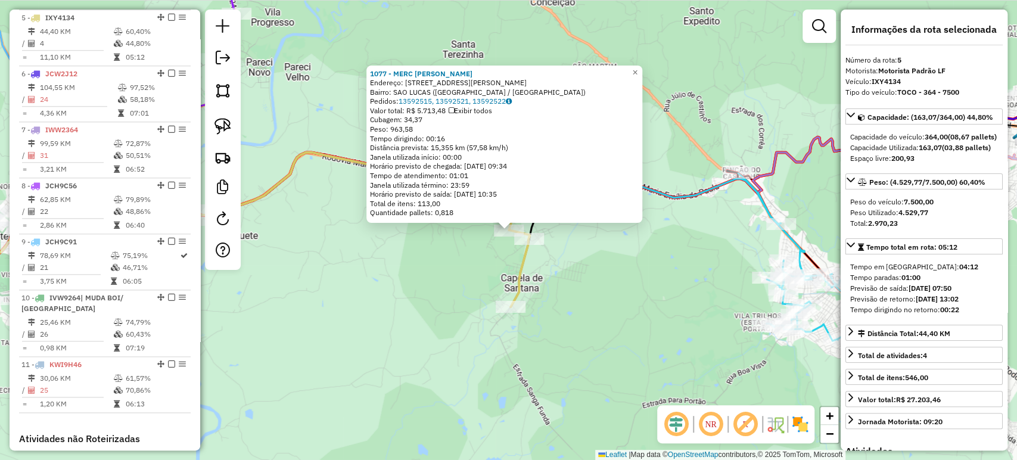
click at [609, 267] on div "Rota 4 - Placa JAT0C84 23169 - PIZZARIA SOBERANO 1077 - MERC COLLOVINI Endereço…" at bounding box center [508, 230] width 1017 height 460
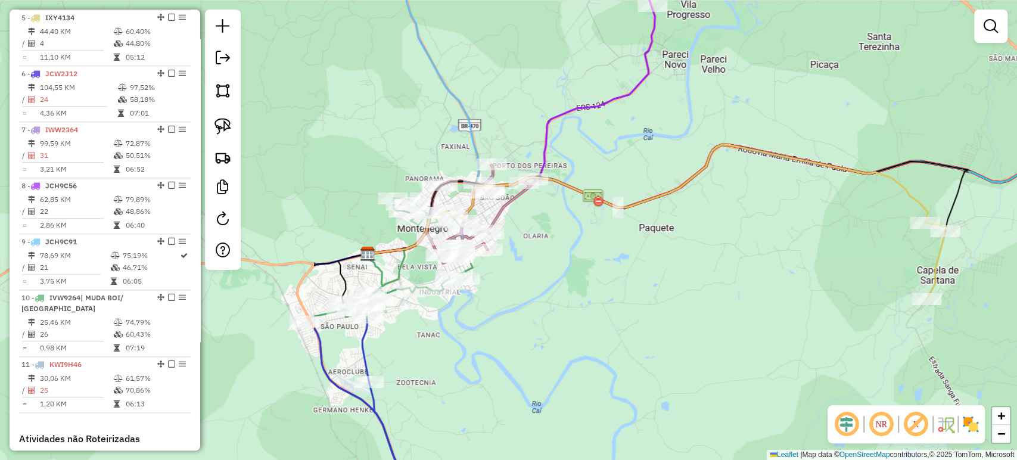
drag, startPoint x: 376, startPoint y: 238, endPoint x: 802, endPoint y: 220, distance: 426.3
click at [802, 220] on div "Janela de atendimento Grade de atendimento Capacidade Transportadoras Veículos …" at bounding box center [508, 230] width 1017 height 460
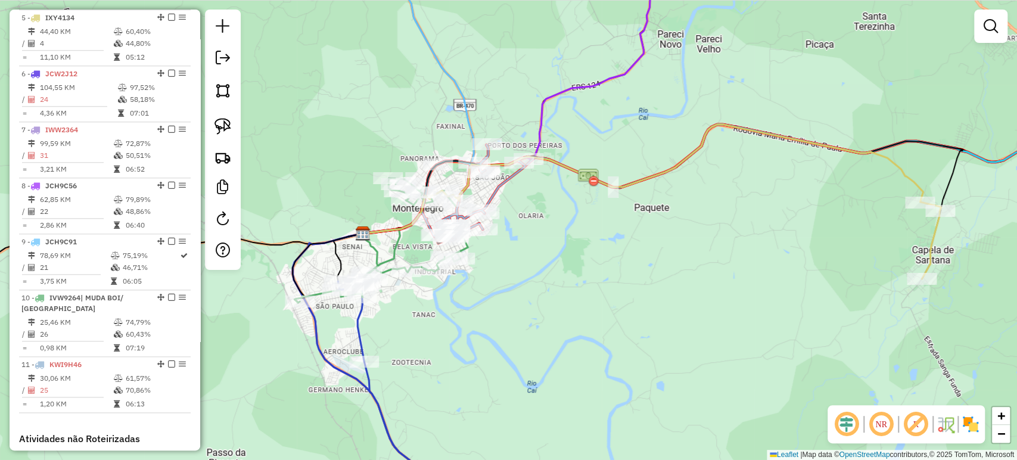
drag, startPoint x: 802, startPoint y: 220, endPoint x: 787, endPoint y: 210, distance: 18.0
click at [787, 210] on div "Janela de atendimento Grade de atendimento Capacidade Transportadoras Veículos …" at bounding box center [508, 230] width 1017 height 460
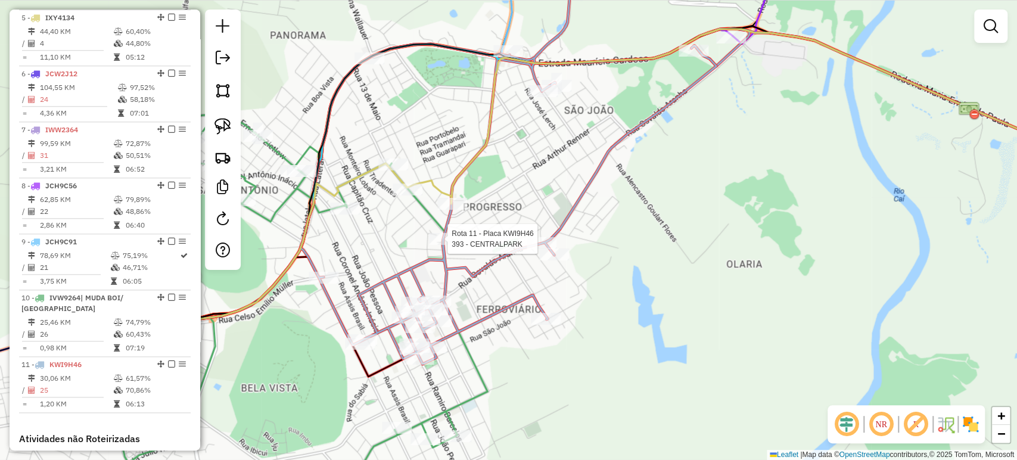
select select "*********"
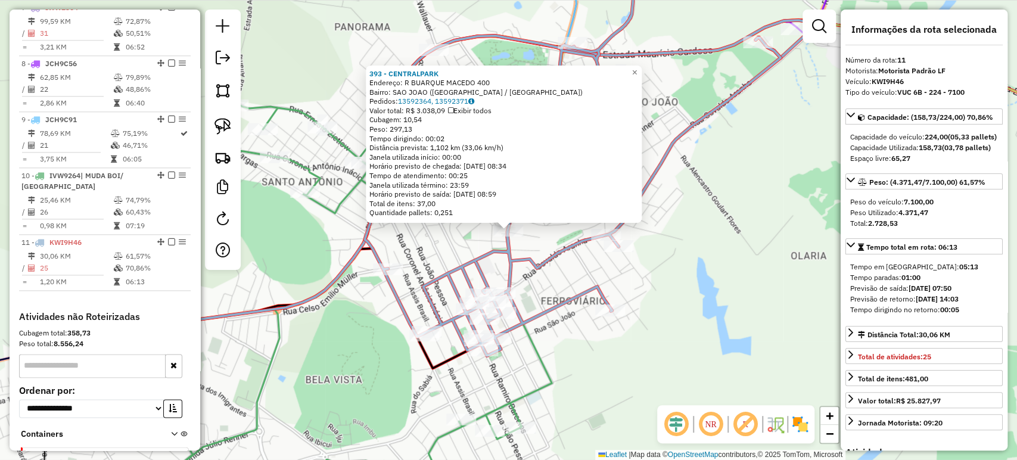
scroll to position [923, 0]
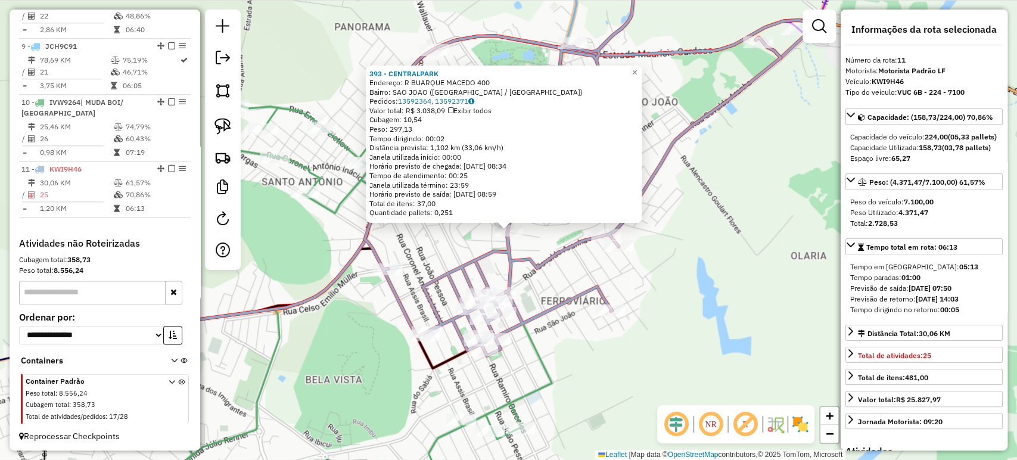
click at [427, 242] on div "393 - CENTRALPARK Endereço: R BUARQUE MACEDO 400 Bairro: SAO JOAO (MONTENEGRO /…" at bounding box center [508, 230] width 1017 height 460
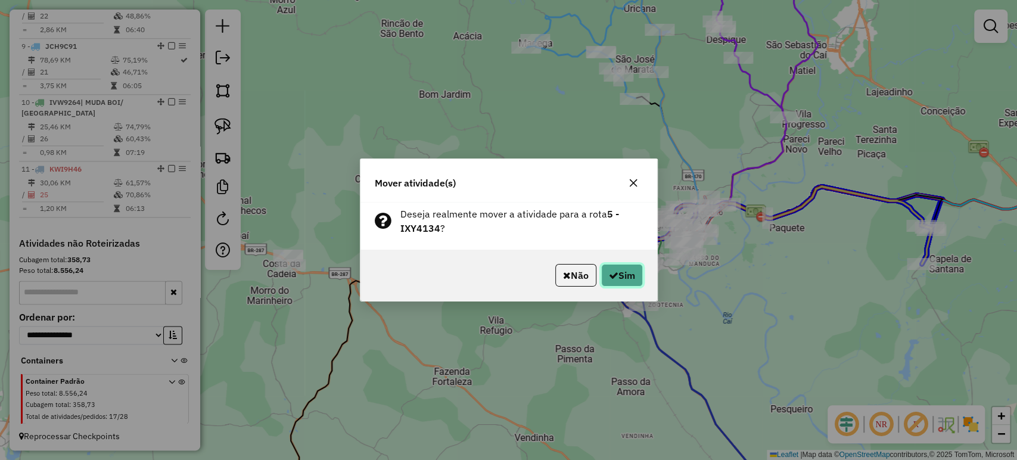
click at [615, 267] on button "Sim" at bounding box center [622, 275] width 42 height 23
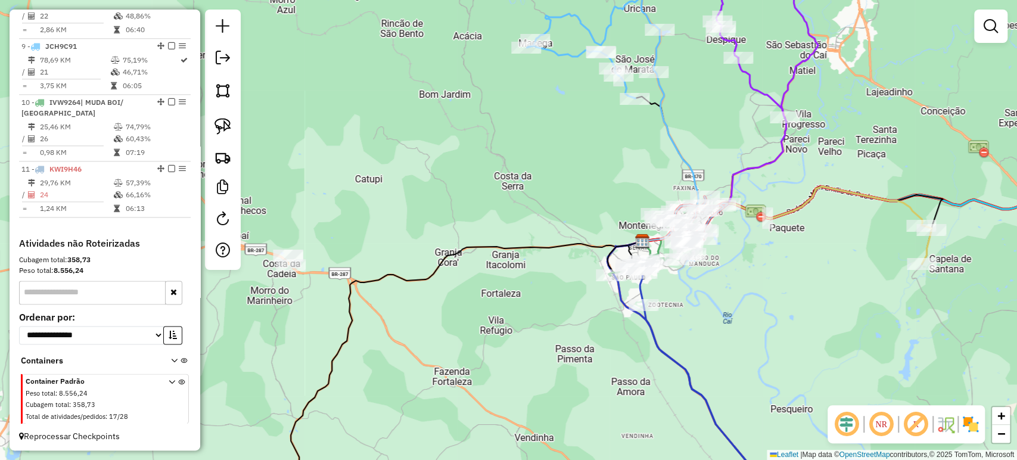
click at [756, 305] on div "Janela de atendimento Grade de atendimento Capacidade Transportadoras Veículos …" at bounding box center [508, 230] width 1017 height 460
select select "*********"
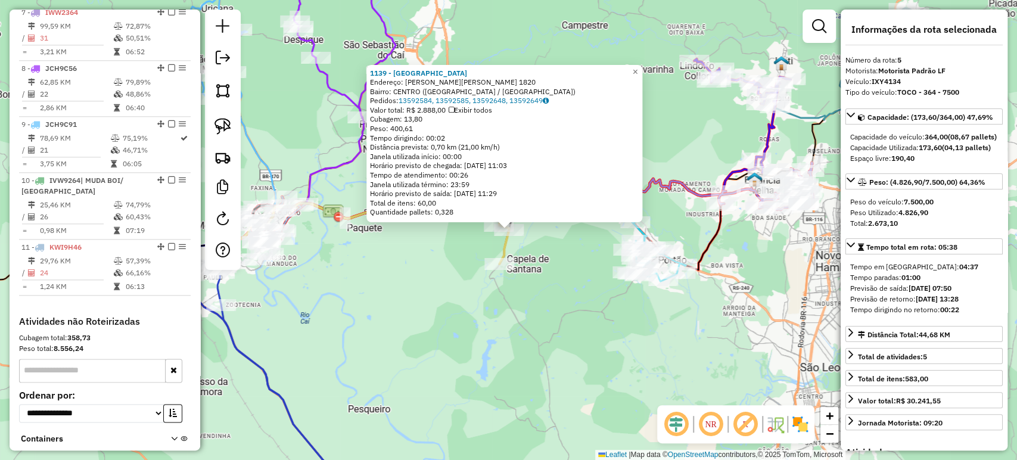
scroll to position [727, 0]
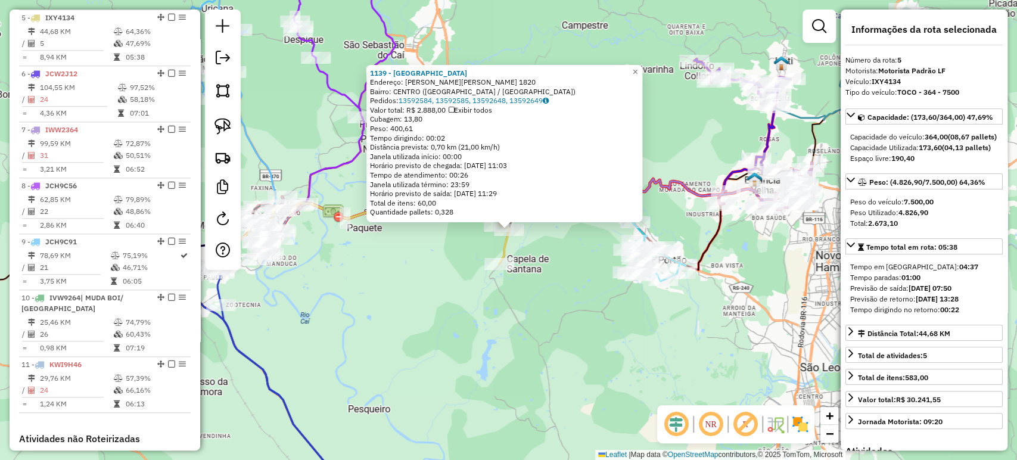
click at [409, 344] on div "1139 - MERCADO AVENIDA Endereço: R CEL.ORESTES LUCAS 1820 Bairro: CENTRO (CAPEL…" at bounding box center [508, 230] width 1017 height 460
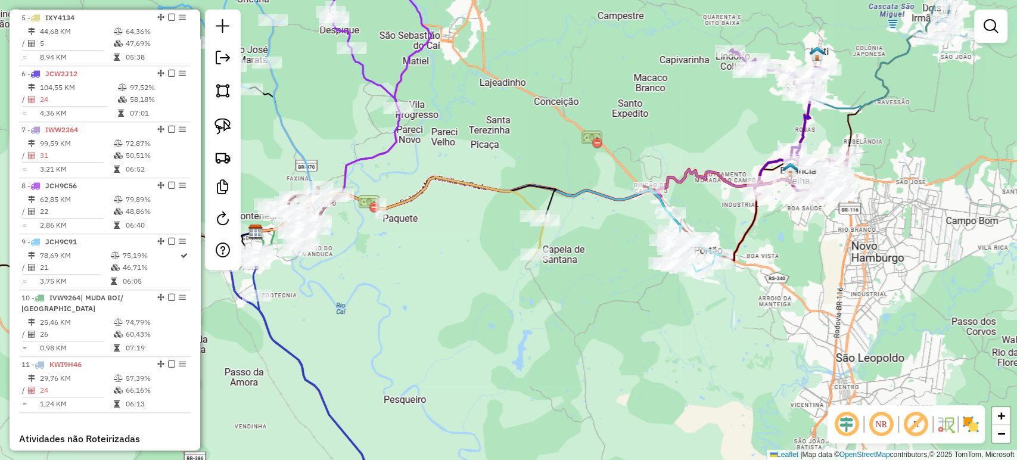
drag, startPoint x: 400, startPoint y: 326, endPoint x: 548, endPoint y: 303, distance: 149.5
click at [548, 303] on div "Janela de atendimento Grade de atendimento Capacidade Transportadoras Veículos …" at bounding box center [508, 230] width 1017 height 460
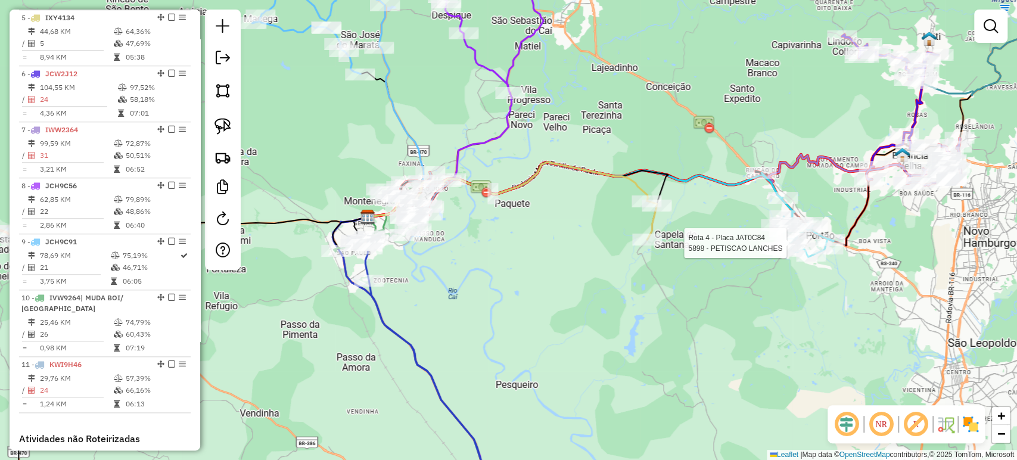
select select "*********"
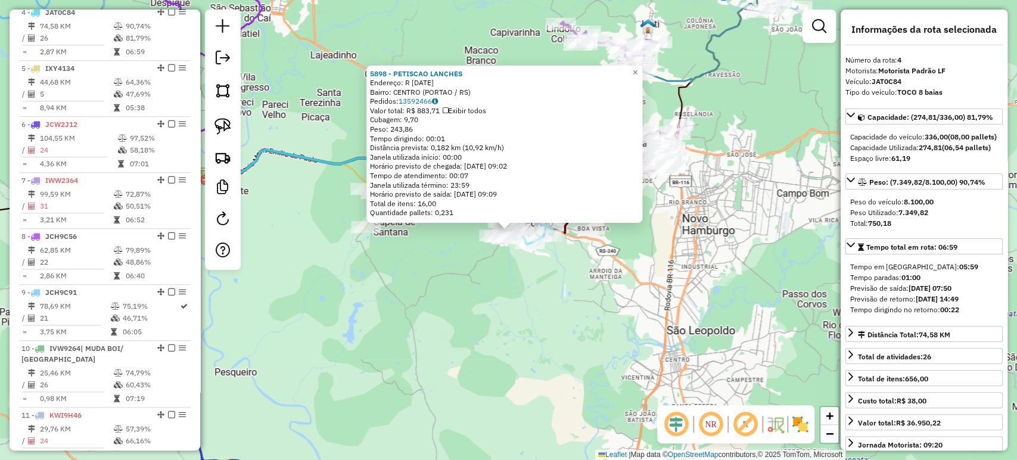
scroll to position [671, 0]
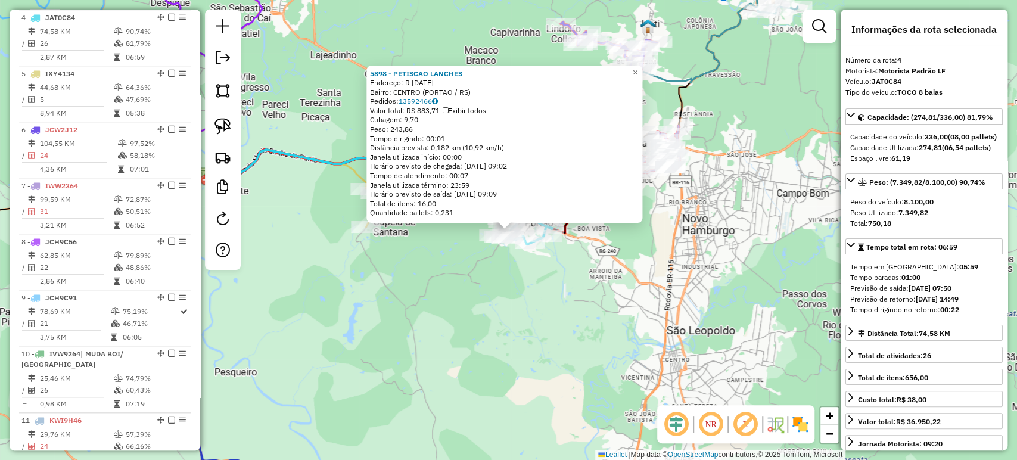
click at [596, 322] on div "5898 - PETISCAO LANCHES Endereço: R 15 DE NOVEMBRO 409 Bairro: CENTRO (PORTAO /…" at bounding box center [508, 230] width 1017 height 460
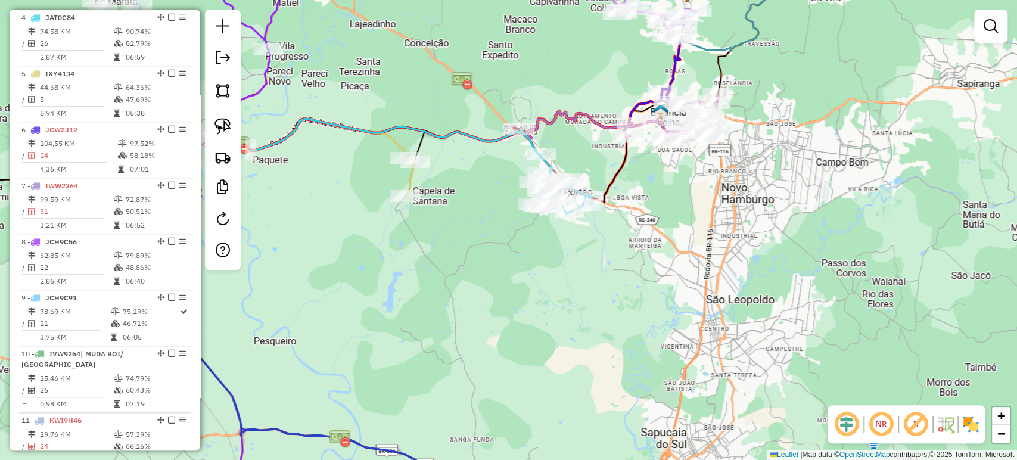
drag, startPoint x: 591, startPoint y: 323, endPoint x: 630, endPoint y: 292, distance: 49.6
click at [630, 292] on div "Janela de atendimento Grade de atendimento Capacidade Transportadoras Veículos …" at bounding box center [508, 230] width 1017 height 460
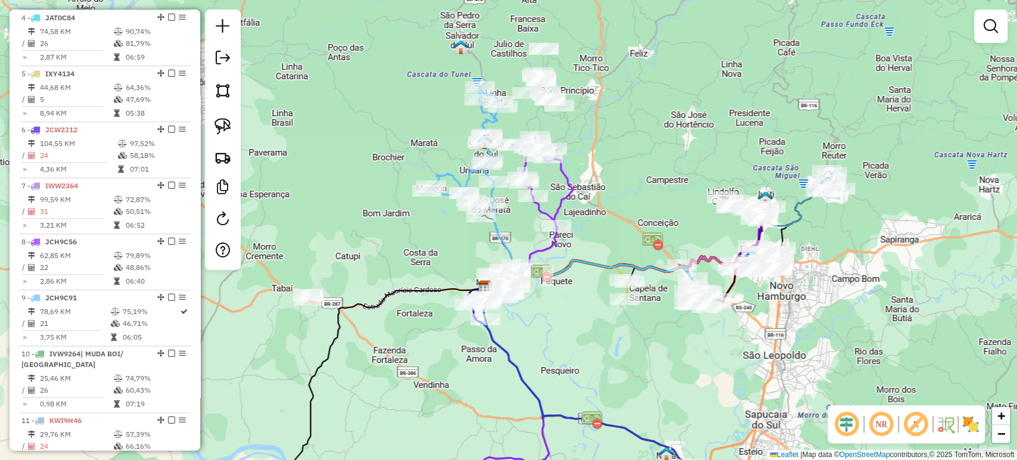
drag, startPoint x: 429, startPoint y: 290, endPoint x: 600, endPoint y: 353, distance: 182.2
click at [600, 353] on div "Janela de atendimento Grade de atendimento Capacidade Transportadoras Veículos …" at bounding box center [508, 230] width 1017 height 460
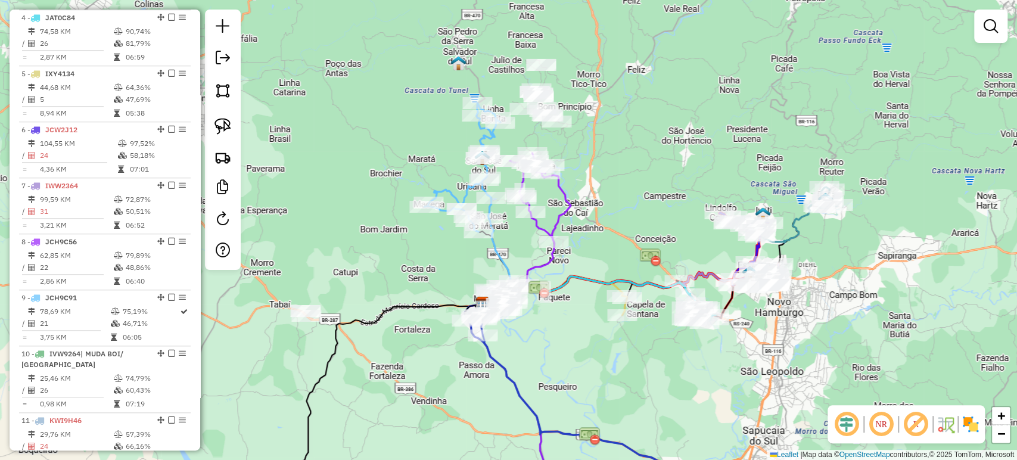
drag, startPoint x: 562, startPoint y: 310, endPoint x: 560, endPoint y: 334, distance: 23.3
click at [560, 334] on div "Janela de atendimento Grade de atendimento Capacidade Transportadoras Veículos …" at bounding box center [508, 230] width 1017 height 460
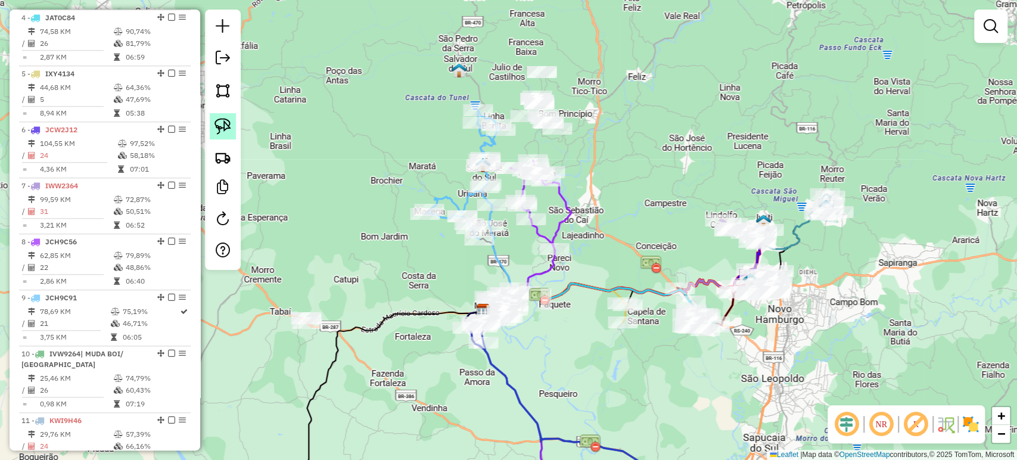
click at [222, 125] on img at bounding box center [222, 126] width 17 height 17
drag, startPoint x: 512, startPoint y: 62, endPoint x: 599, endPoint y: 54, distance: 87.9
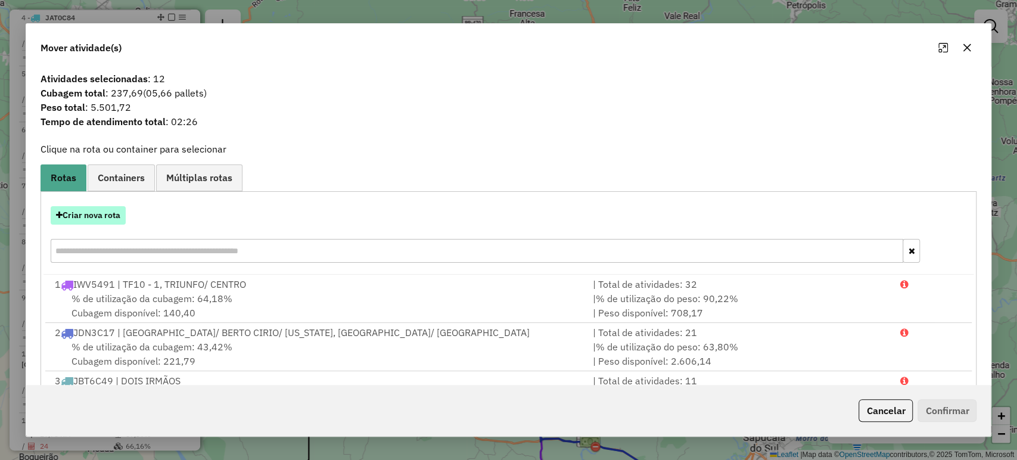
click at [95, 211] on button "Criar nova rota" at bounding box center [88, 215] width 75 height 18
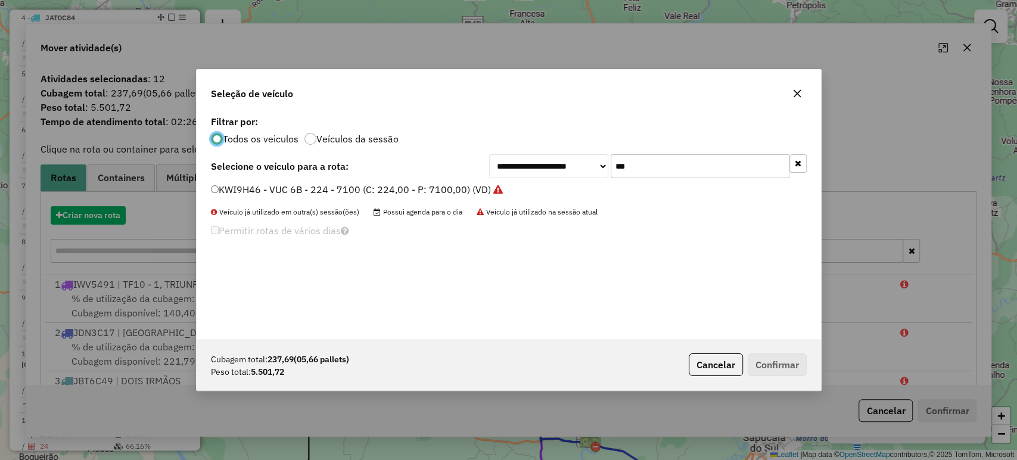
scroll to position [6, 4]
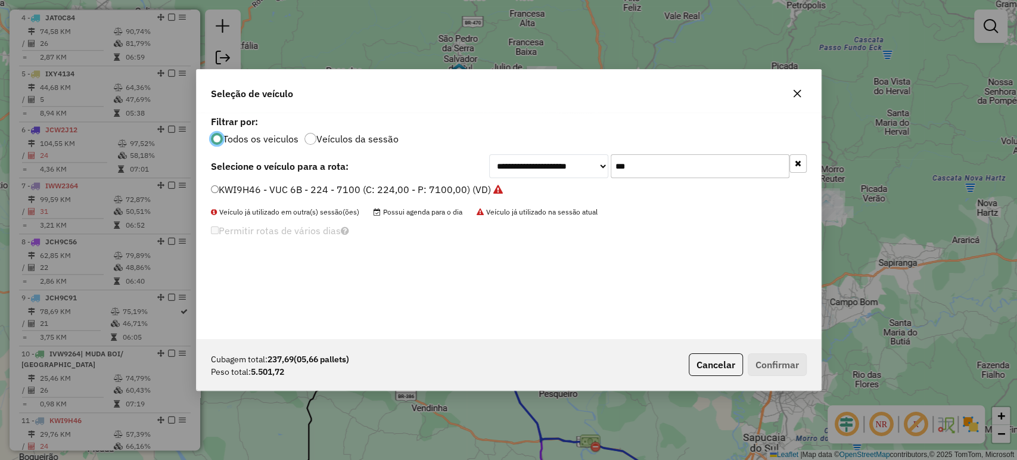
click at [651, 162] on input "***" at bounding box center [700, 166] width 179 height 24
type input "***"
click at [422, 193] on label "JBV2J99 - TRUCK - 420 - 12900 (C: 420,00 - P: 12900,00) (VD)" at bounding box center [354, 189] width 286 height 14
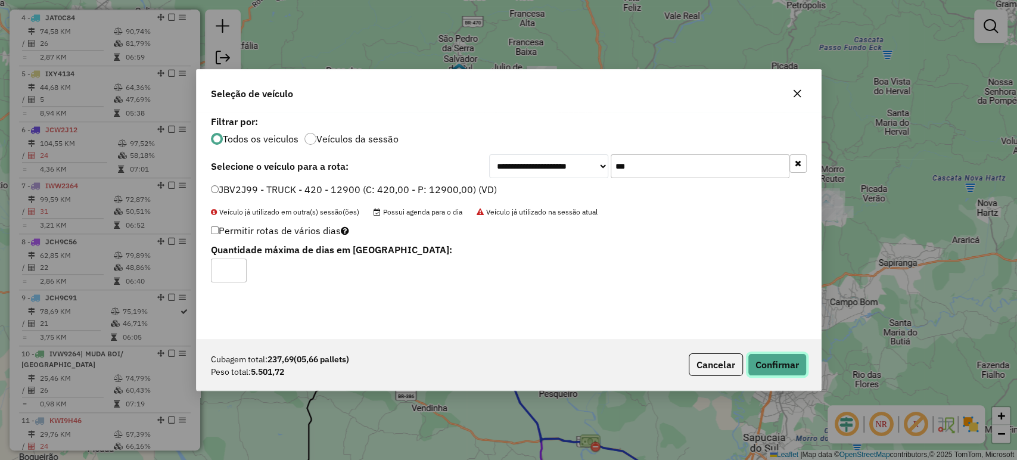
click at [773, 366] on button "Confirmar" at bounding box center [777, 364] width 59 height 23
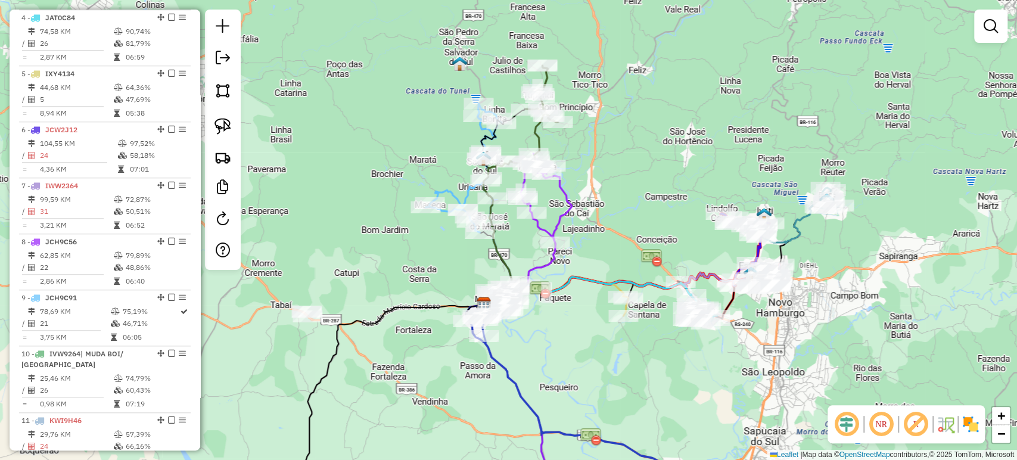
drag, startPoint x: 571, startPoint y: 352, endPoint x: 573, endPoint y: 336, distance: 16.2
click at [573, 336] on div "Janela de atendimento Grade de atendimento Capacidade Transportadoras Veículos …" at bounding box center [508, 230] width 1017 height 460
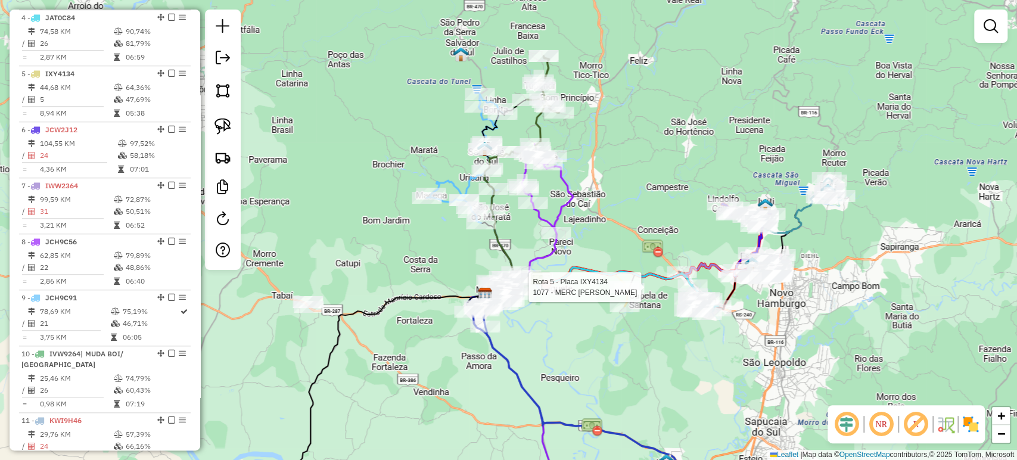
select select "*********"
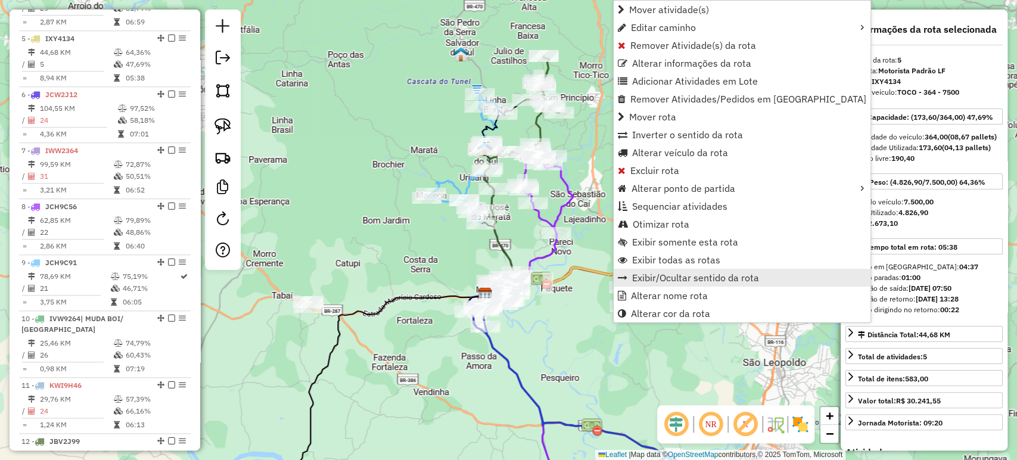
scroll to position [727, 0]
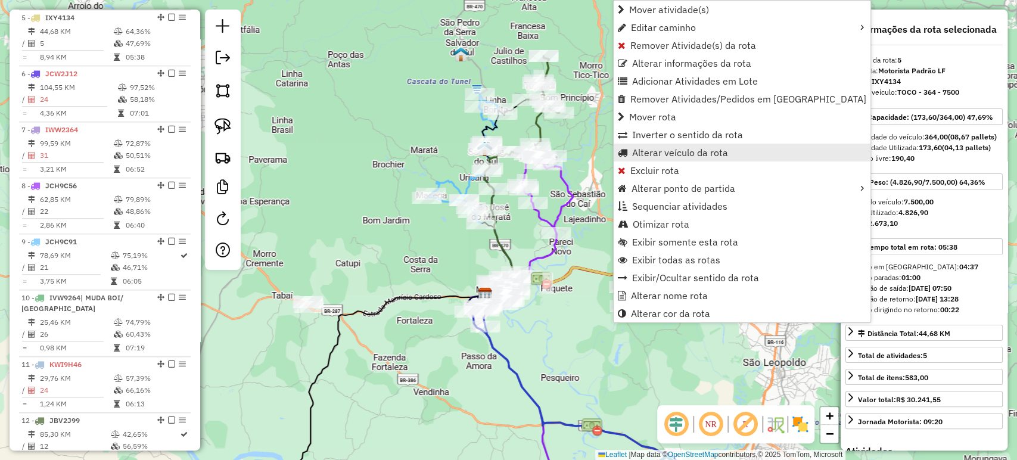
click at [662, 148] on span "Alterar veículo da rota" at bounding box center [680, 153] width 96 height 10
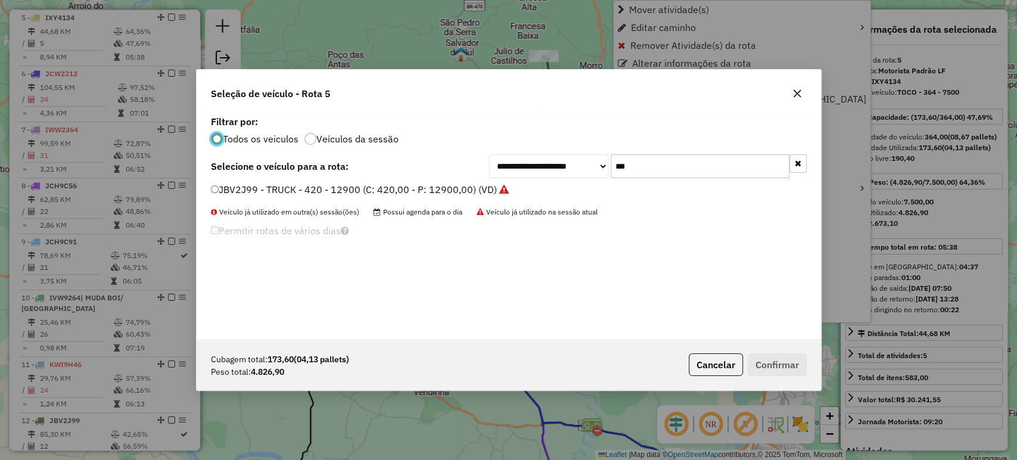
scroll to position [6, 4]
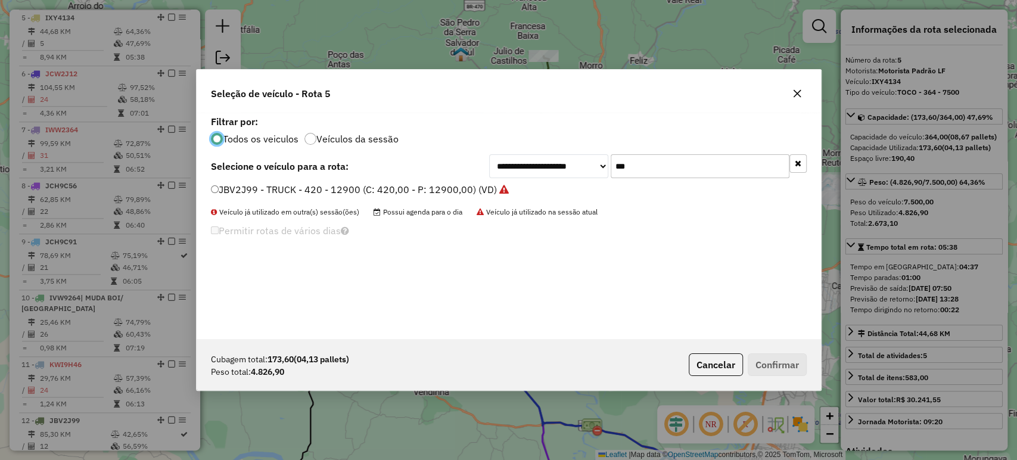
click at [672, 172] on input "***" at bounding box center [700, 166] width 179 height 24
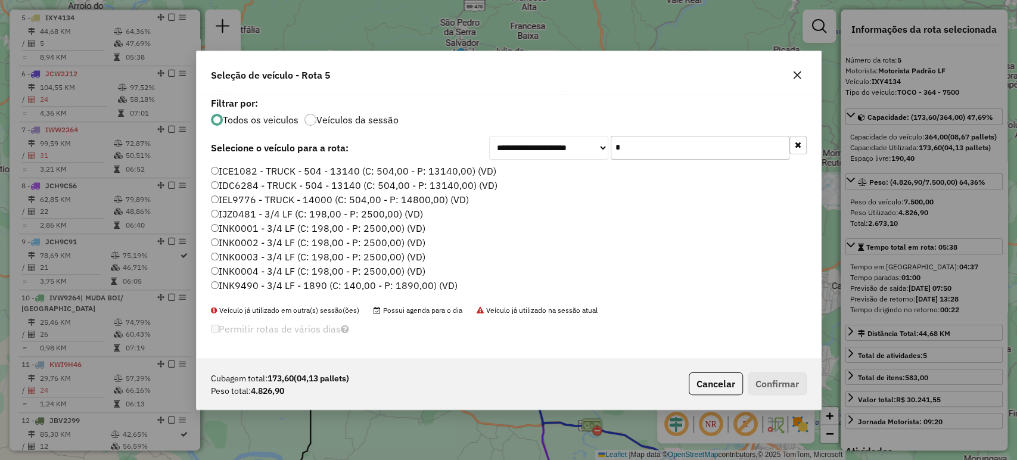
click at [730, 398] on div "Cubagem total: 173,60 (04,13 pallets) Peso total: 4.826,90 Cancelar Confirmar" at bounding box center [509, 383] width 624 height 51
click at [627, 148] on input "*" at bounding box center [700, 148] width 179 height 24
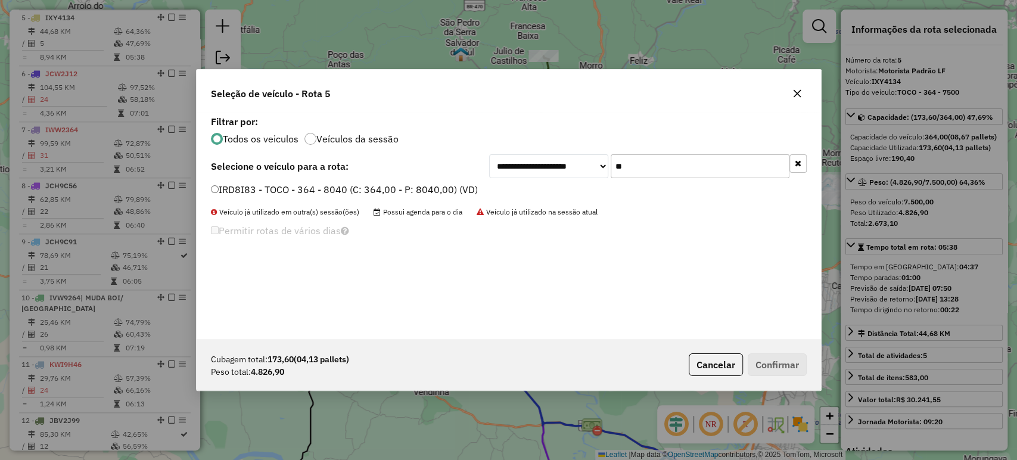
type input "**"
click at [339, 182] on div "**********" at bounding box center [509, 226] width 624 height 226
click at [391, 203] on div "IRD8I83 - TOCO - 364 - 8040 (C: 364,00 - P: 8040,00) (VD)" at bounding box center [509, 195] width 610 height 24
click at [394, 199] on div "IRD8I83 - TOCO - 364 - 8040 (C: 364,00 - P: 8040,00) (VD)" at bounding box center [509, 195] width 610 height 24
click at [432, 194] on label "IRD8I83 - TOCO - 364 - 8040 (C: 364,00 - P: 8040,00) (VD)" at bounding box center [344, 189] width 267 height 14
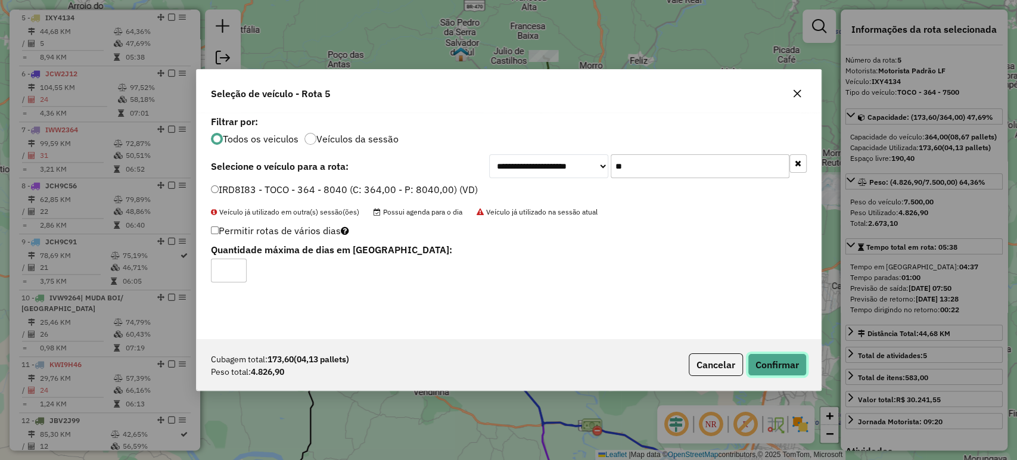
click at [769, 362] on button "Confirmar" at bounding box center [777, 364] width 59 height 23
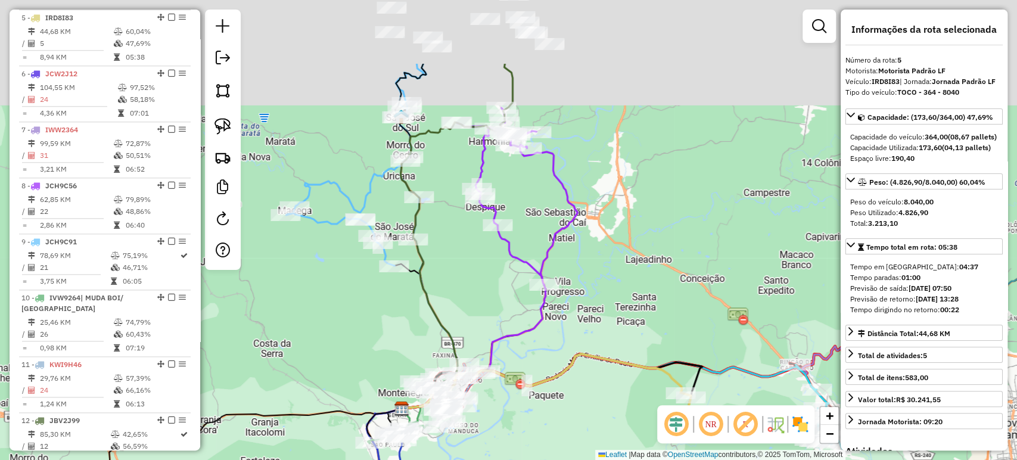
drag, startPoint x: 586, startPoint y: 209, endPoint x: 560, endPoint y: 323, distance: 117.2
click at [561, 323] on div "Janela de atendimento Grade de atendimento Capacidade Transportadoras Veículos …" at bounding box center [508, 230] width 1017 height 460
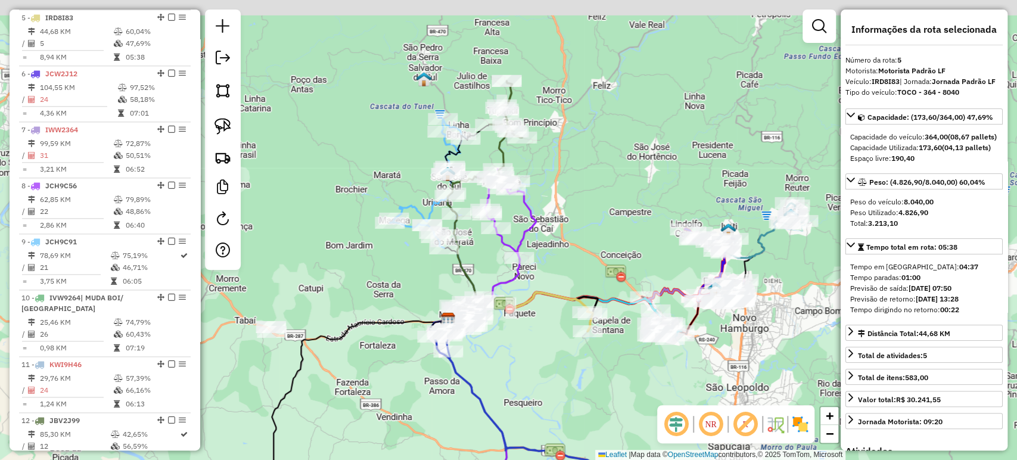
drag, startPoint x: 582, startPoint y: 211, endPoint x: 575, endPoint y: 238, distance: 28.2
click at [575, 238] on div "Janela de atendimento Grade de atendimento Capacidade Transportadoras Veículos …" at bounding box center [508, 230] width 1017 height 460
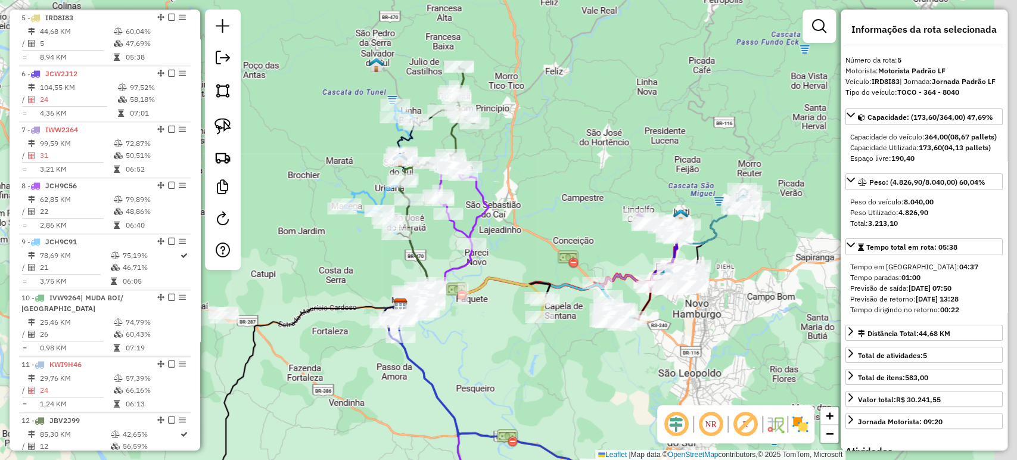
drag, startPoint x: 515, startPoint y: 229, endPoint x: 533, endPoint y: 225, distance: 17.8
click at [512, 232] on div "Janela de atendimento Grade de atendimento Capacidade Transportadoras Veículos …" at bounding box center [508, 230] width 1017 height 460
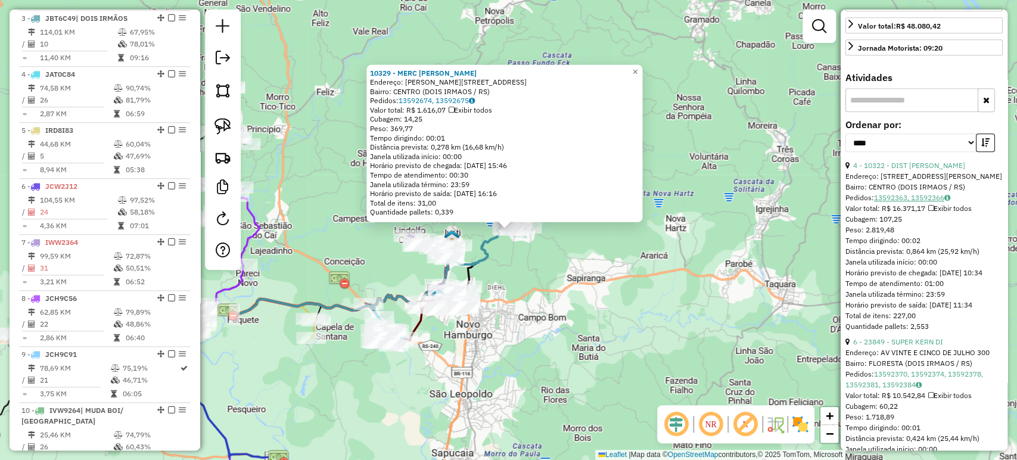
scroll to position [463, 0]
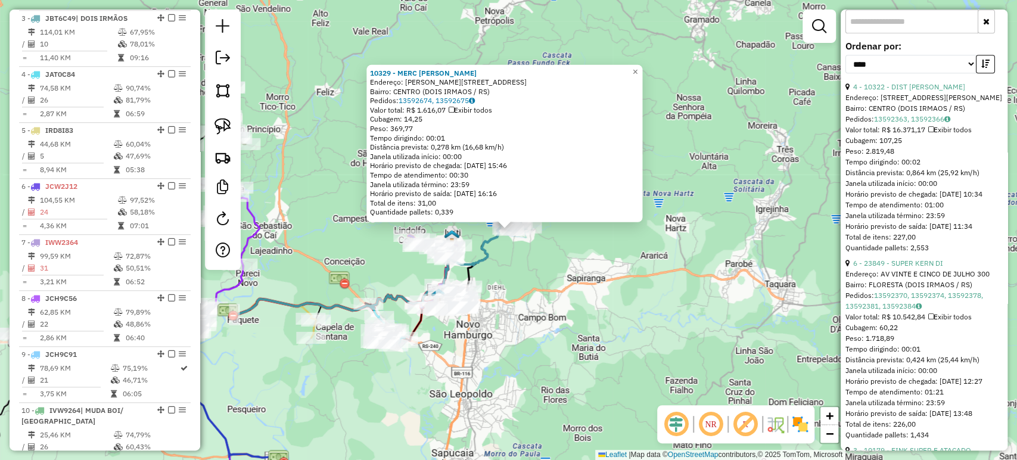
click at [566, 322] on div "10329 - MERC IRMAOS SCHMITZ Endereço: R JOAO KLAUCK 775 Bairro: CENTRO (DOIS IR…" at bounding box center [508, 230] width 1017 height 460
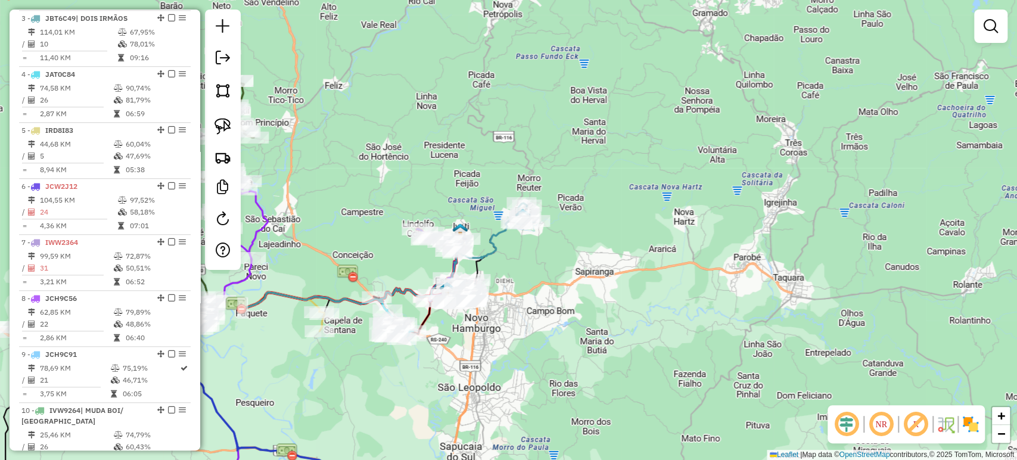
drag, startPoint x: 549, startPoint y: 310, endPoint x: 612, endPoint y: 281, distance: 69.6
click at [614, 280] on div "Janela de atendimento Grade de atendimento Capacidade Transportadoras Veículos …" at bounding box center [508, 230] width 1017 height 460
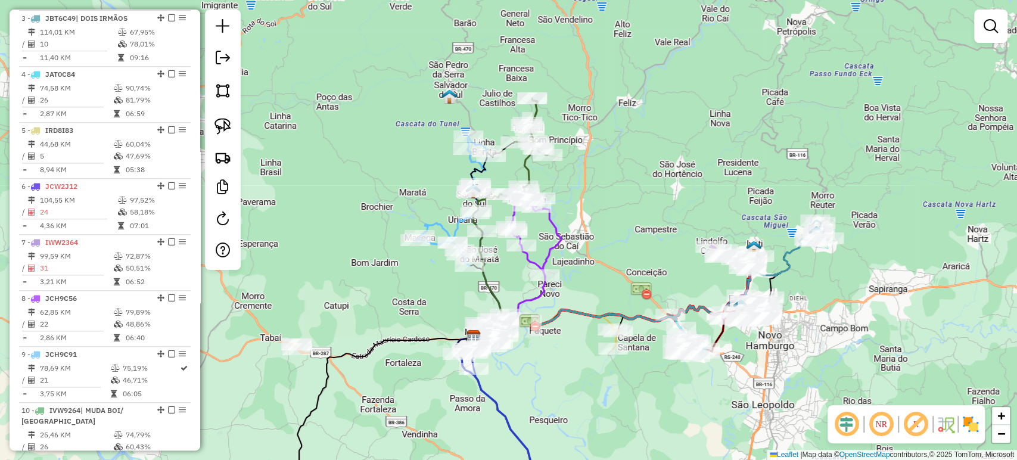
drag, startPoint x: 319, startPoint y: 351, endPoint x: 555, endPoint y: 393, distance: 240.0
click at [555, 393] on div "Janela de atendimento Grade de atendimento Capacidade Transportadoras Veículos …" at bounding box center [508, 230] width 1017 height 460
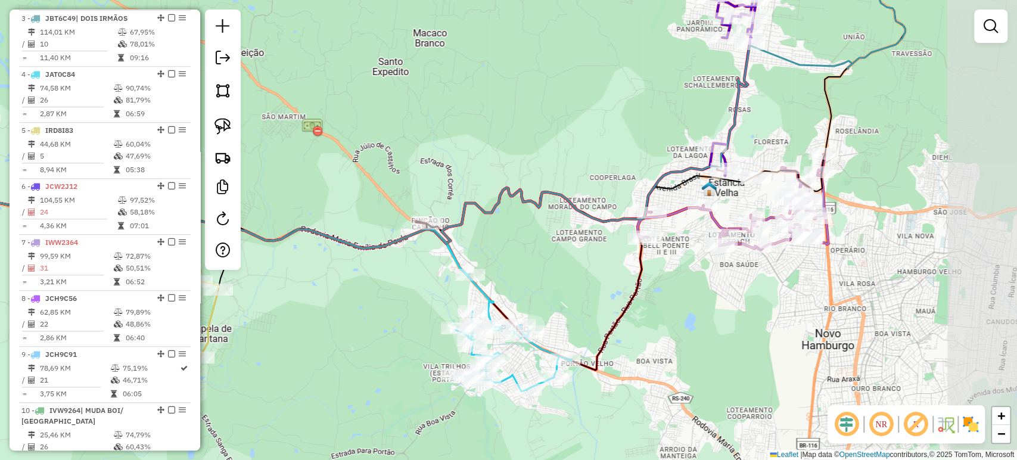
drag, startPoint x: 761, startPoint y: 346, endPoint x: 622, endPoint y: 310, distance: 142.7
click at [622, 310] on div "Janela de atendimento Grade de atendimento Capacidade Transportadoras Veículos …" at bounding box center [508, 230] width 1017 height 460
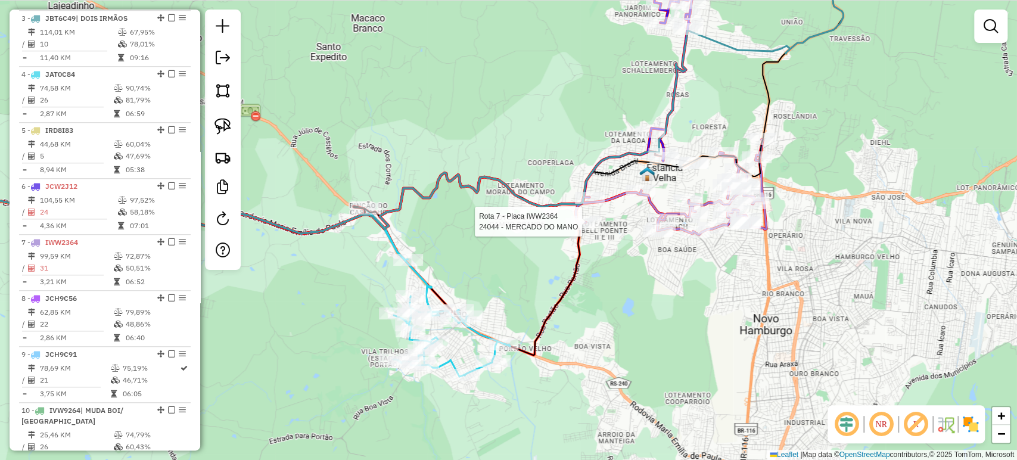
select select "*********"
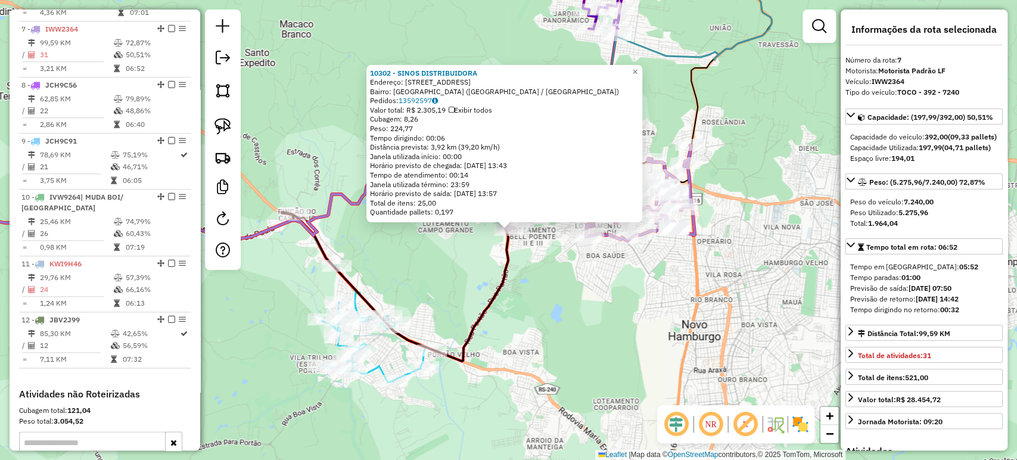
scroll to position [839, 0]
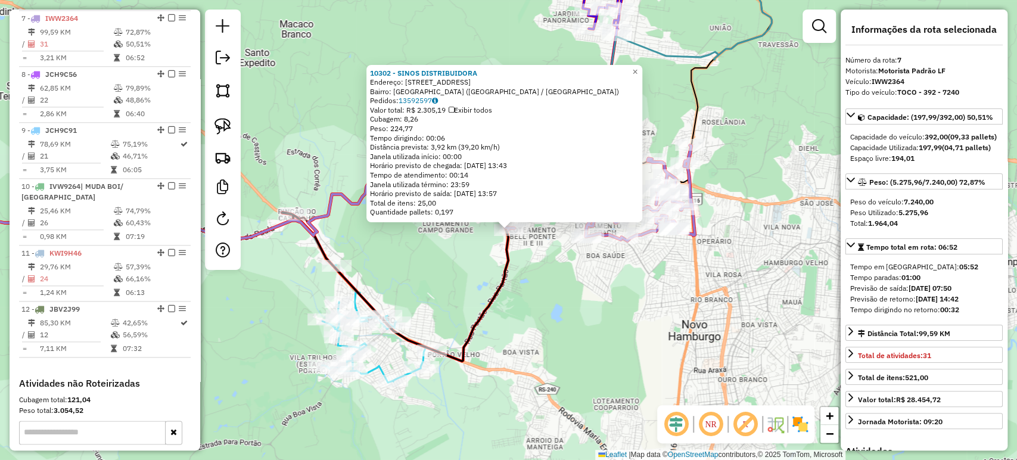
click at [588, 282] on div "10302 - SINOS DISTRIBUIDORA Endereço: R BELO HORIZONTE 540 Bairro: LAGO AZUL (E…" at bounding box center [508, 230] width 1017 height 460
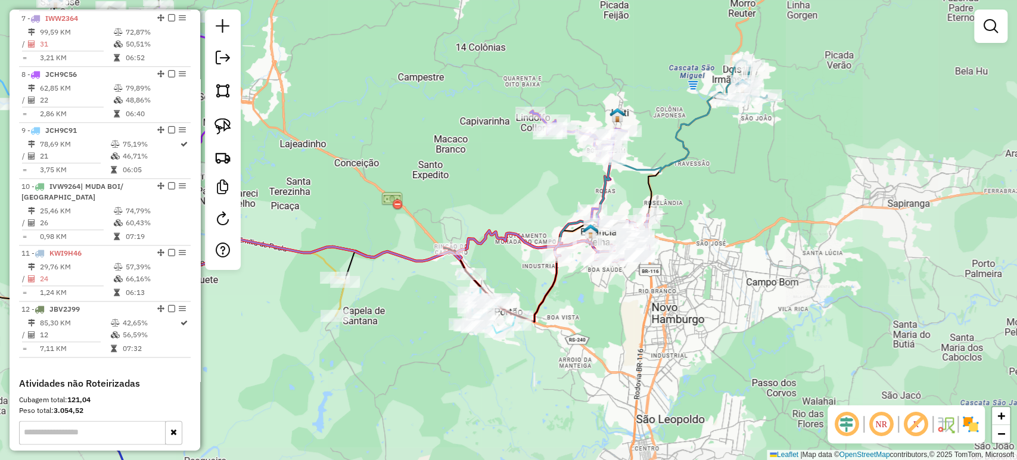
drag, startPoint x: 585, startPoint y: 295, endPoint x: 652, endPoint y: 304, distance: 67.2
click at [652, 304] on div "Janela de atendimento Grade de atendimento Capacidade Transportadoras Veículos …" at bounding box center [508, 230] width 1017 height 460
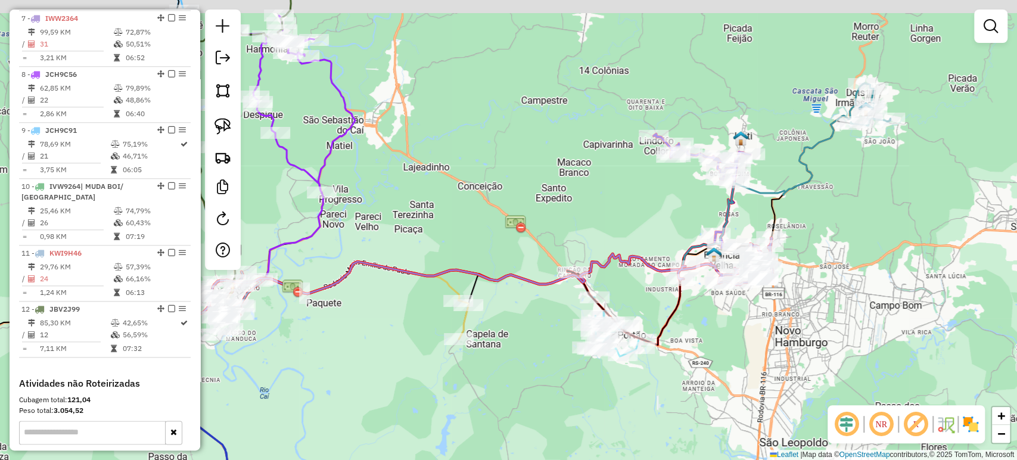
drag, startPoint x: 319, startPoint y: 223, endPoint x: 500, endPoint y: 251, distance: 183.2
click at [500, 249] on div "Janela de atendimento Grade de atendimento Capacidade Transportadoras Veículos …" at bounding box center [508, 230] width 1017 height 460
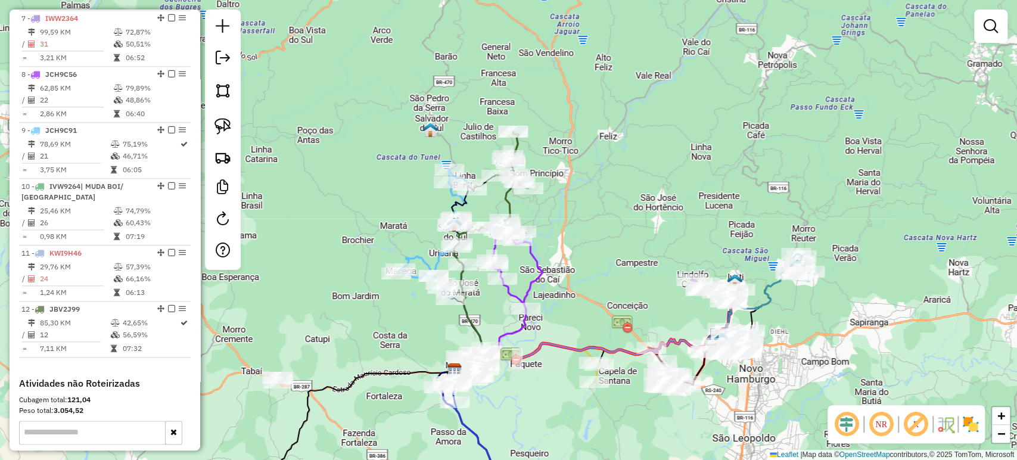
drag, startPoint x: 512, startPoint y: 237, endPoint x: 571, endPoint y: 320, distance: 101.6
click at [571, 320] on div "Janela de atendimento Grade de atendimento Capacidade Transportadoras Veículos …" at bounding box center [508, 230] width 1017 height 460
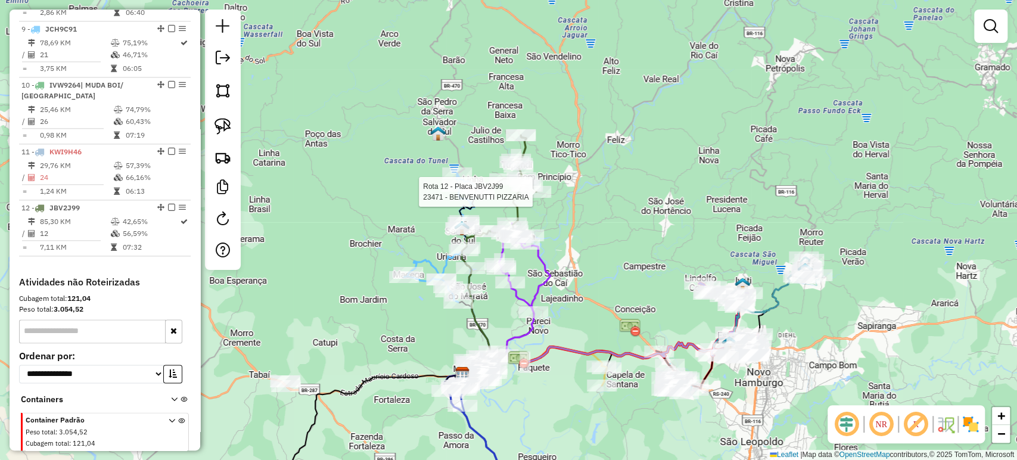
select select "*********"
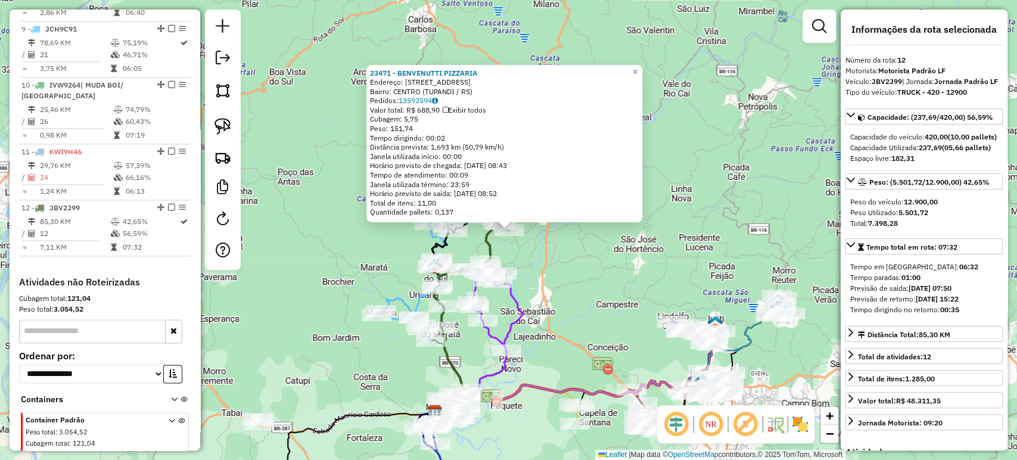
scroll to position [979, 0]
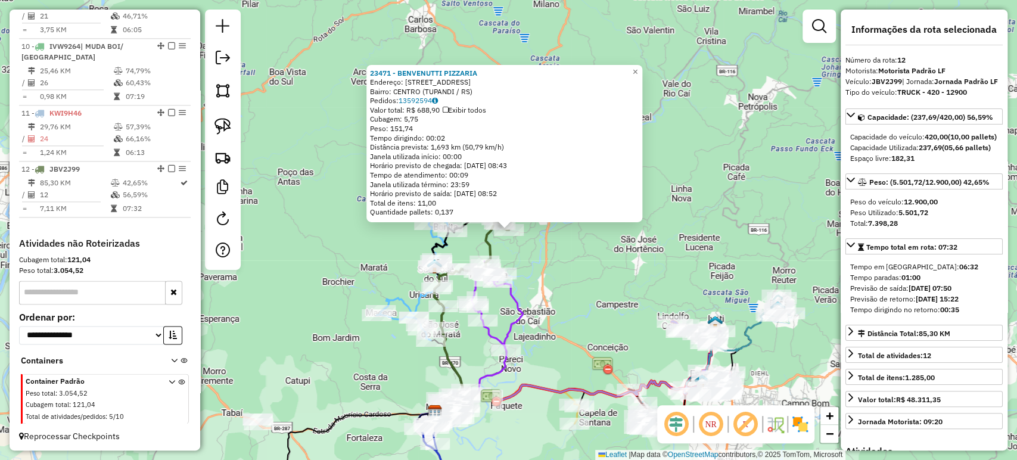
click at [522, 251] on div "23471 - BENVENUTTI PIZZARIA Endereço: R DA EMANCIPACAO 2293 Bairro: CENTRO (TUP…" at bounding box center [508, 230] width 1017 height 460
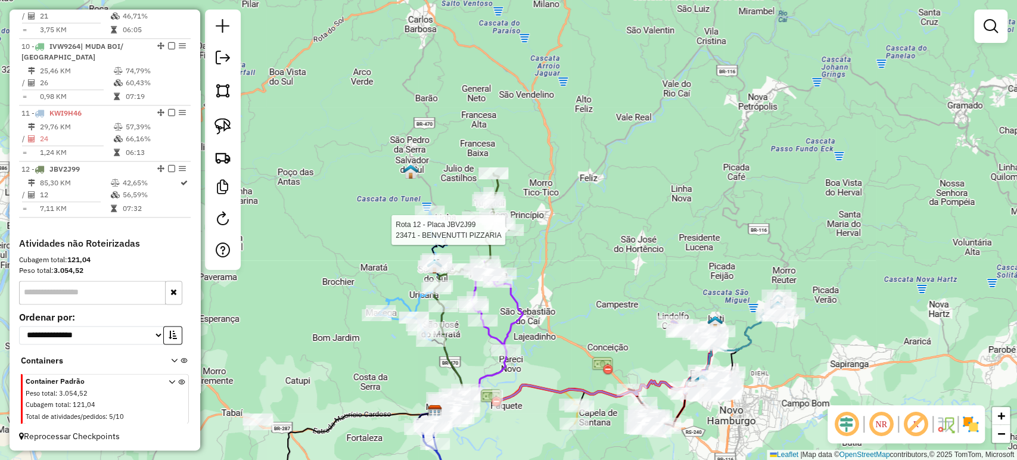
select select "*********"
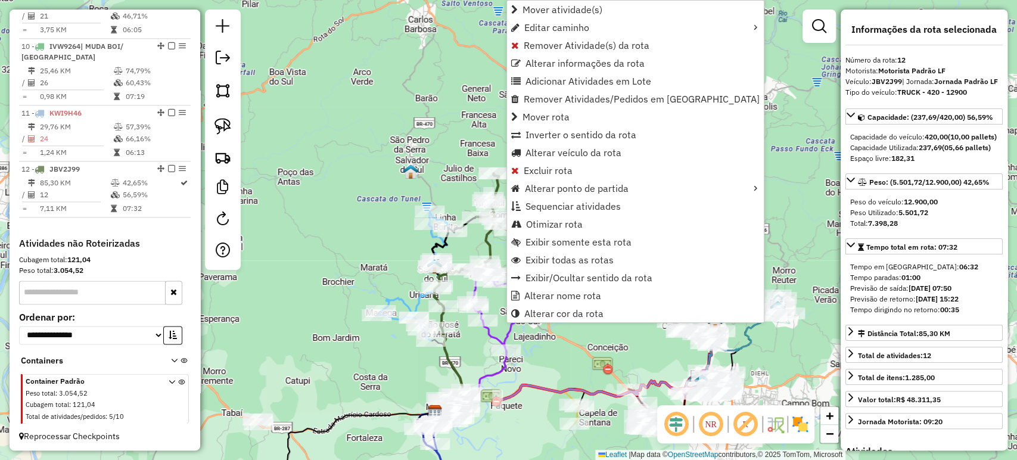
click at [548, 341] on div "Janela de atendimento Grade de atendimento Capacidade Transportadoras Veículos …" at bounding box center [508, 230] width 1017 height 460
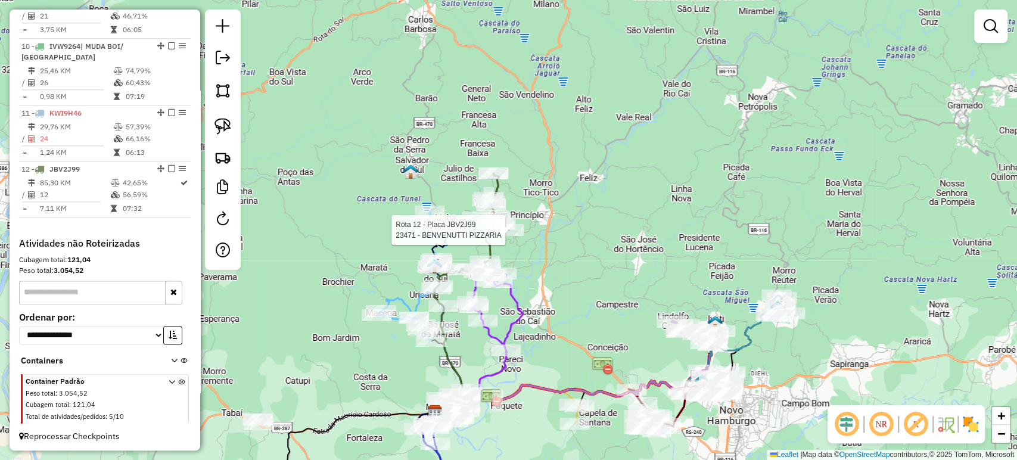
select select "*********"
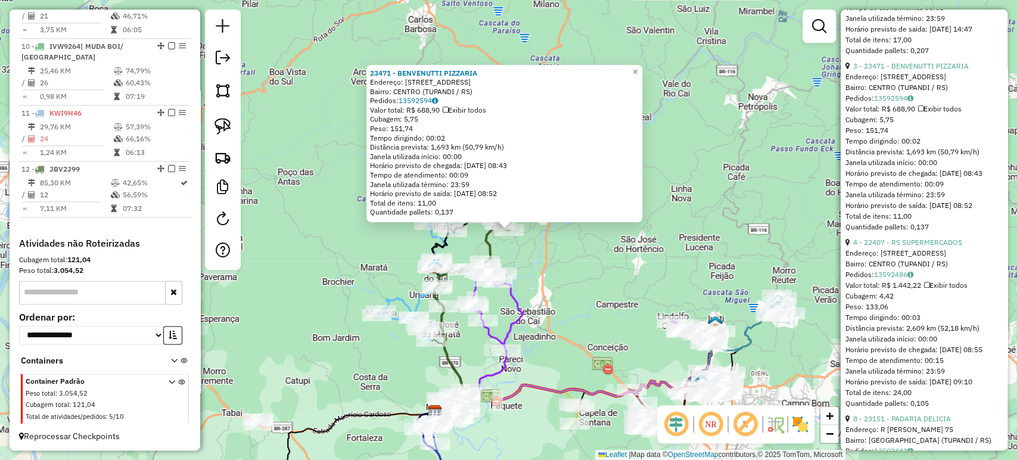
scroll to position [1058, 0]
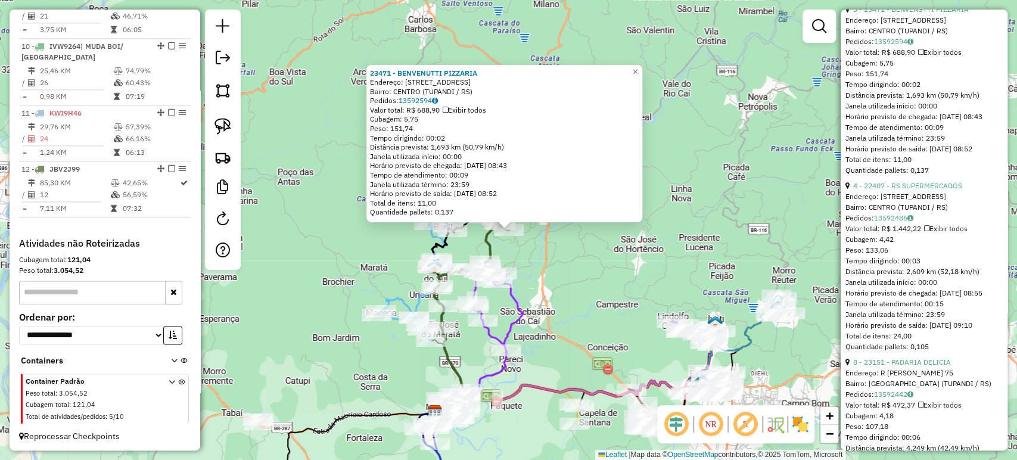
click at [622, 266] on div "23471 - BENVENUTTI PIZZARIA Endereço: R DA EMANCIPACAO 2293 Bairro: CENTRO (TUP…" at bounding box center [508, 230] width 1017 height 460
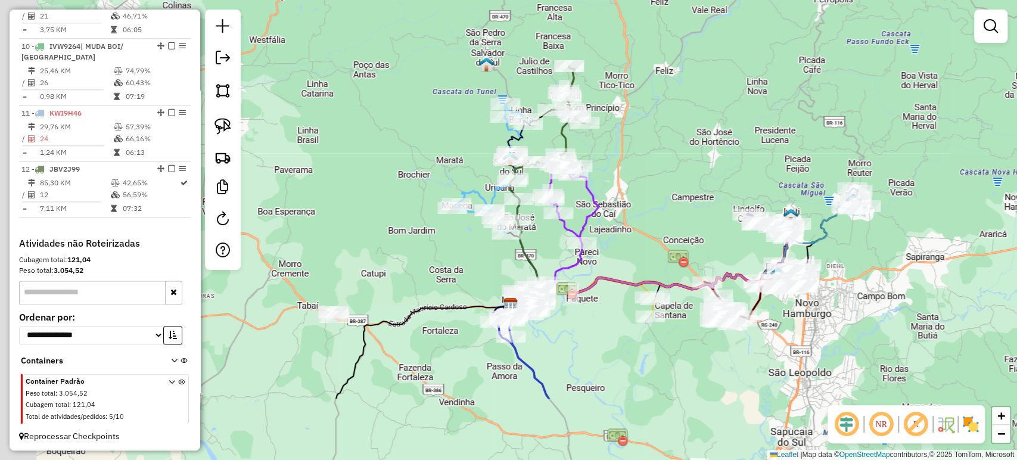
drag, startPoint x: 586, startPoint y: 313, endPoint x: 679, endPoint y: 187, distance: 156.8
click at [679, 187] on div "Janela de atendimento Grade de atendimento Capacidade Transportadoras Veículos …" at bounding box center [508, 230] width 1017 height 460
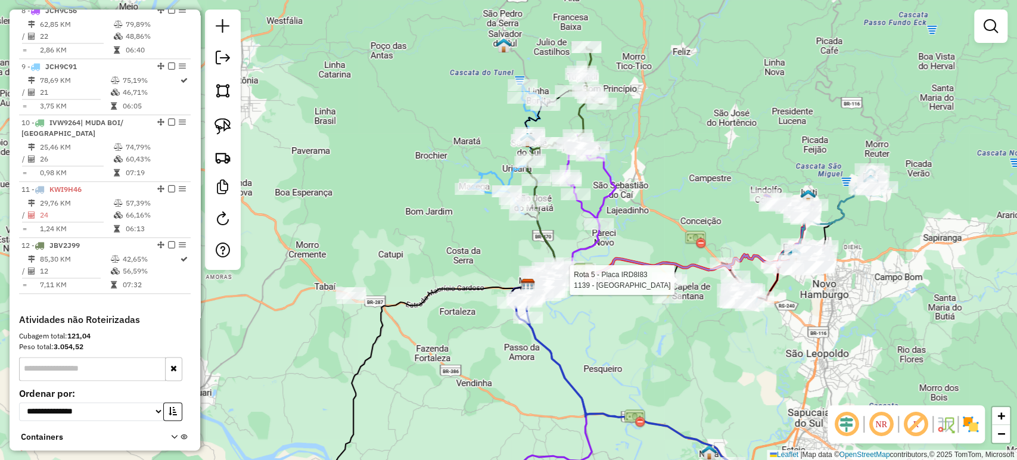
select select "*********"
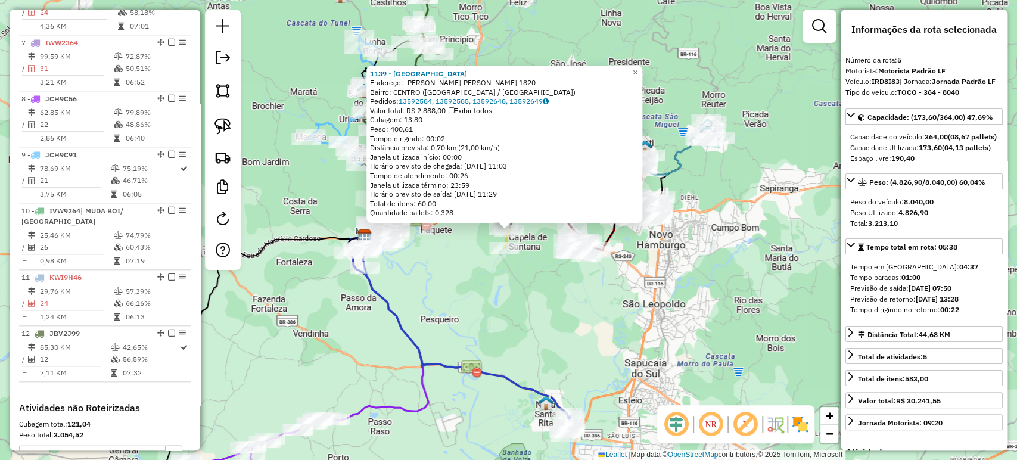
scroll to position [727, 0]
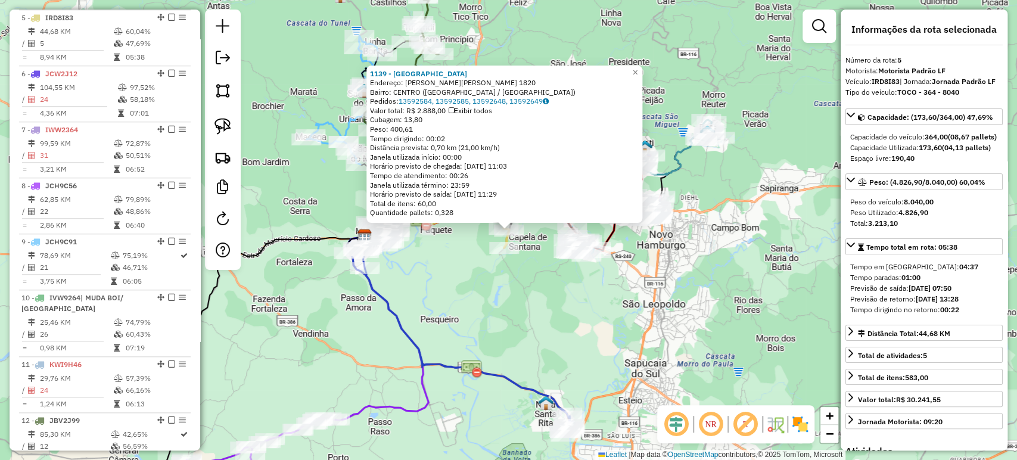
click at [485, 294] on div "1139 - MERCADO AVENIDA Endereço: R CEL.ORESTES LUCAS 1820 Bairro: CENTRO (CAPEL…" at bounding box center [508, 230] width 1017 height 460
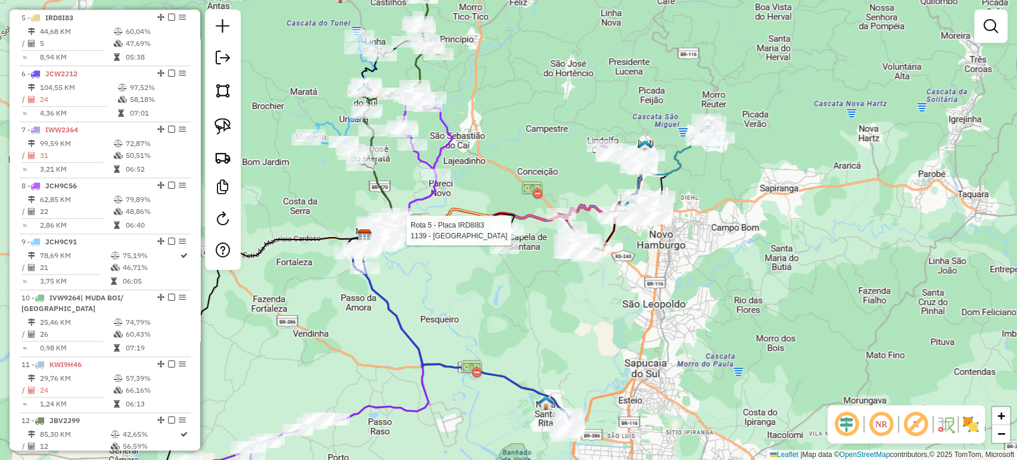
select select "*********"
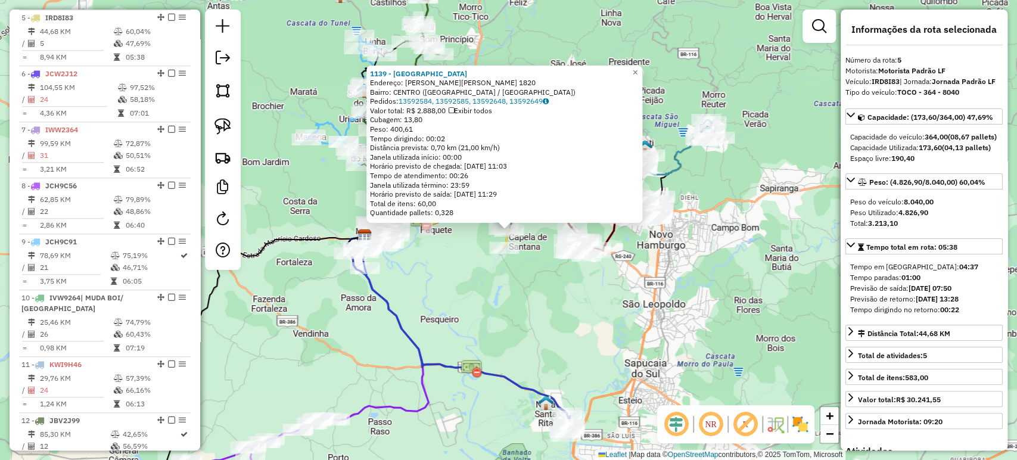
click at [491, 295] on div "Rota 5 - Placa IRD8I83 1139 - MERCADO AVENIDA Rota 5 - Placa IRD8I83 1182 - MER…" at bounding box center [508, 230] width 1017 height 460
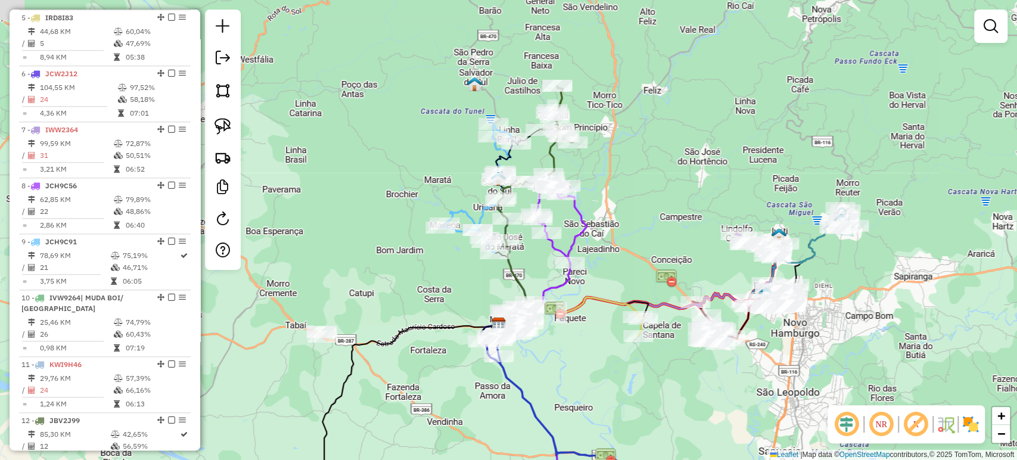
drag, startPoint x: 457, startPoint y: 273, endPoint x: 593, endPoint y: 362, distance: 162.7
click at [593, 362] on div "Janela de atendimento Grade de atendimento Capacidade Transportadoras Veículos …" at bounding box center [508, 230] width 1017 height 460
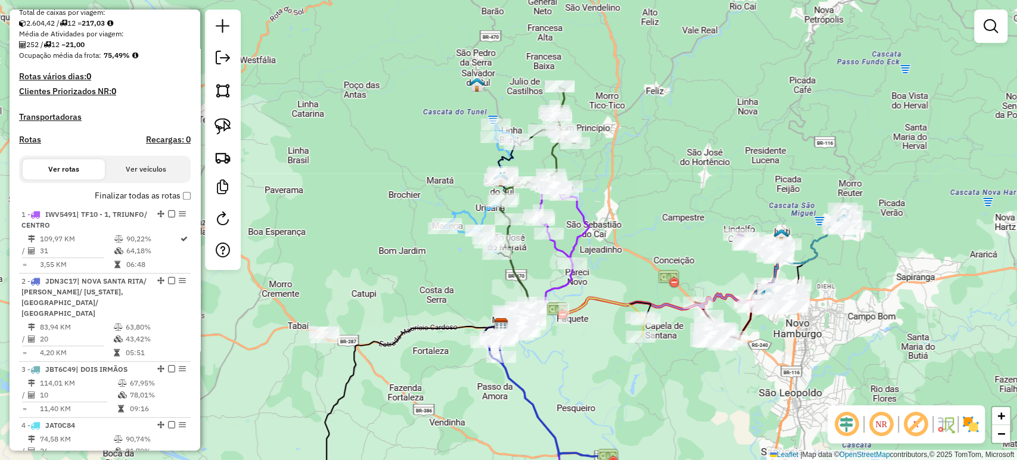
scroll to position [0, 0]
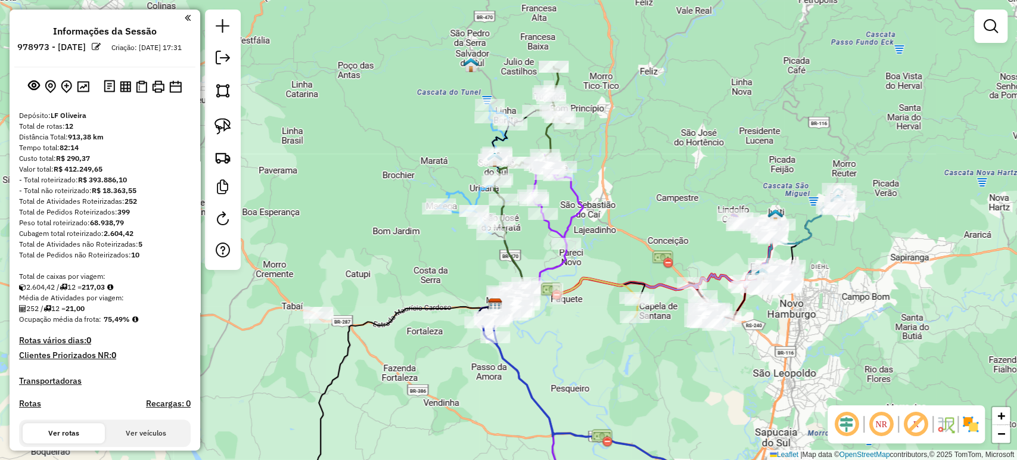
drag, startPoint x: 633, startPoint y: 264, endPoint x: 615, endPoint y: 225, distance: 42.6
click at [615, 225] on div "Janela de atendimento Grade de atendimento Capacidade Transportadoras Veículos …" at bounding box center [508, 230] width 1017 height 460
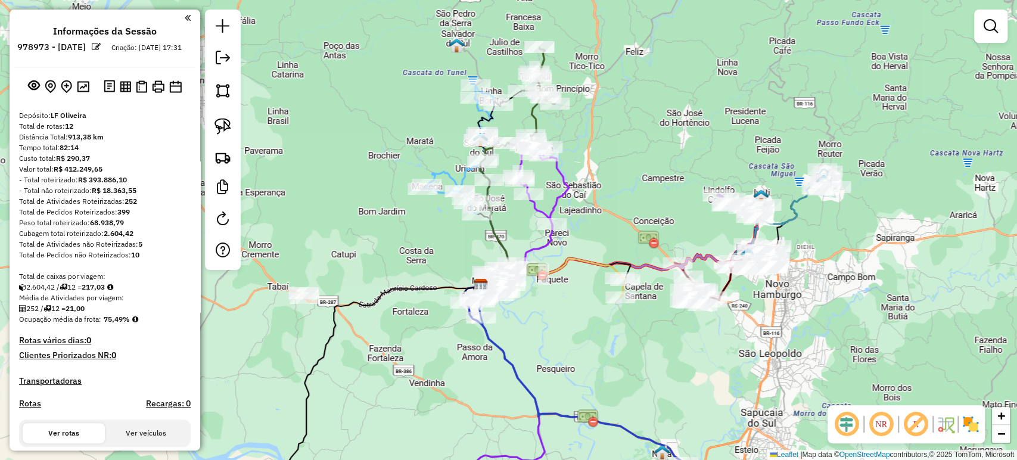
drag, startPoint x: 605, startPoint y: 214, endPoint x: 547, endPoint y: 241, distance: 64.5
click at [547, 241] on div "Janela de atendimento Grade de atendimento Capacidade Transportadoras Veículos …" at bounding box center [508, 230] width 1017 height 460
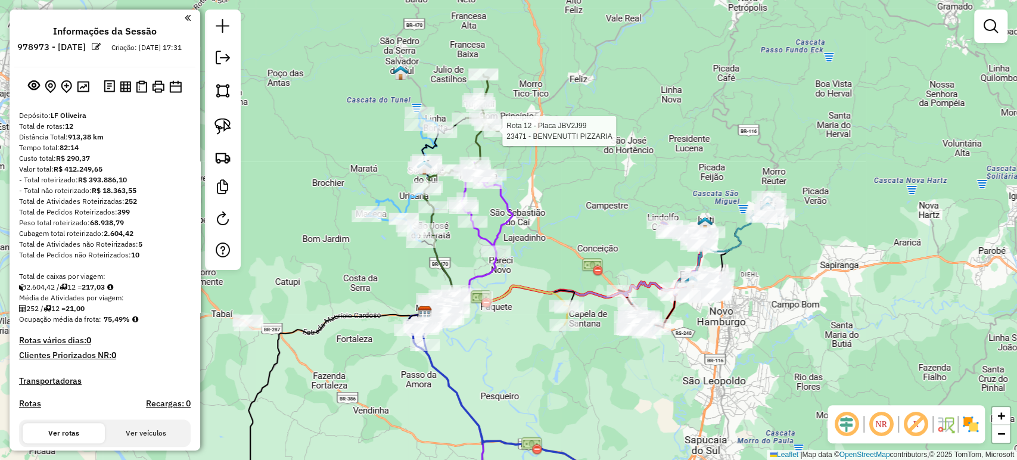
select select "*********"
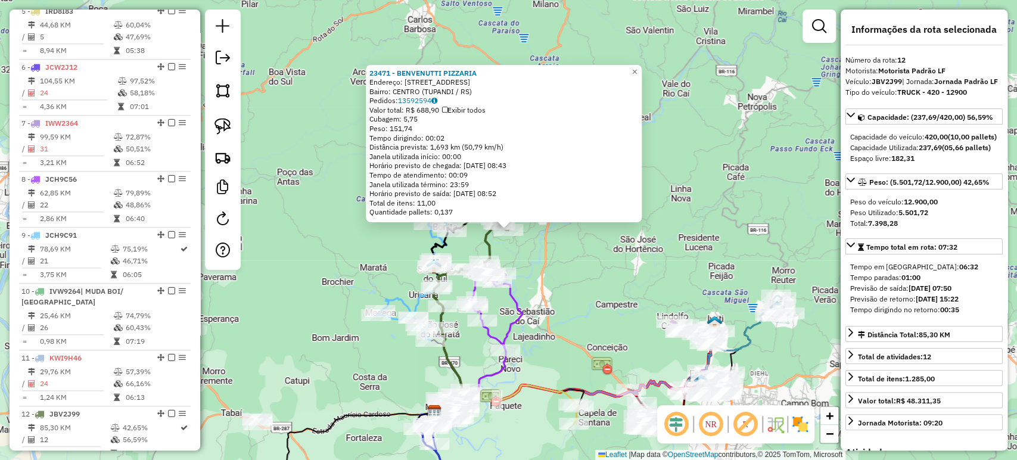
scroll to position [979, 0]
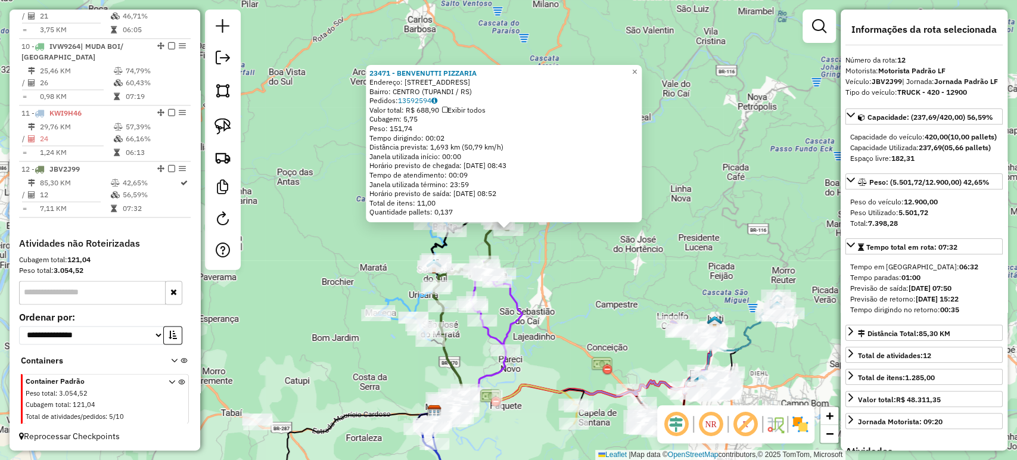
drag, startPoint x: 584, startPoint y: 316, endPoint x: 575, endPoint y: 324, distance: 11.8
click at [583, 313] on div "23471 - BENVENUTTI PIZZARIA Endereço: R DA EMANCIPACAO 2293 Bairro: CENTRO (TUP…" at bounding box center [508, 230] width 1017 height 460
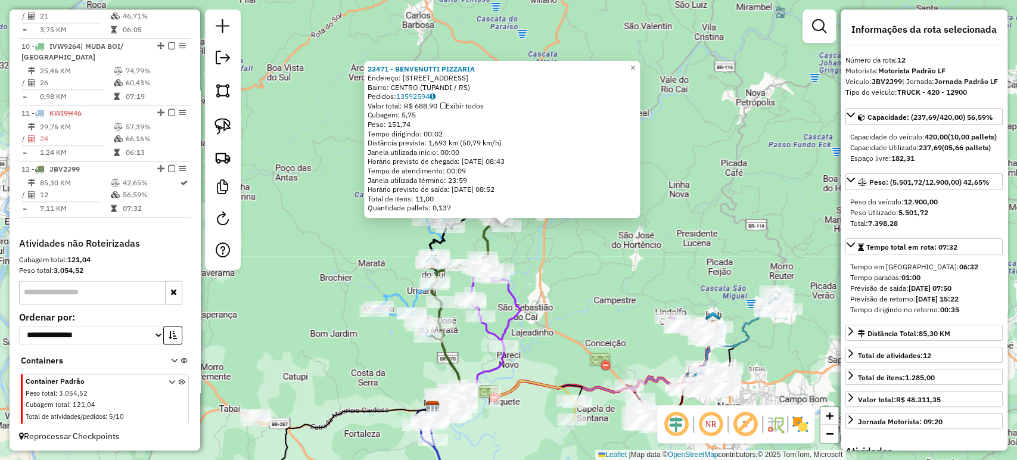
drag, startPoint x: 574, startPoint y: 322, endPoint x: 593, endPoint y: 197, distance: 126.0
click at [593, 197] on div "23471 - BENVENUTTI PIZZARIA Endereço: R DA EMANCIPACAO 2293 Bairro: CENTRO (TUP…" at bounding box center [508, 230] width 1017 height 460
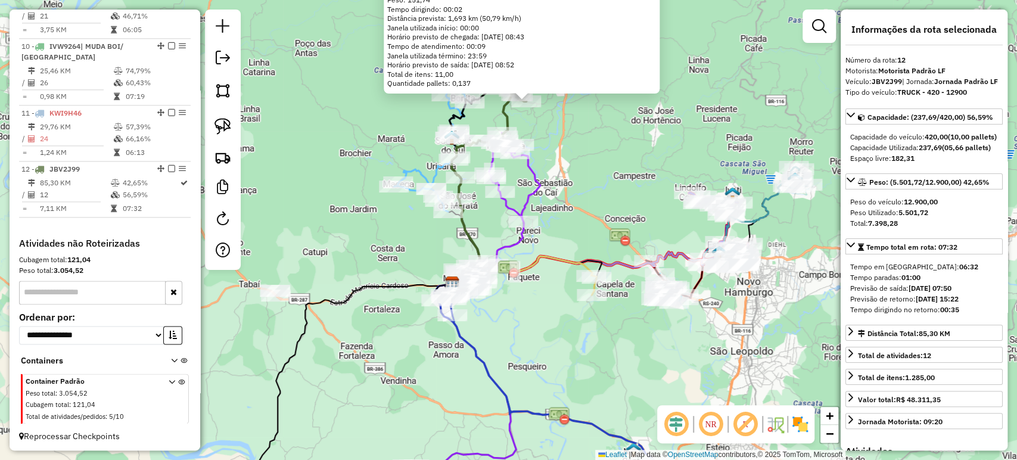
click at [593, 198] on div "23471 - BENVENUTTI PIZZARIA Endereço: R DA EMANCIPACAO 2293 Bairro: CENTRO (TUP…" at bounding box center [508, 230] width 1017 height 460
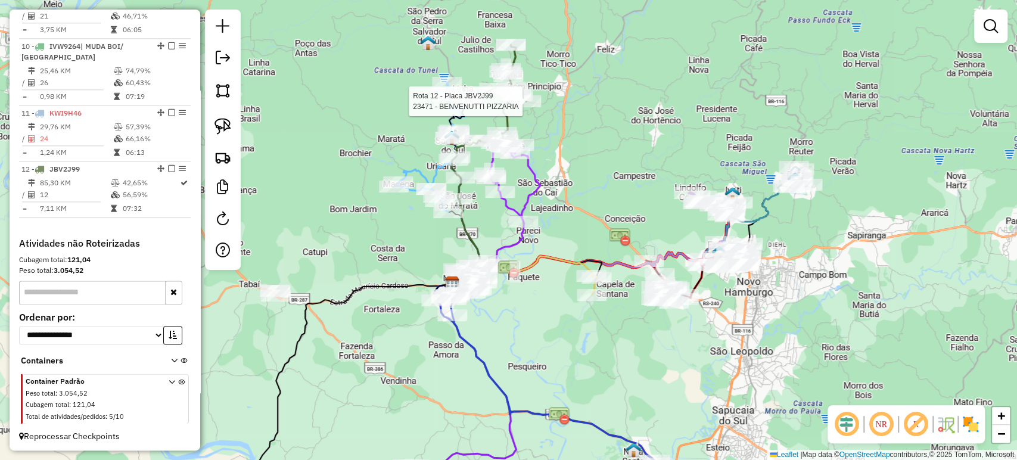
select select "*********"
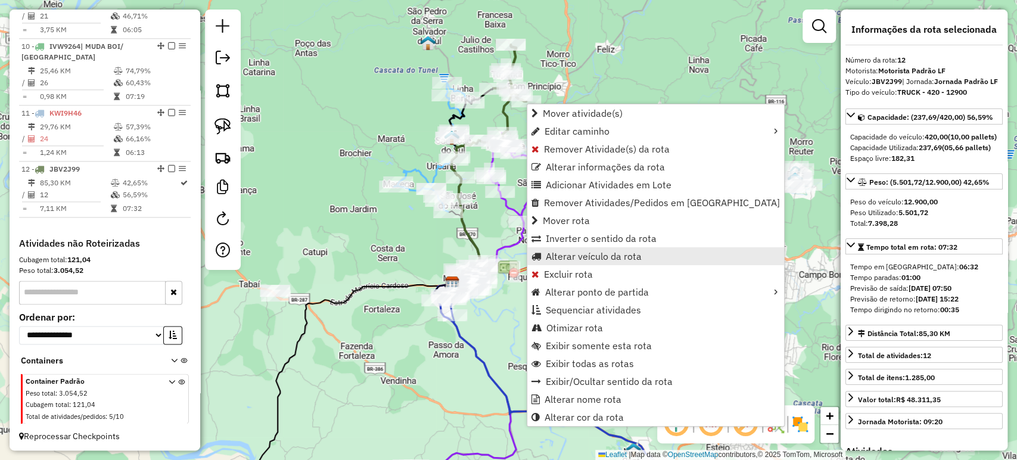
click at [590, 254] on span "Alterar veículo da rota" at bounding box center [594, 256] width 96 height 10
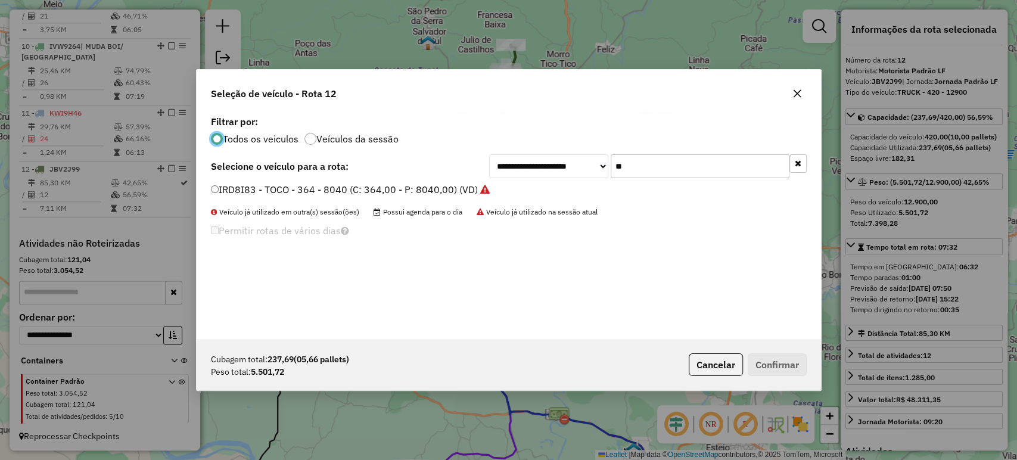
scroll to position [6, 4]
click at [706, 166] on input "**" at bounding box center [700, 166] width 179 height 24
click at [372, 187] on label "IRD8I83 - TOCO - 364 - 8040 (C: 364,00 - P: 8040,00) (VD)" at bounding box center [350, 189] width 279 height 14
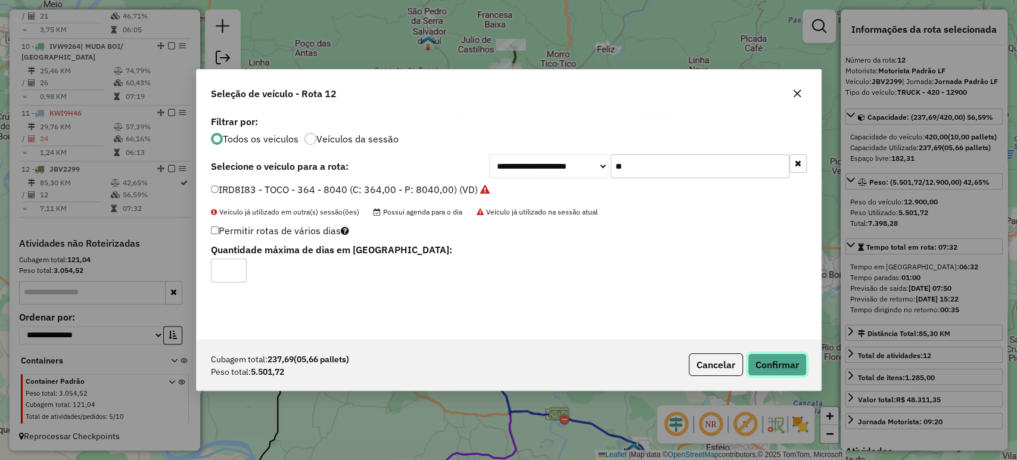
click at [766, 370] on button "Confirmar" at bounding box center [777, 364] width 59 height 23
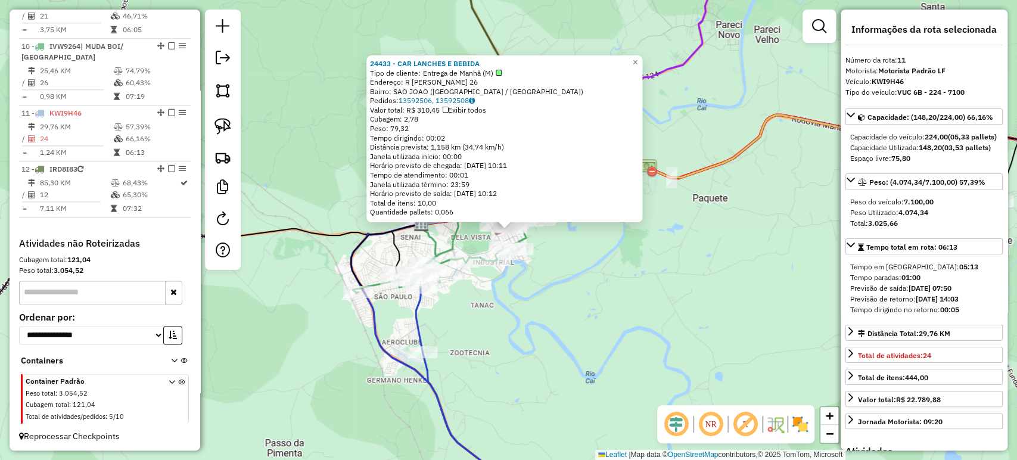
click at [541, 272] on div "24433 - CAR LANCHES E BEBIDA Tipo de cliente: Entrega de Manhã (M) Endereço: R …" at bounding box center [508, 230] width 1017 height 460
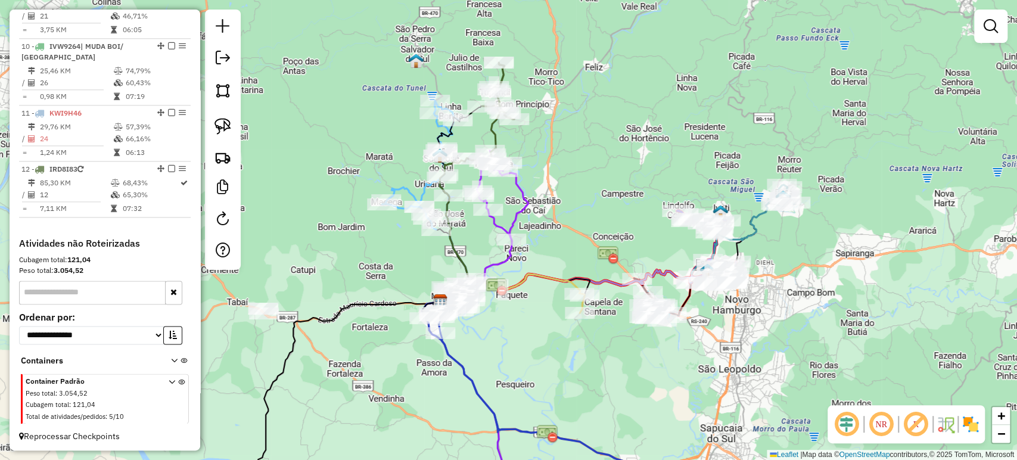
drag, startPoint x: 578, startPoint y: 290, endPoint x: 506, endPoint y: 343, distance: 88.6
click at [506, 343] on div "Janela de atendimento Grade de atendimento Capacidade Transportadoras Veículos …" at bounding box center [508, 230] width 1017 height 460
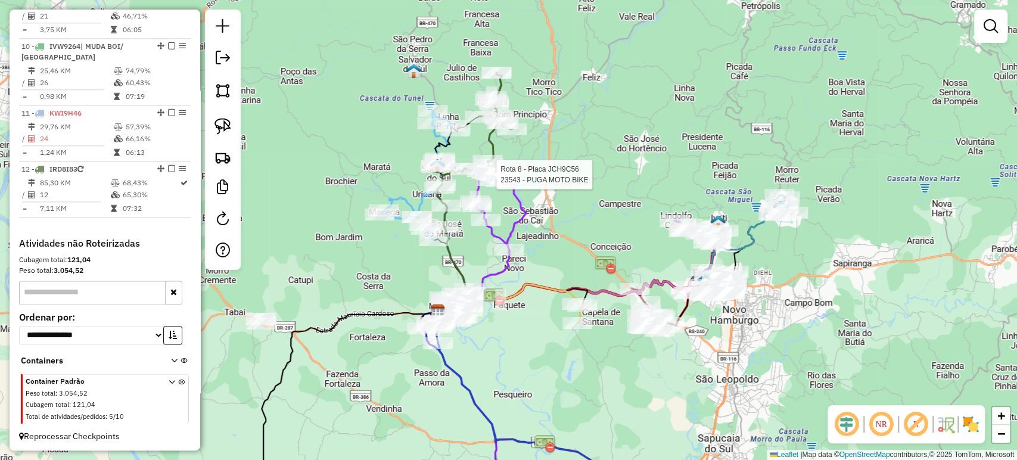
select select "*********"
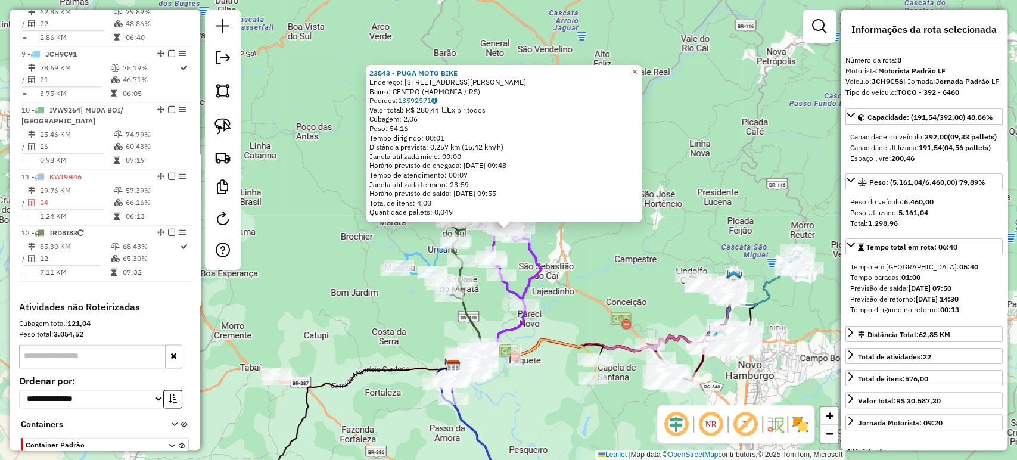
scroll to position [895, 0]
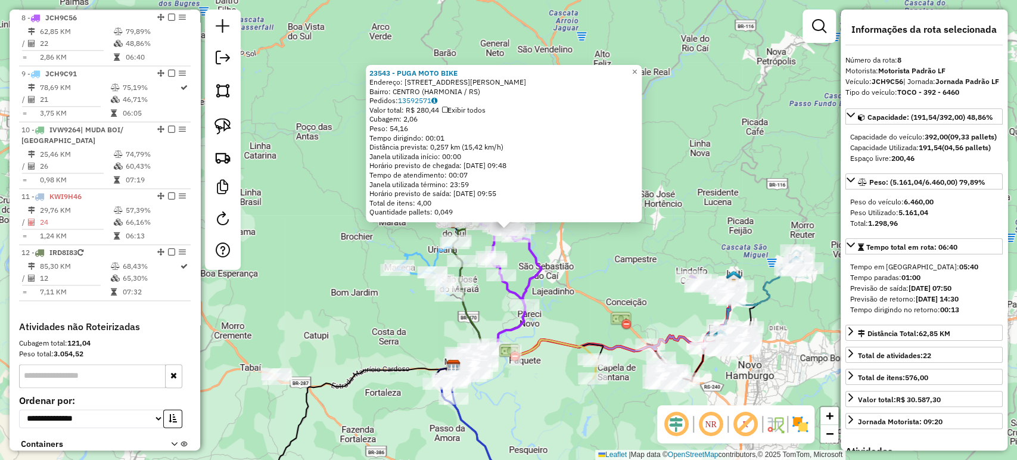
click at [567, 295] on div "23543 - PUGA MOTO BIKE Endereço: R JOSE SELMO LAUERMANN 912 Bairro: CENTRO (HAR…" at bounding box center [508, 230] width 1017 height 460
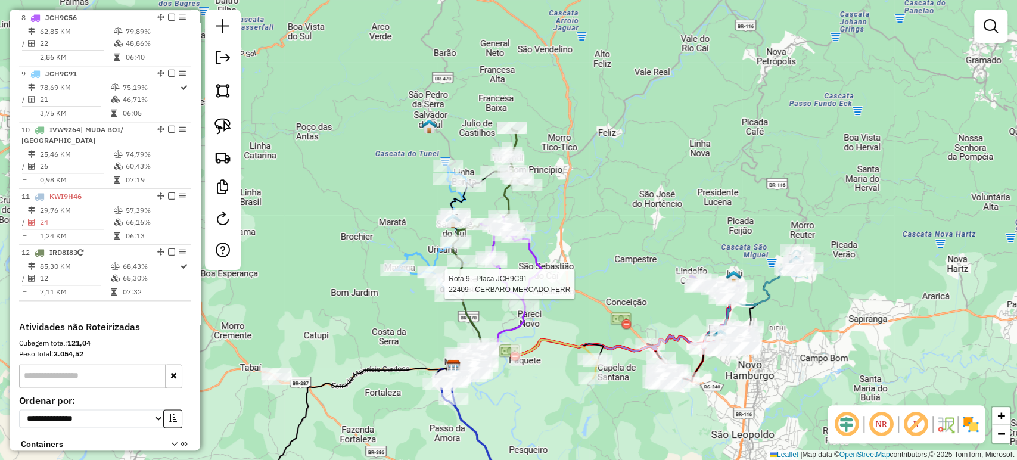
select select "*********"
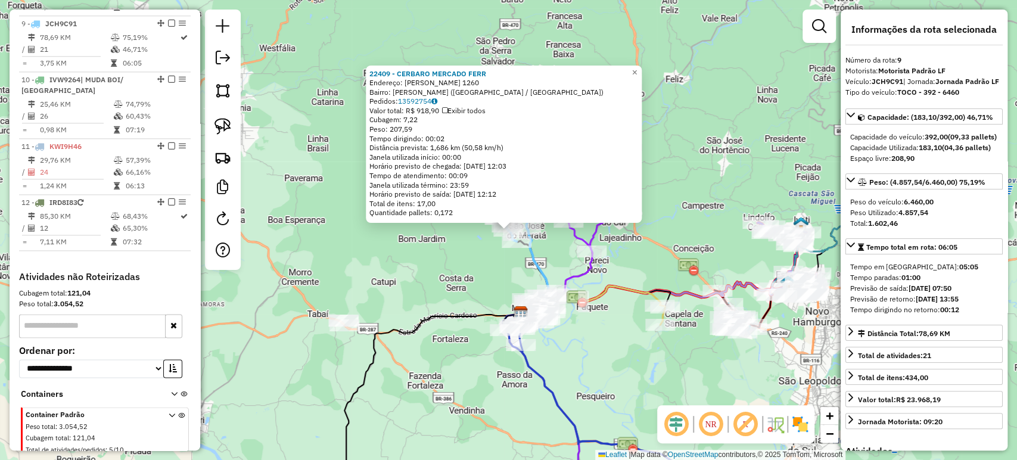
scroll to position [951, 0]
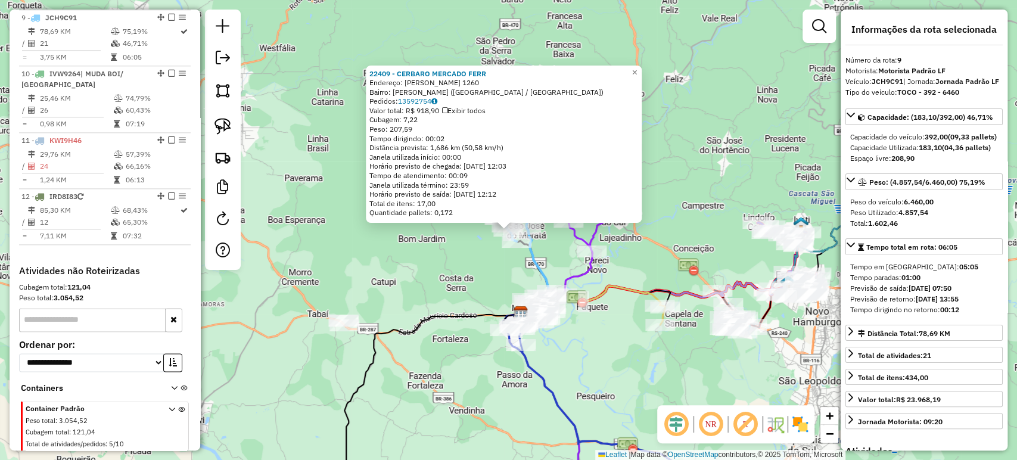
click at [432, 306] on div "22409 - CERBARO MERCADO FERR Endereço: SANTOS REIS 1260 Bairro: SANTOS REIS (MO…" at bounding box center [508, 230] width 1017 height 460
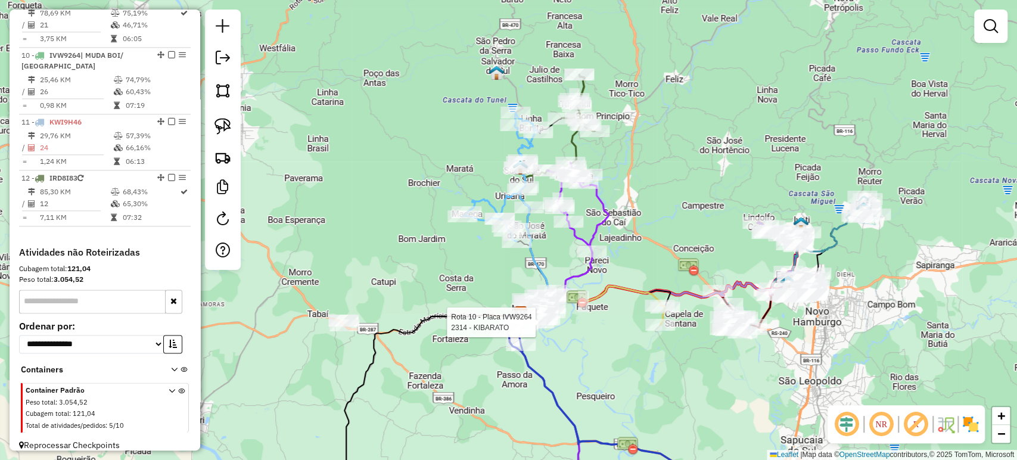
select select "*********"
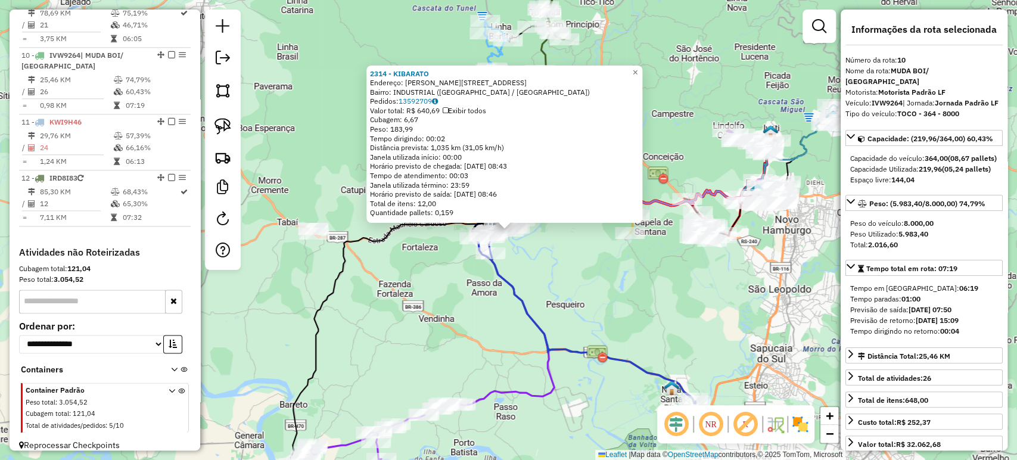
scroll to position [979, 0]
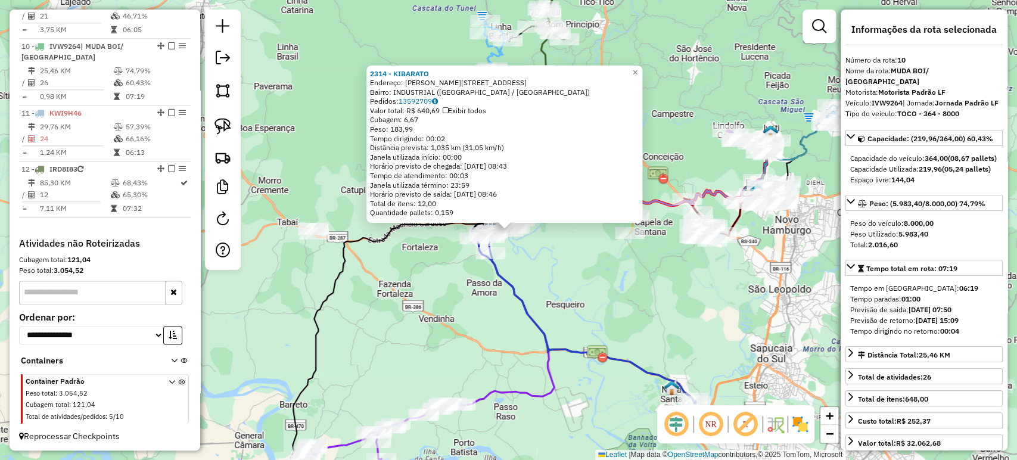
click at [543, 332] on icon at bounding box center [592, 326] width 217 height 187
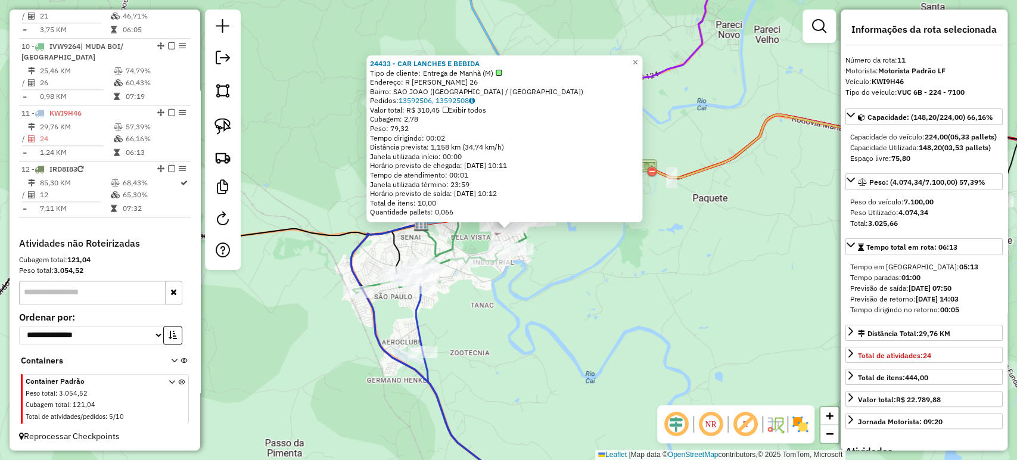
click at [571, 282] on div "24433 - CAR LANCHES E BEBIDA Tipo de cliente: Entrega de Manhã (M) Endereço: R …" at bounding box center [508, 230] width 1017 height 460
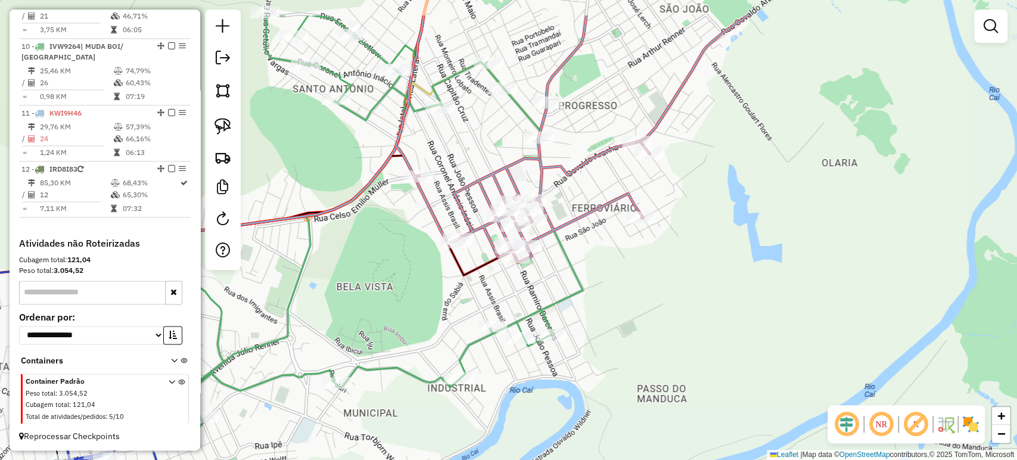
drag, startPoint x: 424, startPoint y: 267, endPoint x: 411, endPoint y: 295, distance: 30.9
click at [411, 295] on div "Janela de atendimento Grade de atendimento Capacidade Transportadoras Veículos …" at bounding box center [508, 230] width 1017 height 460
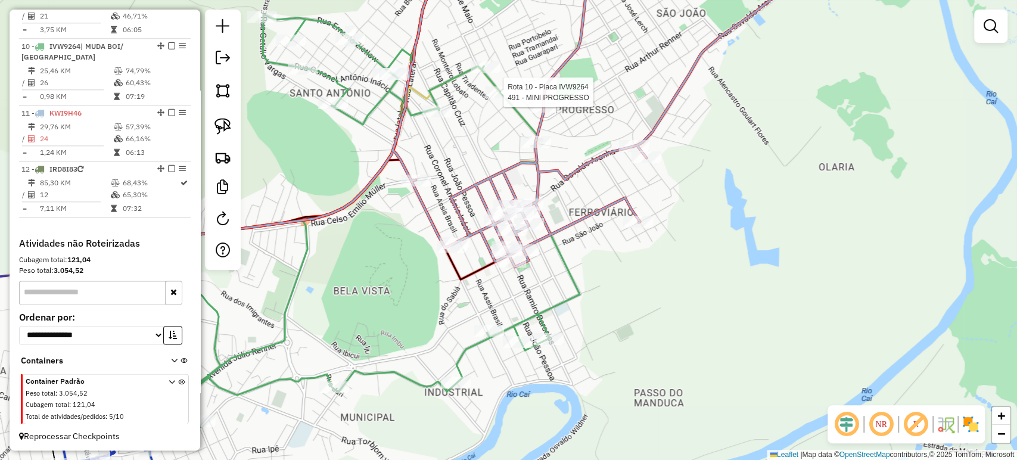
select select "*********"
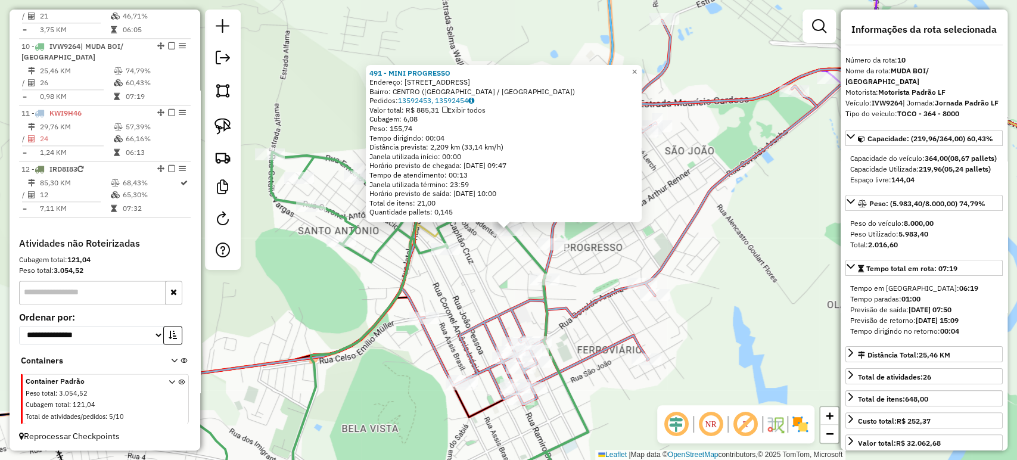
click at [472, 245] on div "491 - MINI PROGRESSO Endereço: R FLORES DA CUNHA 392 Bairro: CENTRO (MONTENEGRO…" at bounding box center [508, 230] width 1017 height 460
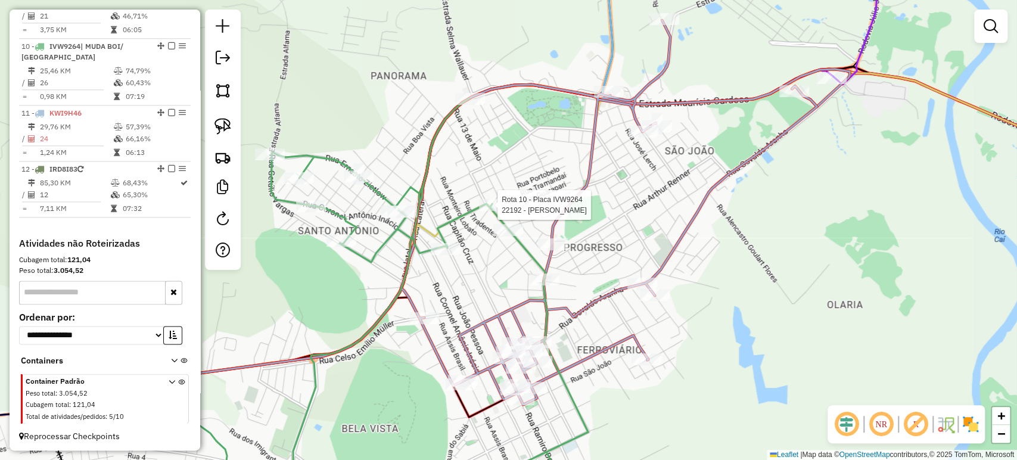
select select "*********"
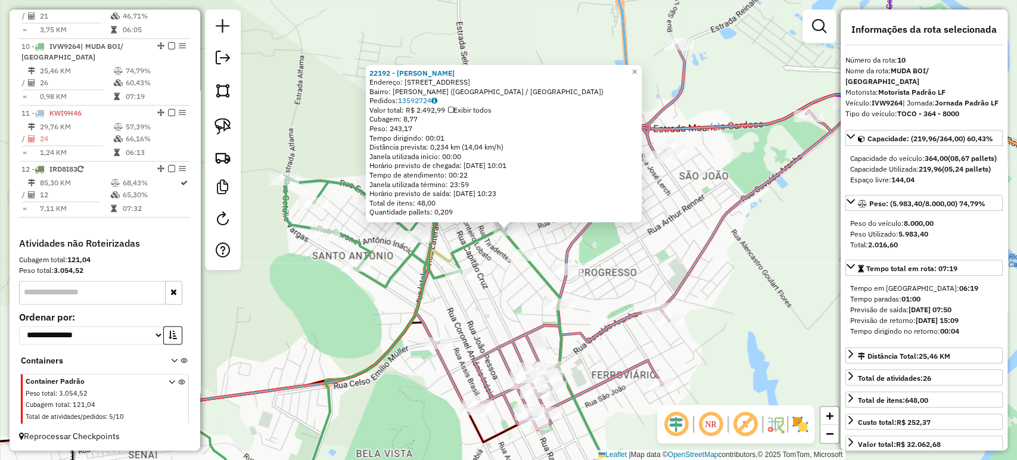
click at [500, 274] on div "Rota 10 - Placa IVW9264 22192 - BRUVINI FLORESCUNHA 22192 - BRUVINI FLORESCUNHA…" at bounding box center [508, 230] width 1017 height 460
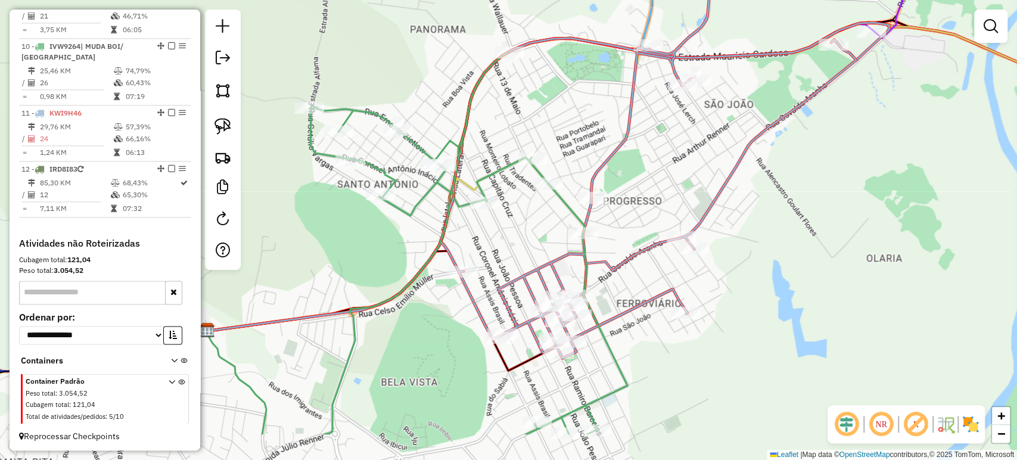
drag, startPoint x: 503, startPoint y: 297, endPoint x: 528, endPoint y: 225, distance: 75.7
click at [528, 225] on div "Janela de atendimento Grade de atendimento Capacidade Transportadoras Veículos …" at bounding box center [508, 230] width 1017 height 460
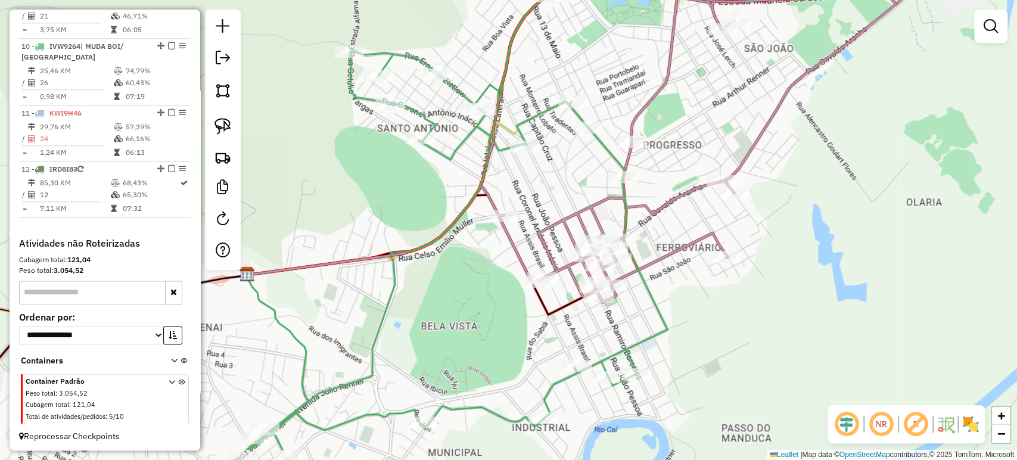
drag, startPoint x: 529, startPoint y: 247, endPoint x: 565, endPoint y: 204, distance: 56.3
click at [565, 204] on div "Janela de atendimento Grade de atendimento Capacidade Transportadoras Veículos …" at bounding box center [508, 230] width 1017 height 460
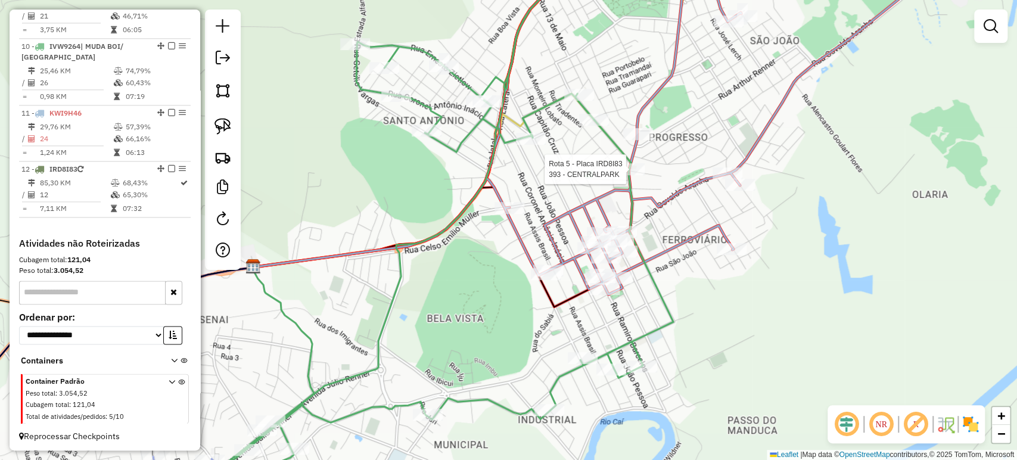
select select "*********"
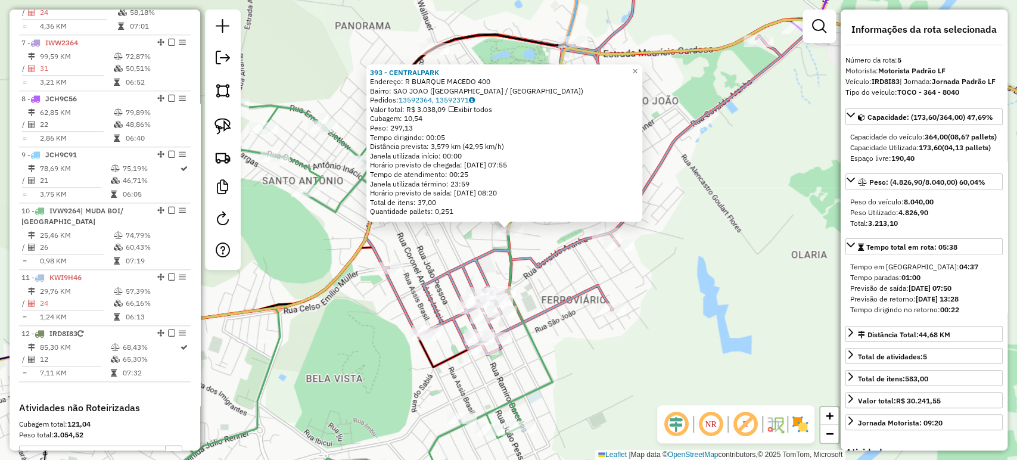
scroll to position [727, 0]
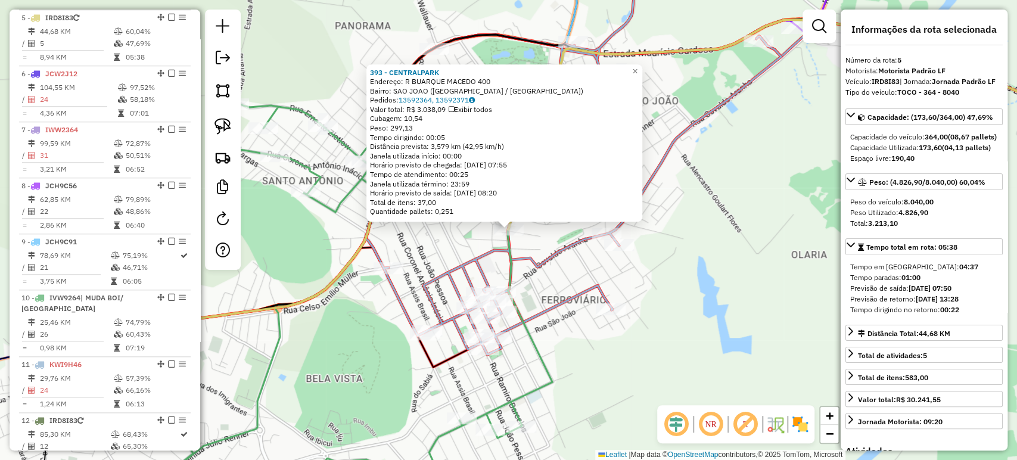
click at [537, 278] on div "393 - CENTRALPARK Endereço: R BUARQUE MACEDO 400 Bairro: SAO JOAO (MONTENEGRO /…" at bounding box center [508, 230] width 1017 height 460
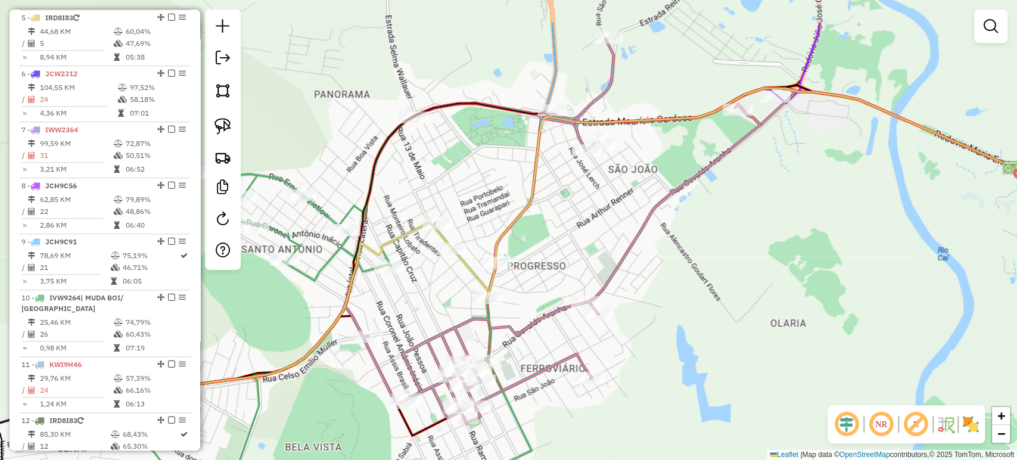
drag, startPoint x: 578, startPoint y: 177, endPoint x: 557, endPoint y: 245, distance: 71.6
click at [557, 245] on div "Janela de atendimento Grade de atendimento Capacidade Transportadoras Veículos …" at bounding box center [508, 230] width 1017 height 460
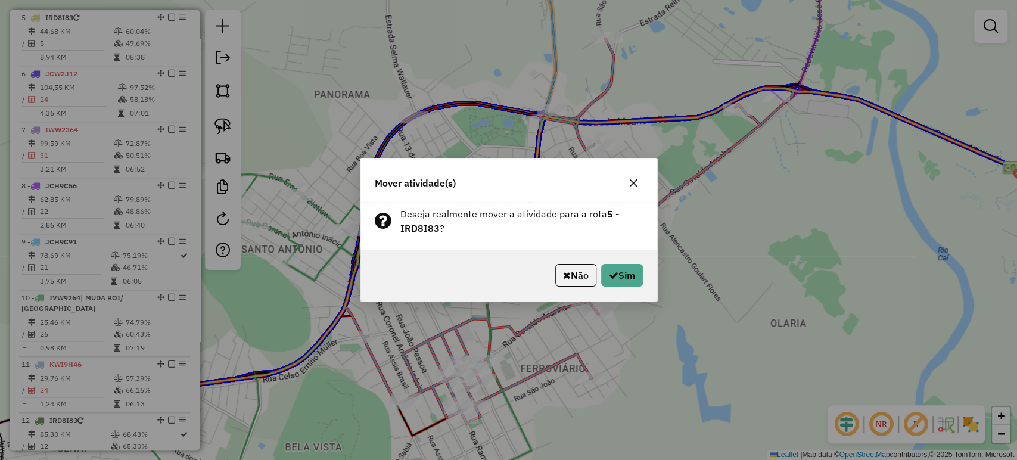
click at [609, 263] on div "Não Sim" at bounding box center [508, 275] width 297 height 51
click at [610, 267] on button "Sim" at bounding box center [622, 275] width 42 height 23
click at [603, 276] on button "Sim" at bounding box center [622, 275] width 42 height 23
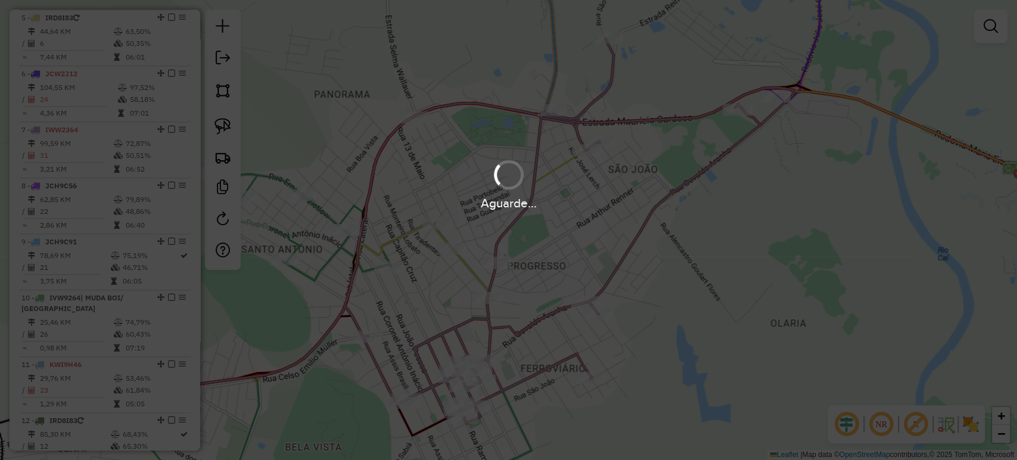
scroll to position [742, 0]
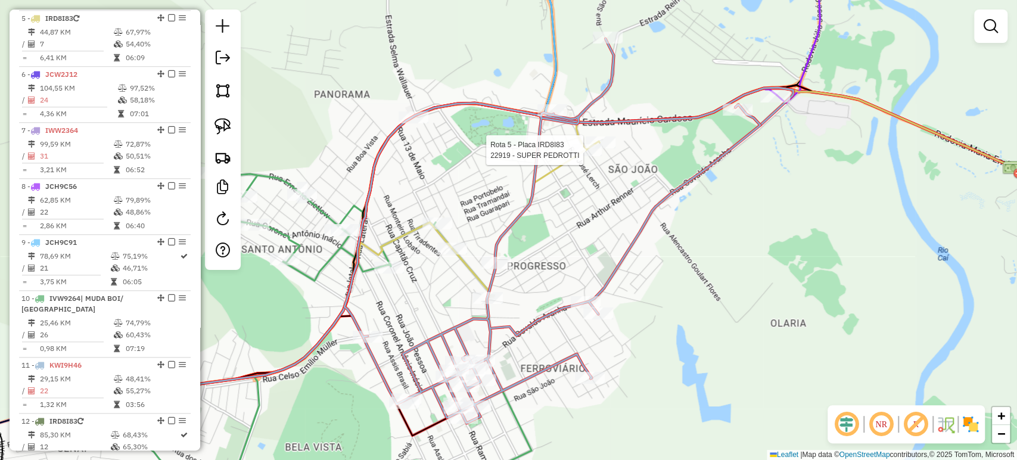
click at [591, 156] on div at bounding box center [587, 150] width 30 height 12
select select "*********"
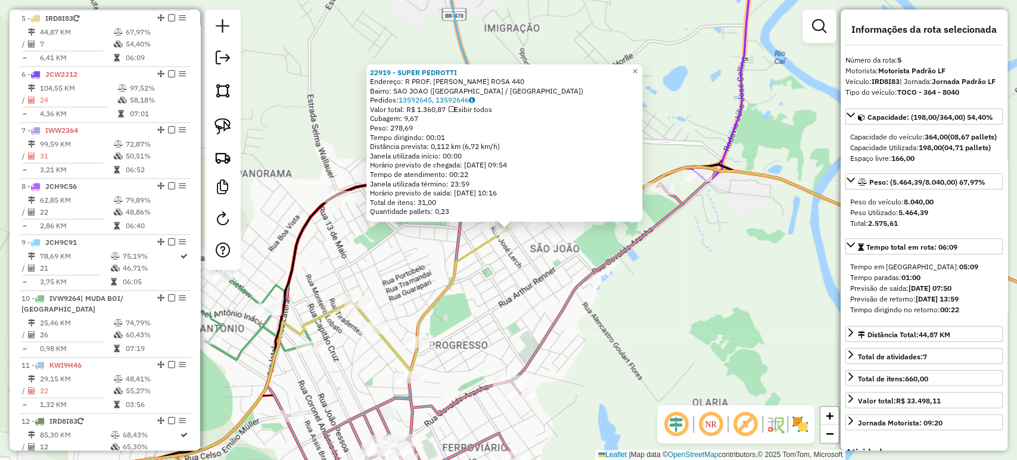
scroll to position [742, 0]
click at [518, 264] on div "22919 - SUPER PEDROTTI Endereço: R PROF. ANTINIO MACHADO ROSA 440 Bairro: SAO J…" at bounding box center [508, 230] width 1017 height 460
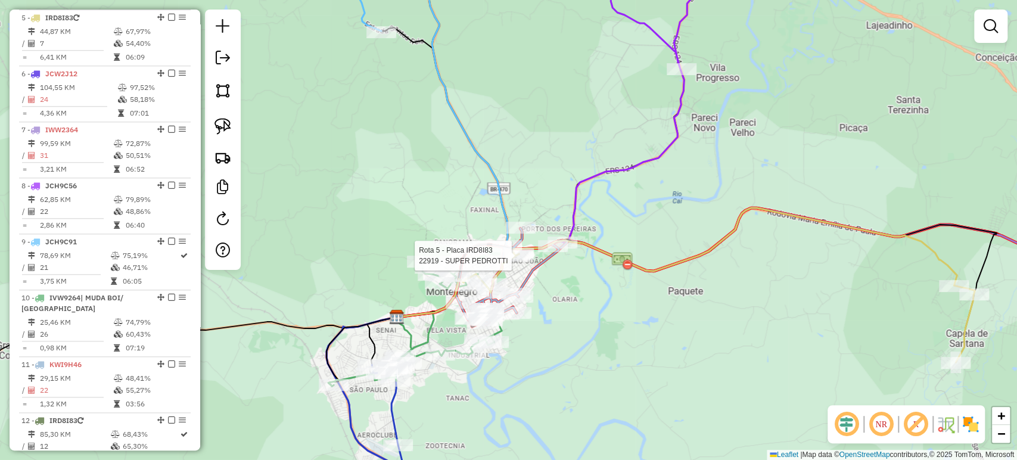
select select "*********"
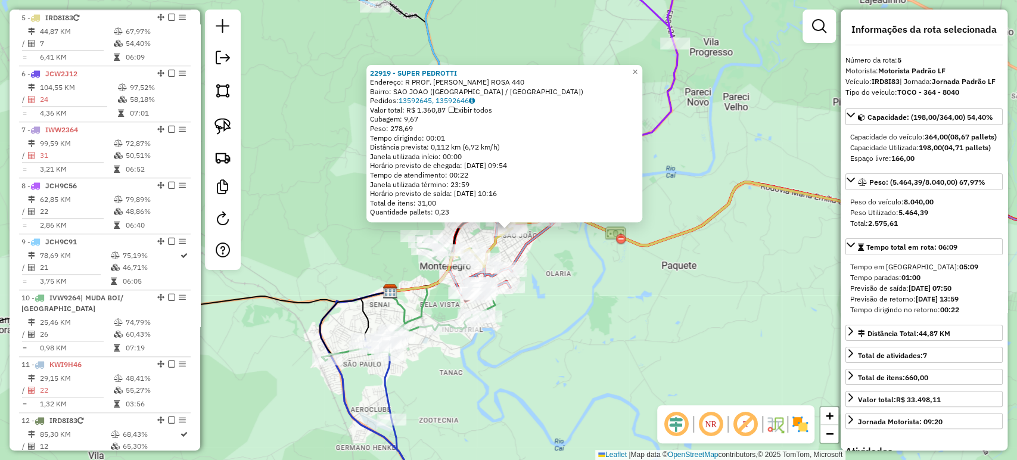
click at [586, 291] on div "22919 - SUPER PEDROTTI Endereço: R PROF. ANTINIO MACHADO ROSA 440 Bairro: SAO J…" at bounding box center [508, 230] width 1017 height 460
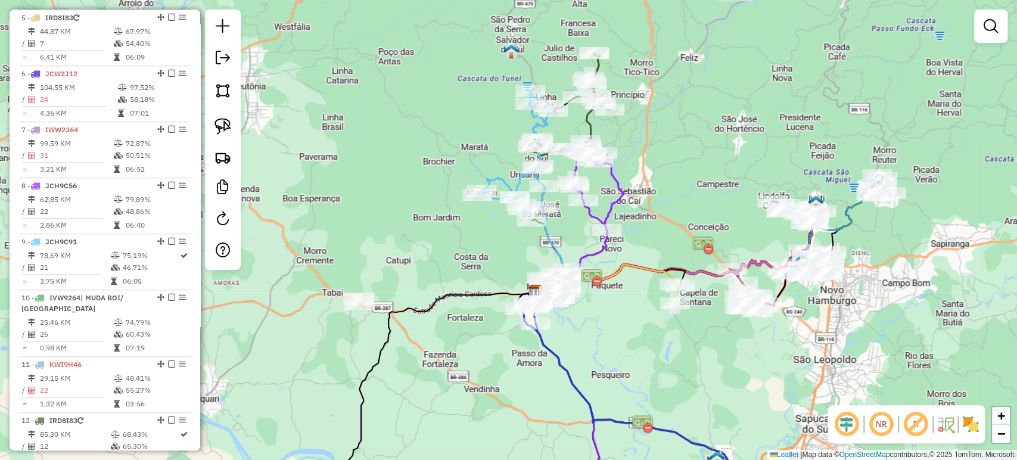
drag, startPoint x: 637, startPoint y: 242, endPoint x: 637, endPoint y: 289, distance: 47.7
click at [642, 294] on div "Janela de atendimento Grade de atendimento Capacidade Transportadoras Veículos …" at bounding box center [508, 230] width 1017 height 460
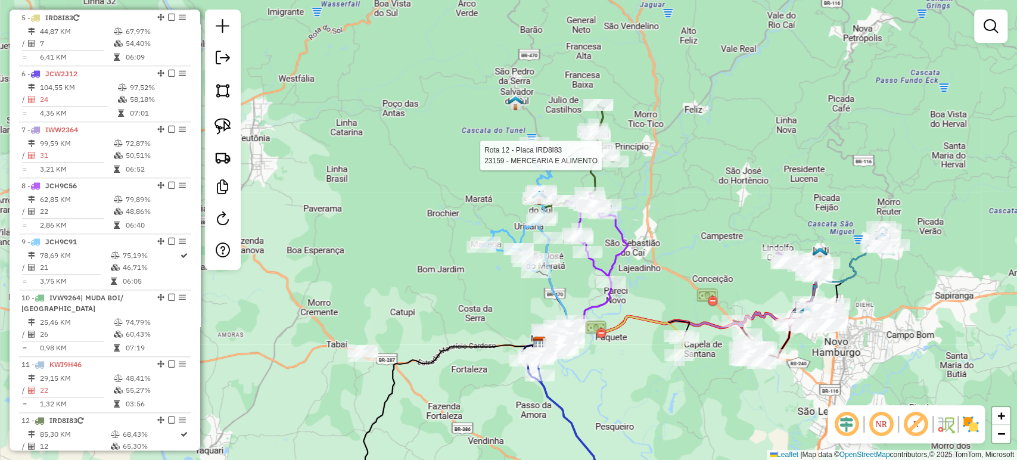
select select "*********"
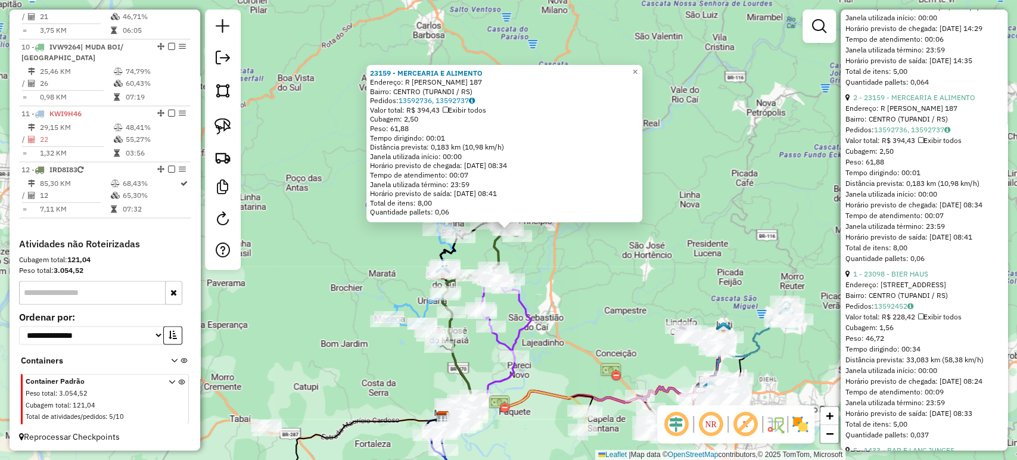
scroll to position [1853, 0]
drag, startPoint x: 648, startPoint y: 270, endPoint x: 637, endPoint y: 283, distance: 16.9
click at [648, 270] on div "23159 - MERCEARIA E ALIMENTO Endereço: R JOSE ALOISIO SEIDEL 187 Bairro: CENTRO…" at bounding box center [508, 230] width 1017 height 460
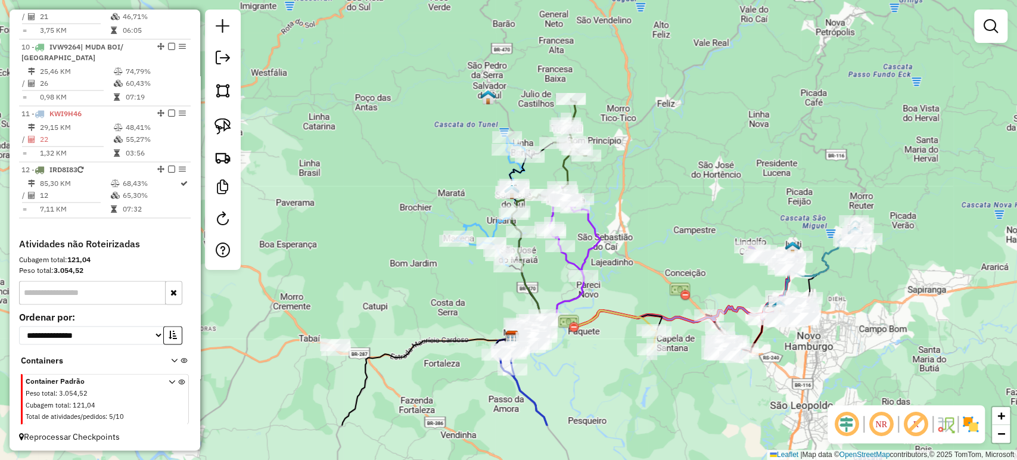
drag, startPoint x: 612, startPoint y: 304, endPoint x: 678, endPoint y: 225, distance: 102.3
click at [685, 220] on div "Janela de atendimento Grade de atendimento Capacidade Transportadoras Veículos …" at bounding box center [508, 230] width 1017 height 460
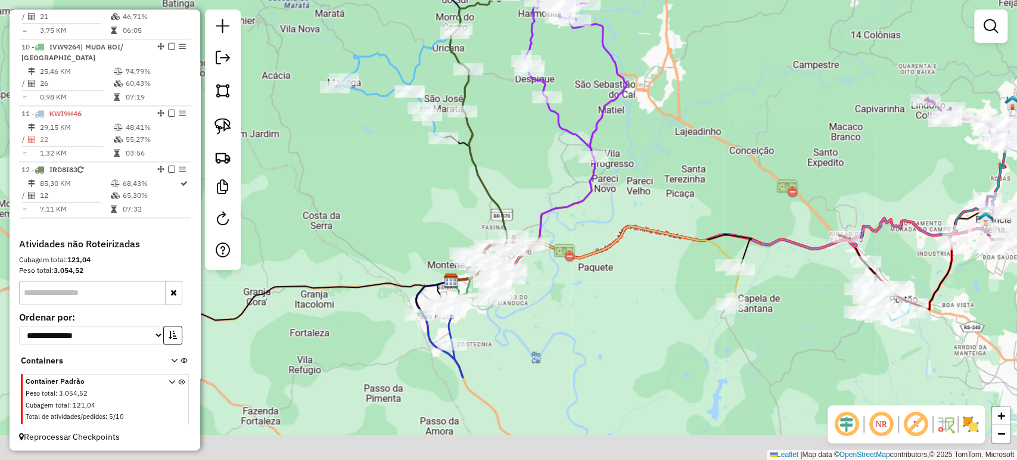
drag, startPoint x: 648, startPoint y: 266, endPoint x: 636, endPoint y: 182, distance: 84.8
click at [636, 182] on div "Janela de atendimento Grade de atendimento Capacidade Transportadoras Veículos …" at bounding box center [508, 230] width 1017 height 460
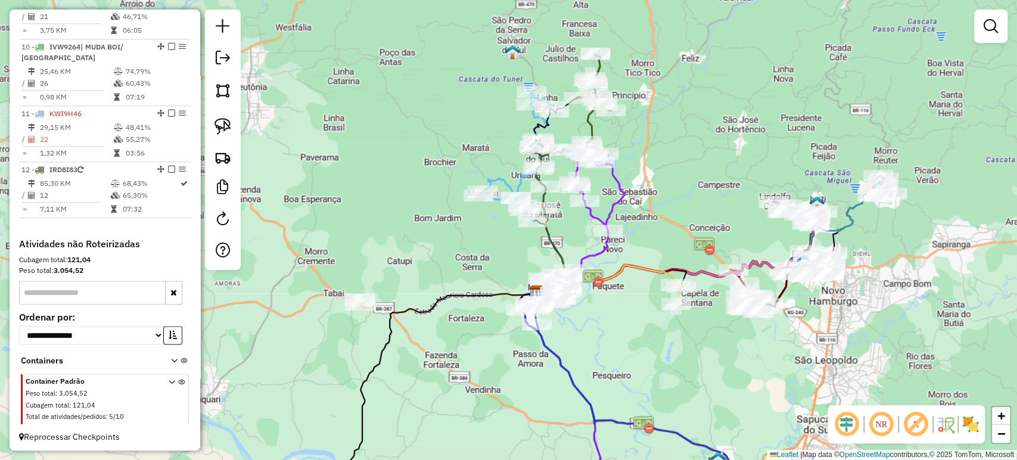
drag, startPoint x: 639, startPoint y: 213, endPoint x: 641, endPoint y: 247, distance: 33.4
click at [641, 247] on div "Janela de atendimento Grade de atendimento Capacidade Transportadoras Veículos …" at bounding box center [508, 230] width 1017 height 460
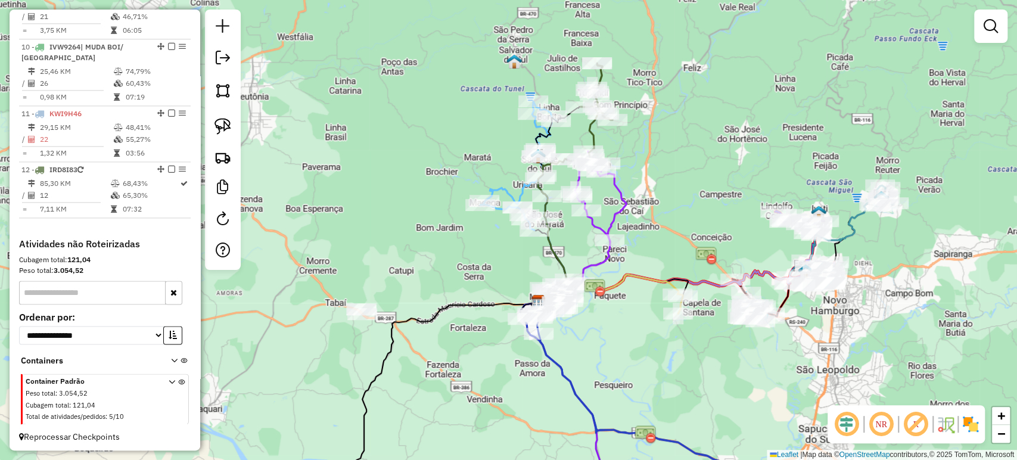
drag, startPoint x: 645, startPoint y: 237, endPoint x: 628, endPoint y: 275, distance: 41.1
click at [628, 275] on div "Janela de atendimento Grade de atendimento Capacidade Transportadoras Veículos …" at bounding box center [508, 230] width 1017 height 460
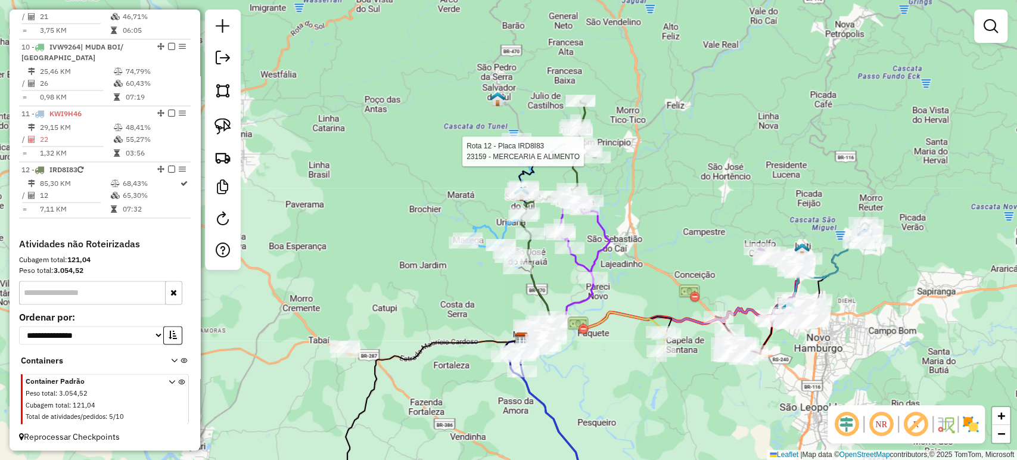
select select "*********"
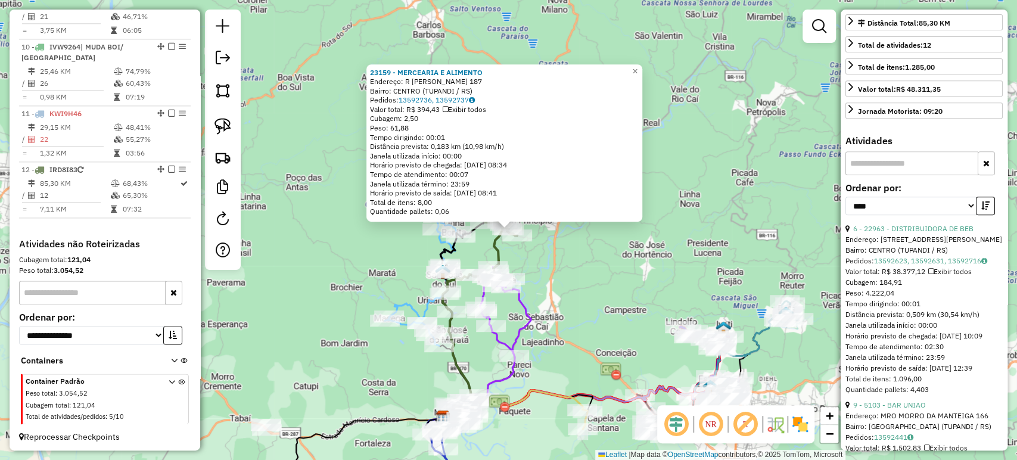
scroll to position [397, 0]
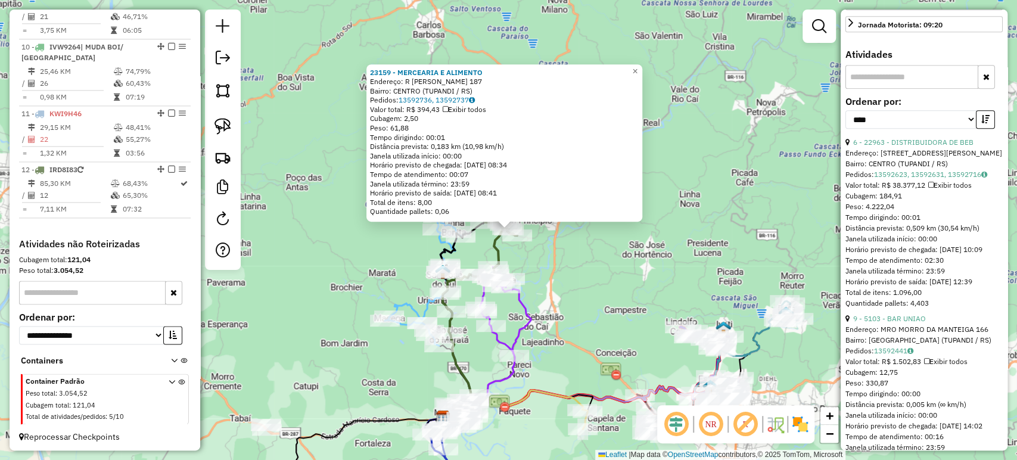
click at [581, 261] on div "23159 - MERCEARIA E ALIMENTO Endereço: R JOSE ALOISIO SEIDEL 187 Bairro: CENTRO…" at bounding box center [508, 230] width 1017 height 460
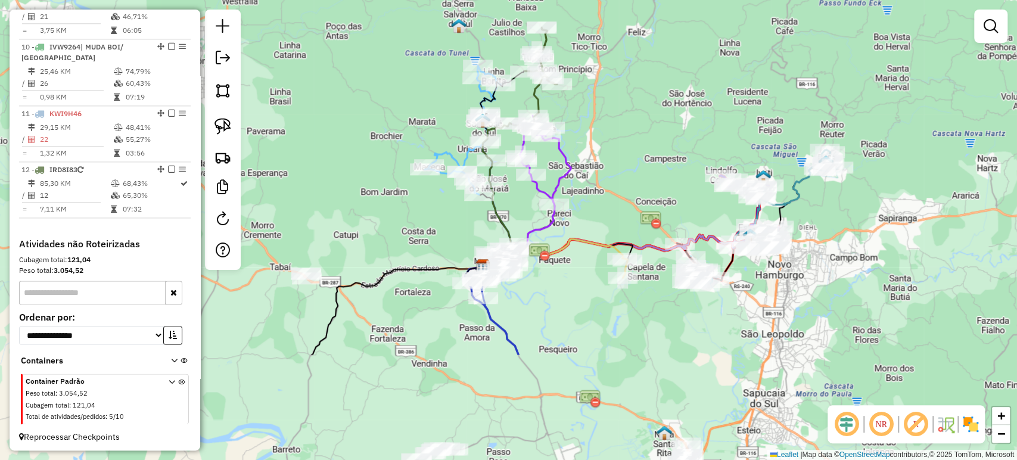
drag, startPoint x: 579, startPoint y: 280, endPoint x: 619, endPoint y: 129, distance: 156.5
click at [619, 129] on div "Janela de atendimento Grade de atendimento Capacidade Transportadoras Veículos …" at bounding box center [508, 230] width 1017 height 460
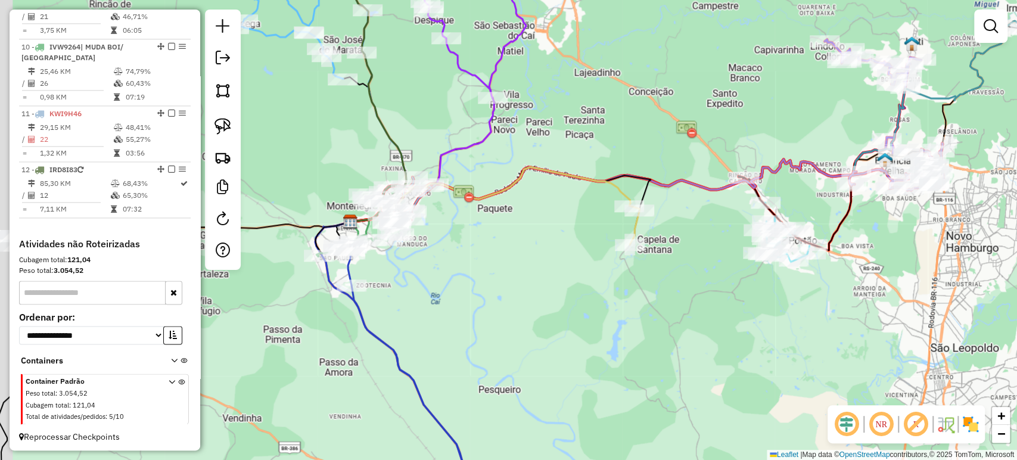
drag, startPoint x: 593, startPoint y: 325, endPoint x: 615, endPoint y: 305, distance: 29.5
click at [615, 305] on div "Janela de atendimento Grade de atendimento Capacidade Transportadoras Veículos …" at bounding box center [508, 230] width 1017 height 460
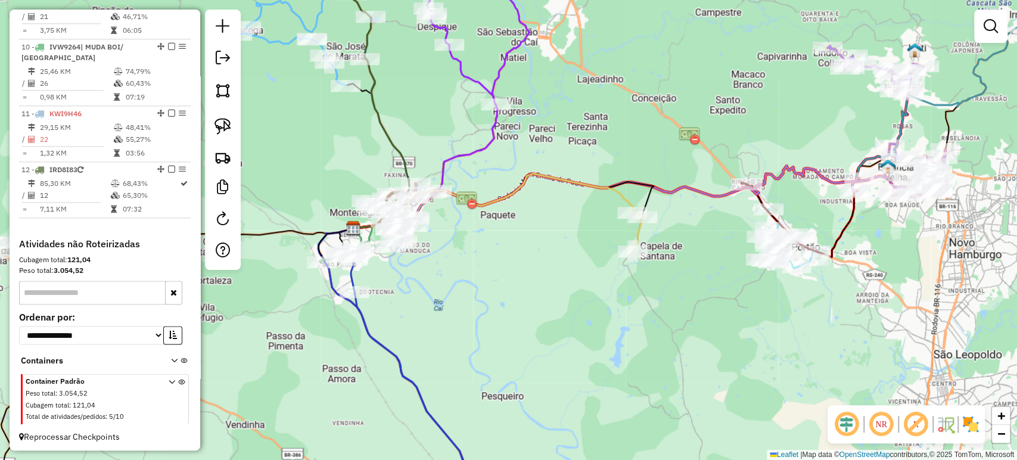
drag, startPoint x: 555, startPoint y: 270, endPoint x: 612, endPoint y: 377, distance: 121.3
click at [620, 384] on div "Janela de atendimento Grade de atendimento Capacidade Transportadoras Veículos …" at bounding box center [508, 230] width 1017 height 460
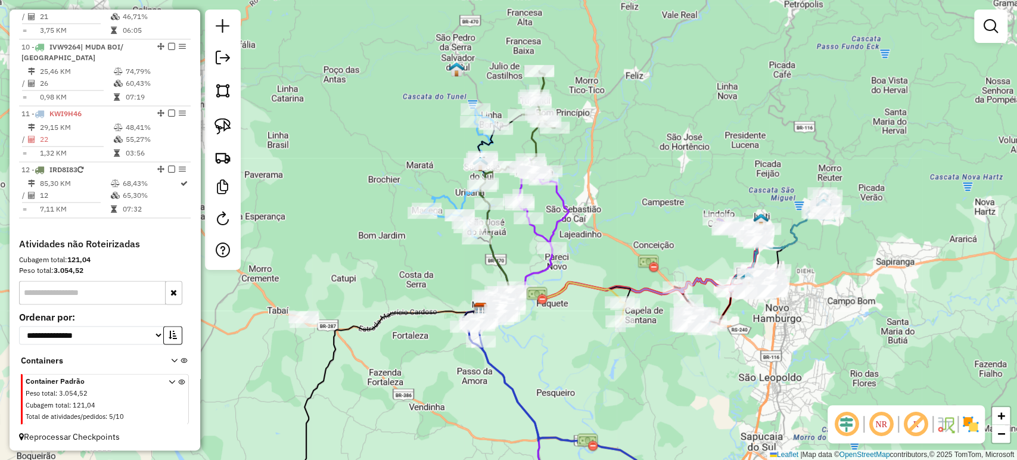
drag, startPoint x: 638, startPoint y: 310, endPoint x: 593, endPoint y: 249, distance: 75.4
click at [593, 249] on div "Janela de atendimento Grade de atendimento Capacidade Transportadoras Veículos …" at bounding box center [508, 230] width 1017 height 460
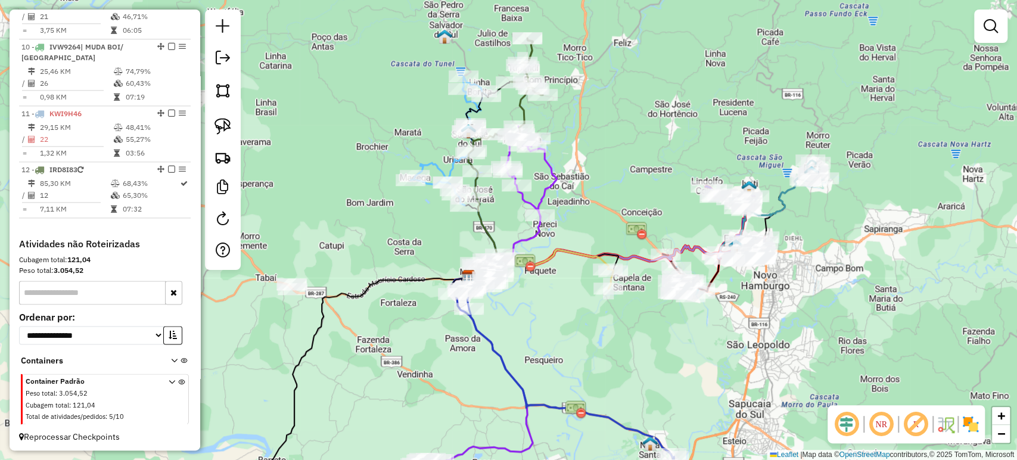
drag, startPoint x: 591, startPoint y: 255, endPoint x: 591, endPoint y: 237, distance: 17.9
click at [591, 237] on div "Janela de atendimento Grade de atendimento Capacidade Transportadoras Veículos …" at bounding box center [508, 230] width 1017 height 460
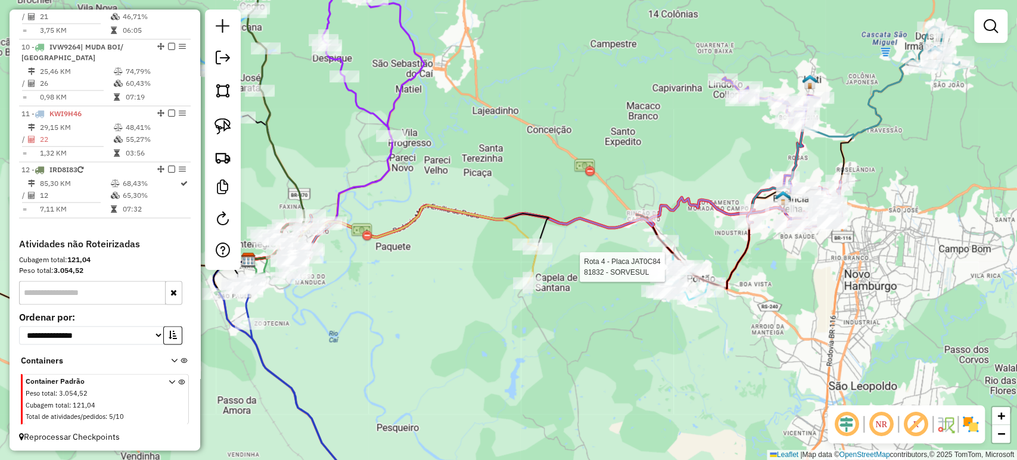
select select "*********"
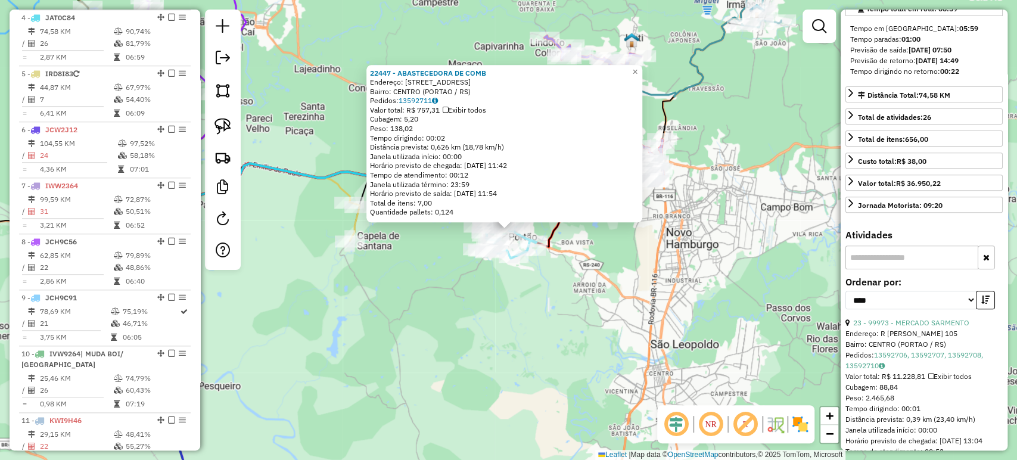
scroll to position [264, 0]
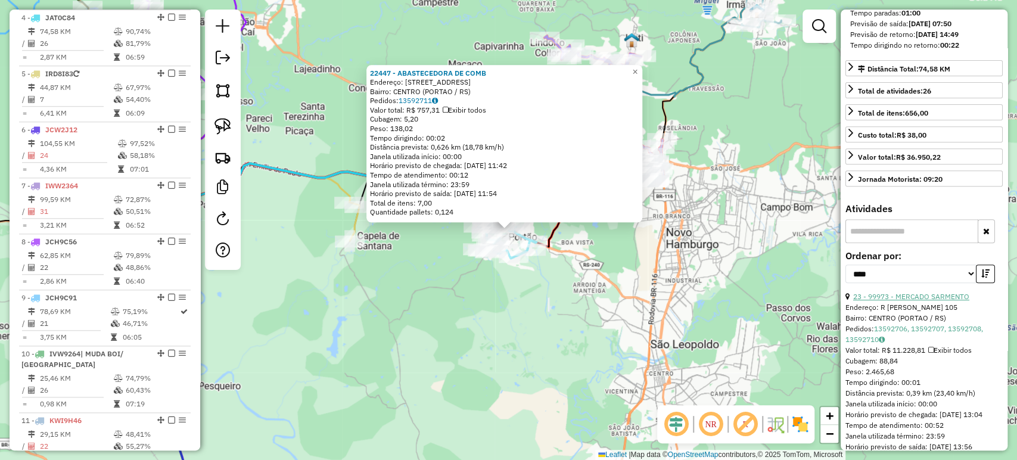
click at [891, 301] on link "23 - 99973 - MERCADO SARMENTO" at bounding box center [911, 296] width 116 height 9
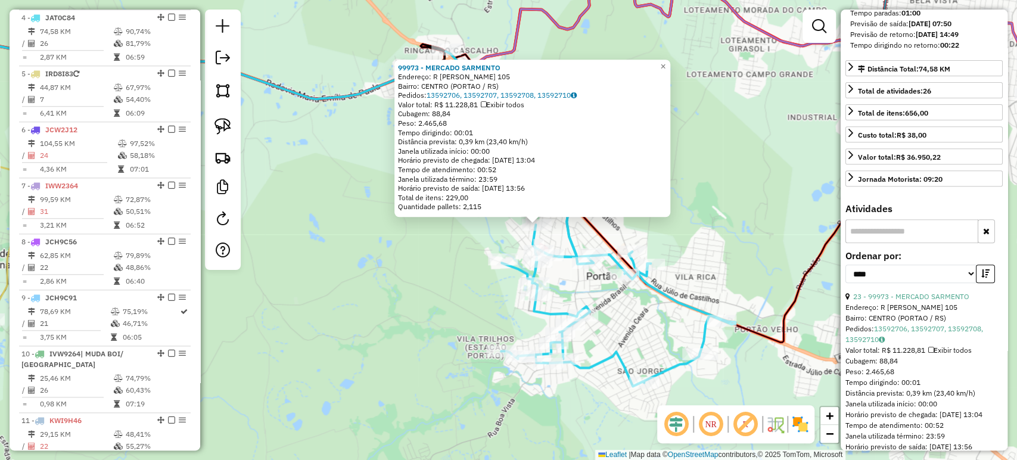
click at [499, 243] on div "99973 - MERCADO SARMENTO Endereço: R EDVINO VELTEN 105 Bairro: CENTRO (PORTAO /…" at bounding box center [508, 230] width 1017 height 460
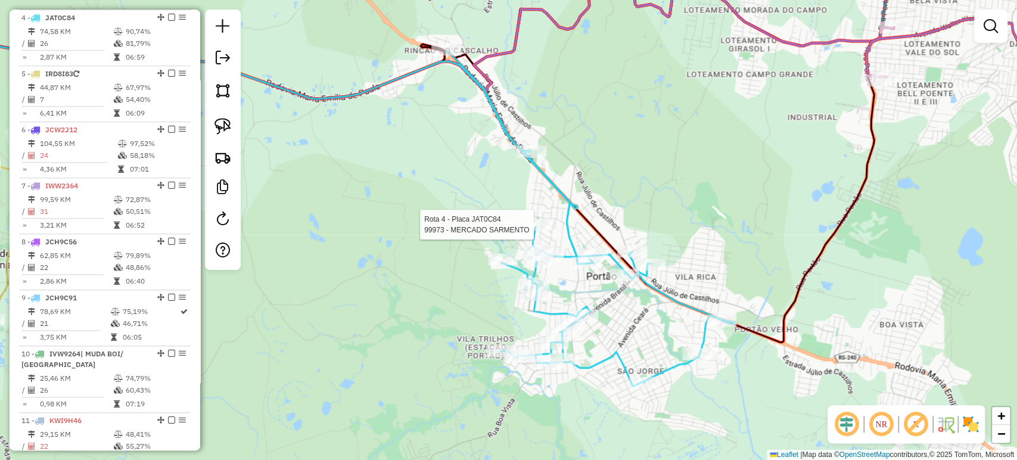
select select "*********"
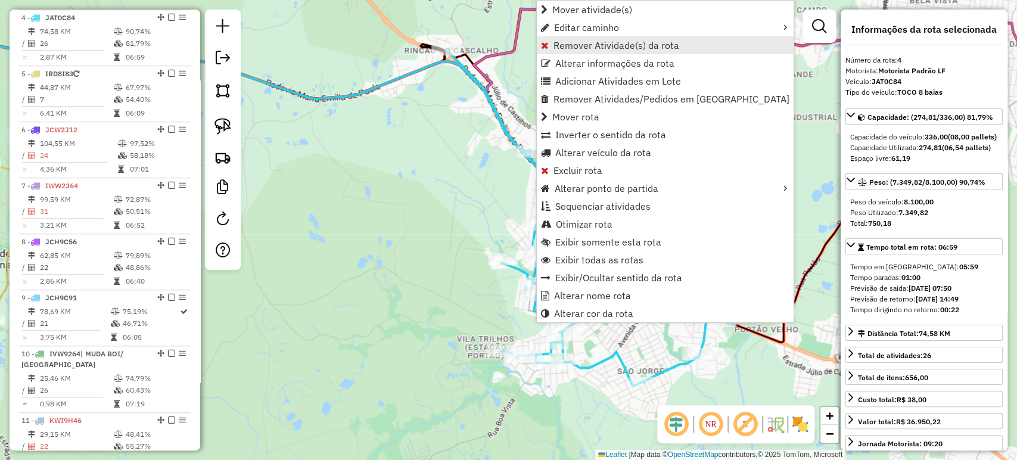
click at [577, 45] on span "Remover Atividade(s) da rota" at bounding box center [616, 46] width 126 height 10
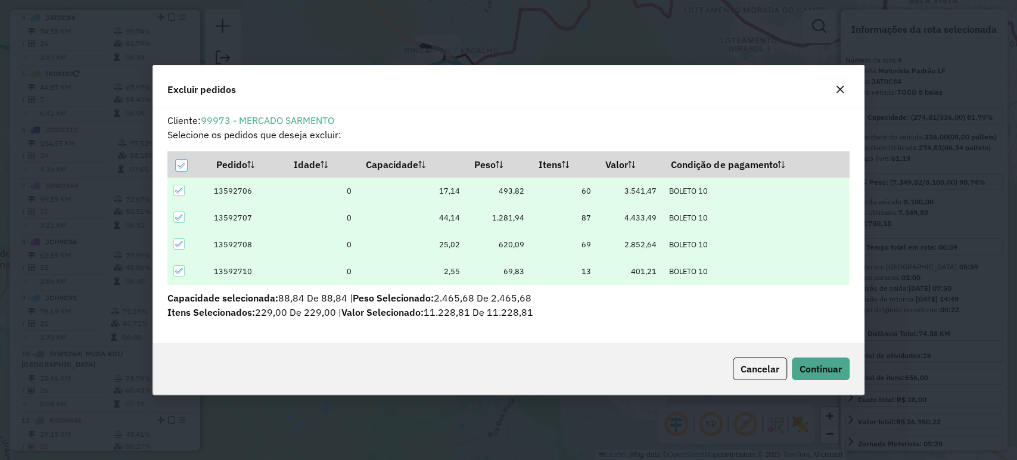
scroll to position [0, 0]
click at [802, 357] on button "Continuar" at bounding box center [821, 368] width 58 height 23
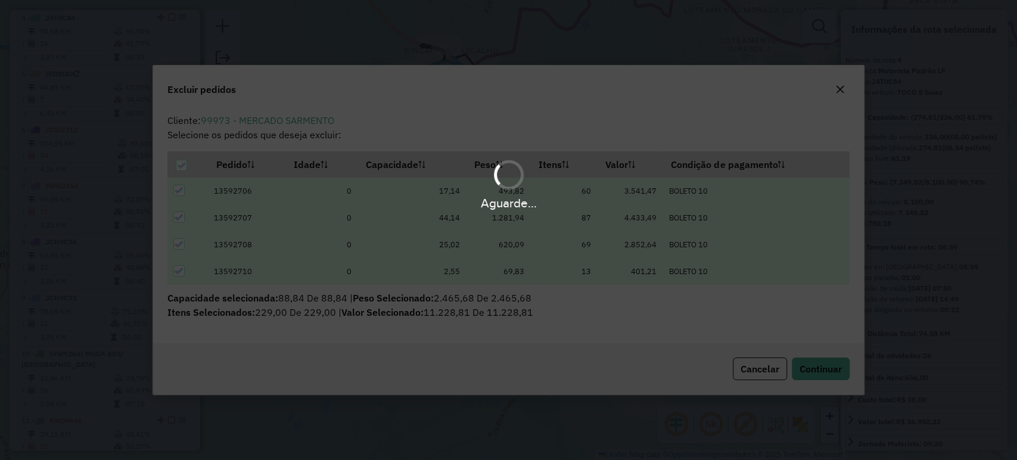
click at [802, 358] on div "Aguarde..." at bounding box center [508, 230] width 1017 height 460
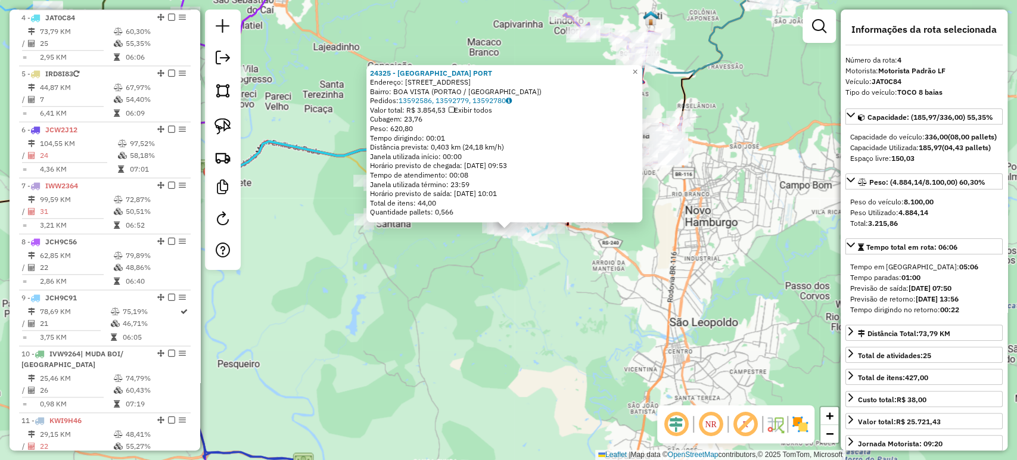
click at [504, 335] on div "24325 - CASA DA CERVEJA PORT Endereço: R DO COMERCIO 277 Bairro: BOA VISTA (POR…" at bounding box center [508, 230] width 1017 height 460
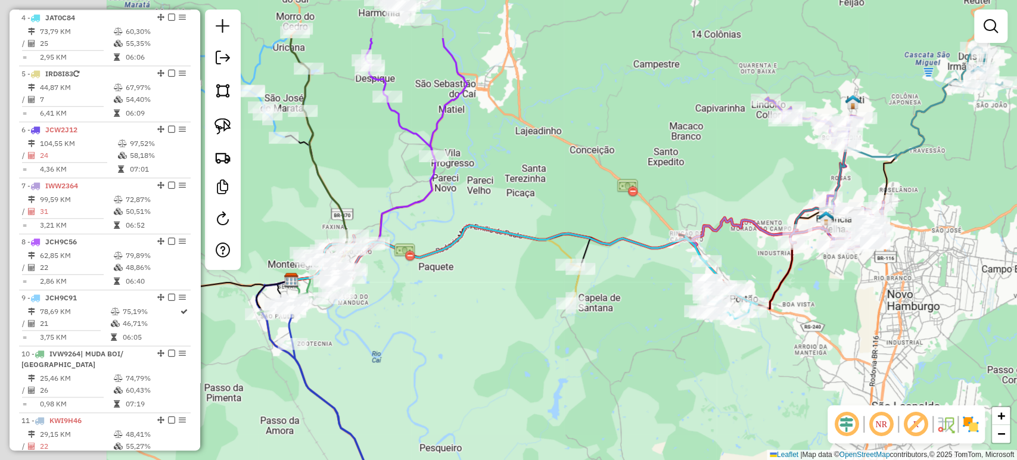
drag, startPoint x: 491, startPoint y: 301, endPoint x: 693, endPoint y: 385, distance: 218.7
click at [693, 385] on div "Janela de atendimento Grade de atendimento Capacidade Transportadoras Veículos …" at bounding box center [508, 230] width 1017 height 460
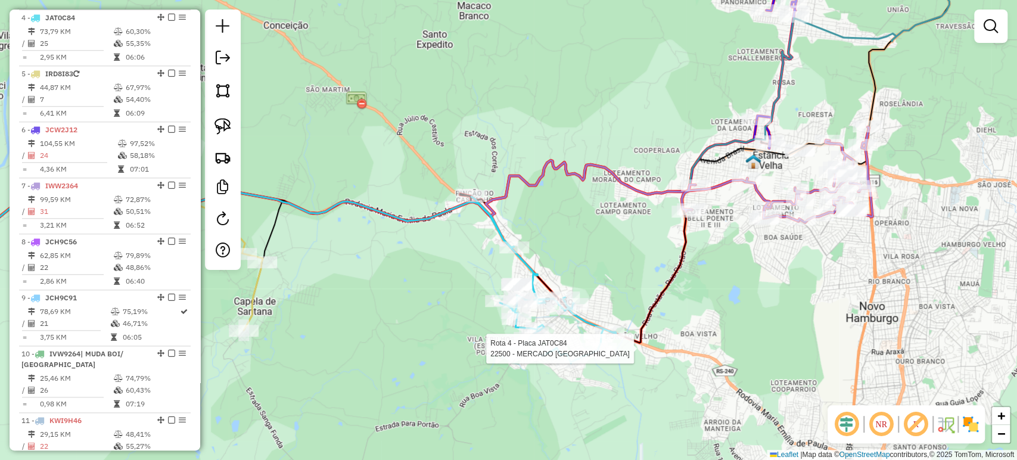
select select "*********"
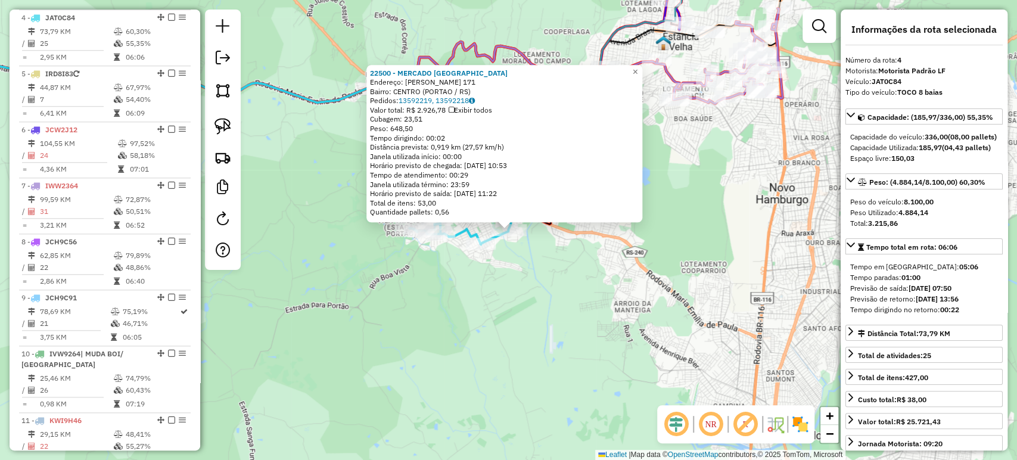
click at [603, 343] on div "22500 - MERCADO SAO JOSE Endereço: VITOR MATEUS TEIXEIRA 171 Bairro: CENTRO (PO…" at bounding box center [508, 230] width 1017 height 460
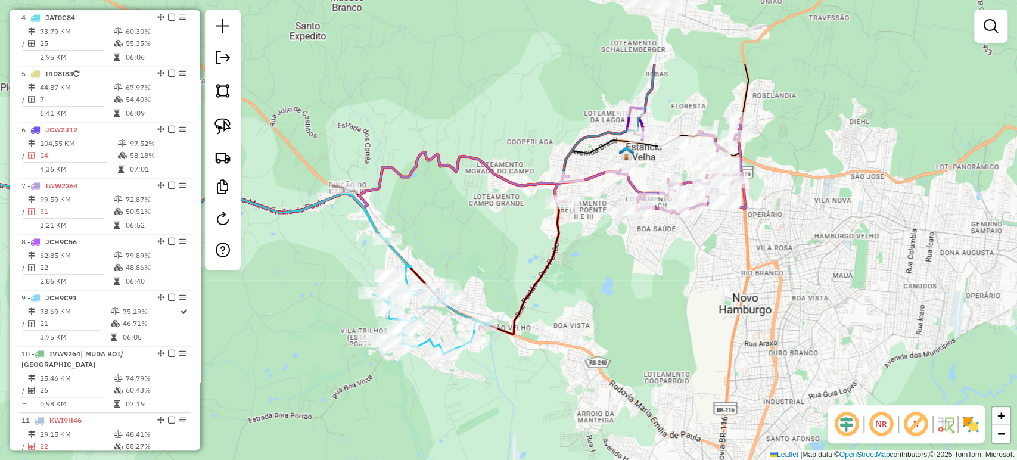
drag, startPoint x: 662, startPoint y: 179, endPoint x: 634, endPoint y: 282, distance: 106.9
click at [634, 282] on div "Janela de atendimento Grade de atendimento Capacidade Transportadoras Veículos …" at bounding box center [508, 230] width 1017 height 460
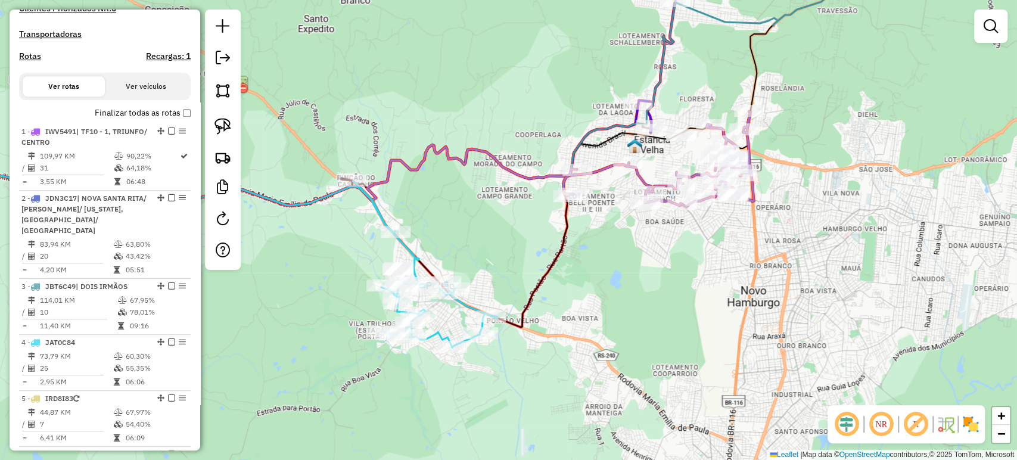
scroll to position [157, 0]
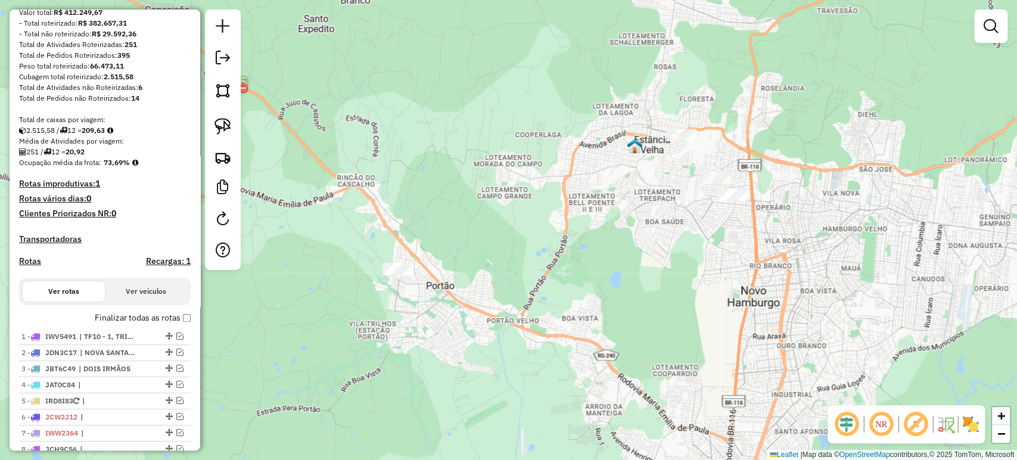
drag, startPoint x: 229, startPoint y: 132, endPoint x: 265, endPoint y: 155, distance: 42.8
click at [229, 132] on img at bounding box center [222, 126] width 17 height 17
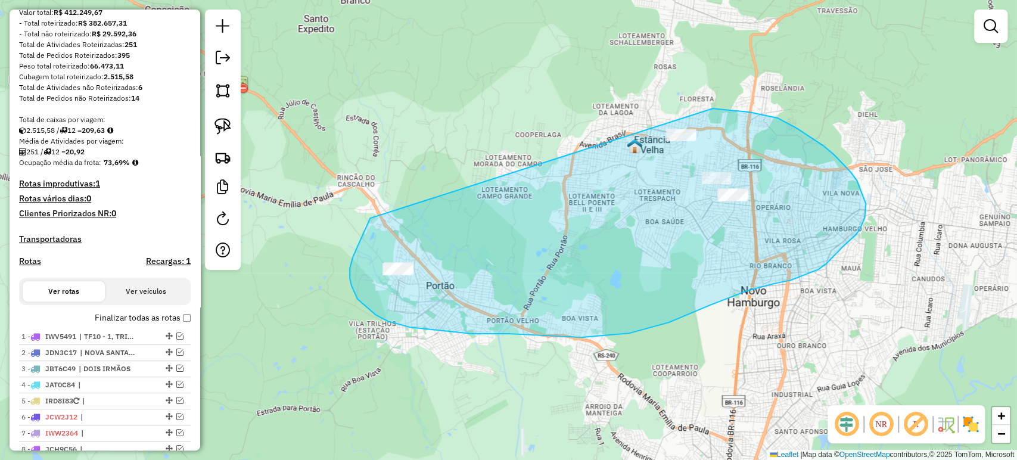
drag, startPoint x: 364, startPoint y: 232, endPoint x: 701, endPoint y: 108, distance: 359.4
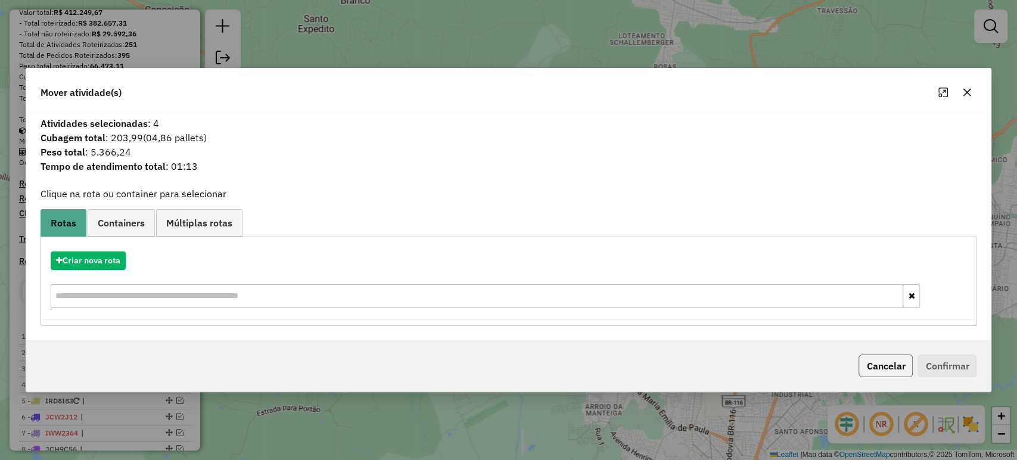
click at [892, 368] on button "Cancelar" at bounding box center [885, 365] width 54 height 23
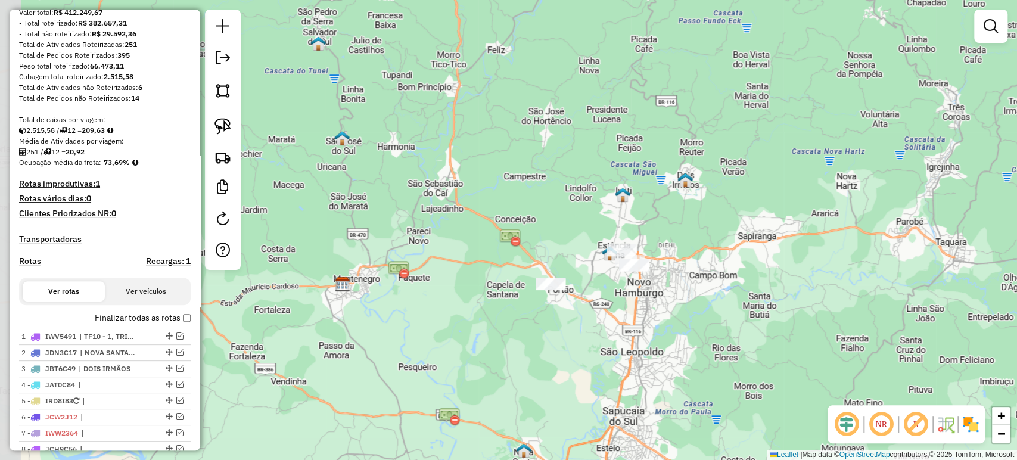
drag, startPoint x: 571, startPoint y: 326, endPoint x: 725, endPoint y: 363, distance: 158.6
click at [725, 363] on div "Janela de atendimento Grade de atendimento Capacidade Transportadoras Veículos …" at bounding box center [508, 230] width 1017 height 460
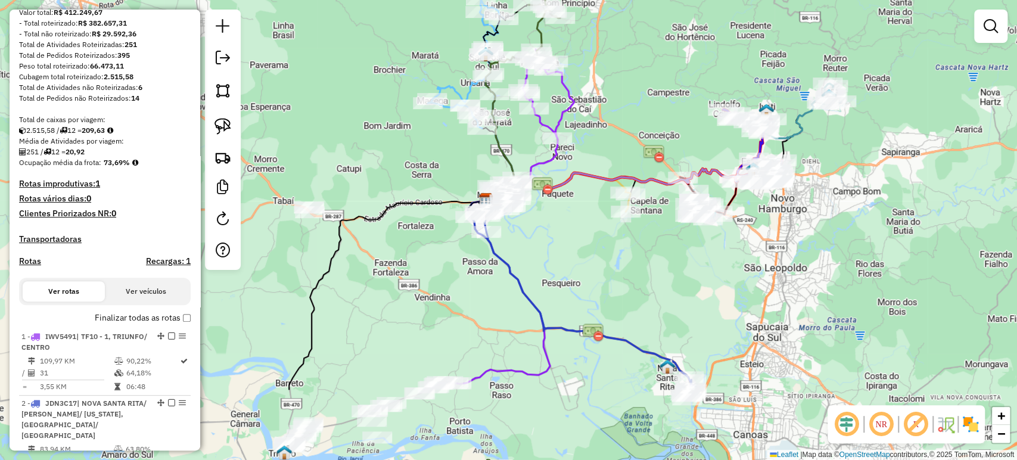
drag, startPoint x: 589, startPoint y: 394, endPoint x: 601, endPoint y: 278, distance: 116.8
click at [601, 278] on div "Janela de atendimento Grade de atendimento Capacidade Transportadoras Veículos …" at bounding box center [508, 230] width 1017 height 460
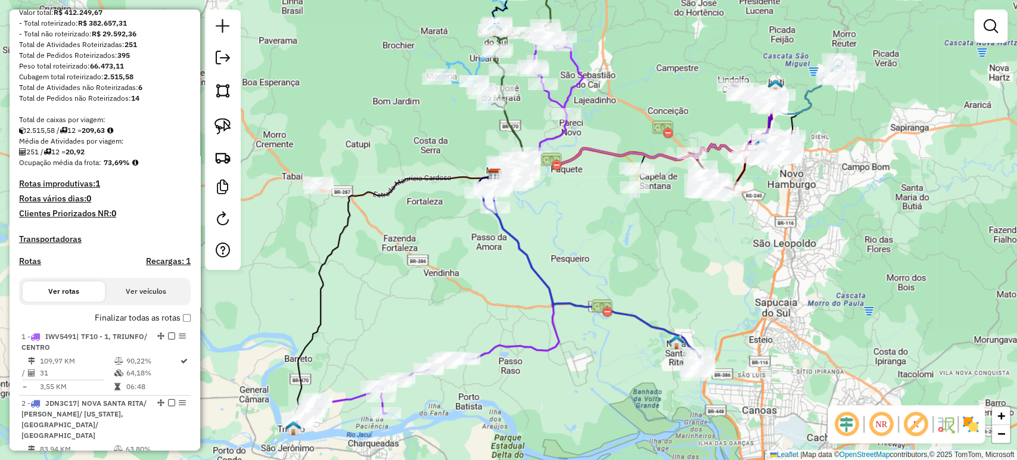
drag, startPoint x: 601, startPoint y: 278, endPoint x: 610, endPoint y: 254, distance: 26.0
click at [610, 254] on div "Janela de atendimento Grade de atendimento Capacidade Transportadoras Veículos …" at bounding box center [508, 230] width 1017 height 460
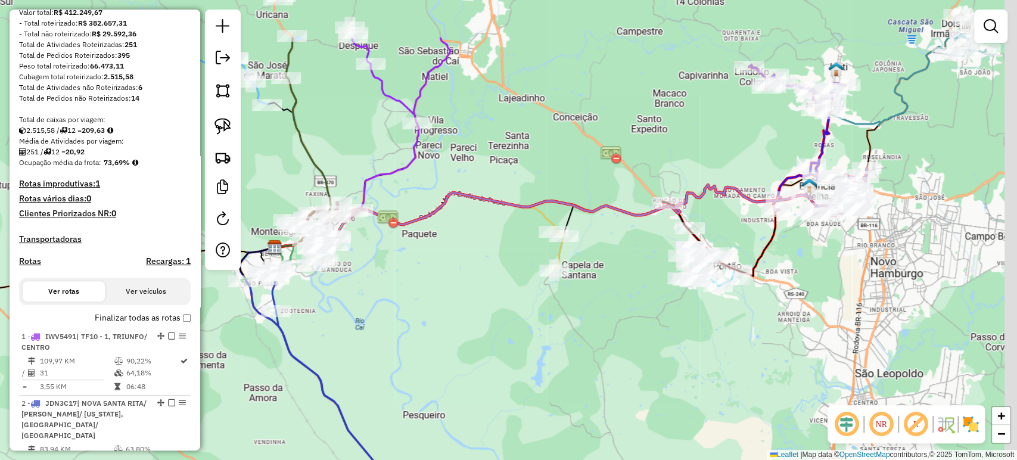
drag, startPoint x: 613, startPoint y: 209, endPoint x: 555, endPoint y: 294, distance: 102.9
click at [556, 294] on div "Janela de atendimento Grade de atendimento Capacidade Transportadoras Veículos …" at bounding box center [508, 230] width 1017 height 460
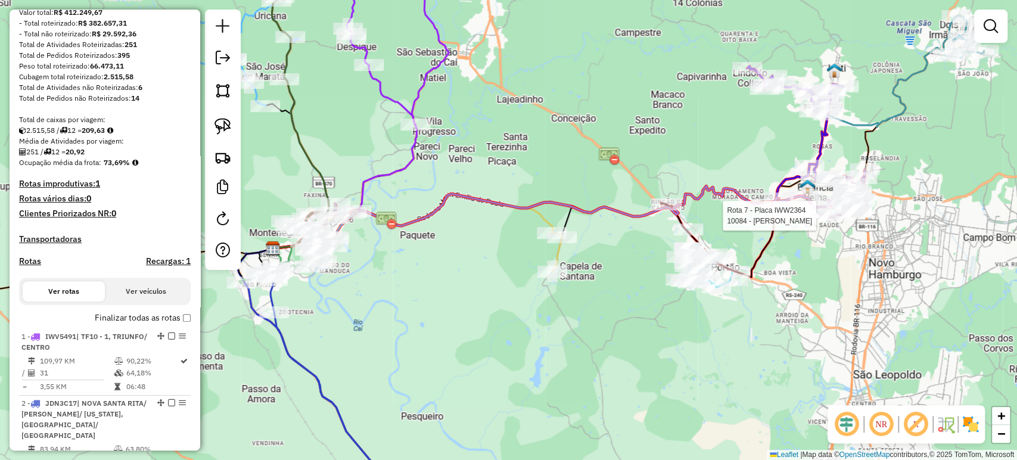
select select "*********"
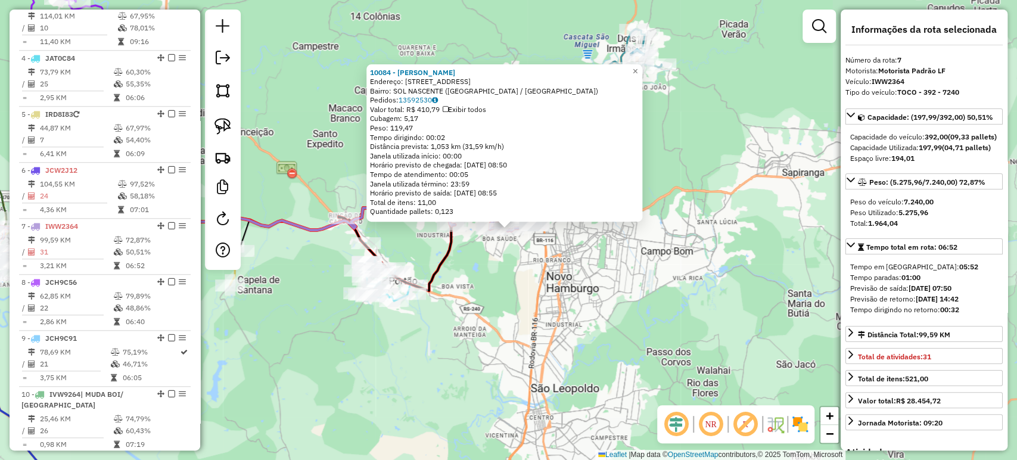
scroll to position [854, 0]
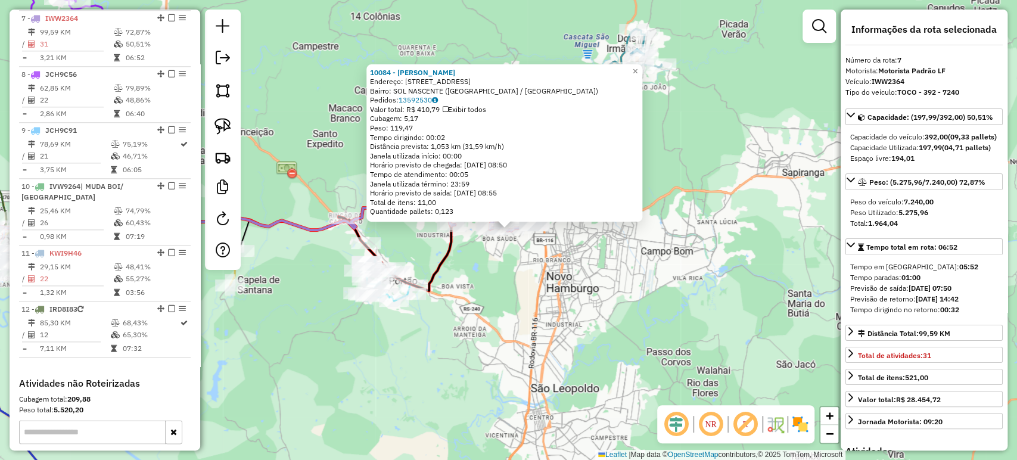
click at [645, 308] on div "10084 - SILVIO LUIZ DE LIMA Endereço: R DOS ALPES 30 Bairro: SOL NASCENTE (ESTA…" at bounding box center [508, 230] width 1017 height 460
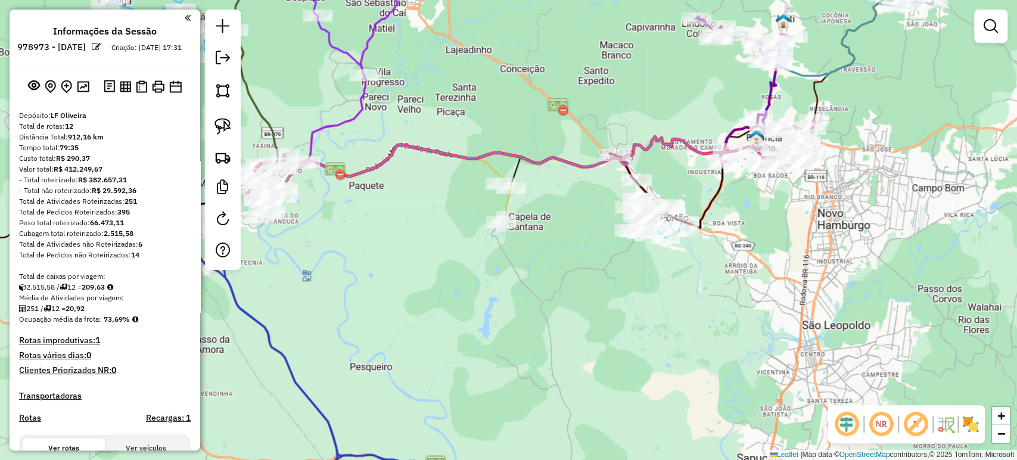
scroll to position [854, 0]
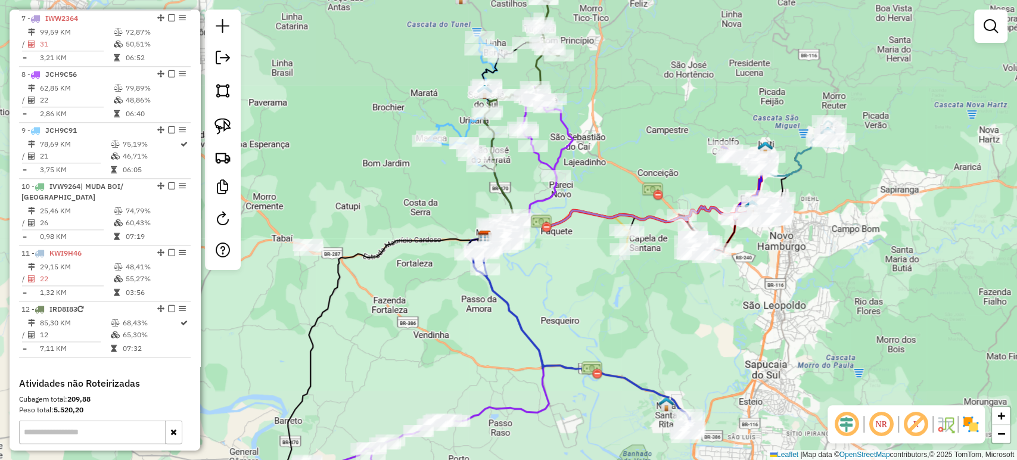
drag, startPoint x: 777, startPoint y: 230, endPoint x: 743, endPoint y: 279, distance: 60.0
click at [743, 280] on div "Janela de atendimento Grade de atendimento Capacidade Transportadoras Veículos …" at bounding box center [508, 230] width 1017 height 460
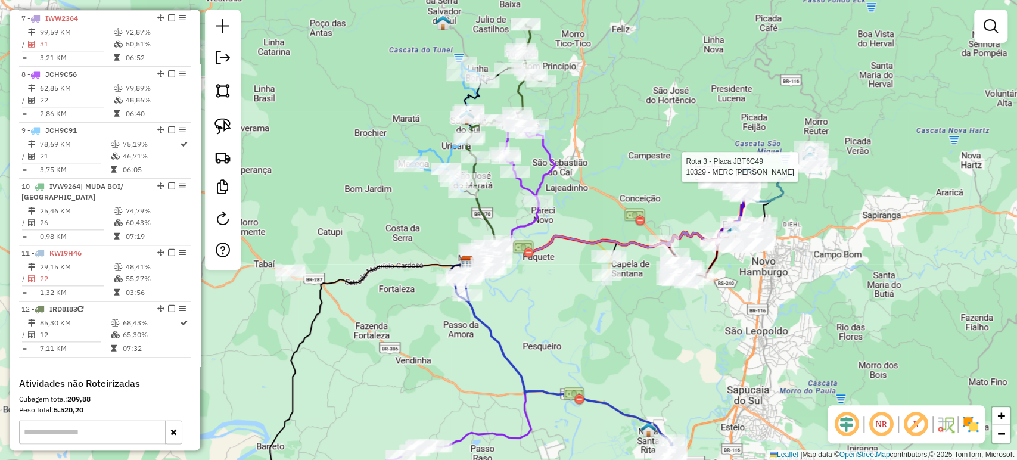
select select "*********"
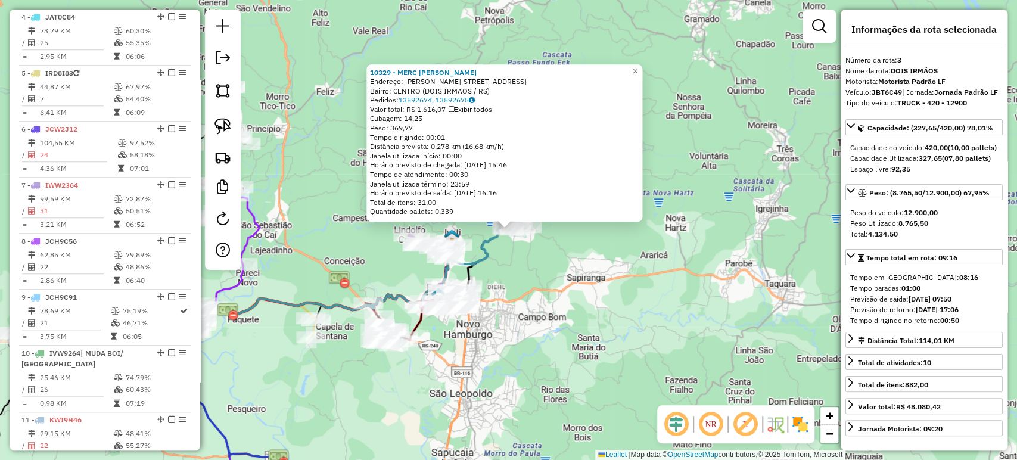
scroll to position [630, 0]
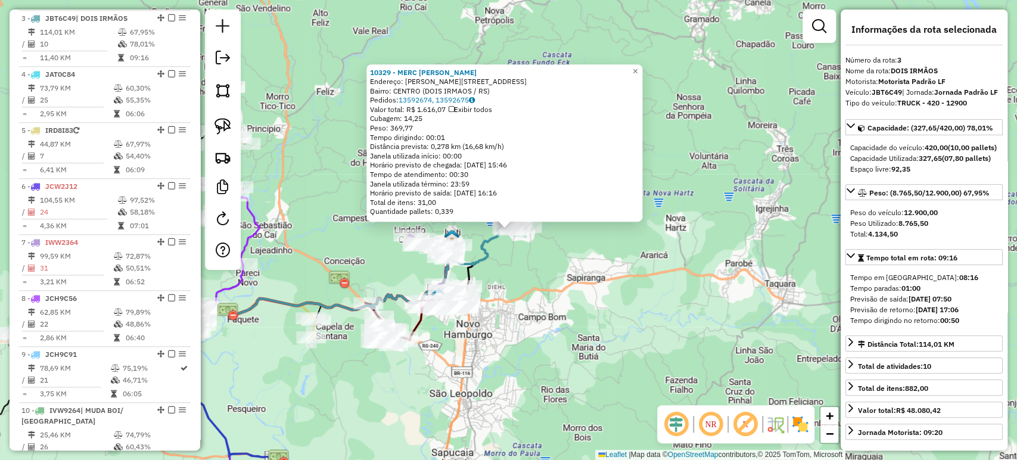
click at [674, 323] on div "10329 - MERC [PERSON_NAME]: [STREET_ADDRESS][PERSON_NAME] Bairro: CENTRO (DOIS …" at bounding box center [508, 230] width 1017 height 460
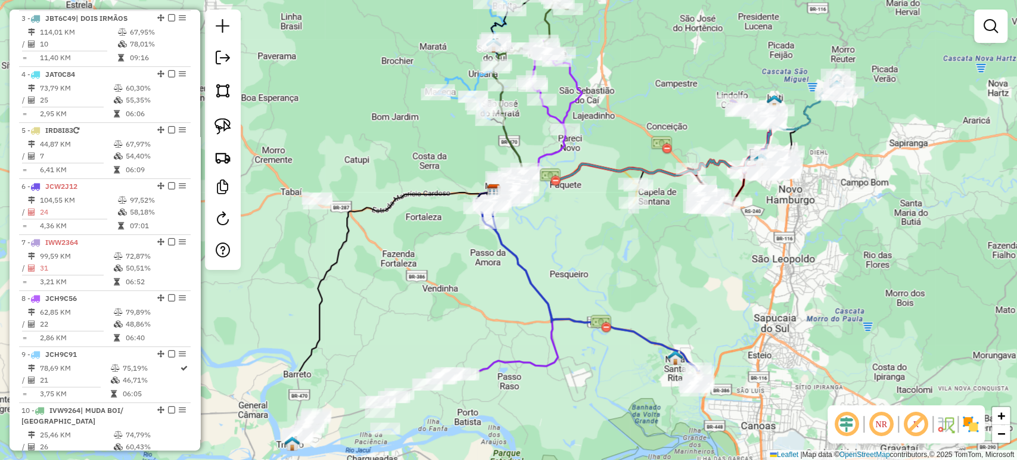
drag, startPoint x: 516, startPoint y: 343, endPoint x: 821, endPoint y: 221, distance: 328.0
click at [840, 200] on div "Janela de atendimento Grade de atendimento Capacidade Transportadoras Veículos …" at bounding box center [508, 230] width 1017 height 460
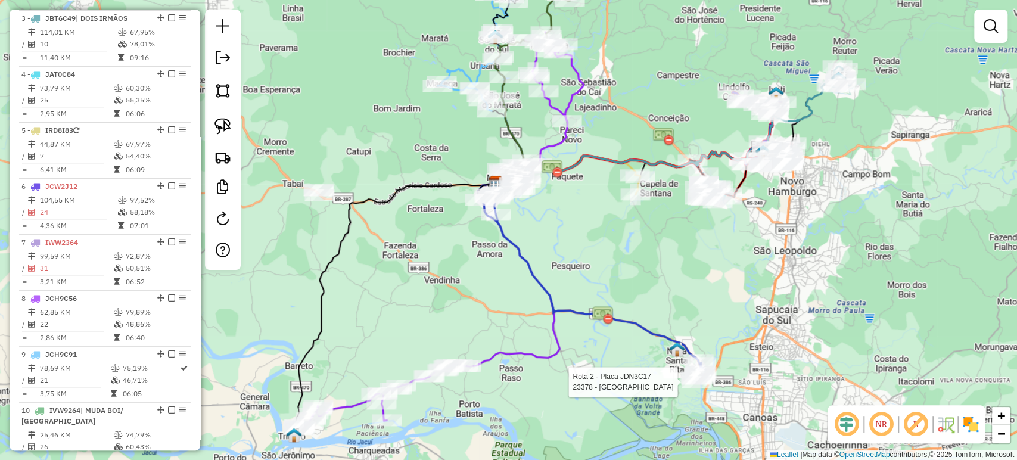
select select "*********"
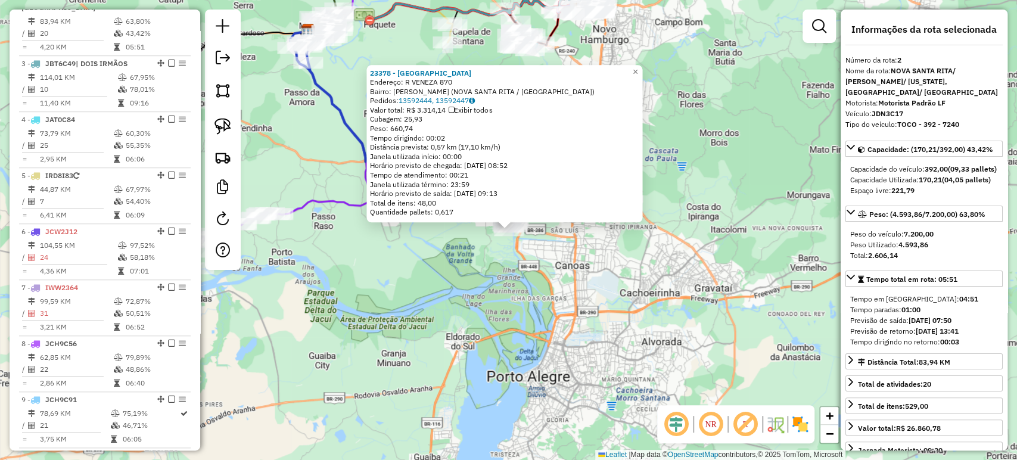
scroll to position [553, 0]
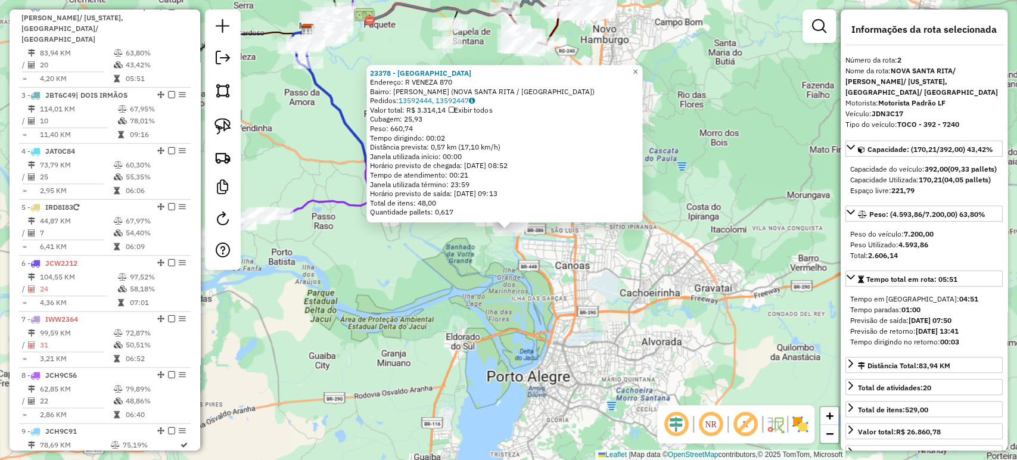
click at [553, 301] on div "23378 - [GEOGRAPHIC_DATA] Endereço: R VENEZA 870 Bairro: [PERSON_NAME] ([GEOGRA…" at bounding box center [508, 230] width 1017 height 460
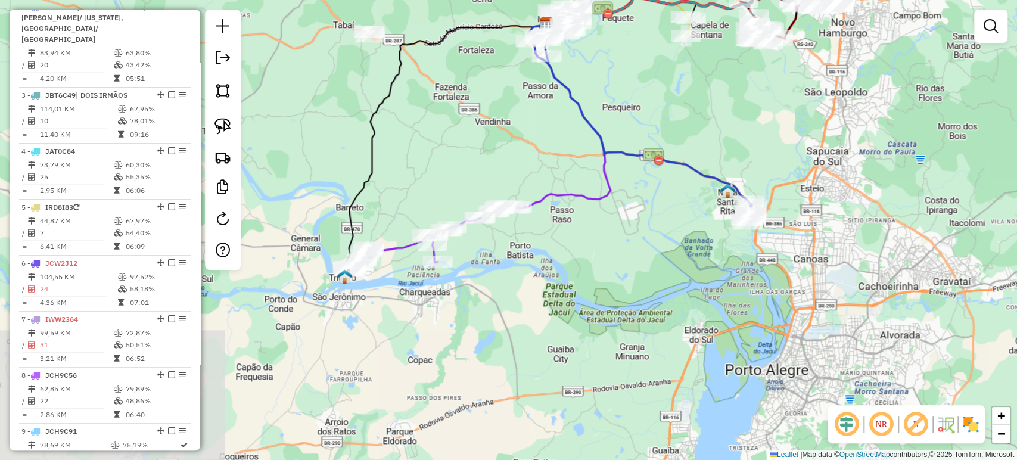
drag, startPoint x: 391, startPoint y: 310, endPoint x: 629, endPoint y: 303, distance: 238.4
click at [629, 303] on div "Janela de atendimento Grade de atendimento Capacidade Transportadoras Veículos …" at bounding box center [508, 230] width 1017 height 460
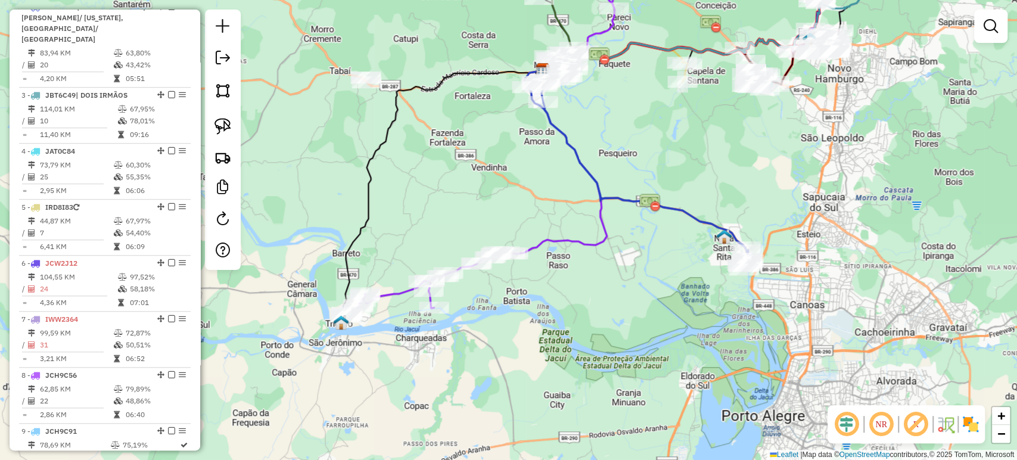
drag, startPoint x: 625, startPoint y: 204, endPoint x: 538, endPoint y: 269, distance: 107.7
click at [621, 259] on div "Janela de atendimento Grade de atendimento Capacidade Transportadoras Veículos …" at bounding box center [508, 230] width 1017 height 460
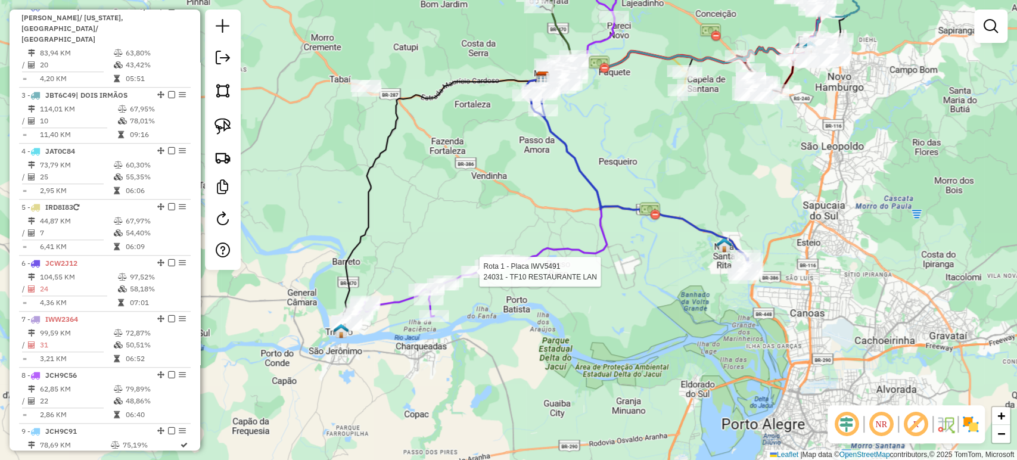
select select "*********"
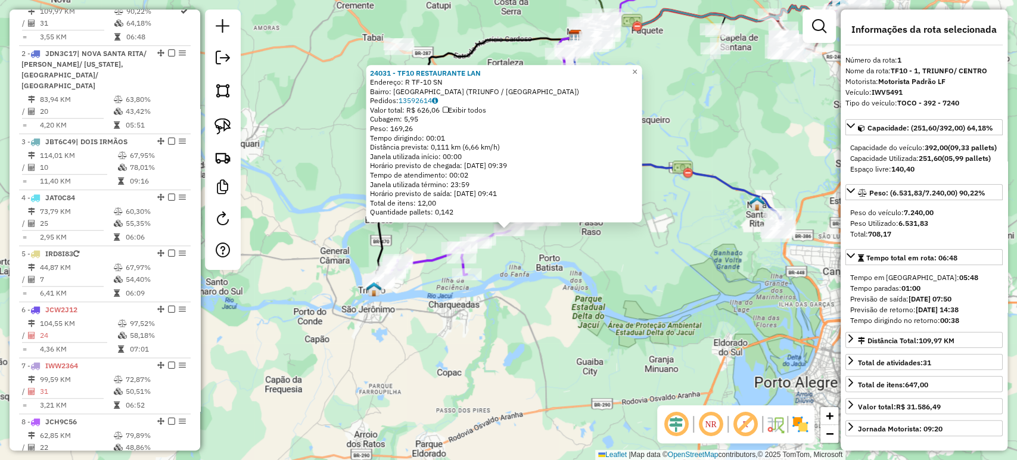
scroll to position [486, 0]
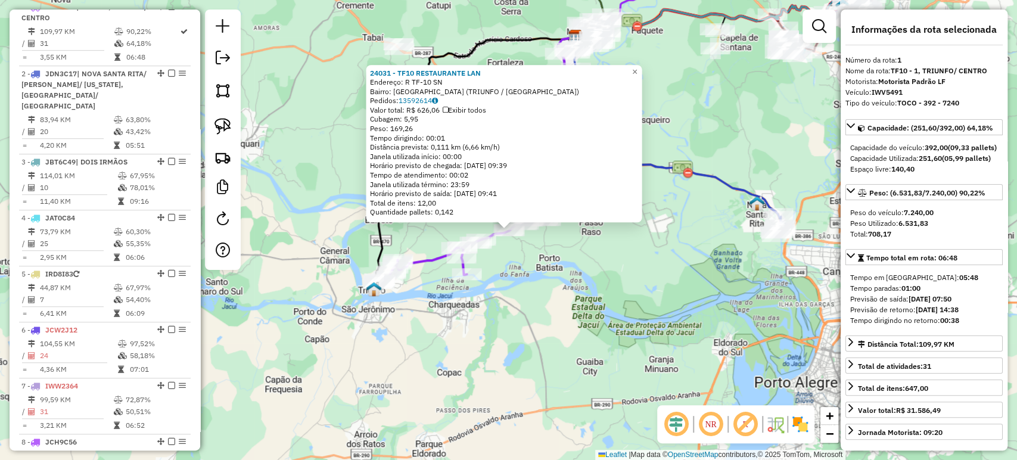
click at [596, 266] on div "24031 - TF10 RESTAURANTE LAN Endereço: R TF-10 SN Bairro: [GEOGRAPHIC_DATA] (TR…" at bounding box center [508, 230] width 1017 height 460
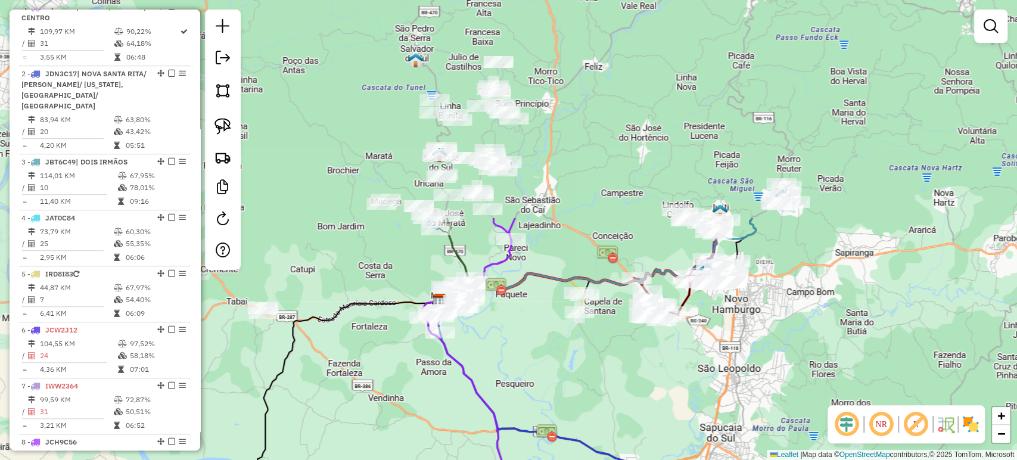
drag, startPoint x: 672, startPoint y: 129, endPoint x: 536, endPoint y: 393, distance: 296.2
click at [536, 393] on div "Janela de atendimento Grade de atendimento Capacidade Transportadoras Veículos …" at bounding box center [508, 230] width 1017 height 460
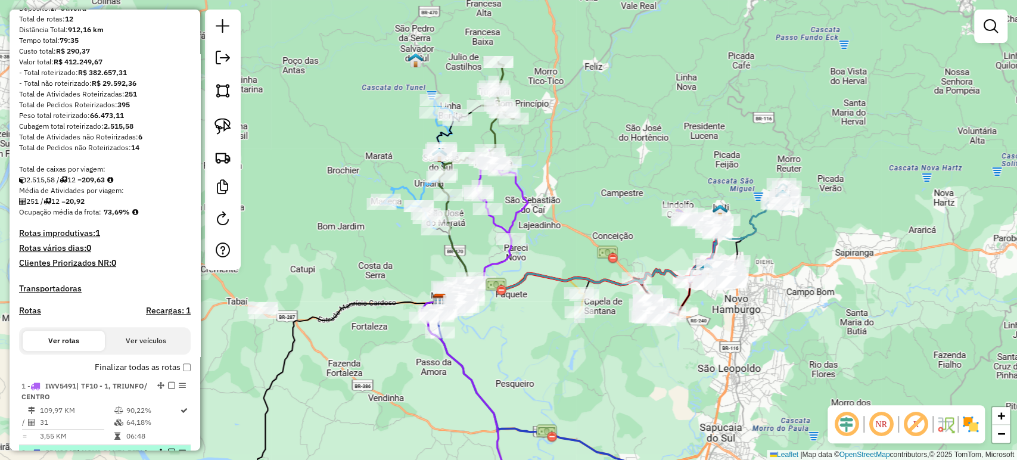
scroll to position [331, 0]
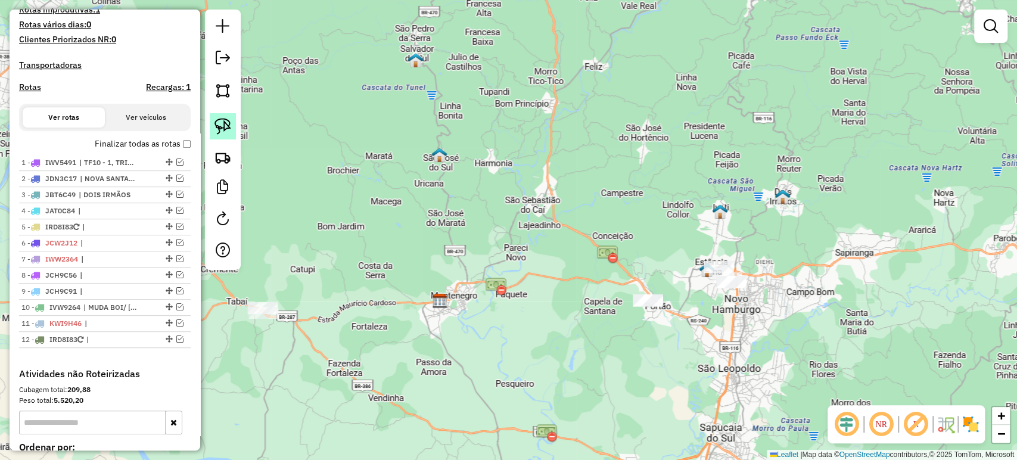
click at [220, 130] on img at bounding box center [222, 126] width 17 height 17
drag, startPoint x: 602, startPoint y: 246, endPoint x: 847, endPoint y: 245, distance: 244.8
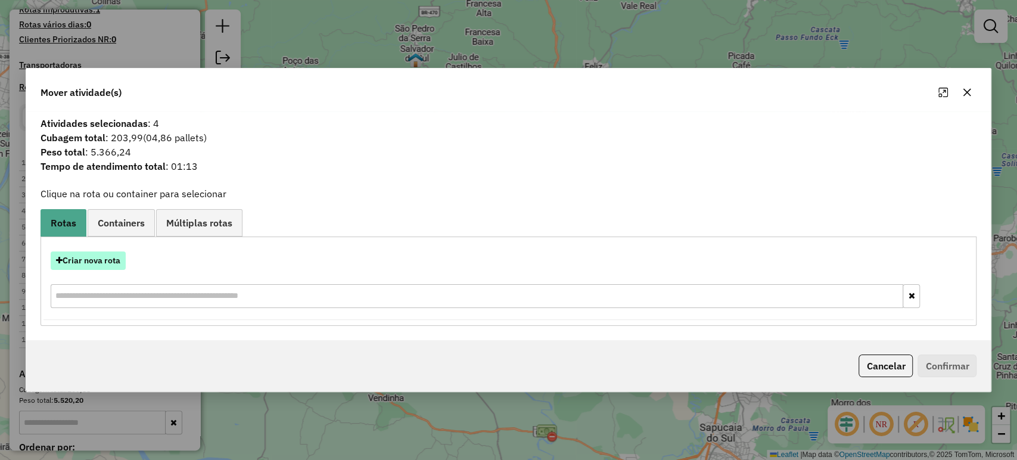
click at [88, 261] on button "Criar nova rota" at bounding box center [88, 260] width 75 height 18
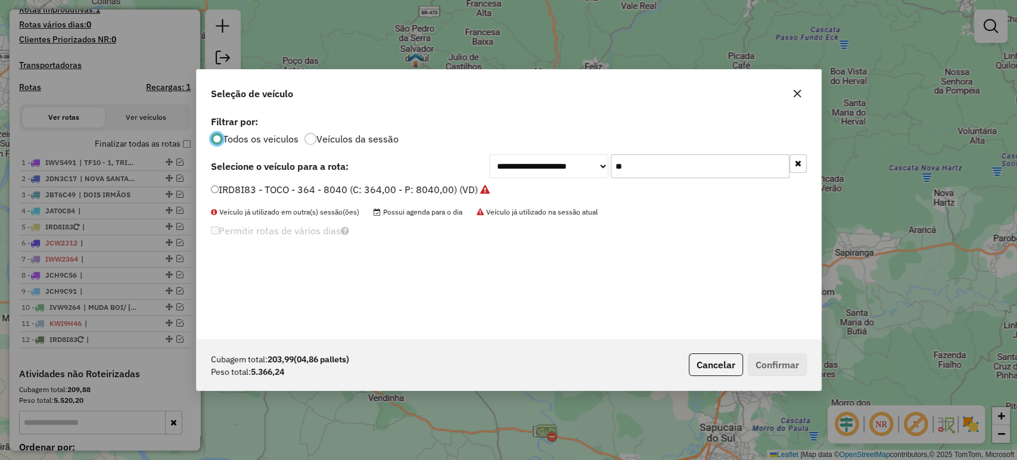
scroll to position [6, 4]
click at [655, 169] on input "**" at bounding box center [700, 166] width 179 height 24
type input "***"
click at [422, 189] on label "JBV2J99 - TRUCK - 420 - 12900 (C: 420,00 - P: 12900,00) (VD)" at bounding box center [354, 189] width 286 height 14
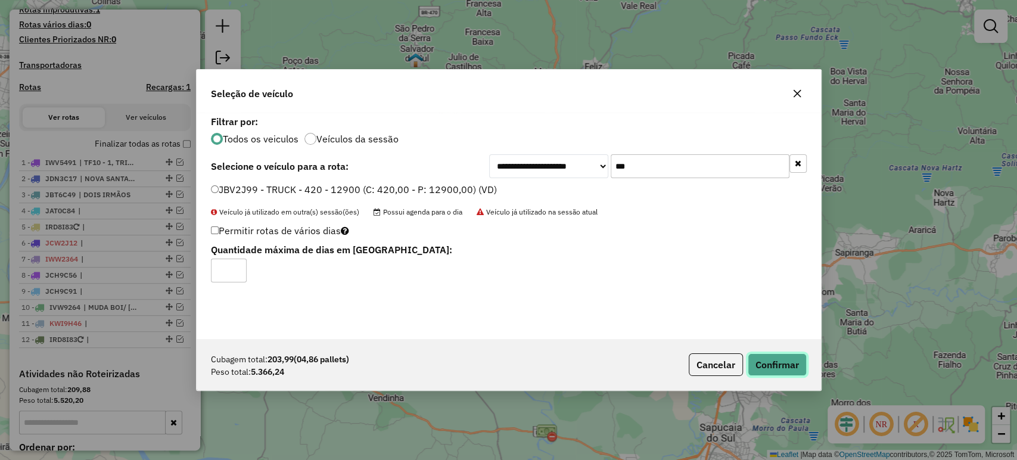
click at [792, 360] on button "Confirmar" at bounding box center [777, 364] width 59 height 23
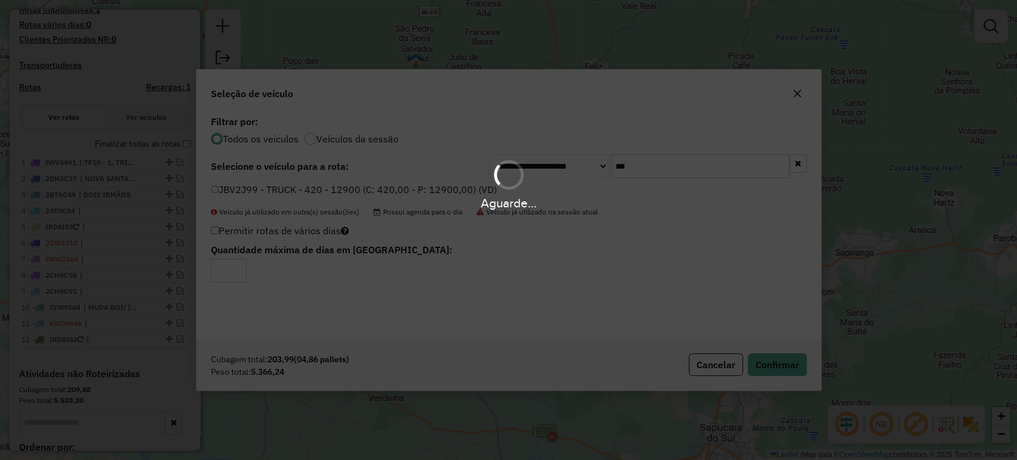
click at [702, 371] on div "Aguarde..." at bounding box center [508, 230] width 1017 height 460
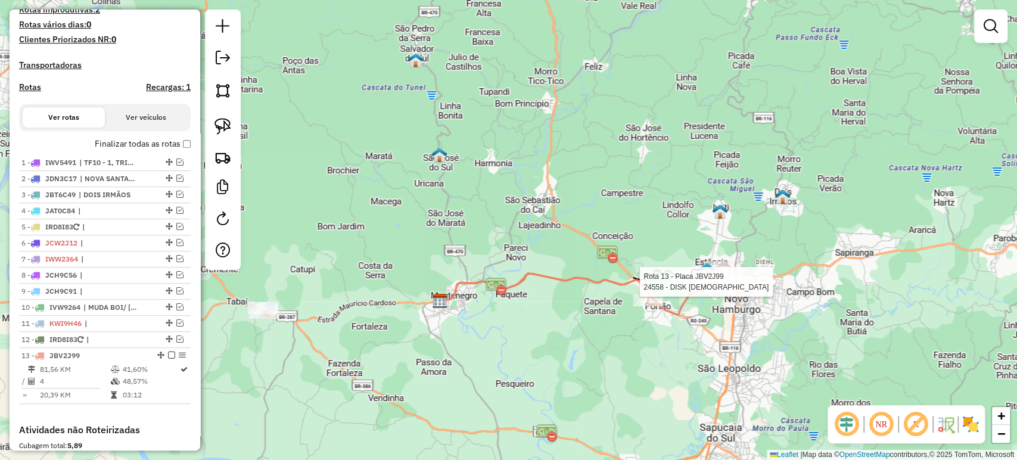
select select "*********"
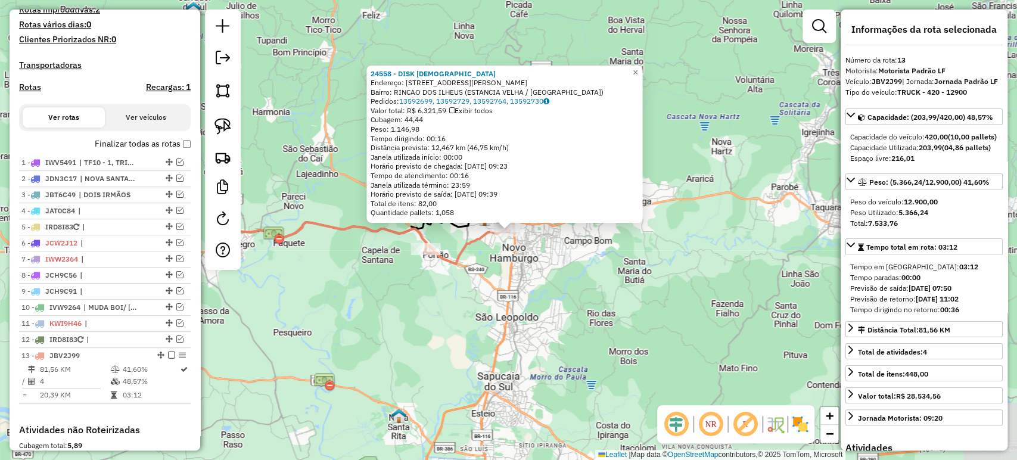
scroll to position [528, 0]
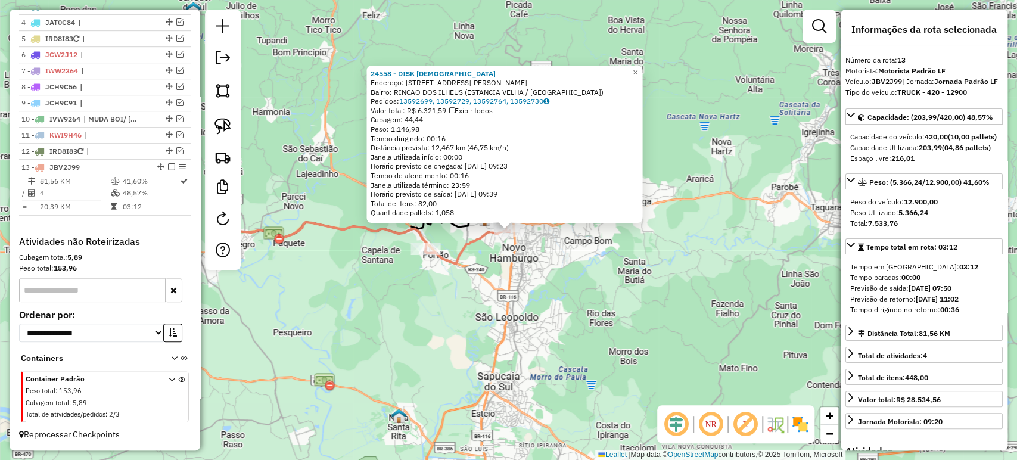
click at [727, 284] on div "24558 - DISK JESUS Endereço: AV PEDRO TORRES 527 Bairro: RINCAO DOS ILHEUS (EST…" at bounding box center [508, 230] width 1017 height 460
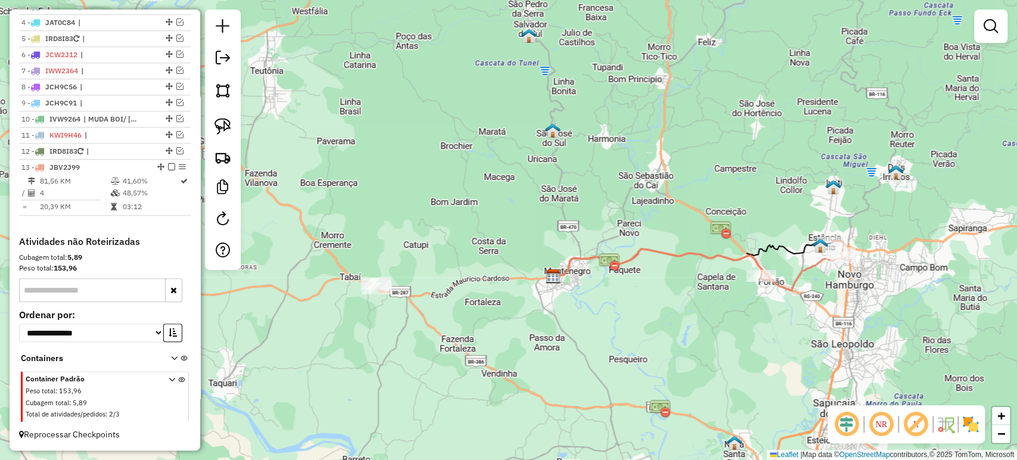
drag, startPoint x: 345, startPoint y: 279, endPoint x: 680, endPoint y: 306, distance: 336.4
click at [680, 306] on div "Janela de atendimento Grade de atendimento Capacidade Transportadoras Veículos …" at bounding box center [508, 230] width 1017 height 460
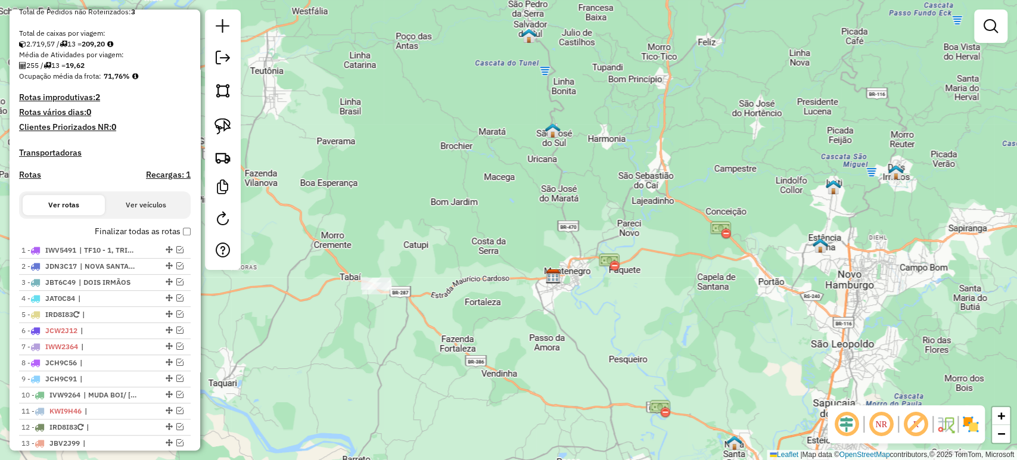
scroll to position [263, 0]
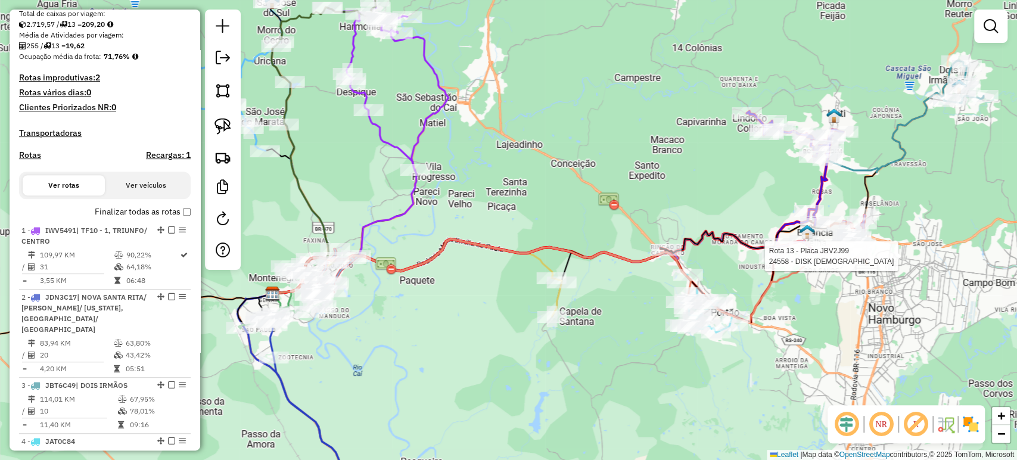
select select "*********"
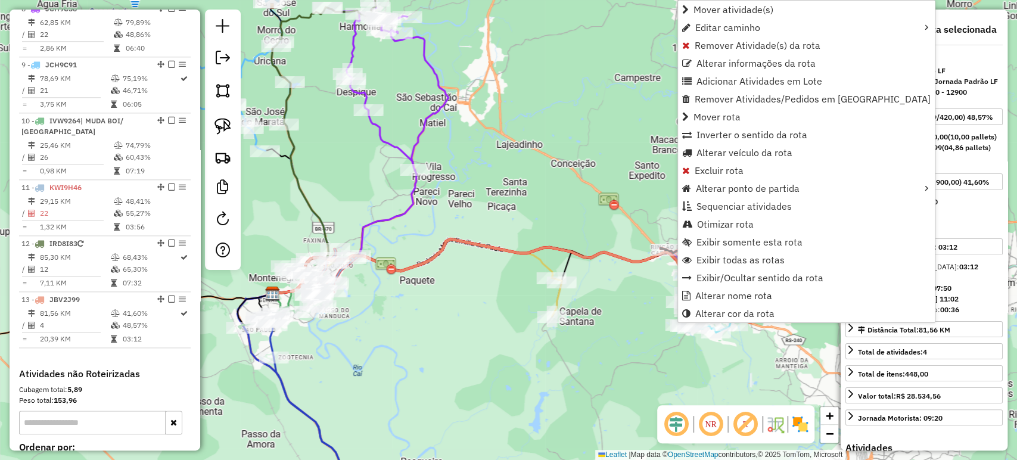
scroll to position [1049, 0]
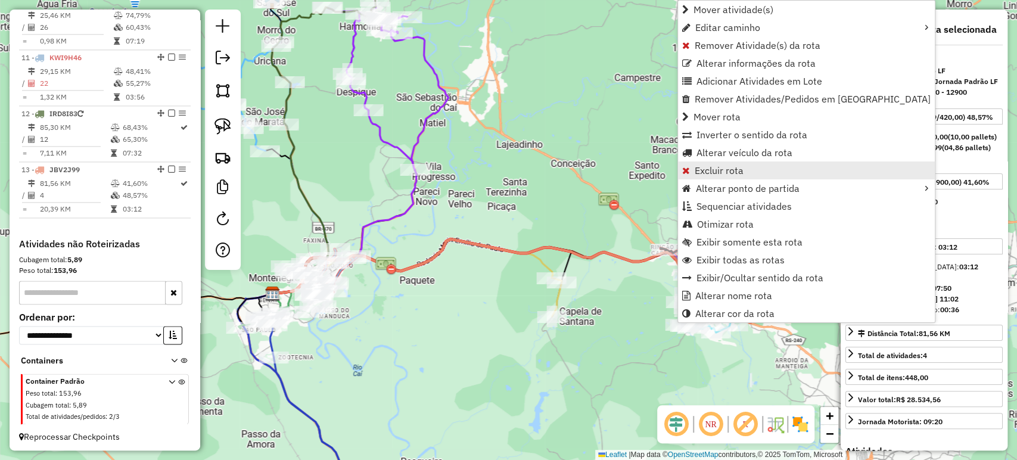
click at [741, 169] on span "Excluir rota" at bounding box center [719, 171] width 49 height 10
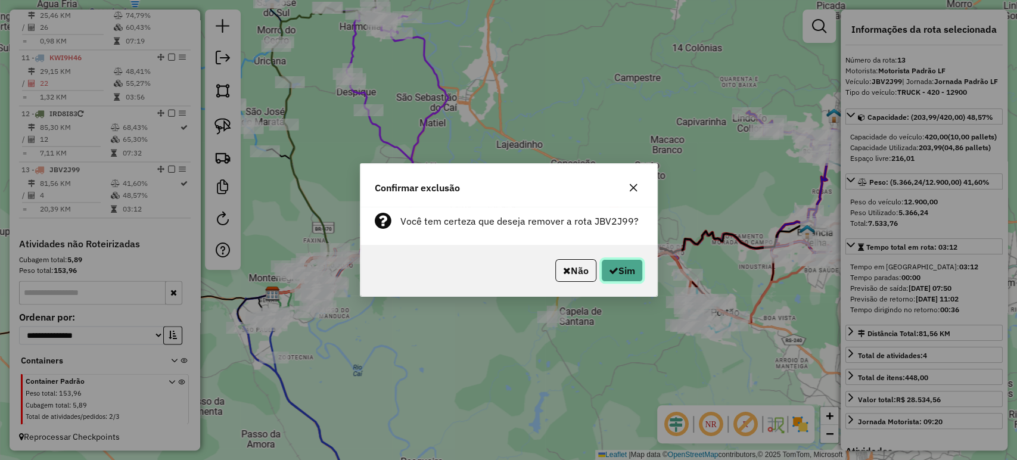
click at [619, 259] on button "Sim" at bounding box center [622, 270] width 42 height 23
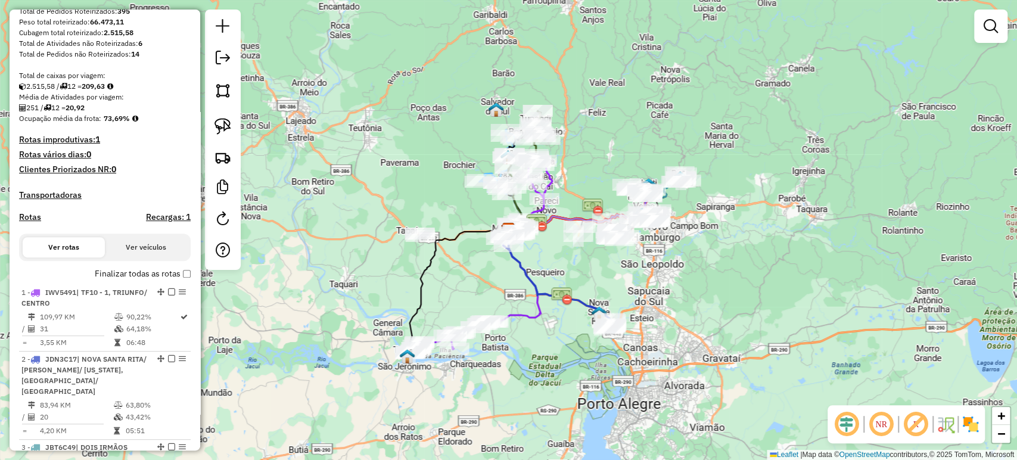
scroll to position [0, 0]
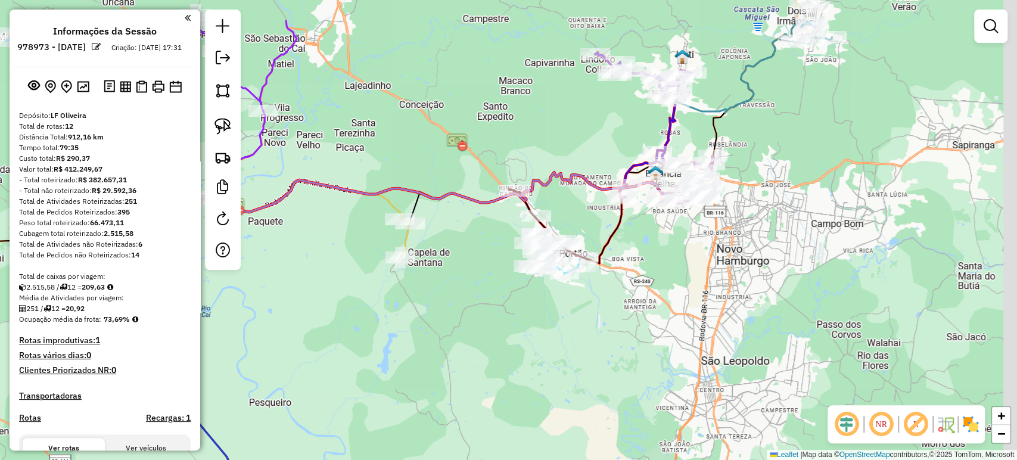
drag, startPoint x: 646, startPoint y: 210, endPoint x: 437, endPoint y: 267, distance: 216.2
click at [594, 289] on div "Janela de atendimento Grade de atendimento Capacidade Transportadoras Veículos …" at bounding box center [508, 230] width 1017 height 460
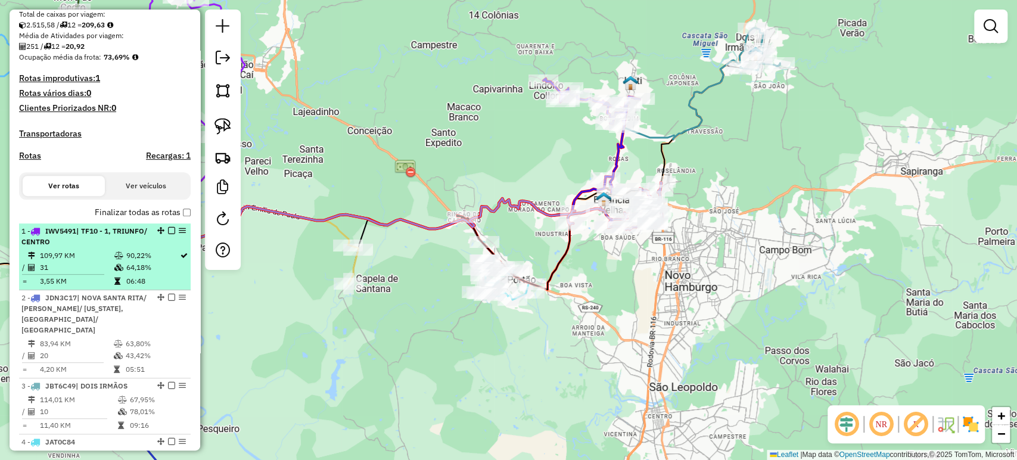
scroll to position [264, 0]
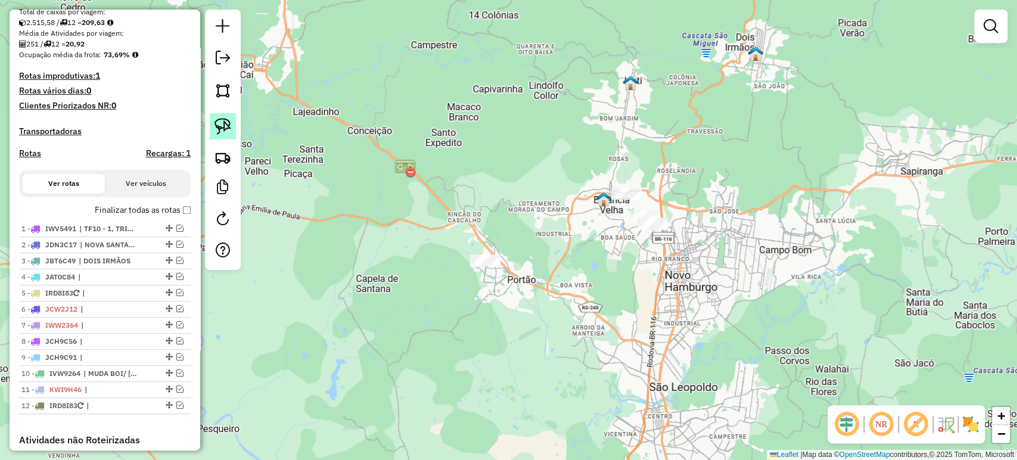
click at [224, 129] on img at bounding box center [222, 126] width 17 height 17
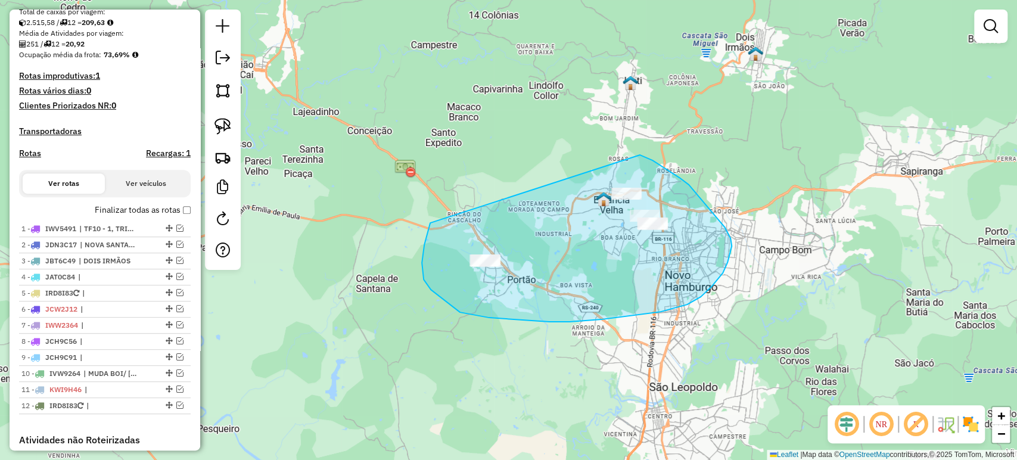
drag, startPoint x: 430, startPoint y: 223, endPoint x: 630, endPoint y: 150, distance: 212.8
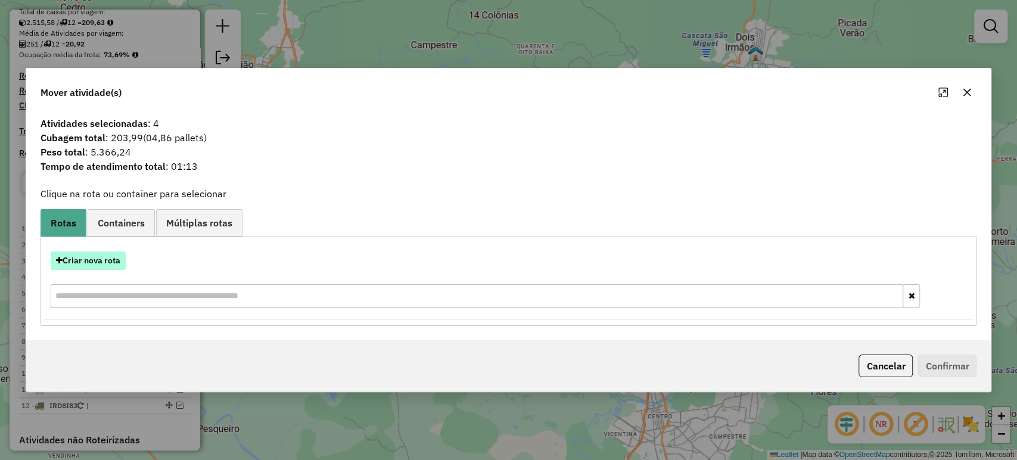
click at [73, 261] on button "Criar nova rota" at bounding box center [88, 260] width 75 height 18
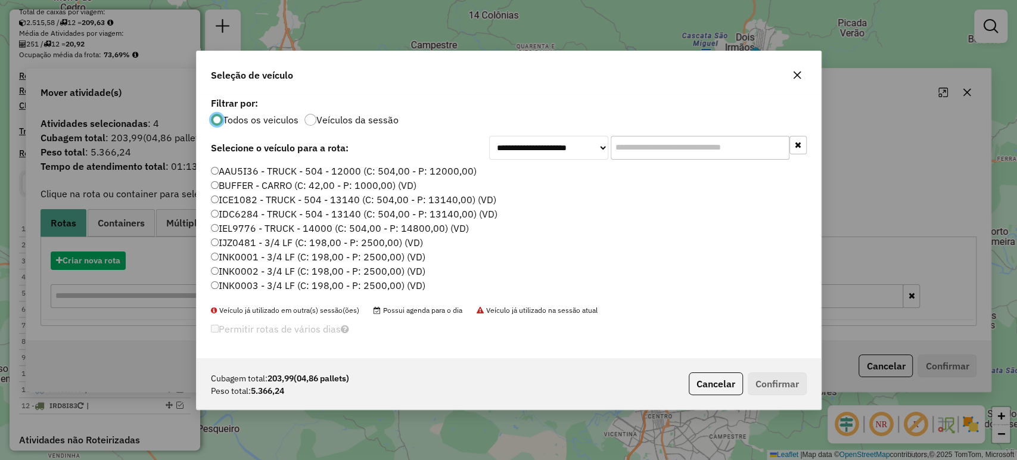
scroll to position [6, 4]
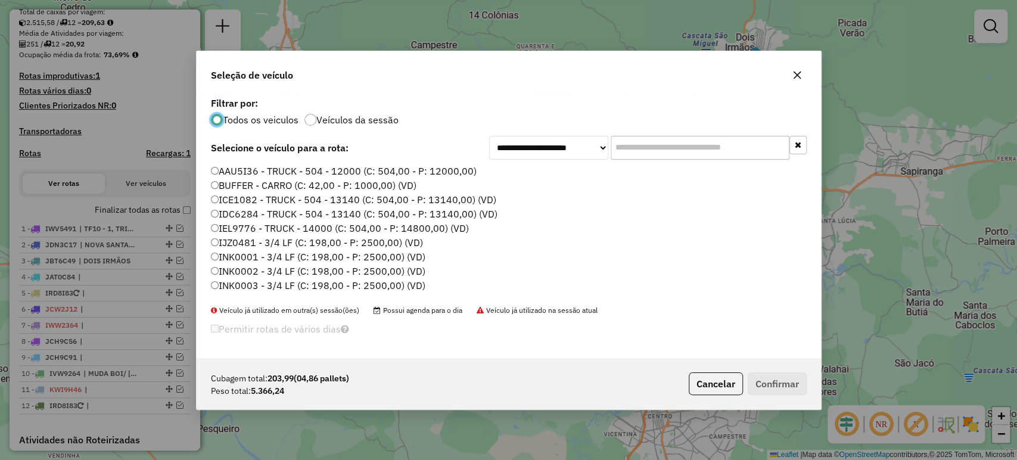
click at [642, 138] on input "text" at bounding box center [700, 148] width 179 height 24
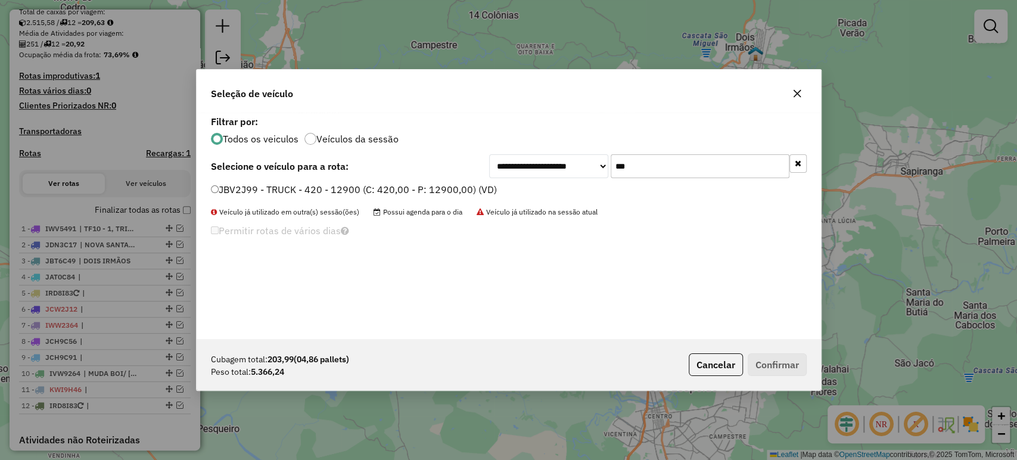
type input "***"
click at [454, 192] on label "JBV2J99 - TRUCK - 420 - 12900 (C: 420,00 - P: 12900,00) (VD)" at bounding box center [354, 189] width 286 height 14
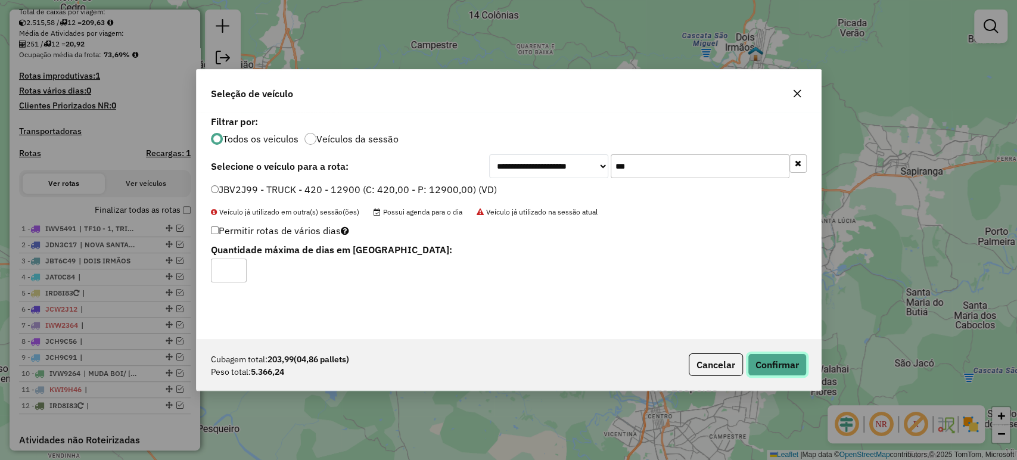
click at [771, 356] on button "Confirmar" at bounding box center [777, 364] width 59 height 23
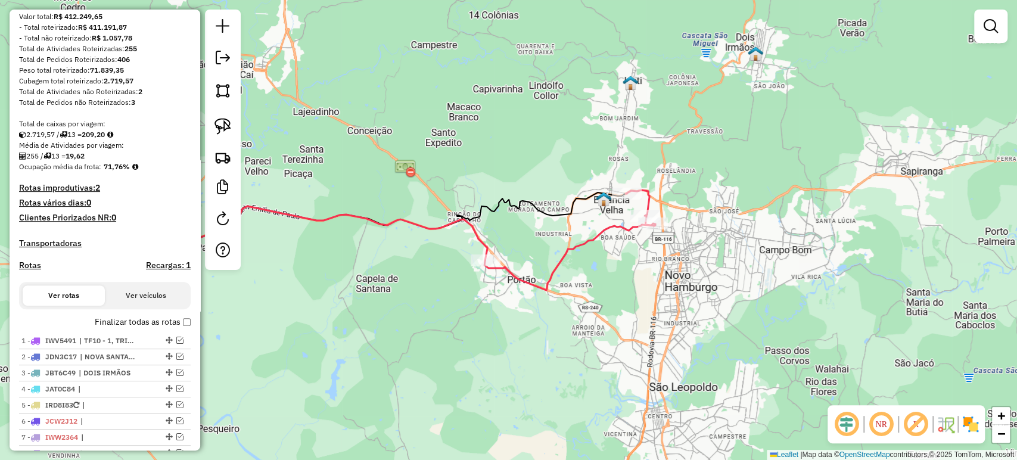
scroll to position [132, 0]
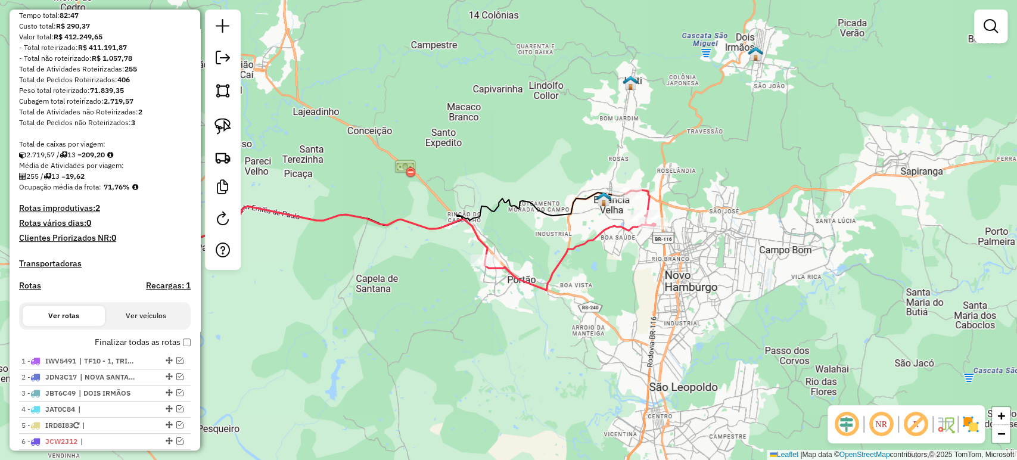
click at [360, 281] on div "Janela de atendimento Grade de atendimento Capacidade Transportadoras Veículos …" at bounding box center [508, 230] width 1017 height 460
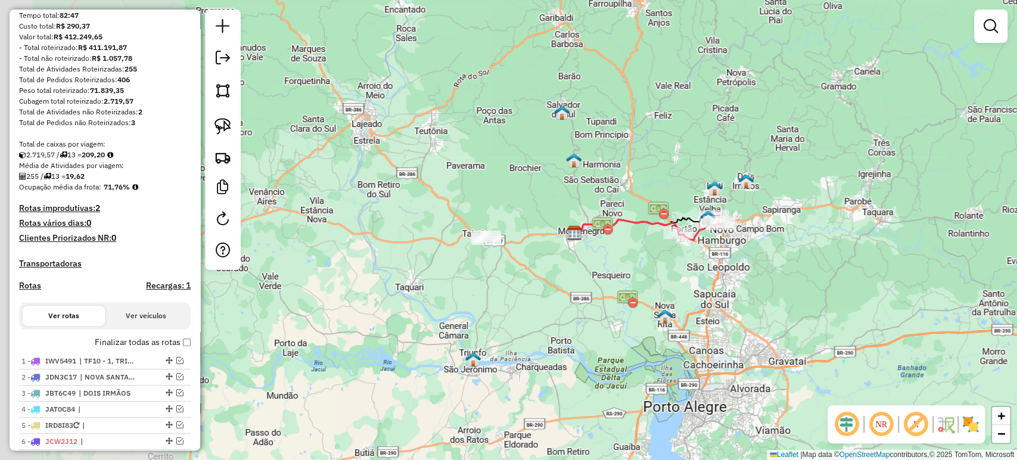
drag, startPoint x: 351, startPoint y: 309, endPoint x: 654, endPoint y: 260, distance: 307.2
click at [654, 260] on div "Janela de atendimento Grade de atendimento Capacidade Transportadoras Veículos …" at bounding box center [508, 230] width 1017 height 460
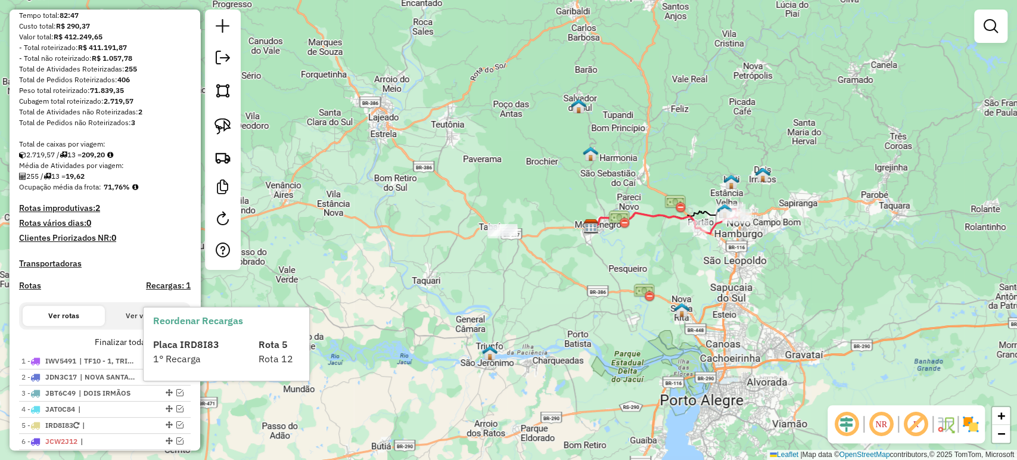
click at [185, 348] on span "Placa IRD8I83" at bounding box center [186, 344] width 66 height 12
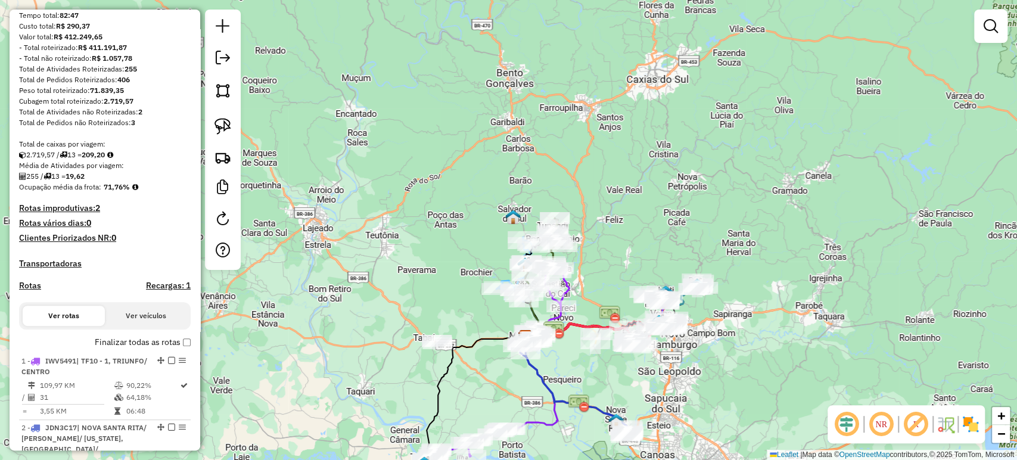
drag, startPoint x: 560, startPoint y: 269, endPoint x: 494, endPoint y: 379, distance: 128.7
click at [494, 379] on div "Janela de atendimento Grade de atendimento Capacidade Transportadoras Veículos …" at bounding box center [508, 230] width 1017 height 460
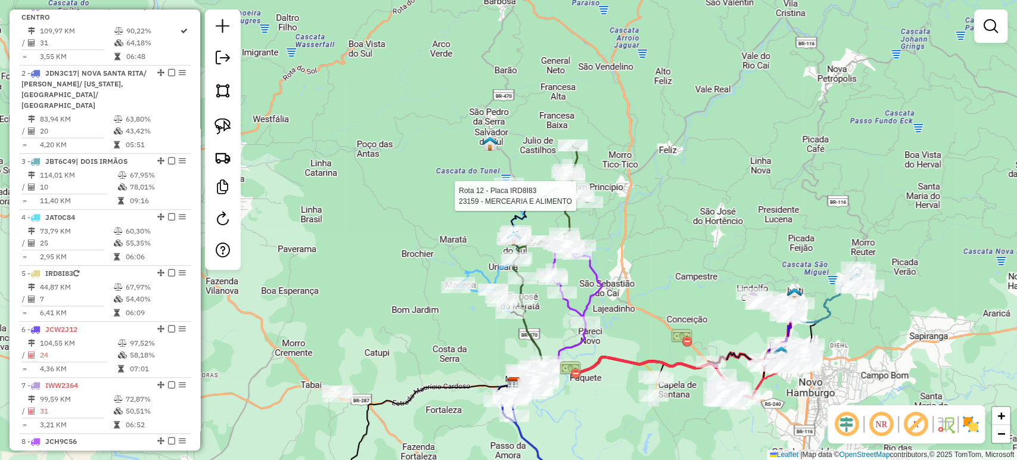
select select "**********"
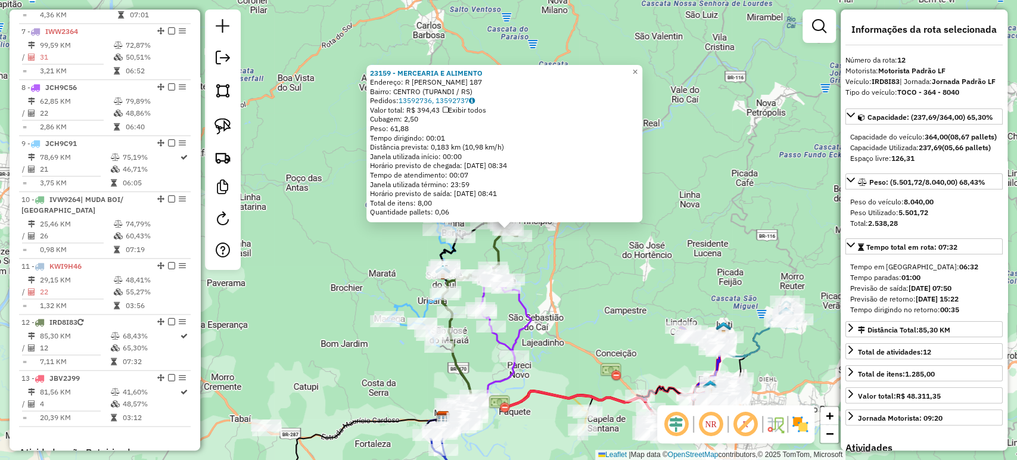
scroll to position [1049, 0]
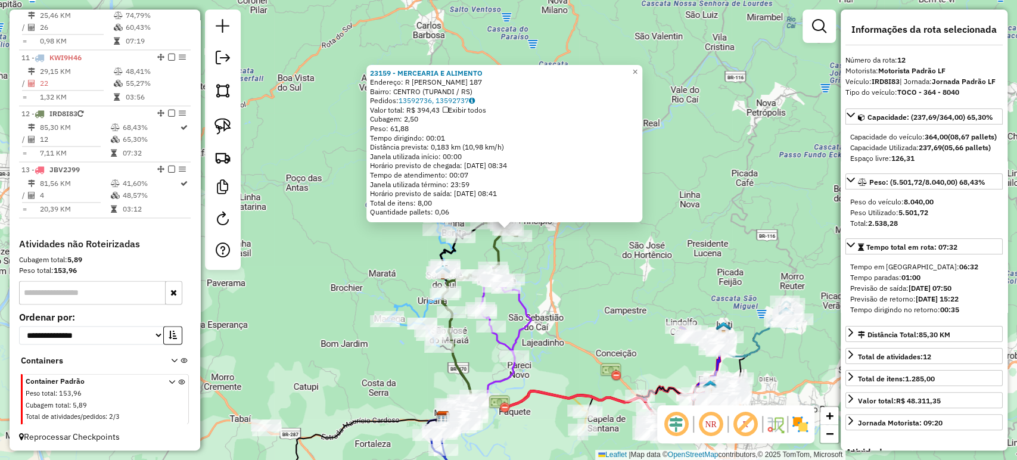
click at [567, 288] on div "23159 - MERCEARIA E ALIMENTO Endereço: R [PERSON_NAME] 187 Bairro: CENTRO ([GEO…" at bounding box center [508, 230] width 1017 height 460
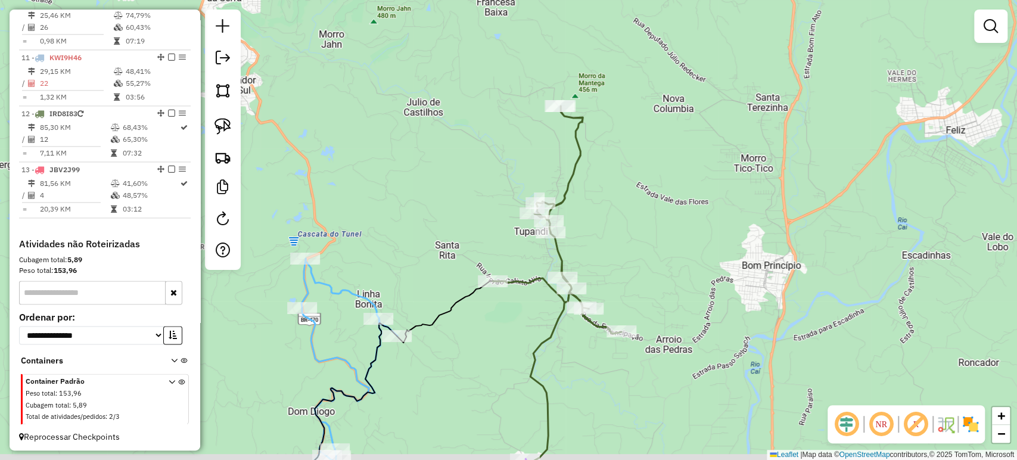
drag, startPoint x: 525, startPoint y: 242, endPoint x: 506, endPoint y: 221, distance: 28.7
click at [506, 221] on div "Janela de atendimento Grade de atendimento Capacidade Transportadoras Veículos …" at bounding box center [508, 230] width 1017 height 460
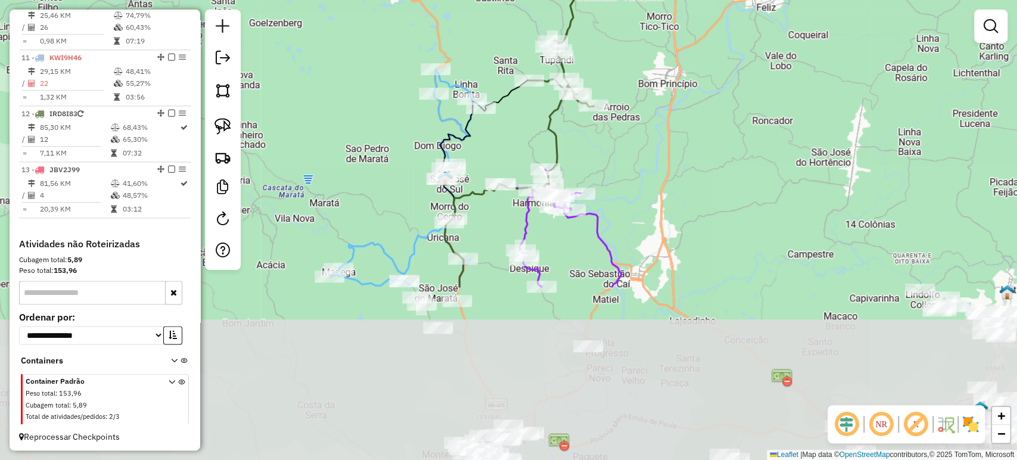
drag, startPoint x: 693, startPoint y: 368, endPoint x: 638, endPoint y: 151, distance: 224.4
click at [643, 144] on div "Janela de atendimento Grade de atendimento Capacidade Transportadoras Veículos …" at bounding box center [508, 230] width 1017 height 460
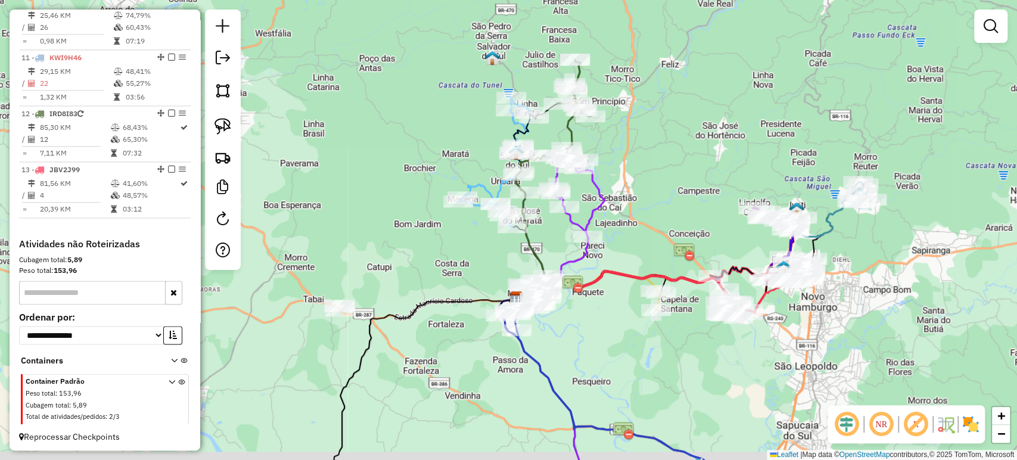
drag, startPoint x: 677, startPoint y: 276, endPoint x: 640, endPoint y: 217, distance: 69.9
click at [640, 217] on div "Janela de atendimento Grade de atendimento Capacidade Transportadoras Veículos …" at bounding box center [508, 230] width 1017 height 460
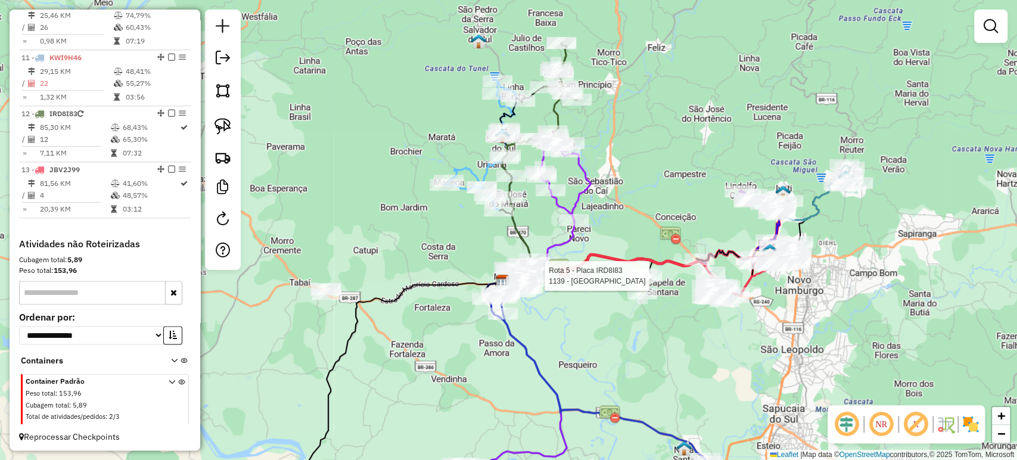
select select "**********"
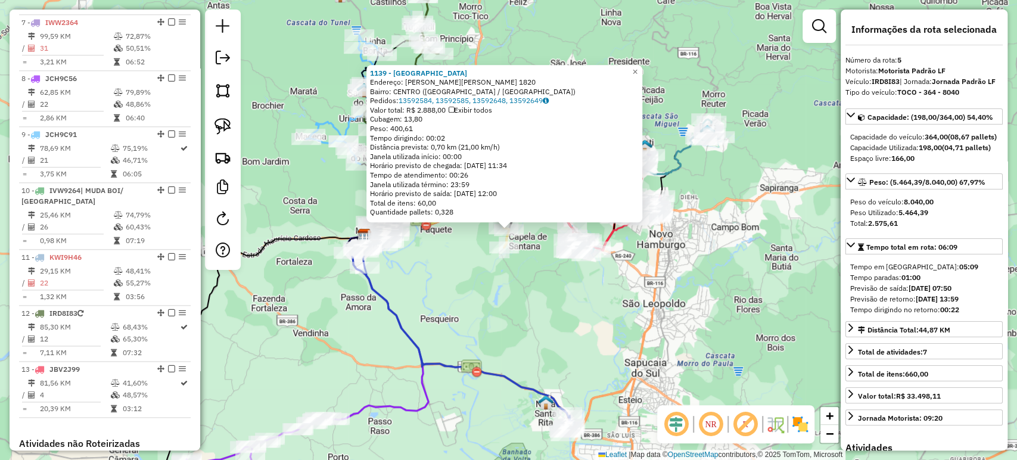
scroll to position [742, 0]
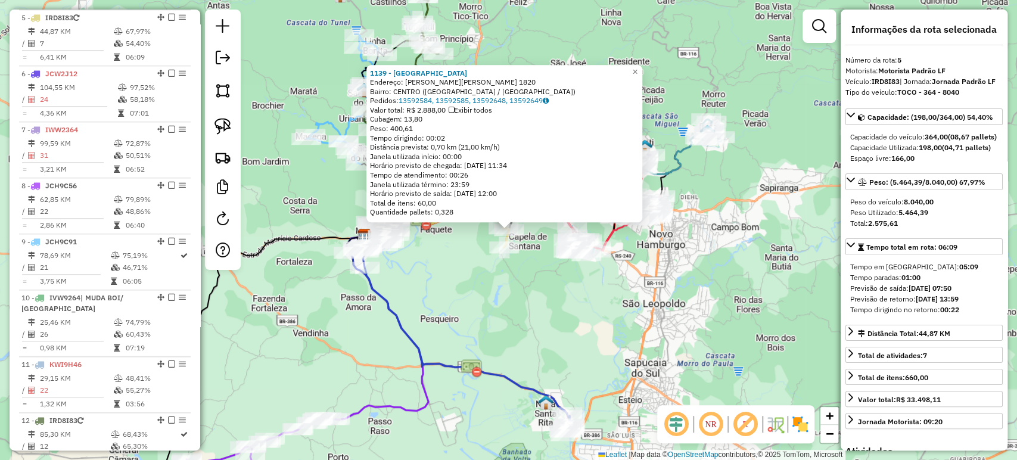
click at [513, 325] on div "1139 - MERCADO AVENIDA Endereço: R CEL.ORESTES LUCAS 1820 Bairro: CENTRO (CAPEL…" at bounding box center [508, 230] width 1017 height 460
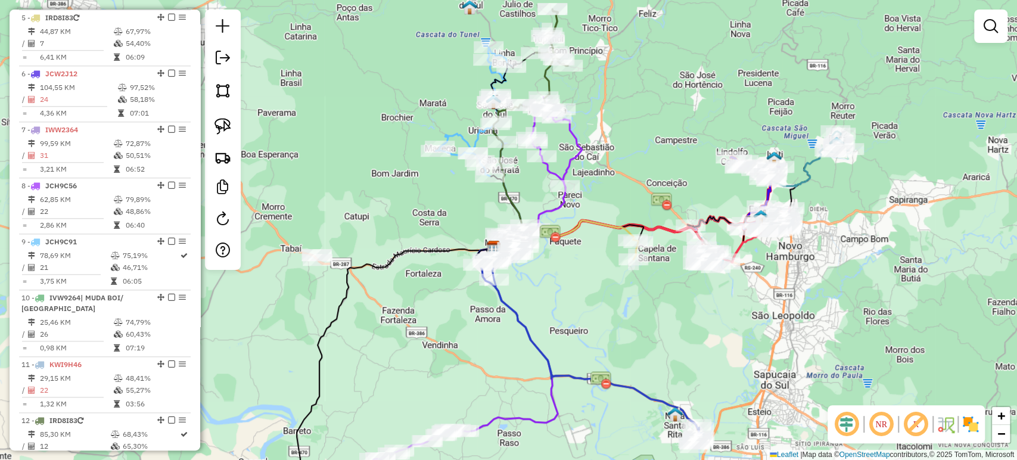
drag, startPoint x: 457, startPoint y: 309, endPoint x: 610, endPoint y: 325, distance: 153.4
click at [610, 325] on div "Janela de atendimento Grade de atendimento Capacidade Transportadoras Veículos …" at bounding box center [508, 230] width 1017 height 460
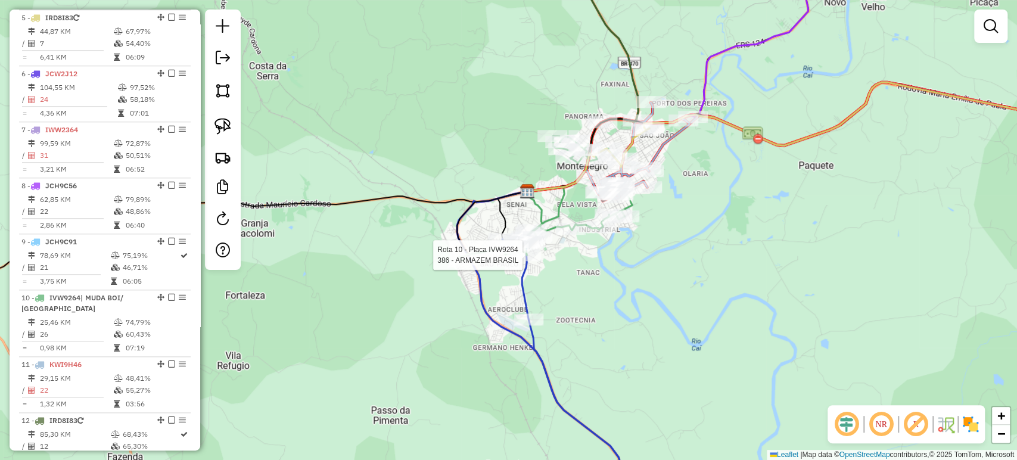
select select "**********"
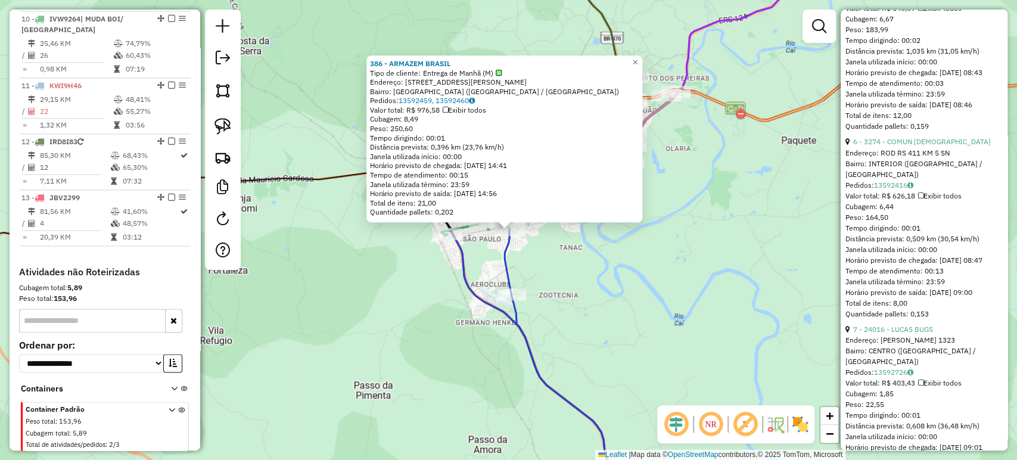
scroll to position [1390, 0]
click at [915, 143] on link "6 - 3274 - COMUN EVANGELICA" at bounding box center [922, 138] width 138 height 9
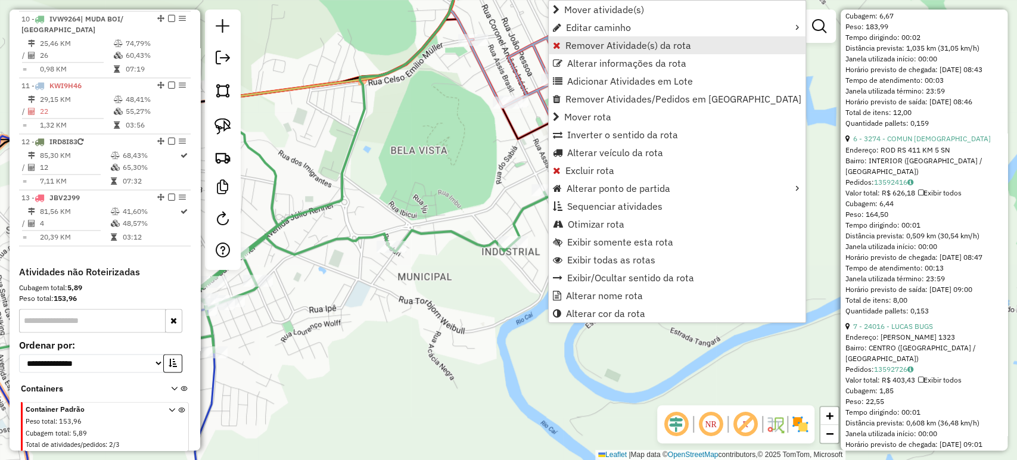
click at [578, 45] on span "Remover Atividade(s) da rota" at bounding box center [628, 46] width 126 height 10
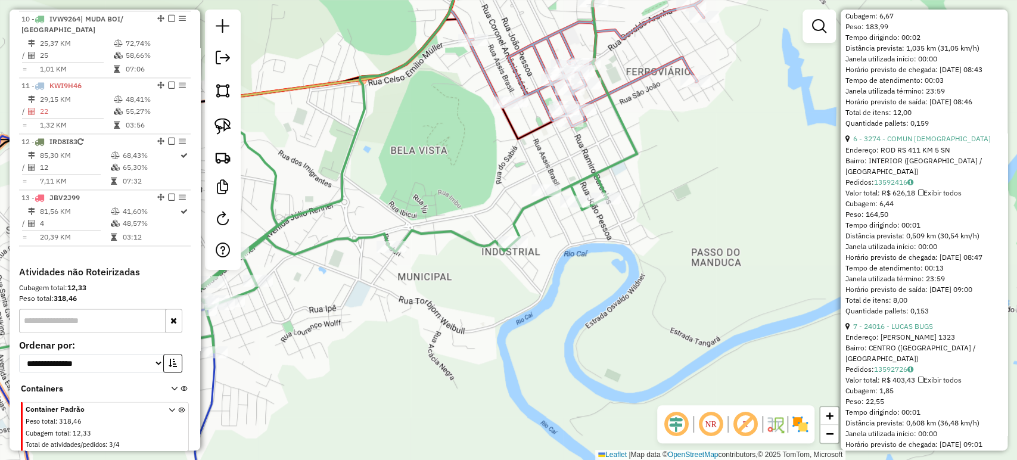
click at [672, 262] on div "Janela de atendimento Grade de atendimento Capacidade Transportadoras Veículos …" at bounding box center [508, 230] width 1017 height 460
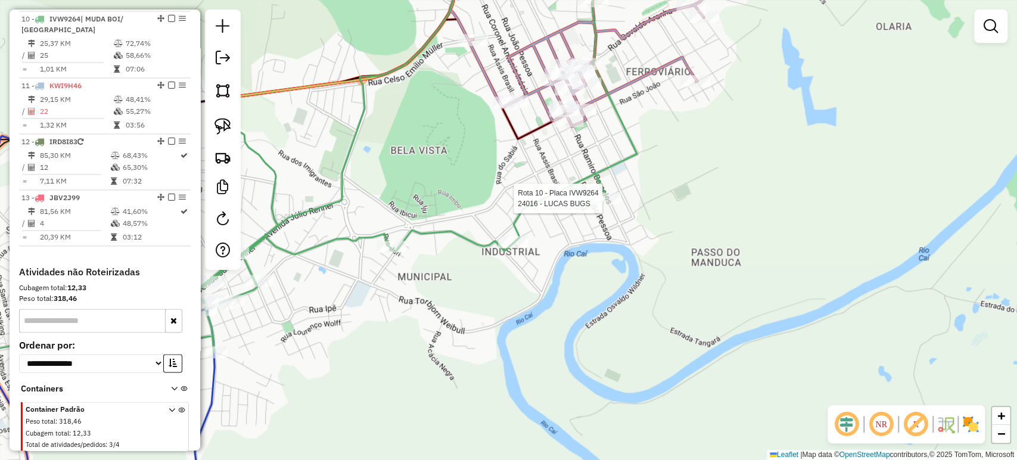
select select "**********"
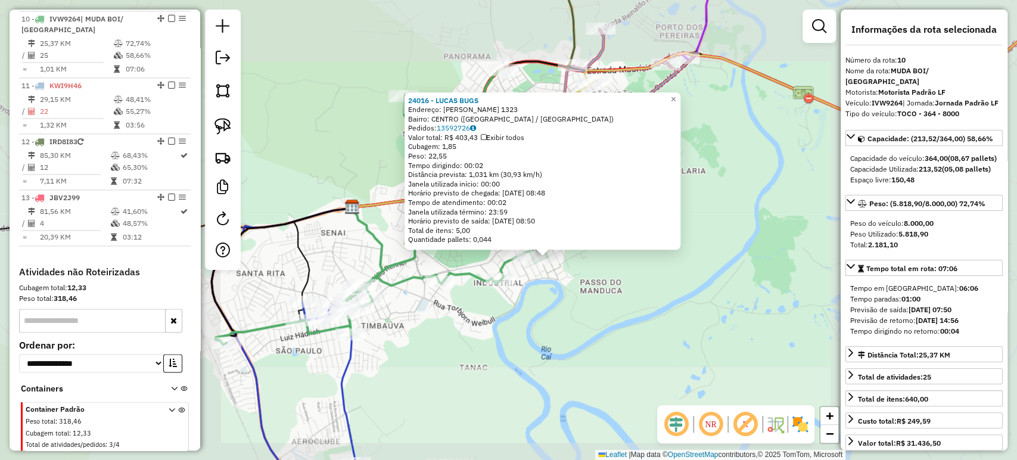
click at [587, 319] on div "24016 - LUCAS BUGS Endereço: OLAVO BILAC 1323 Bairro: CENTRO (MONTENEGRO / RS) …" at bounding box center [508, 230] width 1017 height 460
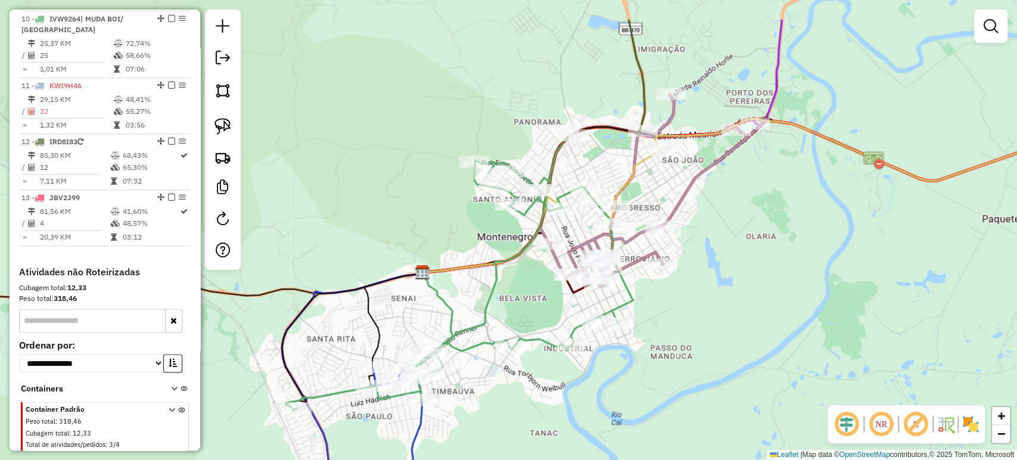
drag, startPoint x: 584, startPoint y: 288, endPoint x: 653, endPoint y: 359, distance: 99.0
click at [653, 359] on div "Janela de atendimento Grade de atendimento Capacidade Transportadoras Veículos …" at bounding box center [508, 230] width 1017 height 460
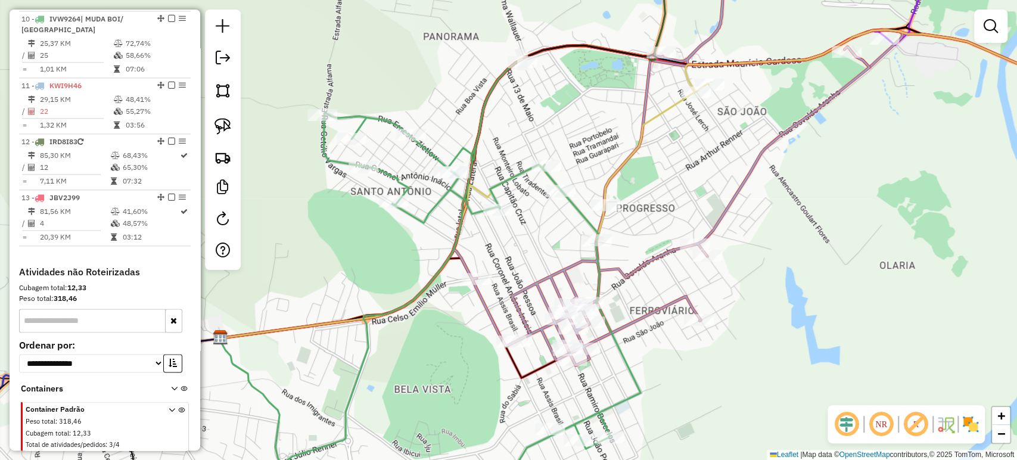
drag, startPoint x: 638, startPoint y: 201, endPoint x: 615, endPoint y: 225, distance: 33.3
click at [616, 223] on div "Janela de atendimento Grade de atendimento Capacidade Transportadoras Veículos …" at bounding box center [508, 230] width 1017 height 460
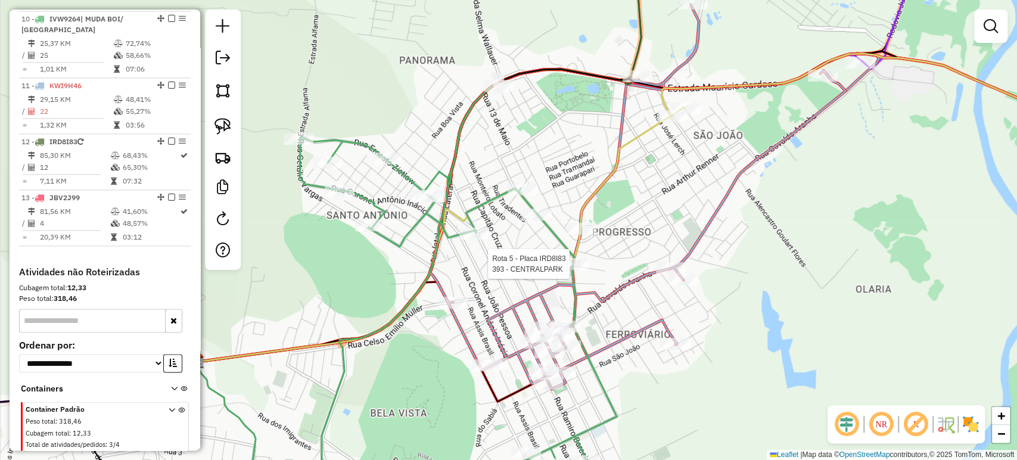
select select "**********"
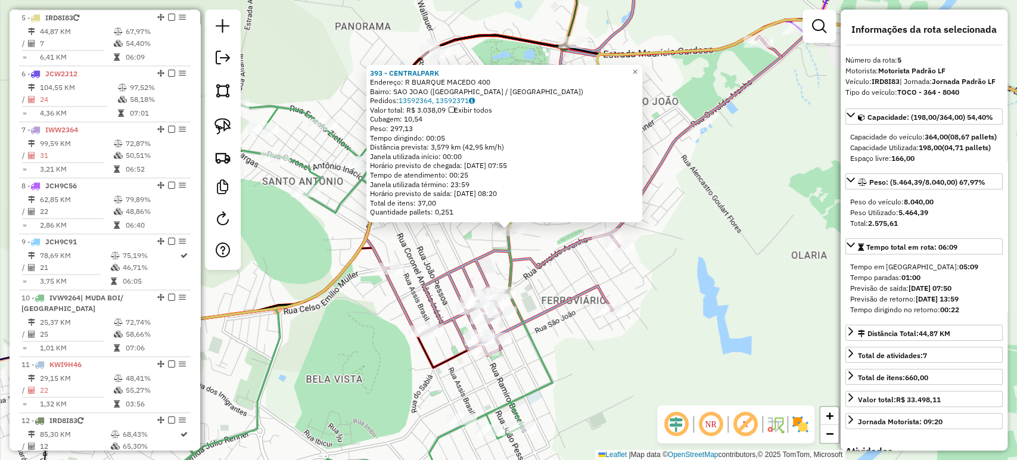
click at [546, 263] on icon at bounding box center [573, 163] width 416 height 384
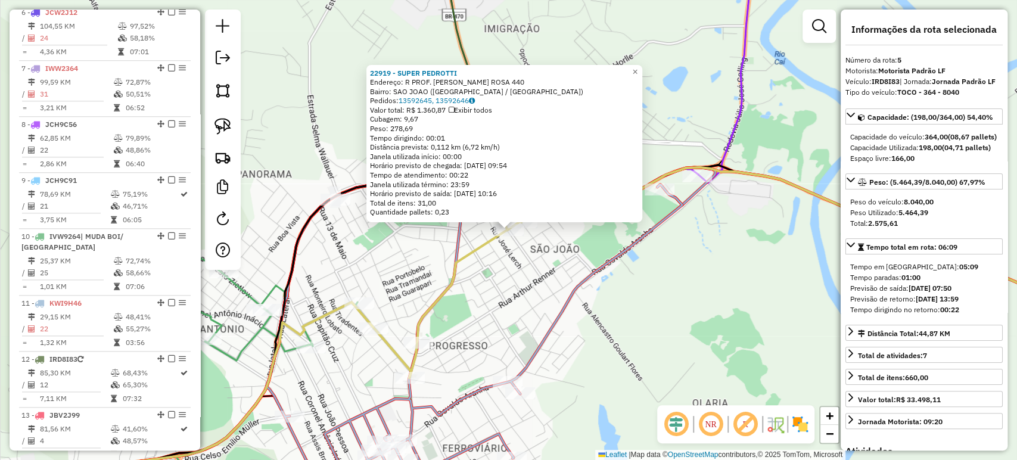
scroll to position [742, 0]
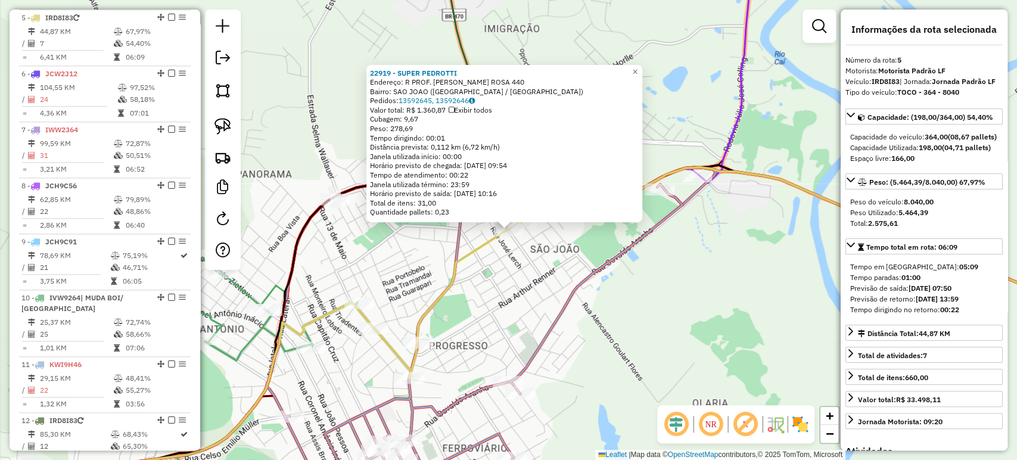
click at [543, 294] on div "22919 - SUPER PEDROTTI Endereço: R PROF. ANTINIO MACHADO ROSA 440 Bairro: SAO J…" at bounding box center [508, 230] width 1017 height 460
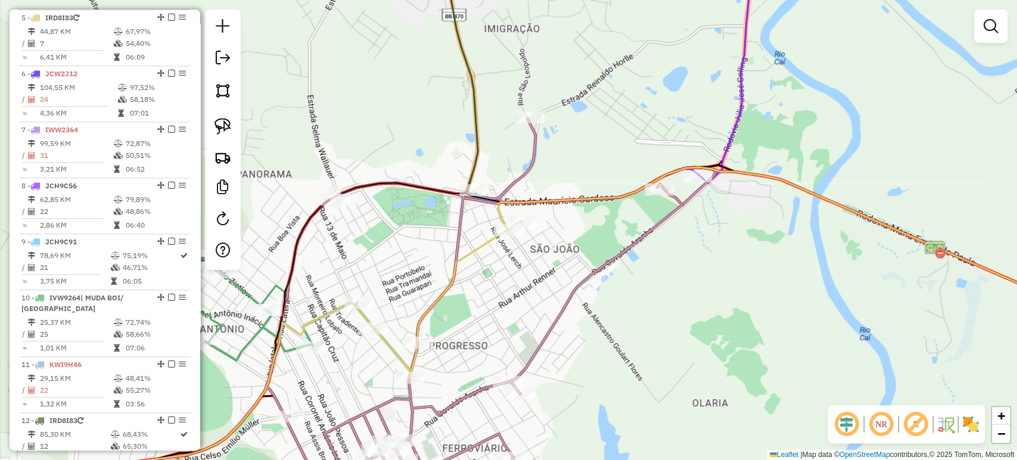
click at [511, 243] on div "Janela de atendimento Grade de atendimento Capacidade Transportadoras Veículos …" at bounding box center [508, 230] width 1017 height 460
select select "**********"
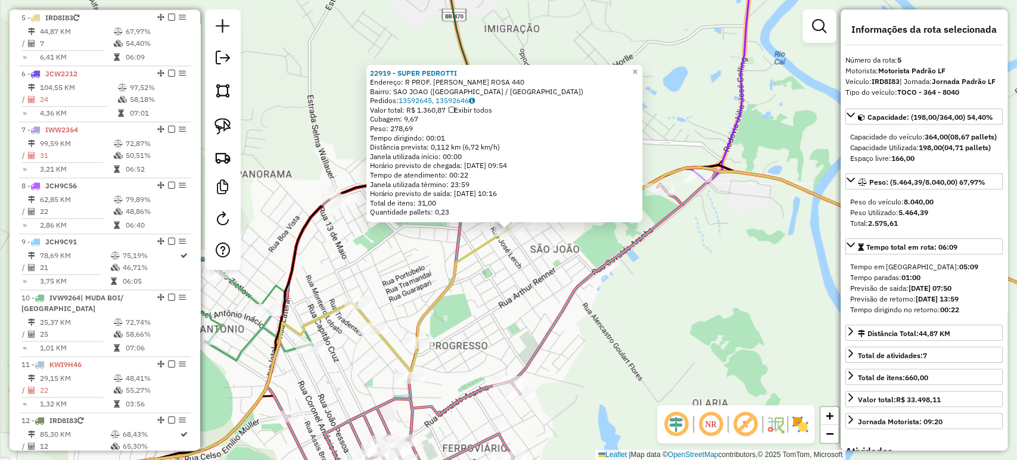
click at [491, 307] on div "22919 - SUPER PEDROTTI Endereço: R PROF. ANTINIO MACHADO ROSA 440 Bairro: SAO J…" at bounding box center [508, 230] width 1017 height 460
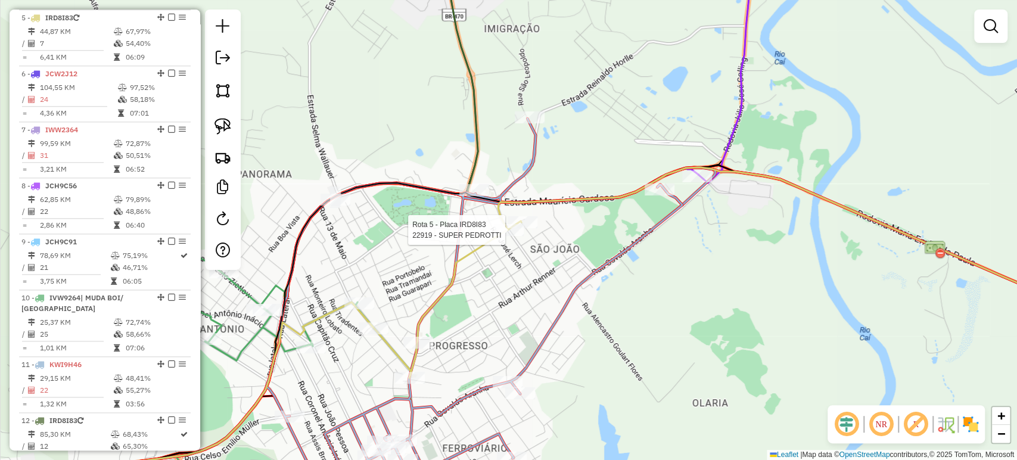
select select "**********"
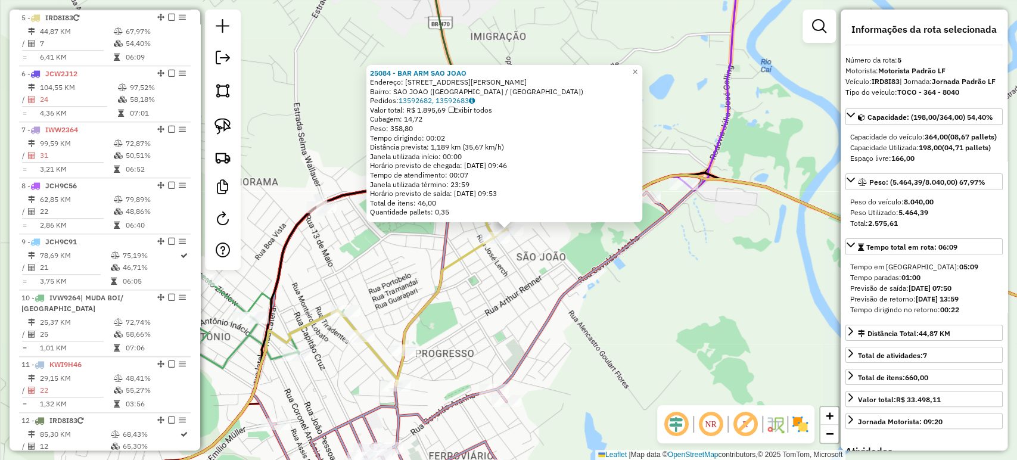
click at [498, 271] on div "25084 - BAR ARM SAO JOAO Endereço: R BERNARDO GRIEBELER 269 Bairro: SAO JOAO (M…" at bounding box center [508, 230] width 1017 height 460
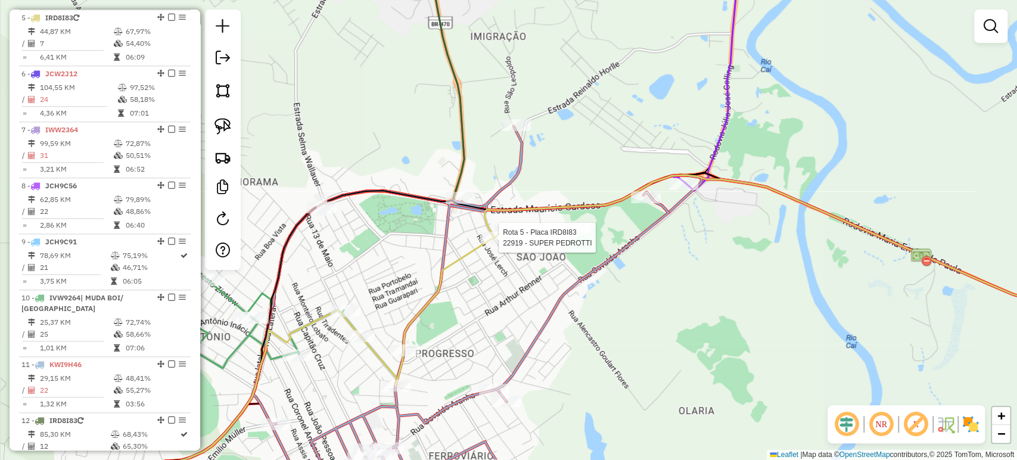
select select "**********"
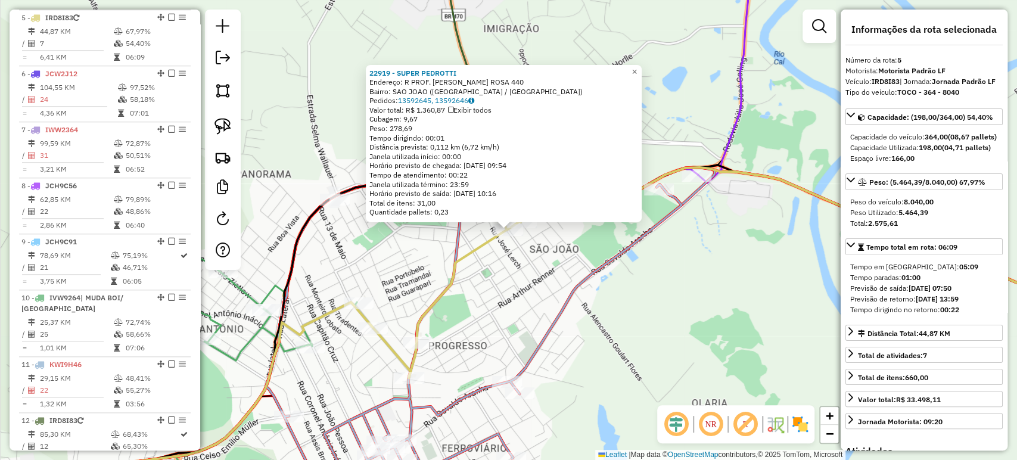
click at [484, 296] on div "22919 - SUPER PEDROTTI Endereço: R PROF. ANTINIO MACHADO ROSA 440 Bairro: SAO J…" at bounding box center [508, 230] width 1017 height 460
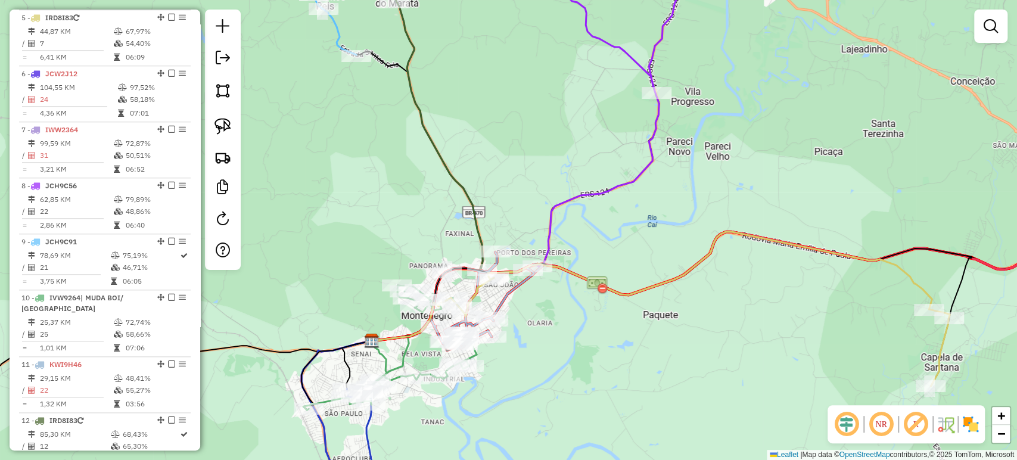
drag, startPoint x: 693, startPoint y: 334, endPoint x: 560, endPoint y: 307, distance: 136.1
click at [560, 308] on div "Janela de atendimento Grade de atendimento Capacidade Transportadoras Veículos …" at bounding box center [508, 230] width 1017 height 460
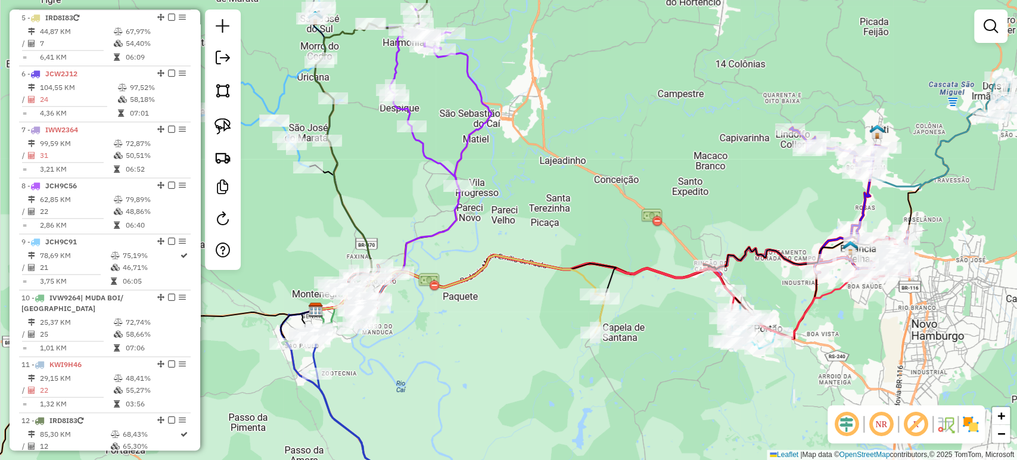
drag, startPoint x: 560, startPoint y: 307, endPoint x: 486, endPoint y: 308, distance: 73.9
click at [486, 308] on div "Janela de atendimento Grade de atendimento Capacidade Transportadoras Veículos …" at bounding box center [508, 230] width 1017 height 460
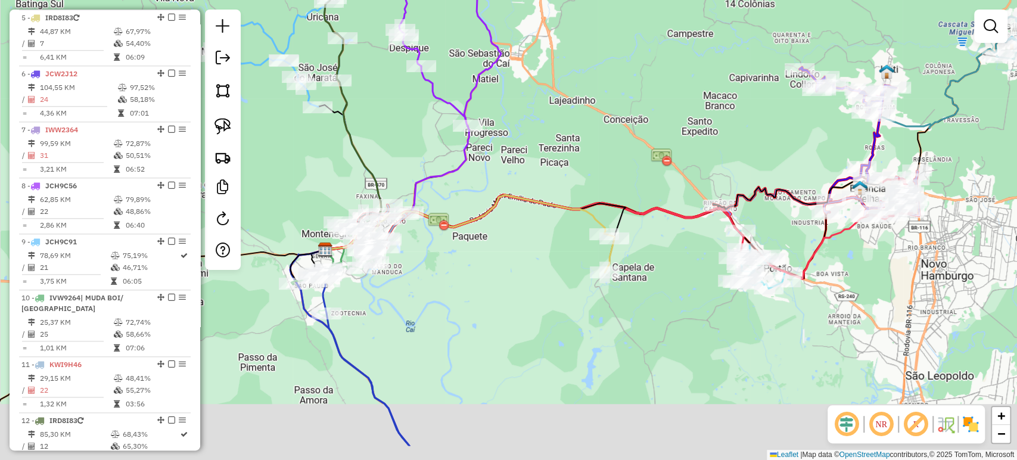
drag, startPoint x: 687, startPoint y: 335, endPoint x: 734, endPoint y: 249, distance: 98.4
click at [737, 246] on div "Janela de atendimento Grade de atendimento Capacidade Transportadoras Veículos …" at bounding box center [508, 230] width 1017 height 460
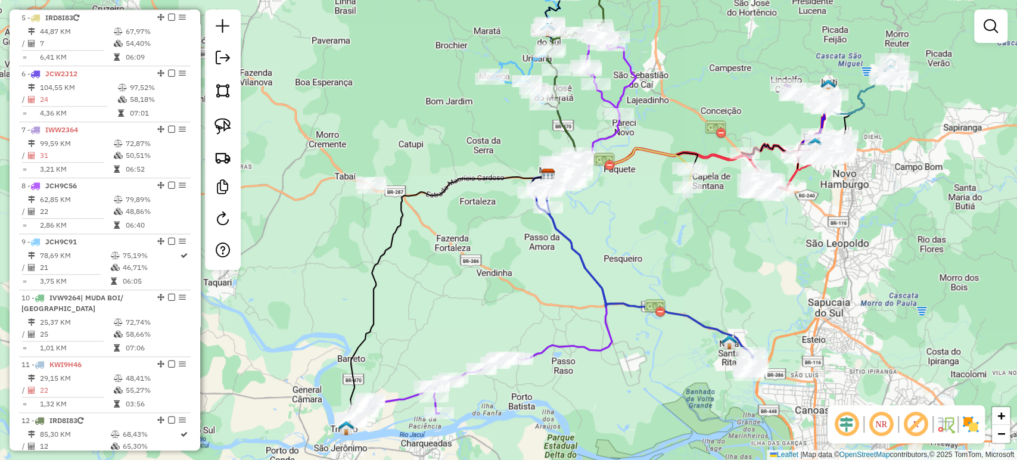
drag, startPoint x: 696, startPoint y: 310, endPoint x: 696, endPoint y: 251, distance: 59.6
click at [696, 251] on div "Janela de atendimento Grade de atendimento Capacidade Transportadoras Veículos …" at bounding box center [508, 230] width 1017 height 460
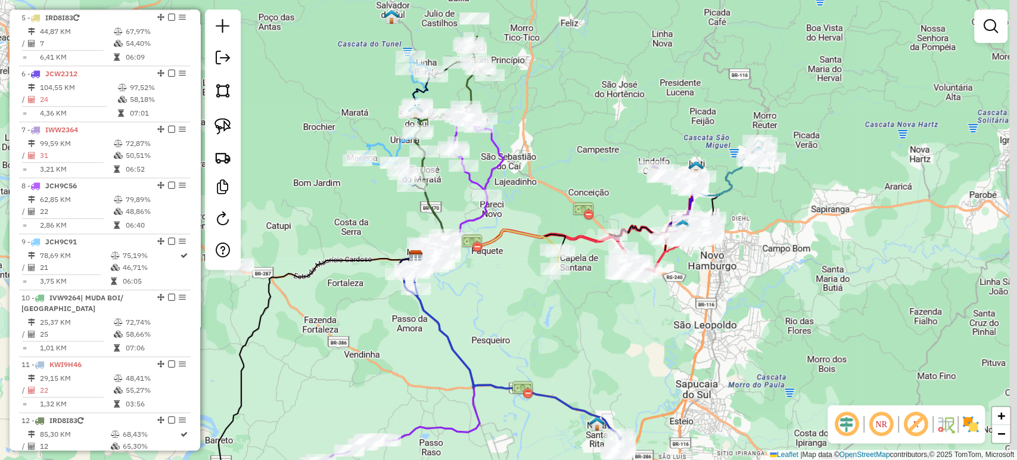
drag, startPoint x: 474, startPoint y: 229, endPoint x: 341, endPoint y: 311, distance: 156.2
click at [341, 311] on div "Janela de atendimento Grade de atendimento Capacidade Transportadoras Veículos …" at bounding box center [508, 230] width 1017 height 460
drag, startPoint x: 387, startPoint y: 232, endPoint x: 397, endPoint y: 261, distance: 31.1
click at [386, 232] on div "Rota 9 - Placa JCH9C91 23330 - ARMAZEN PILGER Janela de atendimento Grade de at…" at bounding box center [508, 230] width 1017 height 460
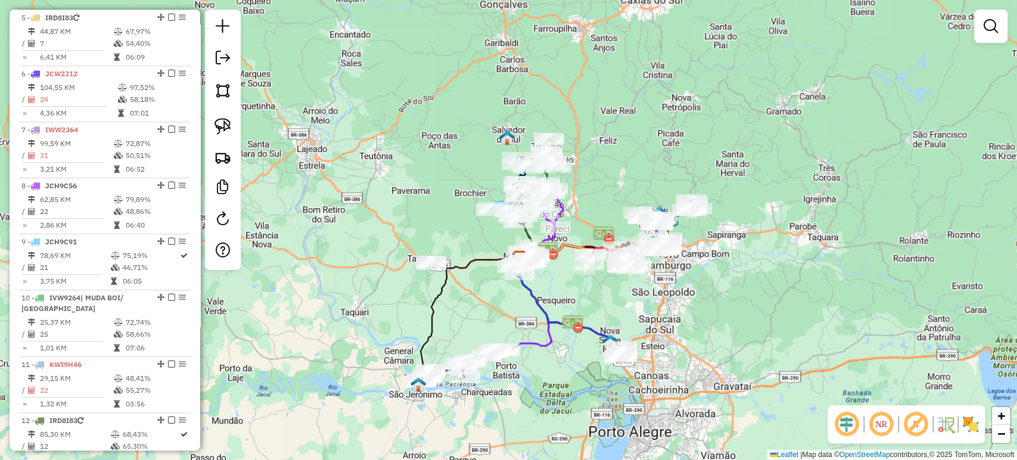
drag, startPoint x: 591, startPoint y: 339, endPoint x: 599, endPoint y: 307, distance: 33.1
click at [599, 307] on div "Janela de atendimento Grade de atendimento Capacidade Transportadoras Veículos …" at bounding box center [508, 230] width 1017 height 460
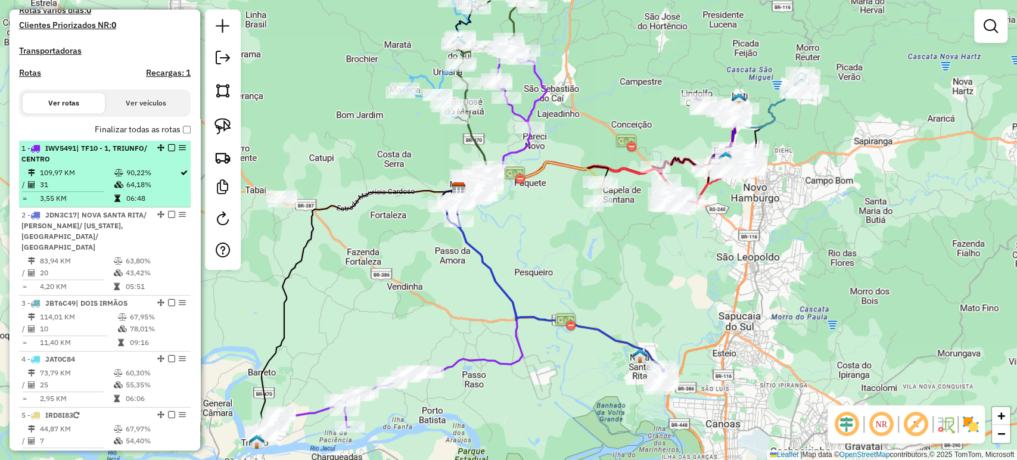
scroll to position [279, 0]
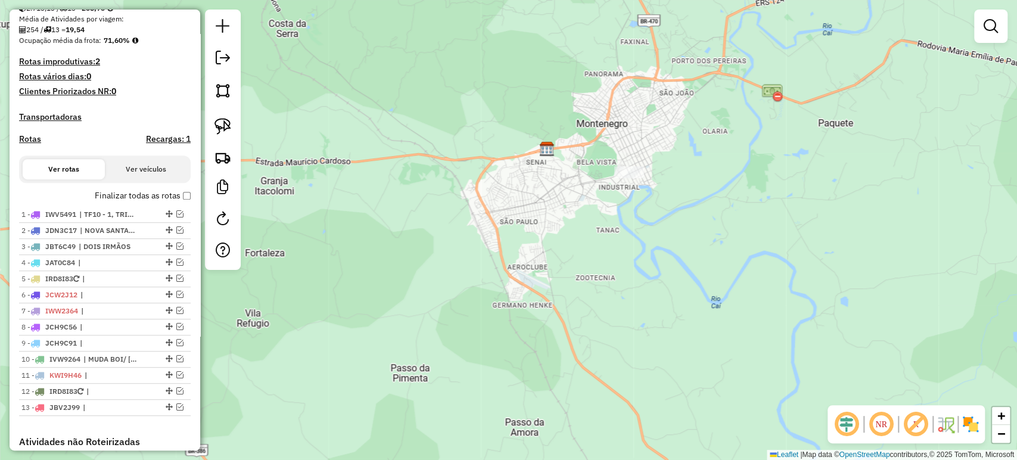
click at [185, 202] on label "Finalizar todas as rotas" at bounding box center [143, 195] width 96 height 13
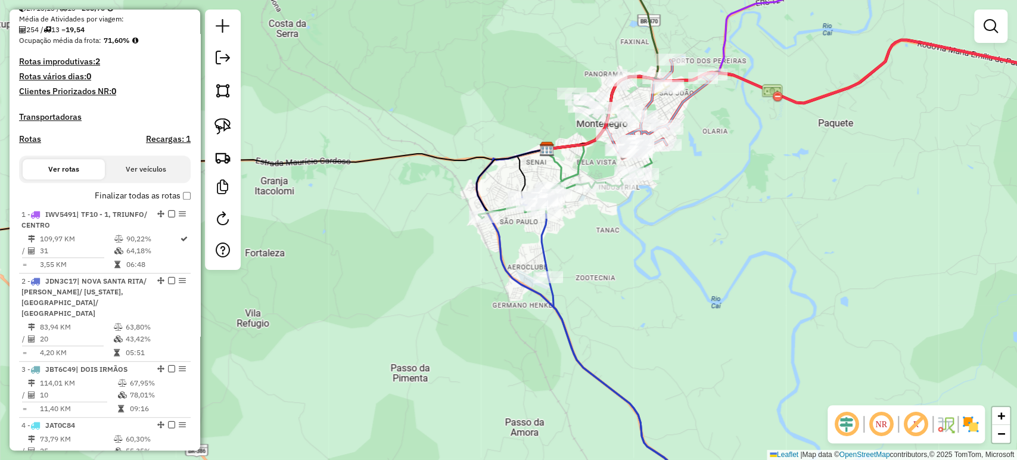
drag, startPoint x: 717, startPoint y: 142, endPoint x: 664, endPoint y: 294, distance: 161.1
click at [664, 294] on div "Rota 11 - Placa KWI9H46 21920 - ESQUINA DE CASA Janela de atendimento Grade de …" at bounding box center [508, 230] width 1017 height 460
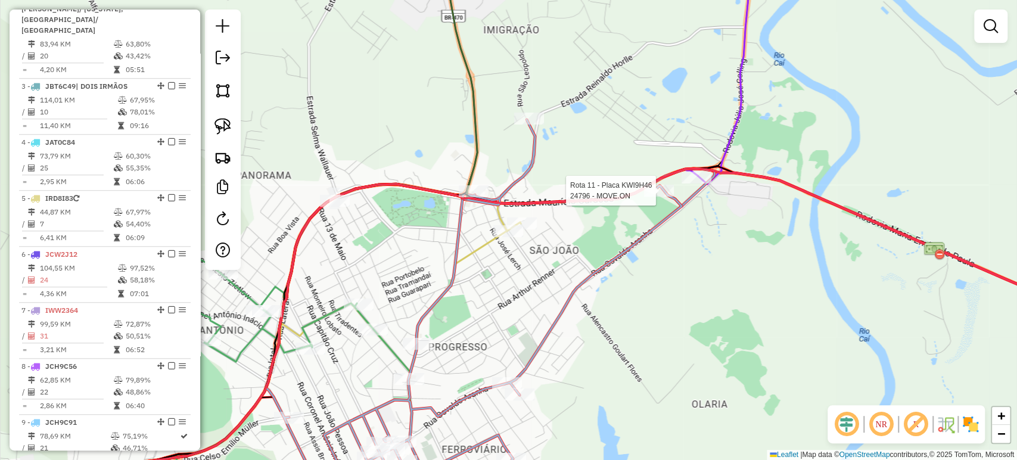
select select "**********"
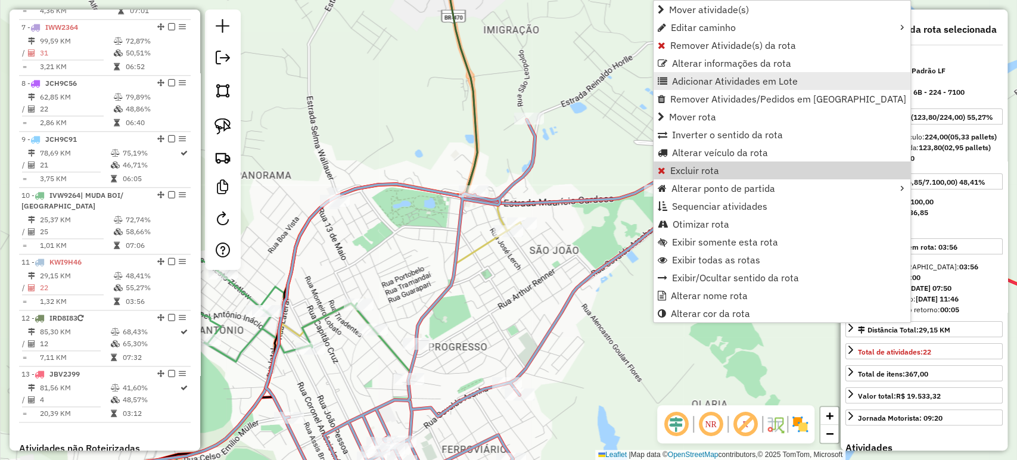
scroll to position [1049, 0]
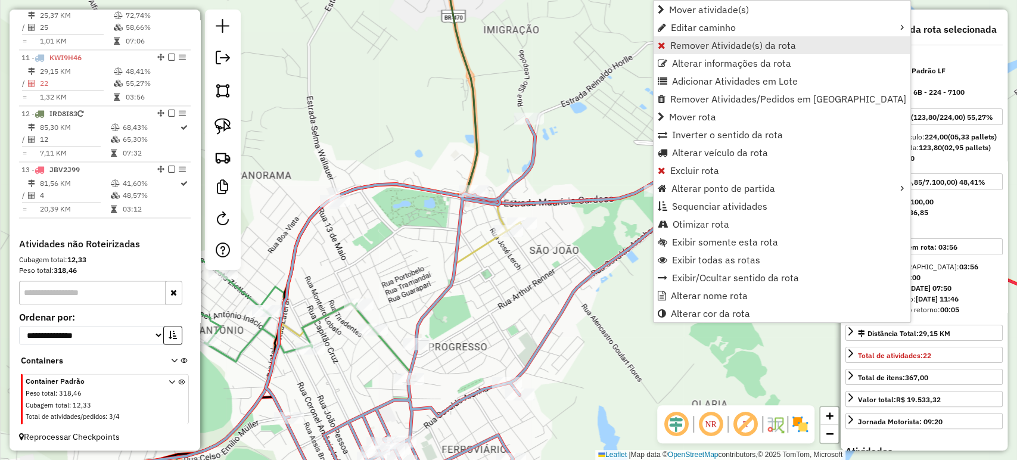
click at [701, 46] on span "Remover Atividade(s) da rota" at bounding box center [733, 46] width 126 height 10
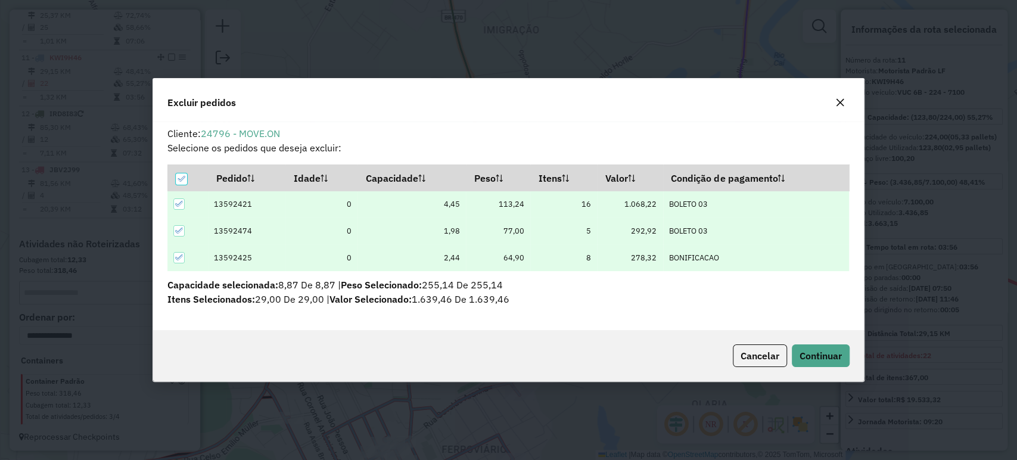
scroll to position [0, 0]
click at [796, 347] on button "Continuar" at bounding box center [821, 355] width 58 height 23
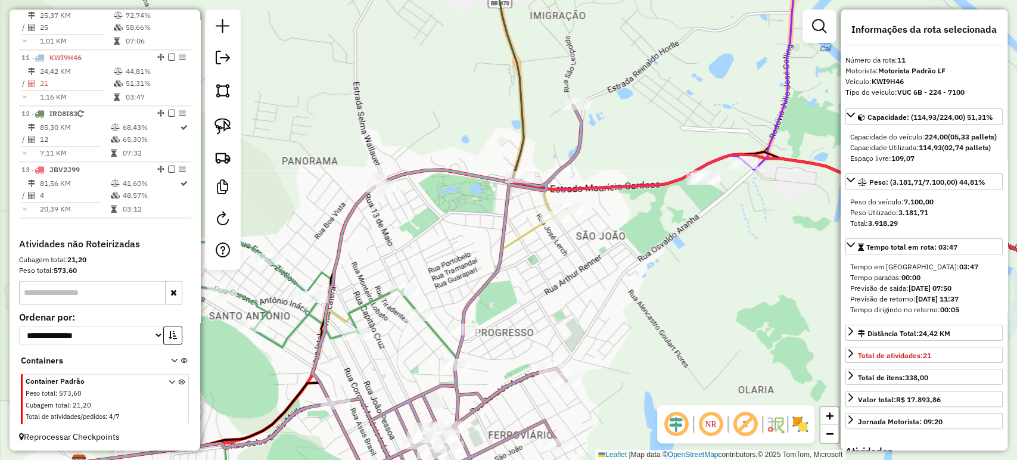
drag, startPoint x: 533, startPoint y: 309, endPoint x: 599, endPoint y: 288, distance: 69.2
click at [599, 288] on div "Janela de atendimento Grade de atendimento Capacidade Transportadoras Veículos …" at bounding box center [508, 230] width 1017 height 460
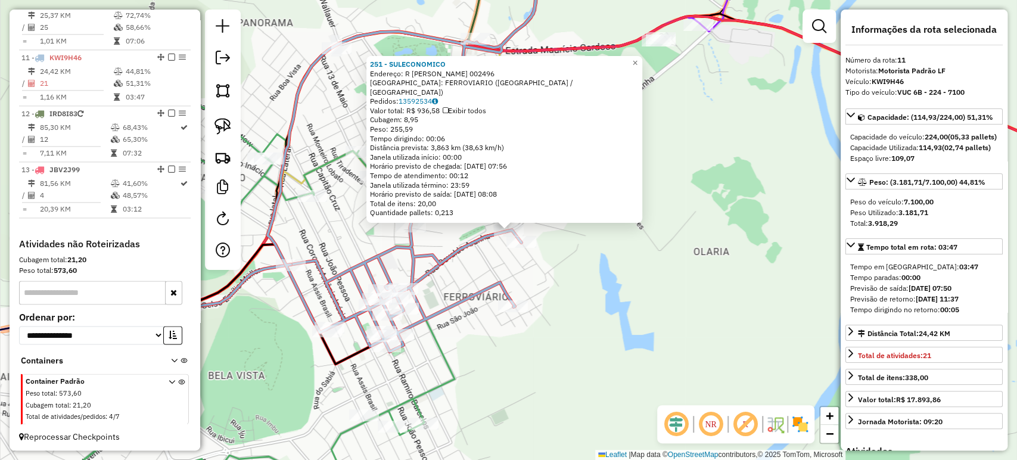
click at [618, 289] on div "251 - SULECONOMICO Endereço: R OSVALDO ARANHA 002496 Bairro: FERROVIARIO (MONTE…" at bounding box center [508, 230] width 1017 height 460
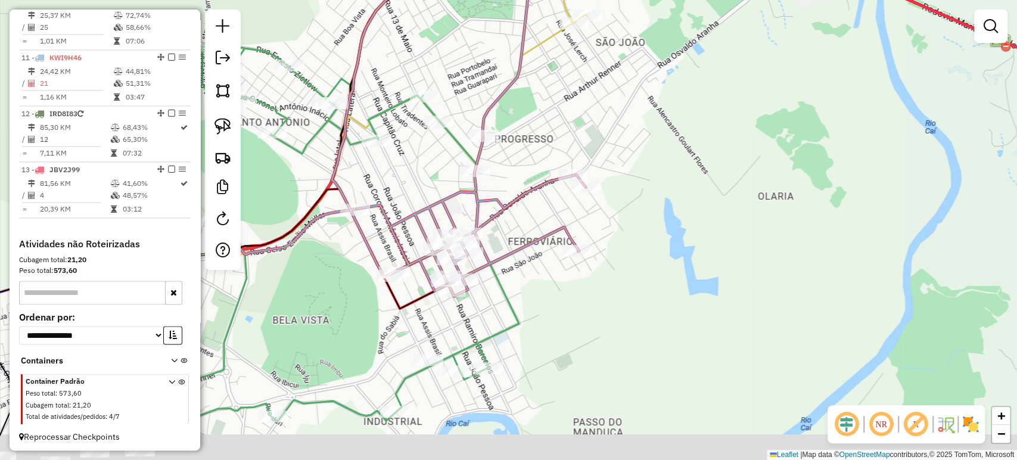
drag, startPoint x: 599, startPoint y: 302, endPoint x: 772, endPoint y: 166, distance: 220.1
click at [776, 163] on div "Janela de atendimento Grade de atendimento Capacidade Transportadoras Veículos …" at bounding box center [508, 230] width 1017 height 460
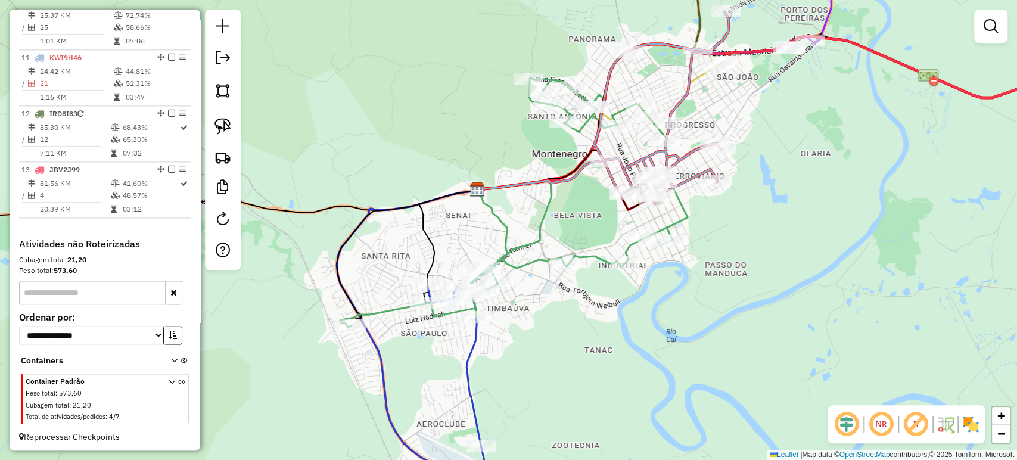
drag, startPoint x: 595, startPoint y: 288, endPoint x: 583, endPoint y: 301, distance: 17.7
click at [583, 301] on div "Janela de atendimento Grade de atendimento Capacidade Transportadoras Veículos …" at bounding box center [508, 230] width 1017 height 460
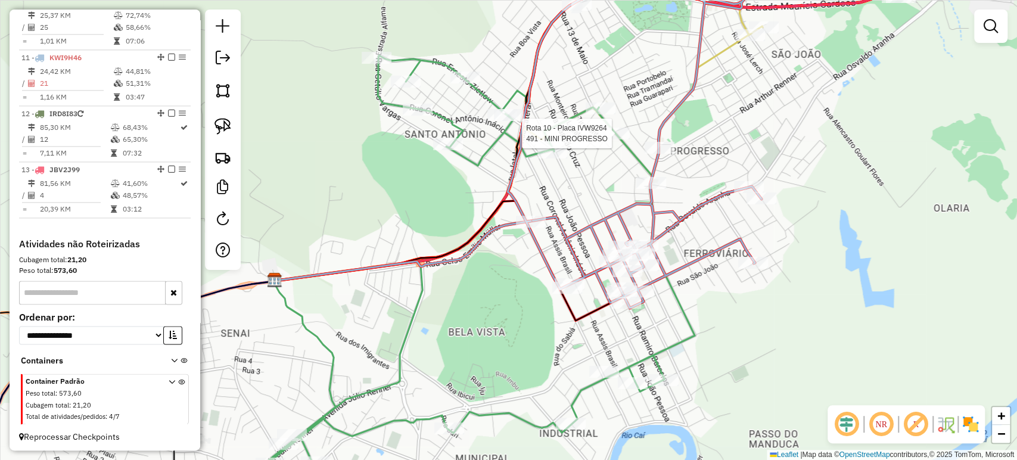
click at [610, 139] on div at bounding box center [615, 133] width 30 height 12
select select "**********"
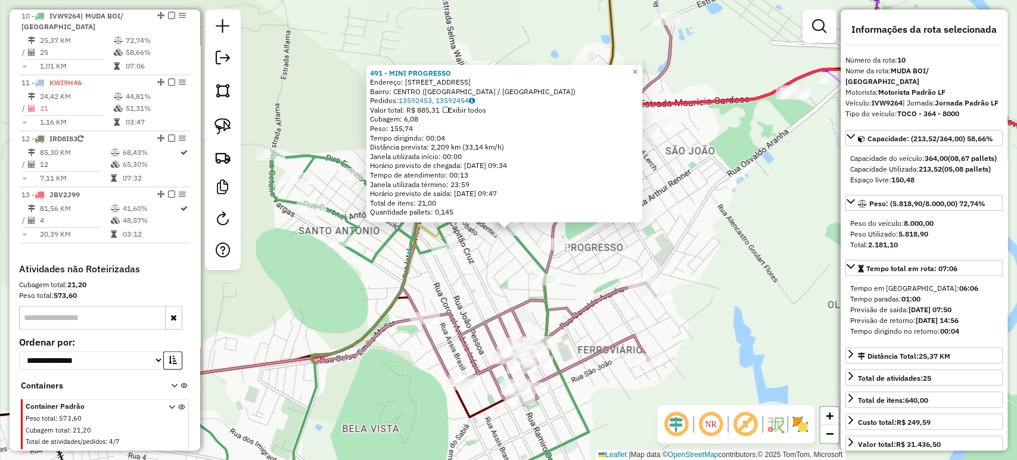
scroll to position [1021, 0]
click at [454, 298] on div "491 - MINI PROGRESSO Endereço: R FLORES DA CUNHA 392 Bairro: CENTRO (MONTENEGRO…" at bounding box center [508, 230] width 1017 height 460
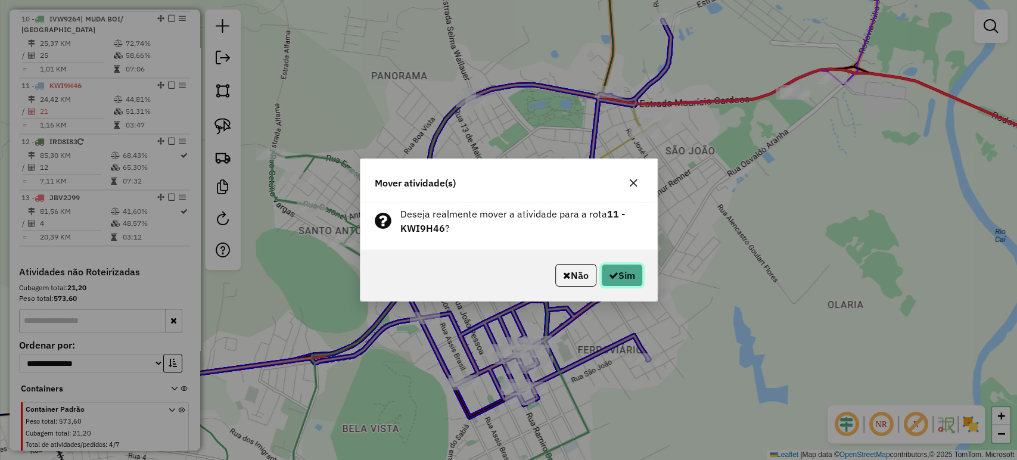
click at [633, 275] on button "Sim" at bounding box center [622, 275] width 42 height 23
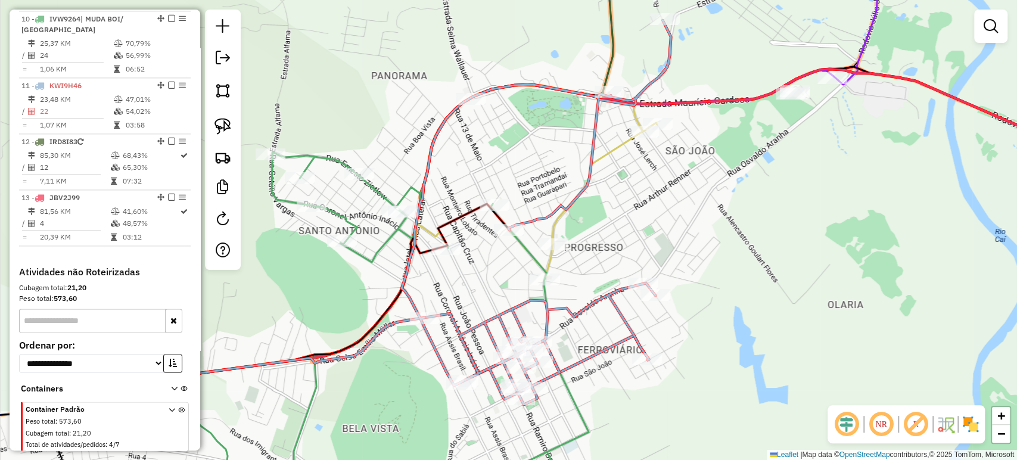
click at [468, 295] on div "Rota 11 - Placa KWI9H46 23371 - MERCADO DO RICARDO Janela de atendimento Grade …" at bounding box center [508, 230] width 1017 height 460
select select "**********"
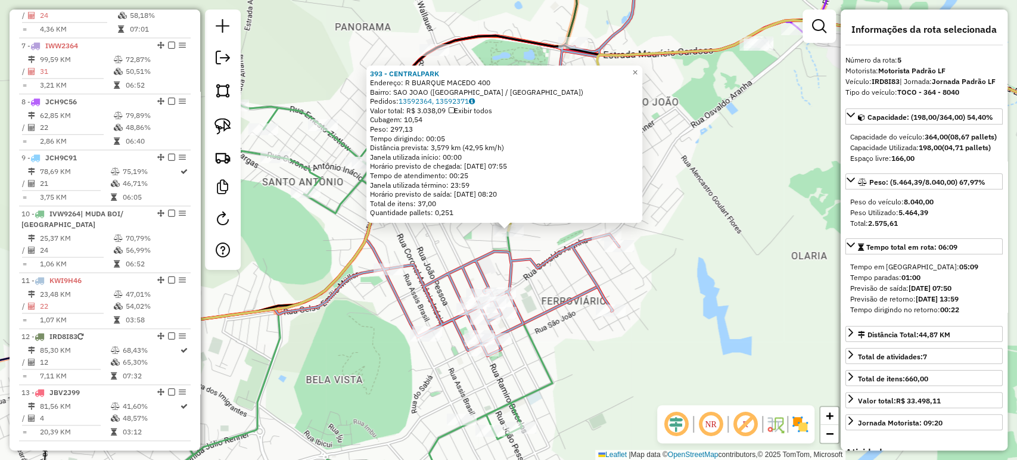
scroll to position [742, 0]
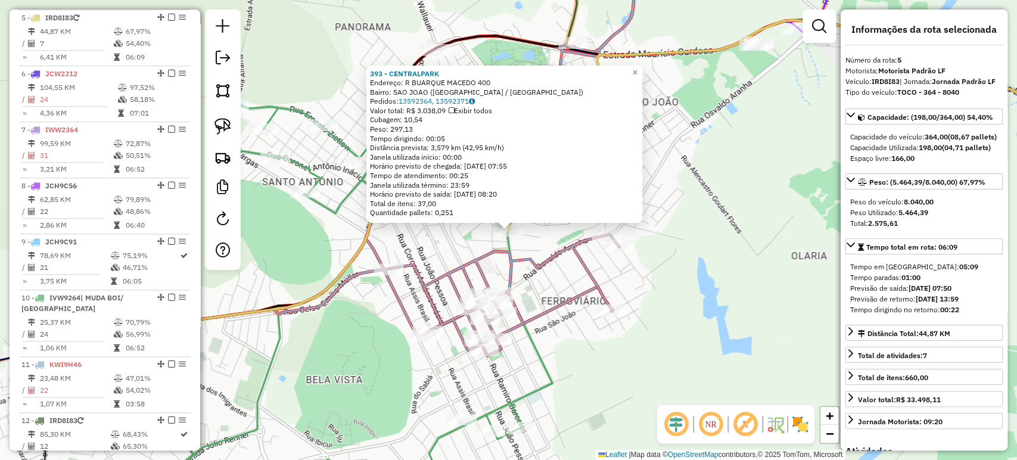
click at [537, 292] on div "393 - CENTRALPARK Endereço: R BUARQUE MACEDO 400 Bairro: SAO JOAO (MONTENEGRO /…" at bounding box center [508, 230] width 1017 height 460
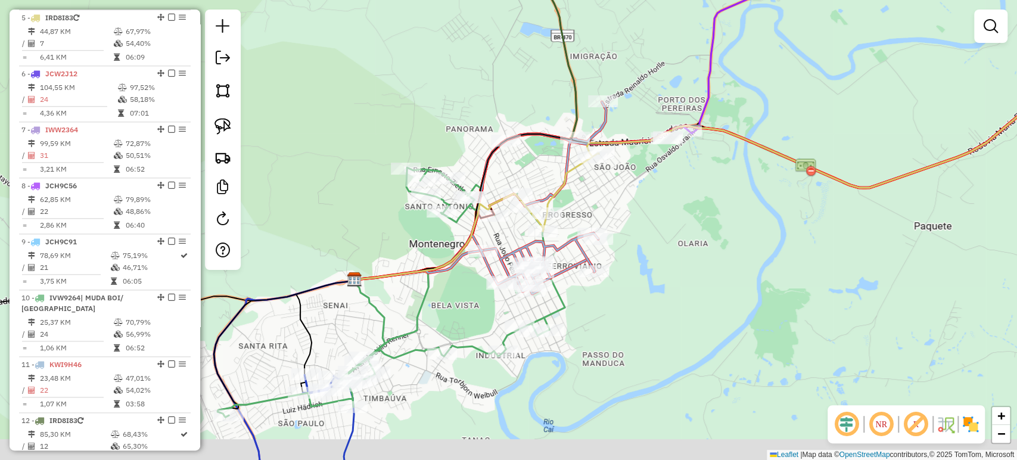
drag, startPoint x: 561, startPoint y: 332, endPoint x: 595, endPoint y: 297, distance: 49.7
click at [600, 291] on div "Janela de atendimento Grade de atendimento Capacidade Transportadoras Veículos …" at bounding box center [508, 230] width 1017 height 460
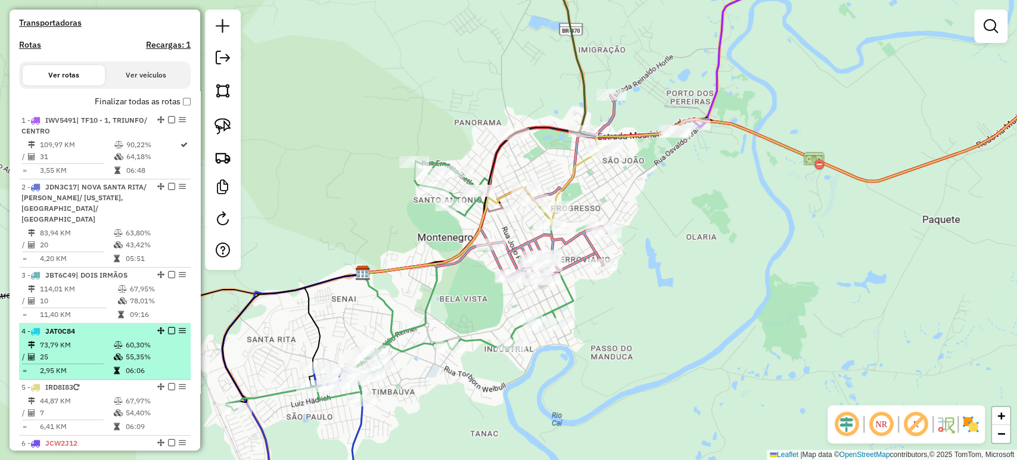
scroll to position [345, 0]
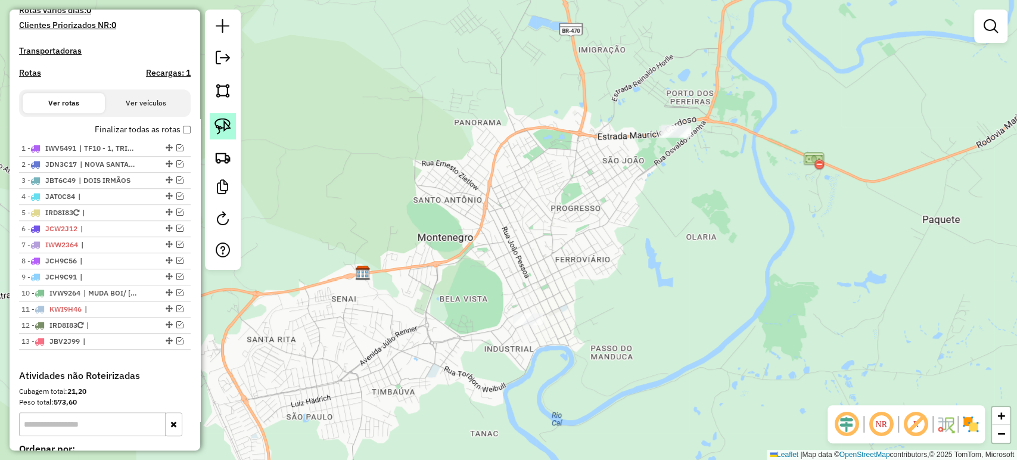
click at [224, 122] on img at bounding box center [222, 126] width 17 height 17
drag, startPoint x: 644, startPoint y: 89, endPoint x: 705, endPoint y: 128, distance: 72.5
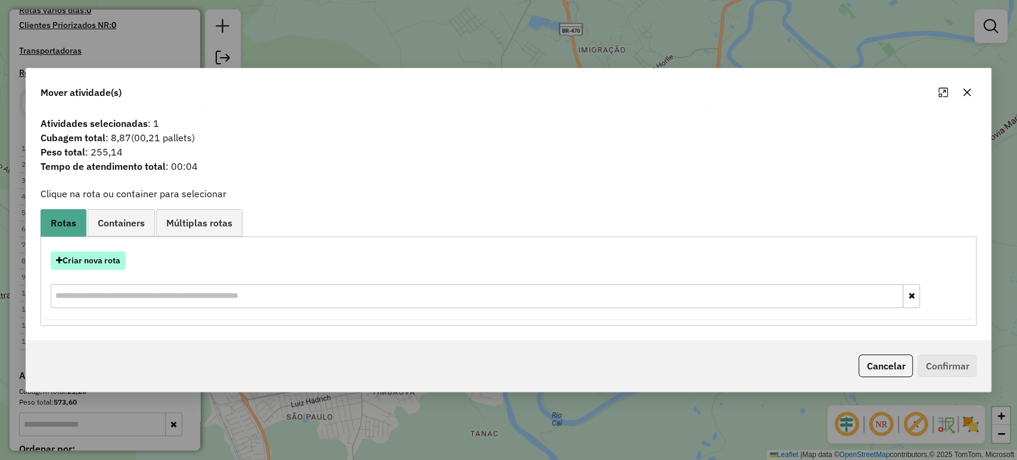
click at [79, 264] on button "Criar nova rota" at bounding box center [88, 260] width 75 height 18
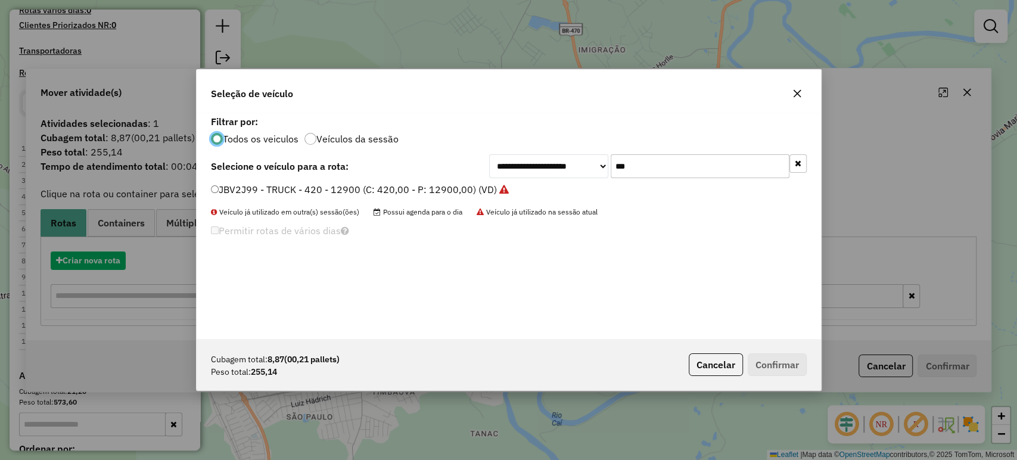
scroll to position [6, 4]
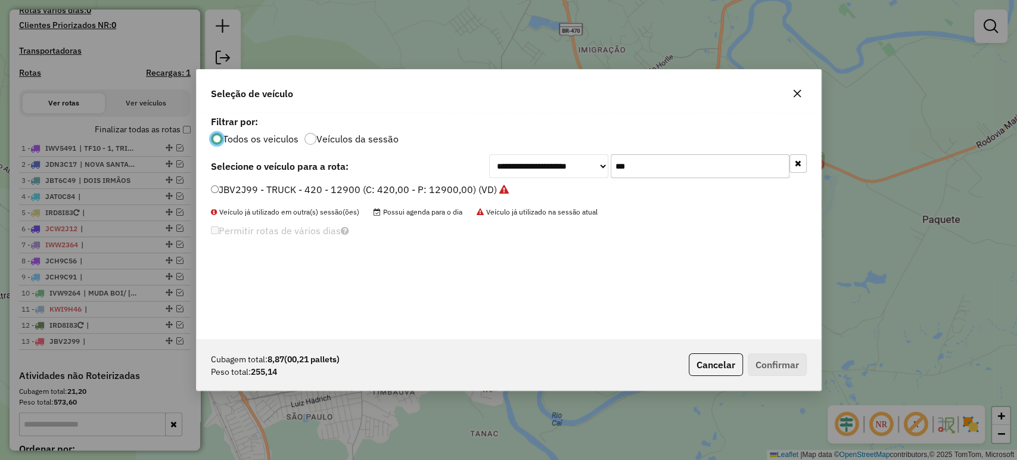
click at [643, 175] on input "***" at bounding box center [700, 166] width 179 height 24
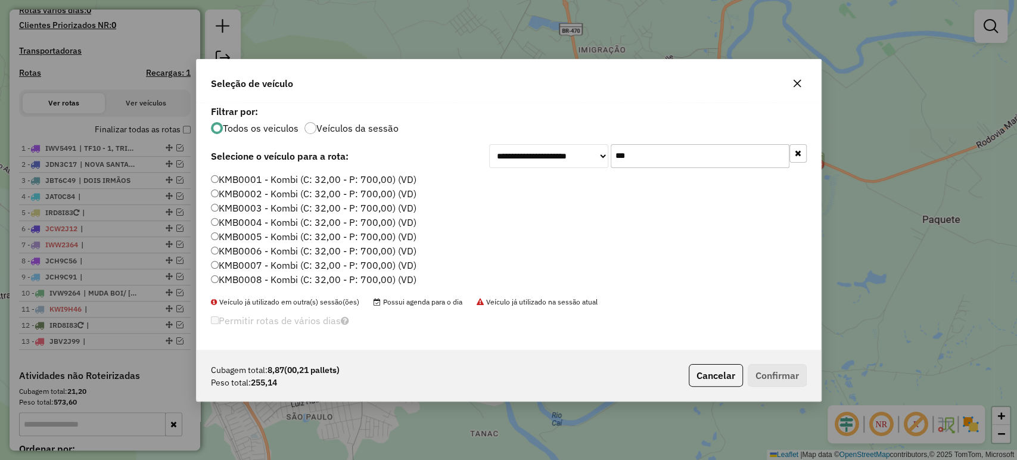
type input "***"
click at [297, 175] on label "KMB0001 - Kombi (C: 32,00 - P: 700,00) (VD)" at bounding box center [314, 179] width 206 height 14
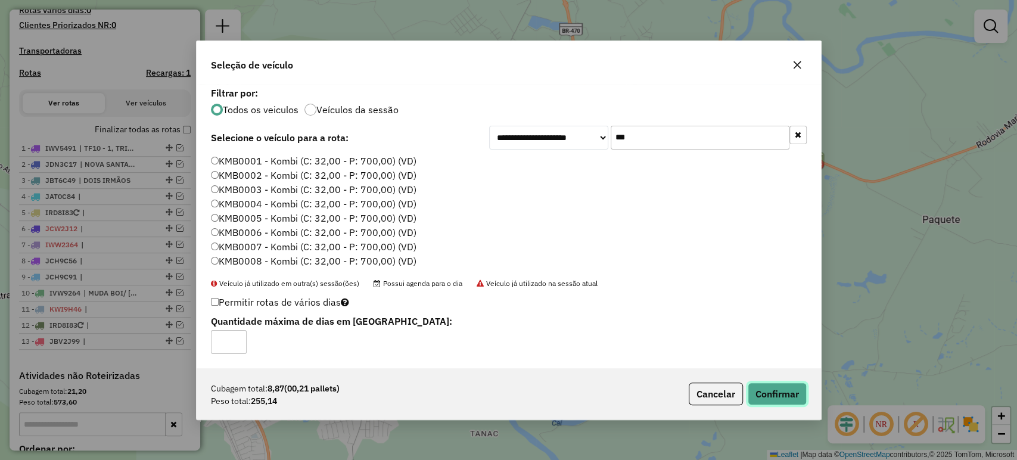
click at [759, 400] on button "Confirmar" at bounding box center [777, 393] width 59 height 23
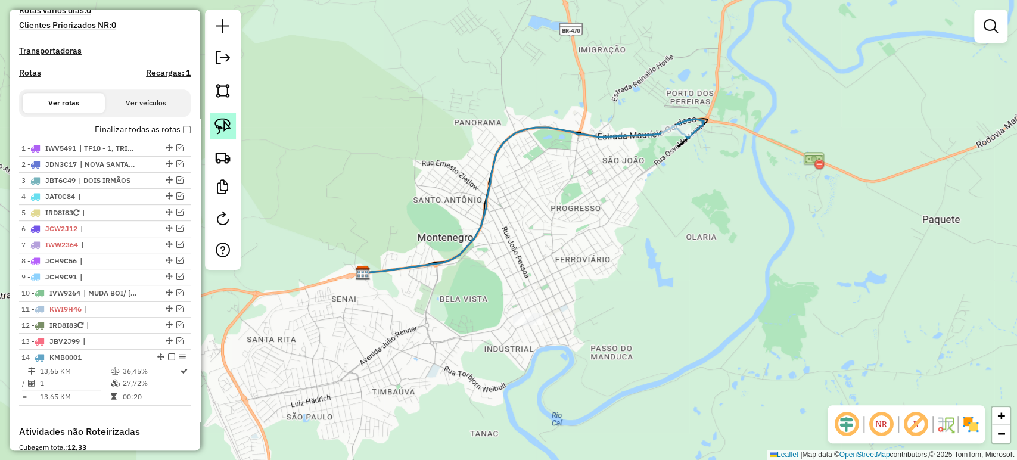
click at [227, 123] on img at bounding box center [222, 126] width 17 height 17
drag, startPoint x: 539, startPoint y: 289, endPoint x: 553, endPoint y: 331, distance: 43.9
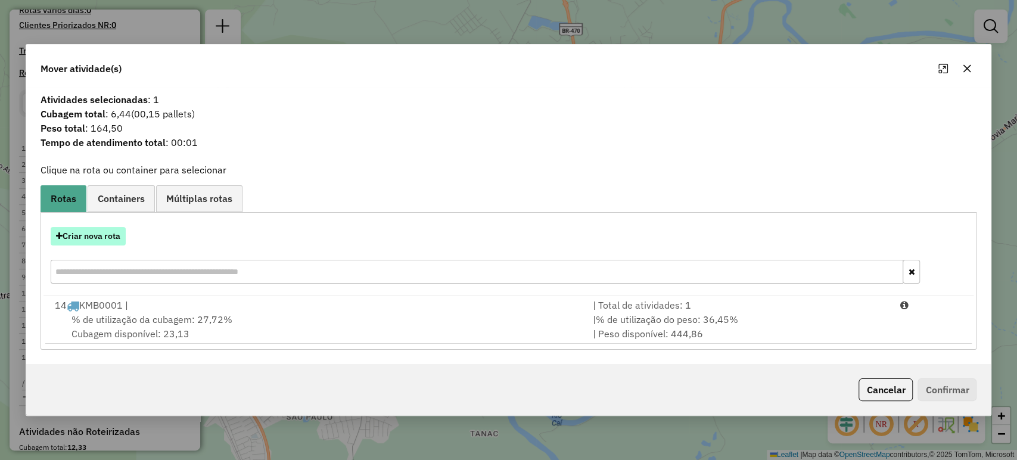
click at [111, 238] on button "Criar nova rota" at bounding box center [88, 236] width 75 height 18
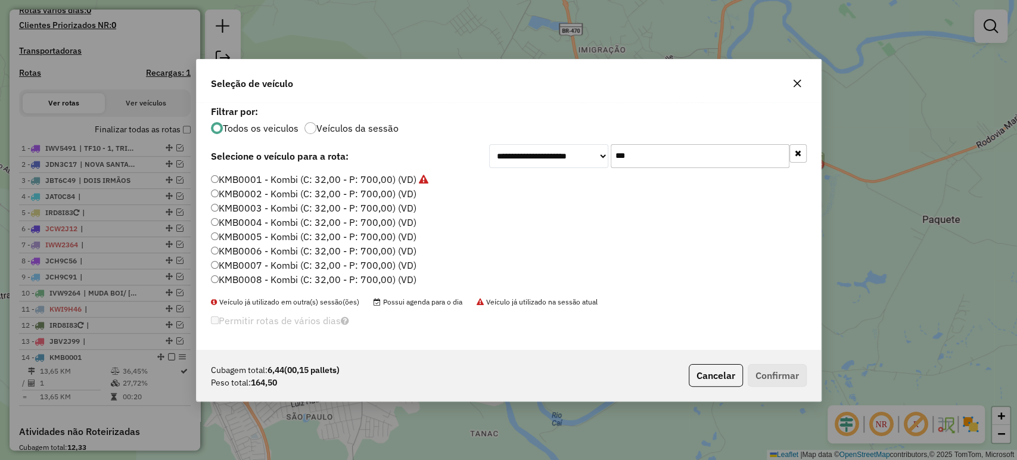
drag, startPoint x: 642, startPoint y: 151, endPoint x: 603, endPoint y: 175, distance: 45.5
click at [642, 151] on input "***" at bounding box center [700, 156] width 179 height 24
click at [403, 194] on label "KMB0002 - Kombi (C: 32,00 - P: 700,00) (VD)" at bounding box center [314, 193] width 206 height 14
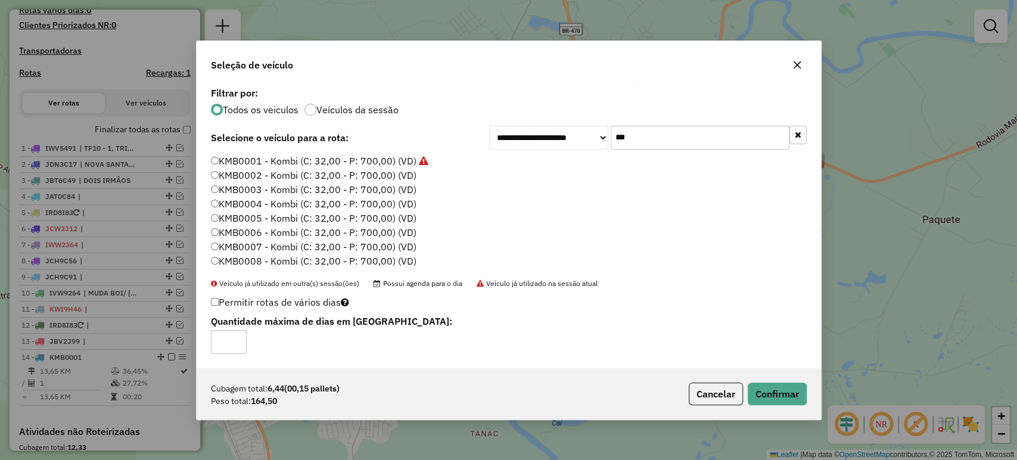
click at [756, 378] on div "Cubagem total: 6,44 (00,15 pallets) Peso total: 164,50 Cancelar Confirmar" at bounding box center [509, 393] width 624 height 51
click at [758, 380] on div "Cubagem total: 6,44 (00,15 pallets) Peso total: 164,50 Cancelar Confirmar" at bounding box center [509, 393] width 624 height 51
click at [761, 384] on button "Confirmar" at bounding box center [777, 393] width 59 height 23
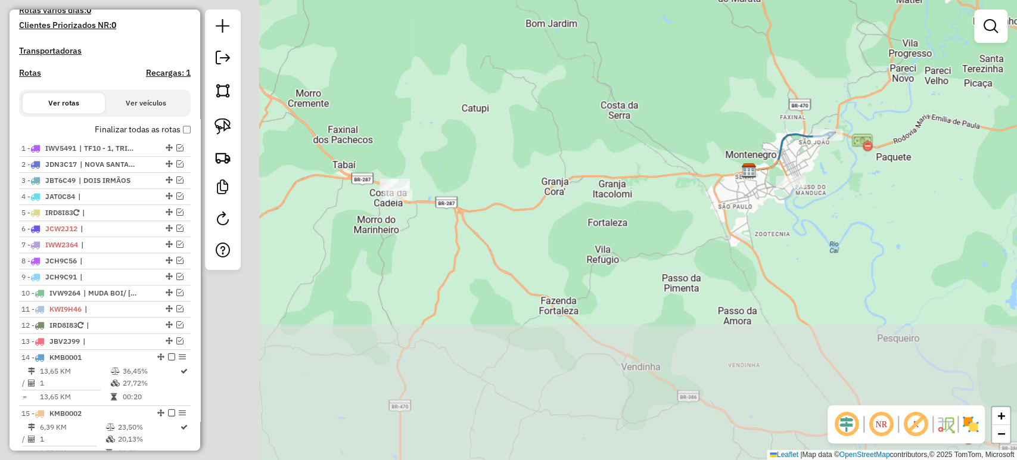
drag, startPoint x: 437, startPoint y: 366, endPoint x: 871, endPoint y: 203, distance: 463.9
click at [871, 203] on div "Janela de atendimento Grade de atendimento Capacidade Transportadoras Veículos …" at bounding box center [508, 230] width 1017 height 460
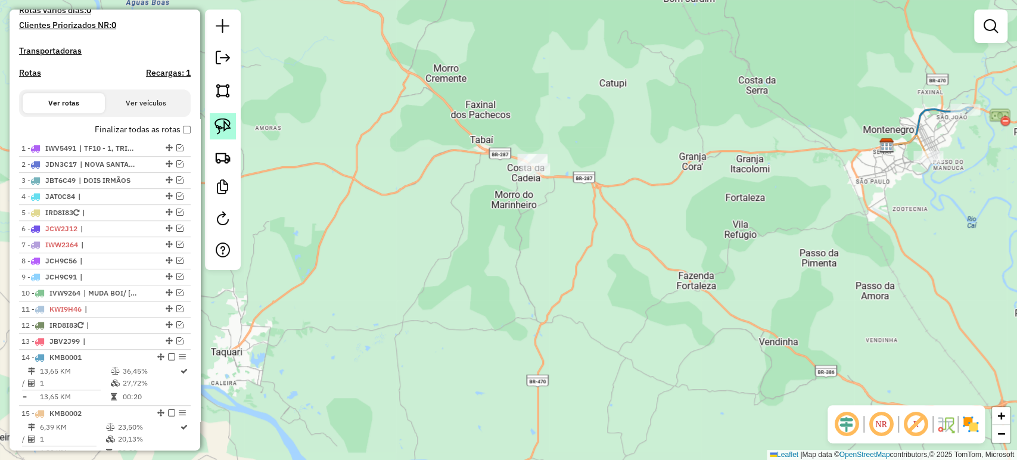
click at [223, 132] on img at bounding box center [222, 126] width 17 height 17
drag, startPoint x: 505, startPoint y: 136, endPoint x: 633, endPoint y: 148, distance: 128.6
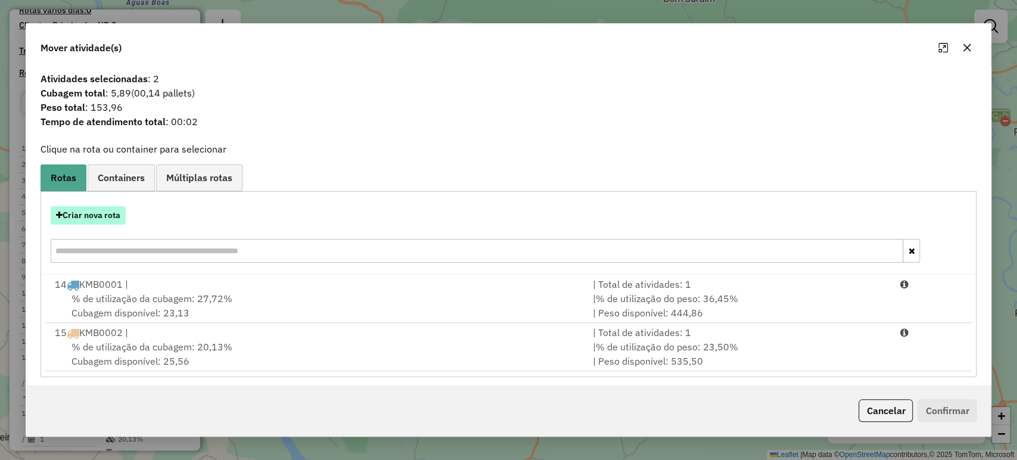
click at [101, 219] on button "Criar nova rota" at bounding box center [88, 215] width 75 height 18
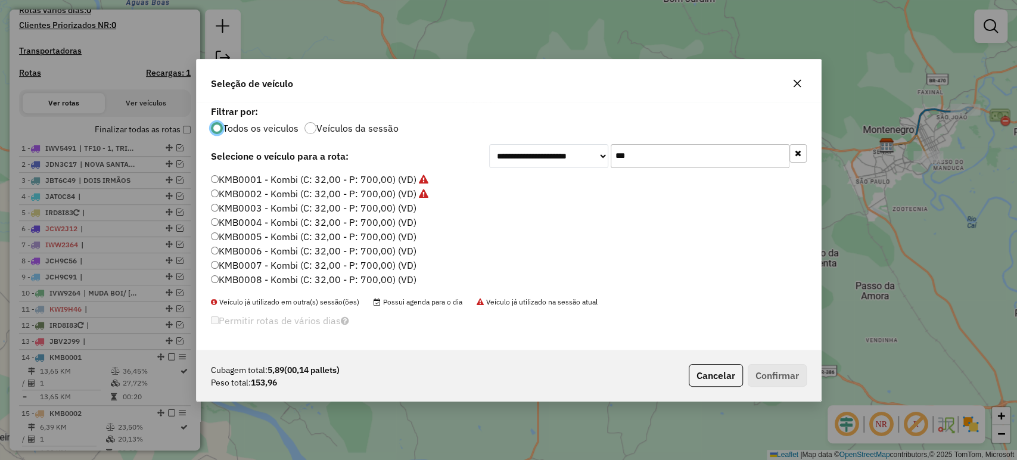
click at [353, 204] on label "KMB0003 - Kombi (C: 32,00 - P: 700,00) (VD)" at bounding box center [314, 208] width 206 height 14
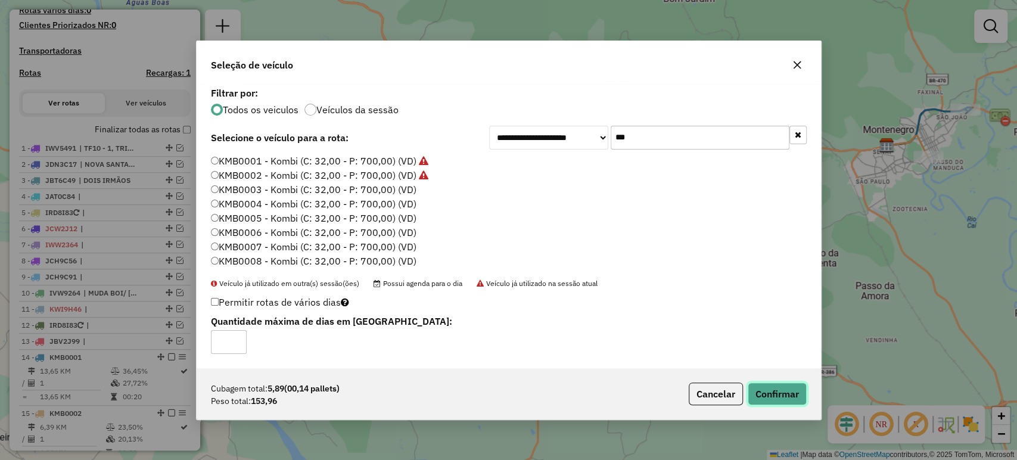
click at [782, 387] on button "Confirmar" at bounding box center [777, 393] width 59 height 23
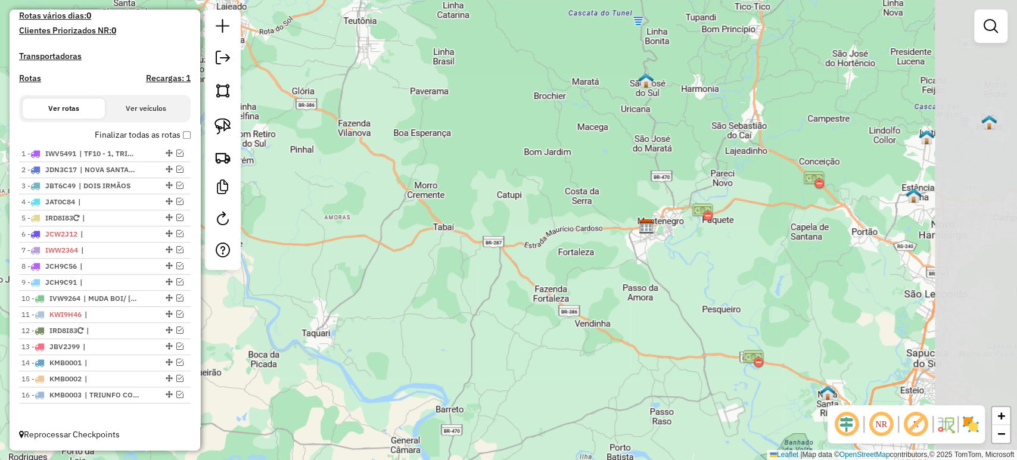
drag, startPoint x: 687, startPoint y: 242, endPoint x: 482, endPoint y: 295, distance: 212.4
click at [482, 295] on div "Janela de atendimento Grade de atendimento Capacidade Transportadoras Veículos …" at bounding box center [508, 230] width 1017 height 460
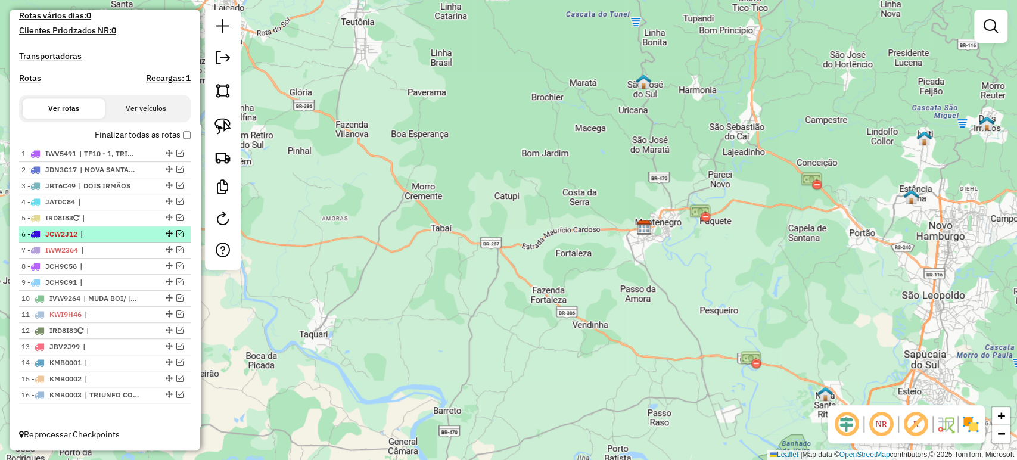
scroll to position [348, 0]
drag, startPoint x: 164, startPoint y: 185, endPoint x: 157, endPoint y: 148, distance: 37.5
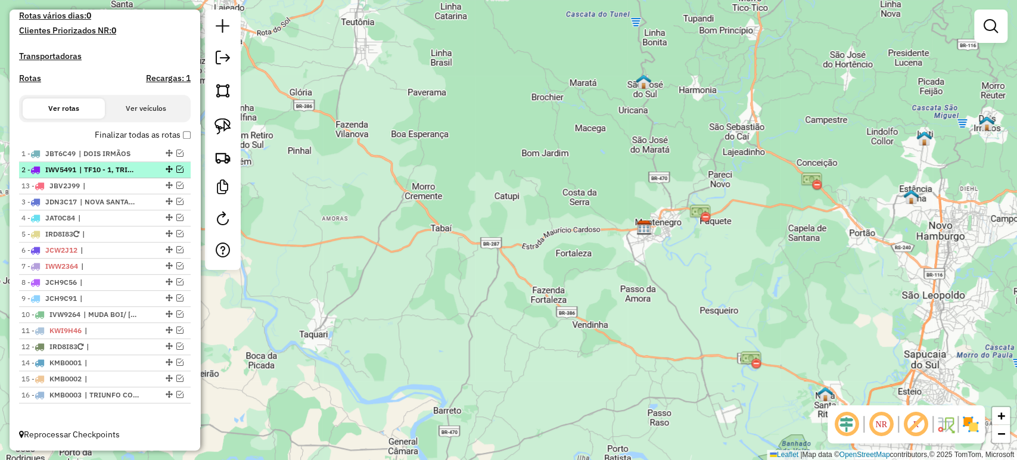
drag, startPoint x: 167, startPoint y: 346, endPoint x: 157, endPoint y: 170, distance: 176.0
drag, startPoint x: 163, startPoint y: 233, endPoint x: 160, endPoint y: 183, distance: 50.7
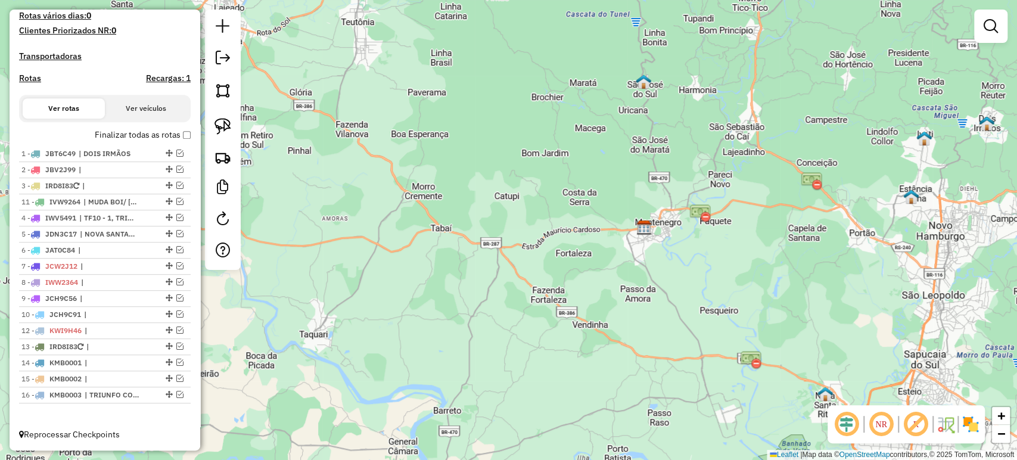
drag, startPoint x: 164, startPoint y: 314, endPoint x: 148, endPoint y: 200, distance: 115.5
drag, startPoint x: 164, startPoint y: 279, endPoint x: 155, endPoint y: 213, distance: 66.1
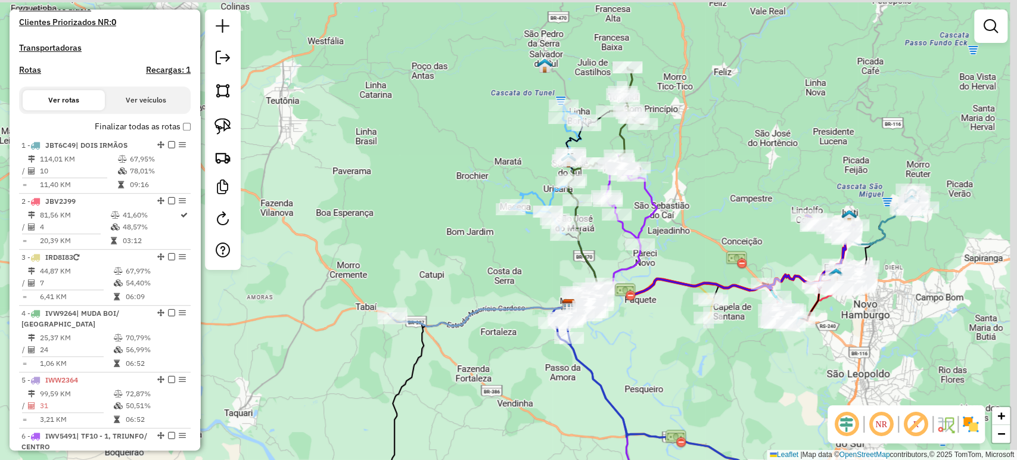
drag, startPoint x: 410, startPoint y: 142, endPoint x: 347, endPoint y: 182, distance: 75.0
click at [340, 186] on div "Janela de atendimento Grade de atendimento Capacidade Transportadoras Veículos …" at bounding box center [508, 230] width 1017 height 460
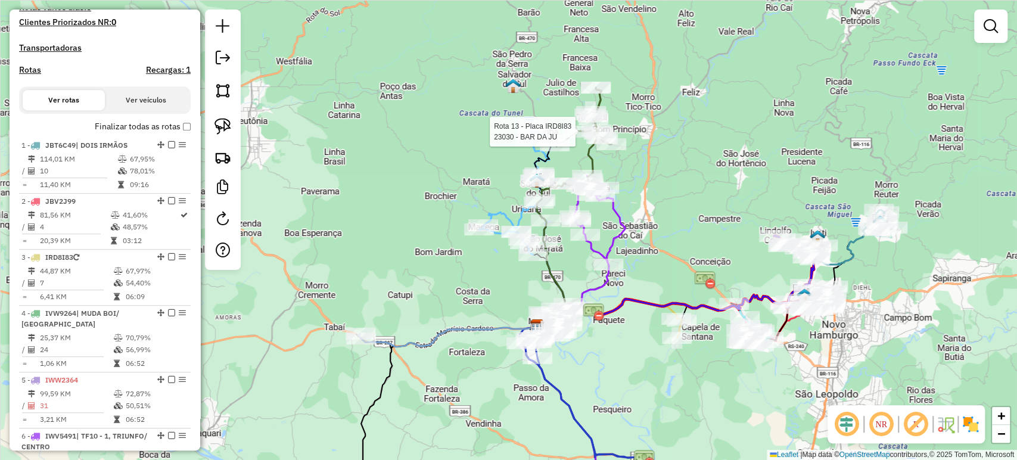
select select "**********"
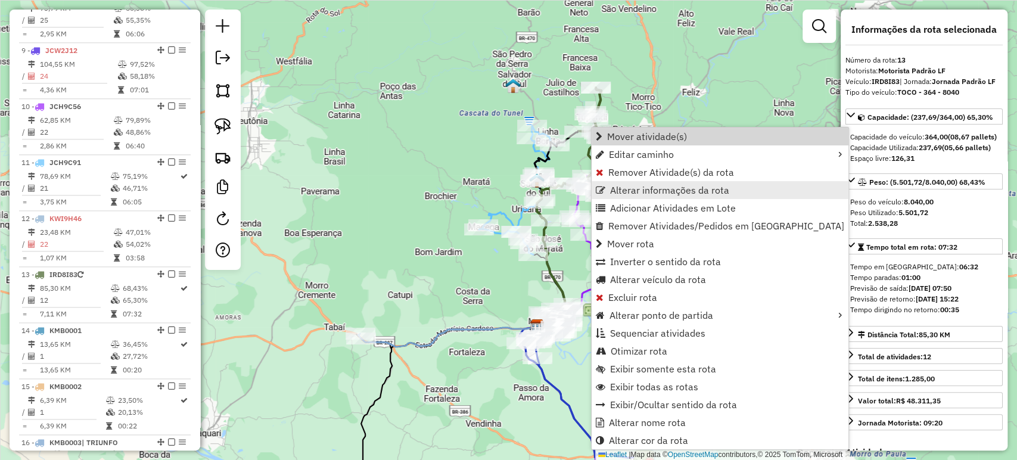
scroll to position [1041, 0]
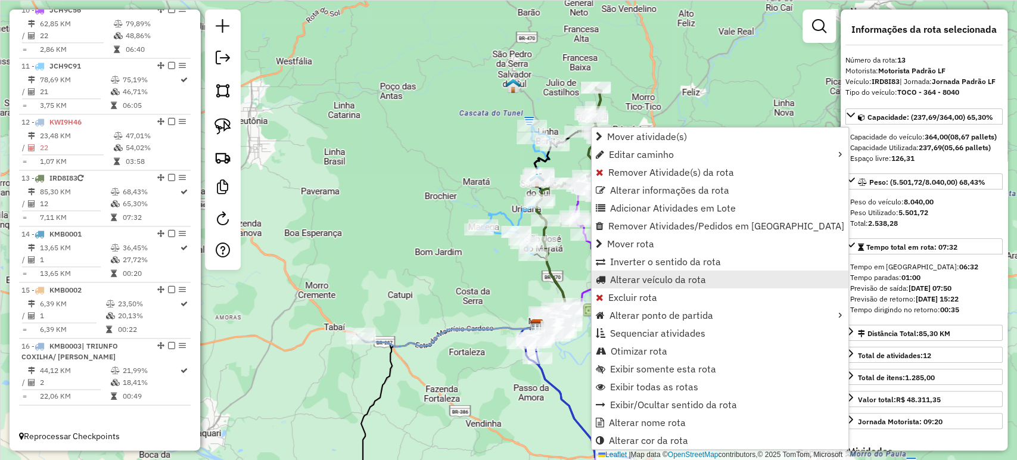
click at [652, 276] on span "Alterar veículo da rota" at bounding box center [658, 280] width 96 height 10
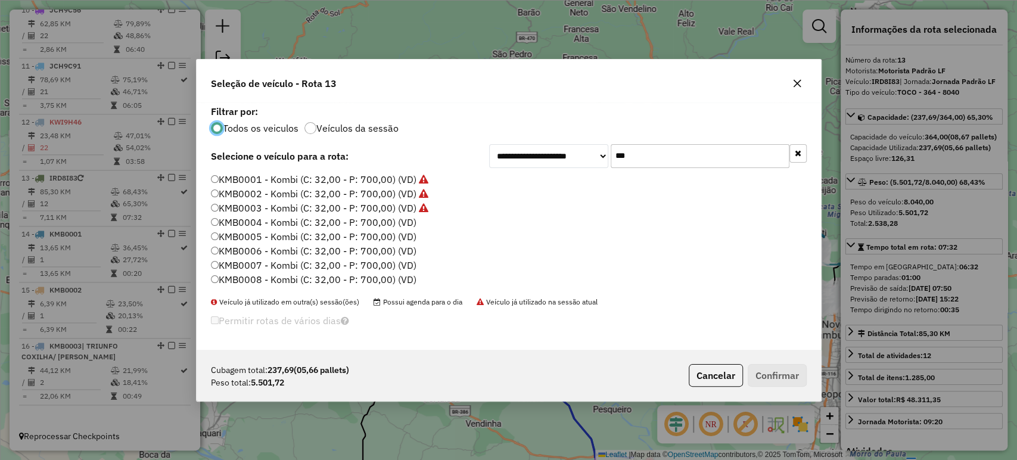
scroll to position [6, 4]
click at [615, 166] on input "***" at bounding box center [700, 156] width 179 height 24
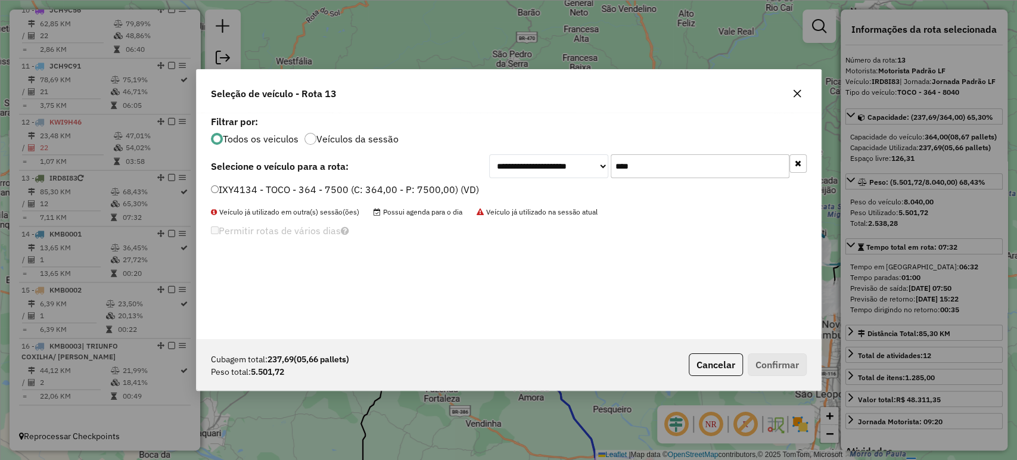
type input "****"
click at [447, 182] on div "**********" at bounding box center [509, 226] width 624 height 226
click at [432, 188] on label "IXY4134 - TOCO - 364 - 7500 (C: 364,00 - P: 7500,00) (VD)" at bounding box center [345, 189] width 268 height 14
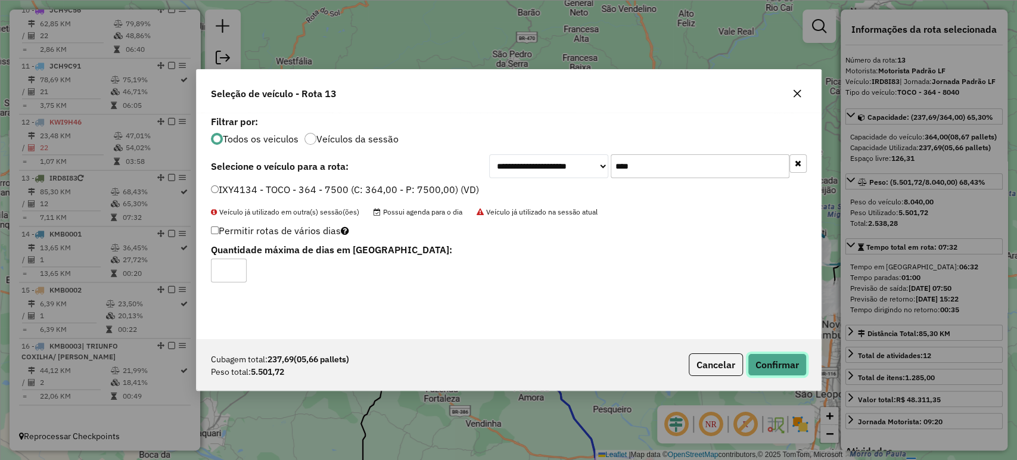
click at [758, 354] on button "Confirmar" at bounding box center [777, 364] width 59 height 23
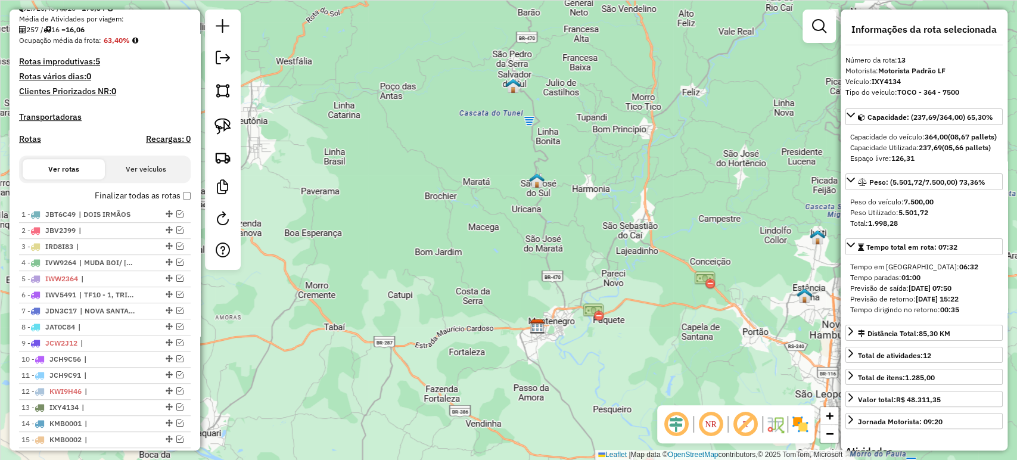
scroll to position [348, 0]
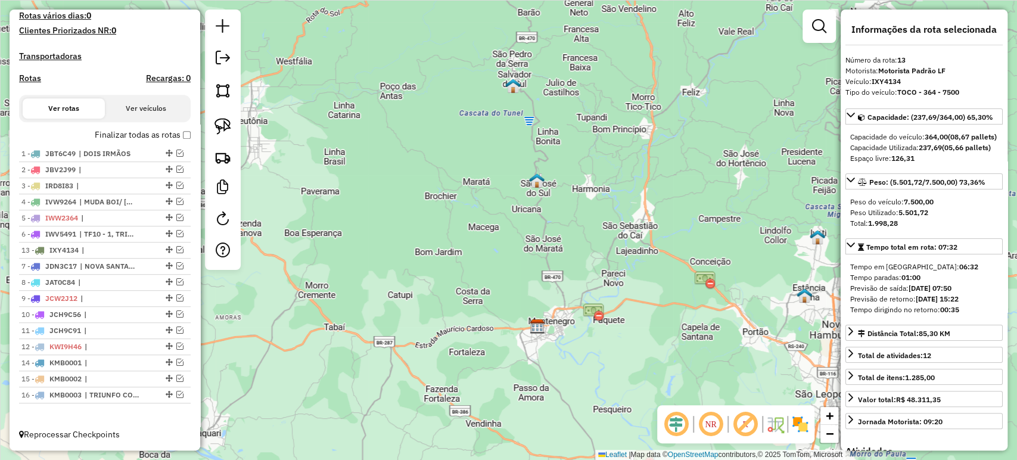
drag, startPoint x: 164, startPoint y: 347, endPoint x: 137, endPoint y: 245, distance: 104.9
drag, startPoint x: 166, startPoint y: 285, endPoint x: 162, endPoint y: 266, distance: 19.5
drag, startPoint x: 163, startPoint y: 344, endPoint x: 155, endPoint y: 282, distance: 62.5
drag, startPoint x: 166, startPoint y: 332, endPoint x: 160, endPoint y: 297, distance: 36.3
drag, startPoint x: 164, startPoint y: 342, endPoint x: 159, endPoint y: 313, distance: 29.0
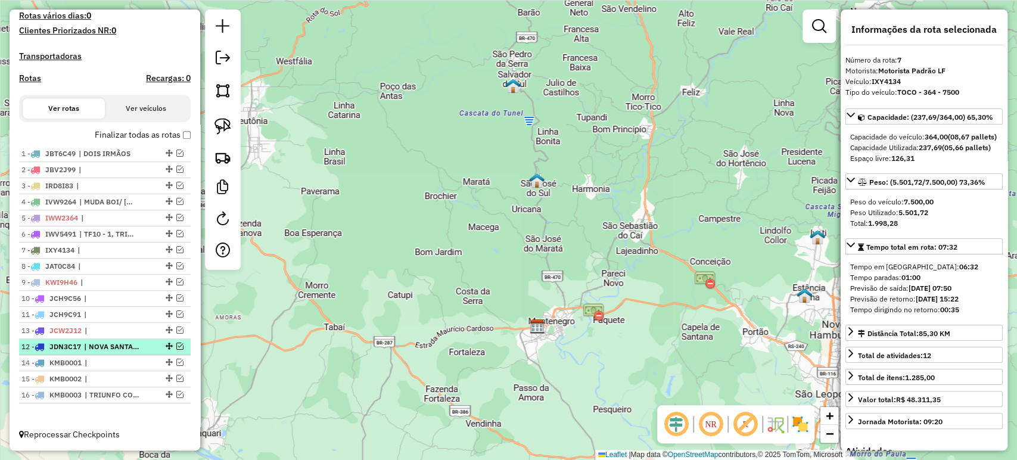
drag, startPoint x: 164, startPoint y: 348, endPoint x: 164, endPoint y: 331, distance: 16.7
click at [185, 141] on label "Finalizar todas as rotas" at bounding box center [143, 135] width 96 height 13
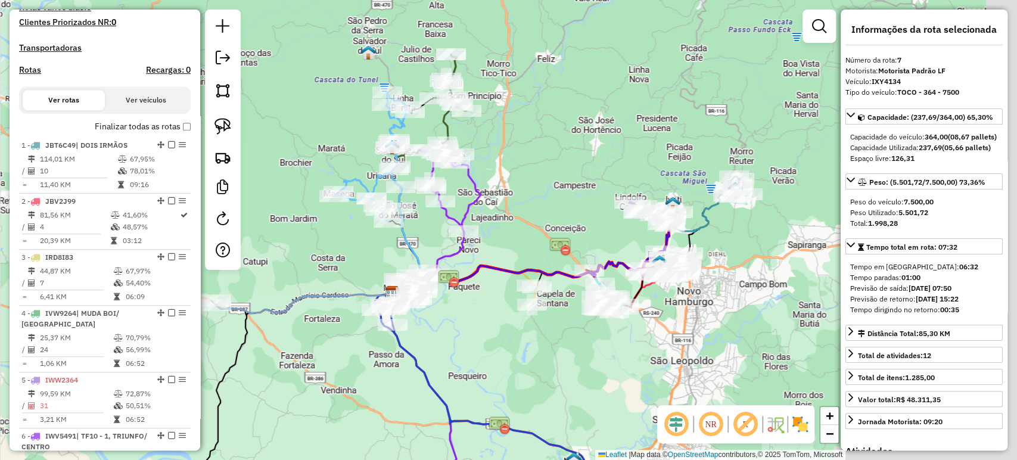
drag, startPoint x: 677, startPoint y: 229, endPoint x: 462, endPoint y: 180, distance: 220.4
click at [462, 180] on div "Janela de atendimento Grade de atendimento Capacidade Transportadoras Veículos …" at bounding box center [508, 230] width 1017 height 460
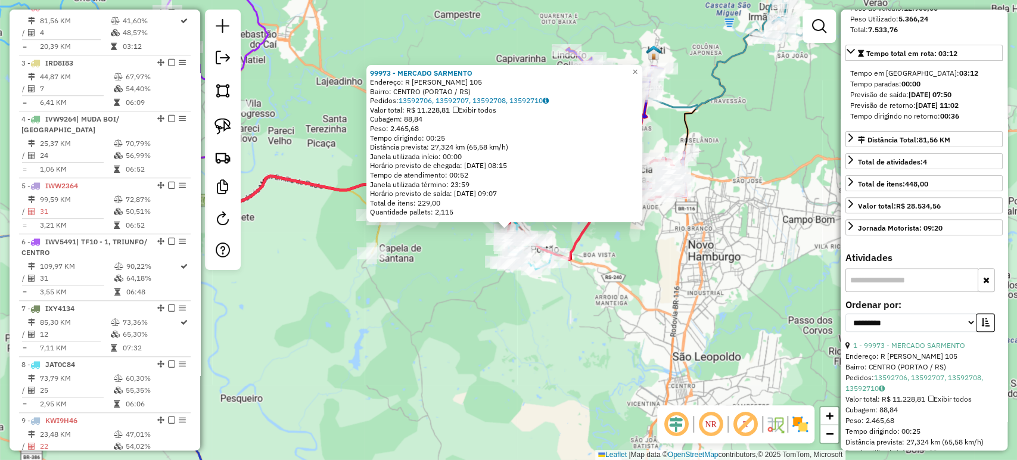
scroll to position [198, 0]
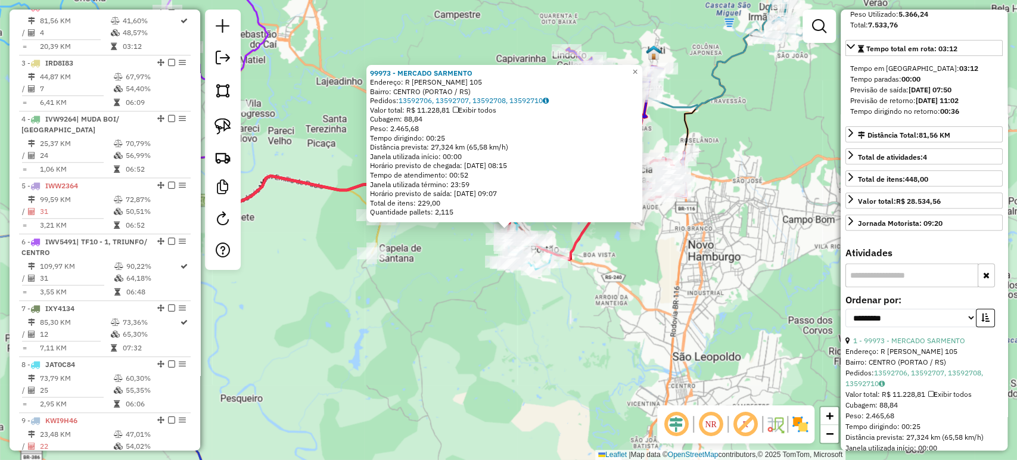
click at [752, 318] on div "99973 - MERCADO SARMENTO Endereço: R EDVINO VELTEN 105 Bairro: CENTRO (PORTAO /…" at bounding box center [508, 230] width 1017 height 460
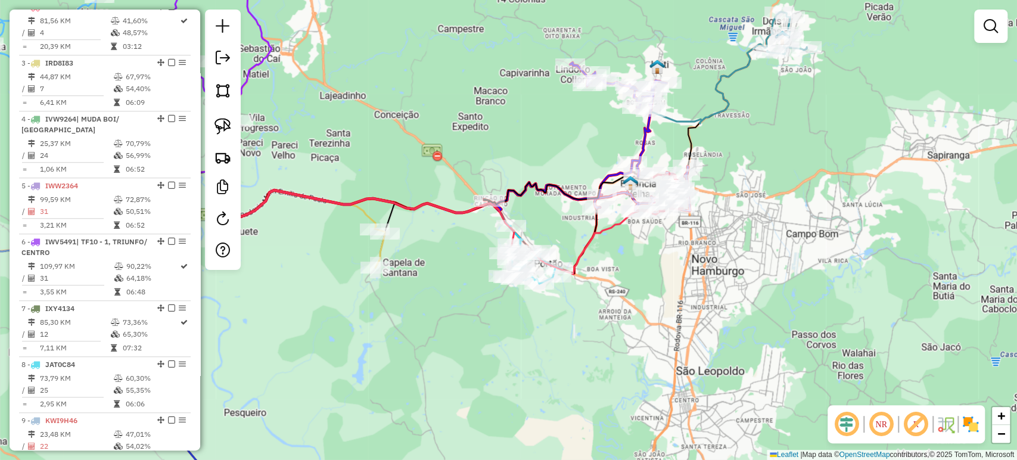
drag, startPoint x: 730, startPoint y: 267, endPoint x: 762, endPoint y: 314, distance: 57.0
click at [762, 314] on div "Janela de atendimento Grade de atendimento Capacidade Transportadoras Veículos …" at bounding box center [508, 230] width 1017 height 460
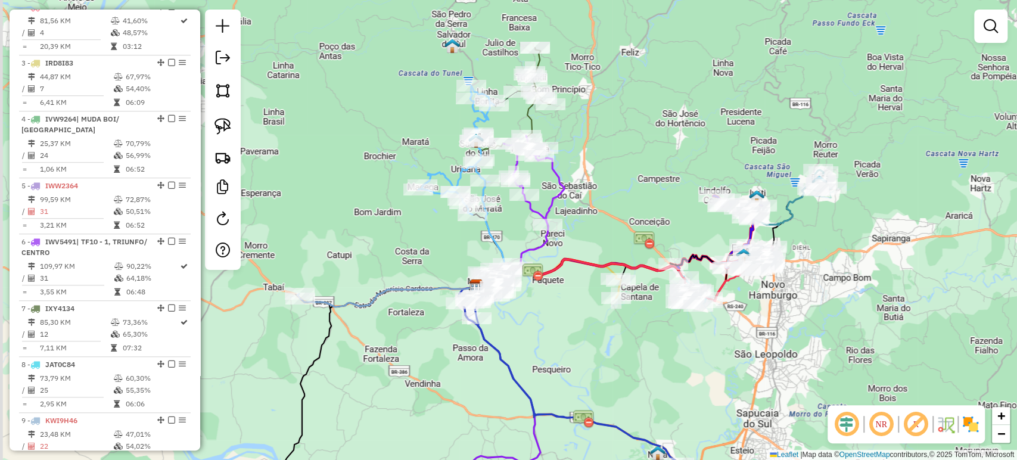
drag, startPoint x: 743, startPoint y: 333, endPoint x: 776, endPoint y: 323, distance: 34.1
click at [776, 323] on div "Janela de atendimento Grade de atendimento Capacidade Transportadoras Veículos …" at bounding box center [508, 230] width 1017 height 460
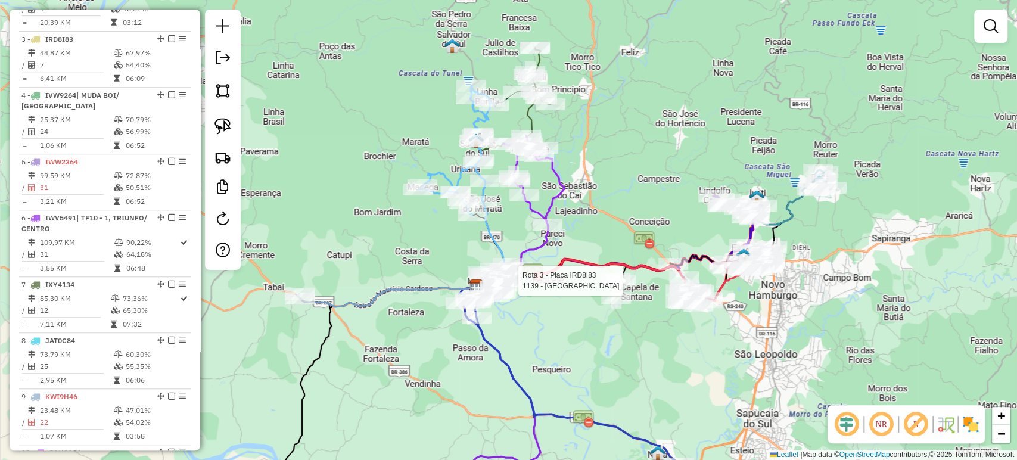
select select "**********"
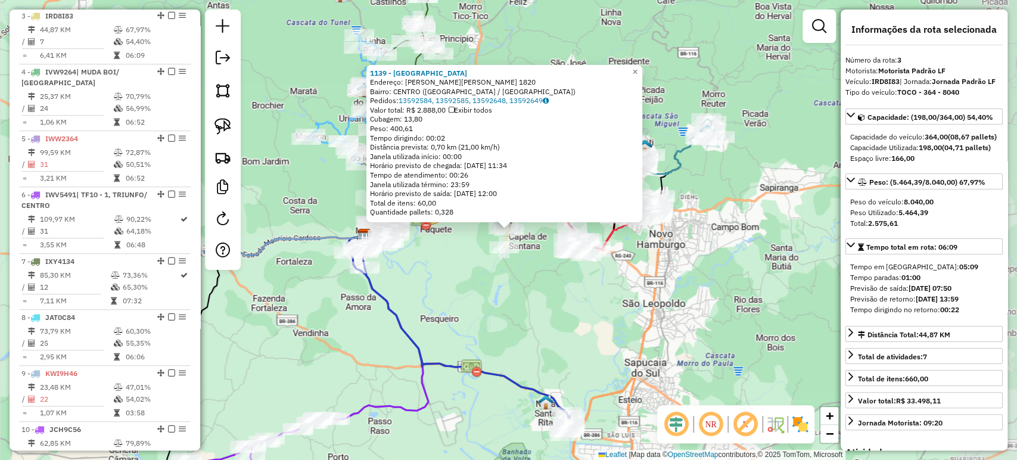
scroll to position [598, 0]
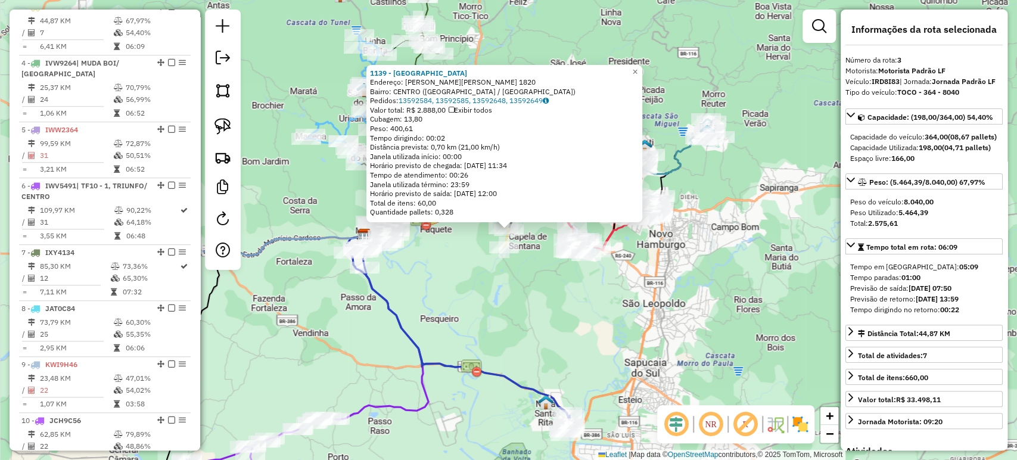
click at [594, 322] on div "1139 - MERCADO AVENIDA Endereço: R CEL.ORESTES LUCAS 1820 Bairro: CENTRO (CAPEL…" at bounding box center [508, 230] width 1017 height 460
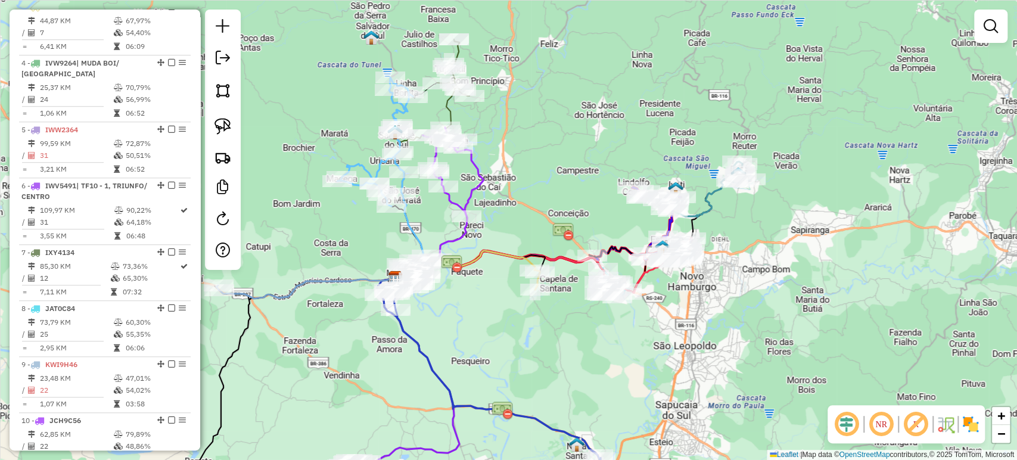
drag, startPoint x: 573, startPoint y: 309, endPoint x: 626, endPoint y: 359, distance: 72.9
click at [633, 367] on div "Janela de atendimento Grade de atendimento Capacidade Transportadoras Veículos …" at bounding box center [508, 230] width 1017 height 460
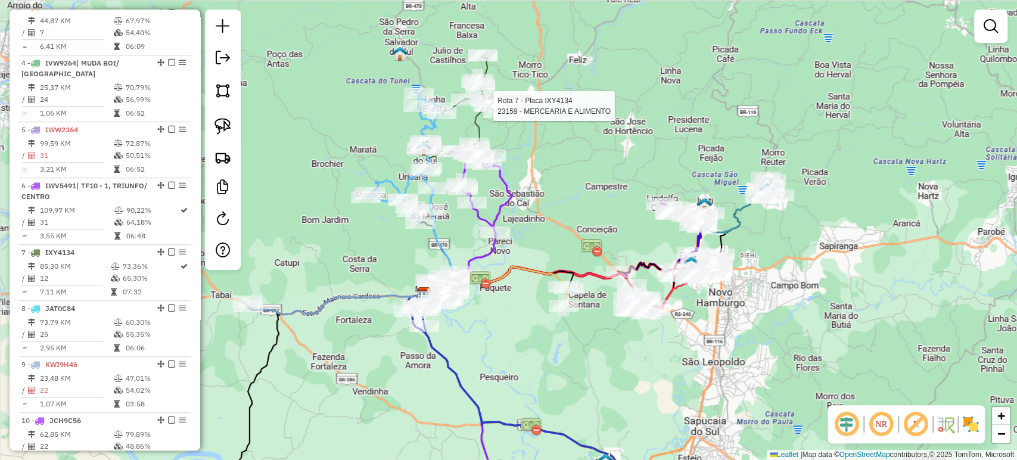
select select "**********"
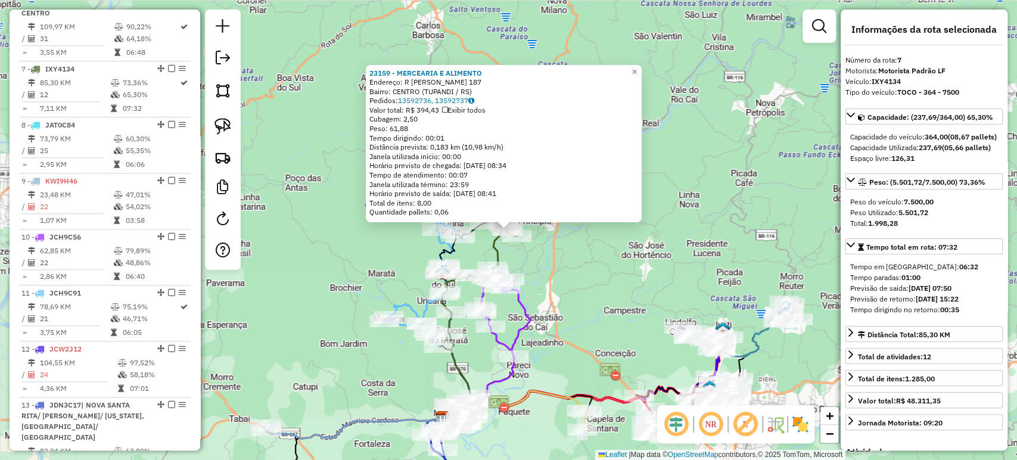
scroll to position [843, 0]
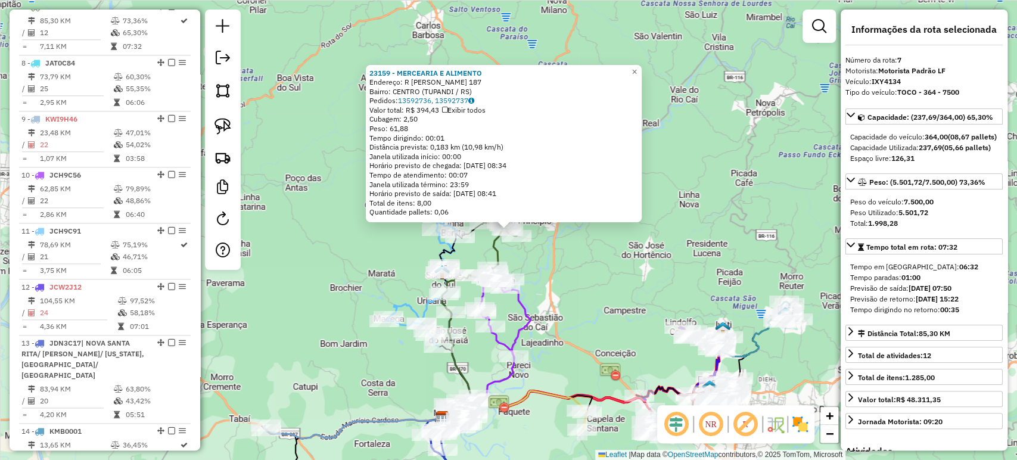
click at [367, 348] on div "Rota 11 - Placa JCH9C91 592 - SOCIEDADE 11 AMIG 23159 - MERCEARIA E ALIMENTO En…" at bounding box center [508, 230] width 1017 height 460
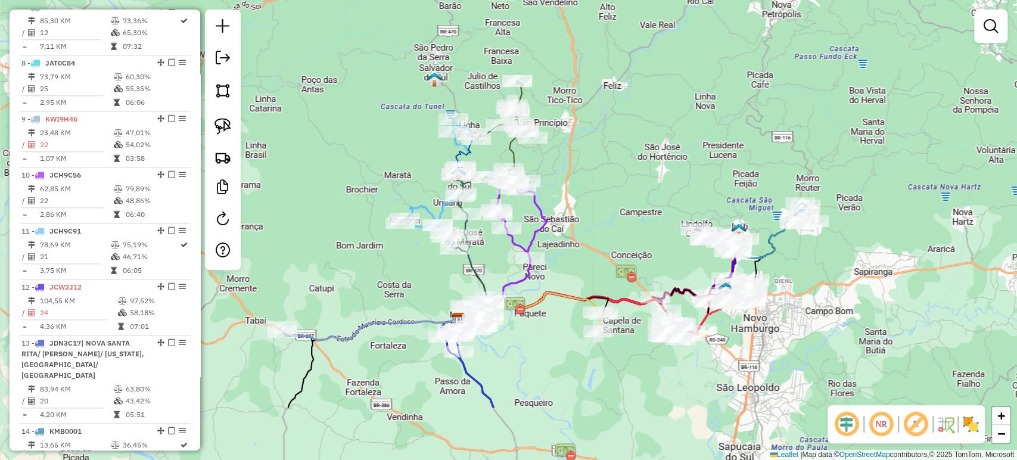
drag, startPoint x: 375, startPoint y: 388, endPoint x: 236, endPoint y: 279, distance: 176.5
click at [391, 284] on div "Janela de atendimento Grade de atendimento Capacidade Transportadoras Veículos …" at bounding box center [508, 230] width 1017 height 460
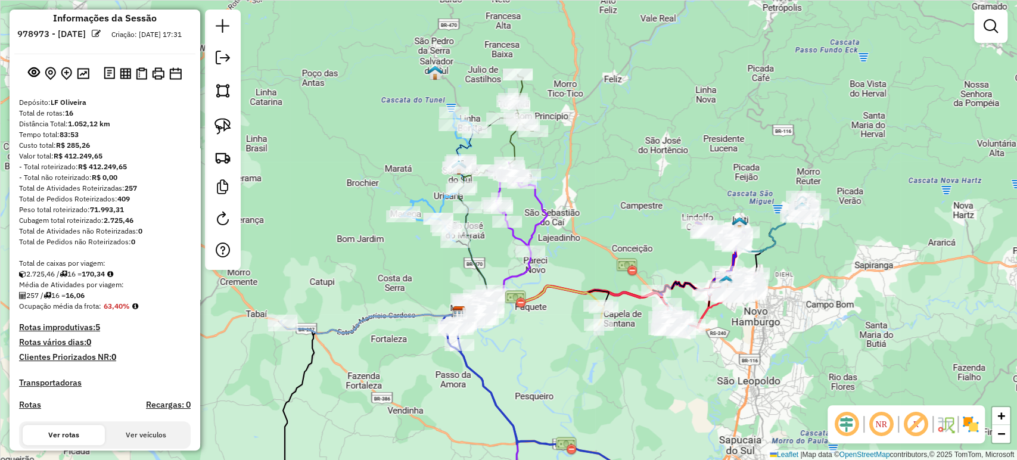
scroll to position [0, 0]
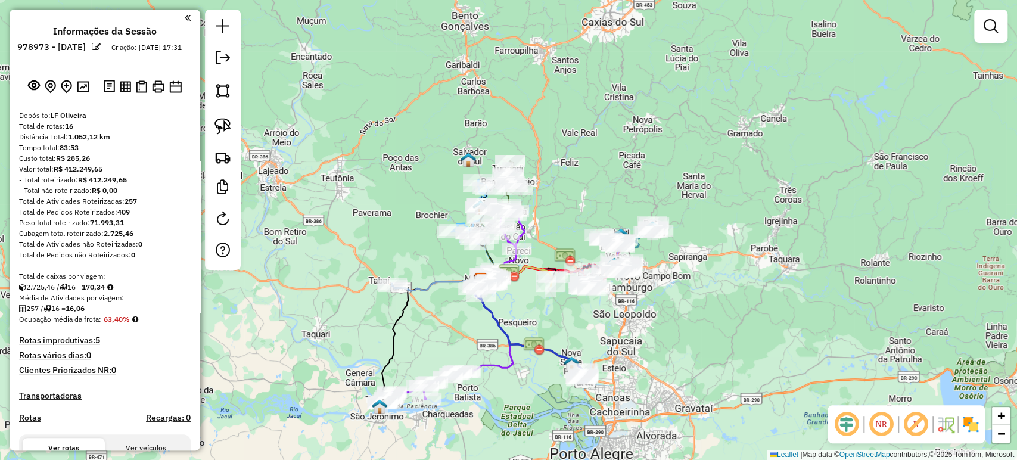
drag, startPoint x: 580, startPoint y: 345, endPoint x: 600, endPoint y: 321, distance: 30.9
click at [600, 321] on div "Janela de atendimento Grade de atendimento Capacidade Transportadoras Veículos …" at bounding box center [508, 230] width 1017 height 460
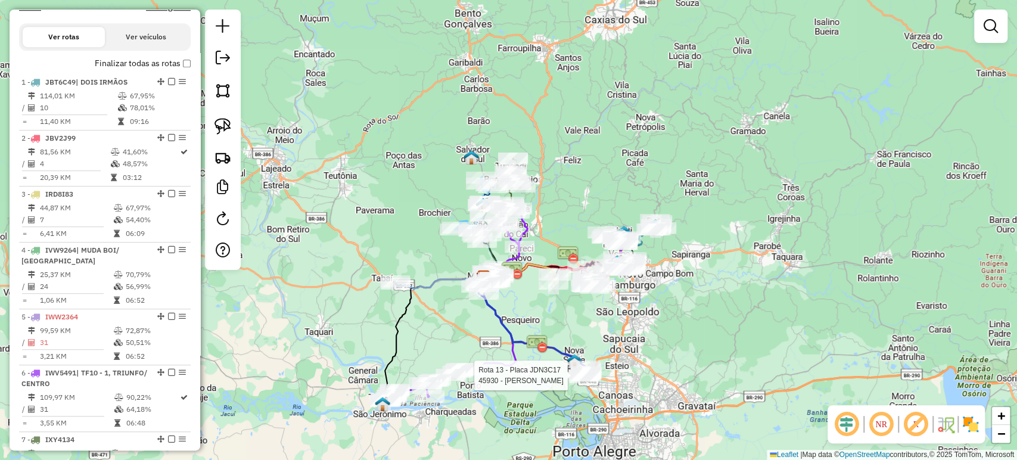
select select "**********"
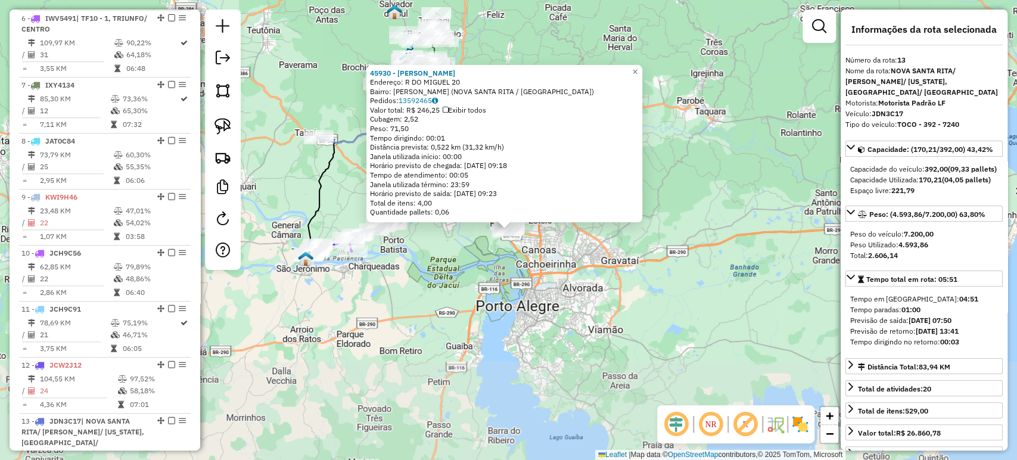
scroll to position [1041, 0]
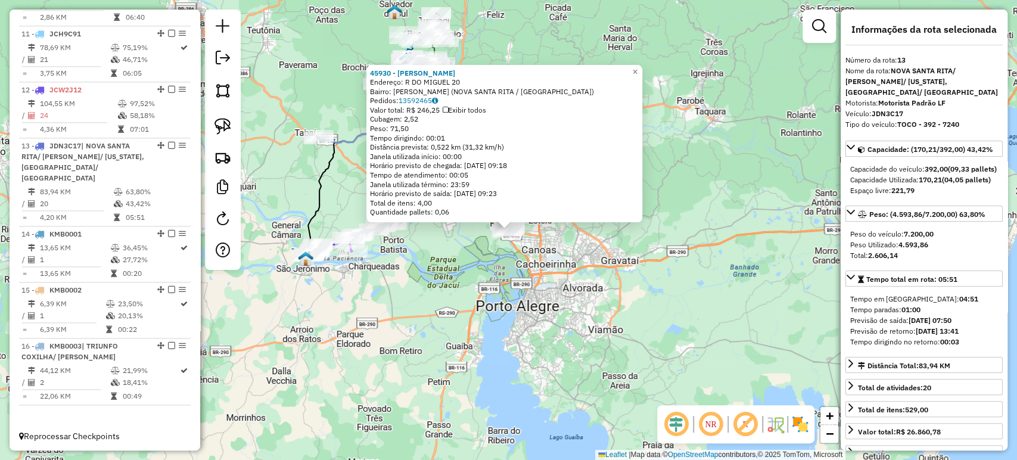
click at [556, 313] on div "45930 - ARMAZEM CARDOSO Endereço: R DO MIGUEL 20 Bairro: BERTO CIRIO (NOVA SANT…" at bounding box center [508, 230] width 1017 height 460
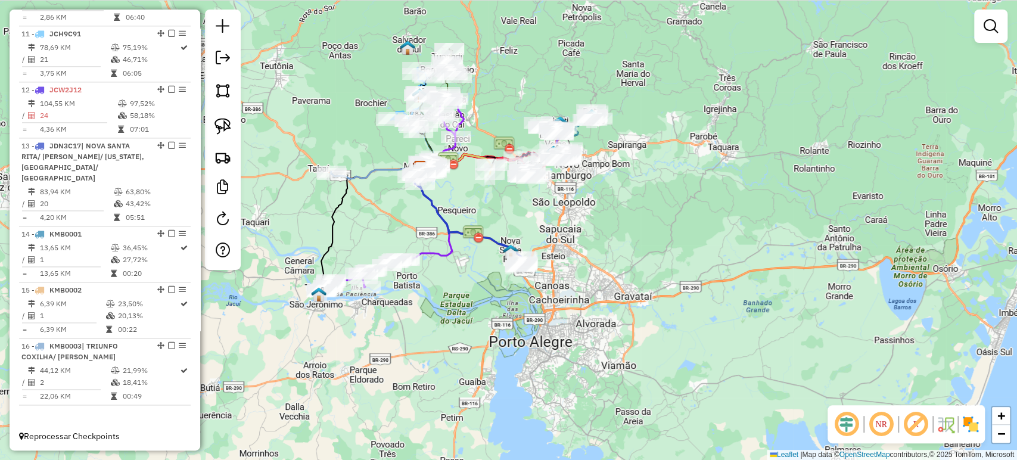
drag, startPoint x: 546, startPoint y: 246, endPoint x: 584, endPoint y: 352, distance: 112.7
click at [596, 361] on div "Janela de atendimento Grade de atendimento Capacidade Transportadoras Veículos …" at bounding box center [508, 230] width 1017 height 460
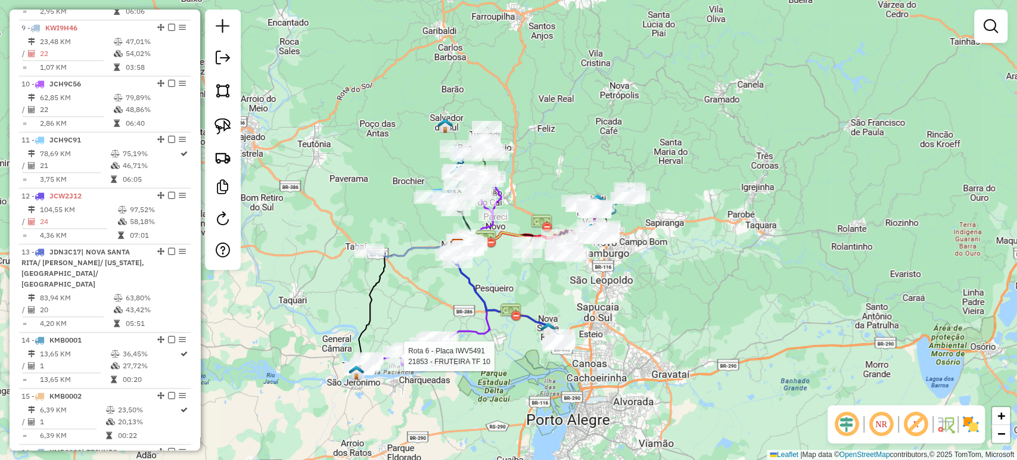
select select "**********"
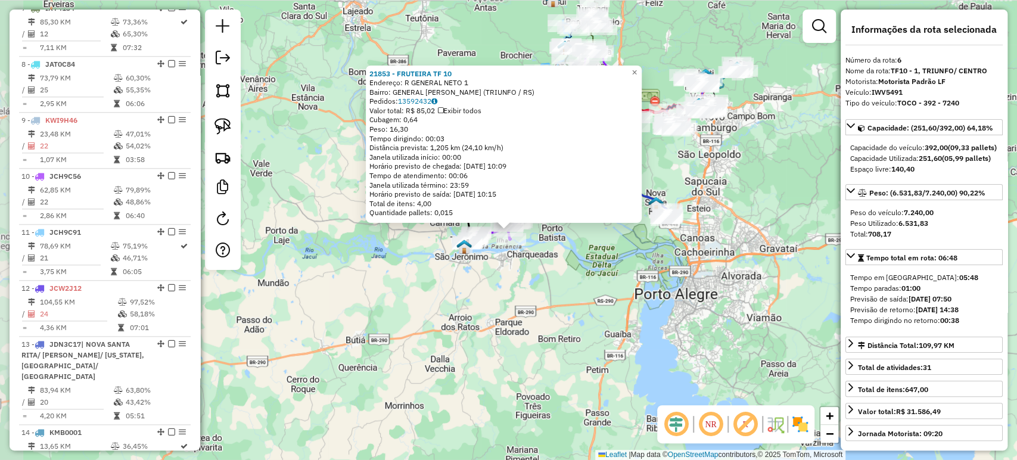
scroll to position [777, 0]
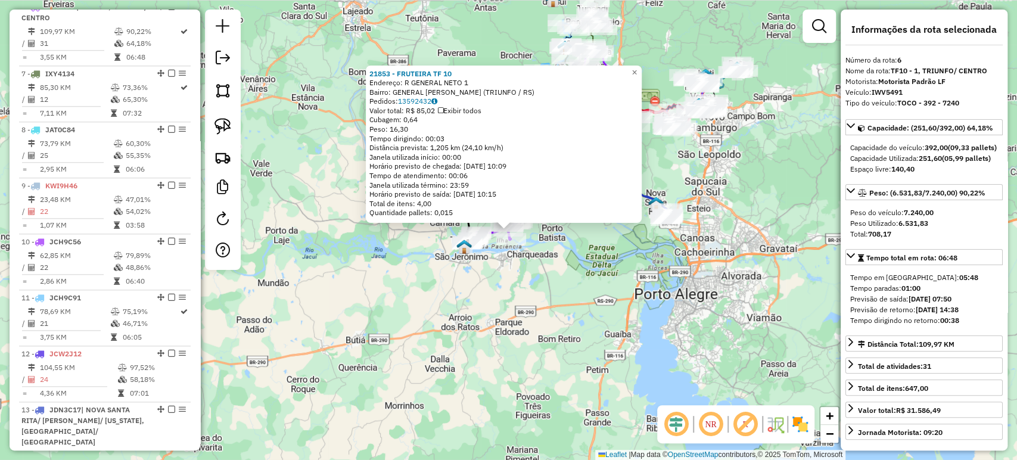
click at [538, 318] on div "21853 - FRUTEIRA TF 10 Endereço: R GENERAL NETO 1 Bairro: GENERAL NETO (TRIUNFO…" at bounding box center [508, 230] width 1017 height 460
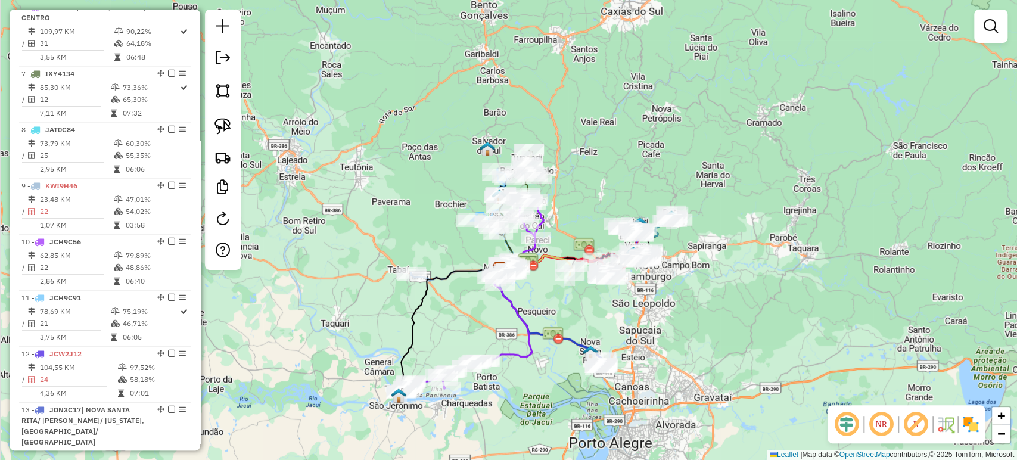
drag, startPoint x: 597, startPoint y: 257, endPoint x: 531, endPoint y: 406, distance: 162.7
click at [531, 406] on div "Janela de atendimento Grade de atendimento Capacidade Transportadoras Veículos …" at bounding box center [508, 230] width 1017 height 460
select select "**********"
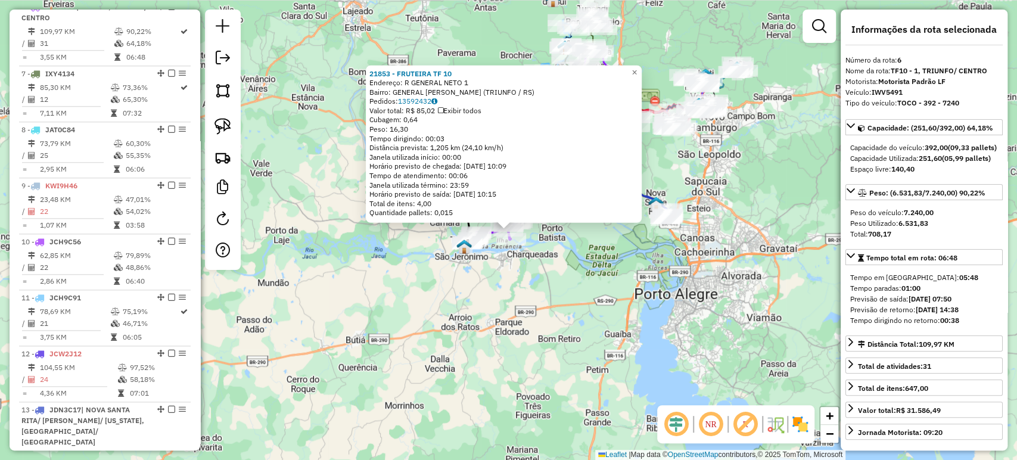
click at [570, 294] on div "21853 - FRUTEIRA TF 10 Endereço: R GENERAL NETO 1 Bairro: GENERAL NETO (TRIUNFO…" at bounding box center [508, 230] width 1017 height 460
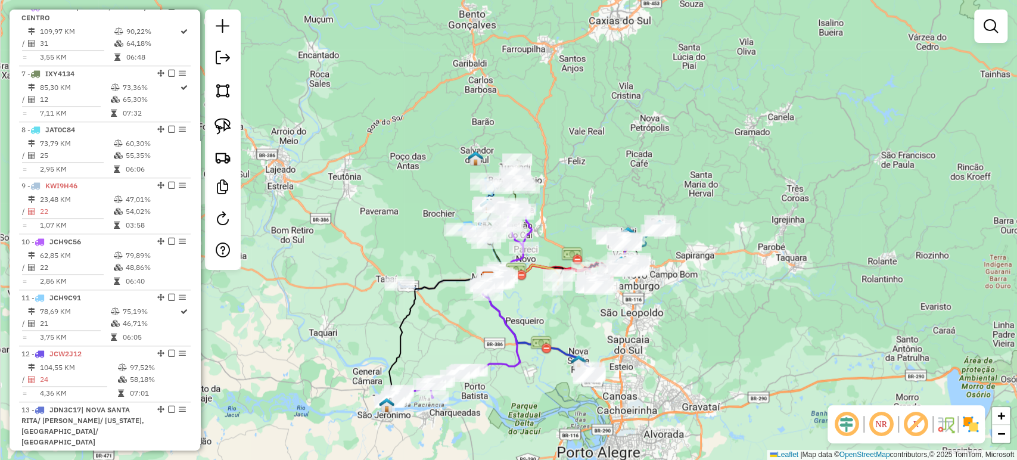
drag, startPoint x: 577, startPoint y: 268, endPoint x: 499, endPoint y: 427, distance: 176.9
click at [499, 427] on div "Janela de atendimento Grade de atendimento Capacidade Transportadoras Veículos …" at bounding box center [508, 230] width 1017 height 460
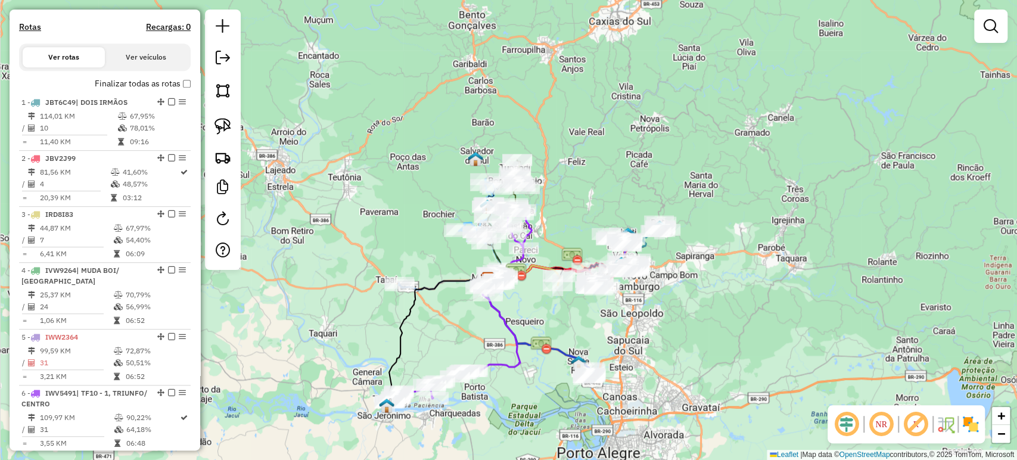
scroll to position [313, 0]
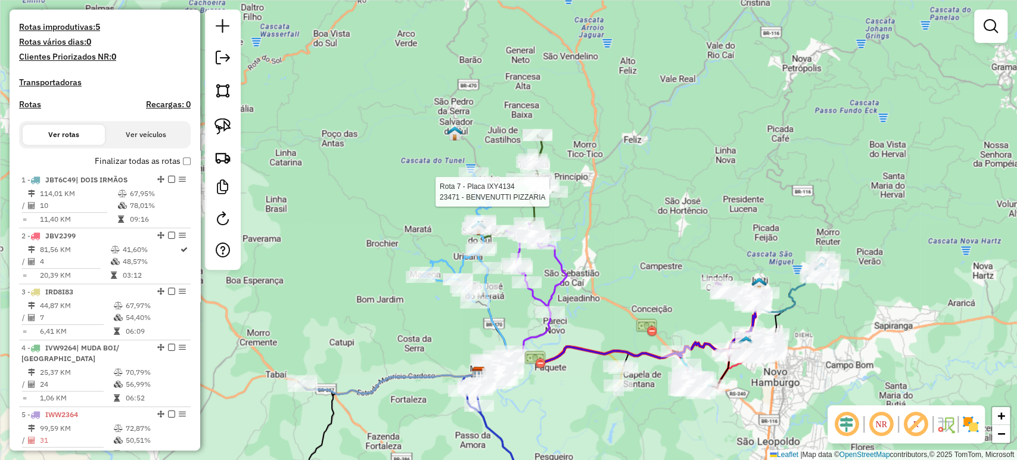
select select "**********"
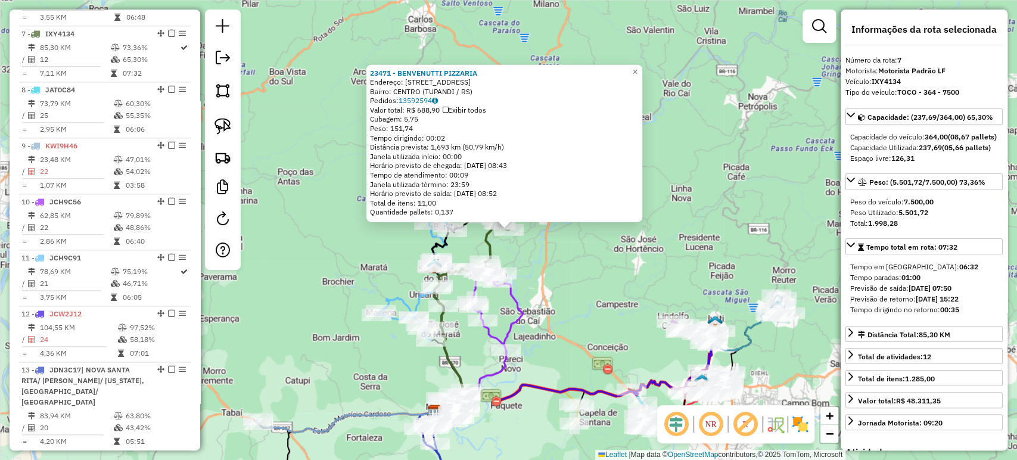
scroll to position [843, 0]
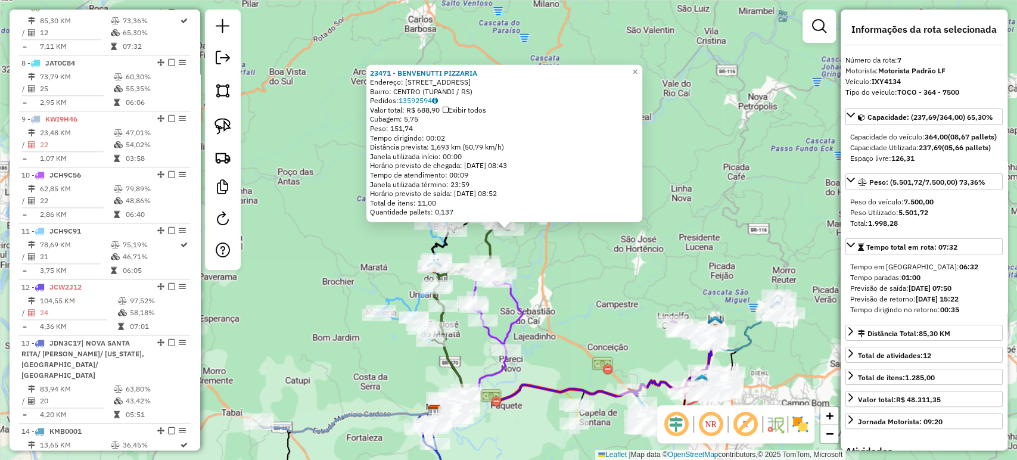
click at [541, 275] on div "23471 - BENVENUTTI PIZZARIA Endereço: R DA EMANCIPACAO 2293 Bairro: CENTRO (TUP…" at bounding box center [508, 230] width 1017 height 460
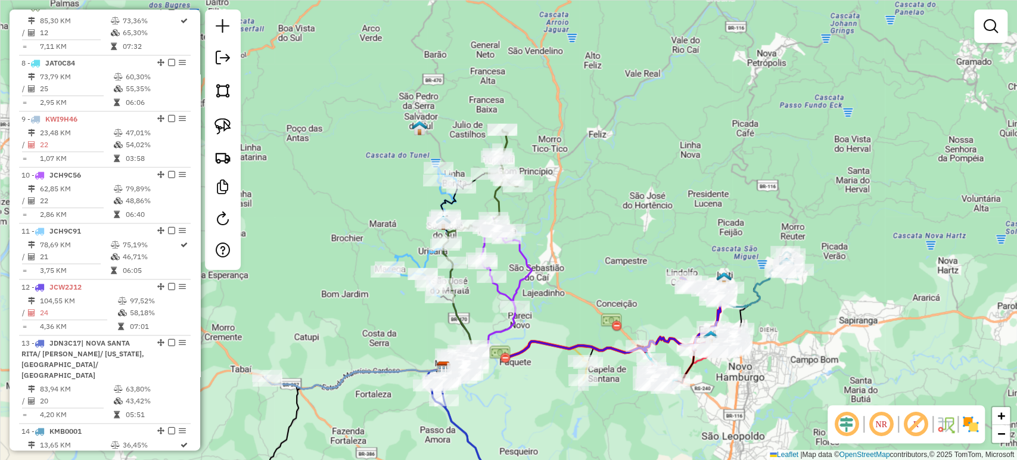
drag, startPoint x: 544, startPoint y: 293, endPoint x: 558, endPoint y: 232, distance: 62.3
click at [558, 232] on div "Janela de atendimento Grade de atendimento Capacidade Transportadoras Veículos …" at bounding box center [508, 230] width 1017 height 460
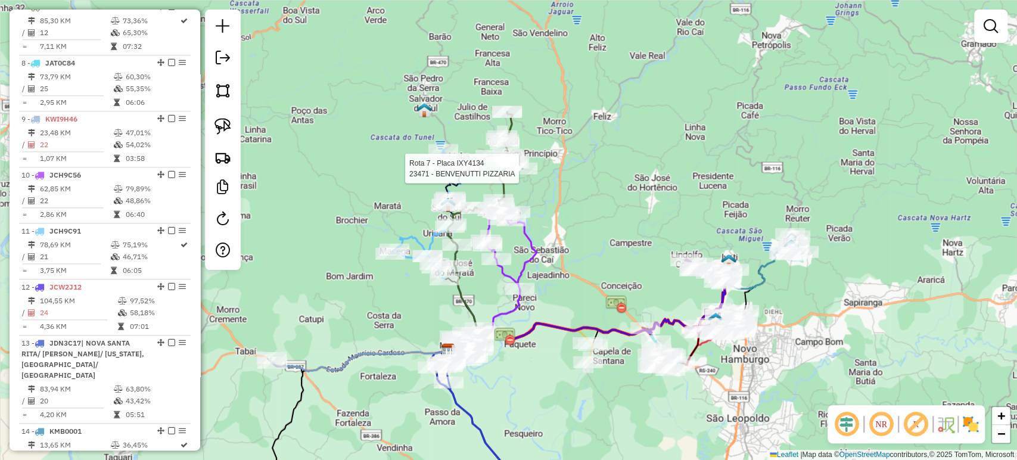
select select "**********"
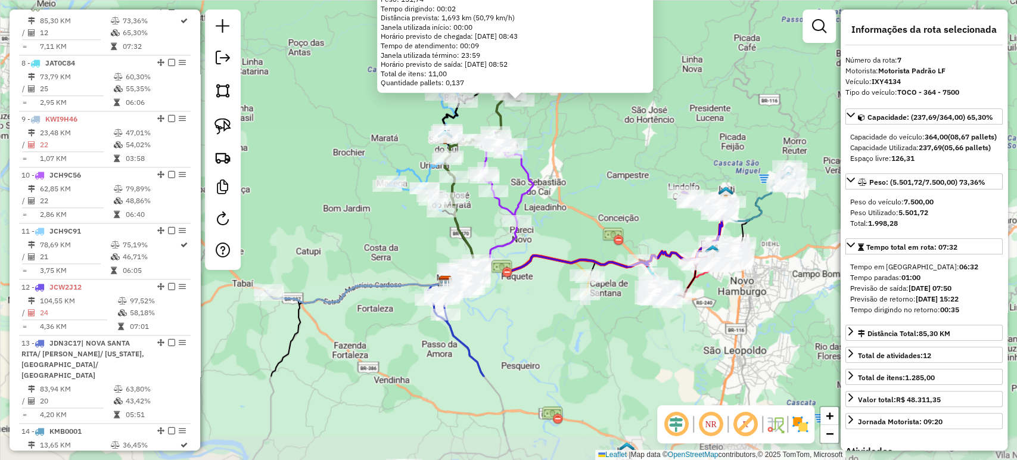
drag, startPoint x: 533, startPoint y: 370, endPoint x: 544, endPoint y: 241, distance: 129.7
click at [544, 241] on div "23471 - BENVENUTTI PIZZARIA Endereço: R DA EMANCIPACAO 2293 Bairro: CENTRO (TUP…" at bounding box center [508, 230] width 1017 height 460
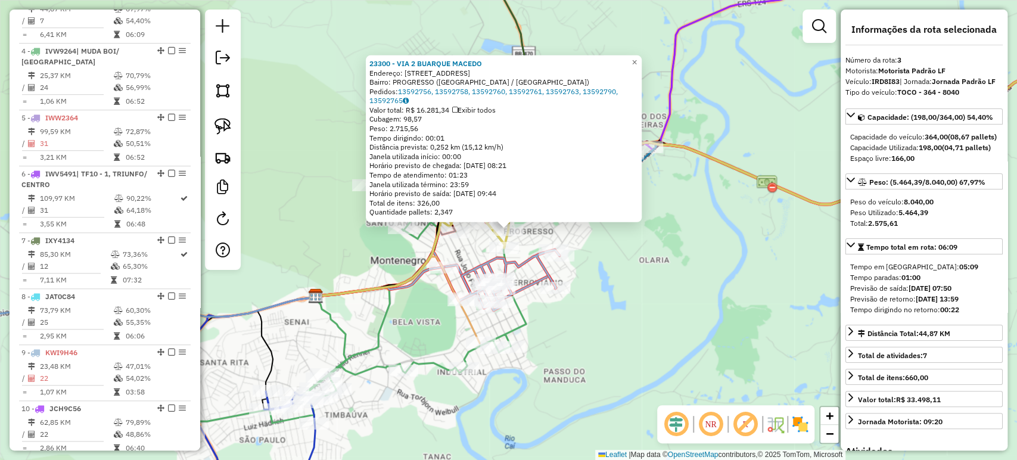
scroll to position [598, 0]
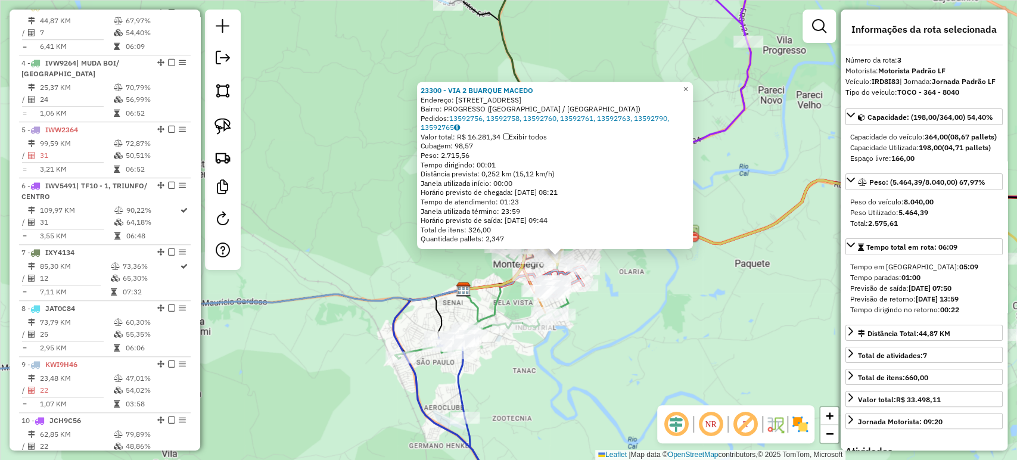
click at [613, 289] on div "23300 - VIA 2 BUARQUE MACEDO Endereço: R BUARQUE DE MACEDO 630 Bairro: PROGRESS…" at bounding box center [508, 230] width 1017 height 460
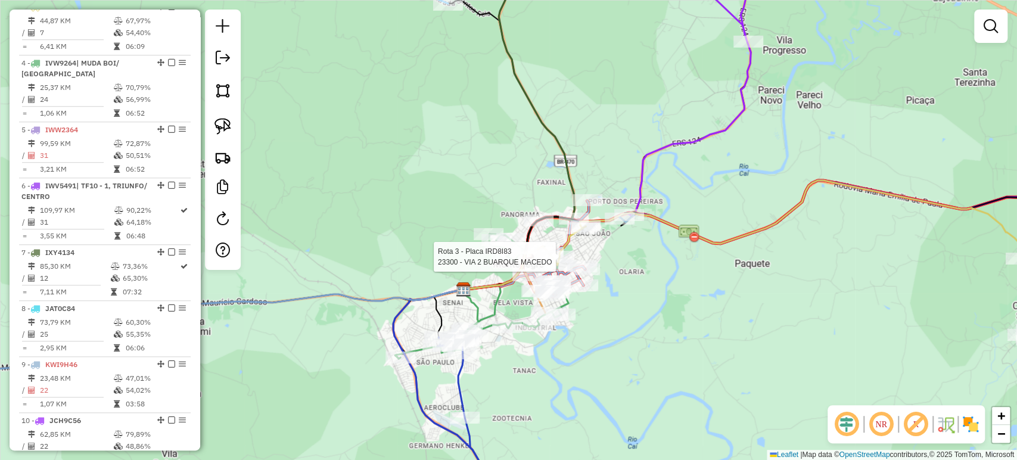
select select "**********"
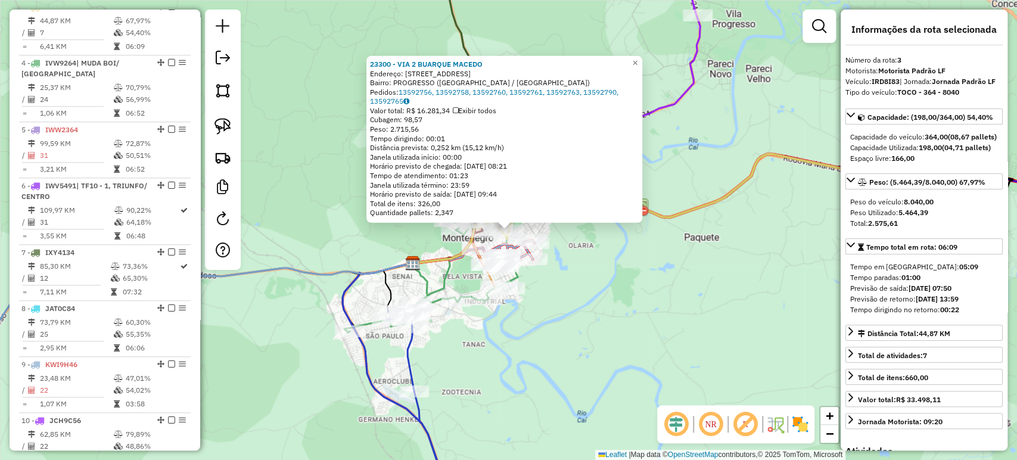
click at [613, 296] on div "23300 - VIA 2 BUARQUE MACEDO Endereço: R BUARQUE DE MACEDO 630 Bairro: PROGRESS…" at bounding box center [508, 230] width 1017 height 460
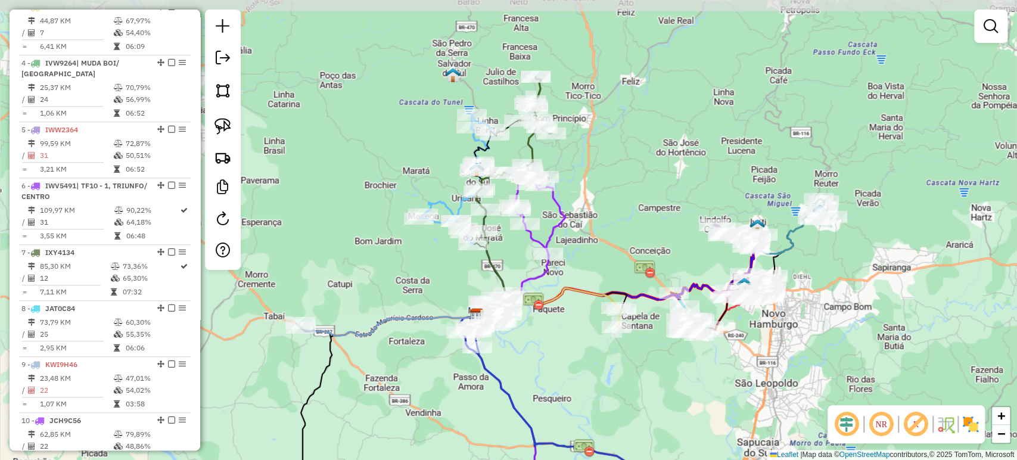
drag, startPoint x: 614, startPoint y: 297, endPoint x: 534, endPoint y: 334, distance: 87.4
click at [534, 334] on div "Janela de atendimento Grade de atendimento Capacidade Transportadoras Veículos …" at bounding box center [508, 230] width 1017 height 460
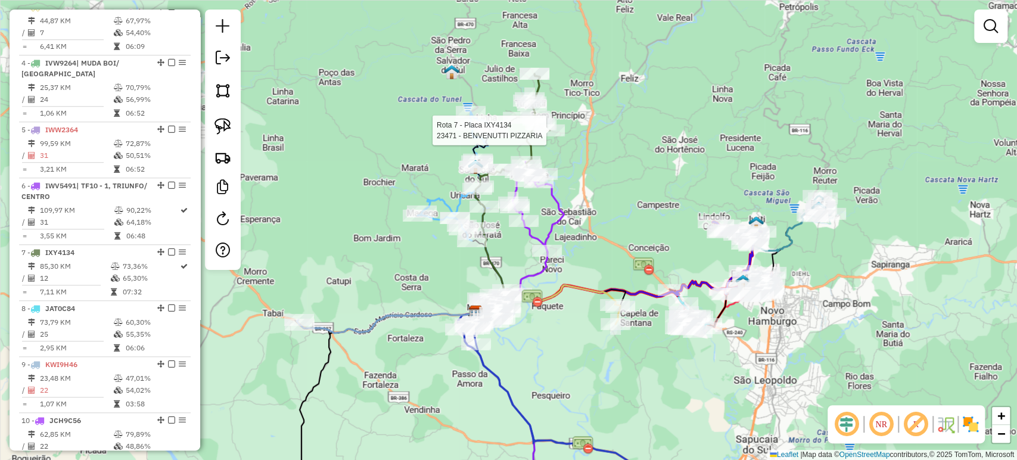
select select "**********"
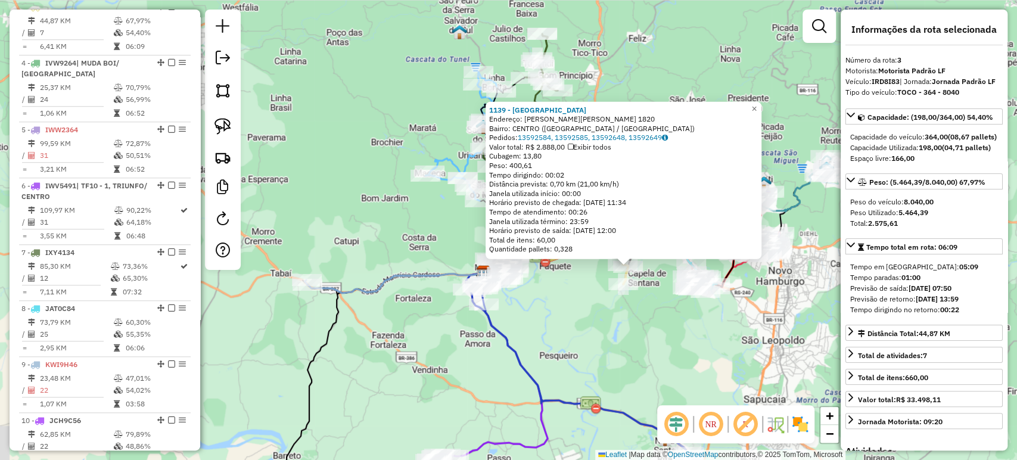
drag, startPoint x: 507, startPoint y: 336, endPoint x: 627, endPoint y: 372, distance: 124.4
click at [627, 372] on div "1139 - MERCADO AVENIDA Endereço: R CEL.ORESTES LUCAS 1820 Bairro: CENTRO (CAPEL…" at bounding box center [508, 230] width 1017 height 460
click at [612, 358] on div "1139 - MERCADO AVENIDA Endereço: R CEL.ORESTES LUCAS 1820 Bairro: CENTRO (CAPEL…" at bounding box center [508, 230] width 1017 height 460
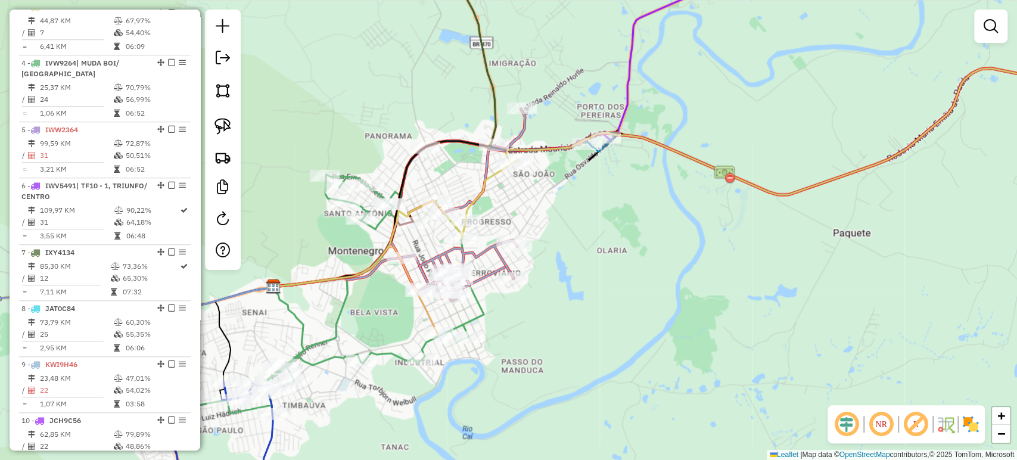
drag, startPoint x: 534, startPoint y: 200, endPoint x: 608, endPoint y: 217, distance: 75.9
click at [608, 217] on div "Janela de atendimento Grade de atendimento Capacidade Transportadoras Veículos …" at bounding box center [508, 230] width 1017 height 460
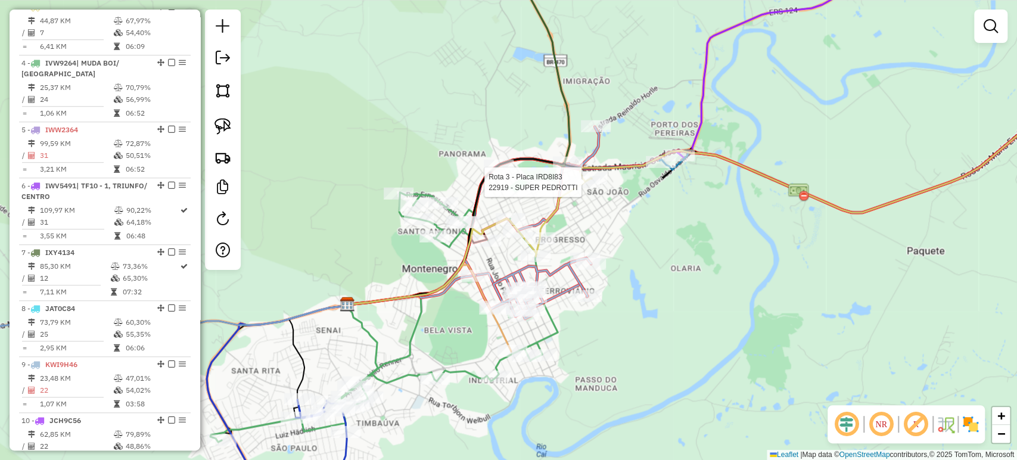
select select "**********"
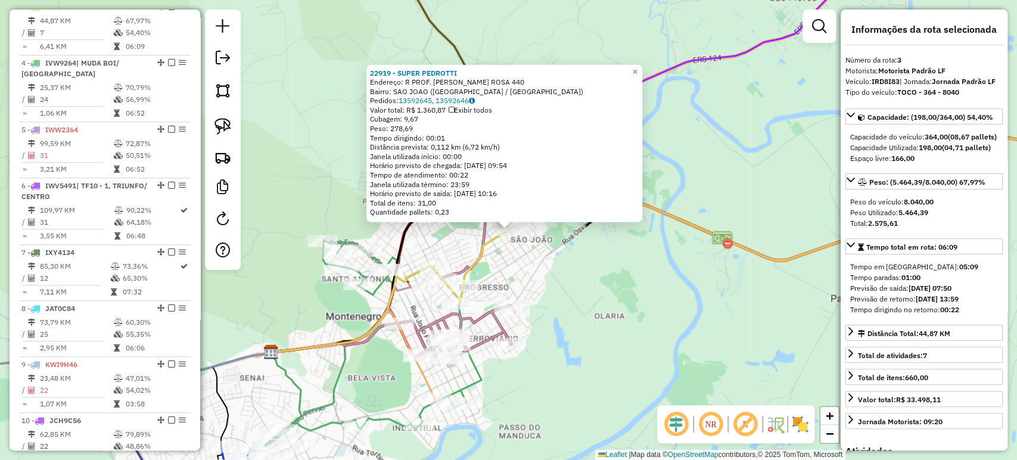
click at [559, 259] on div "22919 - SUPER PEDROTTI Endereço: R PROF. ANTINIO MACHADO ROSA 440 Bairro: SAO J…" at bounding box center [508, 230] width 1017 height 460
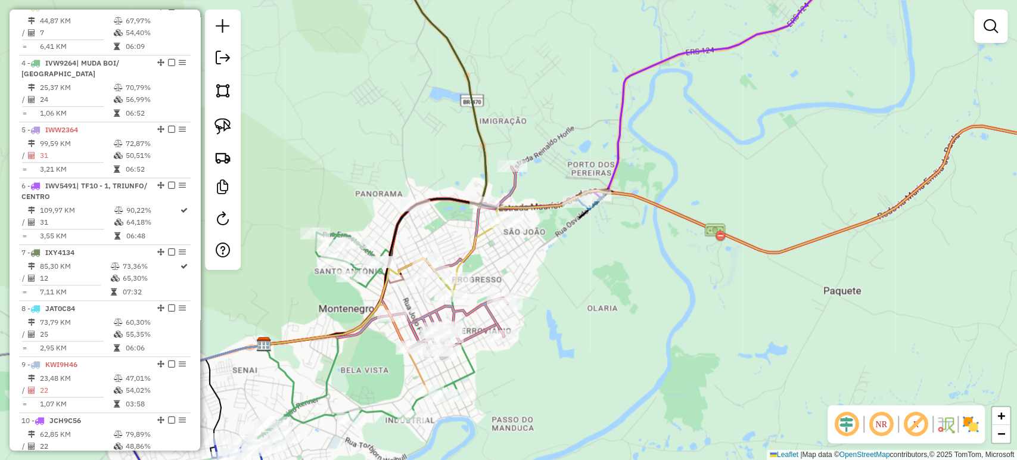
drag, startPoint x: 558, startPoint y: 260, endPoint x: 546, endPoint y: 248, distance: 16.8
click at [546, 248] on div "Janela de atendimento Grade de atendimento Capacidade Transportadoras Veículos …" at bounding box center [508, 230] width 1017 height 460
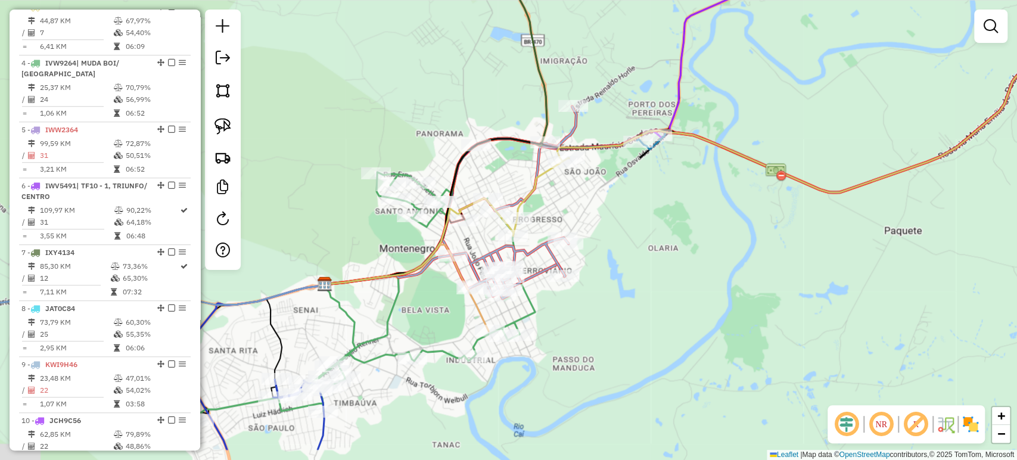
drag, startPoint x: 539, startPoint y: 254, endPoint x: 615, endPoint y: 194, distance: 96.7
click at [615, 194] on div "Janela de atendimento Grade de atendimento Capacidade Transportadoras Veículos …" at bounding box center [508, 230] width 1017 height 460
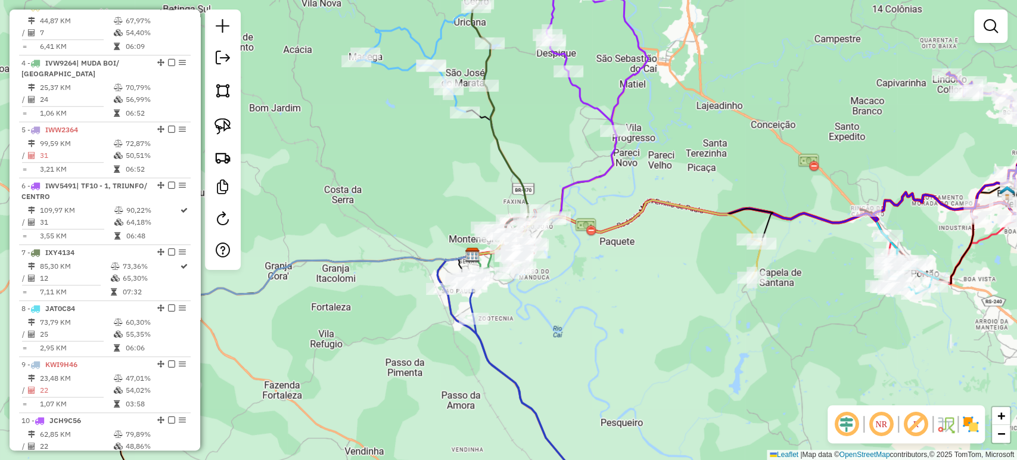
drag, startPoint x: 574, startPoint y: 256, endPoint x: 591, endPoint y: 366, distance: 111.0
click at [591, 366] on div "Janela de atendimento Grade de atendimento Capacidade Transportadoras Veículos …" at bounding box center [508, 230] width 1017 height 460
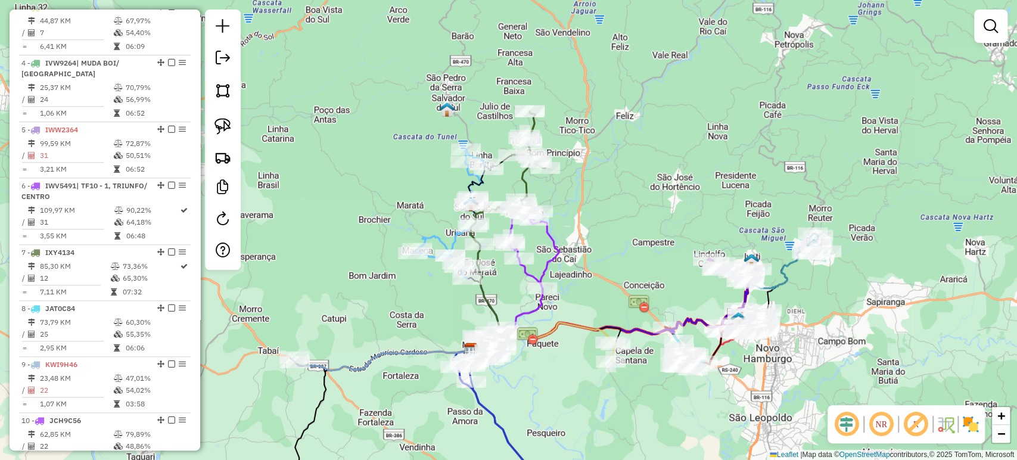
drag, startPoint x: 673, startPoint y: 294, endPoint x: 606, endPoint y: 292, distance: 66.7
click at [608, 292] on div "Janela de atendimento Grade de atendimento Capacidade Transportadoras Veículos …" at bounding box center [508, 230] width 1017 height 460
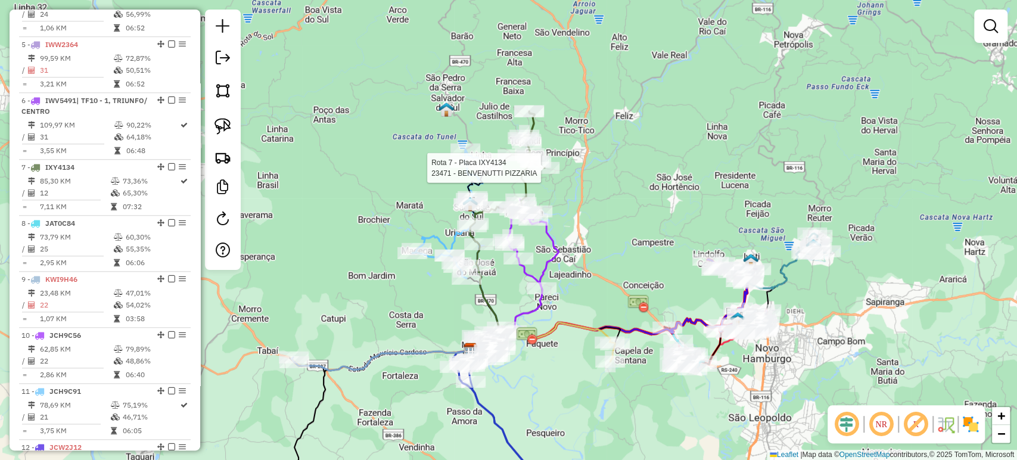
select select "**********"
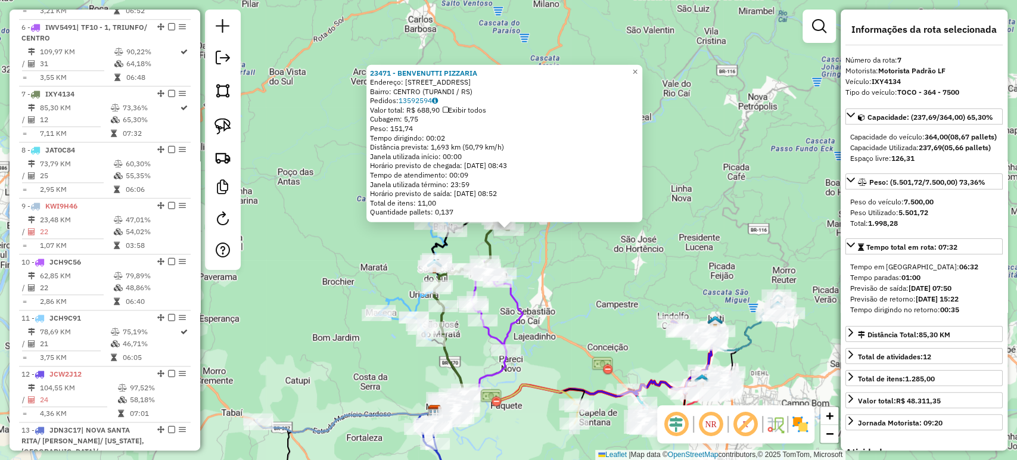
scroll to position [843, 0]
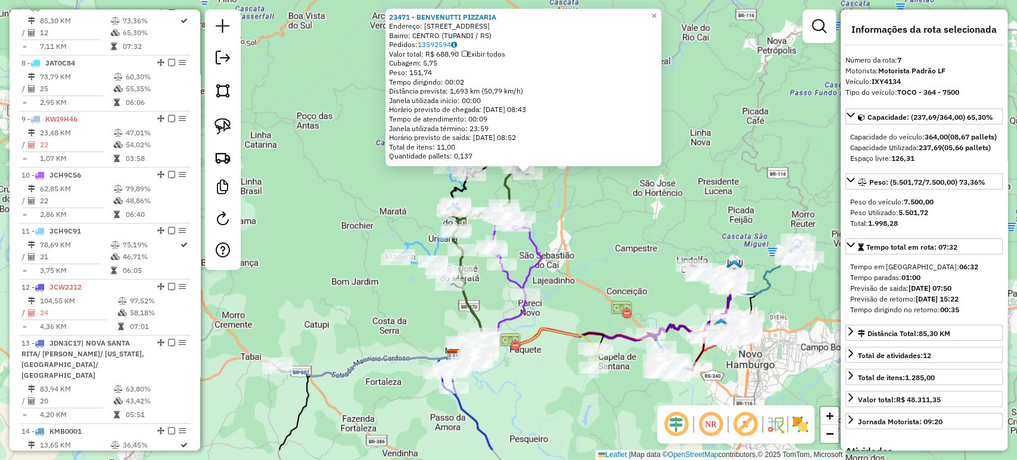
drag, startPoint x: 574, startPoint y: 342, endPoint x: 604, endPoint y: 268, distance: 79.6
click at [604, 268] on div "23471 - BENVENUTTI PIZZARIA Endereço: R DA EMANCIPACAO 2293 Bairro: CENTRO (TUP…" at bounding box center [508, 230] width 1017 height 460
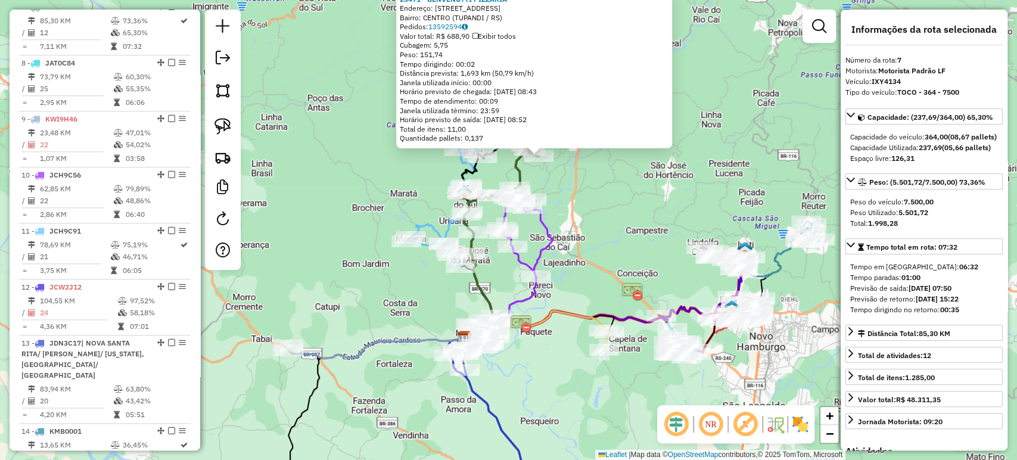
click at [604, 268] on div "23471 - BENVENUTTI PIZZARIA Endereço: R DA EMANCIPACAO 2293 Bairro: CENTRO (TUP…" at bounding box center [508, 230] width 1017 height 460
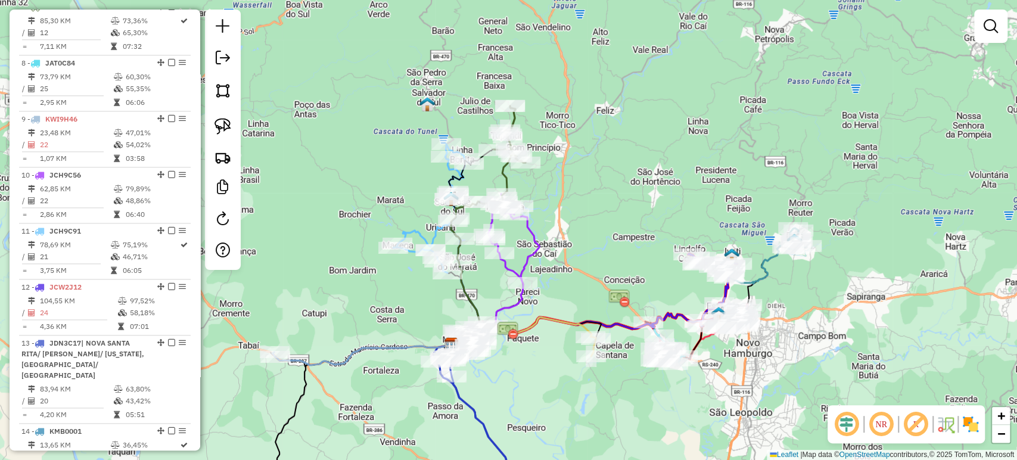
drag, startPoint x: 557, startPoint y: 325, endPoint x: 543, endPoint y: 332, distance: 15.5
click at [543, 332] on div "Janela de atendimento Grade de atendimento Capacidade Transportadoras Veículos …" at bounding box center [508, 230] width 1017 height 460
select select "**********"
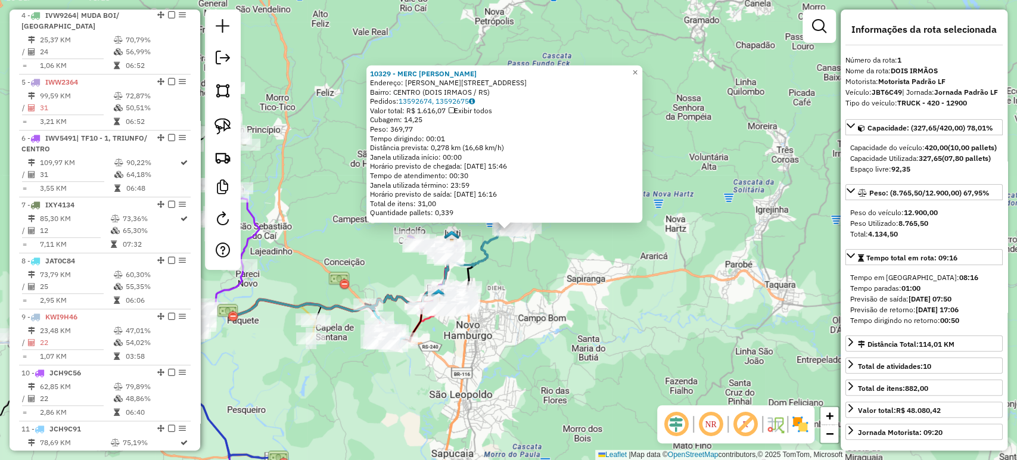
scroll to position [486, 0]
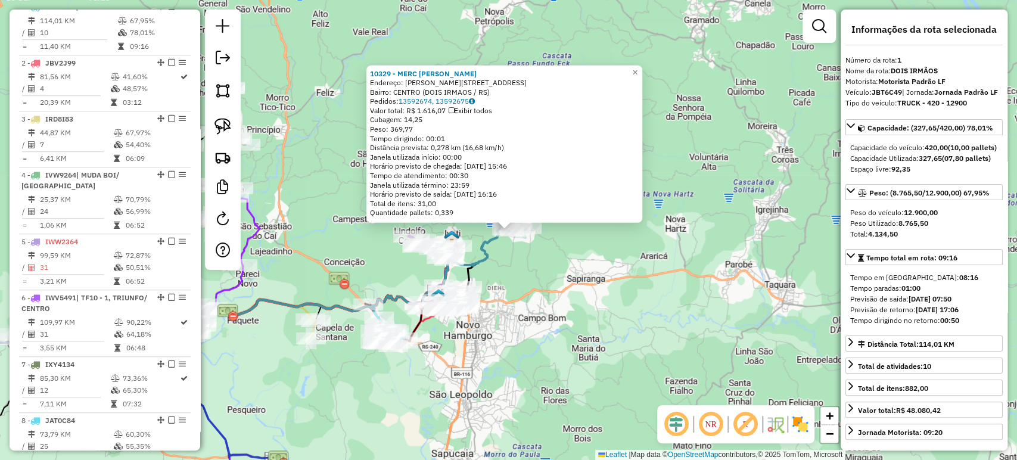
click at [587, 315] on div "10329 - MERC IRMAOS SCHMITZ Endereço: R JOAO KLAUCK 775 Bairro: CENTRO (DOIS IR…" at bounding box center [508, 230] width 1017 height 460
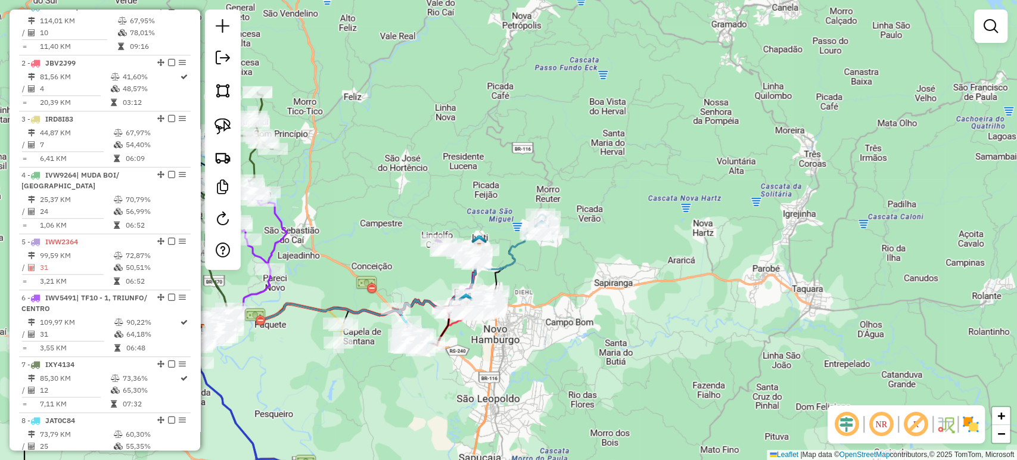
drag, startPoint x: 564, startPoint y: 323, endPoint x: 769, endPoint y: 341, distance: 205.6
click at [776, 347] on div "Janela de atendimento Grade de atendimento Capacidade Transportadoras Veículos …" at bounding box center [508, 230] width 1017 height 460
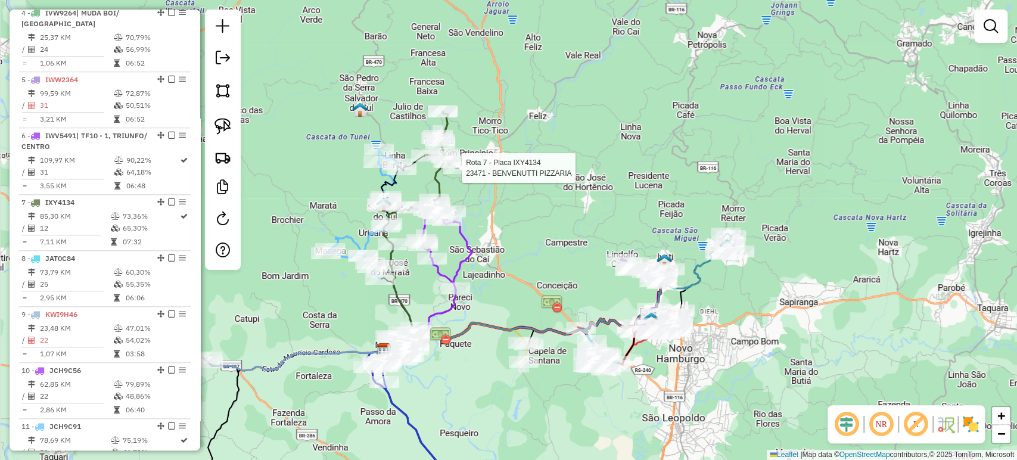
select select "**********"
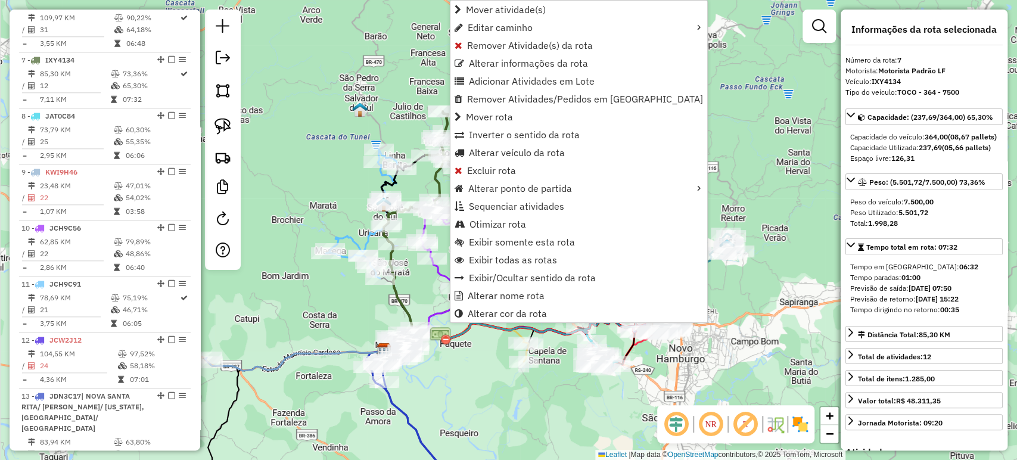
scroll to position [843, 0]
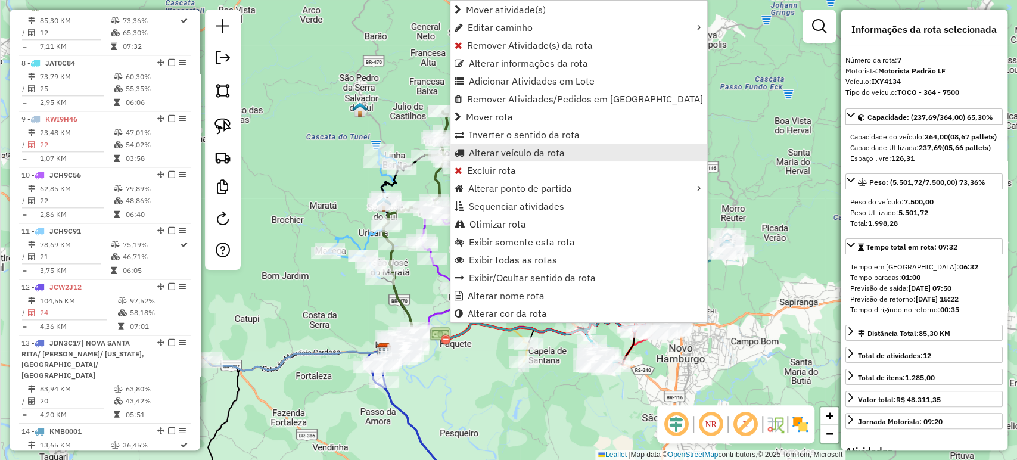
click at [480, 157] on span "Alterar veículo da rota" at bounding box center [517, 153] width 96 height 10
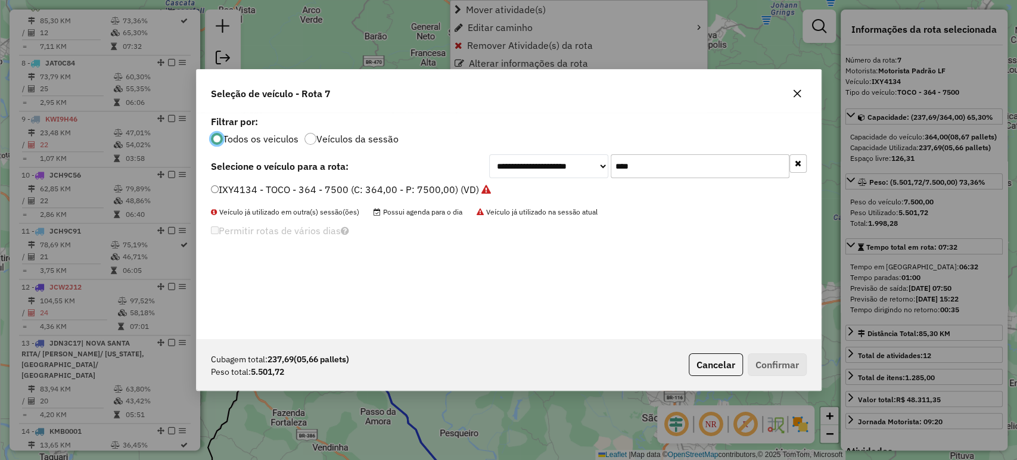
scroll to position [6, 4]
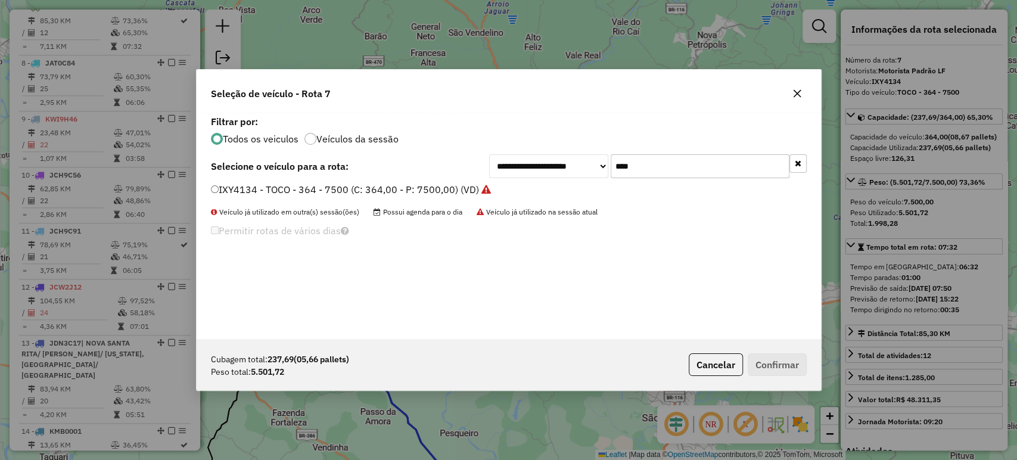
drag, startPoint x: 699, startPoint y: 174, endPoint x: 593, endPoint y: 161, distance: 107.4
click at [593, 161] on div "**********" at bounding box center [647, 166] width 317 height 24
type input "***"
click at [419, 189] on label "JAS2H61 - TRUCK - 420 - 12900 (C: 420,00 - P: 12900,00) (VD)" at bounding box center [354, 189] width 287 height 14
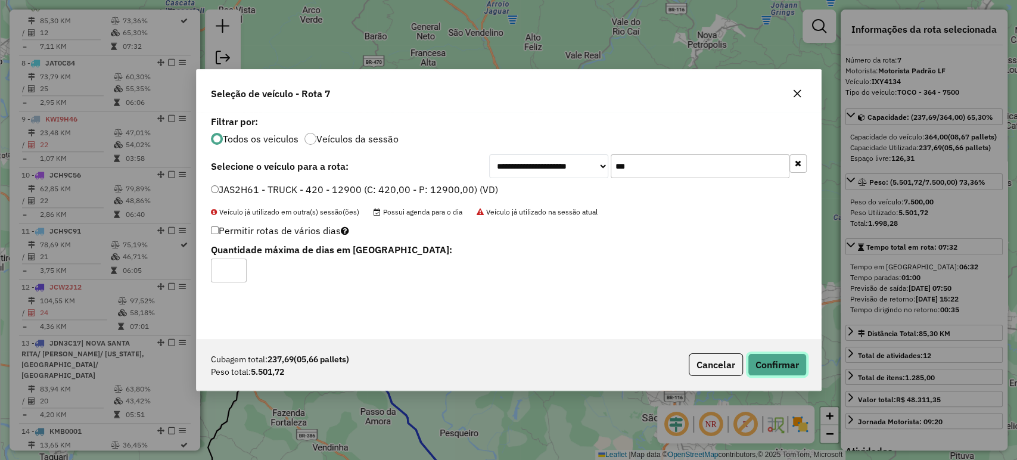
click at [767, 357] on button "Confirmar" at bounding box center [777, 364] width 59 height 23
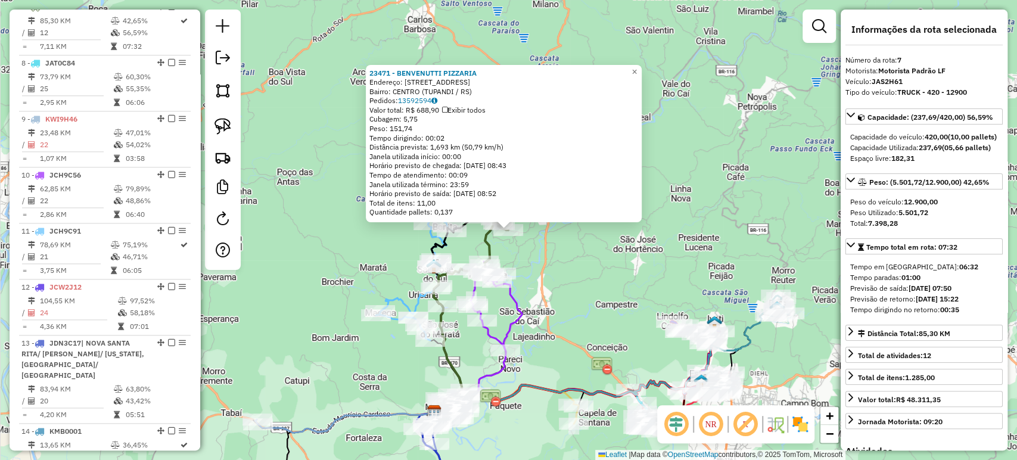
click at [563, 282] on div "Rota 10 - Placa JCH9C56 4322 - RESTAURANTE CASARAO Rota 10 - Placa JCH9C56 5521…" at bounding box center [508, 230] width 1017 height 460
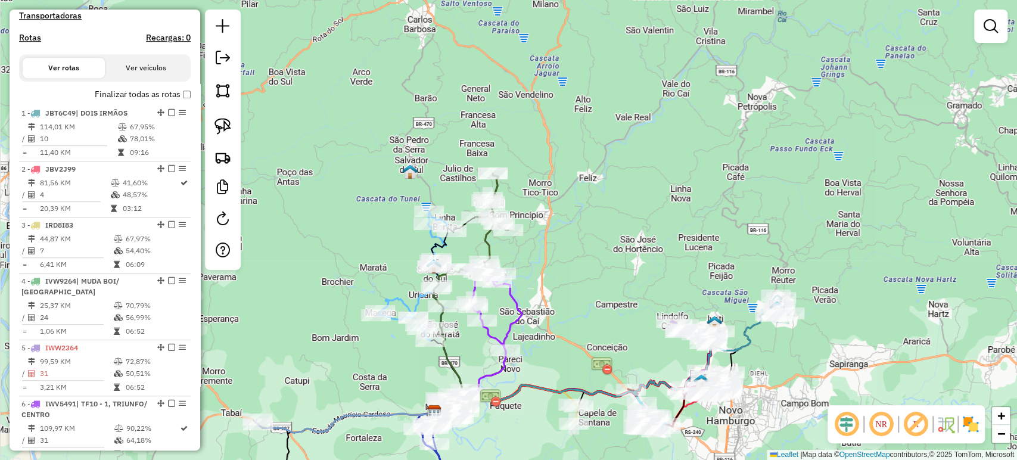
scroll to position [348, 0]
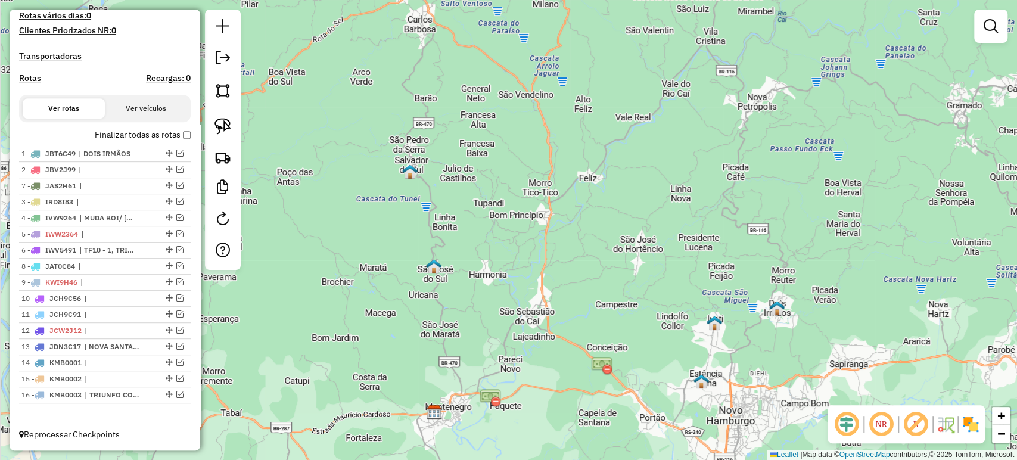
drag, startPoint x: 163, startPoint y: 251, endPoint x: 150, endPoint y: 191, distance: 61.4
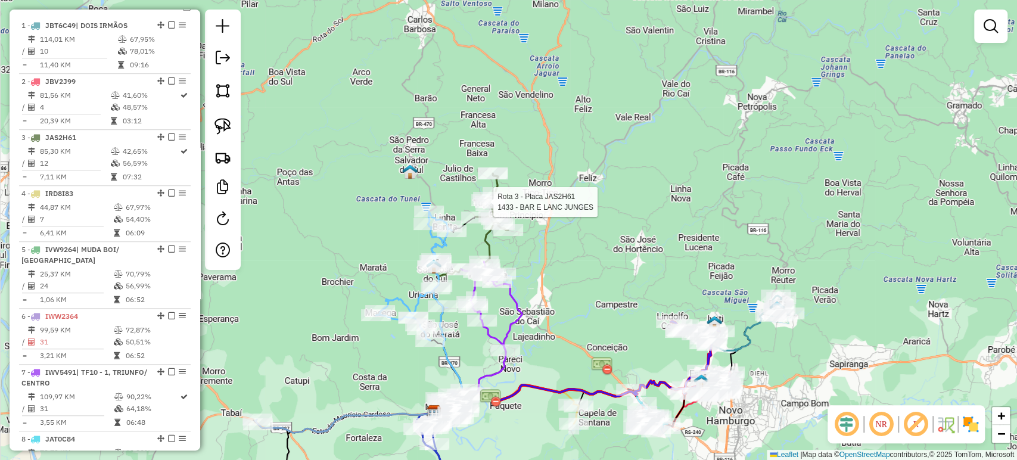
select select "**********"
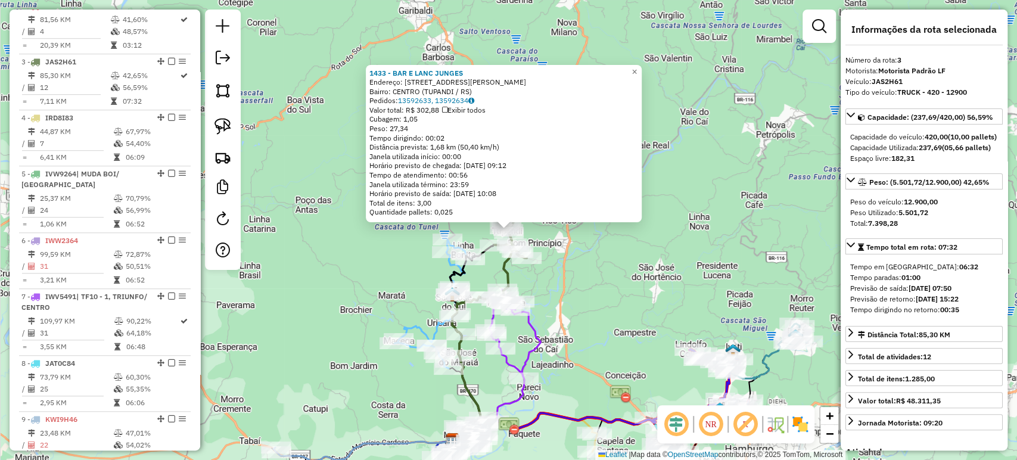
scroll to position [598, 0]
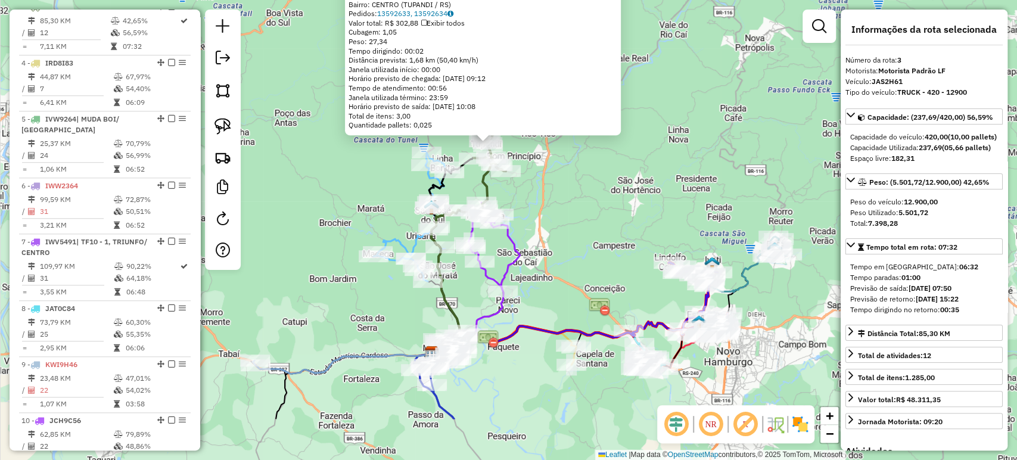
drag, startPoint x: 670, startPoint y: 285, endPoint x: 648, endPoint y: 194, distance: 93.8
click at [648, 194] on div "1433 - BAR E LANC JUNGES Endereço: R CARLOS WEBER 371 Bairro: CENTRO (TUPANDI /…" at bounding box center [508, 230] width 1017 height 460
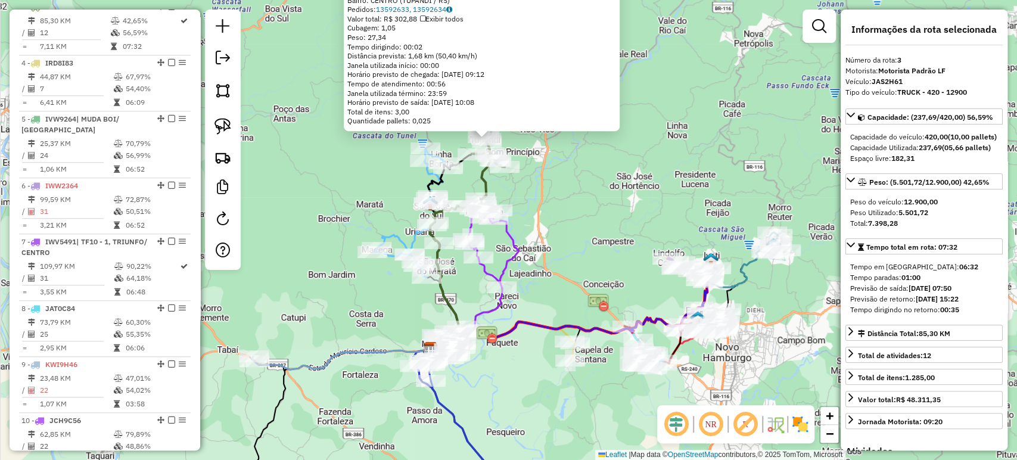
click at [599, 239] on div "1433 - BAR E LANC JUNGES Endereço: R CARLOS WEBER 371 Bairro: CENTRO (TUPANDI /…" at bounding box center [508, 230] width 1017 height 460
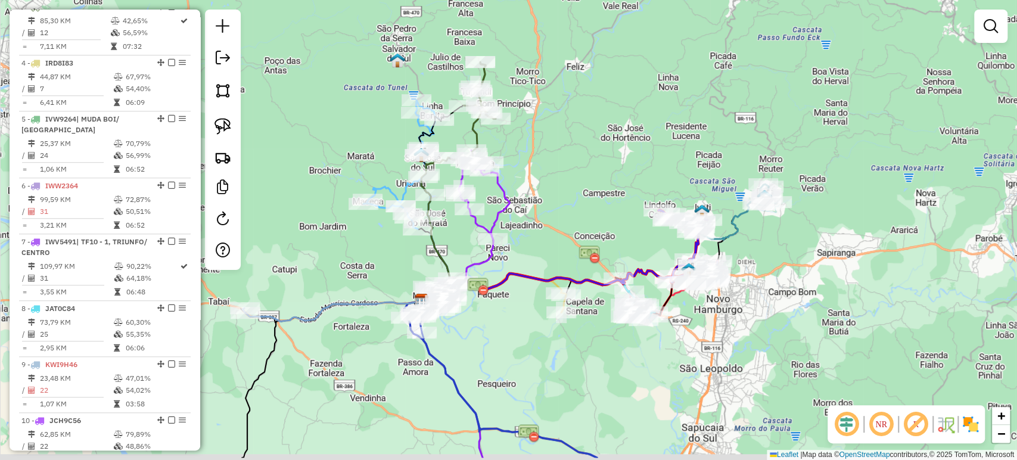
drag, startPoint x: 590, startPoint y: 253, endPoint x: 578, endPoint y: 195, distance: 59.5
click at [578, 195] on div "Janela de atendimento Grade de atendimento Capacidade Transportadoras Veículos …" at bounding box center [508, 230] width 1017 height 460
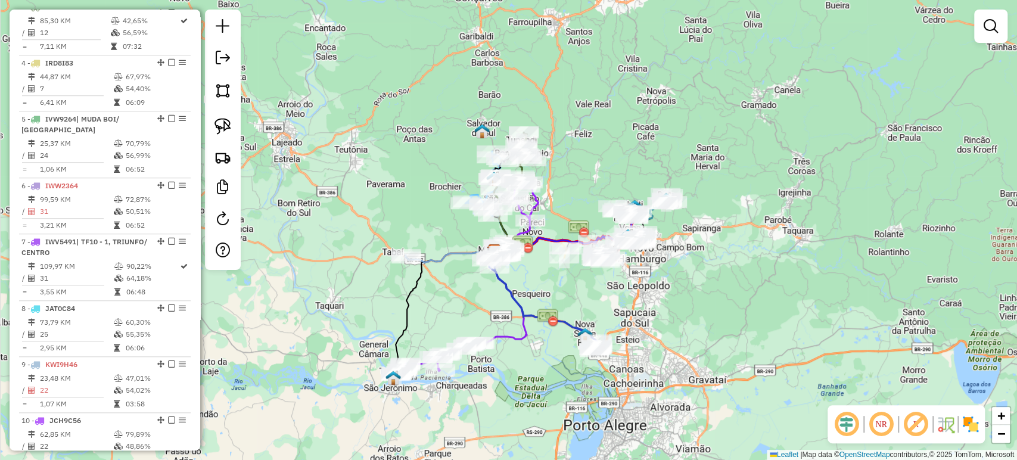
drag, startPoint x: 528, startPoint y: 269, endPoint x: 525, endPoint y: 275, distance: 7.5
click at [525, 275] on div "Janela de atendimento Grade de atendimento Capacidade Transportadoras Veículos …" at bounding box center [508, 230] width 1017 height 460
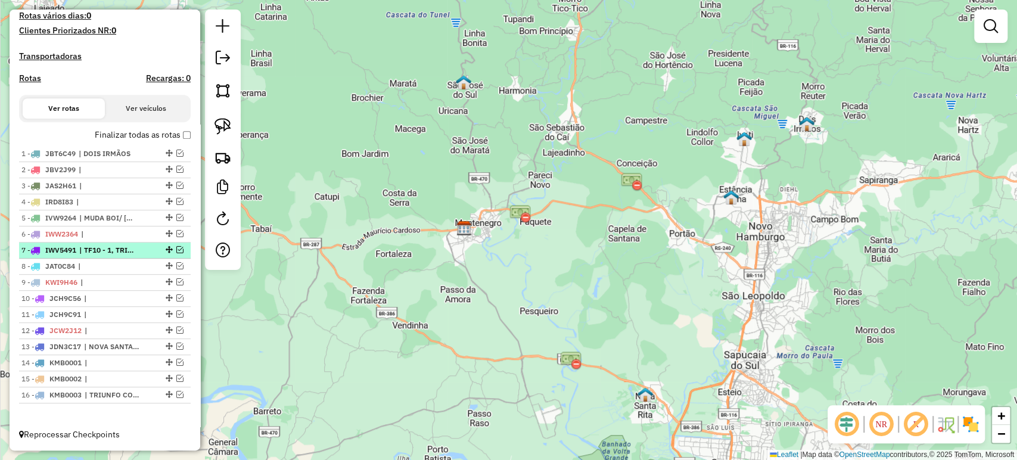
scroll to position [282, 0]
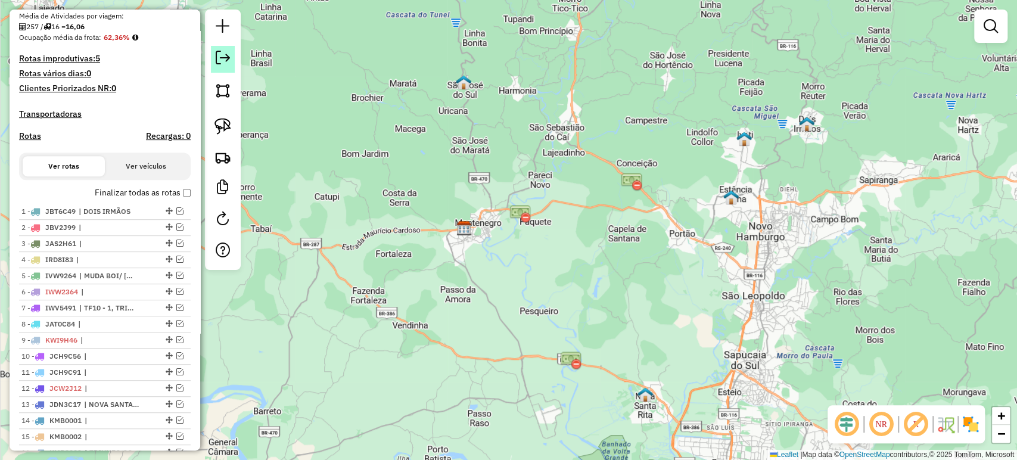
click at [219, 66] on link at bounding box center [223, 59] width 24 height 27
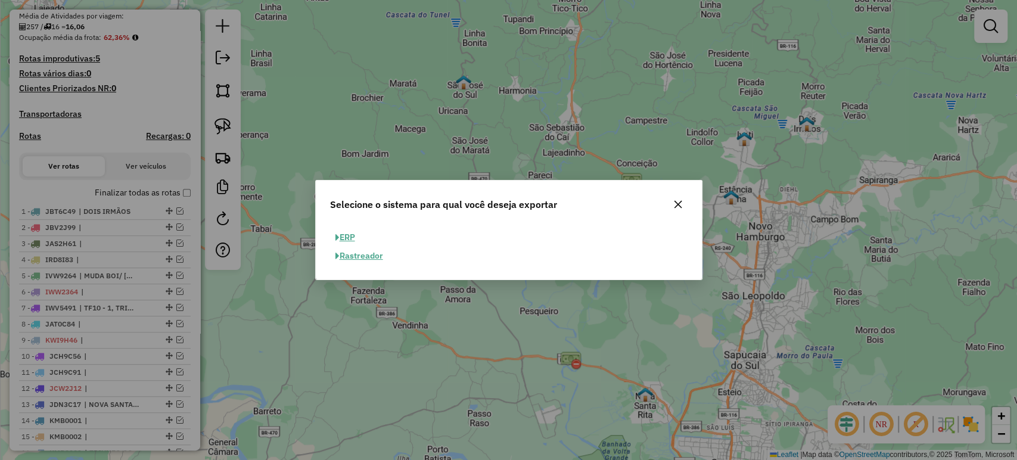
click at [343, 242] on button "ERP" at bounding box center [345, 237] width 30 height 18
select select "**"
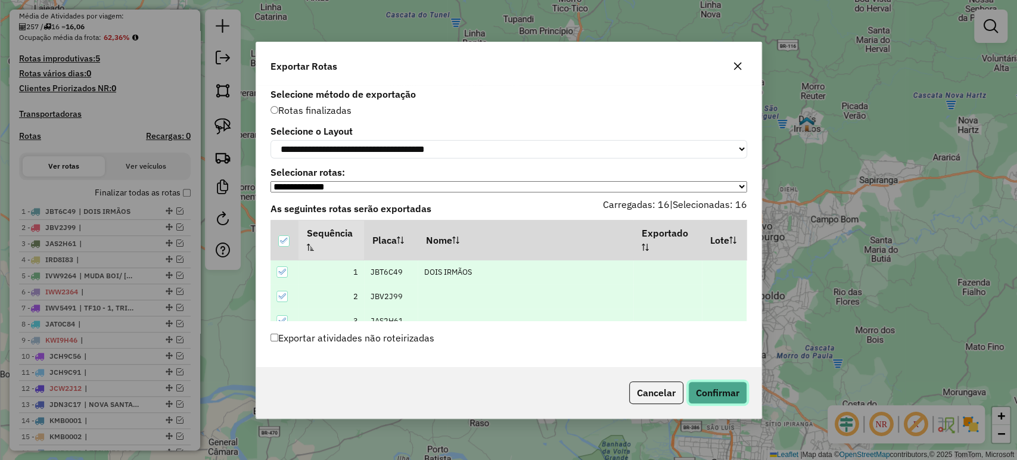
click at [724, 399] on button "Confirmar" at bounding box center [717, 392] width 59 height 23
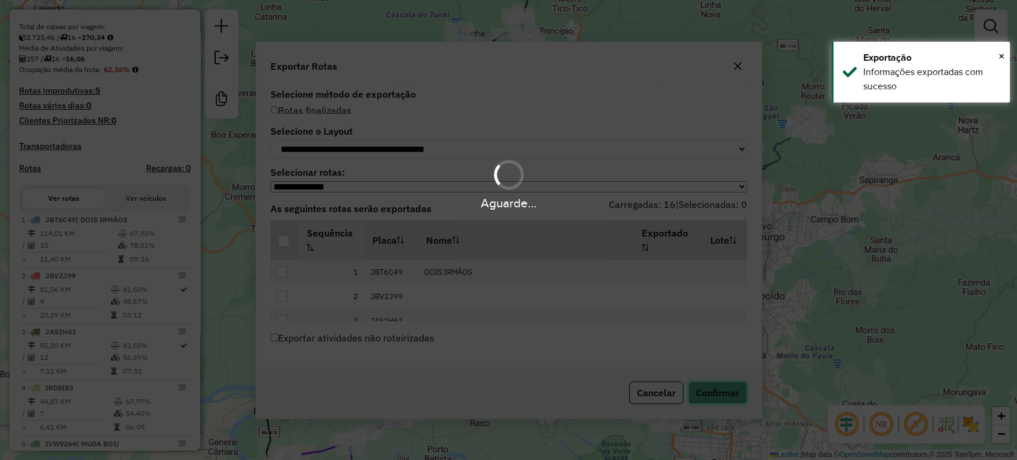
scroll to position [314, 0]
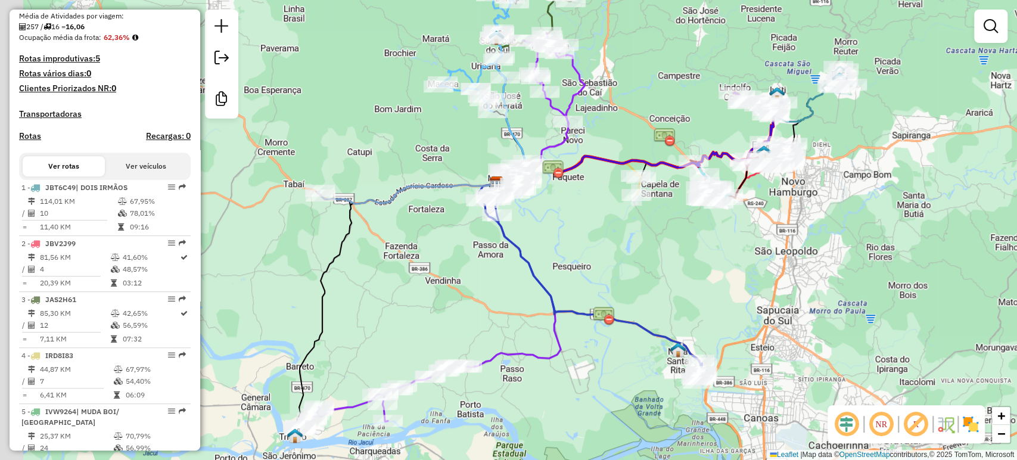
drag, startPoint x: 376, startPoint y: 191, endPoint x: 410, endPoint y: 145, distance: 57.1
click at [410, 145] on div "Janela de atendimento Grade de atendimento Capacidade Transportadoras Veículos …" at bounding box center [508, 230] width 1017 height 460
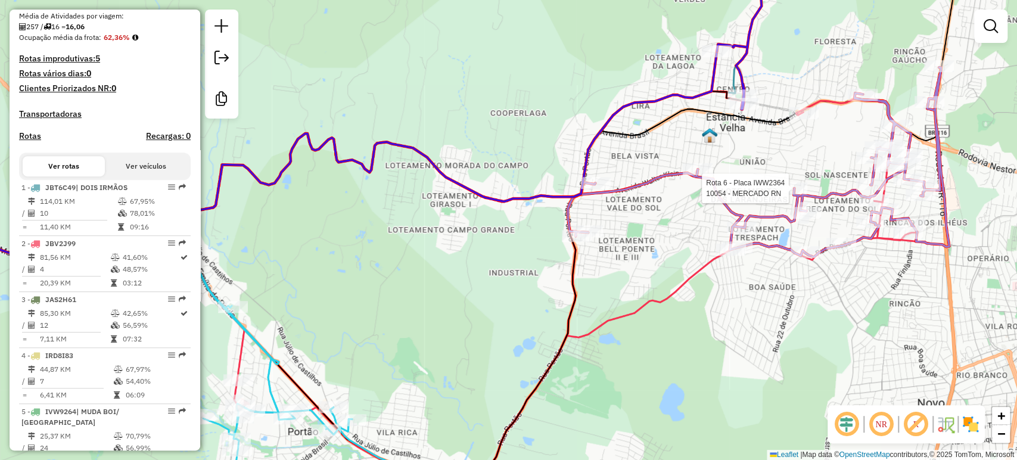
drag, startPoint x: 837, startPoint y: 203, endPoint x: 829, endPoint y: 211, distance: 11.4
click at [801, 194] on div at bounding box center [792, 188] width 30 height 12
select select "**********"
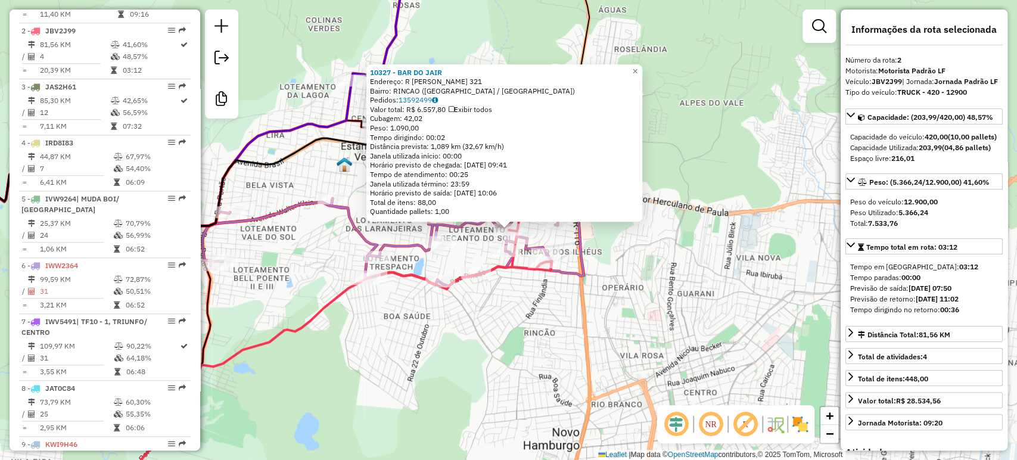
scroll to position [550, 0]
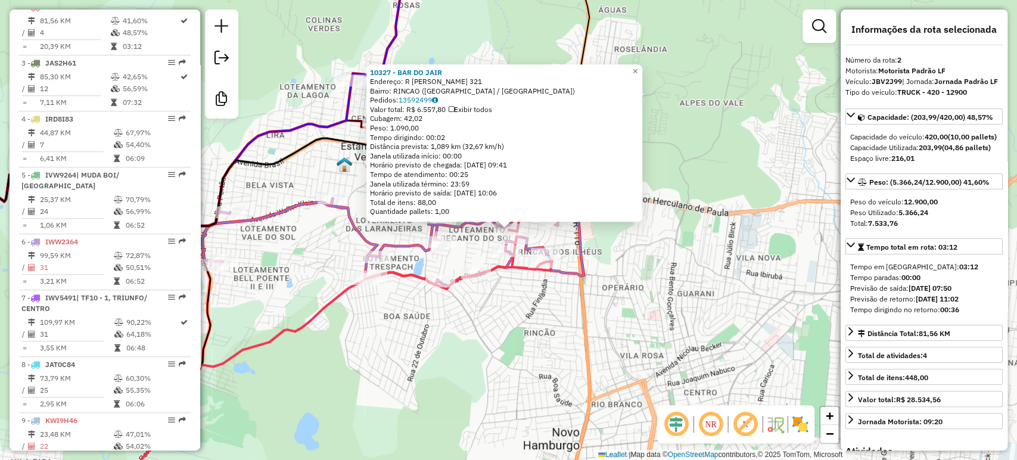
click at [566, 320] on div "10327 - BAR DO JAIR Endereço: R LORENA BITENCOURT DA SILVA 321 Bairro: RINCAO (…" at bounding box center [508, 230] width 1017 height 460
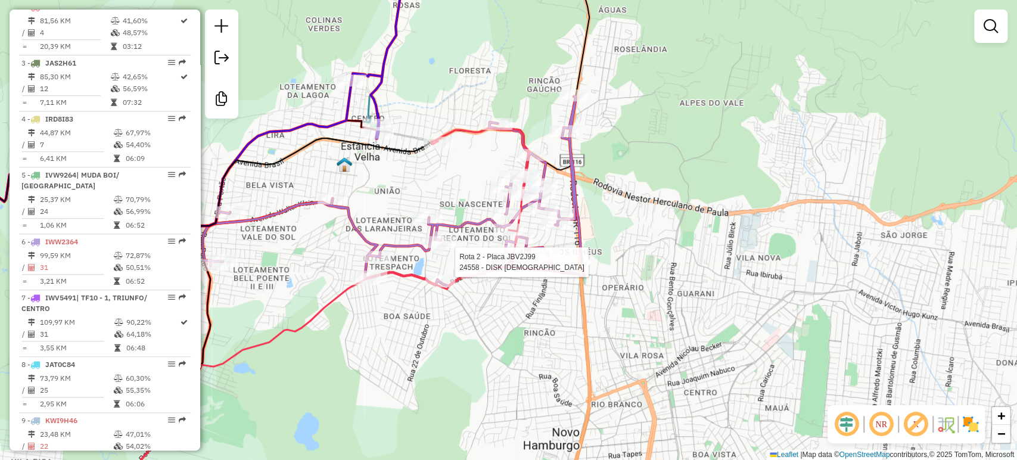
select select "**********"
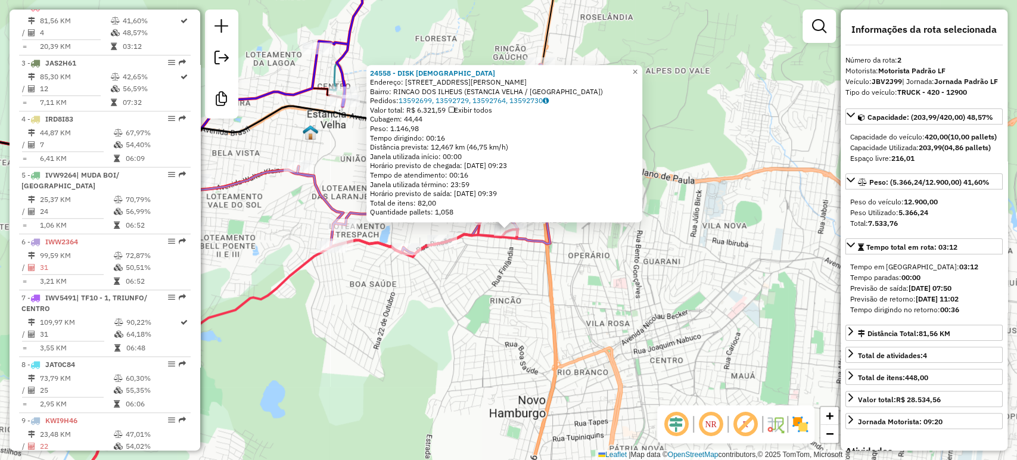
click at [497, 292] on div "24558 - DISK JESUS Endereço: AV PEDRO TORRES 527 Bairro: RINCAO DOS ILHEUS (EST…" at bounding box center [508, 230] width 1017 height 460
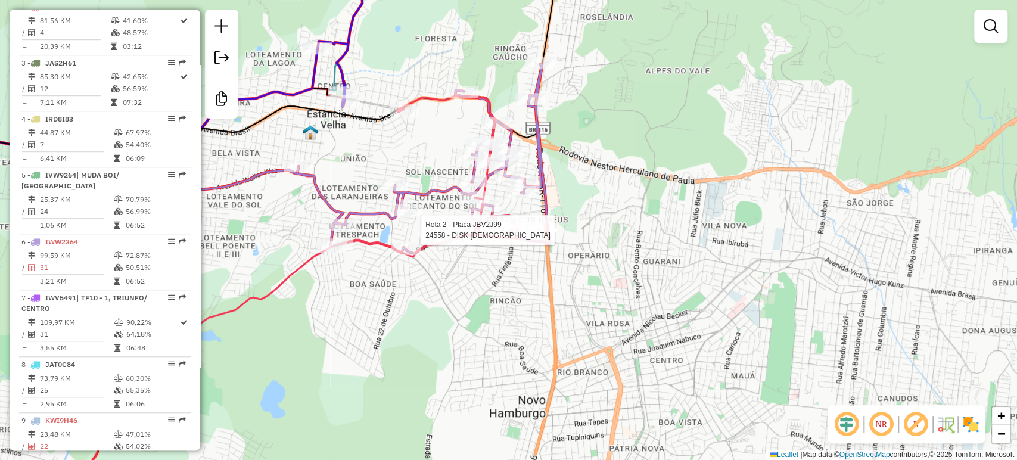
click at [510, 236] on div at bounding box center [509, 230] width 30 height 12
select select "**********"
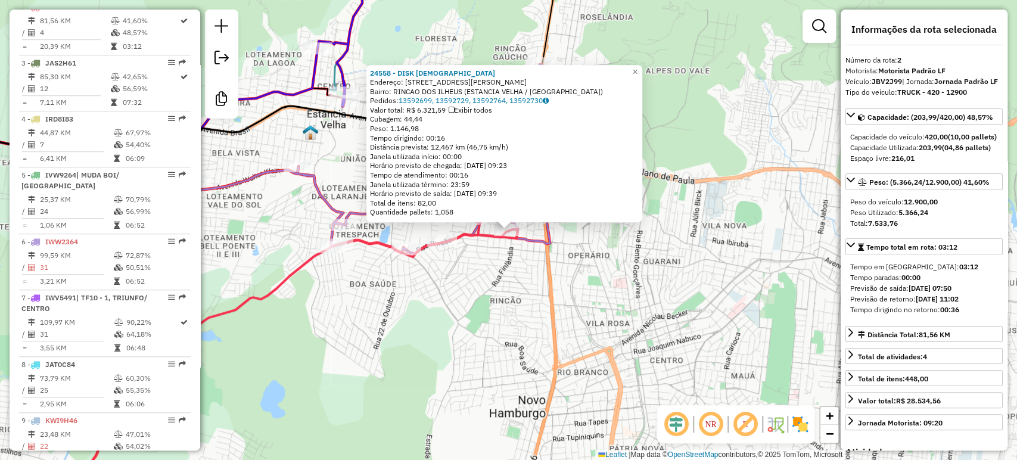
click at [487, 269] on div "24558 - DISK JESUS Endereço: AV PEDRO TORRES 527 Bairro: RINCAO DOS ILHEUS (EST…" at bounding box center [508, 230] width 1017 height 460
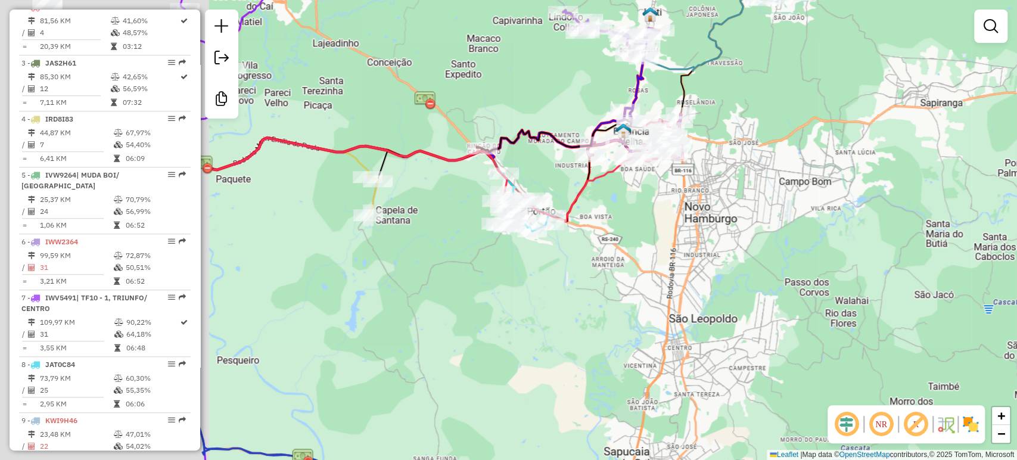
drag, startPoint x: 382, startPoint y: 257, endPoint x: 581, endPoint y: 235, distance: 199.5
click at [677, 233] on div "Janela de atendimento Grade de atendimento Capacidade Transportadoras Veículos …" at bounding box center [508, 230] width 1017 height 460
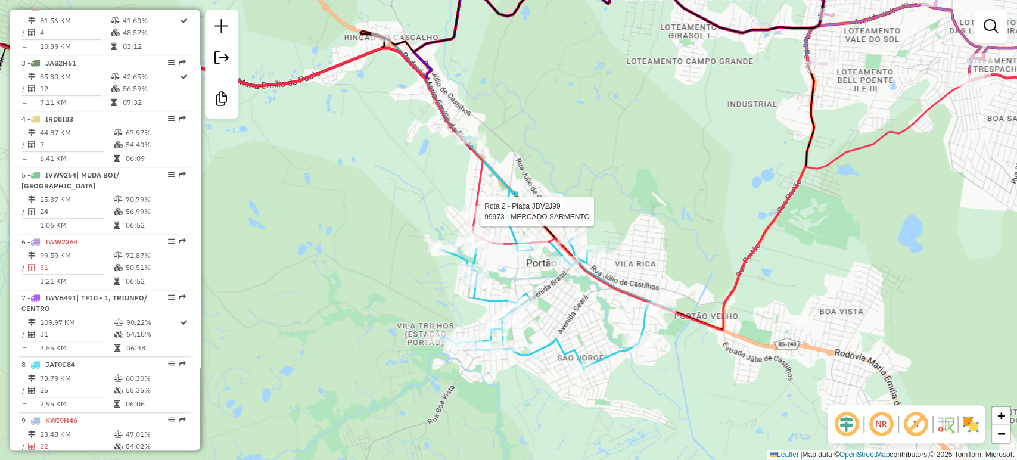
select select "**********"
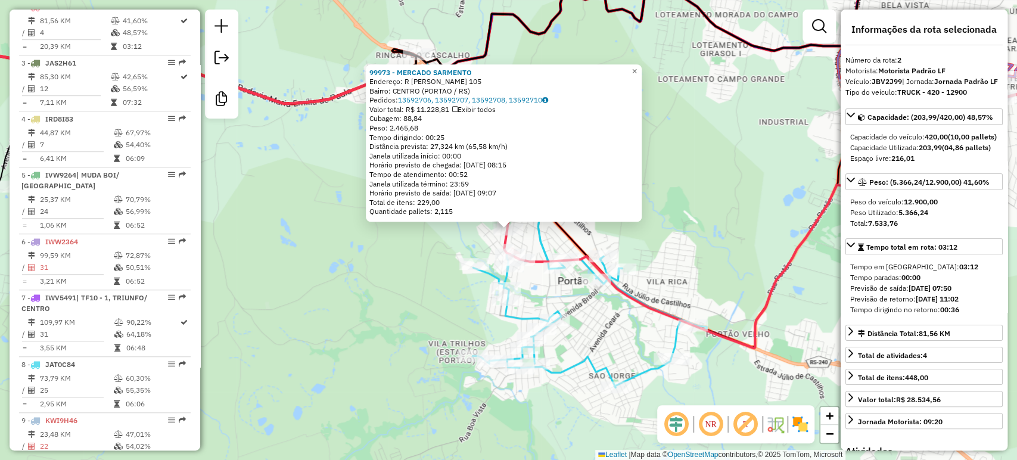
click at [421, 242] on div "99973 - MERCADO SARMENTO Endereço: R EDVINO VELTEN 105 Bairro: CENTRO (PORTAO /…" at bounding box center [508, 230] width 1017 height 460
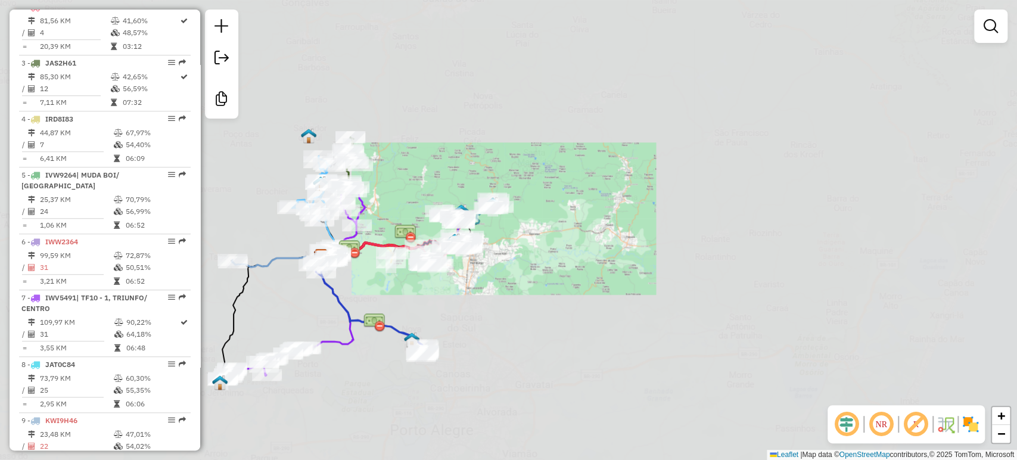
drag, startPoint x: 405, startPoint y: 309, endPoint x: 543, endPoint y: 269, distance: 143.8
click at [543, 267] on div "Janela de atendimento Grade de atendimento Capacidade Transportadoras Veículos …" at bounding box center [508, 230] width 1017 height 460
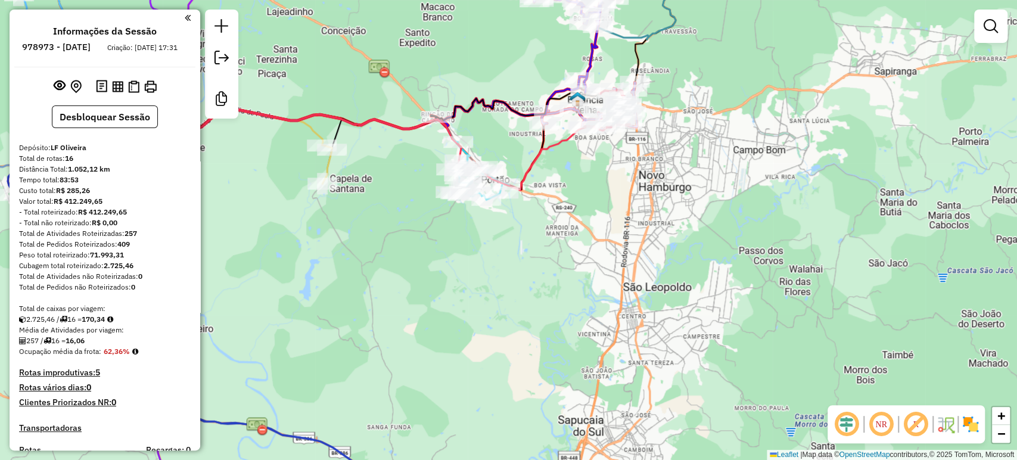
scroll to position [0, 0]
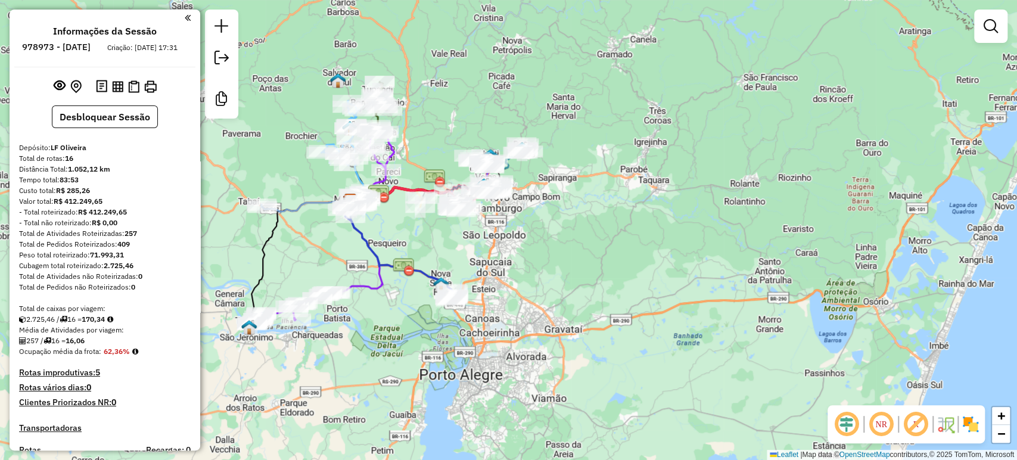
drag, startPoint x: 373, startPoint y: 241, endPoint x: 426, endPoint y: 237, distance: 53.2
click at [426, 237] on div "Janela de atendimento Grade de atendimento Capacidade Transportadoras Veículos …" at bounding box center [508, 230] width 1017 height 460
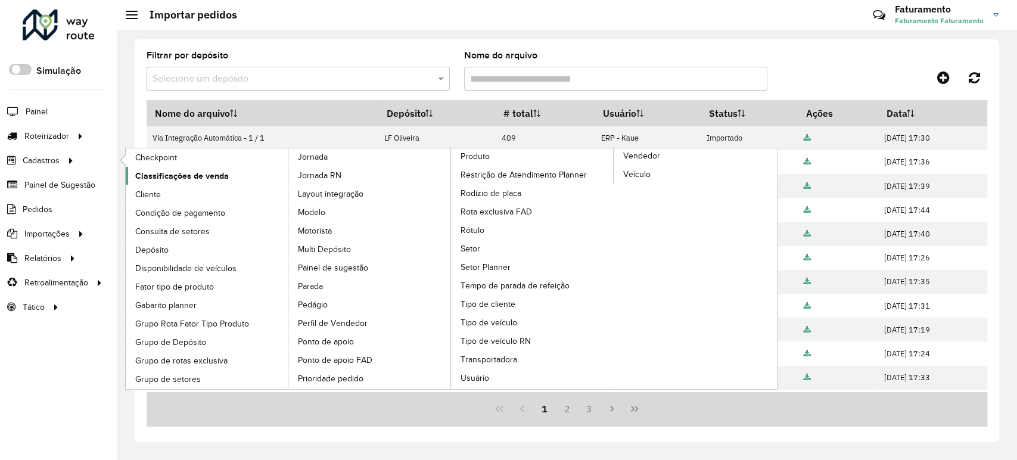
click at [166, 183] on link "Classificações de venda" at bounding box center [207, 176] width 163 height 18
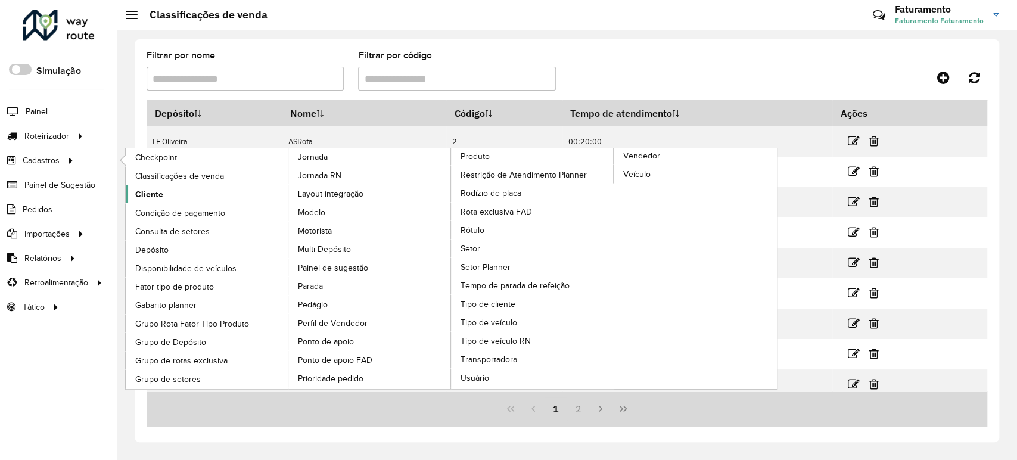
click at [172, 194] on link "Cliente" at bounding box center [207, 194] width 163 height 18
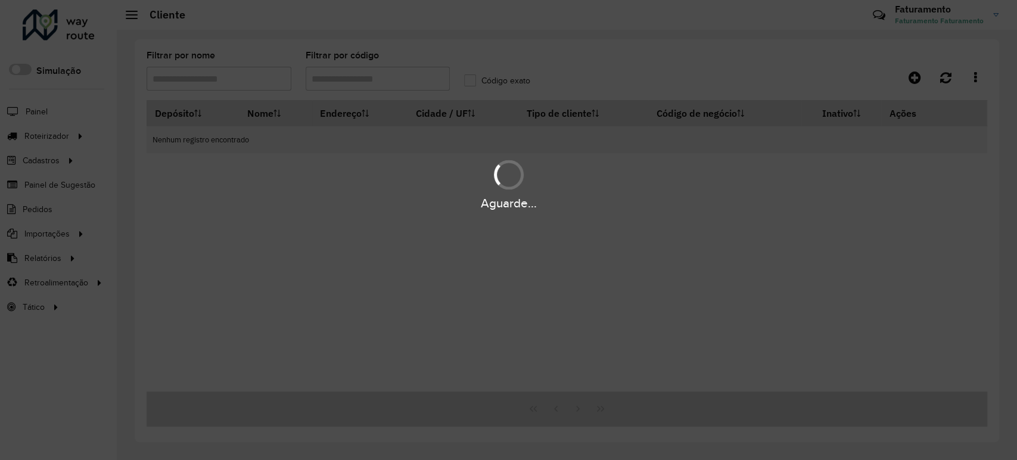
click at [370, 82] on div "Aguarde..." at bounding box center [508, 230] width 1017 height 460
click at [387, 72] on div "Aguarde..." at bounding box center [508, 230] width 1017 height 460
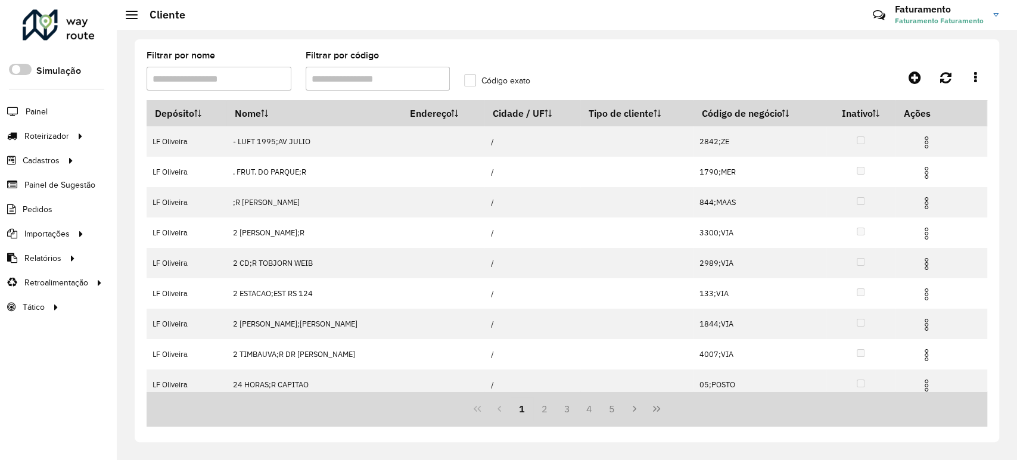
click at [394, 79] on input "Filtrar por código" at bounding box center [378, 79] width 145 height 24
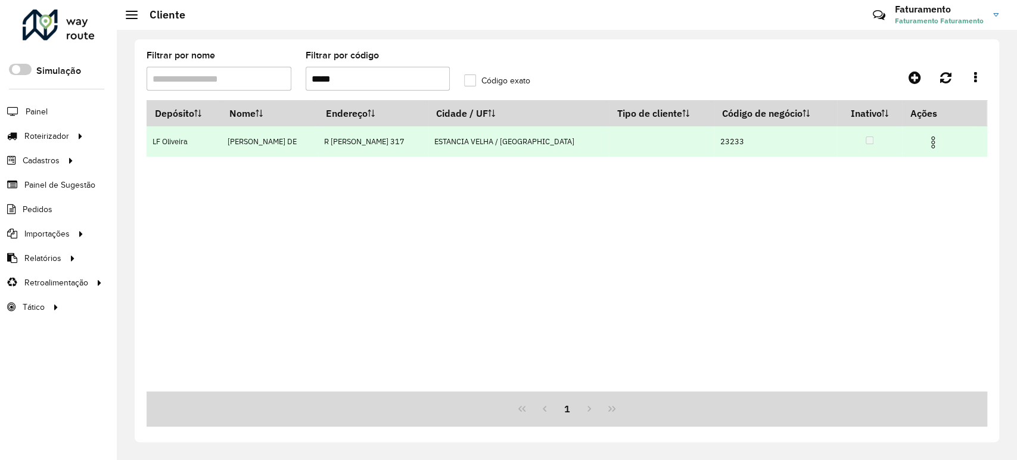
type input "*****"
click at [935, 147] on img at bounding box center [933, 142] width 14 height 14
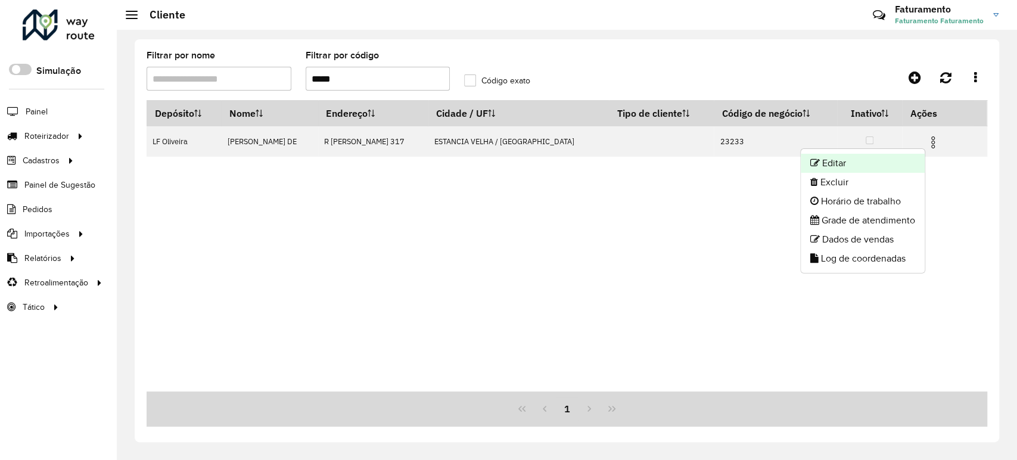
click at [907, 168] on li "Editar" at bounding box center [863, 163] width 124 height 19
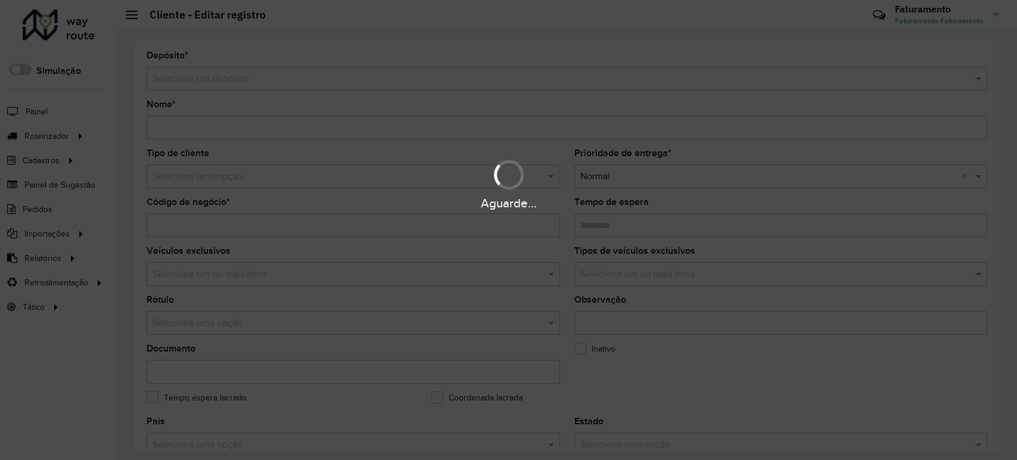
type input "**********"
type input "*****"
type input "********"
type input "**********"
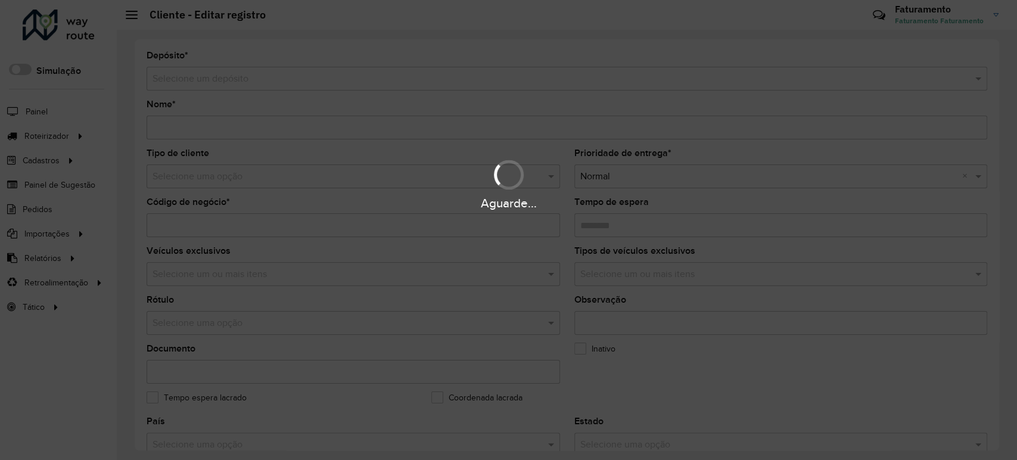
type input "**********"
type input "********"
type input "**********"
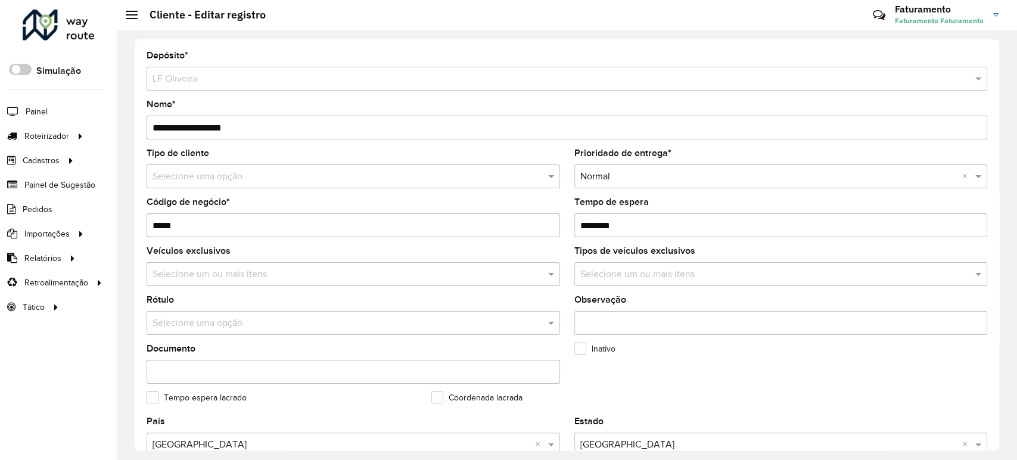
drag, startPoint x: 253, startPoint y: 126, endPoint x: 194, endPoint y: 126, distance: 59.0
click at [194, 126] on input "**********" at bounding box center [567, 128] width 840 height 24
click at [207, 126] on input "**********" at bounding box center [567, 128] width 840 height 24
drag, startPoint x: 229, startPoint y: 132, endPoint x: 145, endPoint y: 121, distance: 84.1
click at [145, 121] on div "**********" at bounding box center [567, 244] width 864 height 411
